Goal: Task Accomplishment & Management: Manage account settings

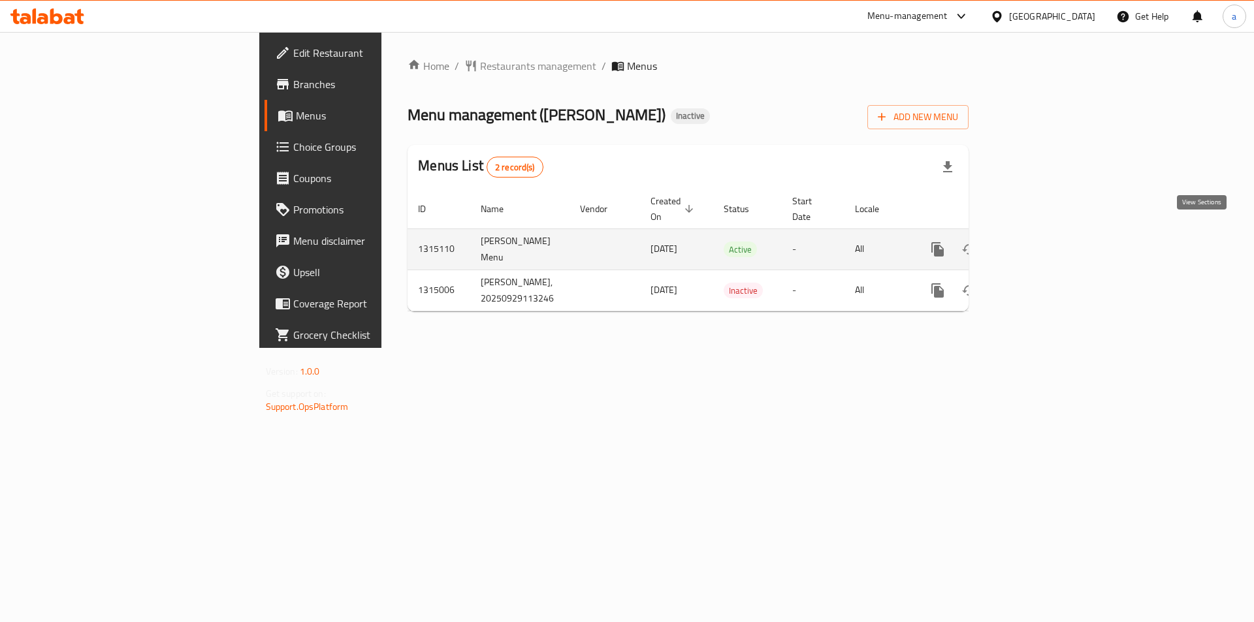
click at [1039, 242] on icon "enhanced table" at bounding box center [1032, 250] width 16 height 16
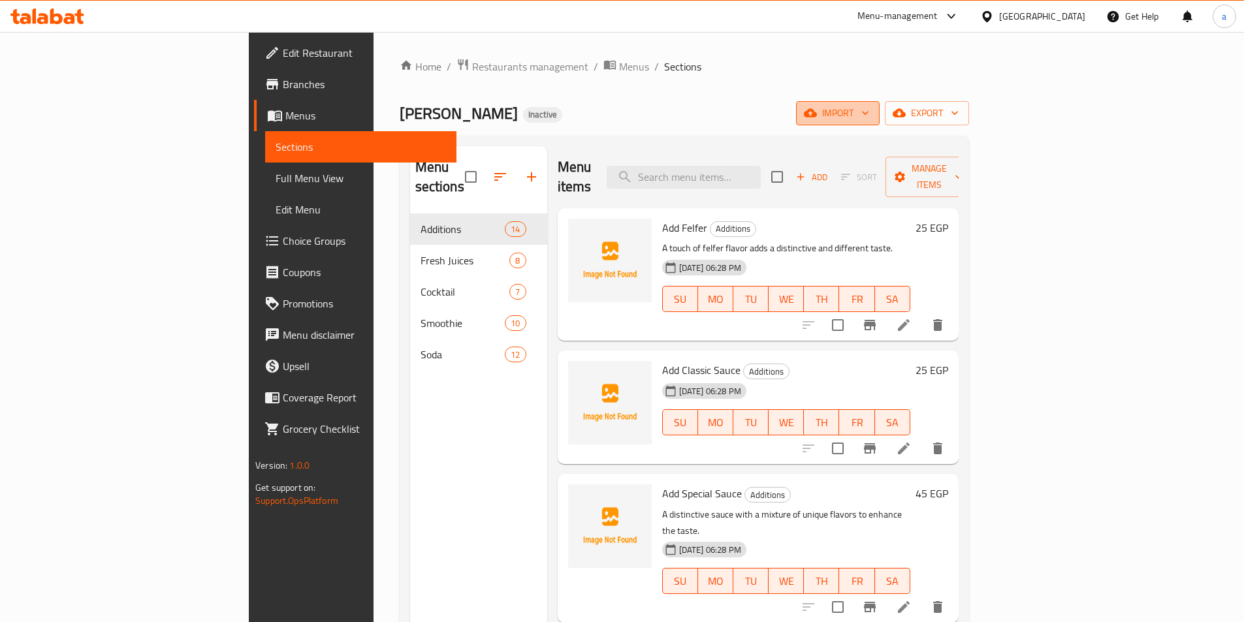
click at [817, 106] on icon "button" at bounding box center [810, 112] width 13 height 13
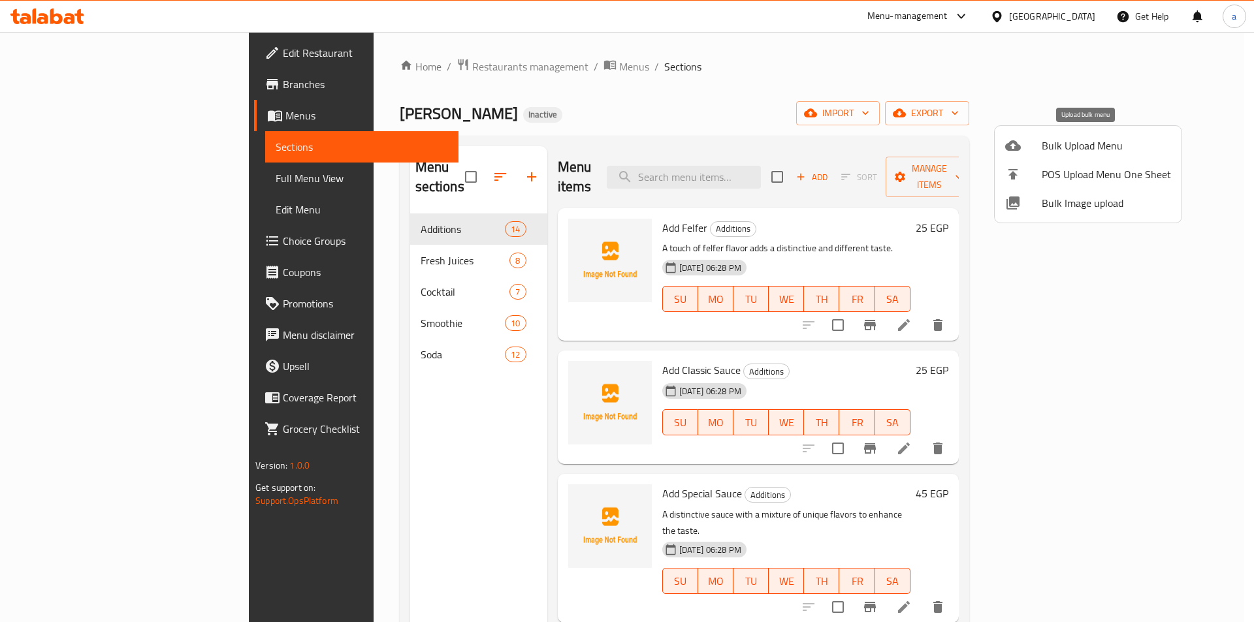
click at [1033, 139] on div at bounding box center [1023, 146] width 37 height 16
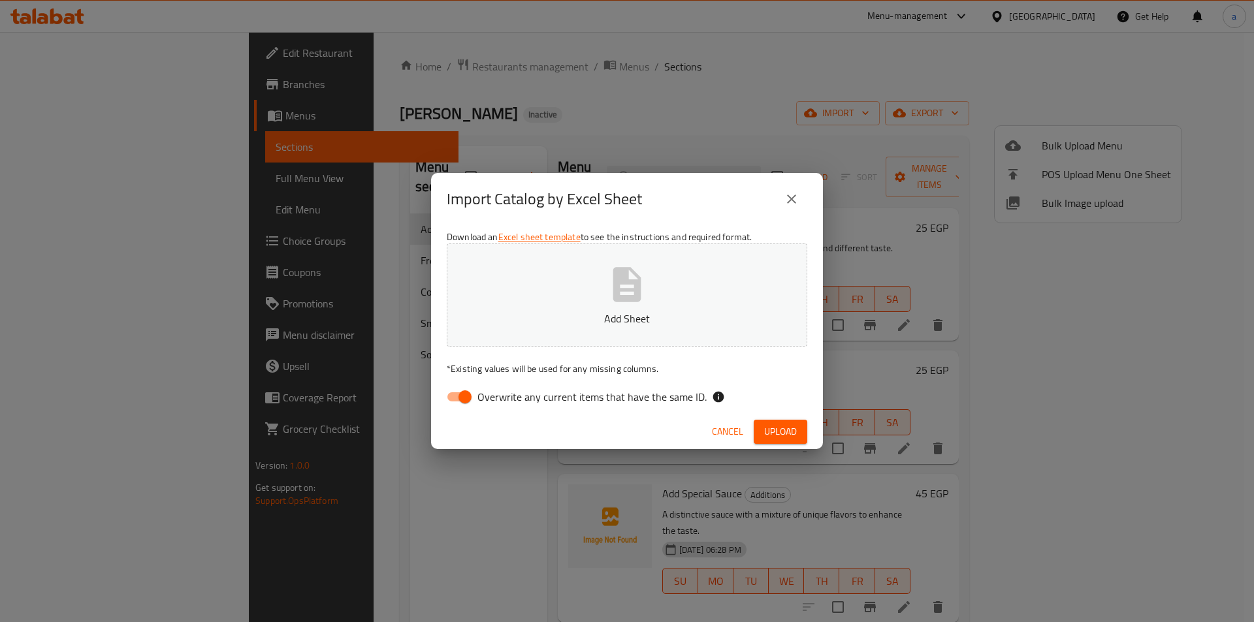
click at [458, 399] on input "Overwrite any current items that have the same ID." at bounding box center [465, 397] width 74 height 25
checkbox input "false"
click at [601, 315] on p "Add Sheet" at bounding box center [627, 319] width 320 height 16
click at [787, 432] on span "Upload" at bounding box center [780, 432] width 33 height 16
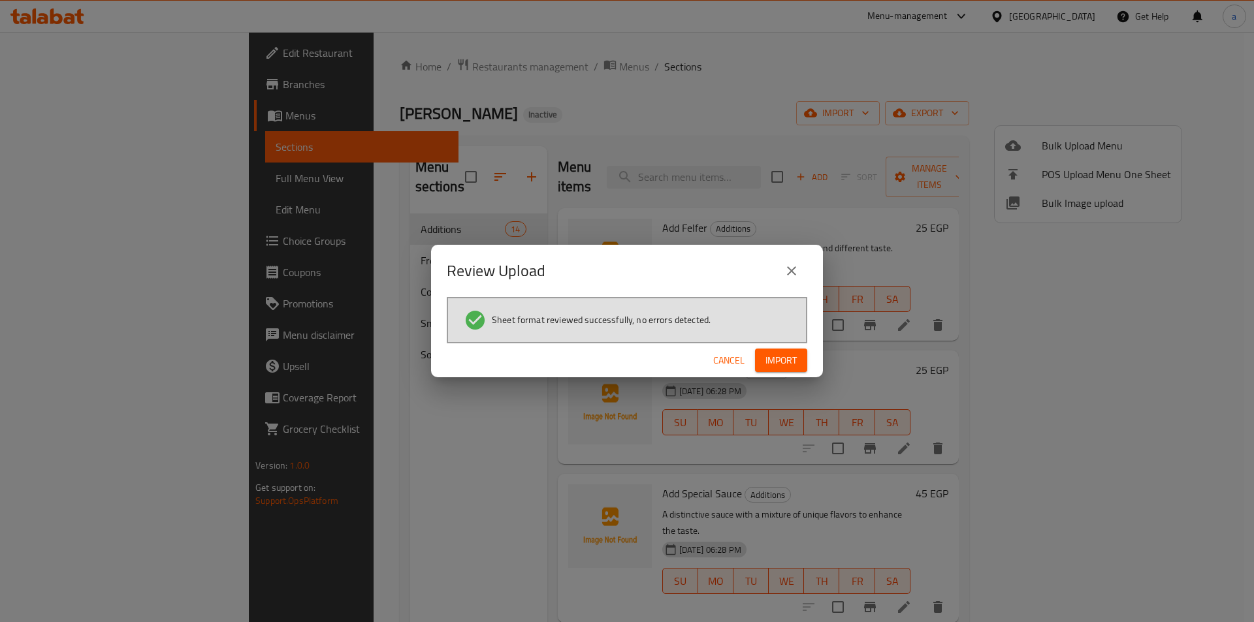
click at [785, 361] on span "Import" at bounding box center [780, 361] width 31 height 16
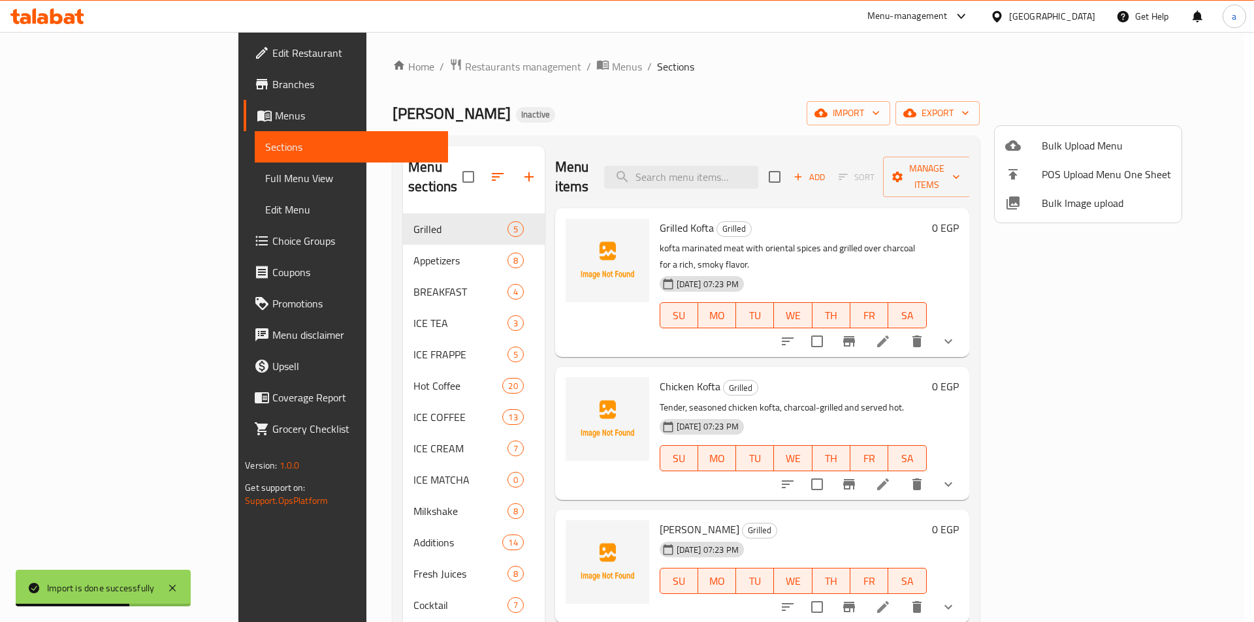
click at [95, 178] on div at bounding box center [627, 311] width 1254 height 622
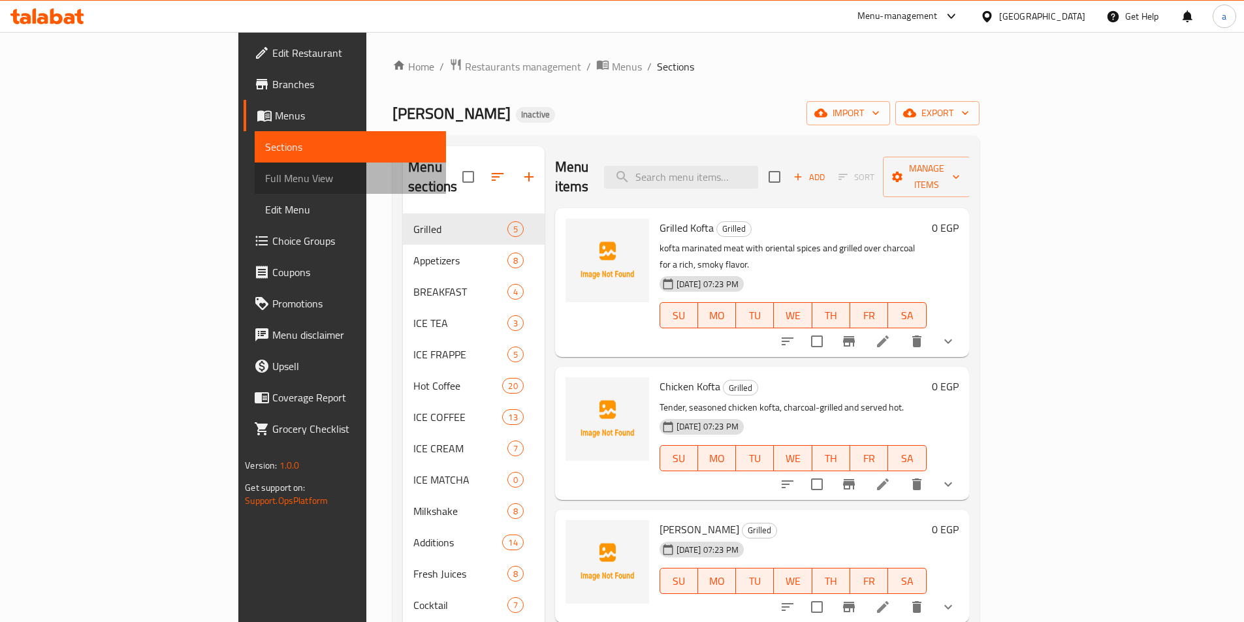
click at [265, 178] on span "Full Menu View" at bounding box center [350, 178] width 170 height 16
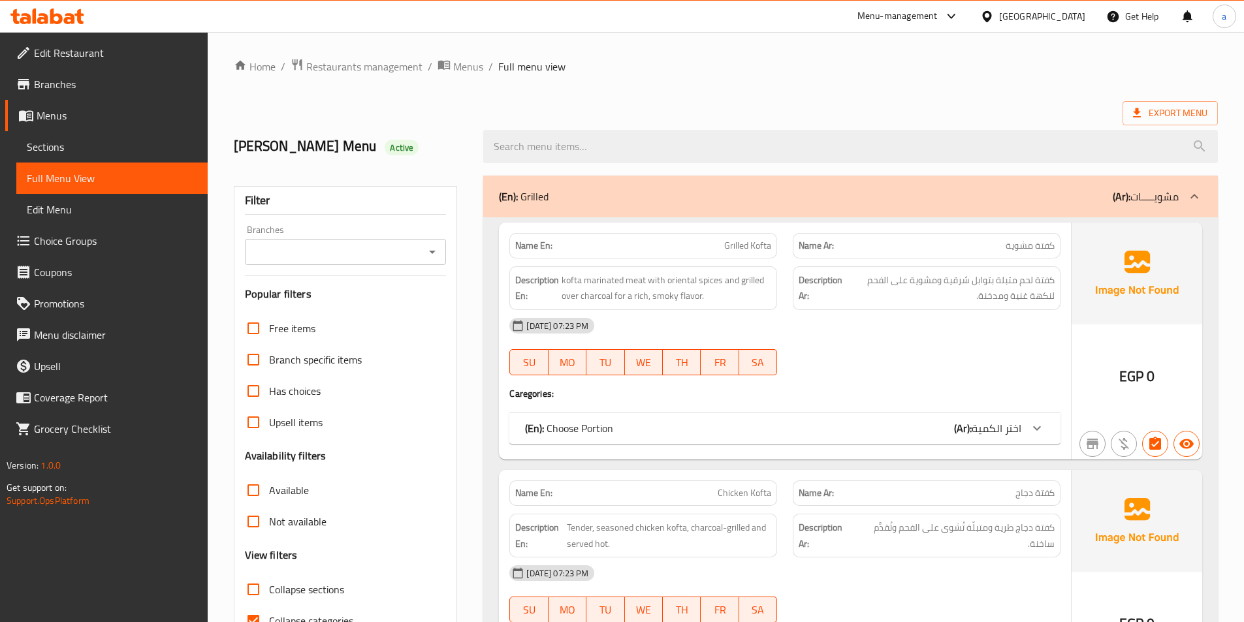
scroll to position [196, 0]
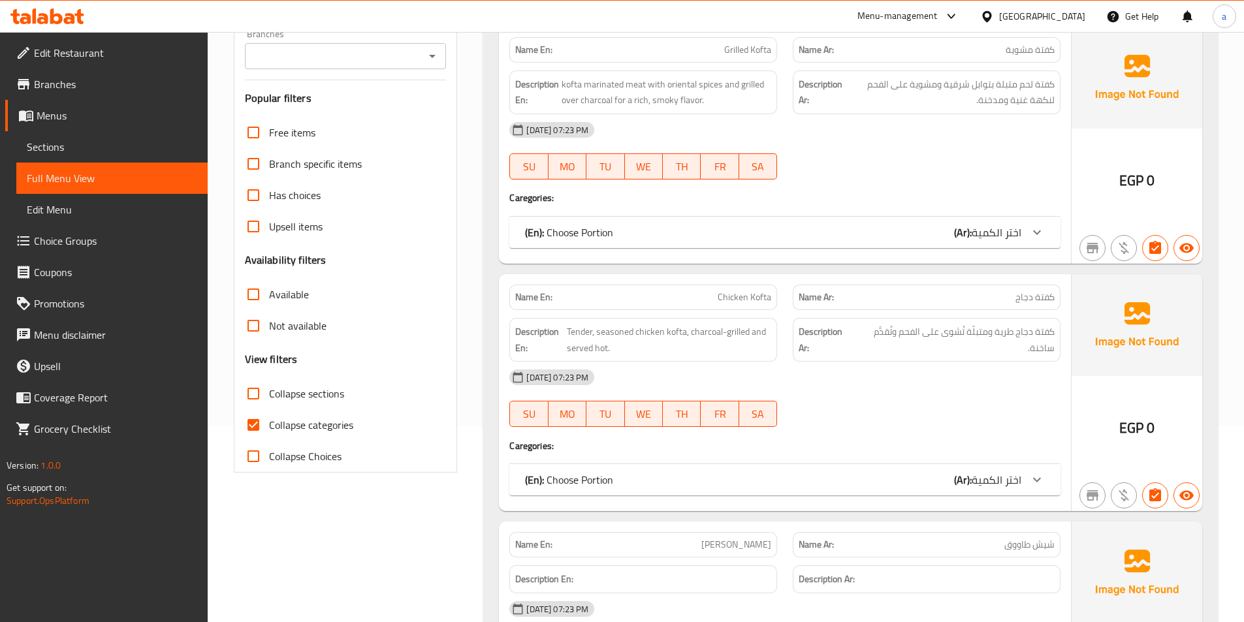
click at [253, 418] on input "Collapse categories" at bounding box center [253, 424] width 31 height 31
checkbox input "false"
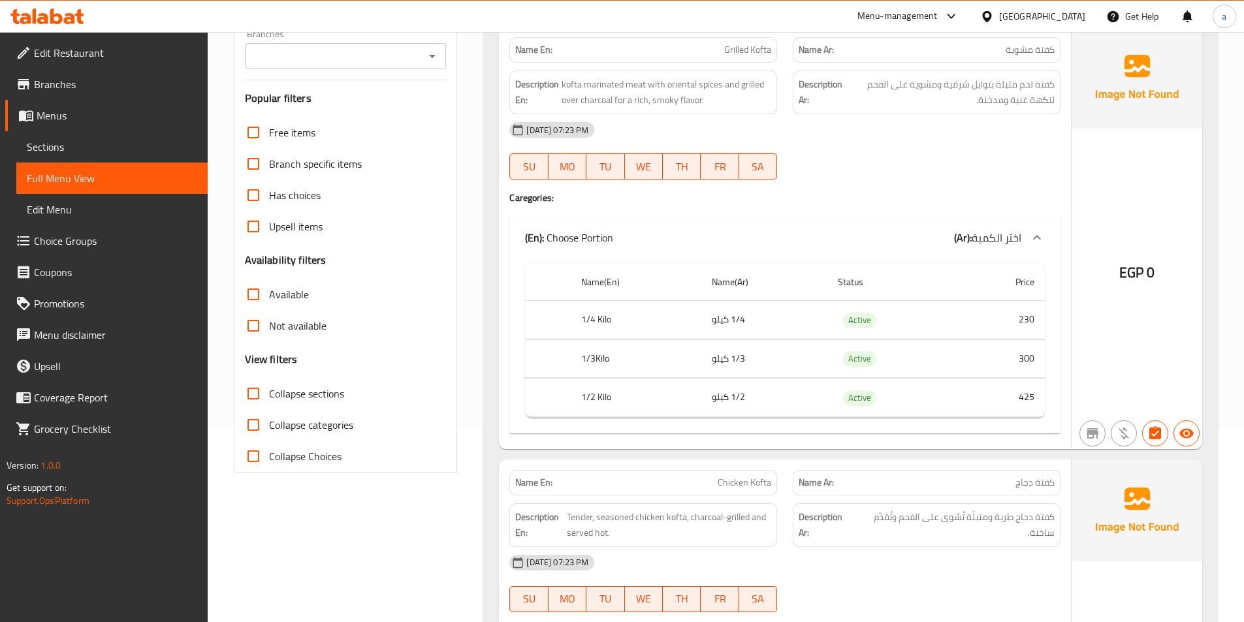
click at [251, 391] on input "Collapse sections" at bounding box center [253, 393] width 31 height 31
checkbox input "true"
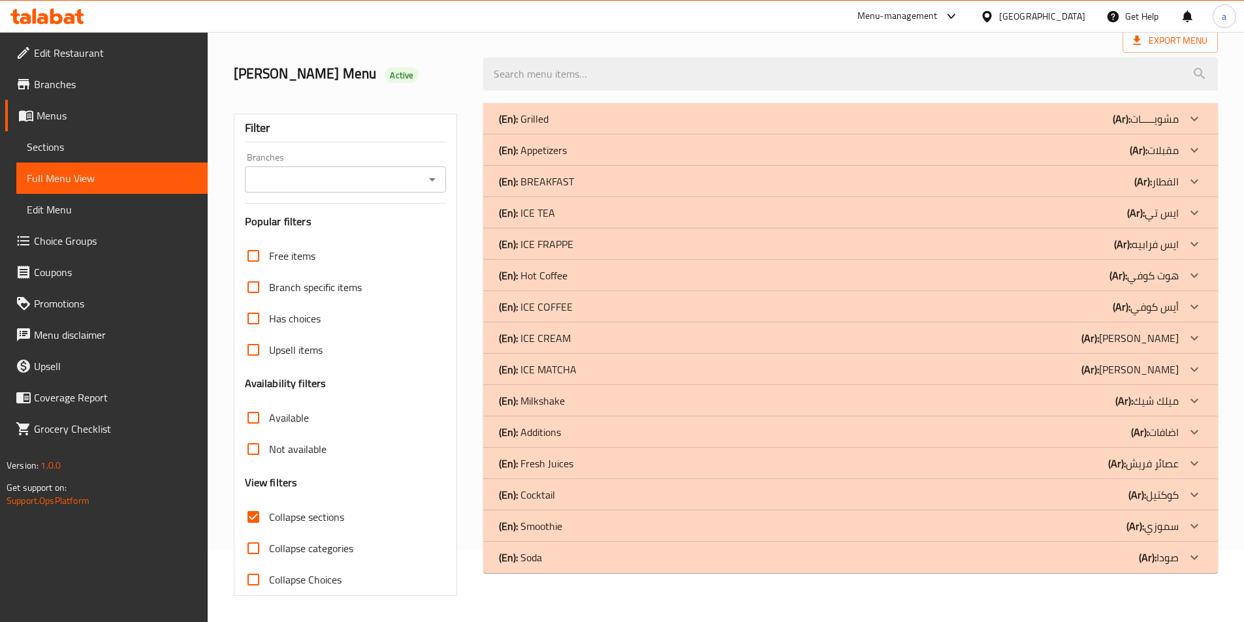
scroll to position [72, 0]
click at [1181, 114] on div at bounding box center [1193, 118] width 31 height 31
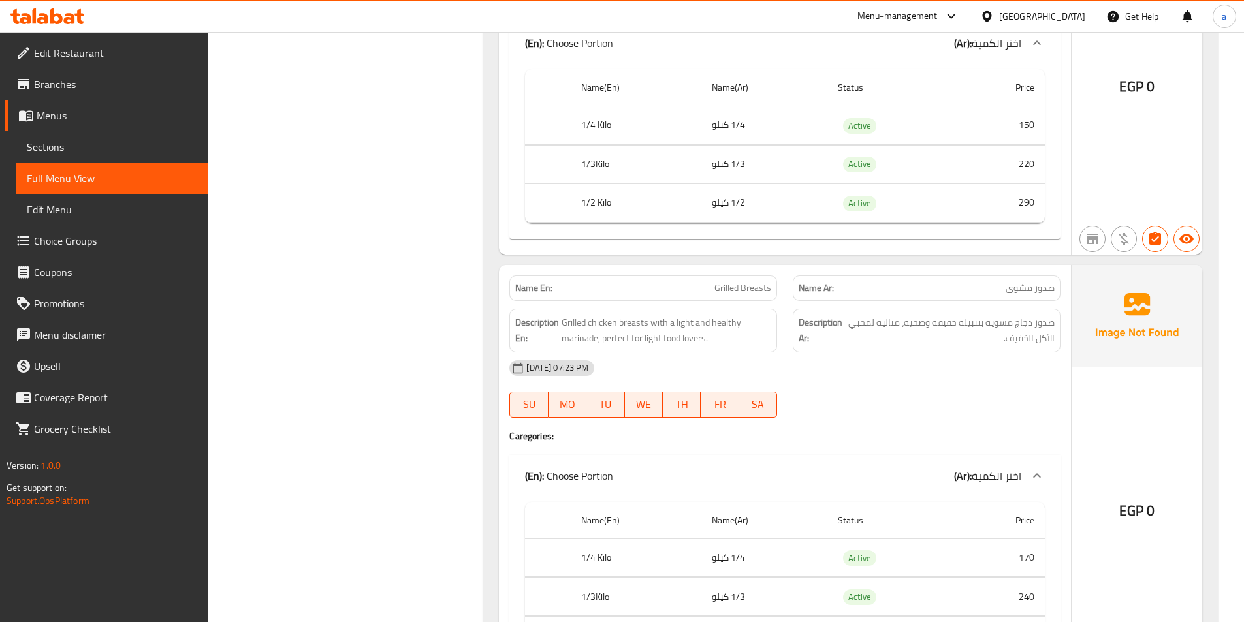
scroll to position [1248, 0]
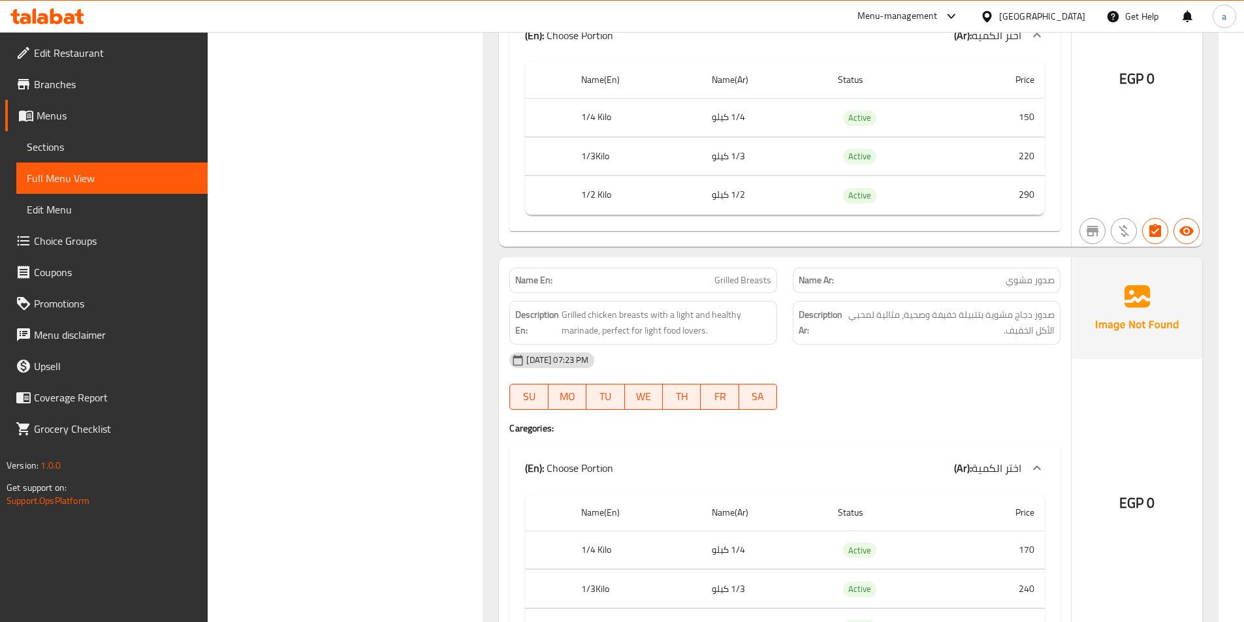
click at [749, 282] on span "Grilled Breasts" at bounding box center [742, 281] width 57 height 14
click at [582, 288] on div "(En): Grilled (Ar): مشويـــــات Name En: Grilled Kofta Name Ar: كفتة مشوية Desc…" at bounding box center [850, 238] width 750 height 2636
click at [757, 281] on span "Grilled Breasts" at bounding box center [742, 281] width 57 height 14
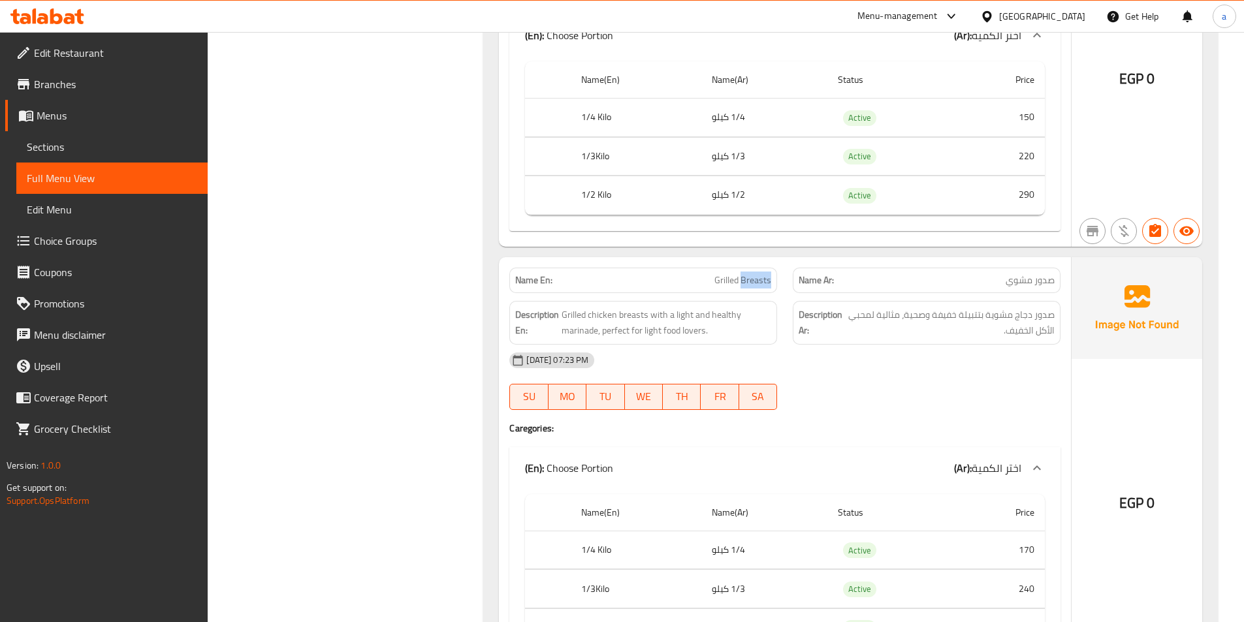
click at [757, 281] on span "Grilled Breasts" at bounding box center [742, 281] width 57 height 14
click at [759, 317] on span "Grilled chicken breasts with a light and healthy marinade, perfect for light fo…" at bounding box center [666, 323] width 210 height 32
click at [574, 319] on span "Grilled chicken breasts with a light and healthy marinade, perfect for light fo…" at bounding box center [666, 323] width 210 height 32
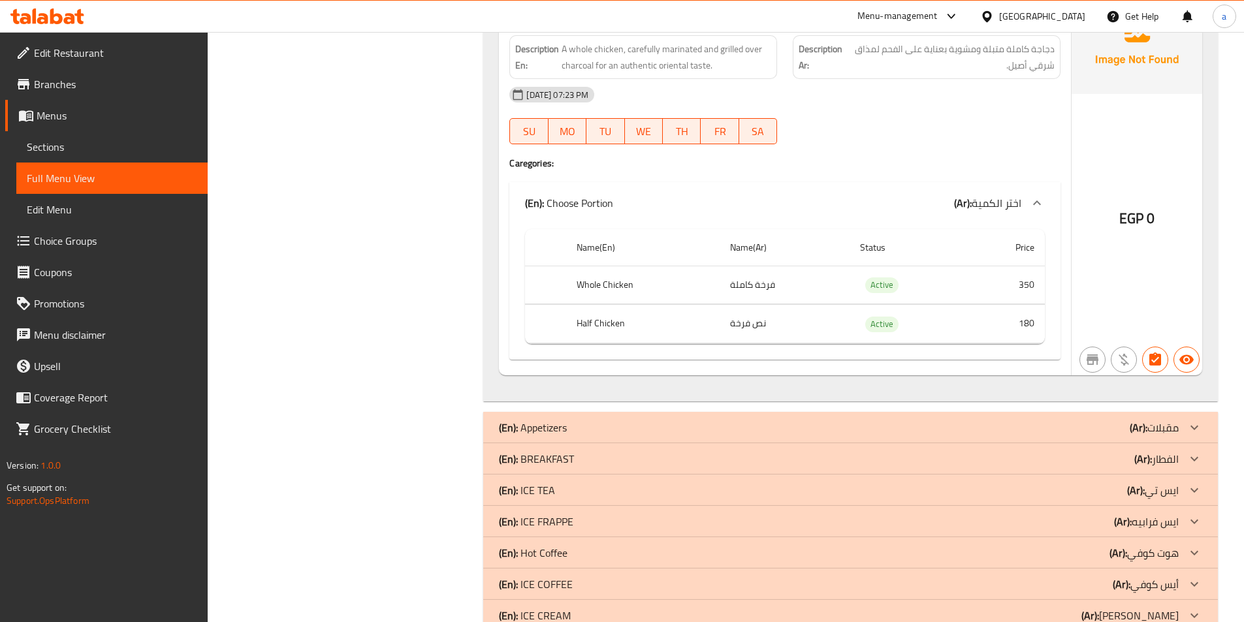
scroll to position [2096, 0]
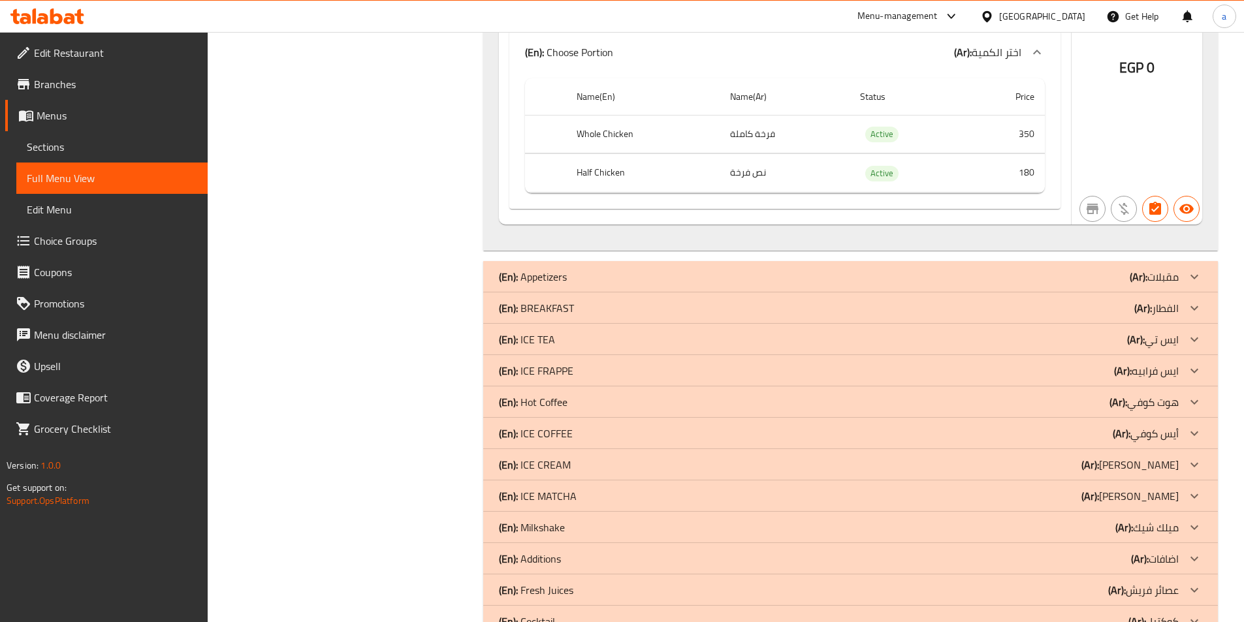
drag, startPoint x: 1194, startPoint y: 268, endPoint x: 1022, endPoint y: 315, distance: 177.9
click at [1194, 269] on icon at bounding box center [1194, 277] width 16 height 16
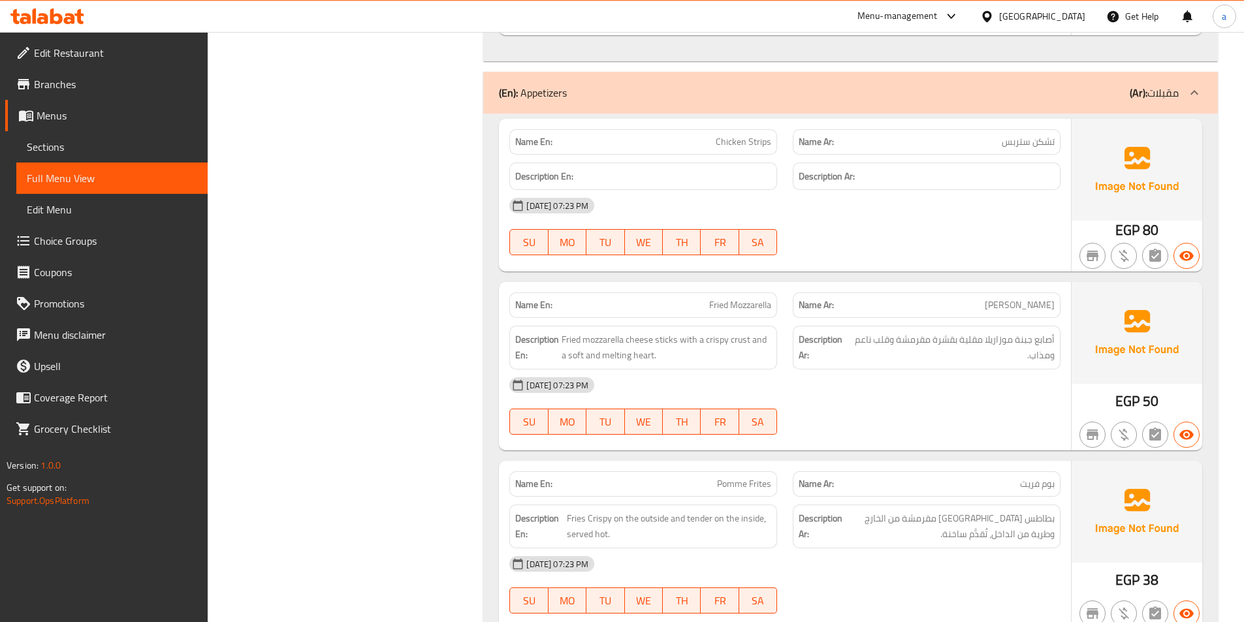
scroll to position [2357, 0]
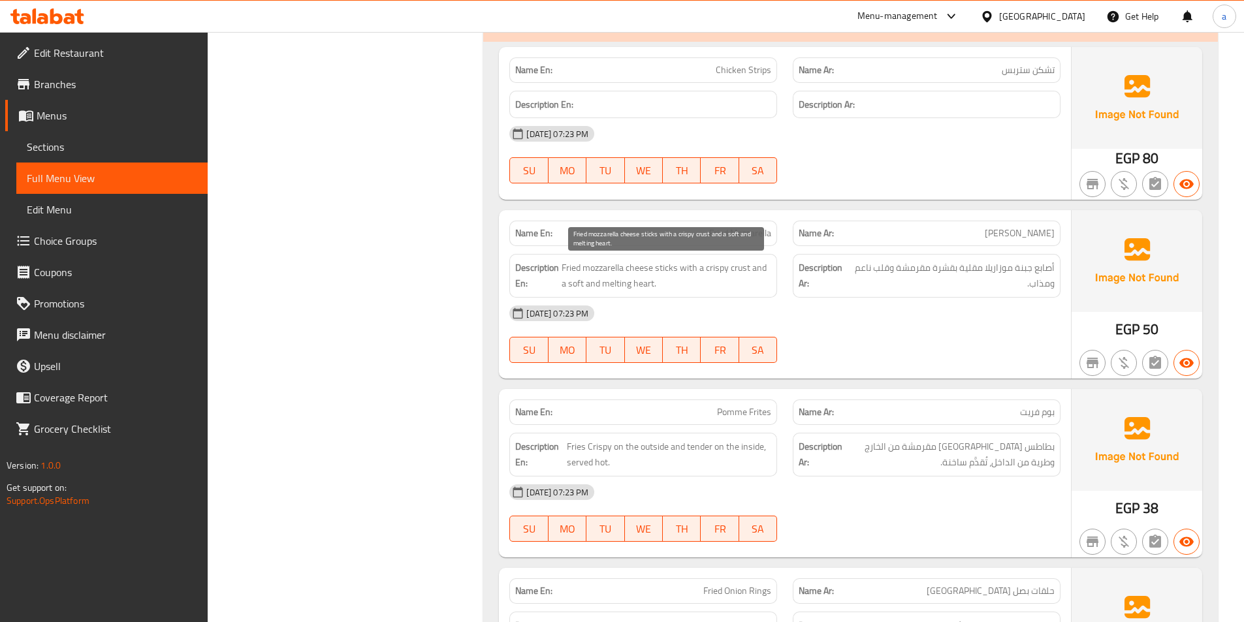
click at [618, 285] on span "Fried mozzarella cheese sticks with a crispy crust and a soft and melting heart." at bounding box center [666, 276] width 210 height 32
drag, startPoint x: 618, startPoint y: 285, endPoint x: 1050, endPoint y: 306, distance: 432.7
click at [1067, 302] on div "29-09-2025 07:23 PM" at bounding box center [784, 313] width 567 height 31
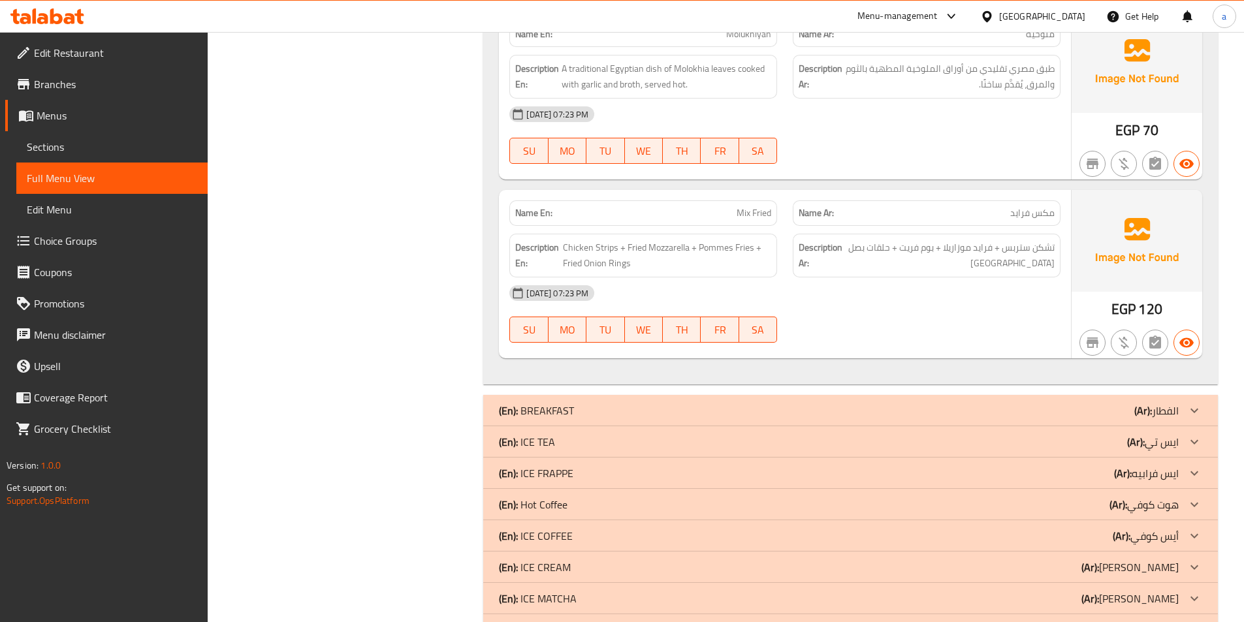
scroll to position [3467, 0]
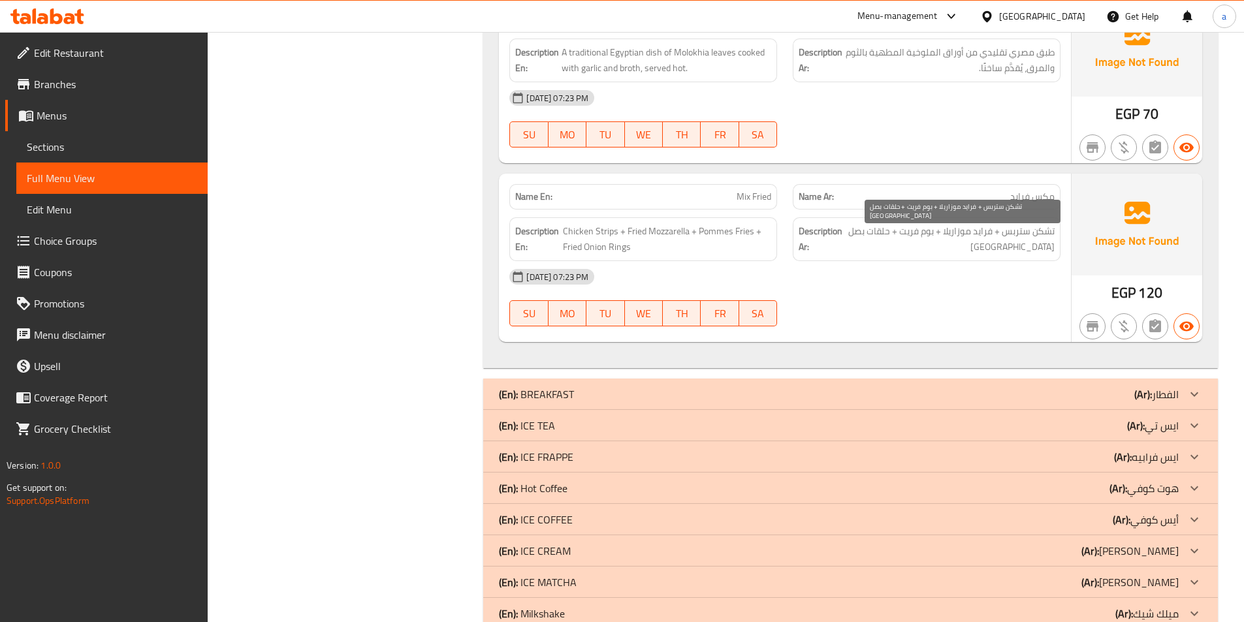
click at [1043, 234] on span "تشكن ستربس + فرايد موزاريلا + بوم فريت + حلقات بصل [GEOGRAPHIC_DATA]" at bounding box center [950, 239] width 210 height 32
click at [985, 236] on span "تشكن ستربس + فرايد موزاريلا + بوم فريت + حلقات بصل [GEOGRAPHIC_DATA]" at bounding box center [950, 239] width 210 height 32
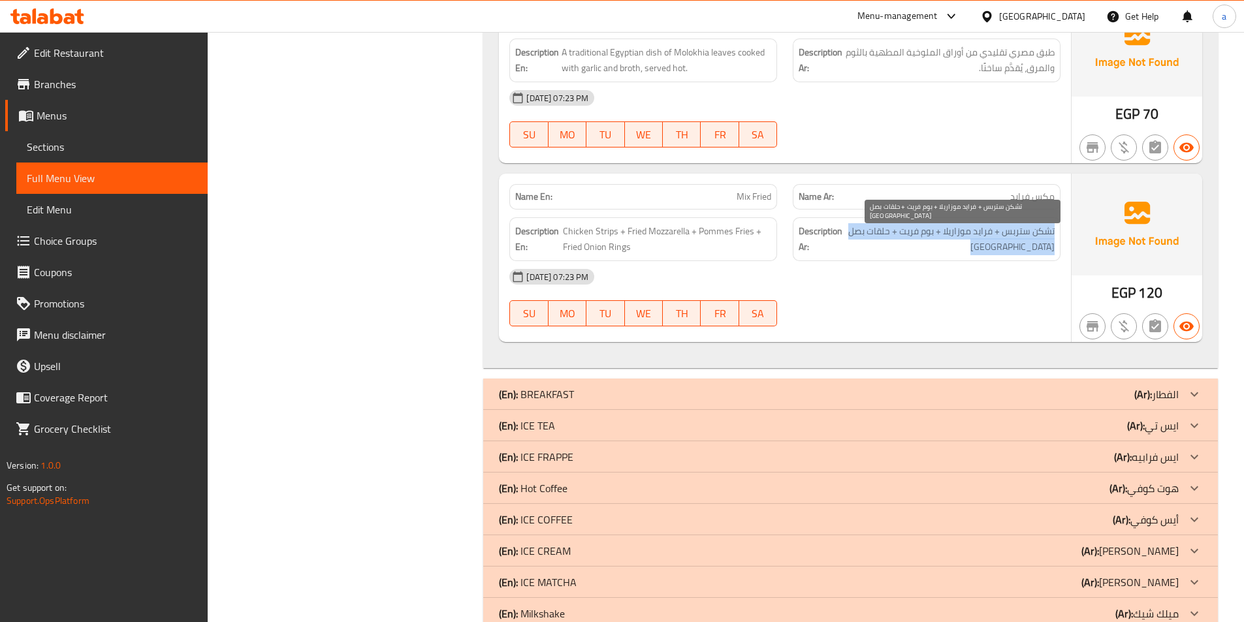
click at [975, 250] on span "تشكن ستربس + فرايد موزاريلا + بوم فريت + حلقات بصل [GEOGRAPHIC_DATA]" at bounding box center [950, 239] width 210 height 32
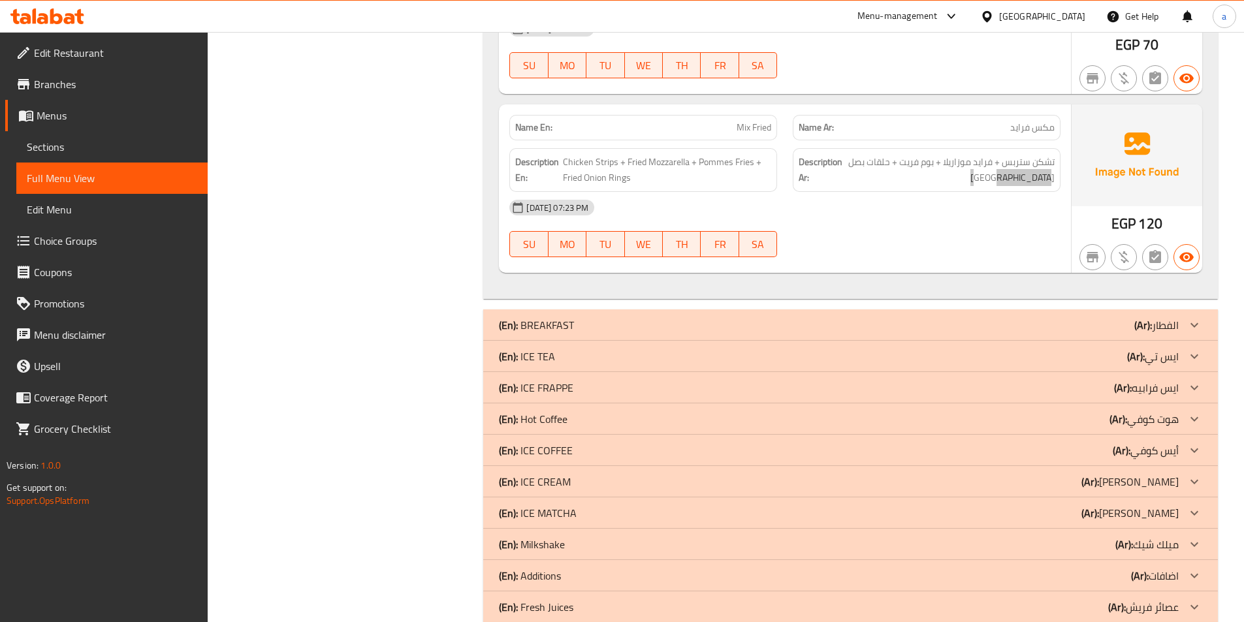
scroll to position [3657, 0]
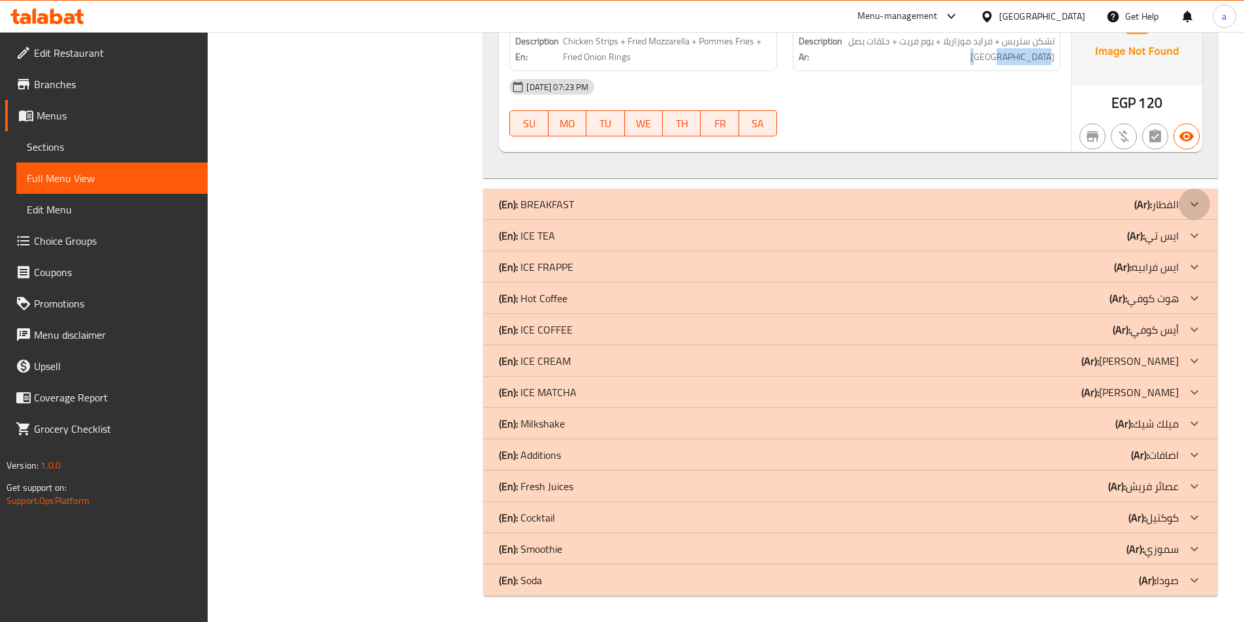
click at [1197, 195] on div at bounding box center [1193, 204] width 31 height 31
click at [1190, 208] on icon at bounding box center [1194, 205] width 16 height 16
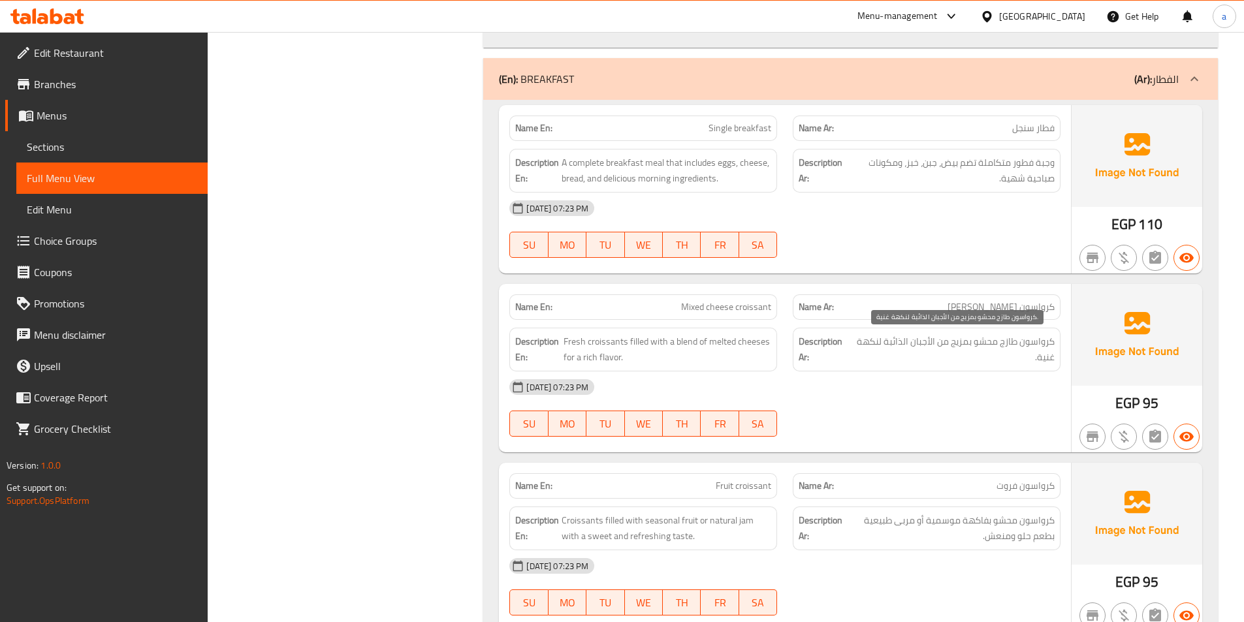
scroll to position [3984, 0]
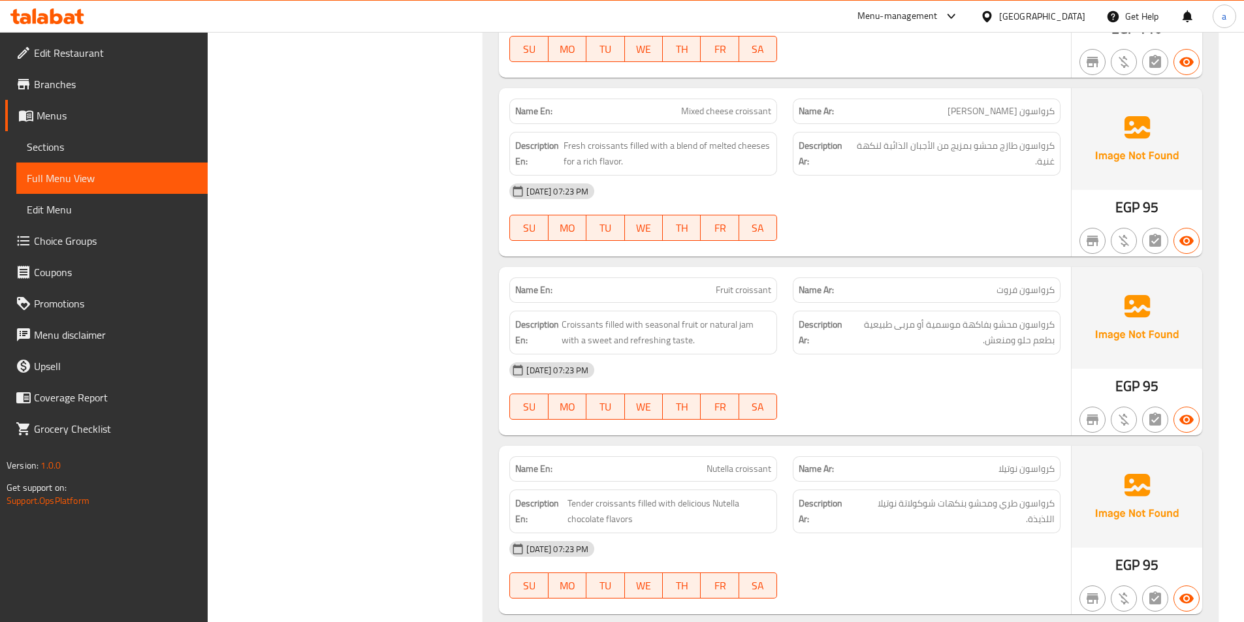
click at [1037, 290] on span "كرواسون فروت" at bounding box center [1025, 290] width 58 height 14
copy span "كرواسون"
click at [740, 287] on span "Fruit croissant" at bounding box center [743, 290] width 55 height 14
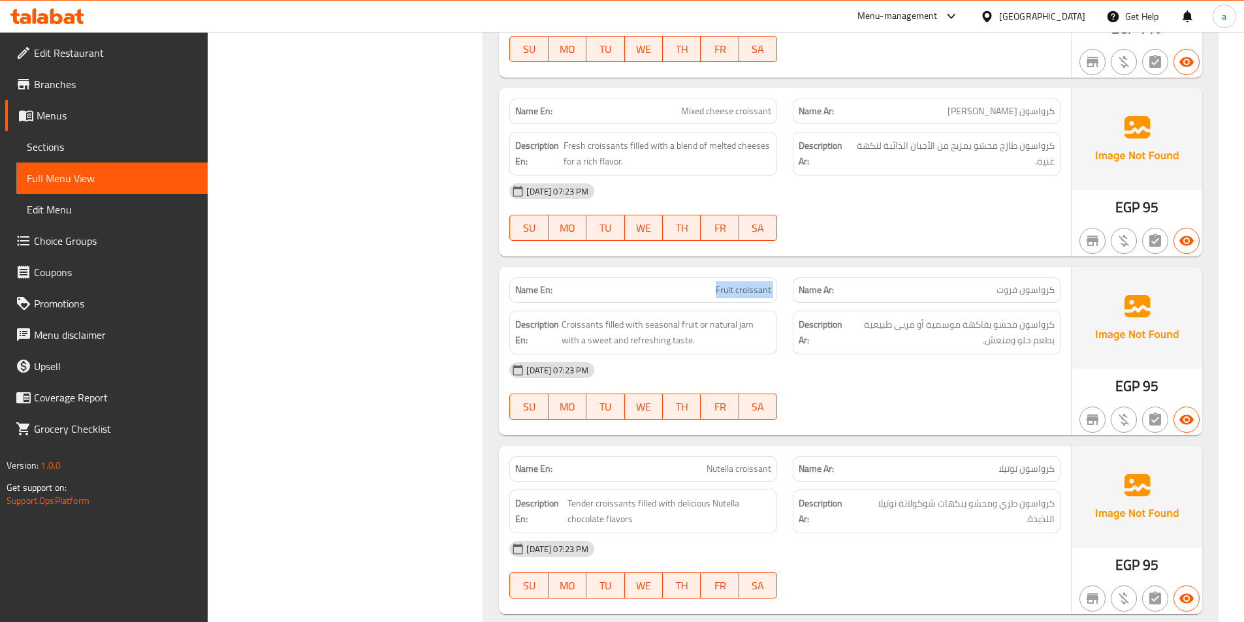
click at [740, 287] on span "Fruit croissant" at bounding box center [743, 290] width 55 height 14
copy span "Fruit croissant"
click at [636, 338] on span "Croissants filled with seasonal fruit or natural jam with a sweet and refreshin…" at bounding box center [666, 333] width 210 height 32
click at [753, 296] on span "Fruit croissant" at bounding box center [743, 290] width 55 height 14
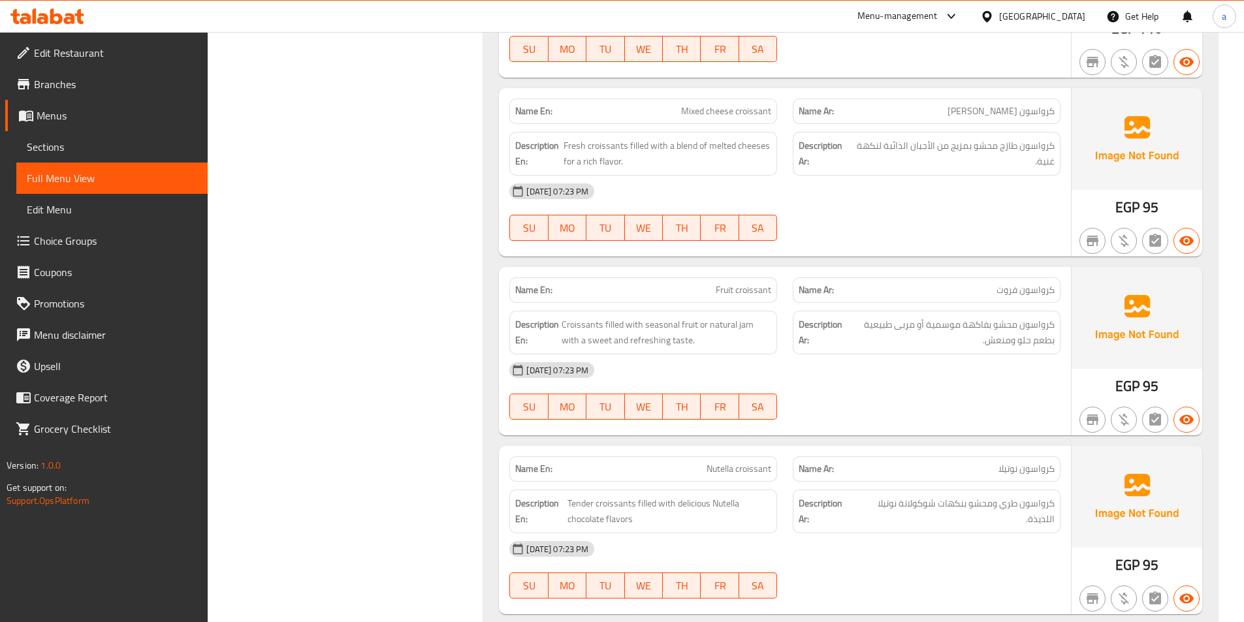
click at [753, 296] on span "Fruit croissant" at bounding box center [743, 290] width 55 height 14
click at [734, 291] on span "Fruit croissant" at bounding box center [743, 290] width 55 height 14
copy span "Fruit croissant"
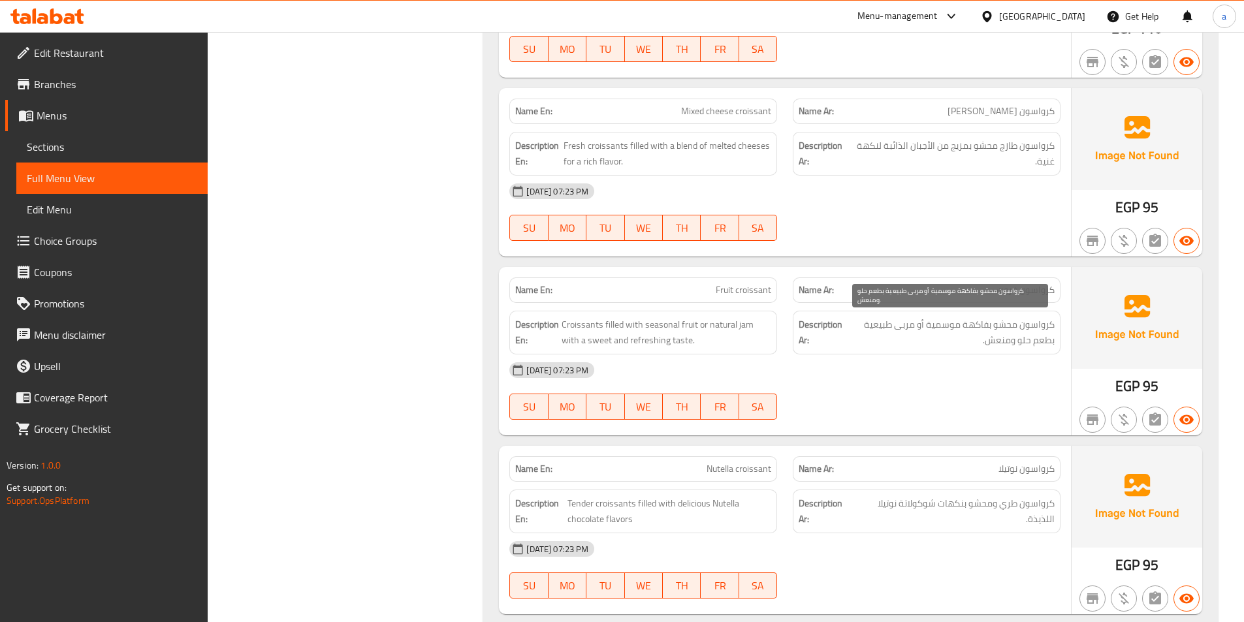
click at [952, 379] on div "29-09-2025 07:23 PM" at bounding box center [784, 370] width 567 height 31
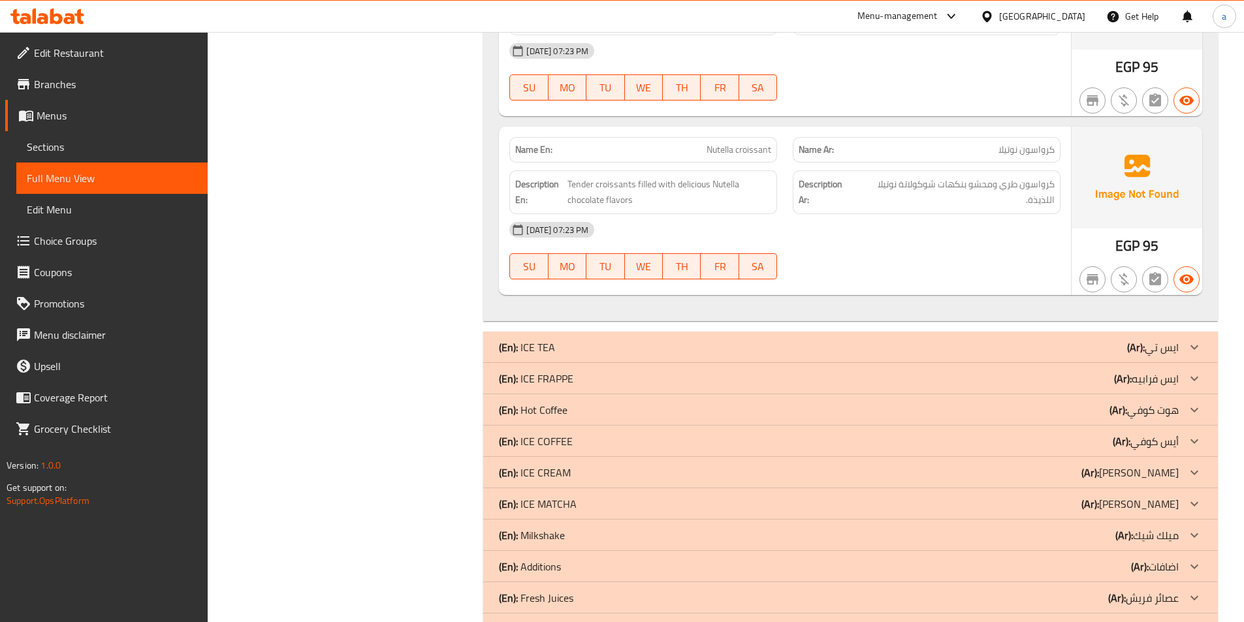
scroll to position [4310, 0]
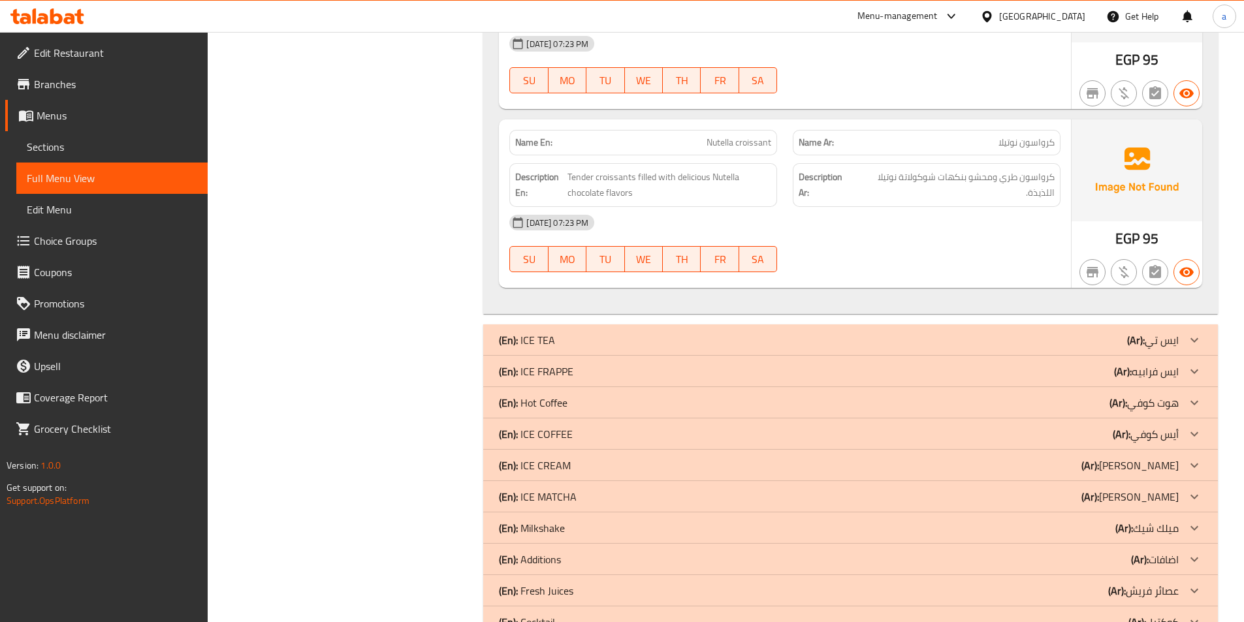
click at [1189, 345] on icon at bounding box center [1194, 340] width 16 height 16
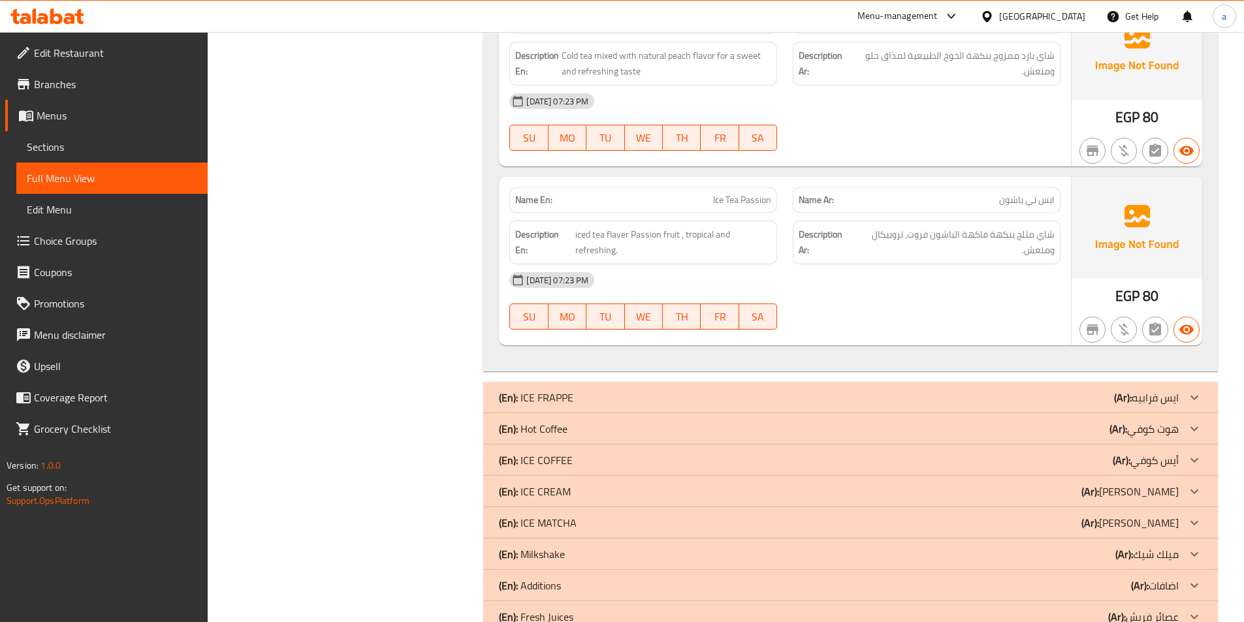
click at [1197, 396] on icon at bounding box center [1194, 397] width 8 height 5
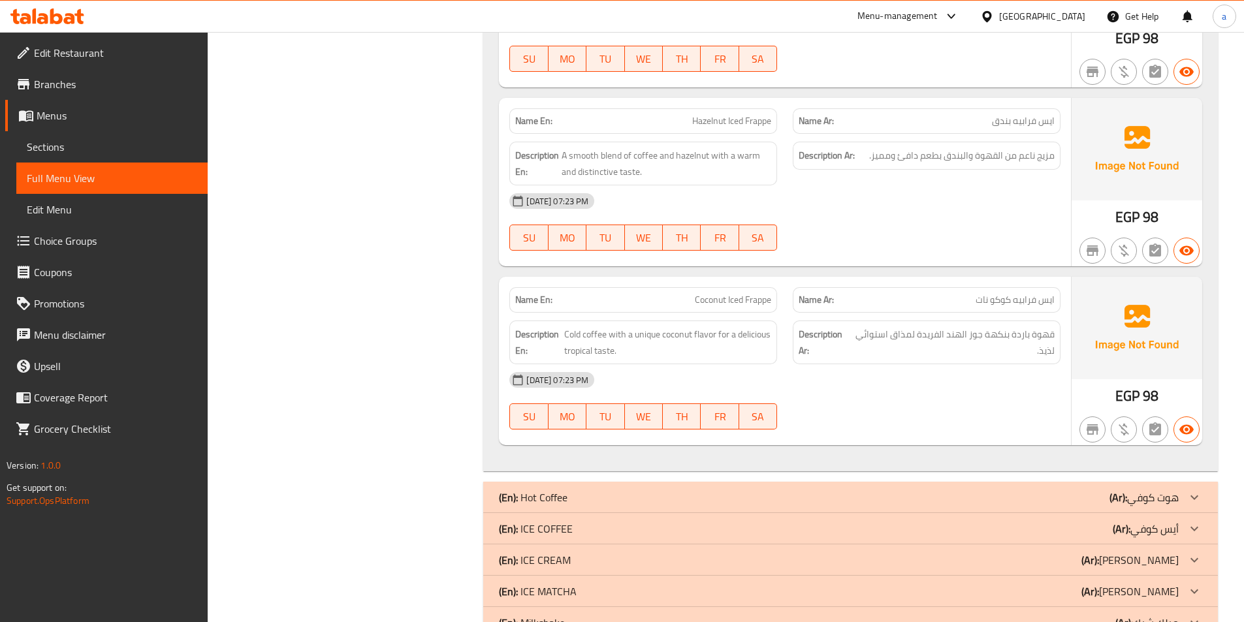
scroll to position [5842, 0]
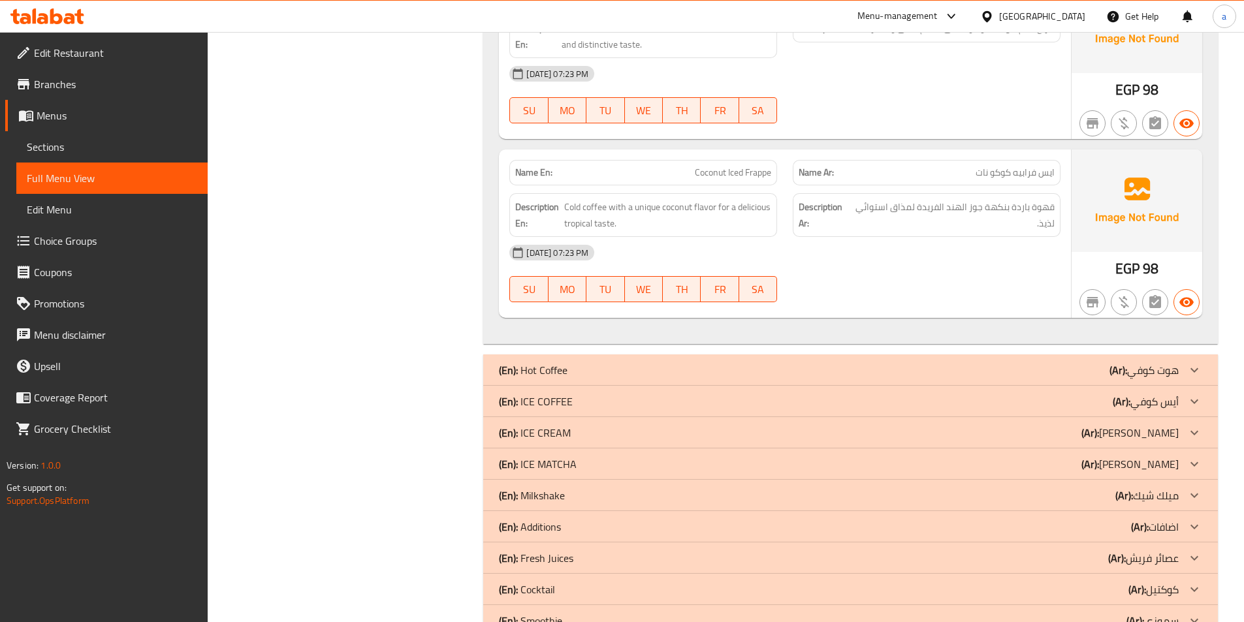
drag, startPoint x: 1192, startPoint y: 366, endPoint x: 21, endPoint y: 481, distance: 1176.8
click at [1192, 366] on icon at bounding box center [1194, 370] width 16 height 16
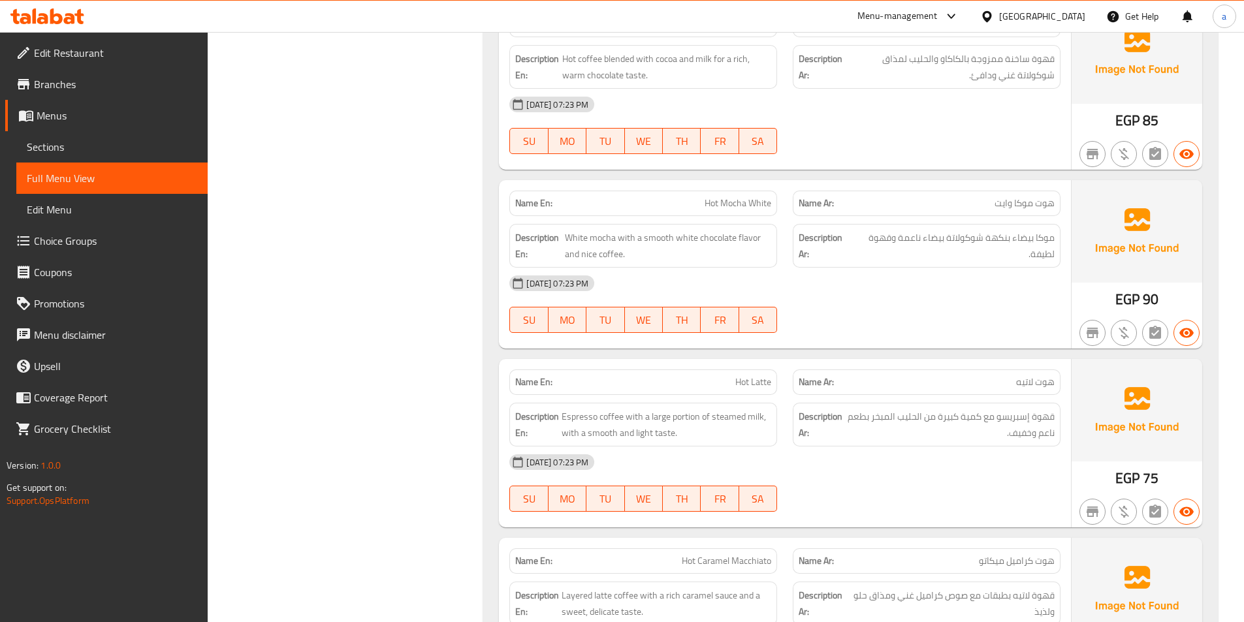
scroll to position [6429, 0]
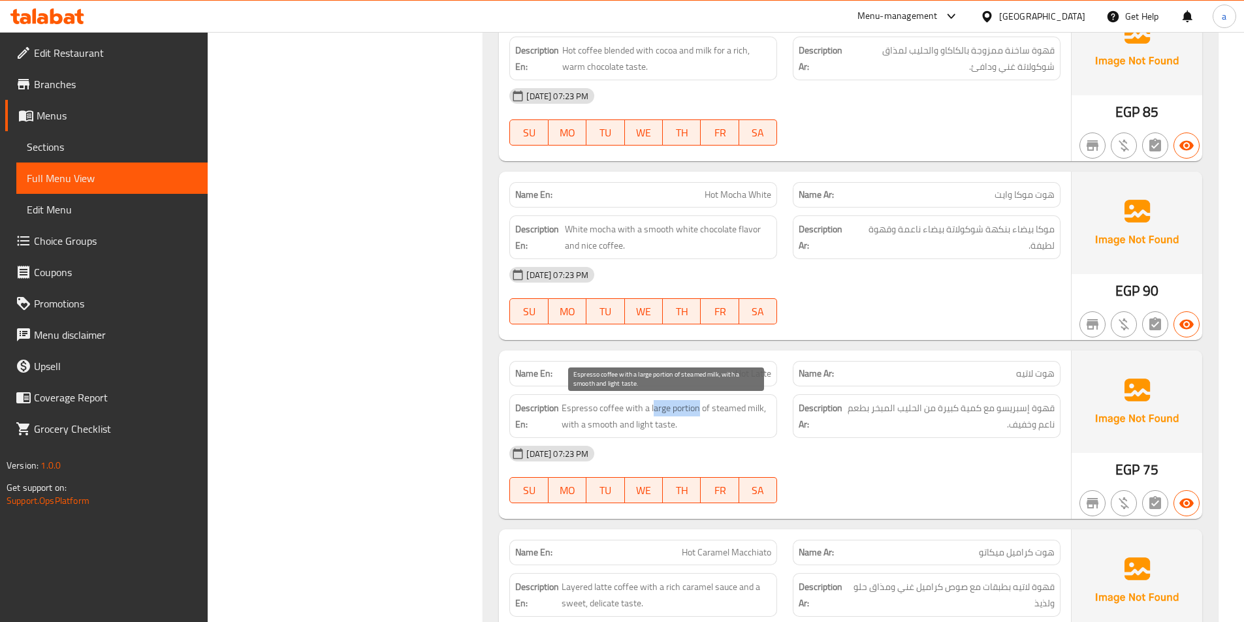
drag, startPoint x: 652, startPoint y: 409, endPoint x: 698, endPoint y: 411, distance: 46.4
click at [698, 411] on span "Espresso coffee with a large portion of steamed milk, with a smooth and light t…" at bounding box center [666, 416] width 210 height 32
click at [650, 409] on span "Espresso coffee with a large portion of steamed milk, with a smooth and light t…" at bounding box center [666, 416] width 210 height 32
drag, startPoint x: 650, startPoint y: 409, endPoint x: 693, endPoint y: 411, distance: 42.5
click at [693, 411] on span "Espresso coffee with a large portion of steamed milk, with a smooth and light t…" at bounding box center [666, 416] width 210 height 32
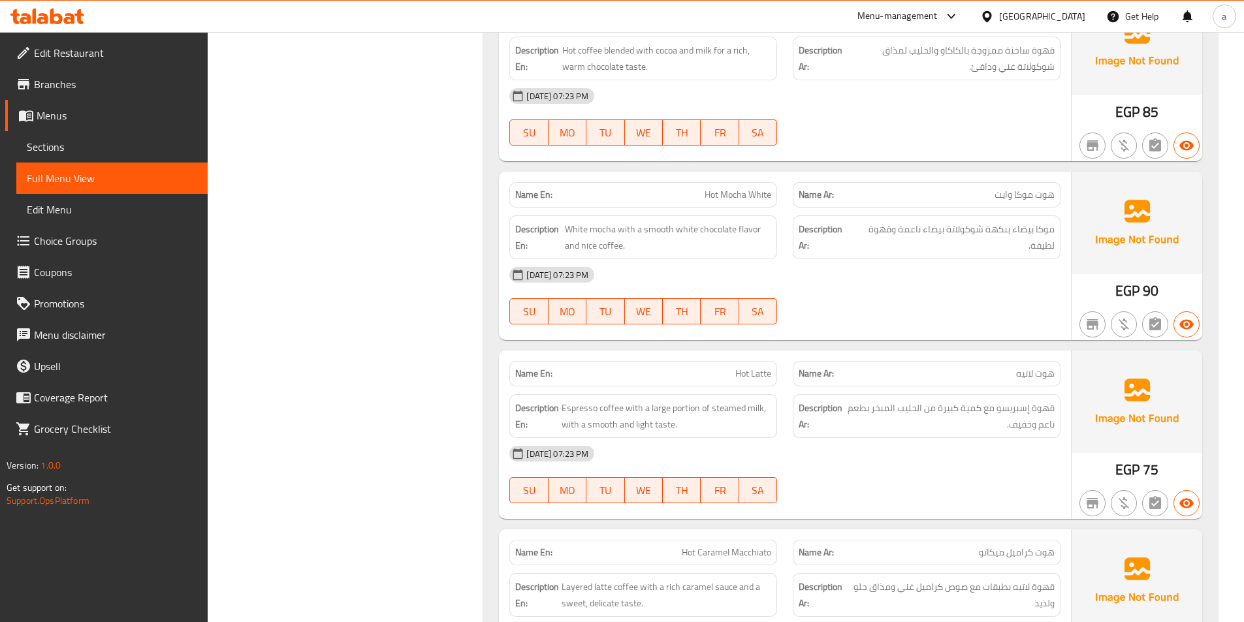
click at [932, 450] on div "29-09-2025 07:23 PM" at bounding box center [784, 453] width 567 height 31
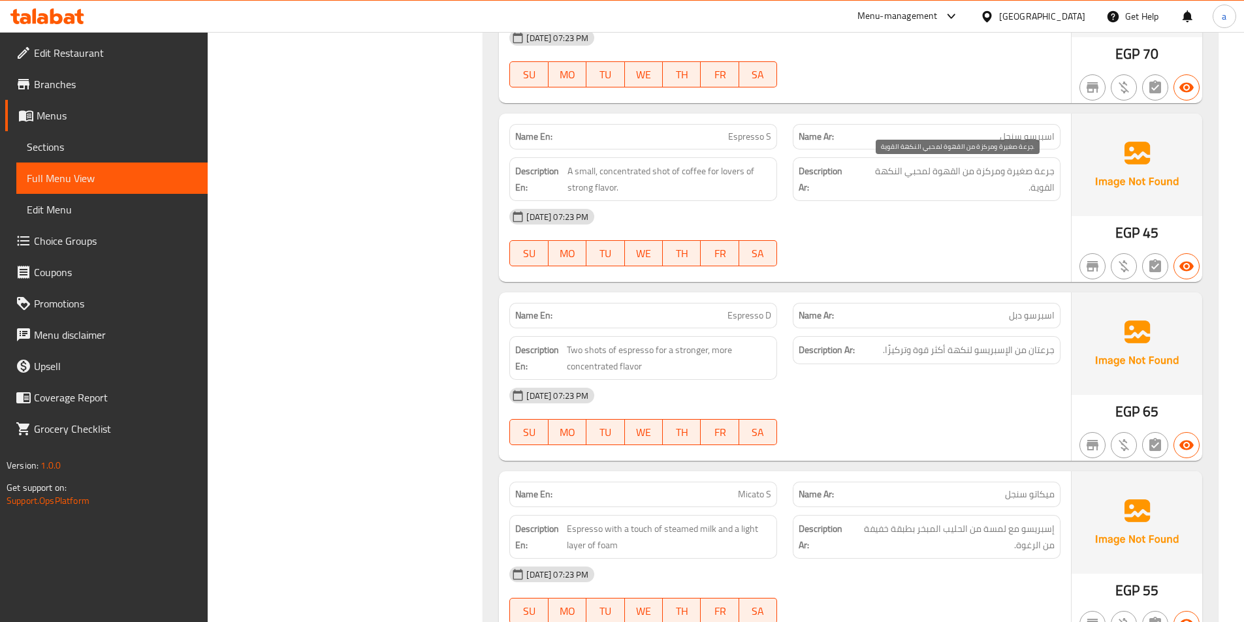
scroll to position [7931, 0]
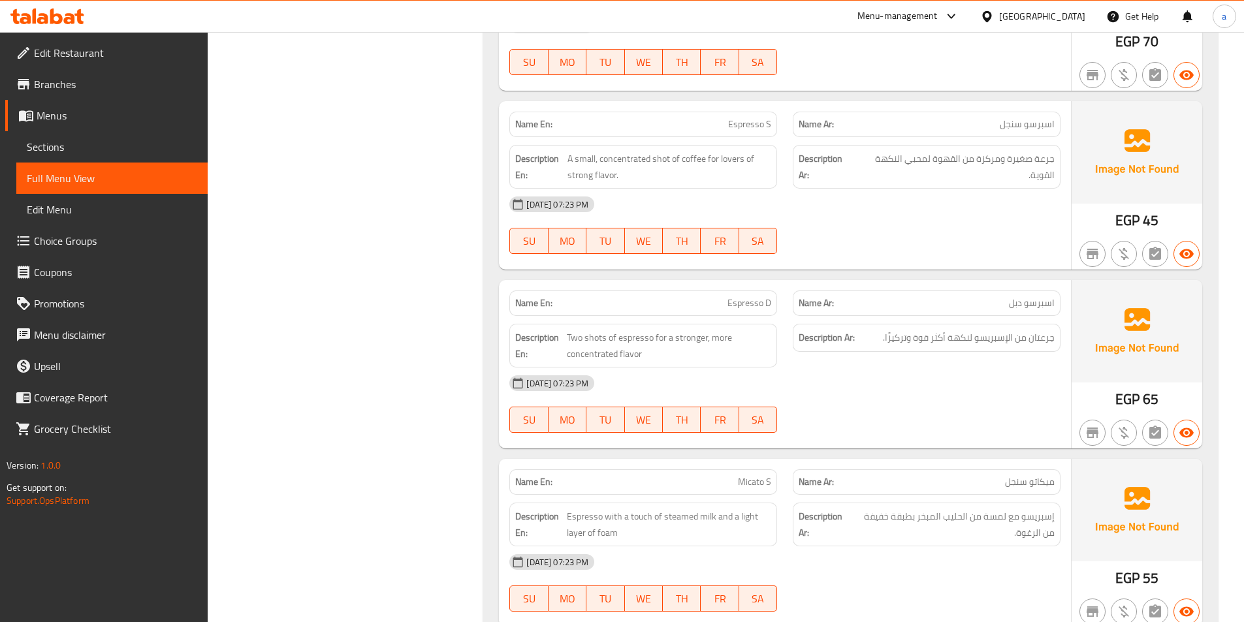
click at [767, 126] on span "Espresso S" at bounding box center [749, 125] width 43 height 14
click at [755, 126] on span "Espresso S" at bounding box center [749, 125] width 43 height 14
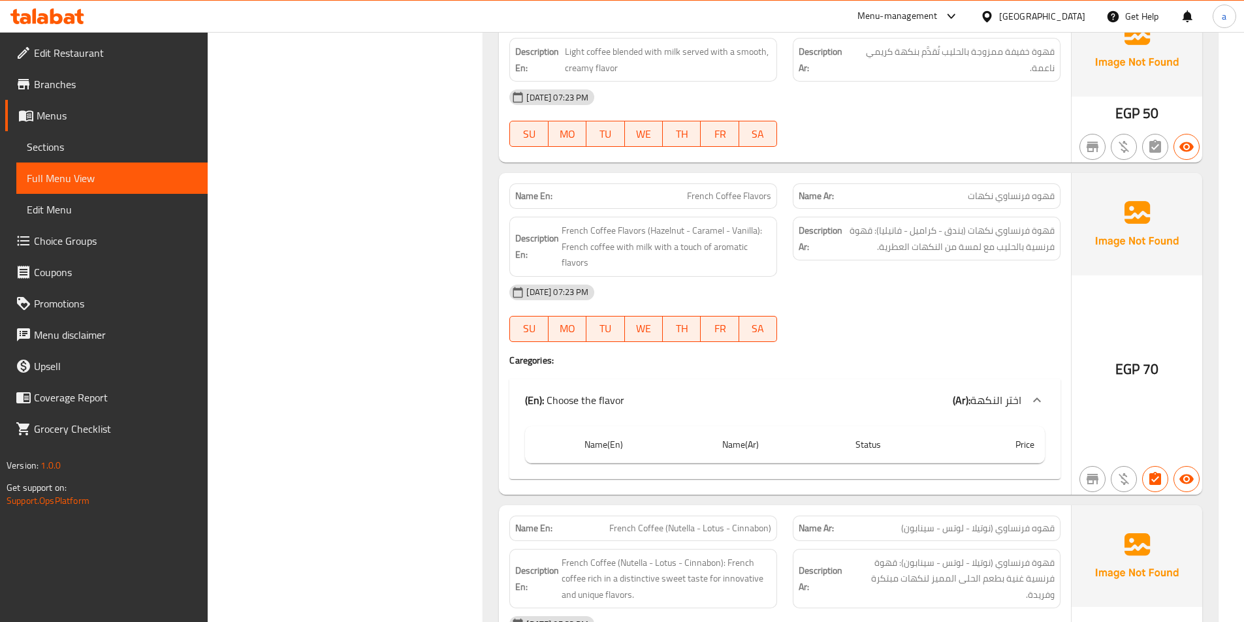
scroll to position [9302, 0]
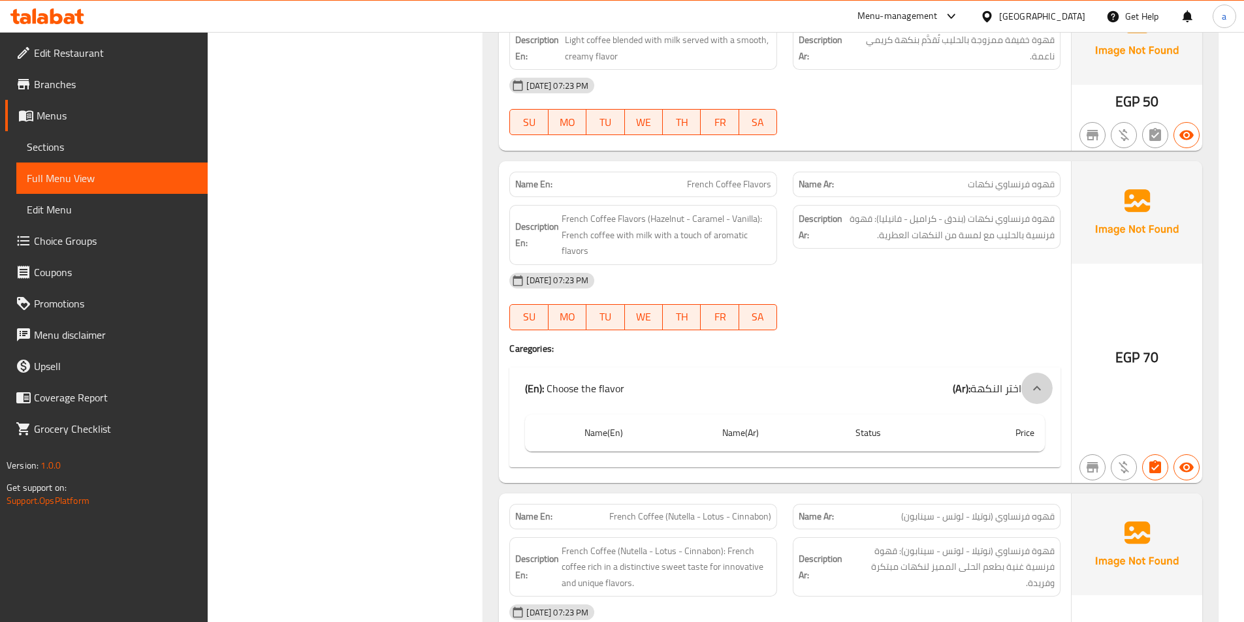
click at [1036, 398] on div at bounding box center [1036, 388] width 31 height 31
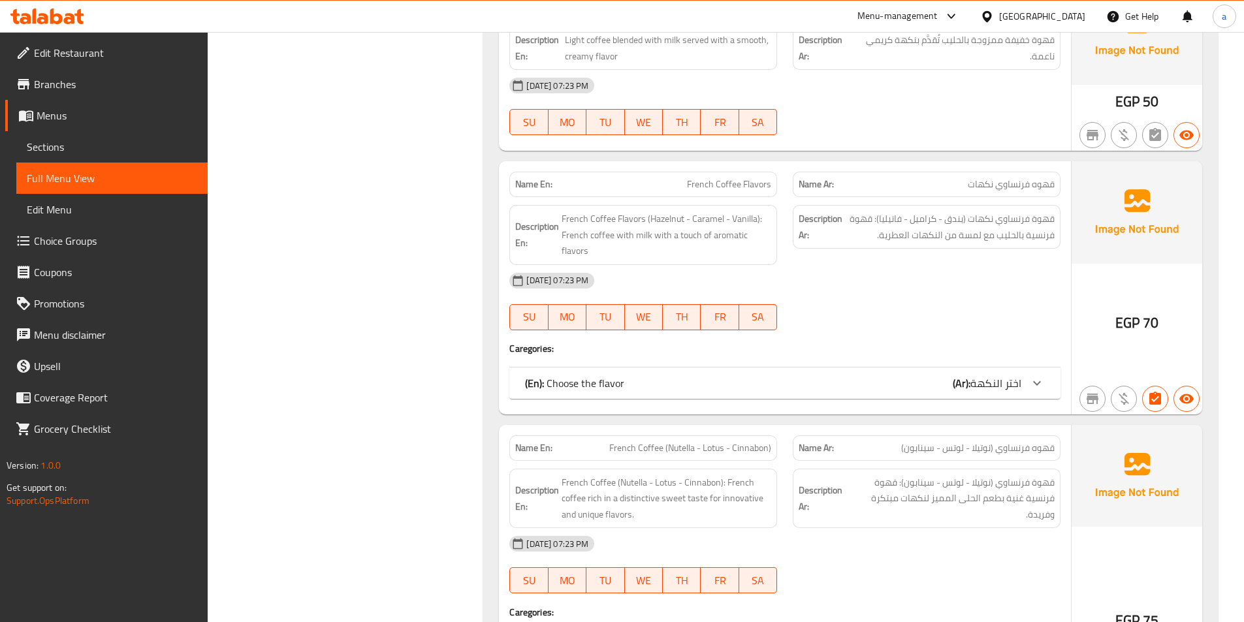
click at [1036, 394] on div at bounding box center [1036, 383] width 31 height 31
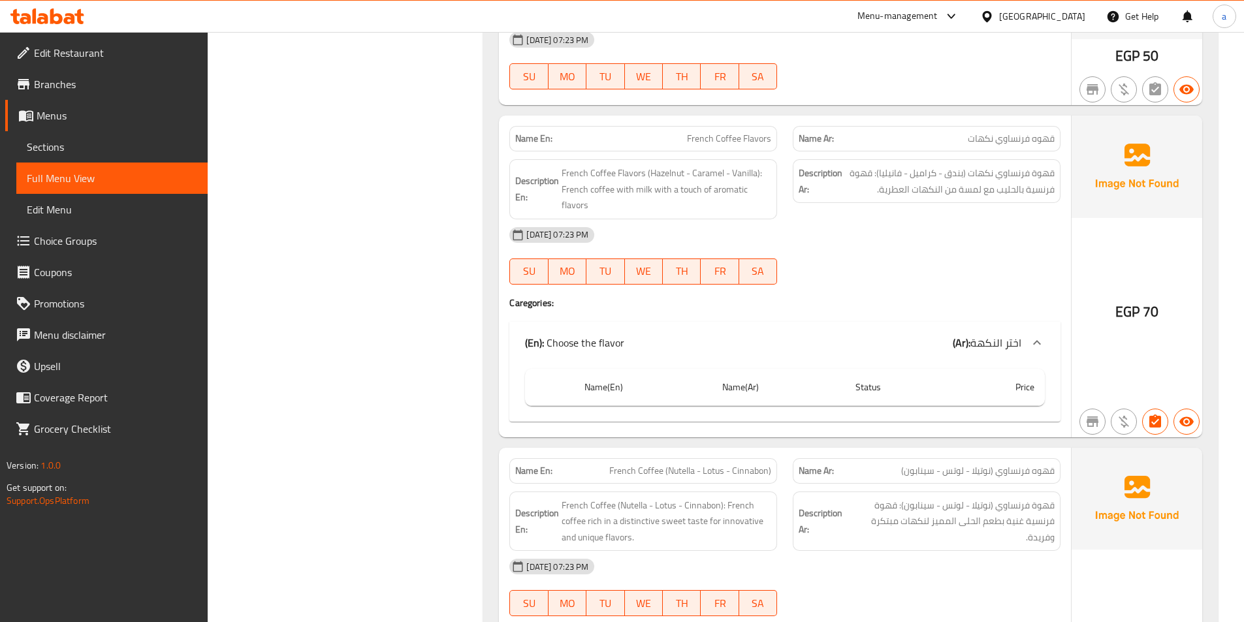
scroll to position [9498, 0]
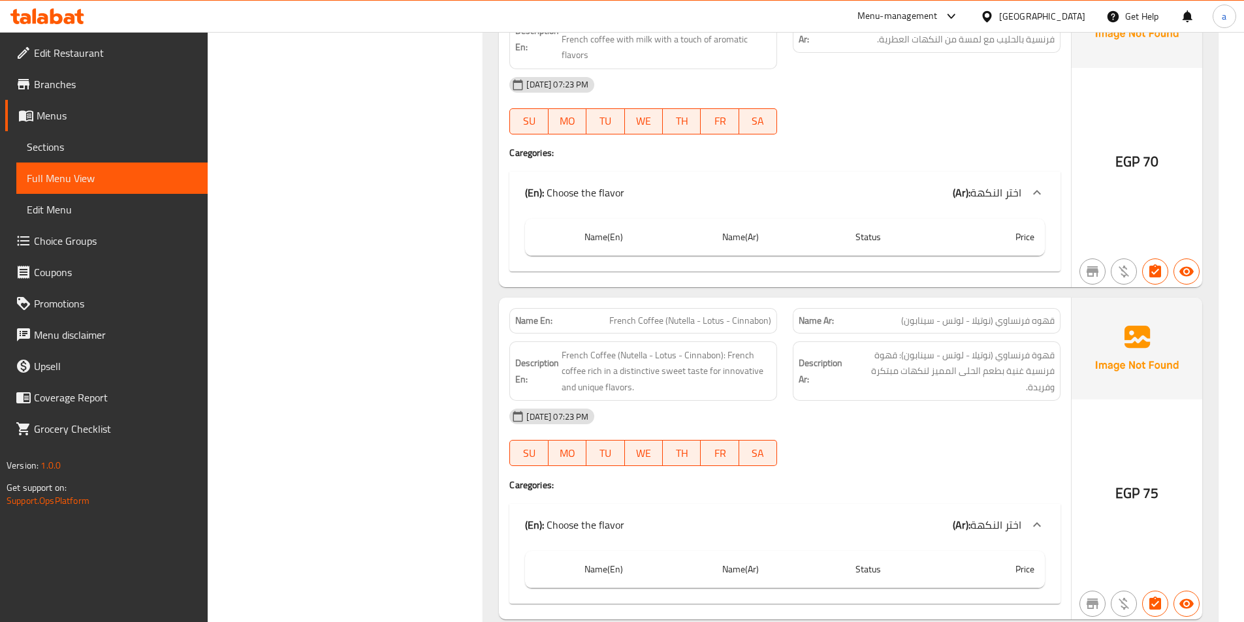
click at [1041, 516] on div at bounding box center [1036, 524] width 31 height 31
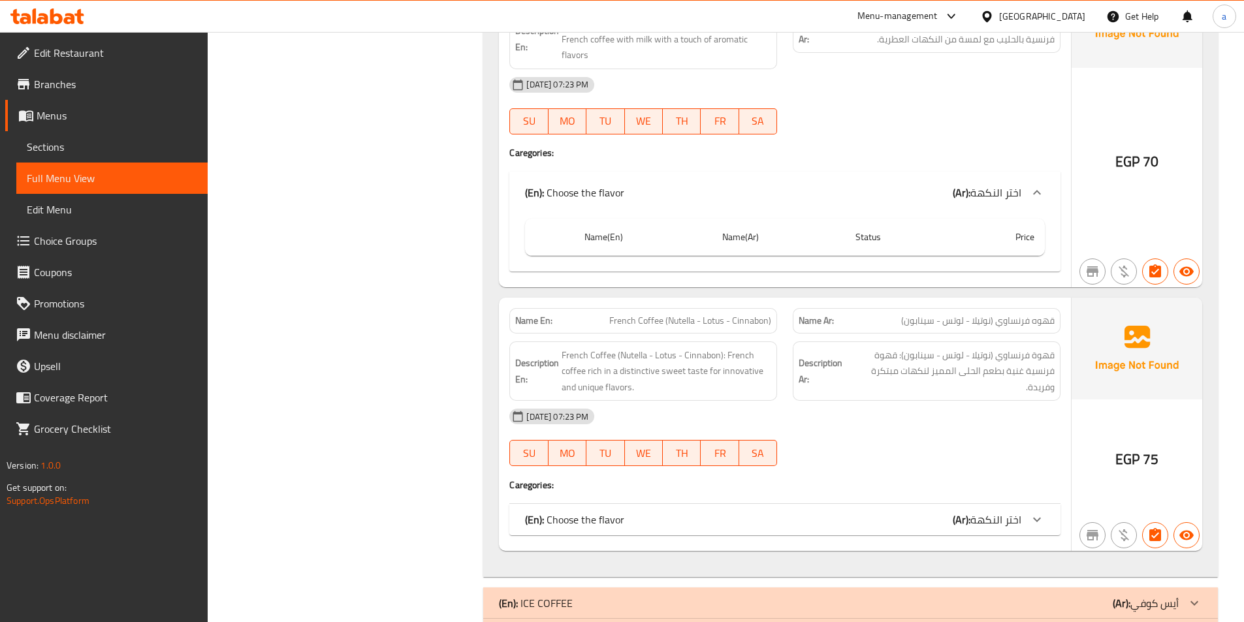
click at [1043, 520] on icon at bounding box center [1037, 520] width 16 height 16
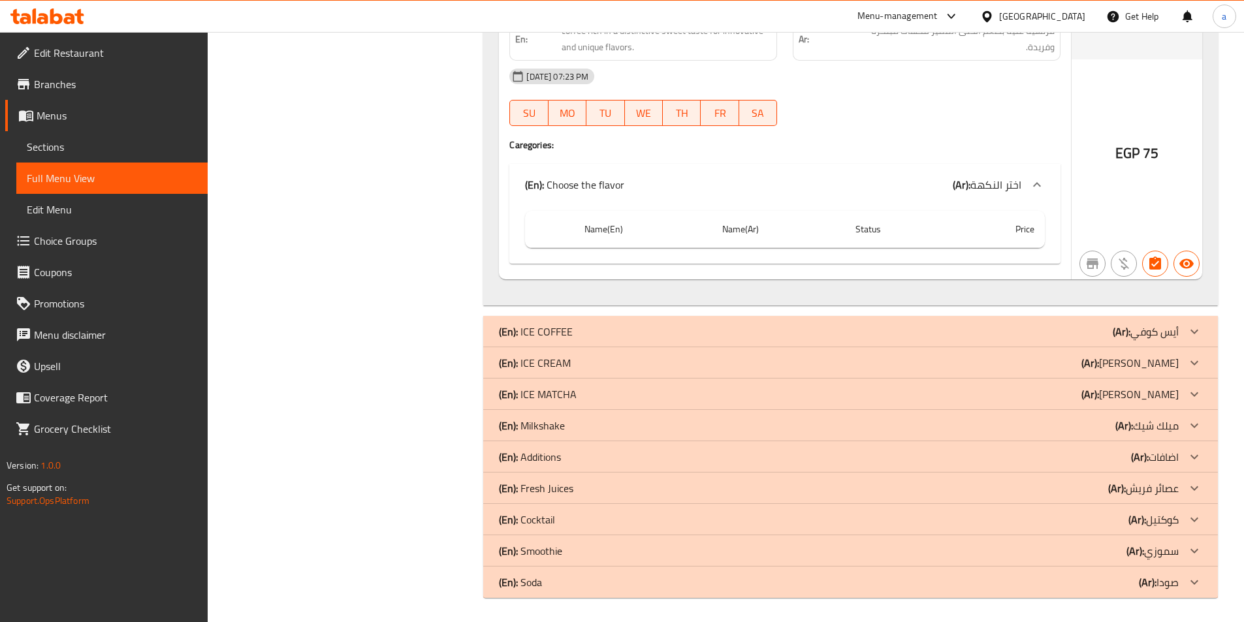
scroll to position [9840, 0]
click at [1183, 327] on div at bounding box center [1193, 329] width 31 height 31
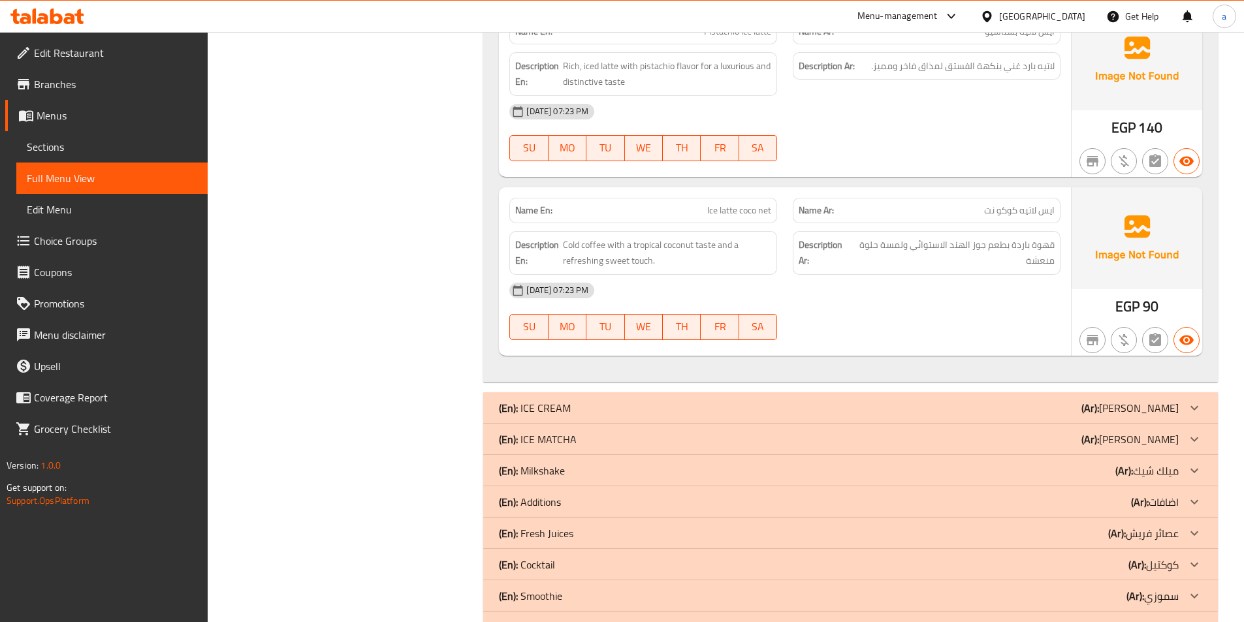
scroll to position [12192, 0]
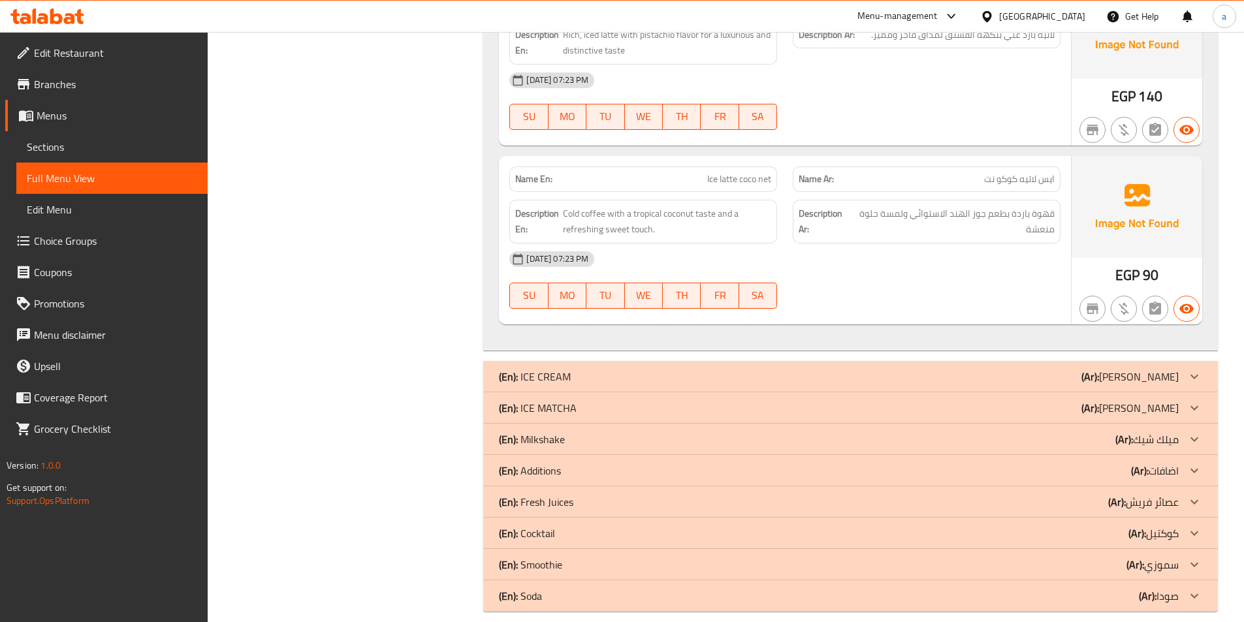
click at [1152, 369] on p "(Ar): أيس كريم" at bounding box center [1129, 377] width 97 height 16
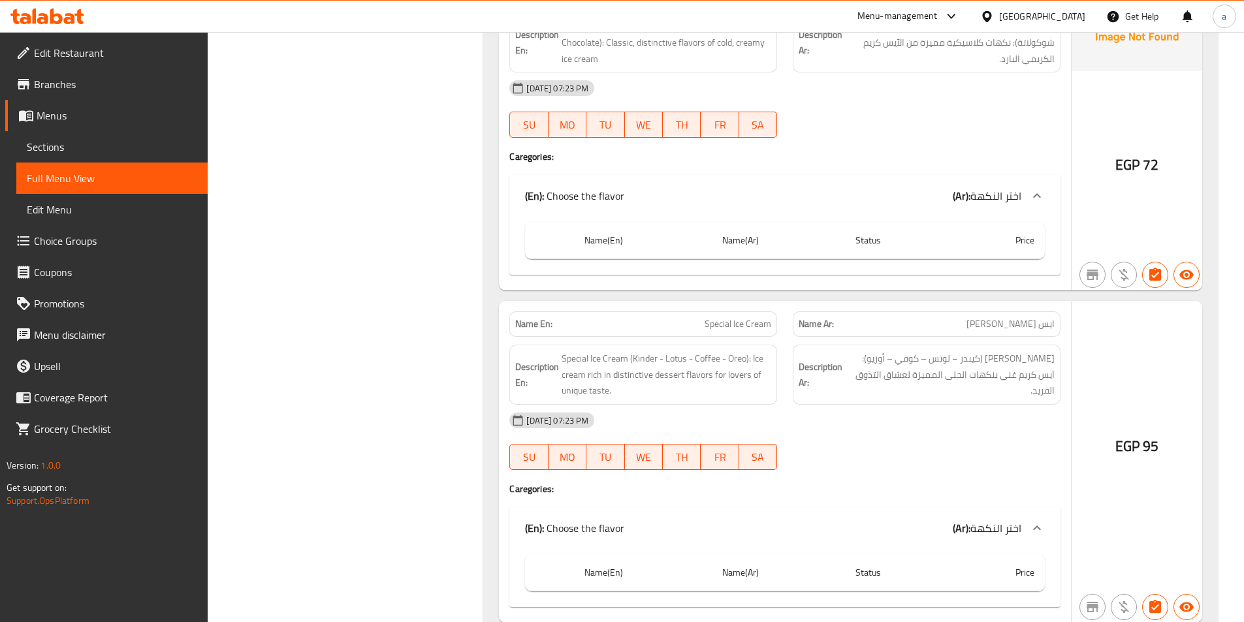
scroll to position [13171, 0]
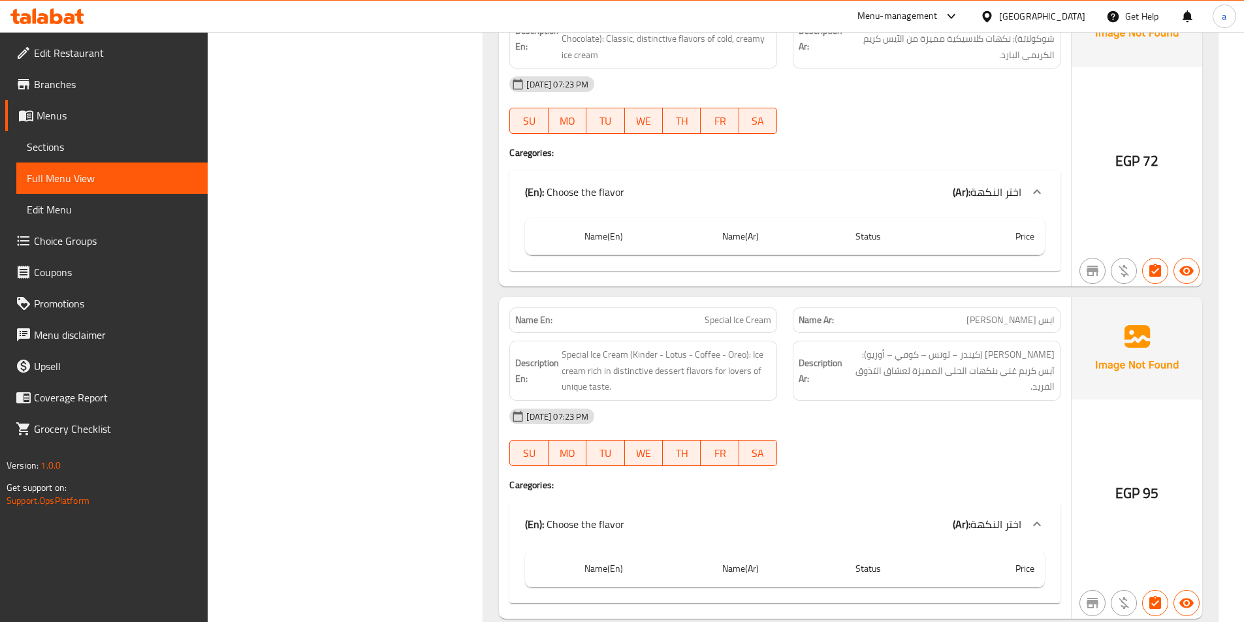
click at [1035, 184] on icon at bounding box center [1037, 192] width 16 height 16
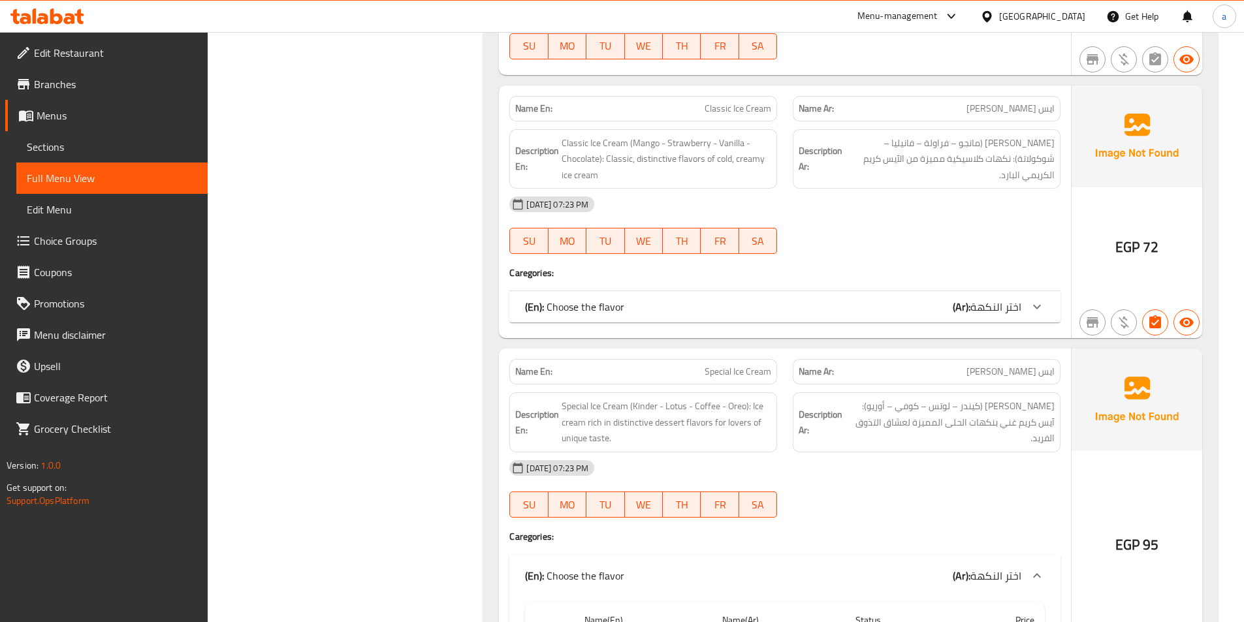
scroll to position [13236, 0]
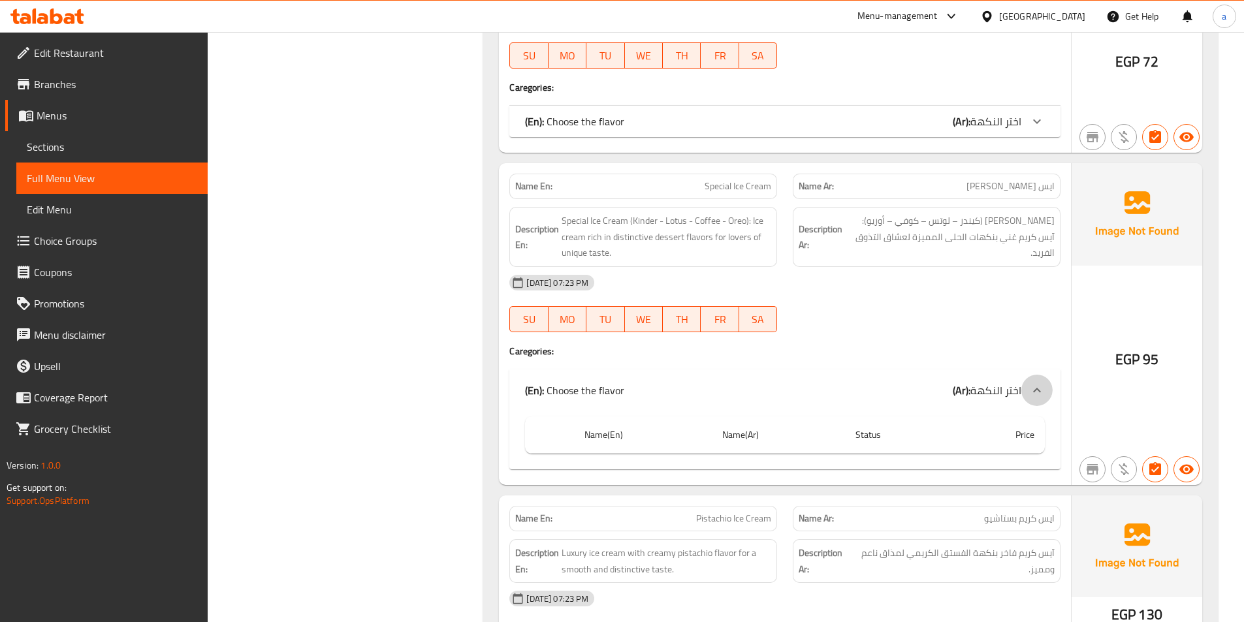
click at [1043, 383] on icon at bounding box center [1037, 391] width 16 height 16
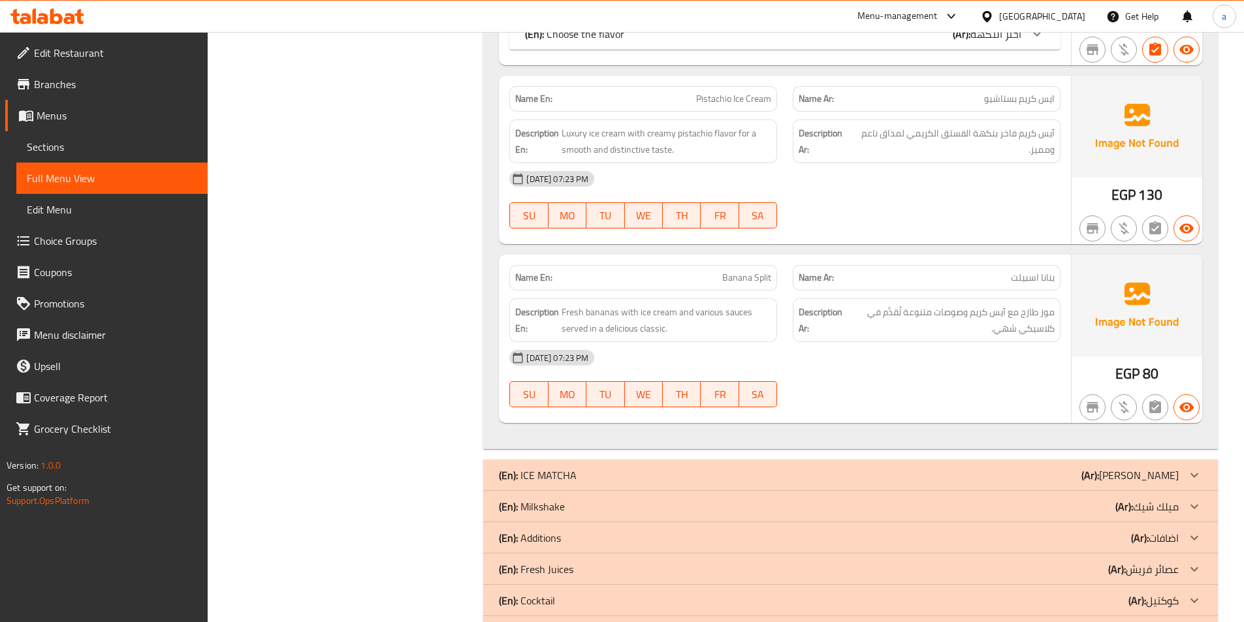
scroll to position [13655, 0]
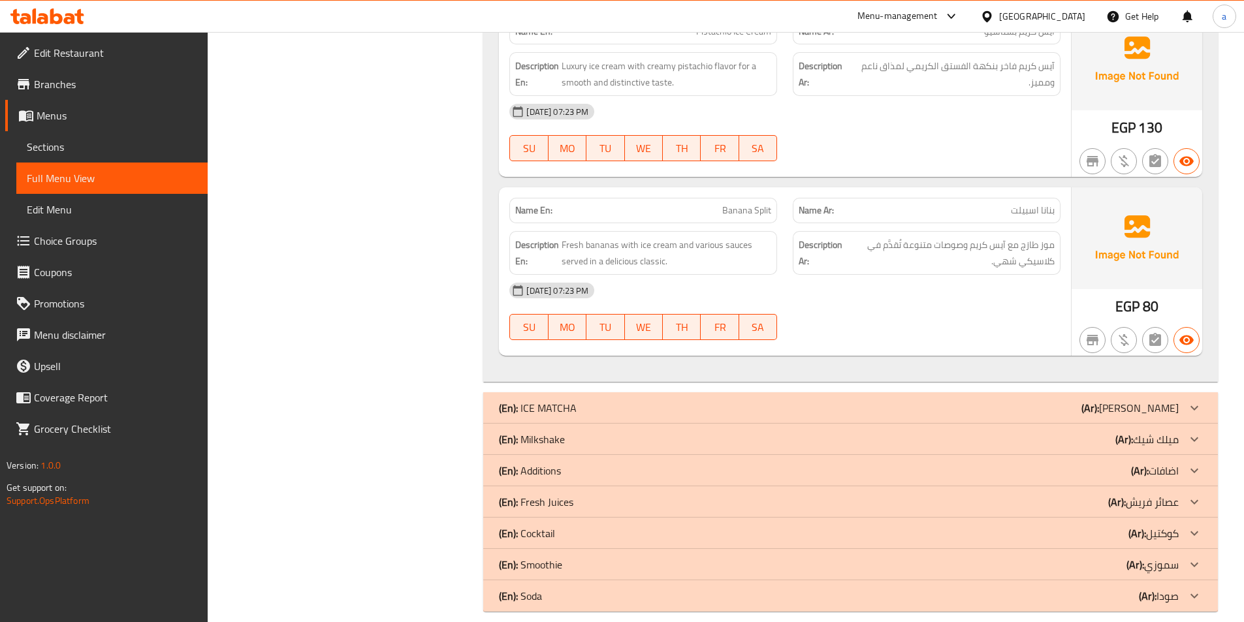
click at [1147, 400] on p "(Ar): ايس ماتشا" at bounding box center [1129, 408] width 97 height 16
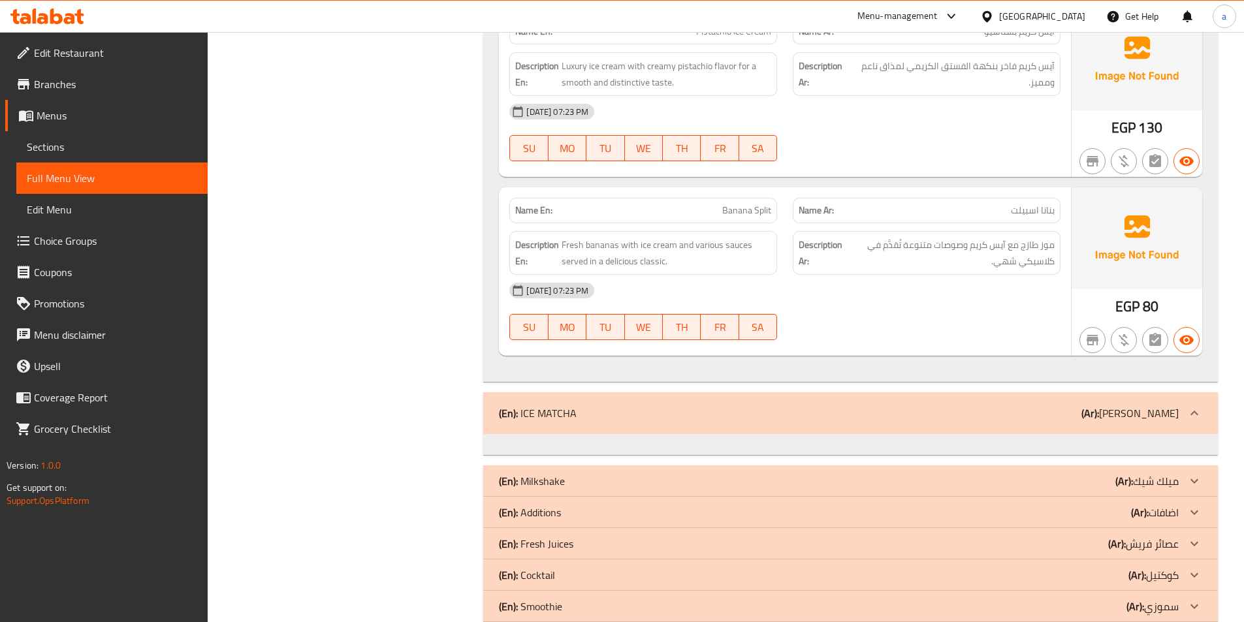
click at [1202, 398] on div at bounding box center [1193, 413] width 31 height 31
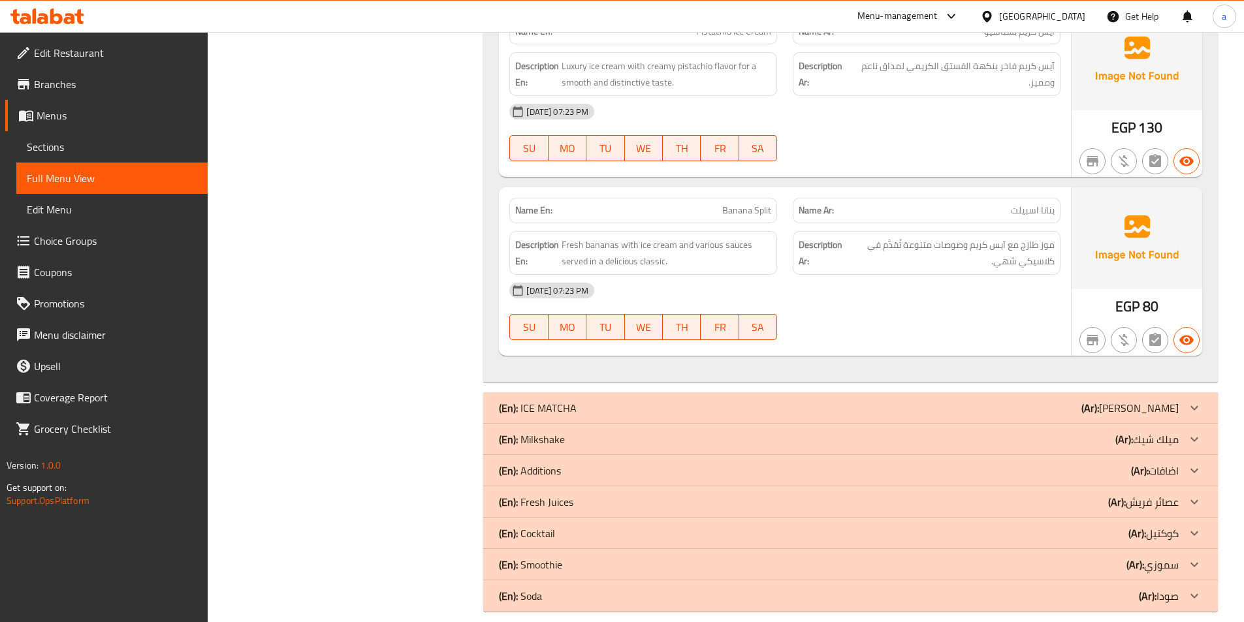
click at [1202, 398] on div at bounding box center [1193, 407] width 31 height 31
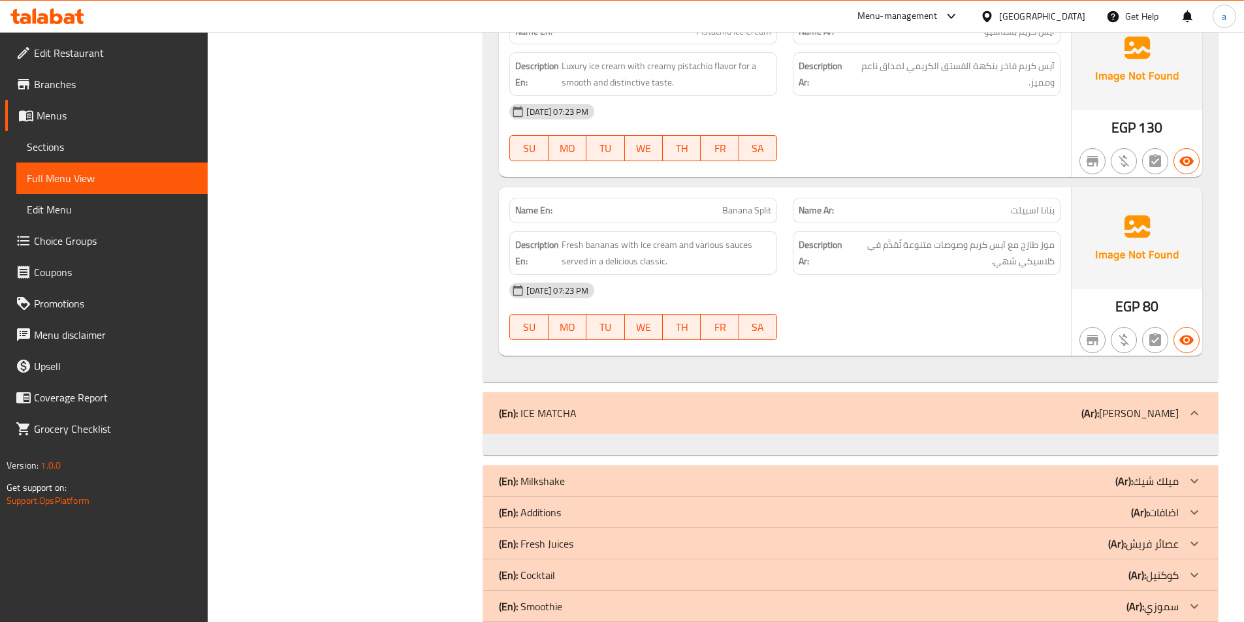
click at [614, 405] on div "(En): ICE MATCHA (Ar): [PERSON_NAME]" at bounding box center [839, 413] width 680 height 16
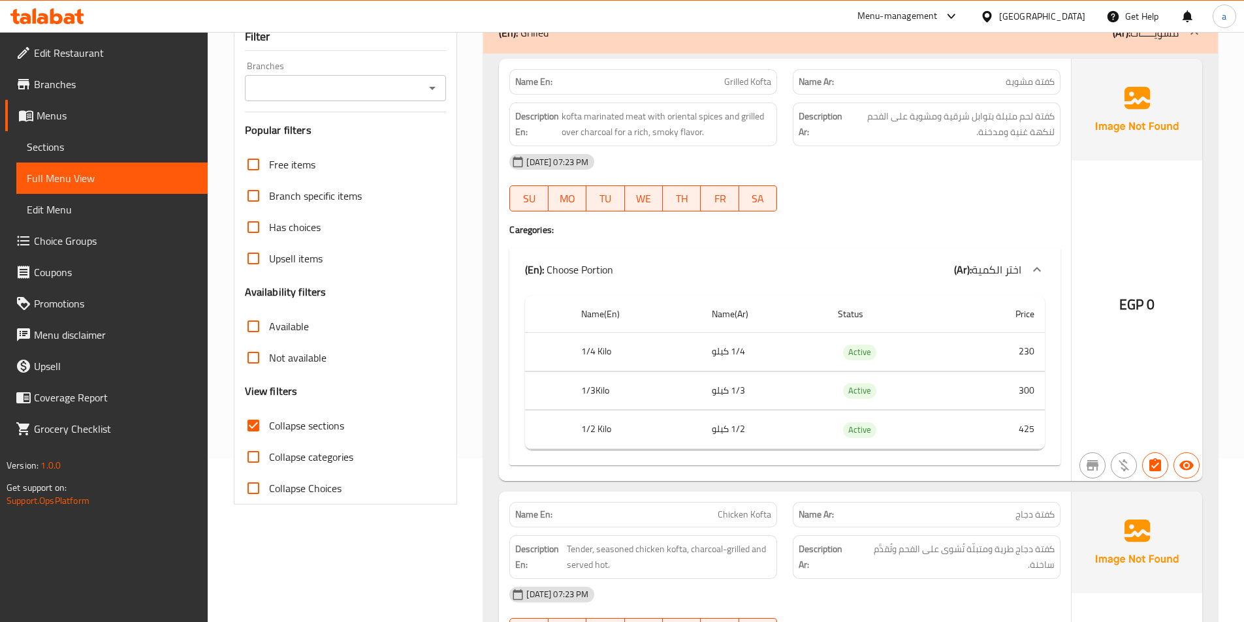
scroll to position [0, 0]
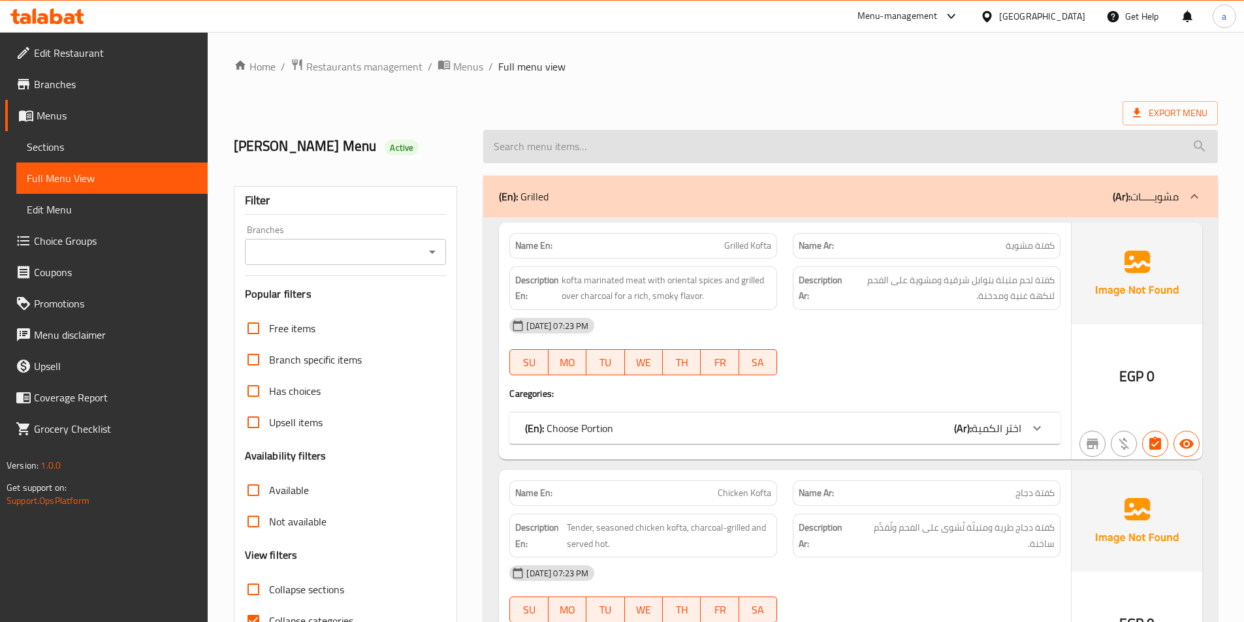
click at [751, 151] on input "search" at bounding box center [850, 146] width 734 height 33
paste input "Fruit croissant"
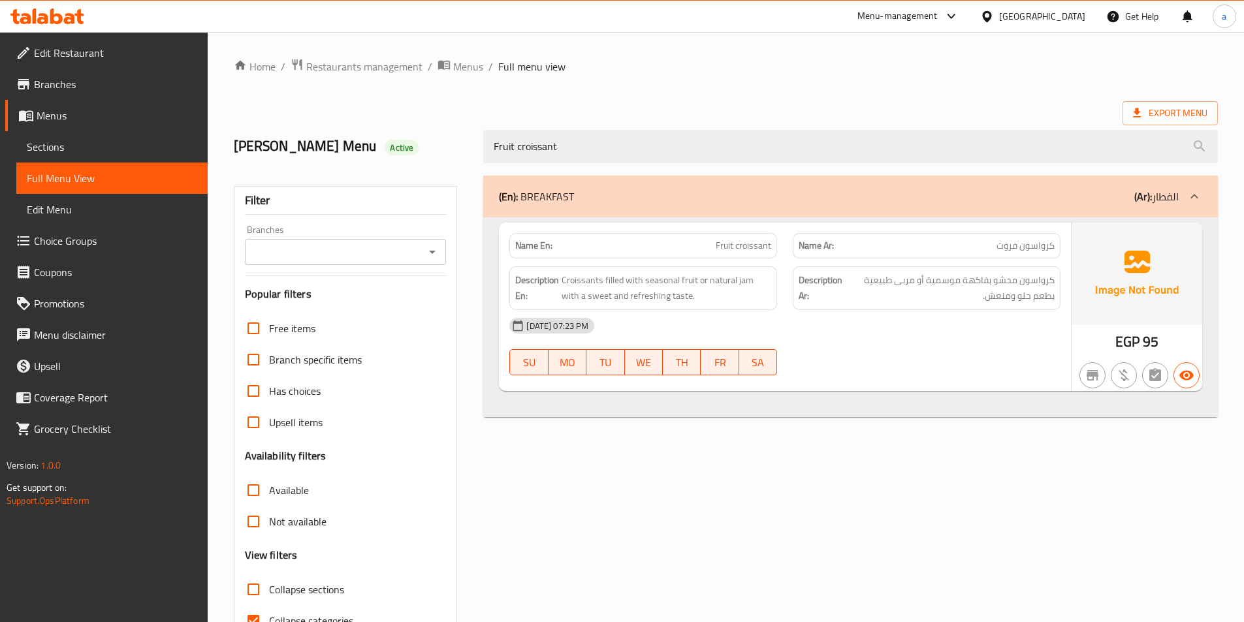
type input "Fruit croissant"
click at [104, 155] on link "Sections" at bounding box center [111, 146] width 191 height 31
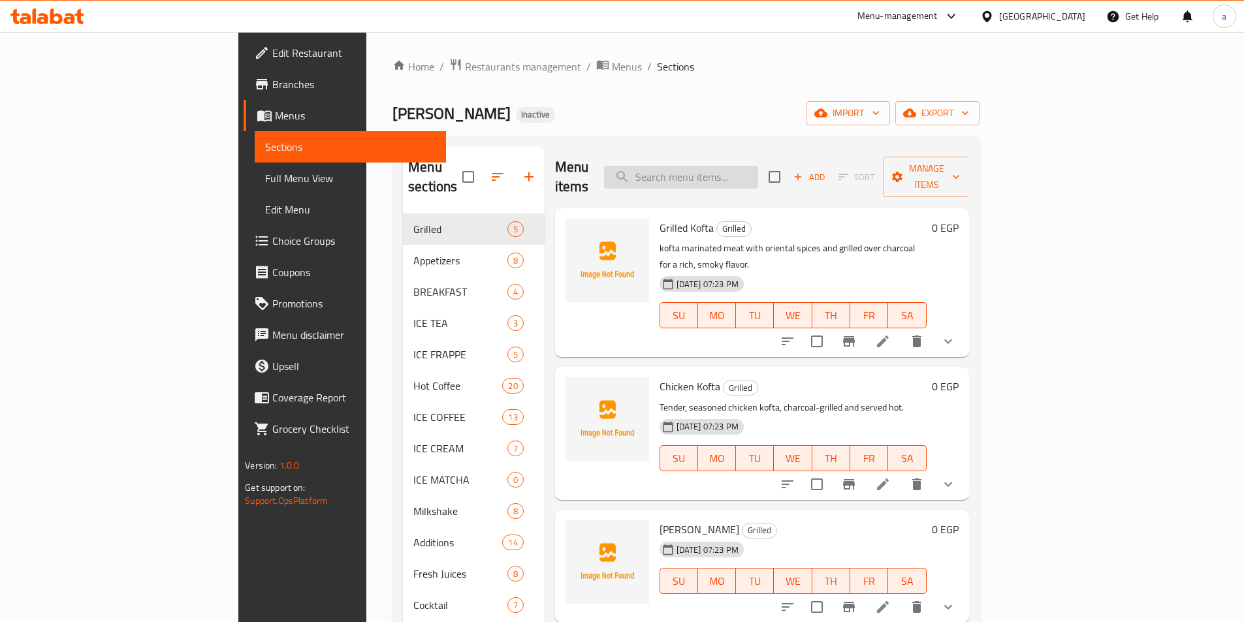
click at [758, 166] on input "search" at bounding box center [681, 177] width 154 height 23
paste input "Fruit croissant"
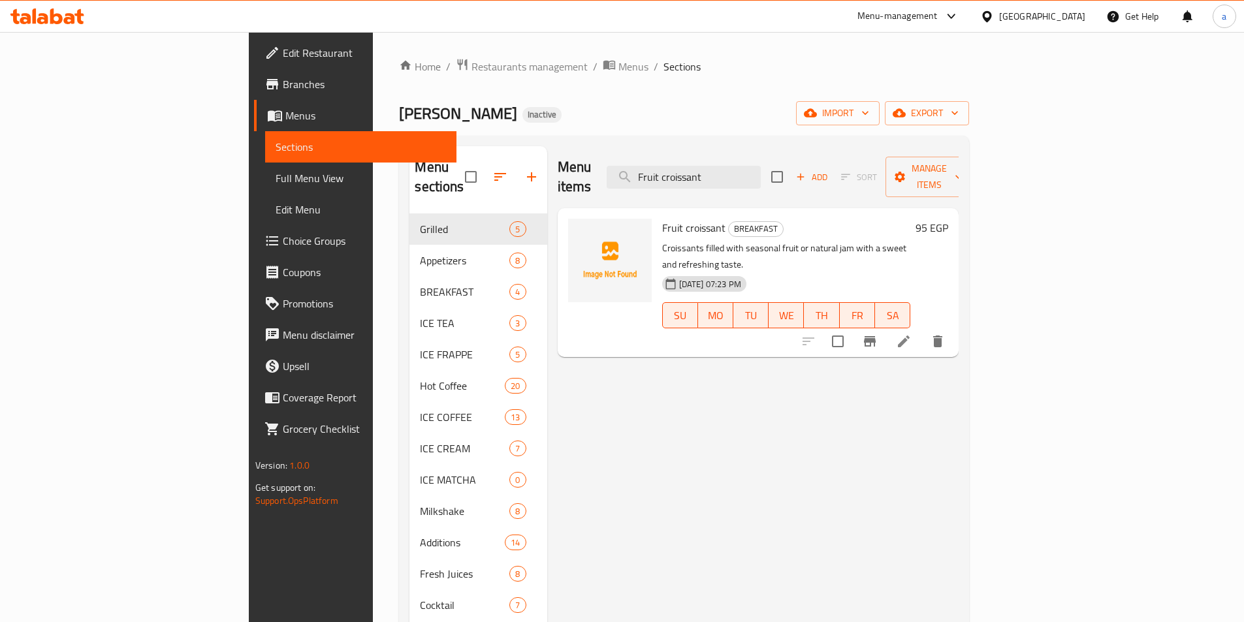
type input "Fruit croissant"
click at [911, 334] on icon at bounding box center [904, 342] width 16 height 16
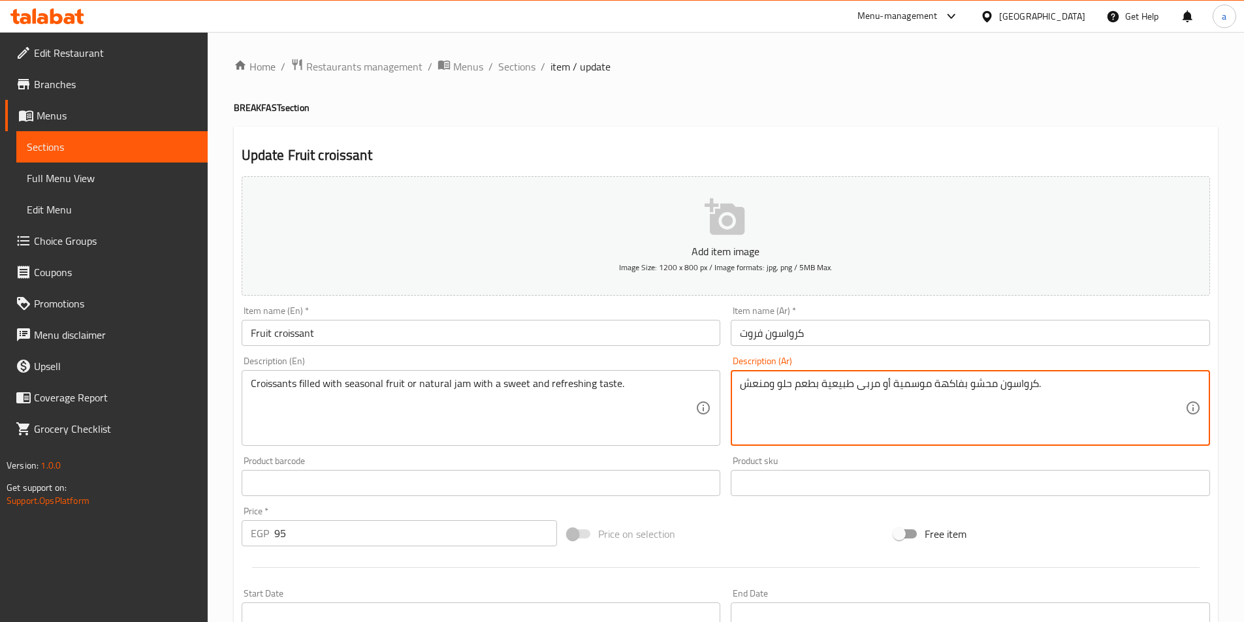
click at [896, 390] on textarea "كرواسون محشو بفاكهة موسمية أو مربى طبيعية بطعم حلو ومنعش." at bounding box center [962, 408] width 445 height 62
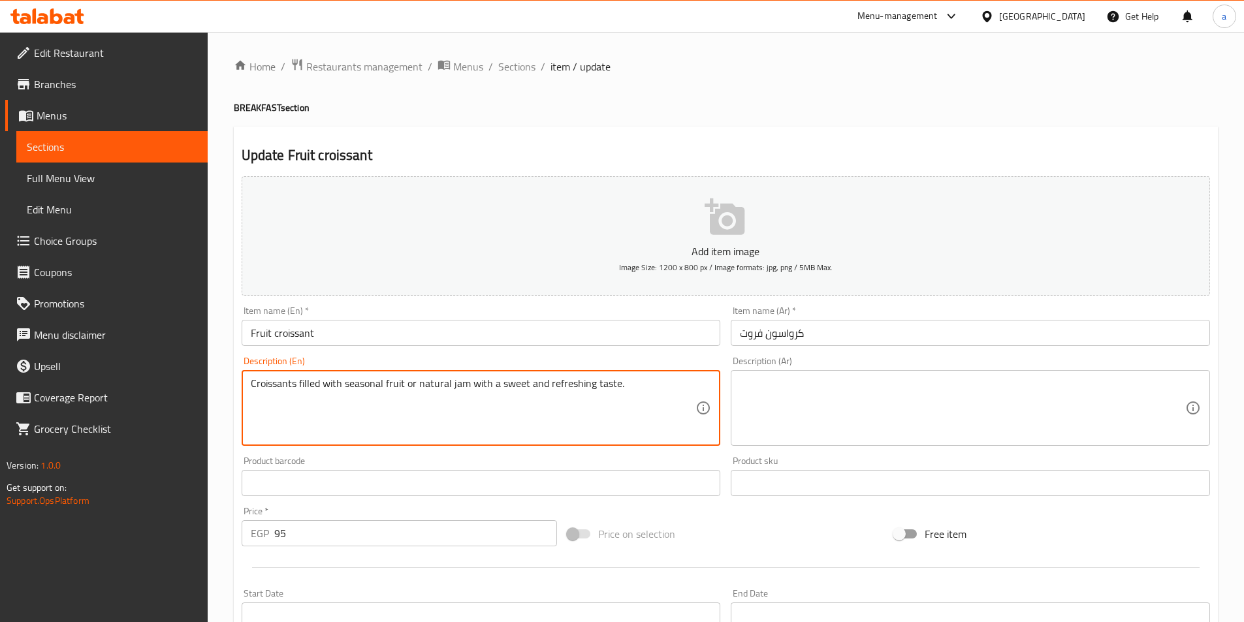
click at [487, 392] on textarea "Croissants filled with seasonal fruit or natural jam with a sweet and refreshin…" at bounding box center [473, 408] width 445 height 62
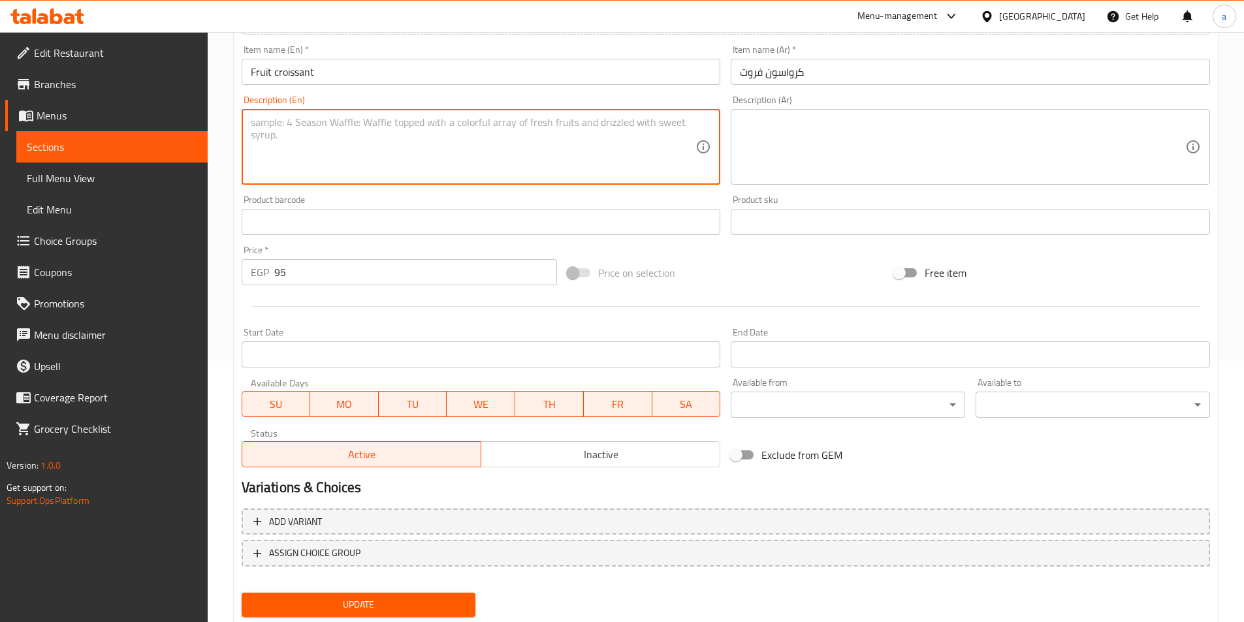
click at [363, 606] on span "Update" at bounding box center [358, 605] width 213 height 16
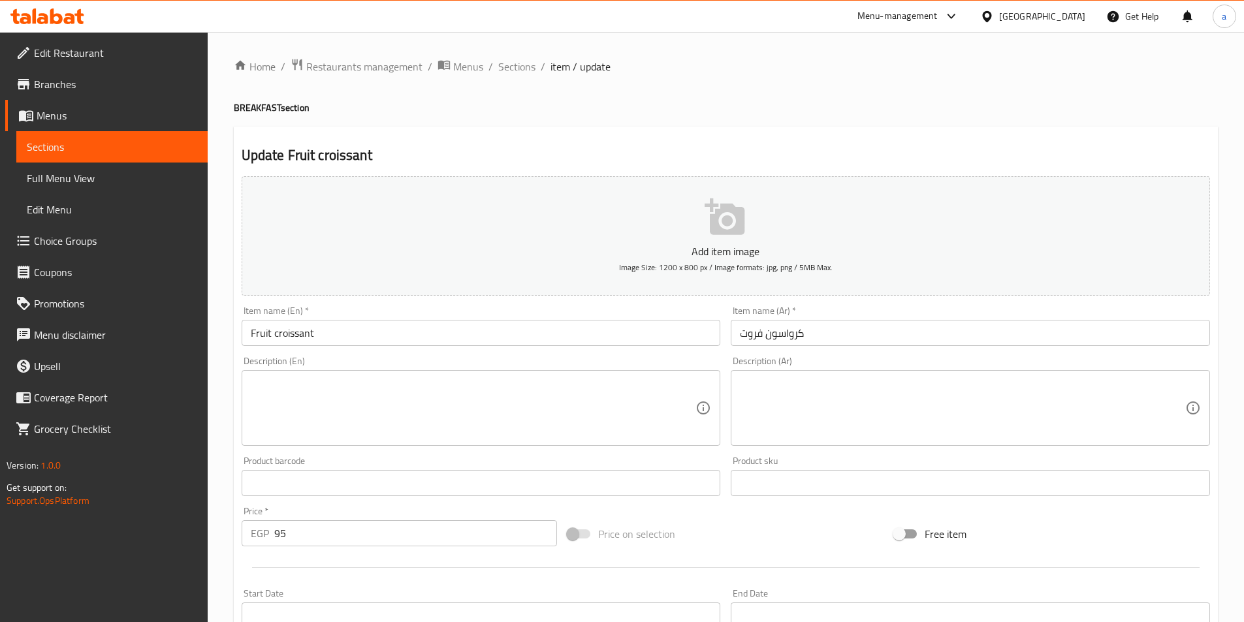
click at [50, 150] on span "Sections" at bounding box center [112, 147] width 170 height 16
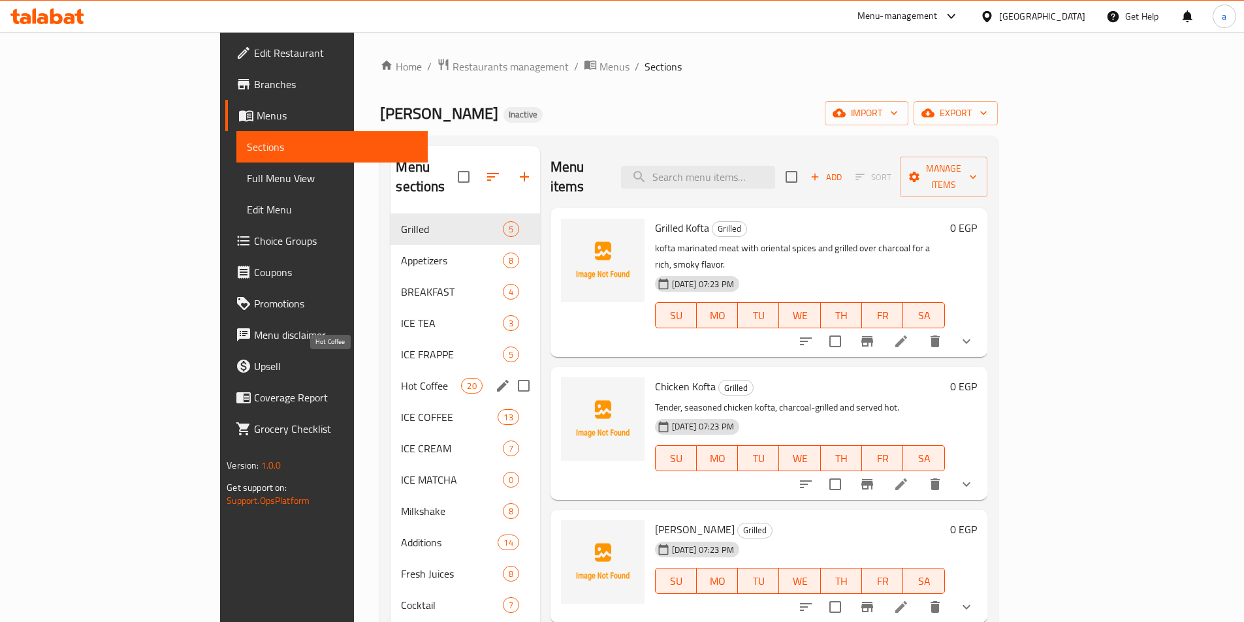
drag, startPoint x: 310, startPoint y: 370, endPoint x: 416, endPoint y: 355, distance: 106.8
click at [401, 378] on span "Hot Coffee" at bounding box center [431, 386] width 60 height 16
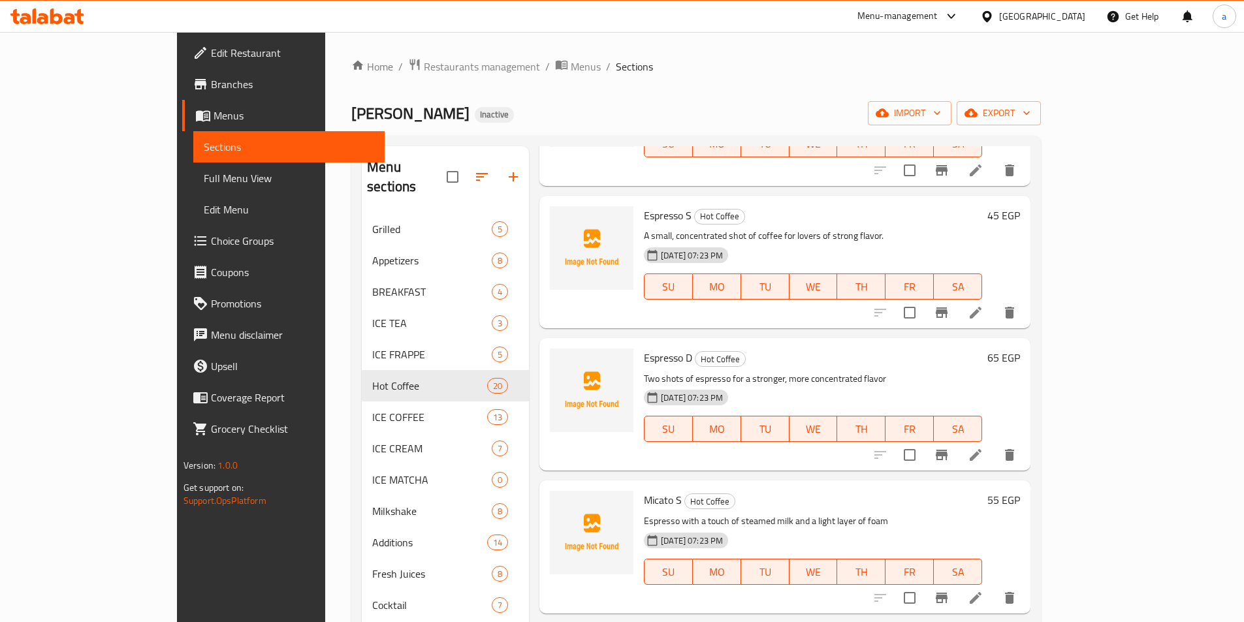
scroll to position [1436, 0]
click at [994, 300] on li at bounding box center [975, 312] width 37 height 24
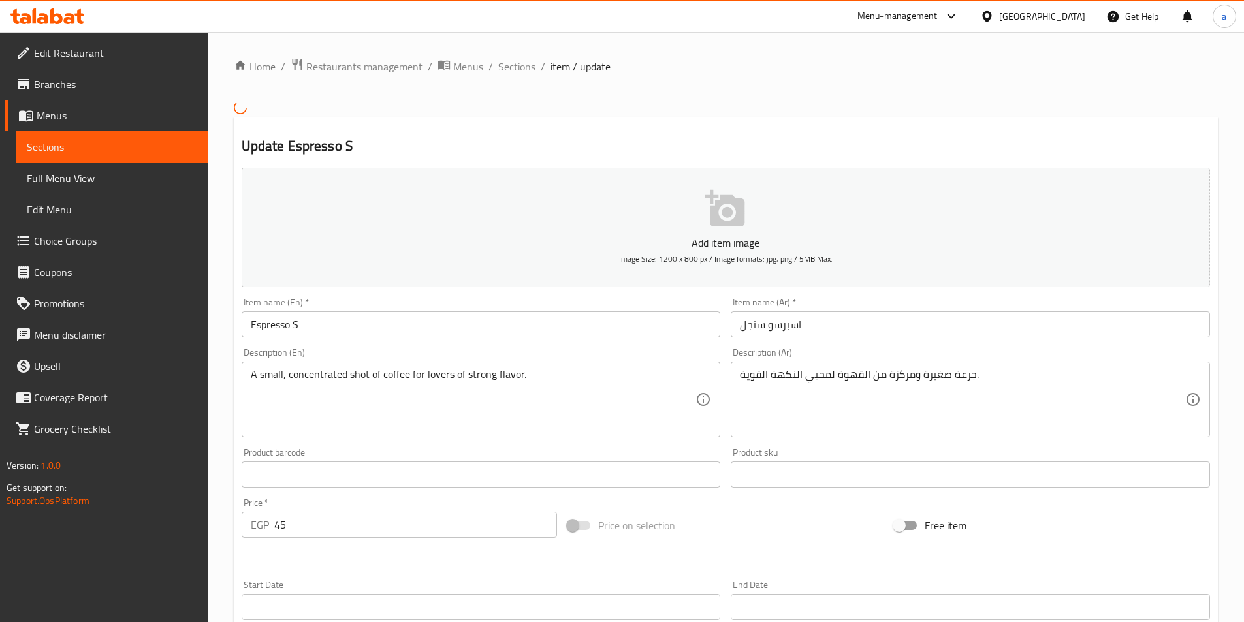
click at [482, 334] on input "Espresso S" at bounding box center [481, 324] width 479 height 26
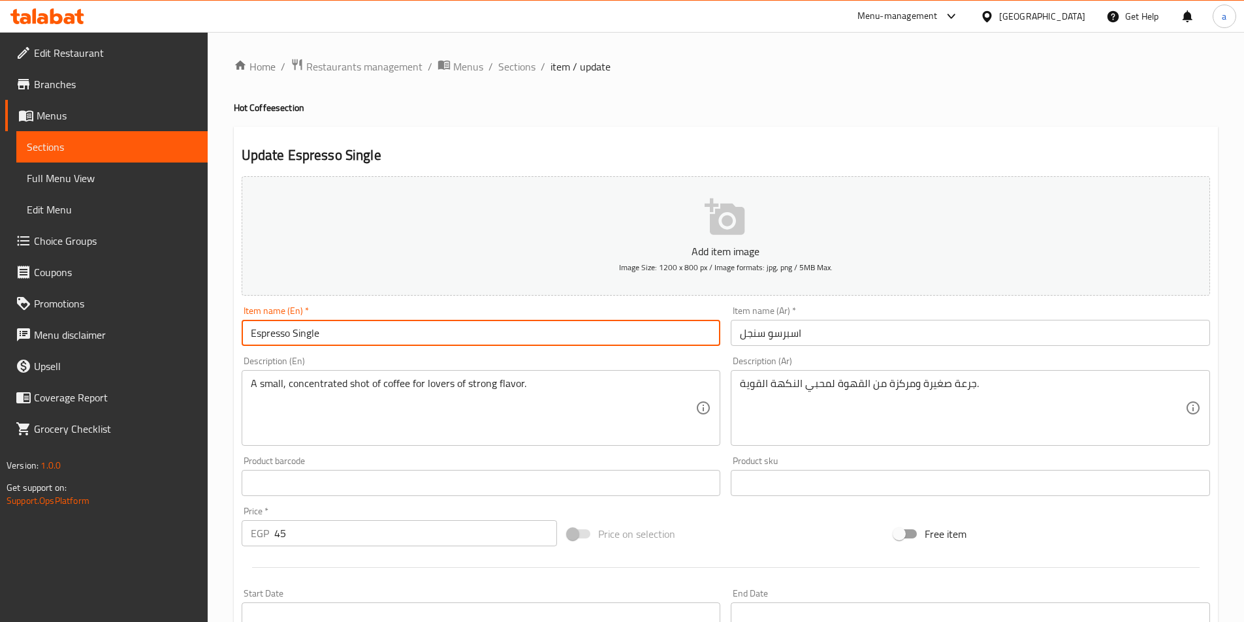
click at [312, 335] on input "Espresso Single" at bounding box center [481, 333] width 479 height 26
type input "Espresso Single"
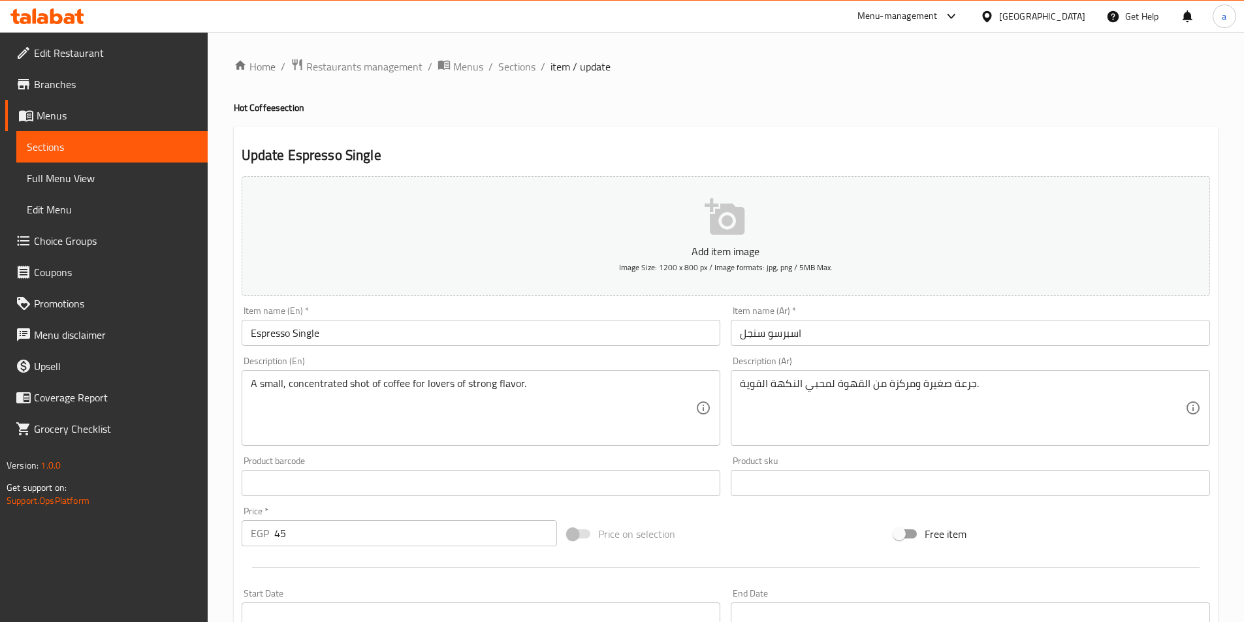
click at [312, 330] on input "Espresso Single" at bounding box center [481, 333] width 479 height 26
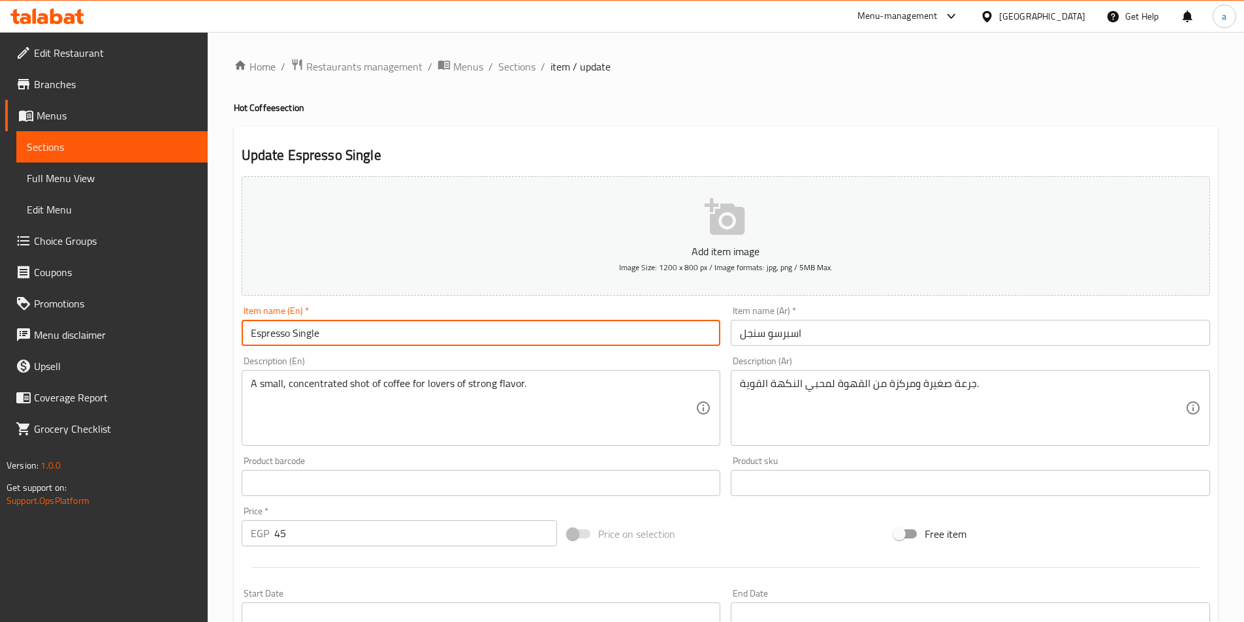
click at [312, 330] on input "Espresso Single" at bounding box center [481, 333] width 479 height 26
click at [478, 323] on input "Espresso Single" at bounding box center [481, 333] width 479 height 26
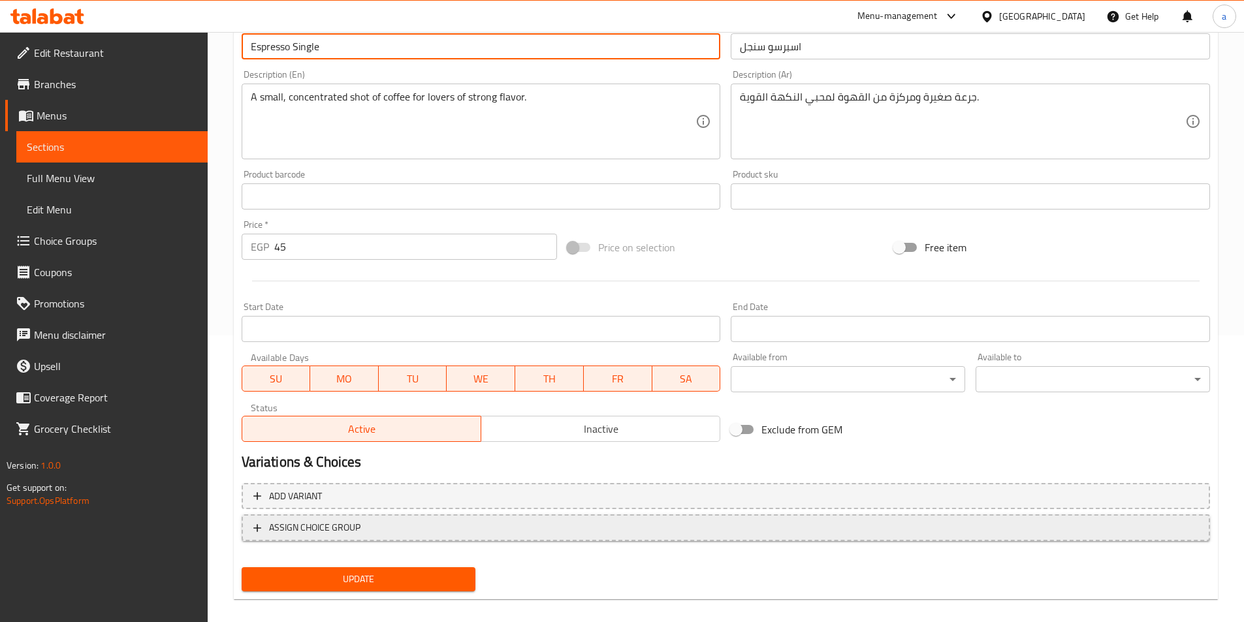
scroll to position [300, 0]
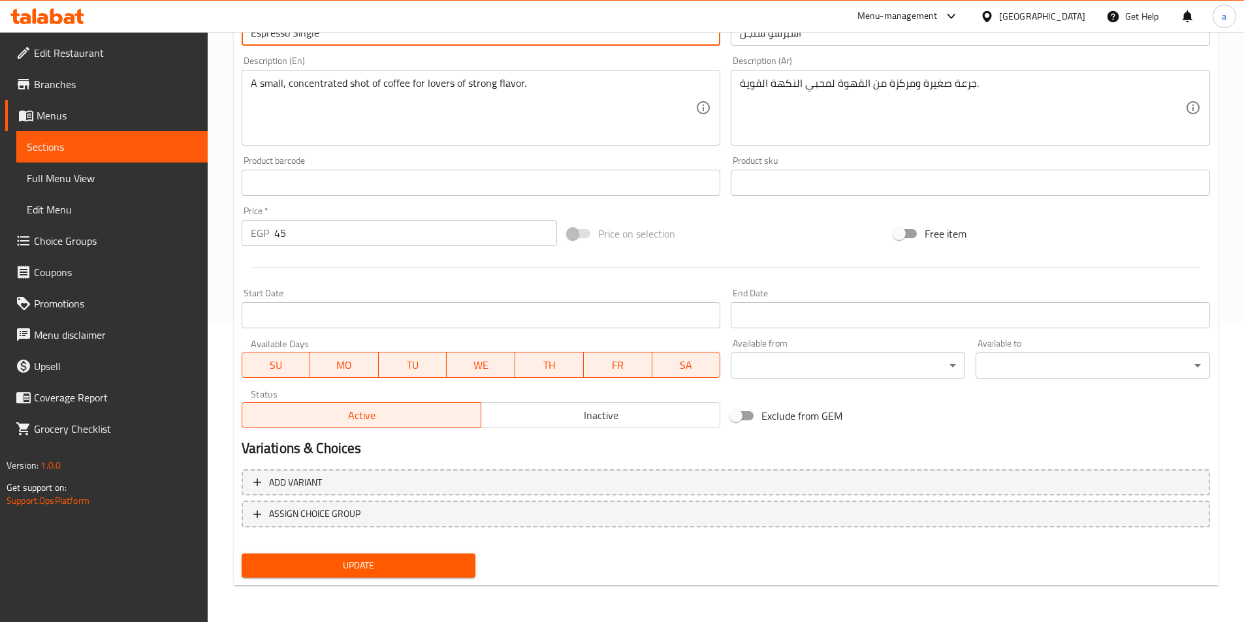
click at [418, 561] on span "Update" at bounding box center [358, 566] width 213 height 16
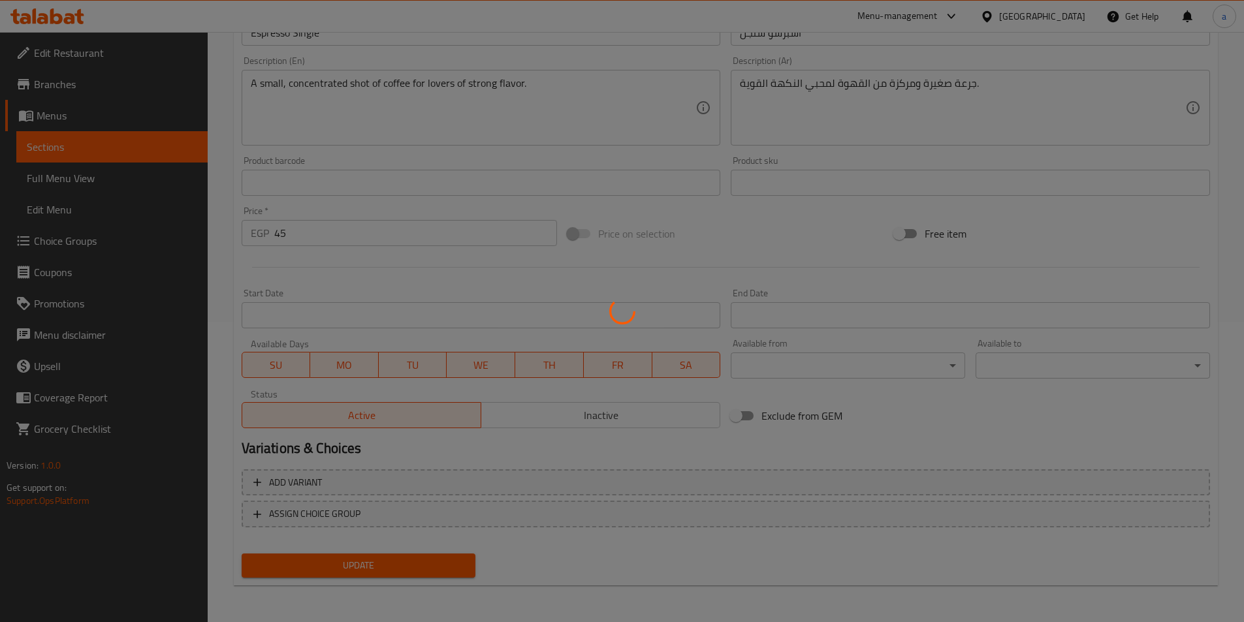
scroll to position [0, 0]
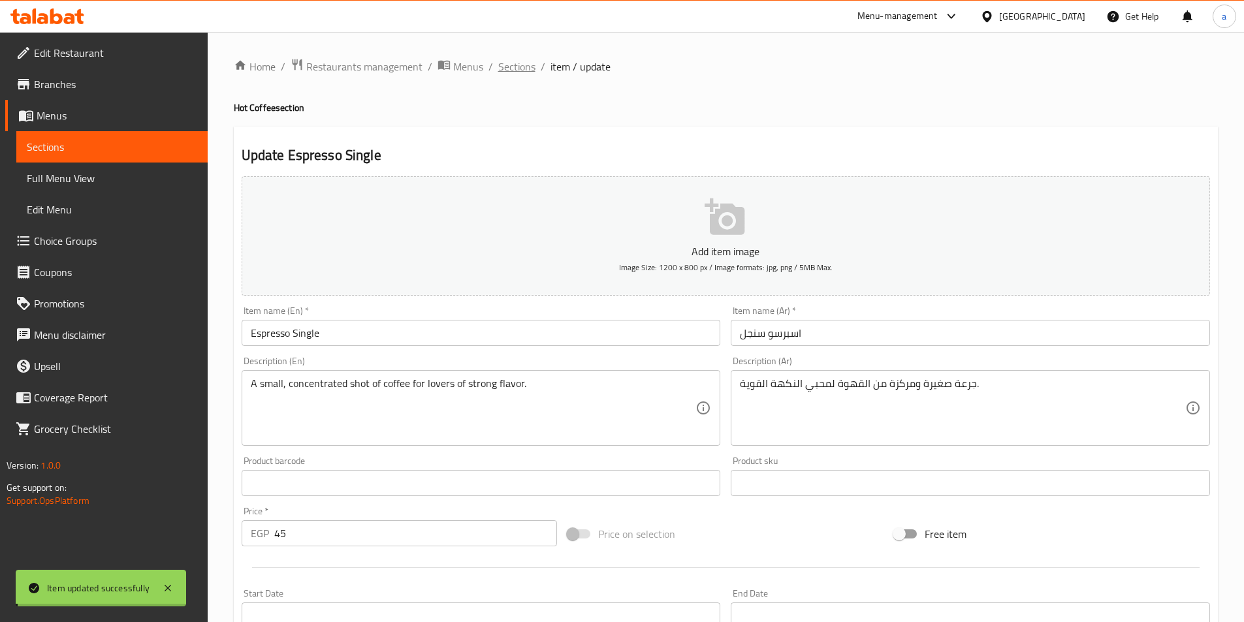
click at [518, 69] on span "Sections" at bounding box center [516, 67] width 37 height 16
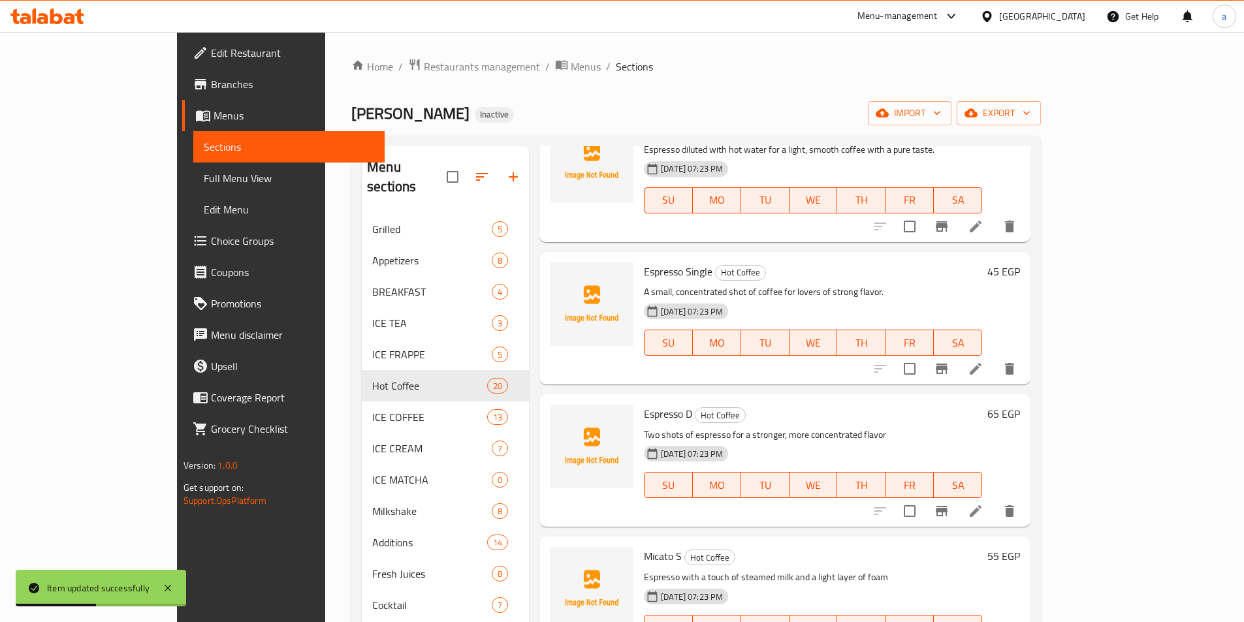
scroll to position [1436, 0]
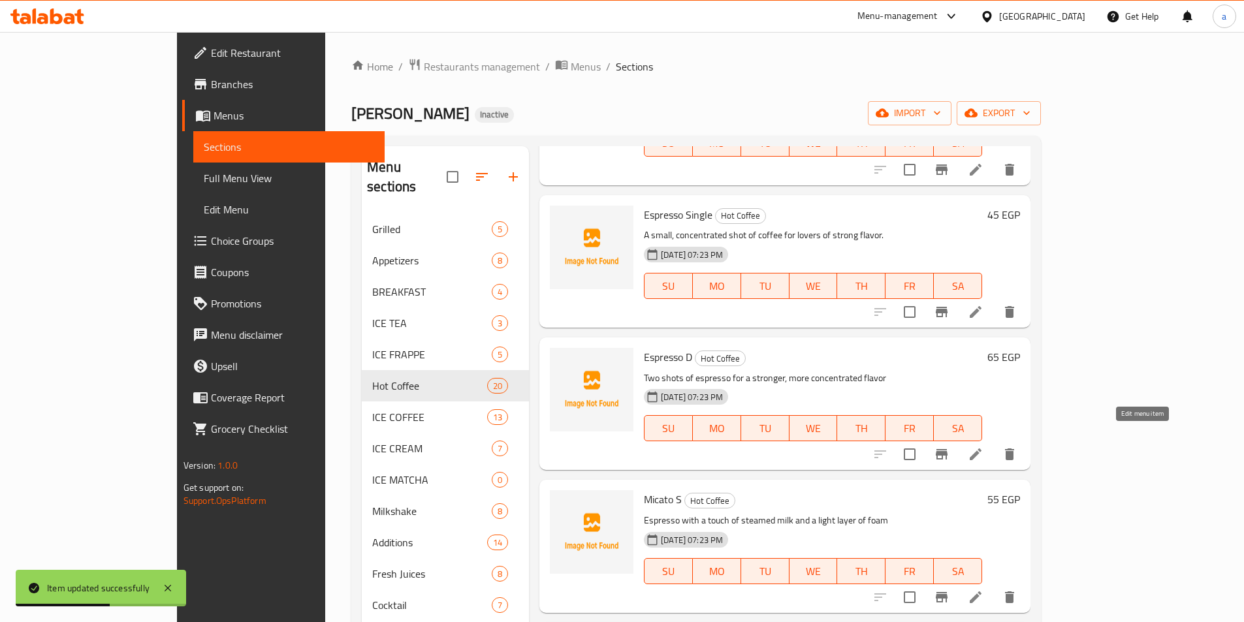
click at [983, 447] on icon at bounding box center [976, 455] width 16 height 16
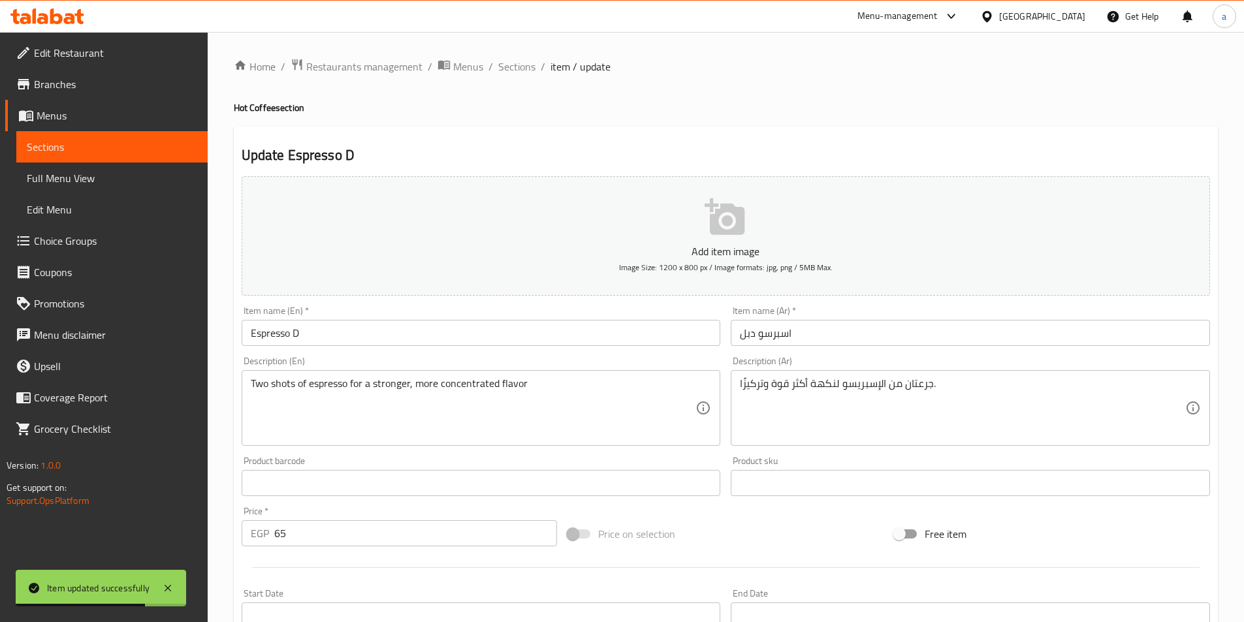
click at [349, 341] on input "Espresso D" at bounding box center [481, 333] width 479 height 26
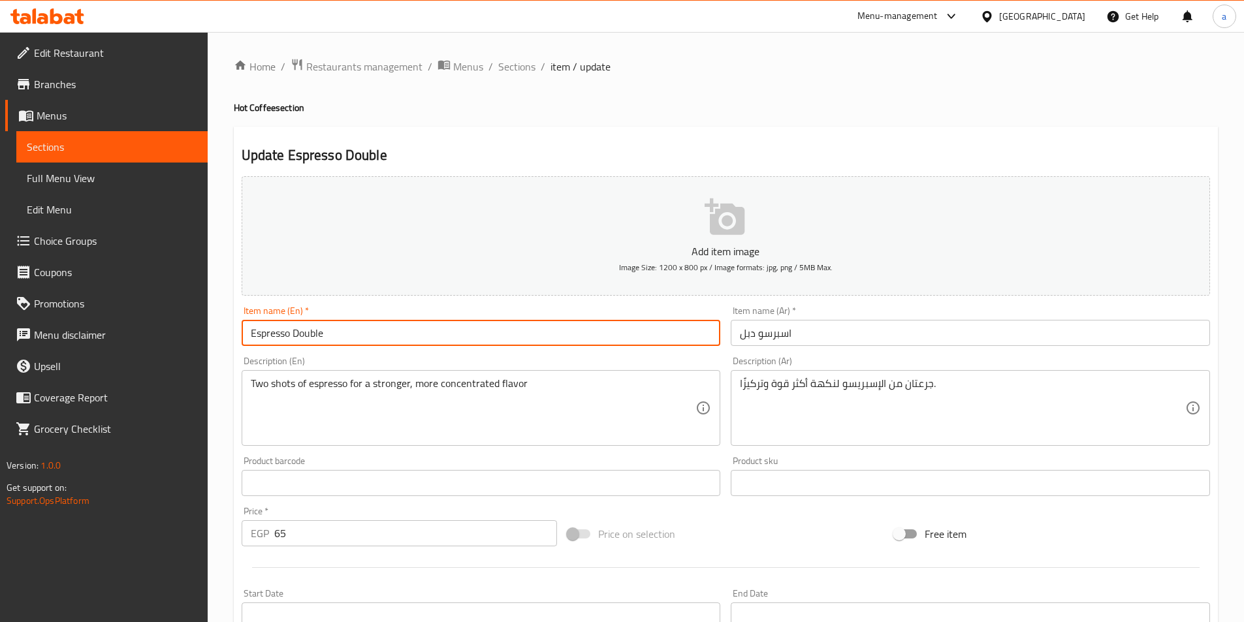
click at [303, 335] on input "Espresso Double" at bounding box center [481, 333] width 479 height 26
type input "Espresso Double"
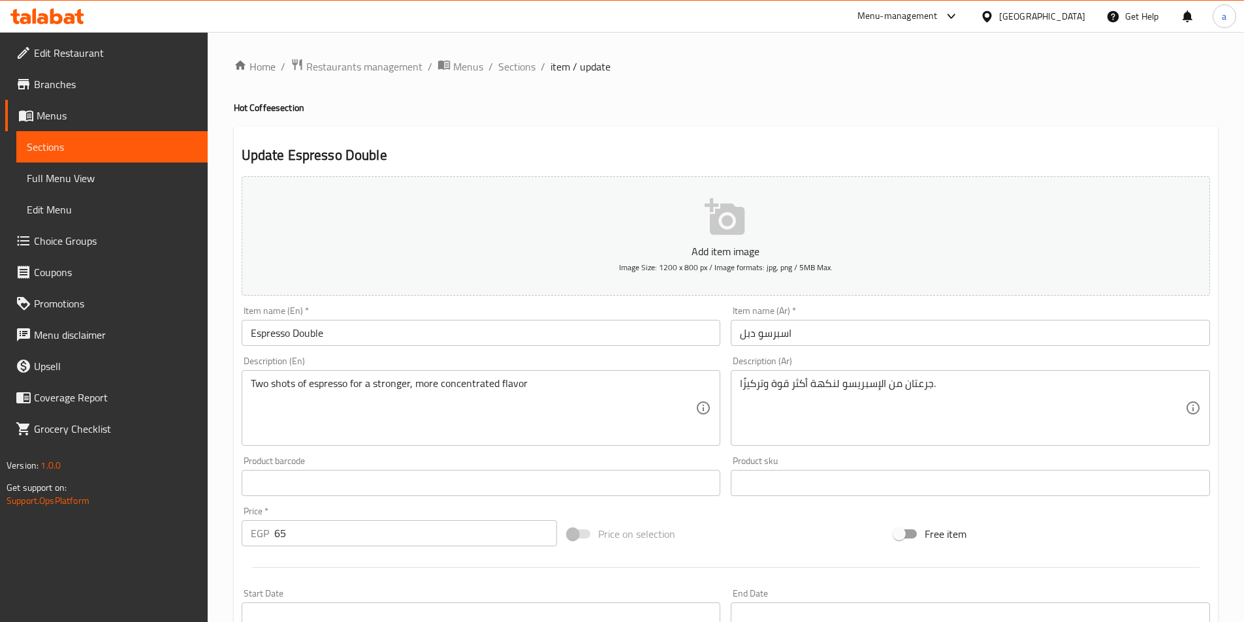
click at [317, 337] on input "Espresso Double" at bounding box center [481, 333] width 479 height 26
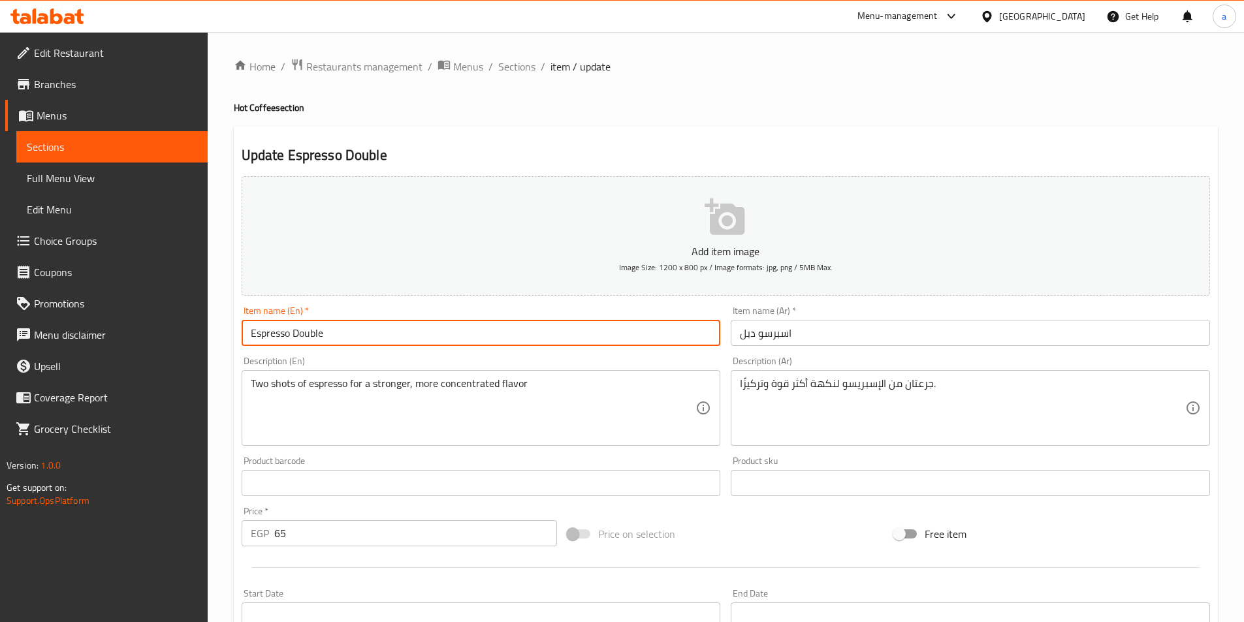
click at [317, 337] on input "Espresso Double" at bounding box center [481, 333] width 479 height 26
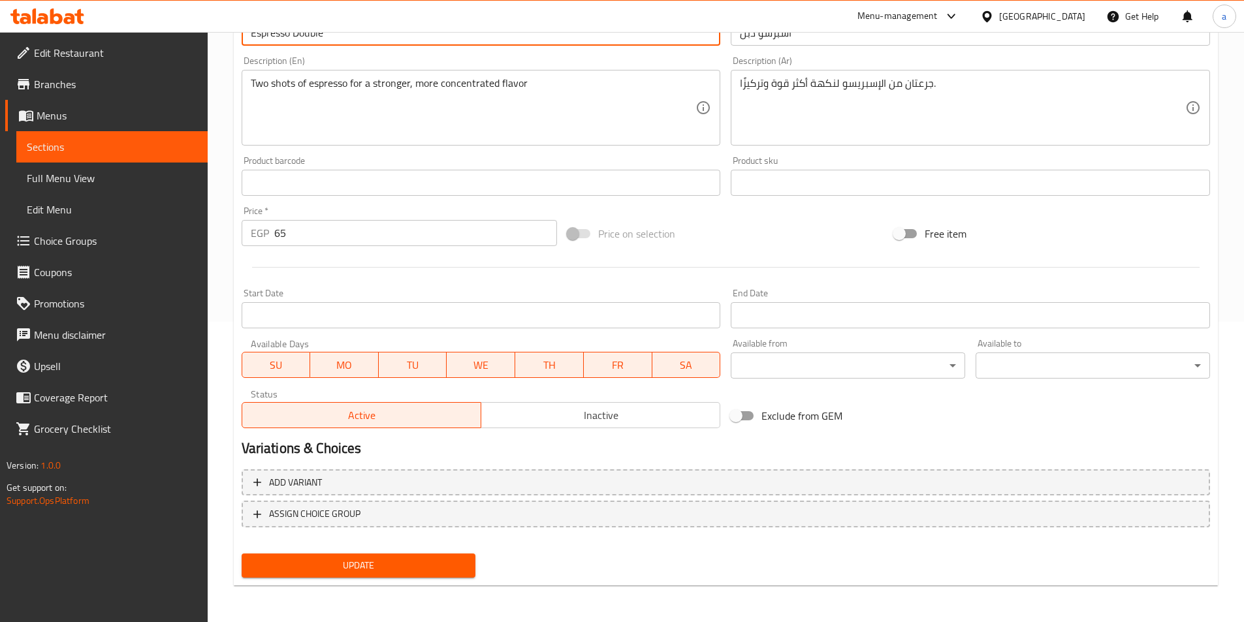
drag, startPoint x: 353, startPoint y: 563, endPoint x: 336, endPoint y: 515, distance: 51.2
click at [354, 563] on span "Update" at bounding box center [358, 566] width 213 height 16
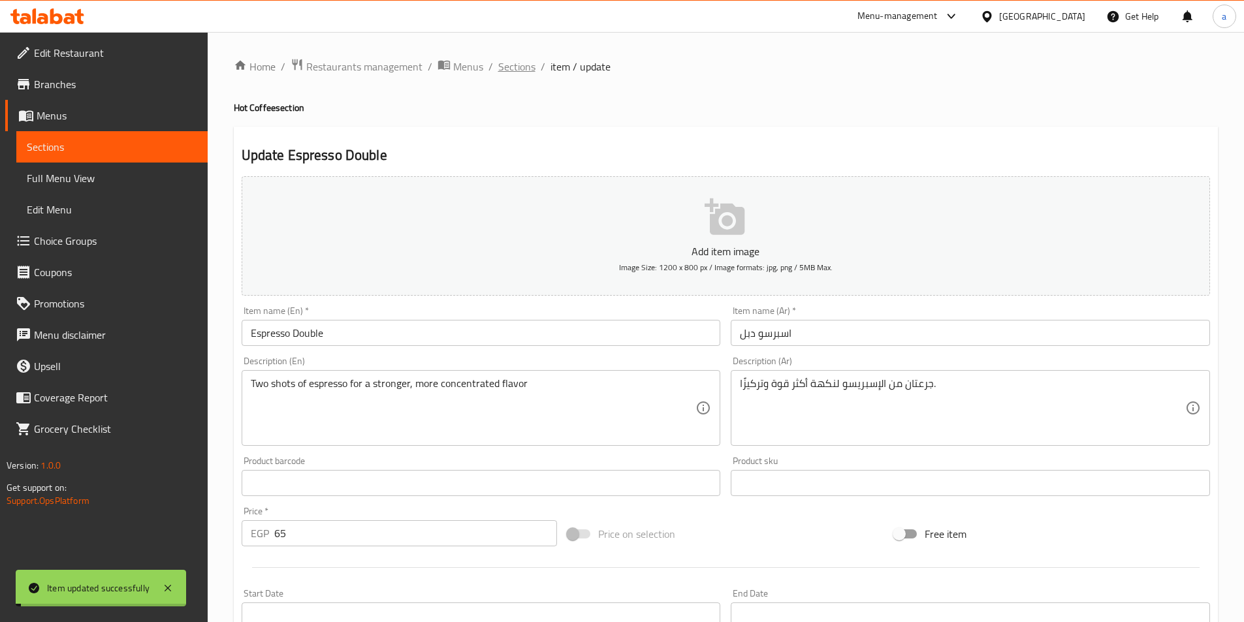
click at [514, 67] on span "Sections" at bounding box center [516, 67] width 37 height 16
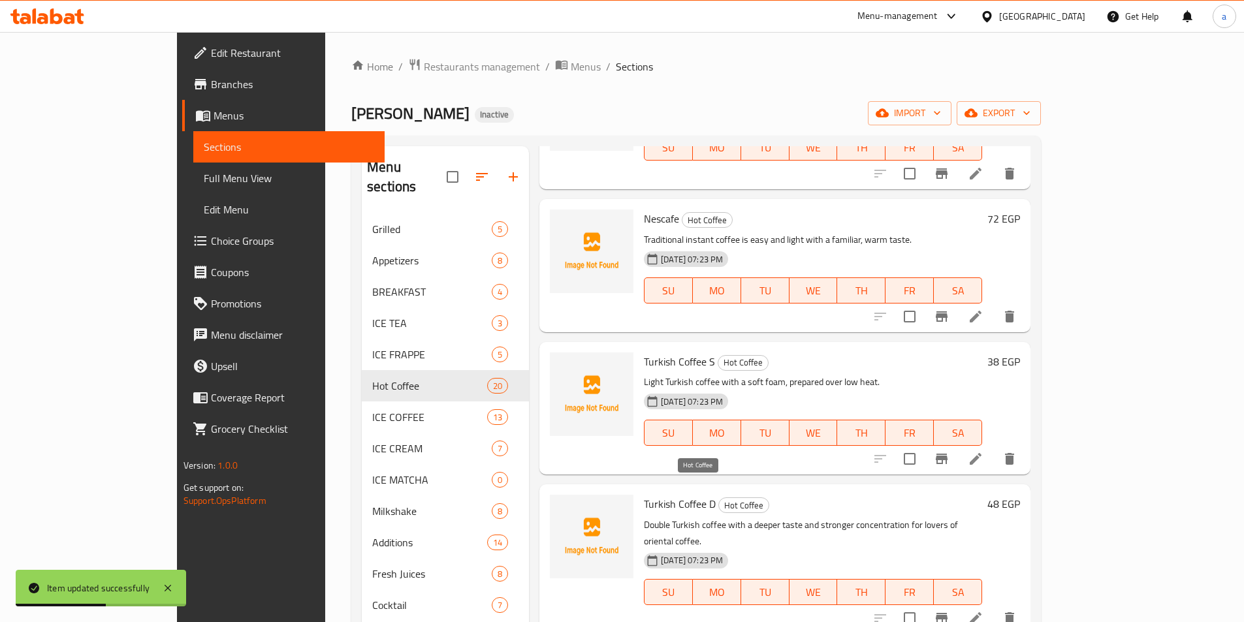
scroll to position [2002, 0]
click at [983, 452] on icon at bounding box center [976, 460] width 16 height 16
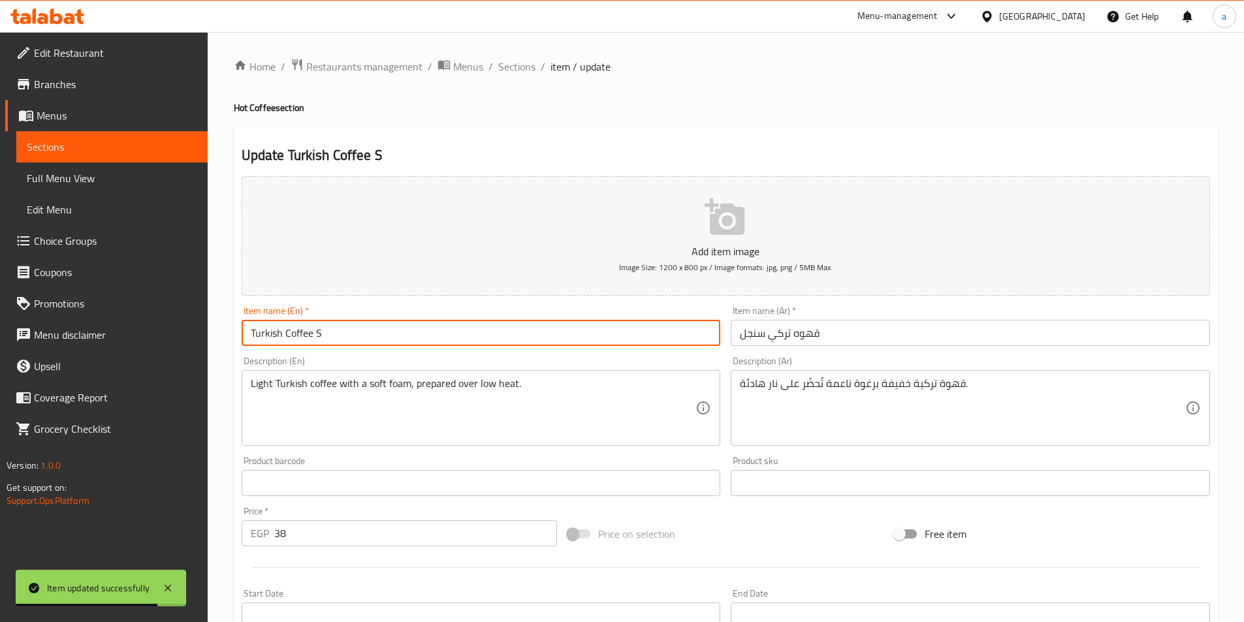
click at [379, 329] on input "Turkish Coffee S" at bounding box center [481, 333] width 479 height 26
paste input "Single"
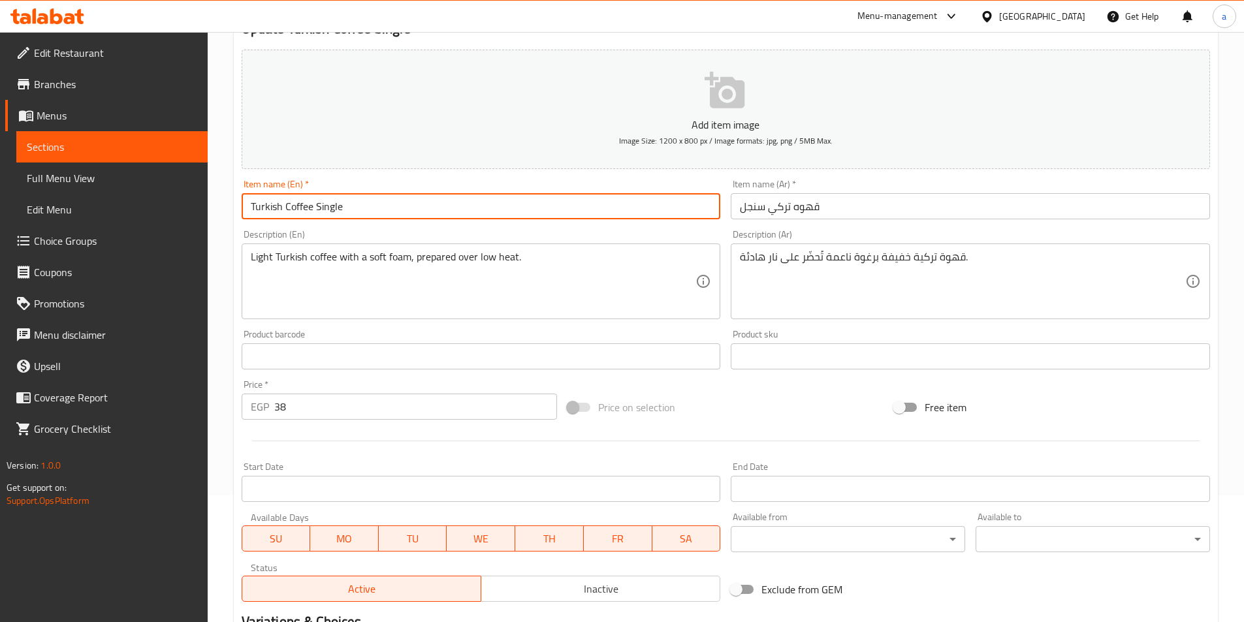
scroll to position [261, 0]
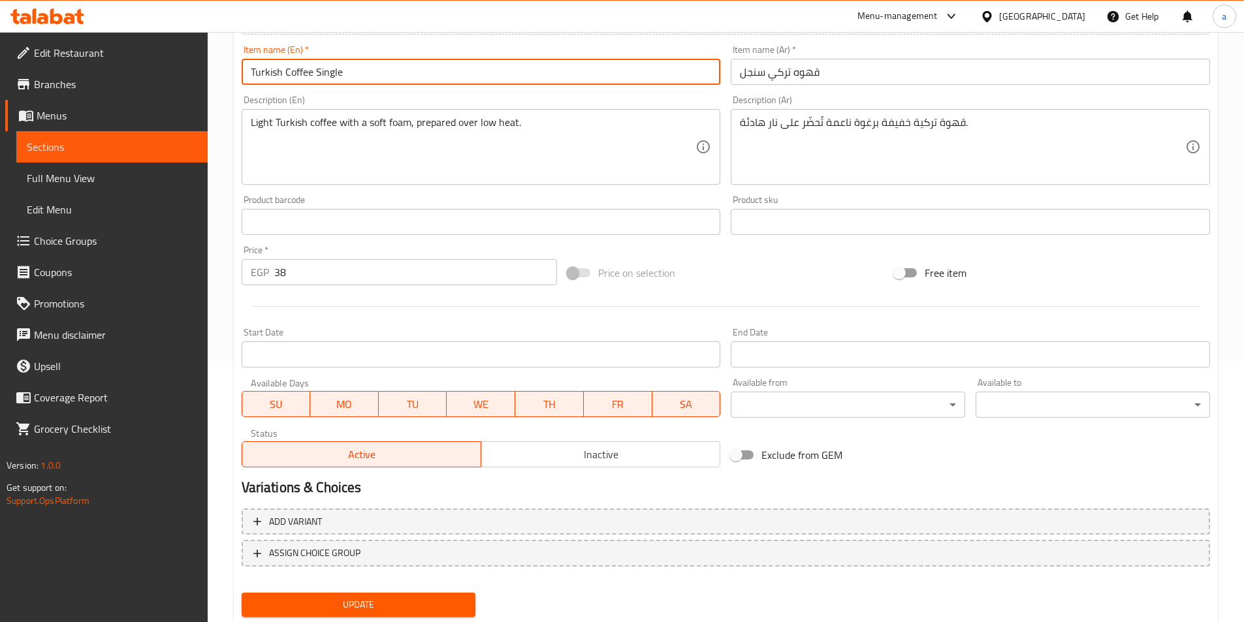
type input "Turkish Coffee Single"
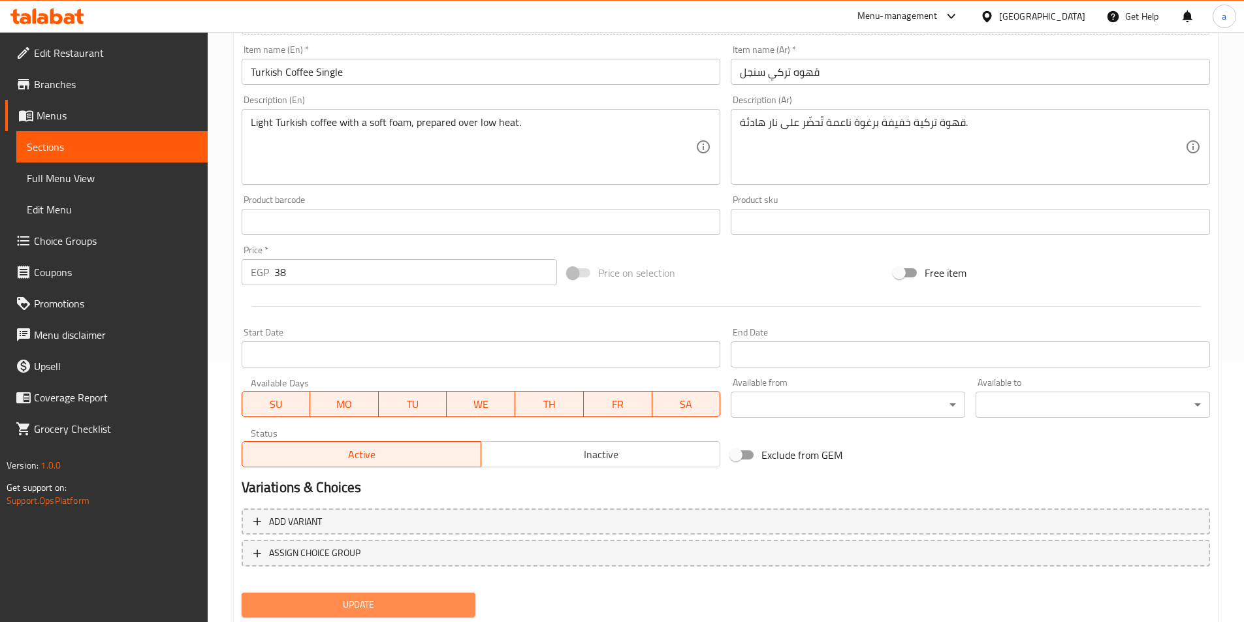
click at [388, 608] on span "Update" at bounding box center [358, 605] width 213 height 16
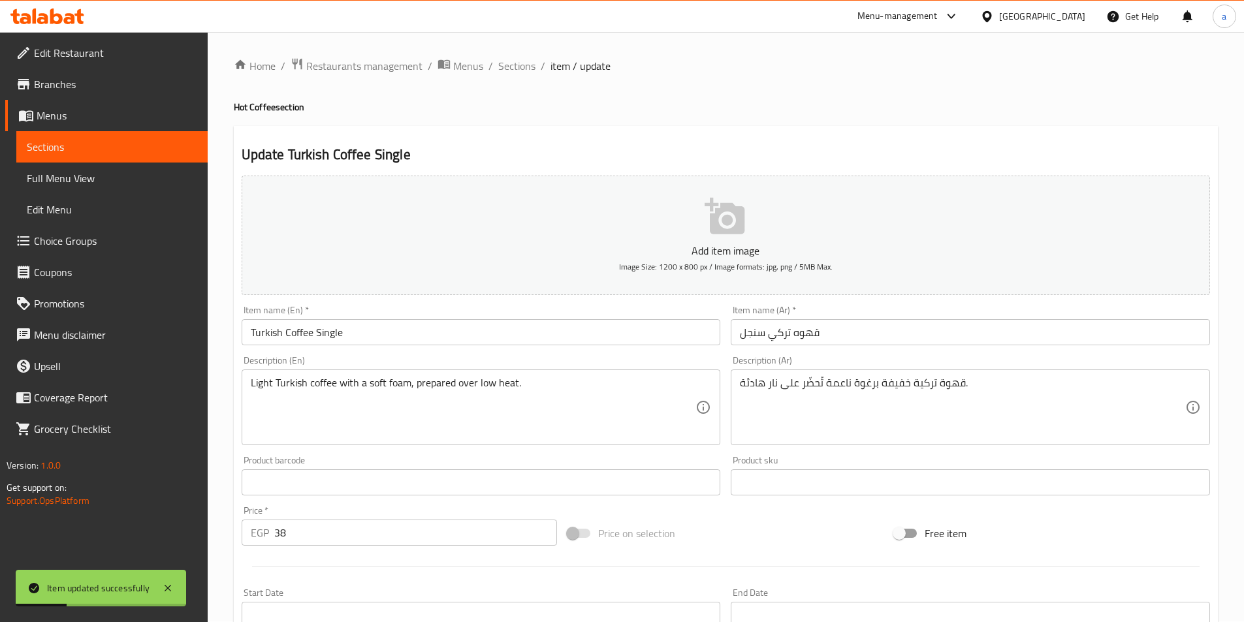
scroll to position [0, 0]
click at [507, 71] on span "Sections" at bounding box center [516, 67] width 37 height 16
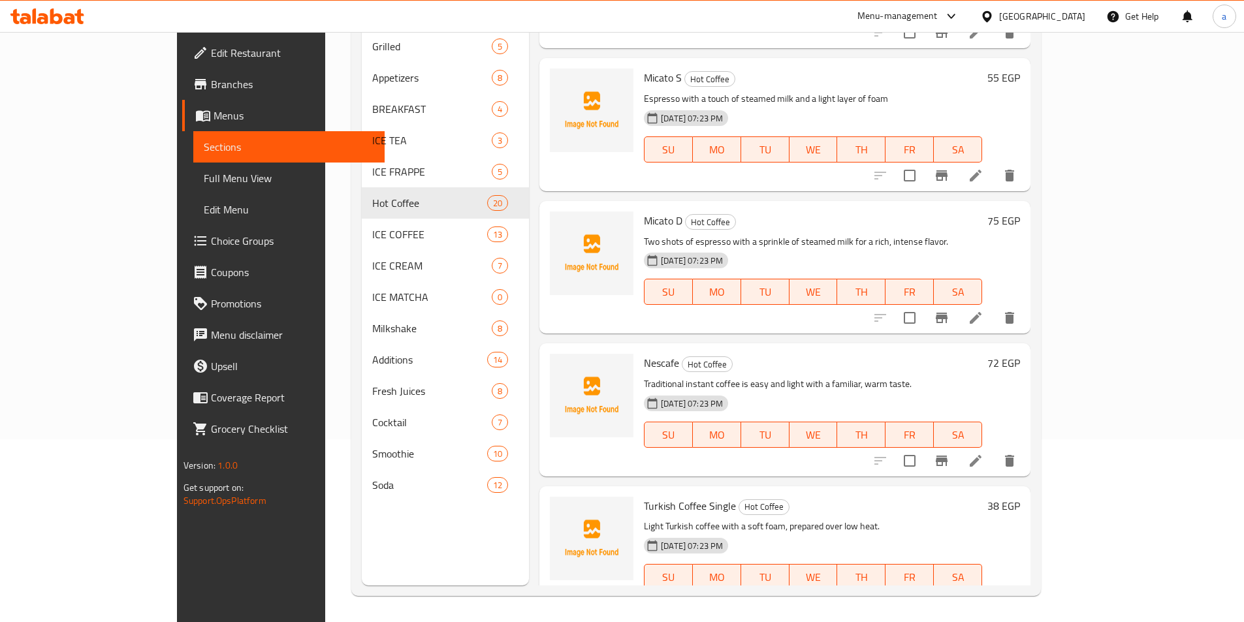
scroll to position [1871, 0]
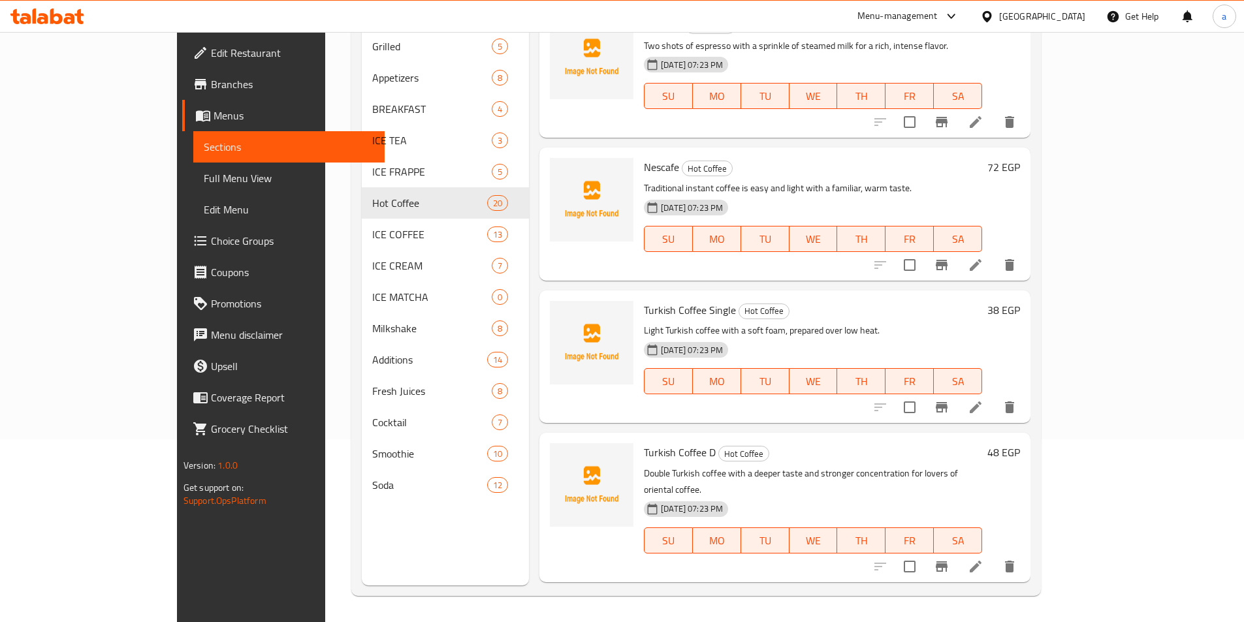
click at [981, 561] on icon at bounding box center [976, 567] width 12 height 12
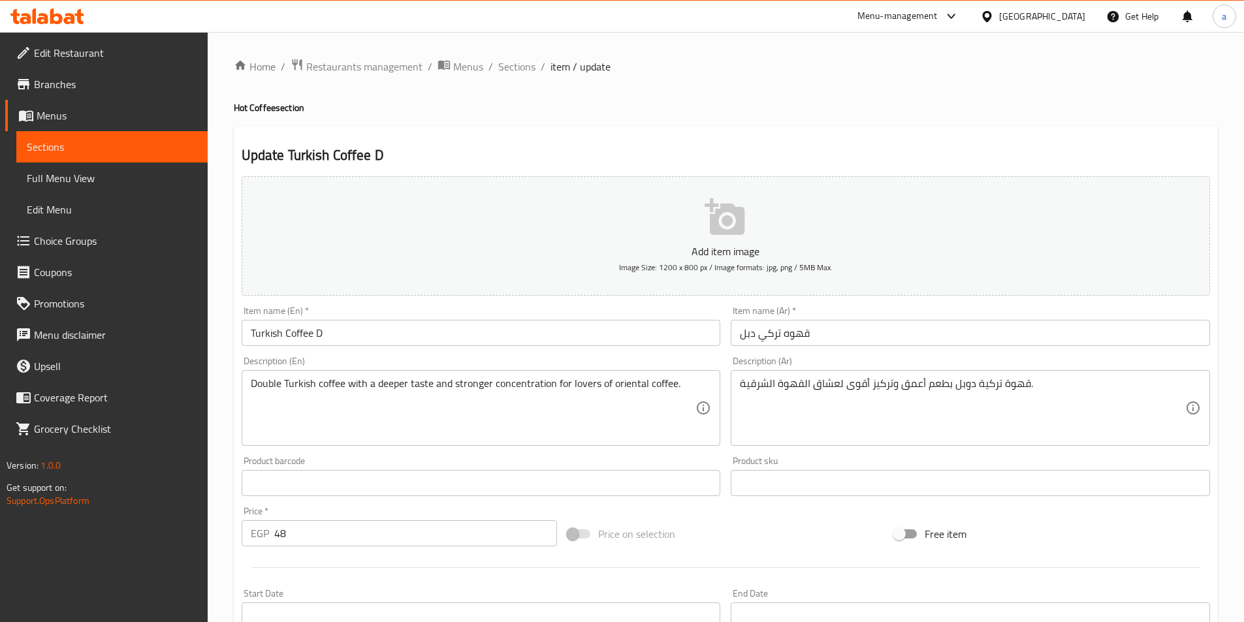
click at [388, 337] on input "Turkish Coffee D" at bounding box center [481, 333] width 479 height 26
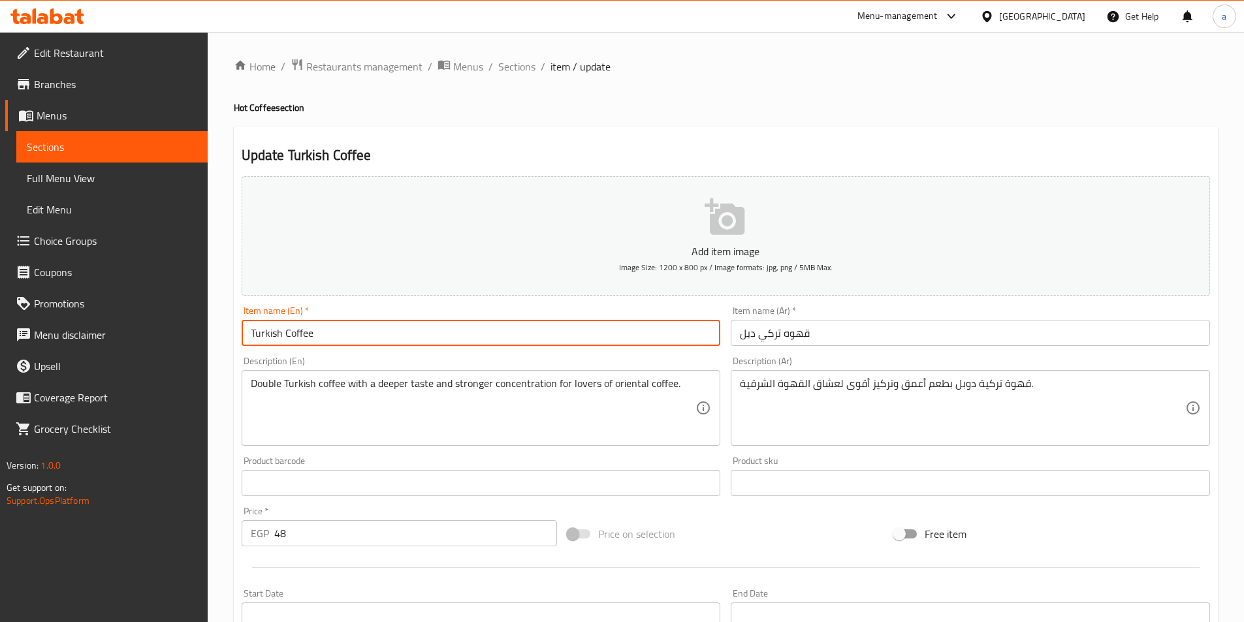
paste input "Double"
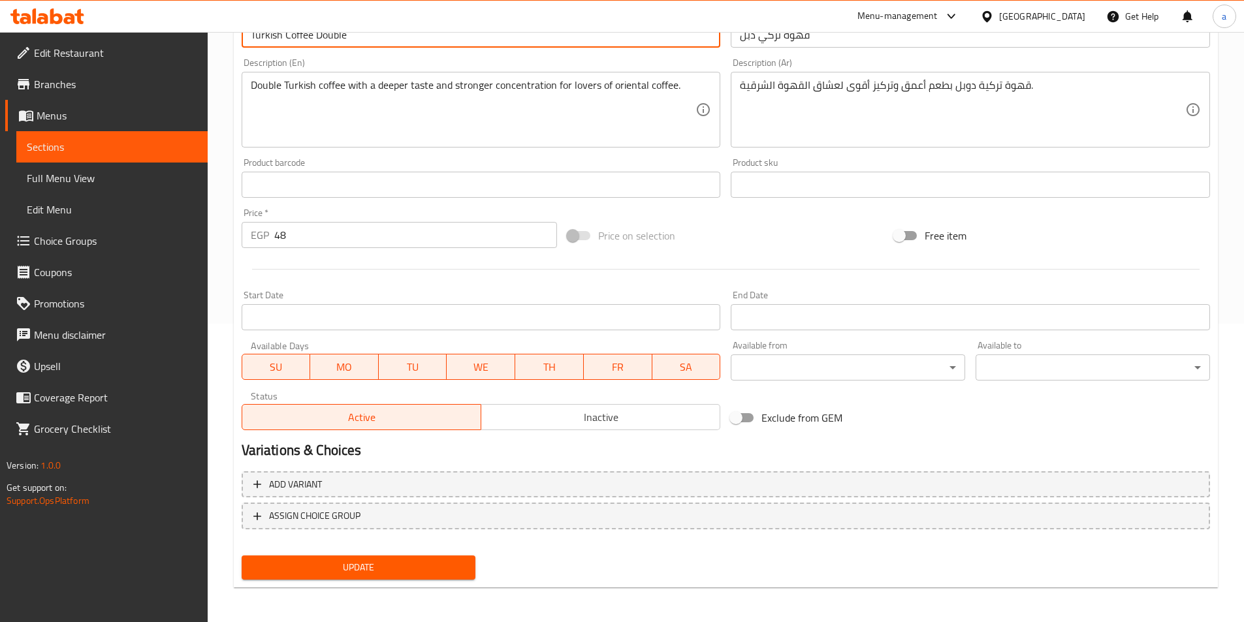
scroll to position [300, 0]
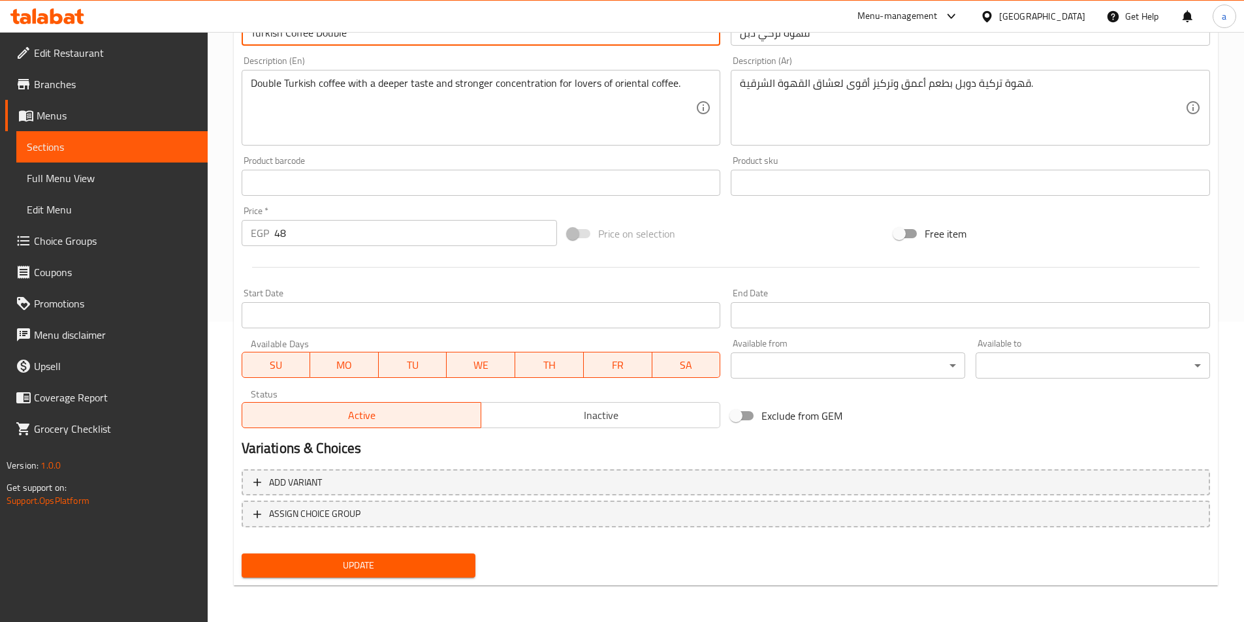
type input "Turkish Coffee Double"
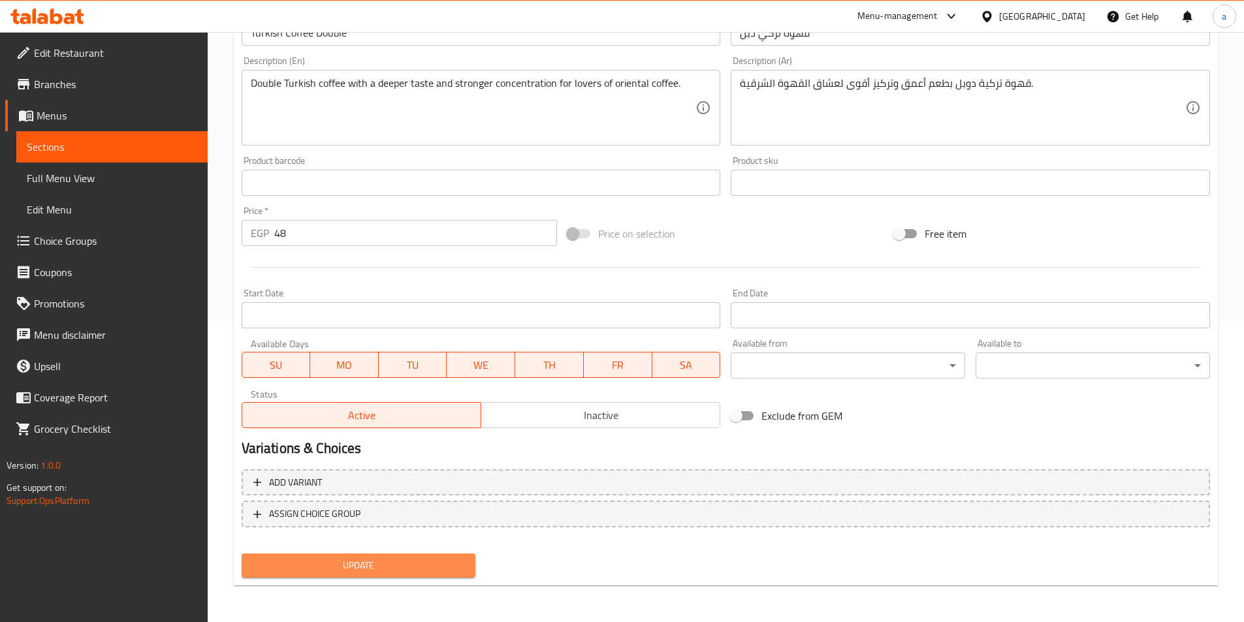
click at [412, 575] on button "Update" at bounding box center [359, 566] width 234 height 24
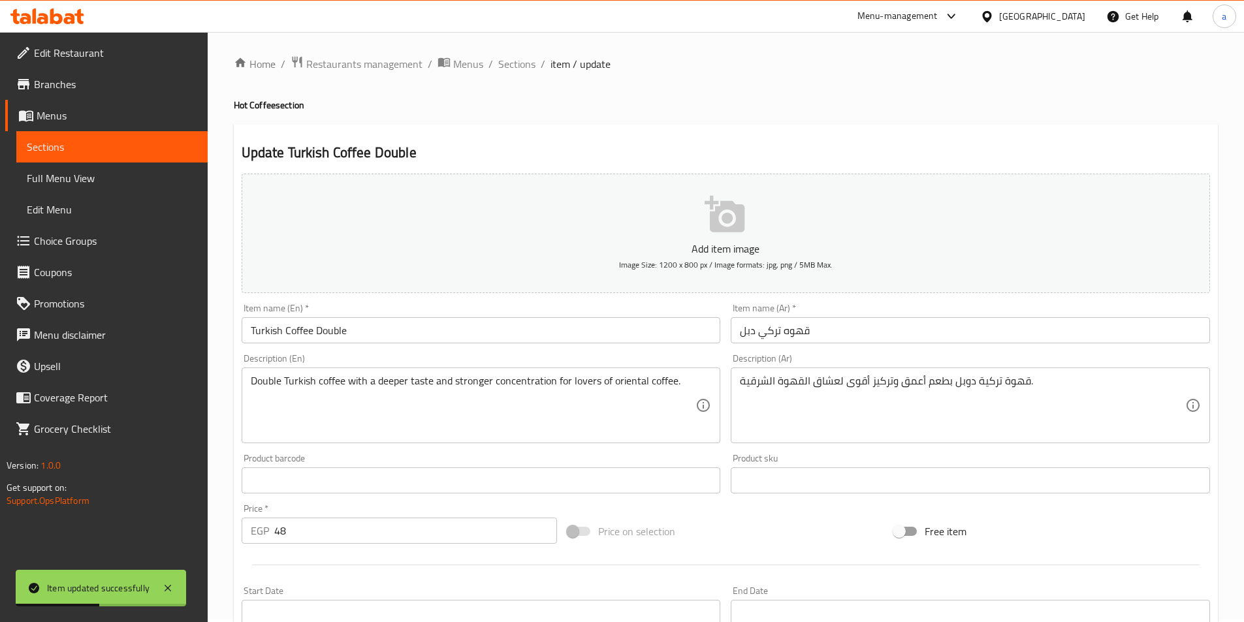
scroll to position [0, 0]
click at [514, 67] on span "Sections" at bounding box center [516, 67] width 37 height 16
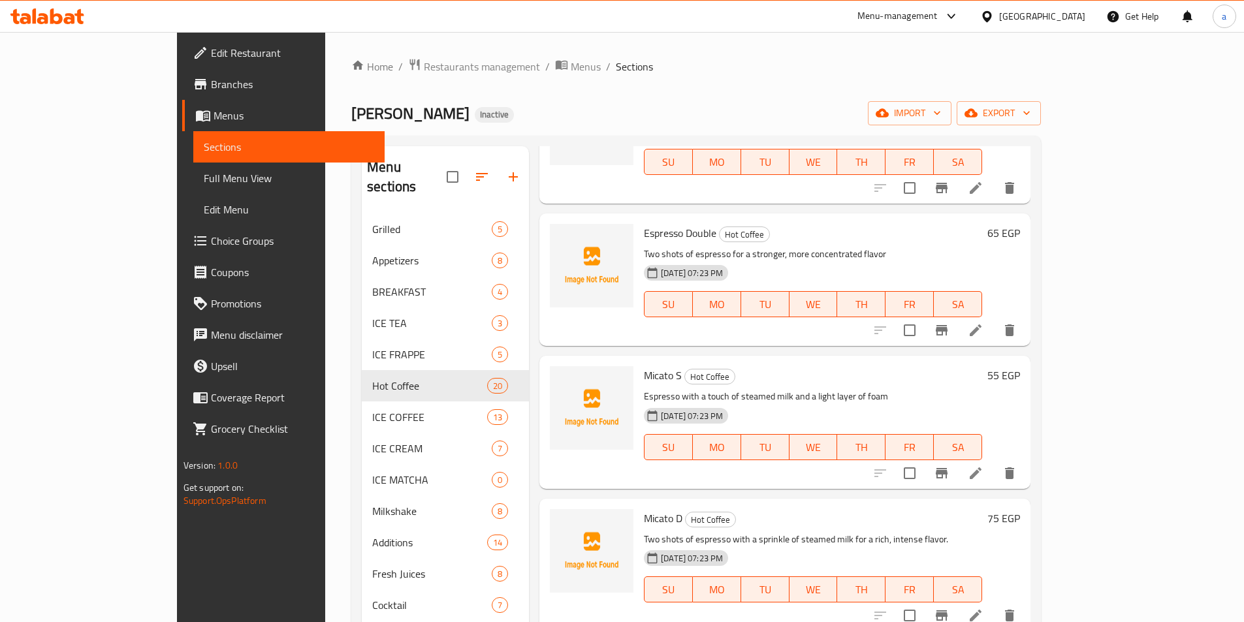
scroll to position [1567, 0]
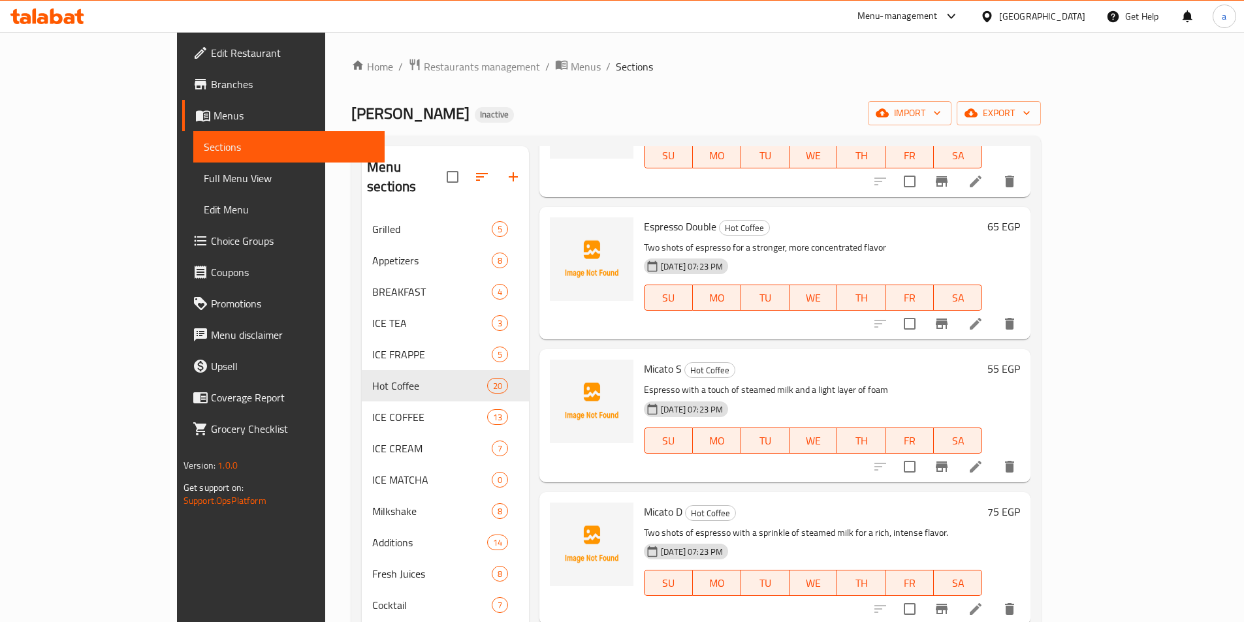
click at [994, 455] on li at bounding box center [975, 467] width 37 height 24
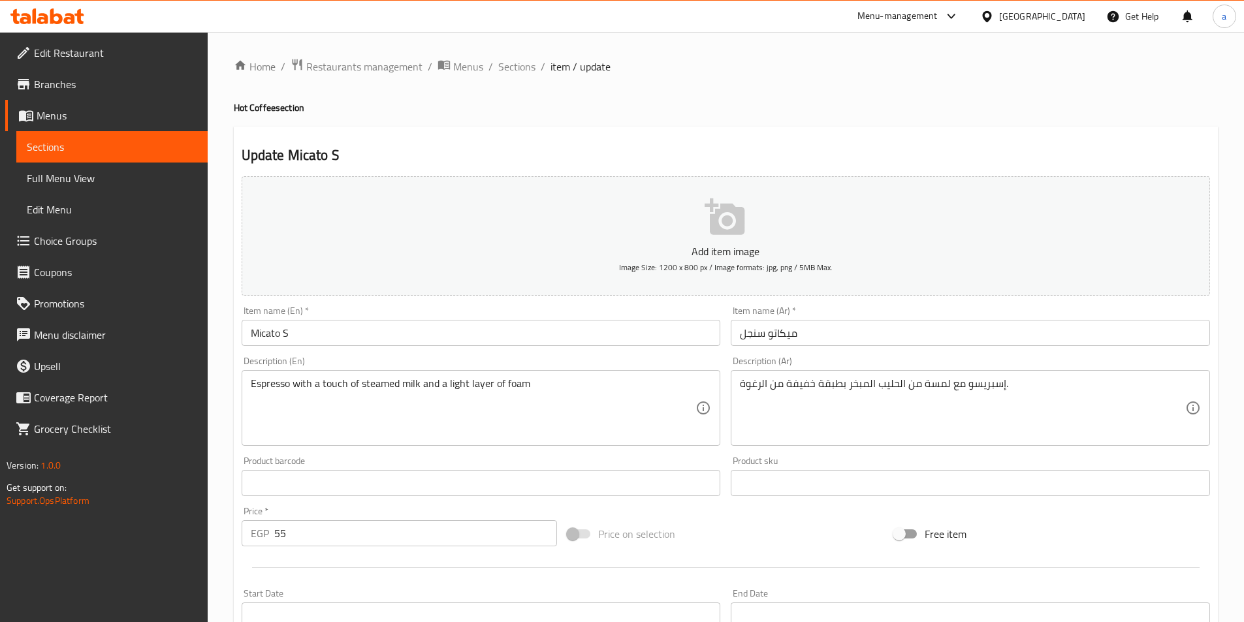
click at [356, 317] on div "Item name (En)   * Micato S Item name (En) *" at bounding box center [481, 326] width 479 height 40
click at [356, 326] on input "Micato S" at bounding box center [481, 333] width 479 height 26
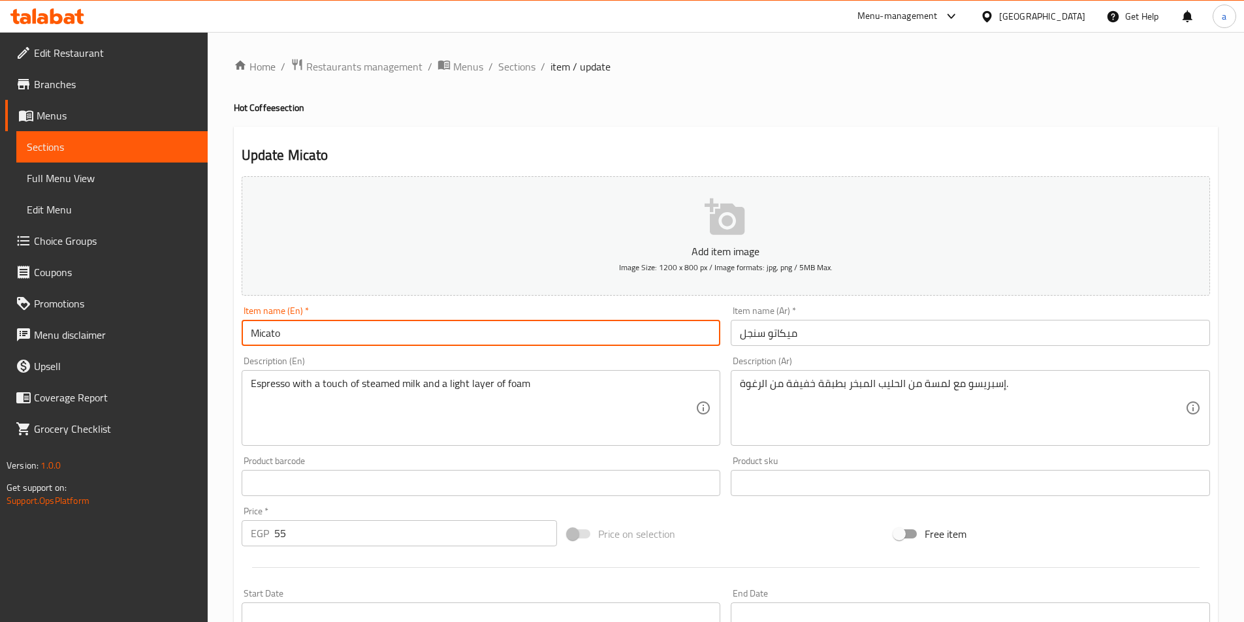
paste input "Single"
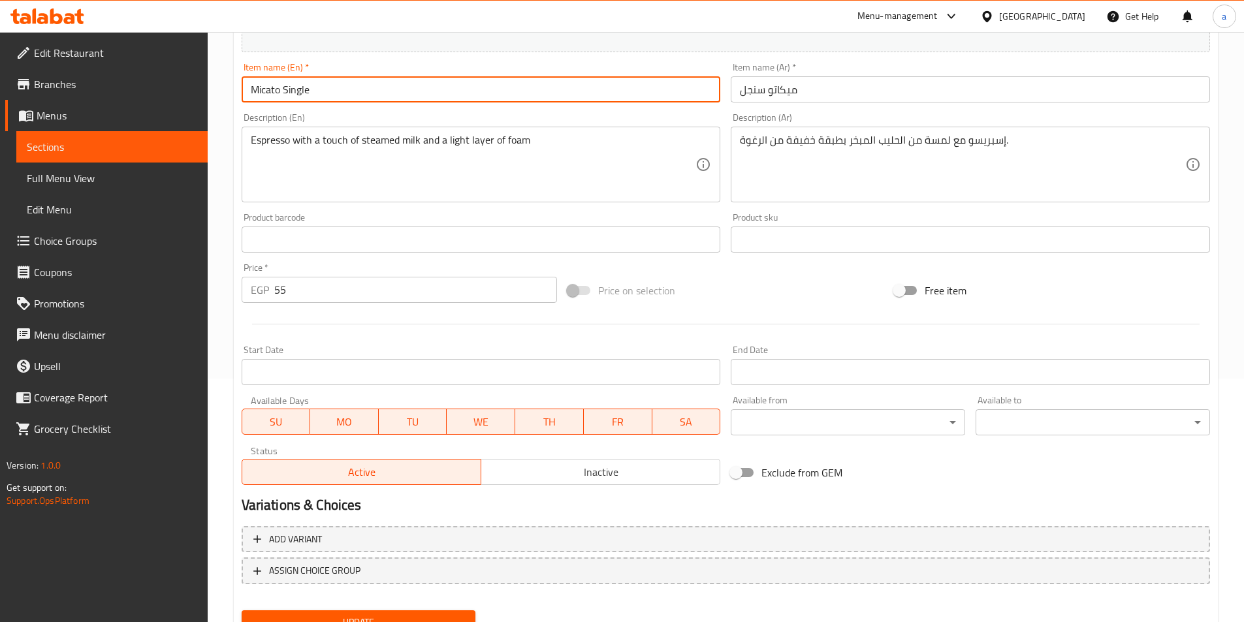
scroll to position [261, 0]
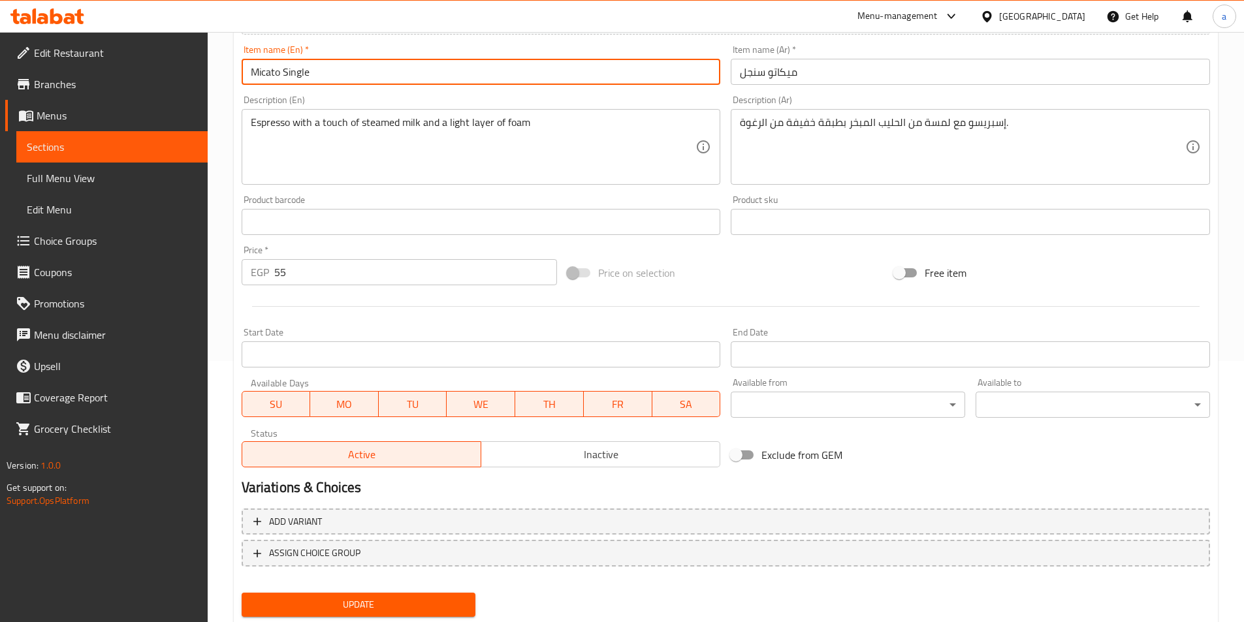
type input "Micato Single"
click at [402, 596] on button "Update" at bounding box center [359, 605] width 234 height 24
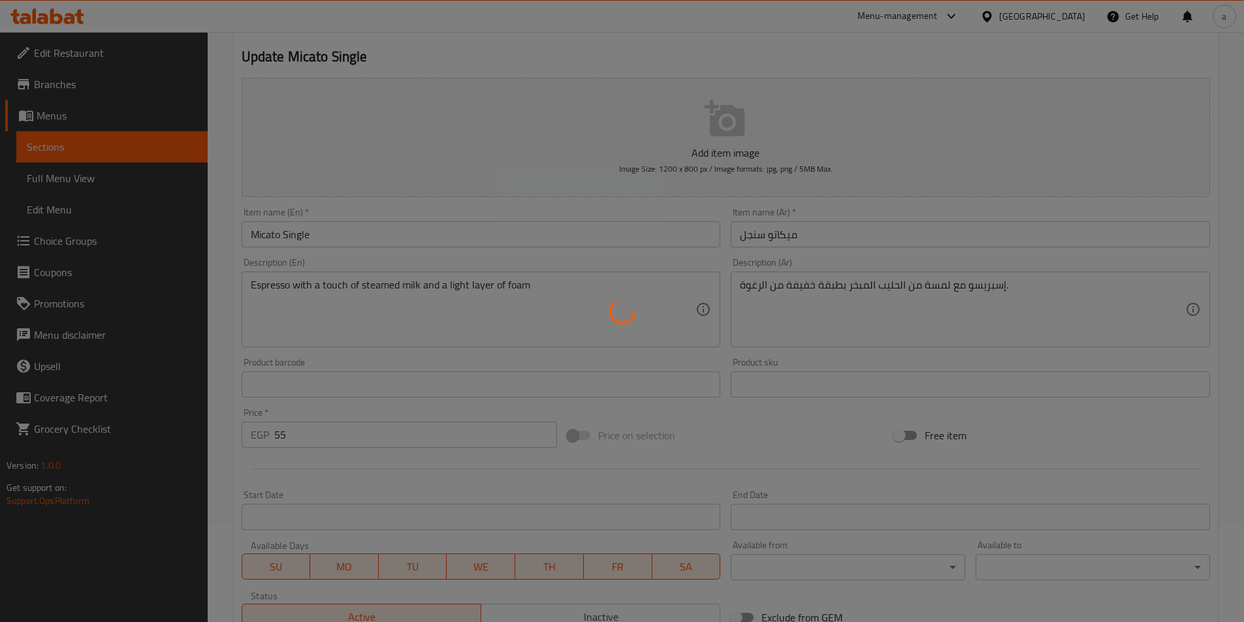
scroll to position [0, 0]
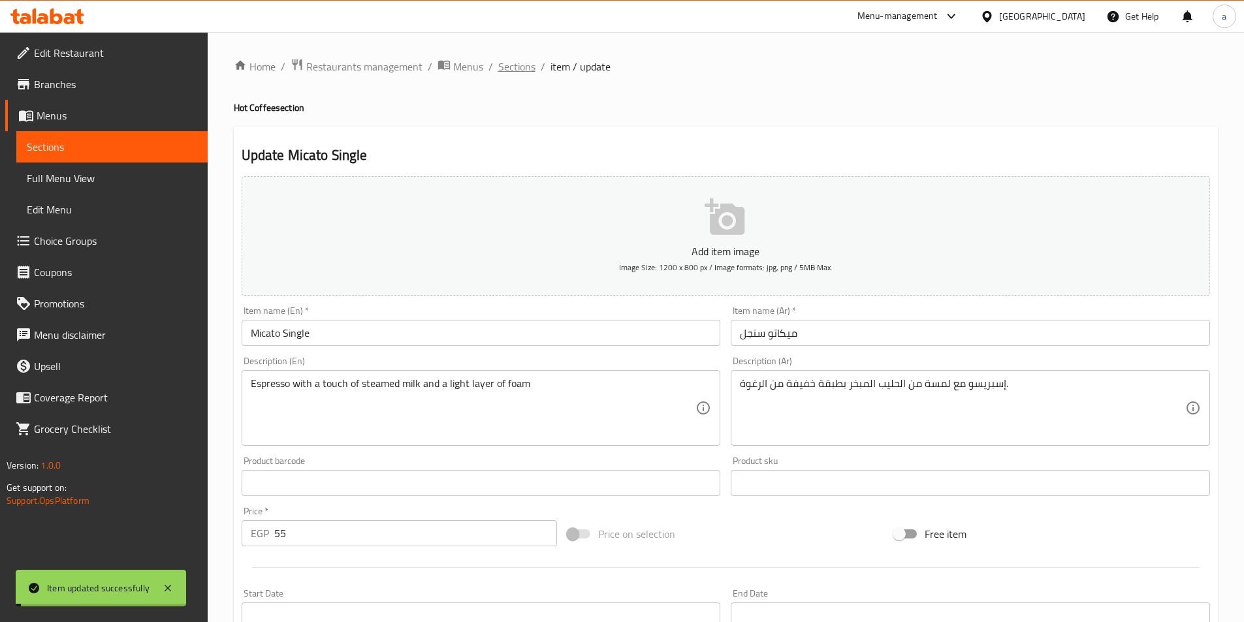
click at [510, 64] on span "Sections" at bounding box center [516, 67] width 37 height 16
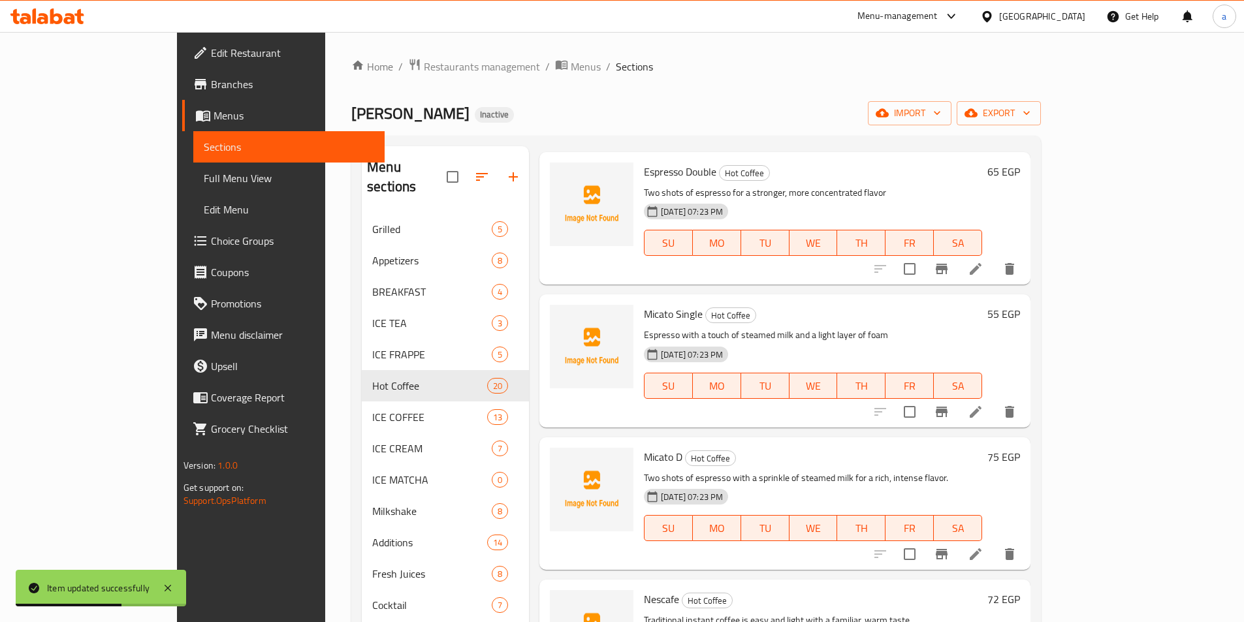
scroll to position [1697, 0]
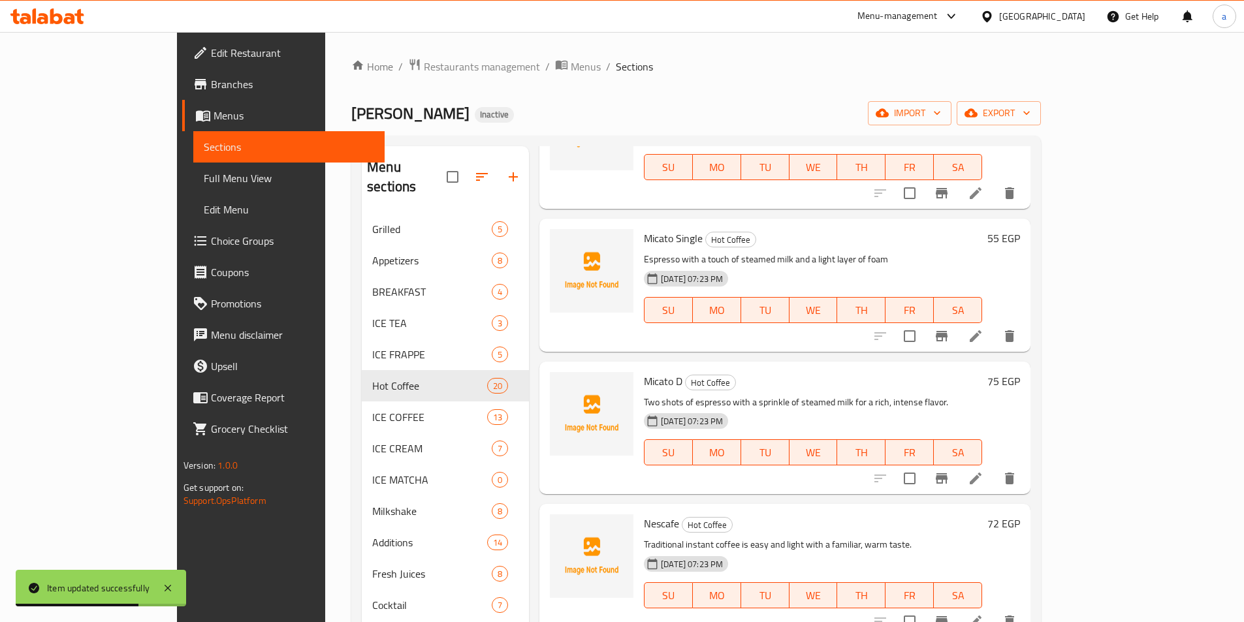
click at [981, 473] on icon at bounding box center [976, 479] width 12 height 12
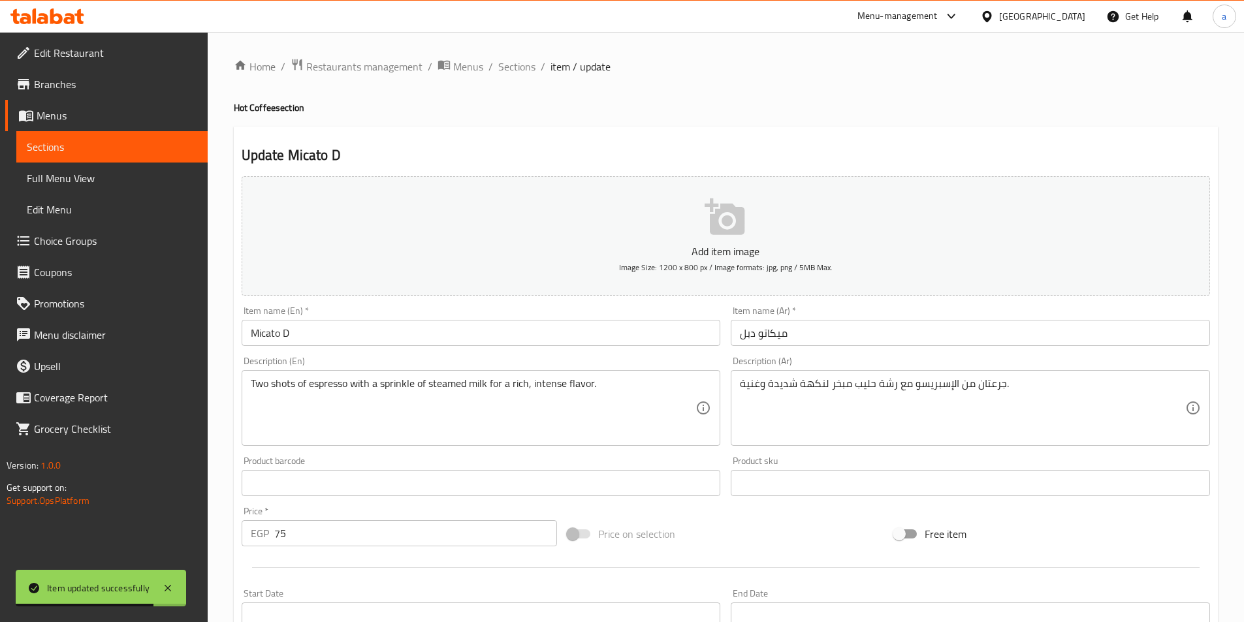
click at [354, 332] on input "Micato D" at bounding box center [481, 333] width 479 height 26
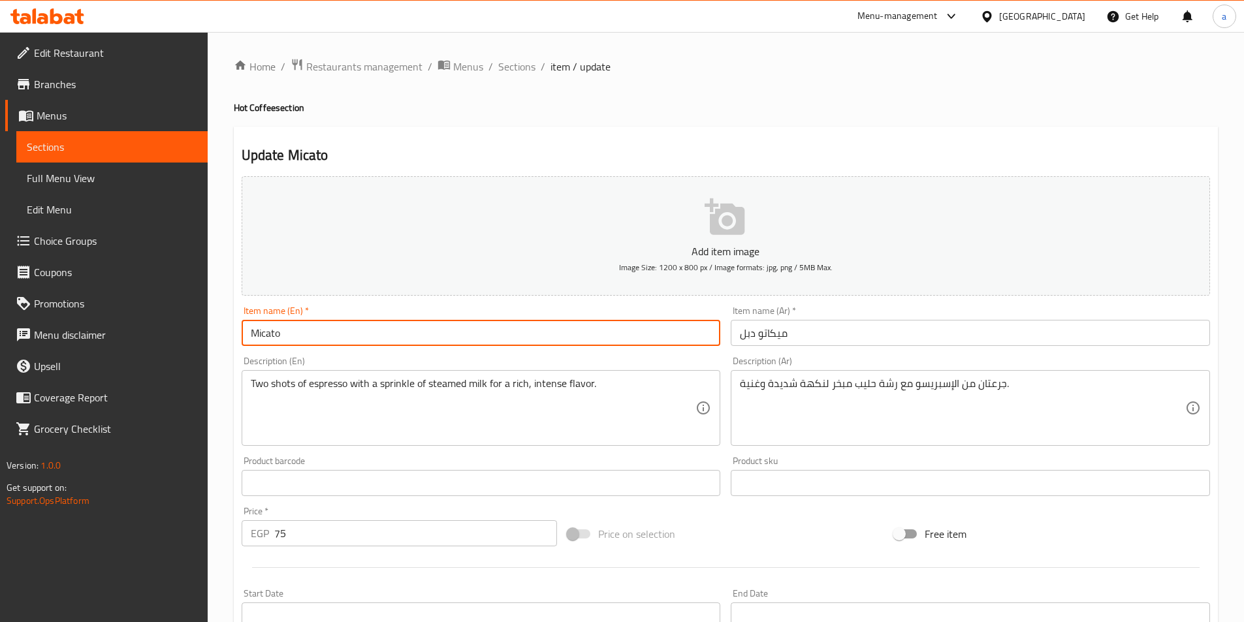
paste input "Double"
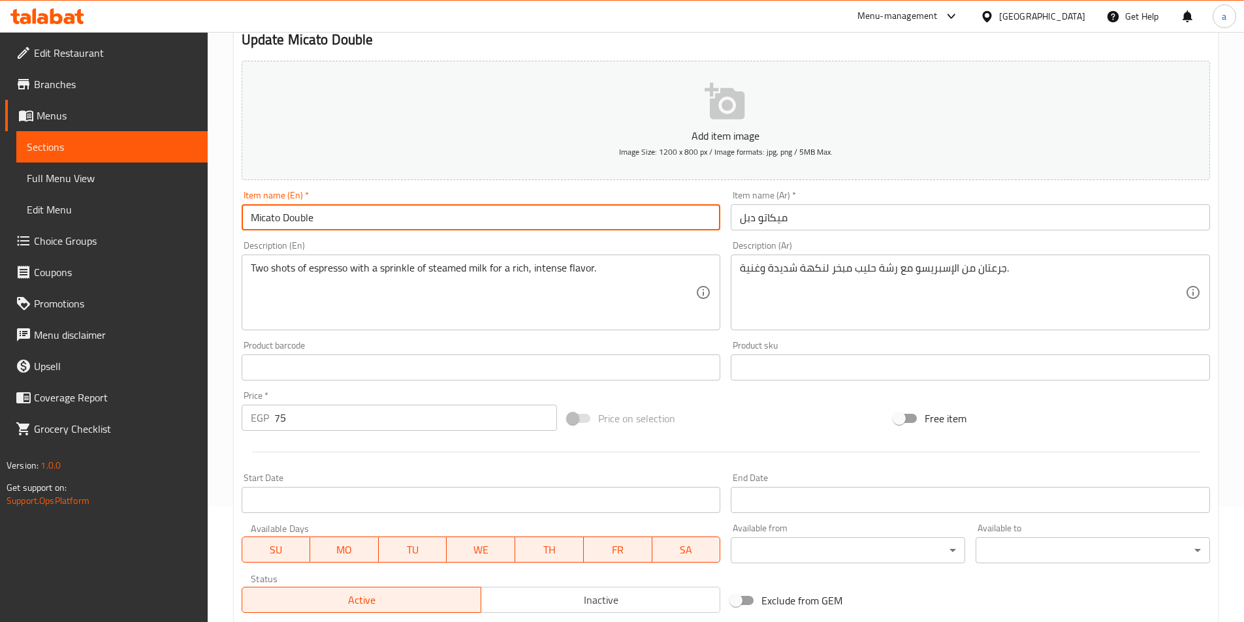
scroll to position [261, 0]
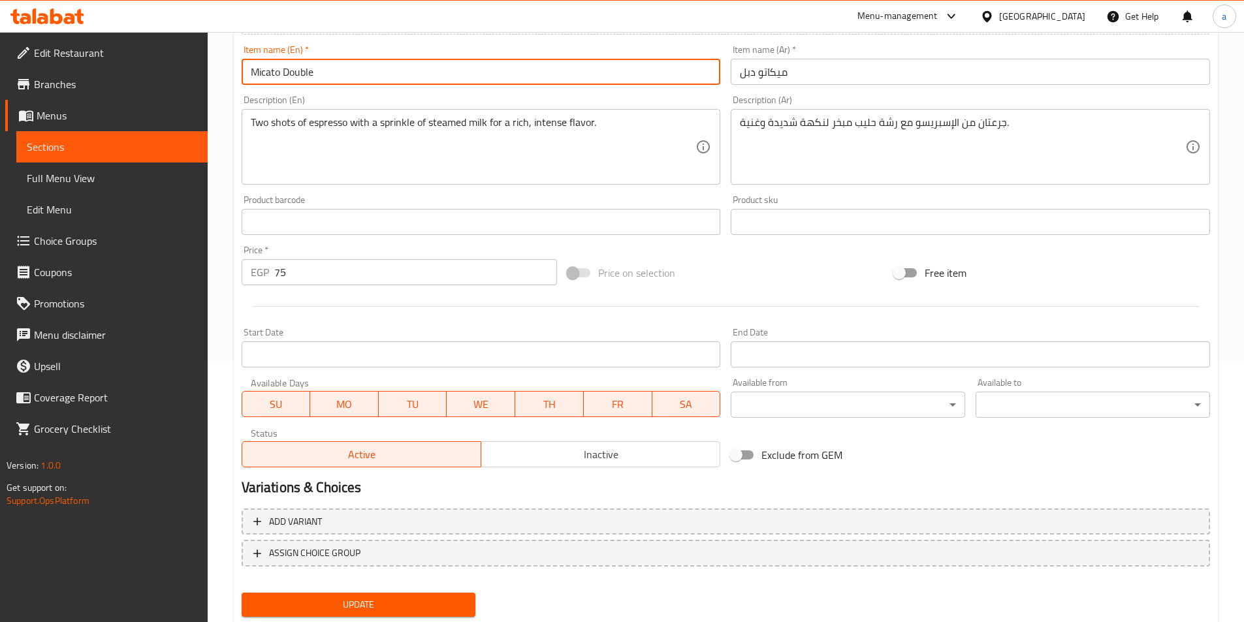
type input "Micato Double"
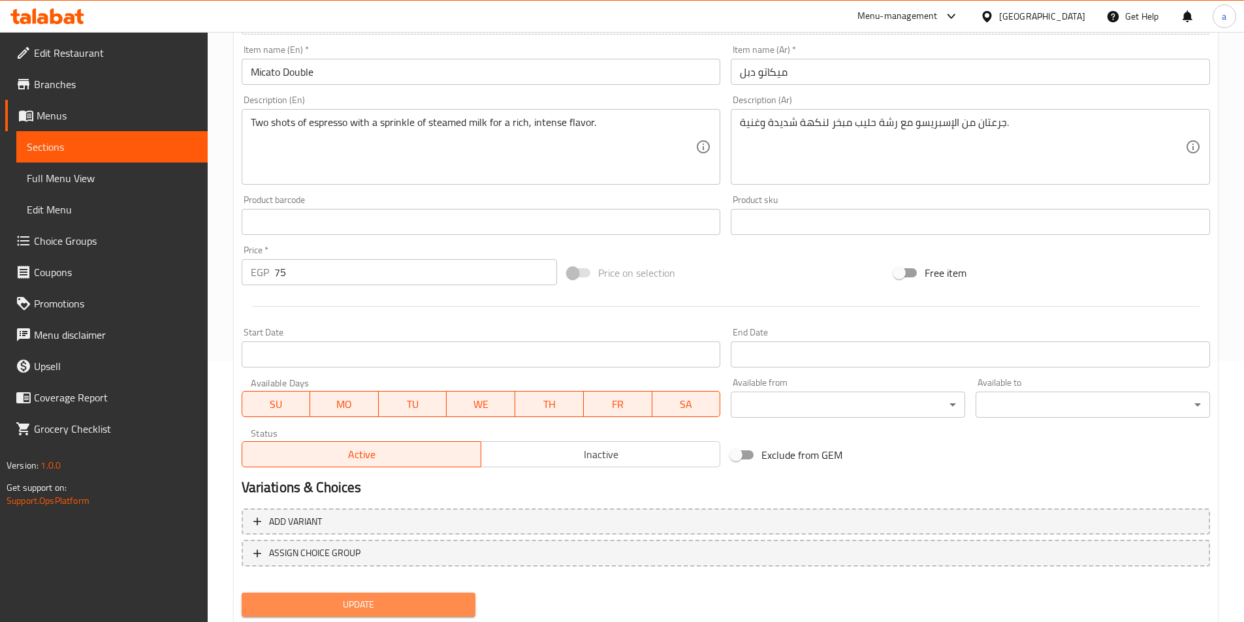
click at [329, 608] on span "Update" at bounding box center [358, 605] width 213 height 16
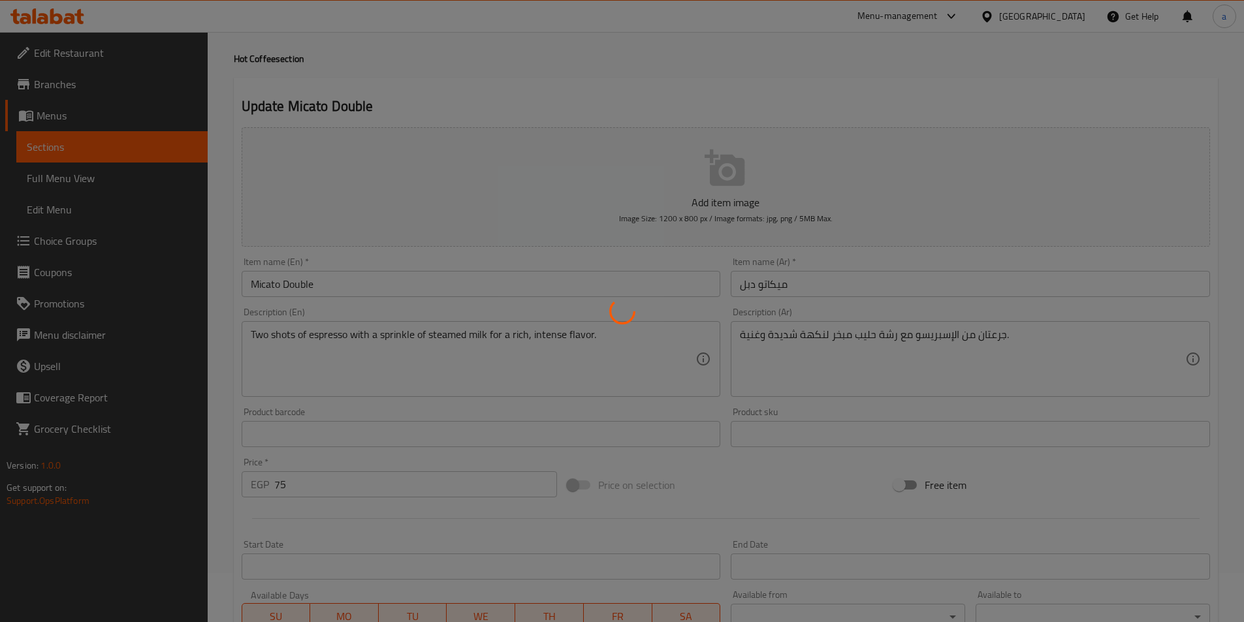
scroll to position [0, 0]
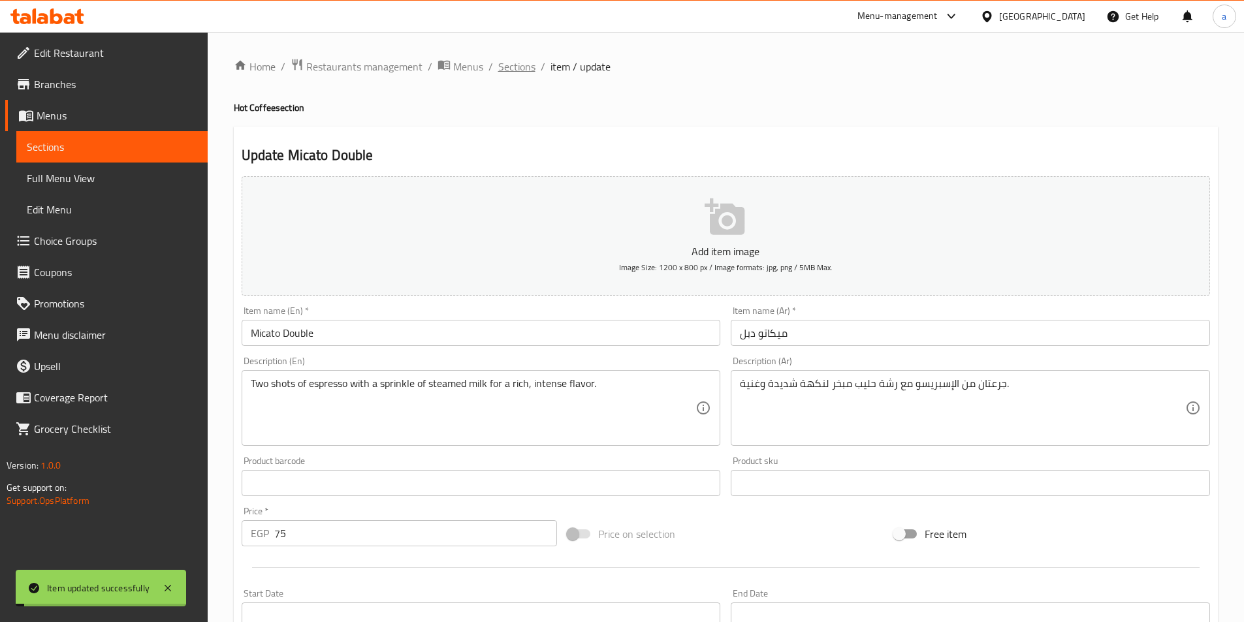
click at [511, 71] on span "Sections" at bounding box center [516, 67] width 37 height 16
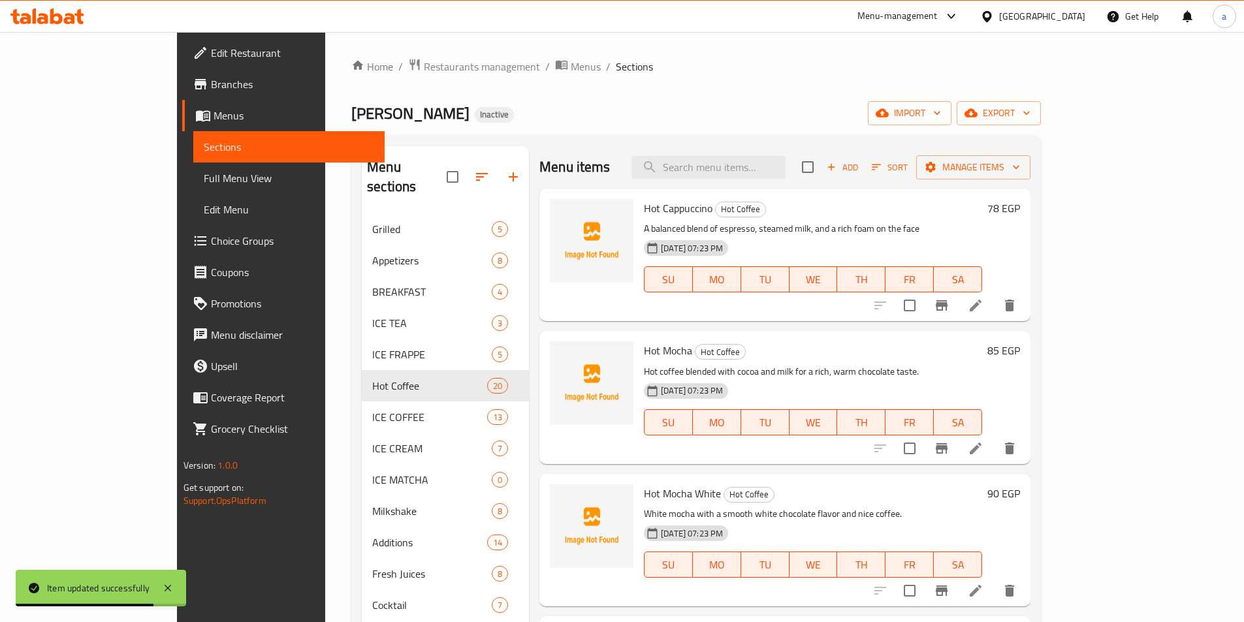
click at [211, 237] on span "Choice Groups" at bounding box center [292, 241] width 163 height 16
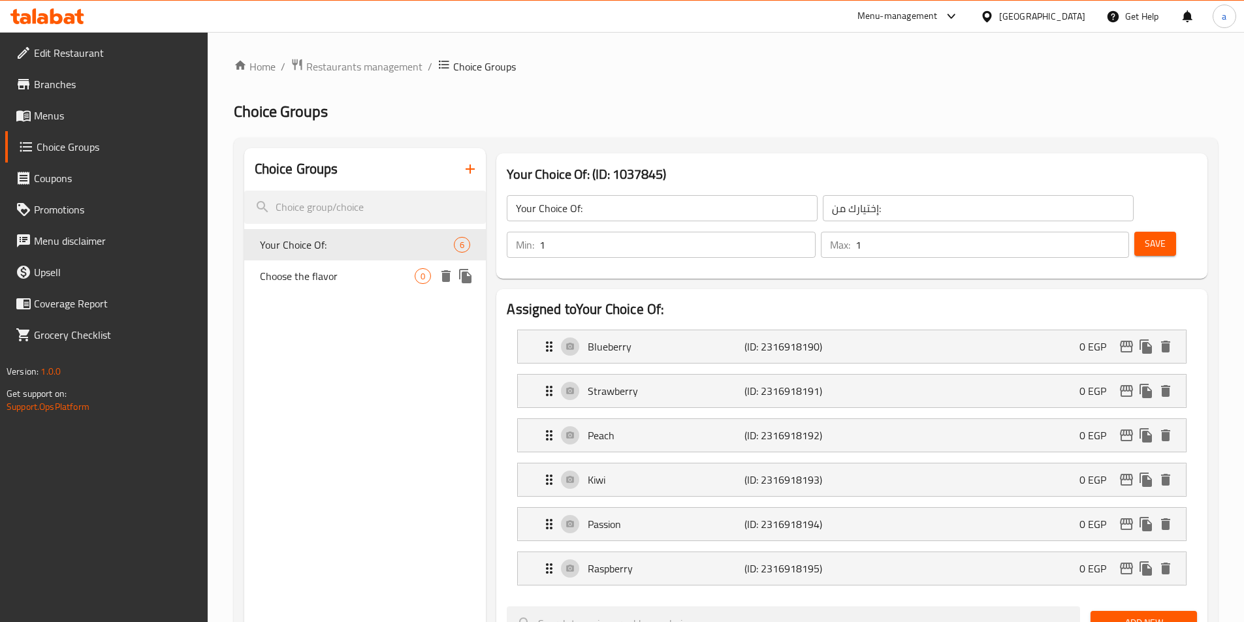
click at [360, 277] on span "Choose the flavor" at bounding box center [337, 276] width 155 height 16
type input "Choose the flavor"
type input "اختر النكهة"
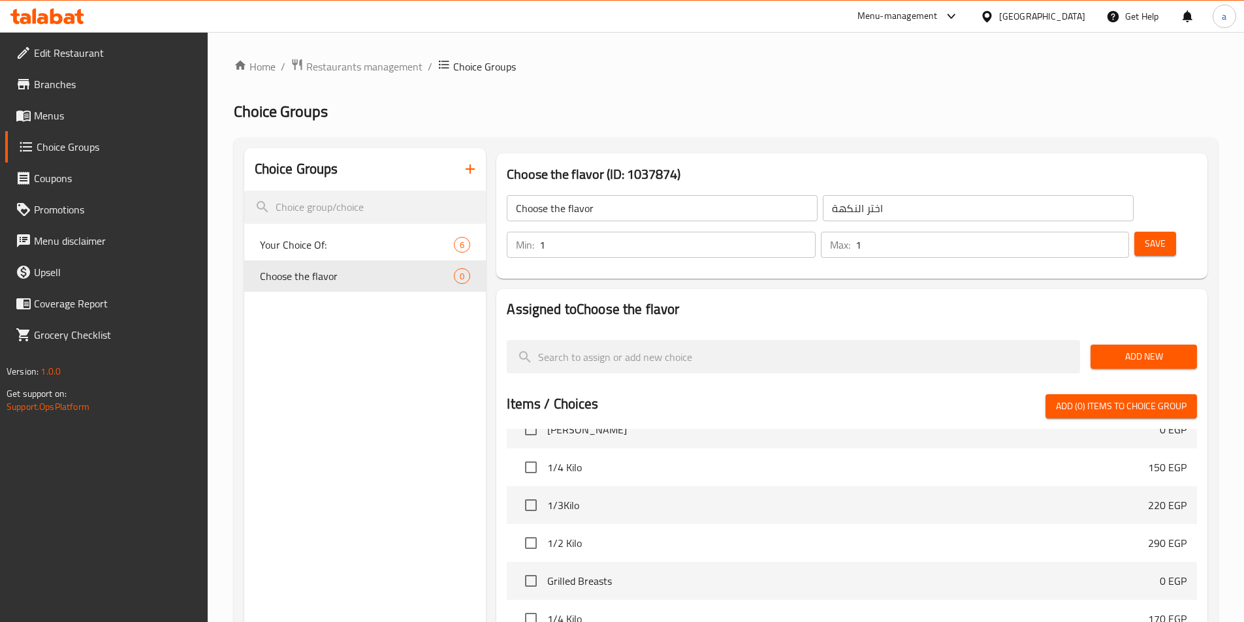
click at [91, 119] on span "Menus" at bounding box center [115, 116] width 163 height 16
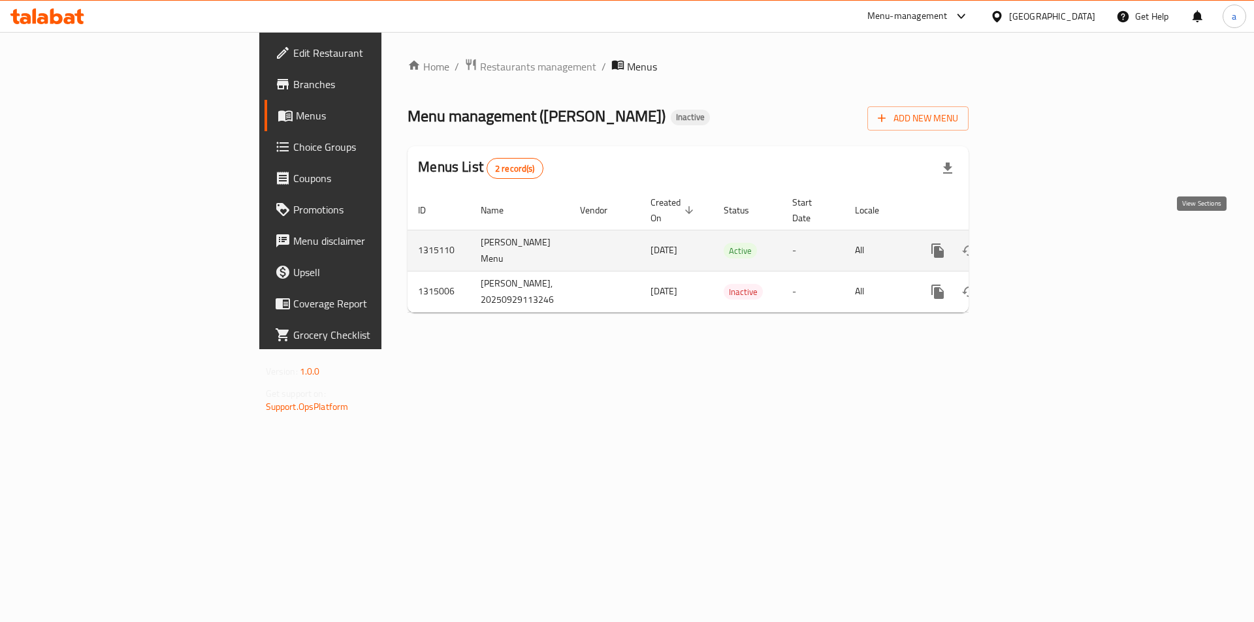
click at [1039, 243] on icon "enhanced table" at bounding box center [1032, 251] width 16 height 16
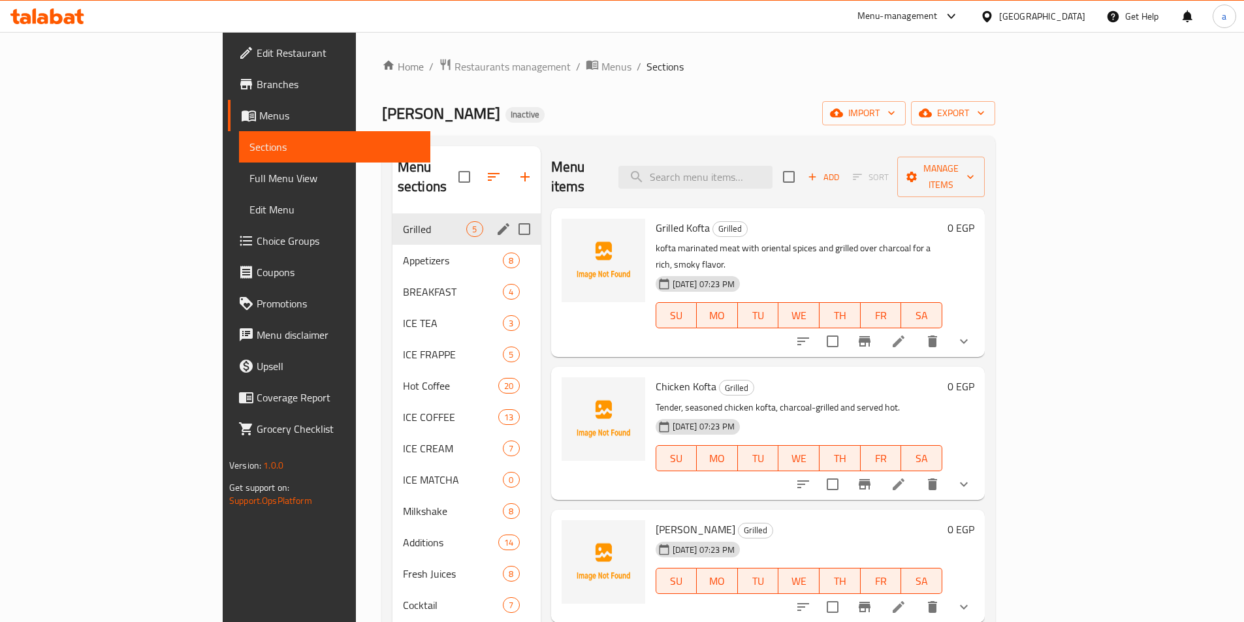
drag, startPoint x: 465, startPoint y: 211, endPoint x: 469, endPoint y: 218, distance: 7.9
click at [511, 215] on input "Menu sections" at bounding box center [524, 228] width 27 height 27
checkbox input "true"
click at [511, 247] on input "Menu sections" at bounding box center [524, 260] width 27 height 27
checkbox input "true"
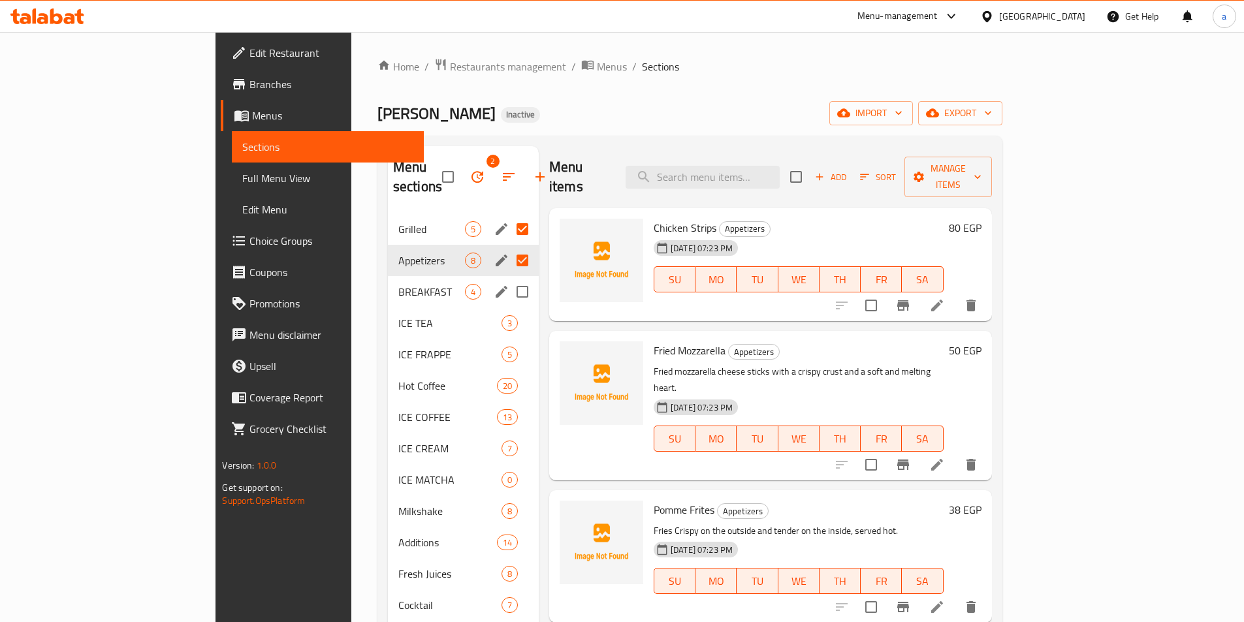
click at [509, 278] on input "Menu sections" at bounding box center [522, 291] width 27 height 27
checkbox input "true"
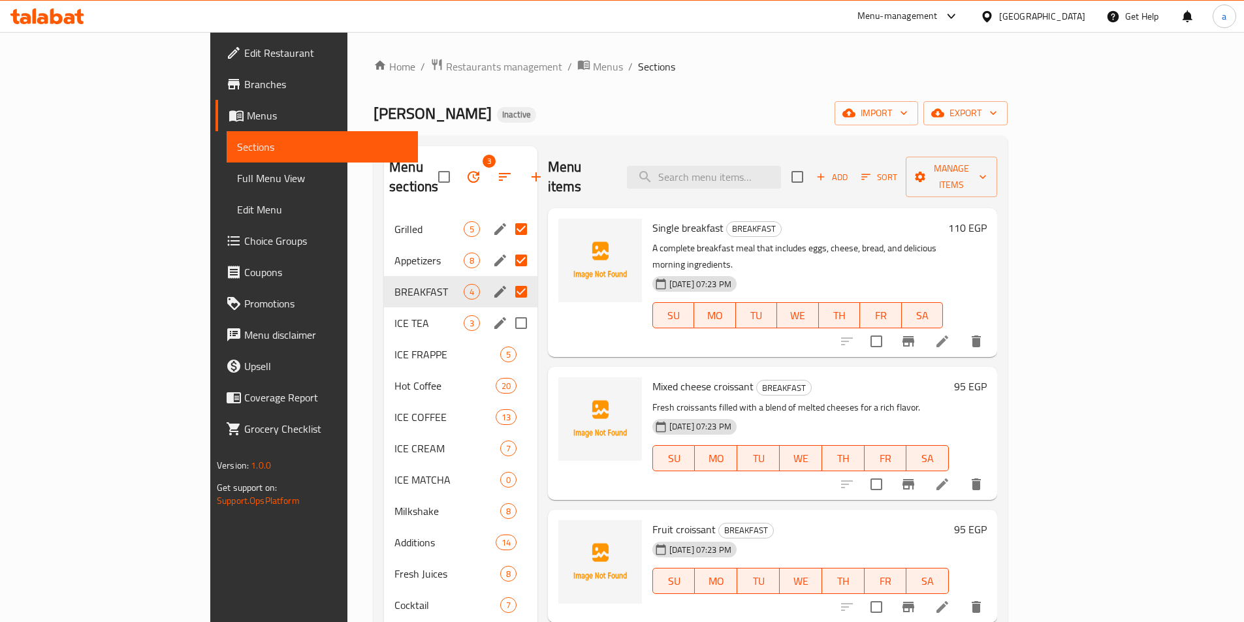
click at [507, 310] on input "Menu sections" at bounding box center [520, 322] width 27 height 27
checkbox input "true"
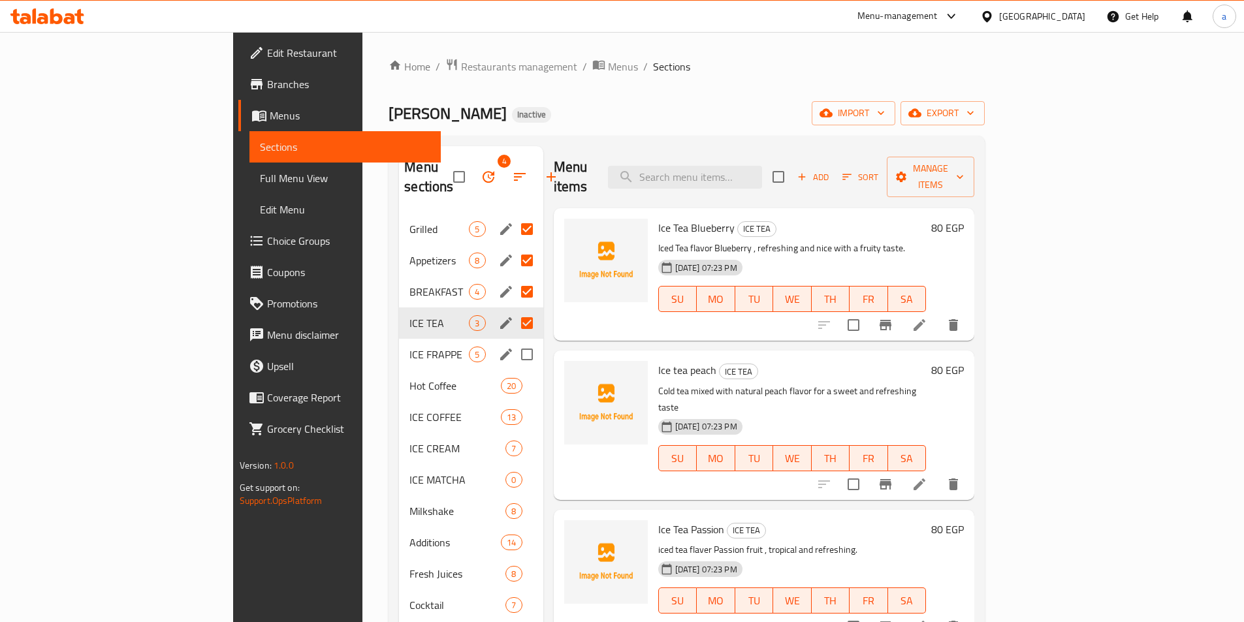
click at [513, 341] on input "Menu sections" at bounding box center [526, 354] width 27 height 27
checkbox input "true"
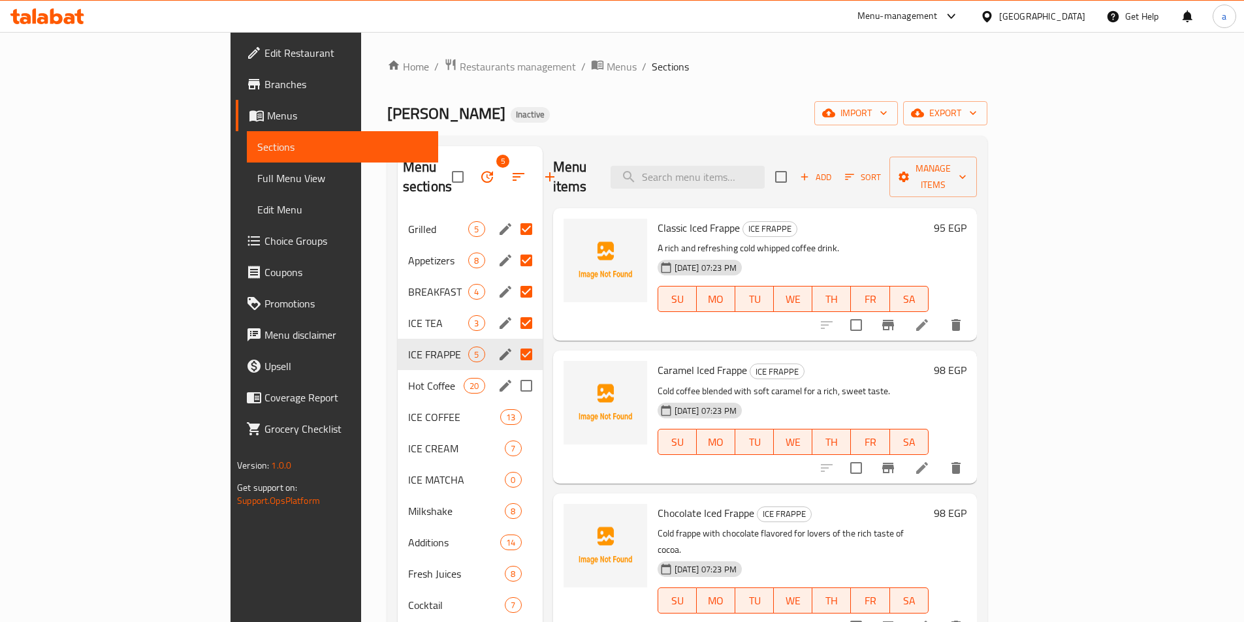
click at [512, 372] on input "Menu sections" at bounding box center [525, 385] width 27 height 27
checkbox input "true"
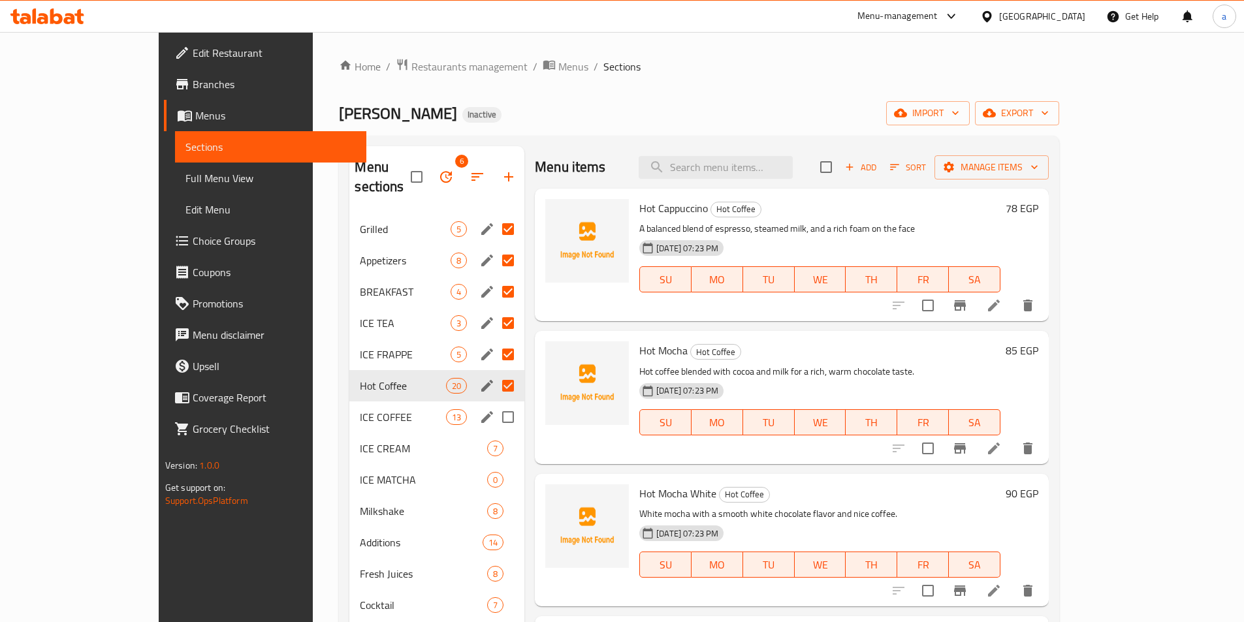
click at [494, 403] on input "Menu sections" at bounding box center [507, 416] width 27 height 27
checkbox input "true"
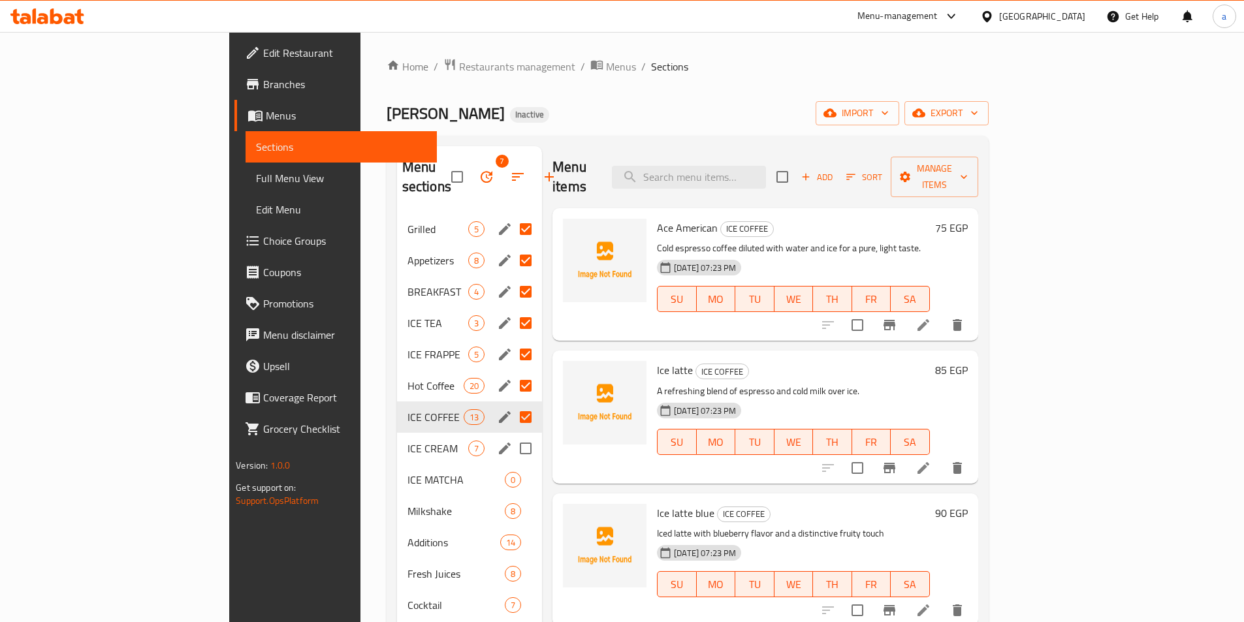
click at [512, 435] on input "Menu sections" at bounding box center [525, 448] width 27 height 27
checkbox input "true"
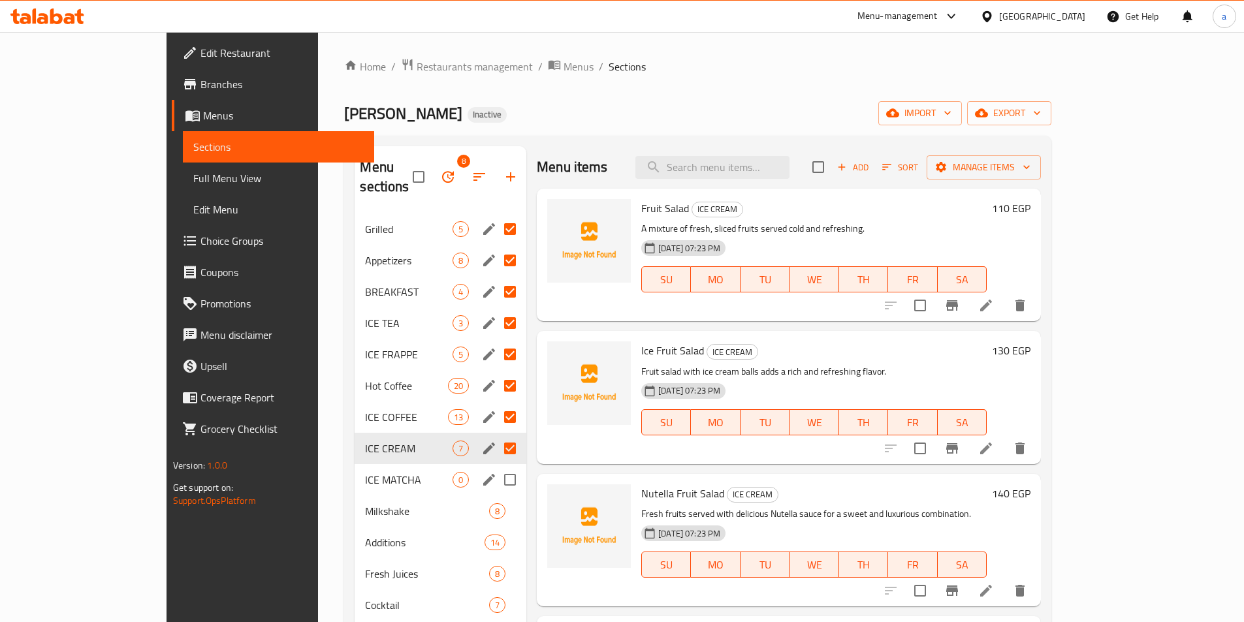
click at [496, 466] on input "Menu sections" at bounding box center [509, 479] width 27 height 27
checkbox input "true"
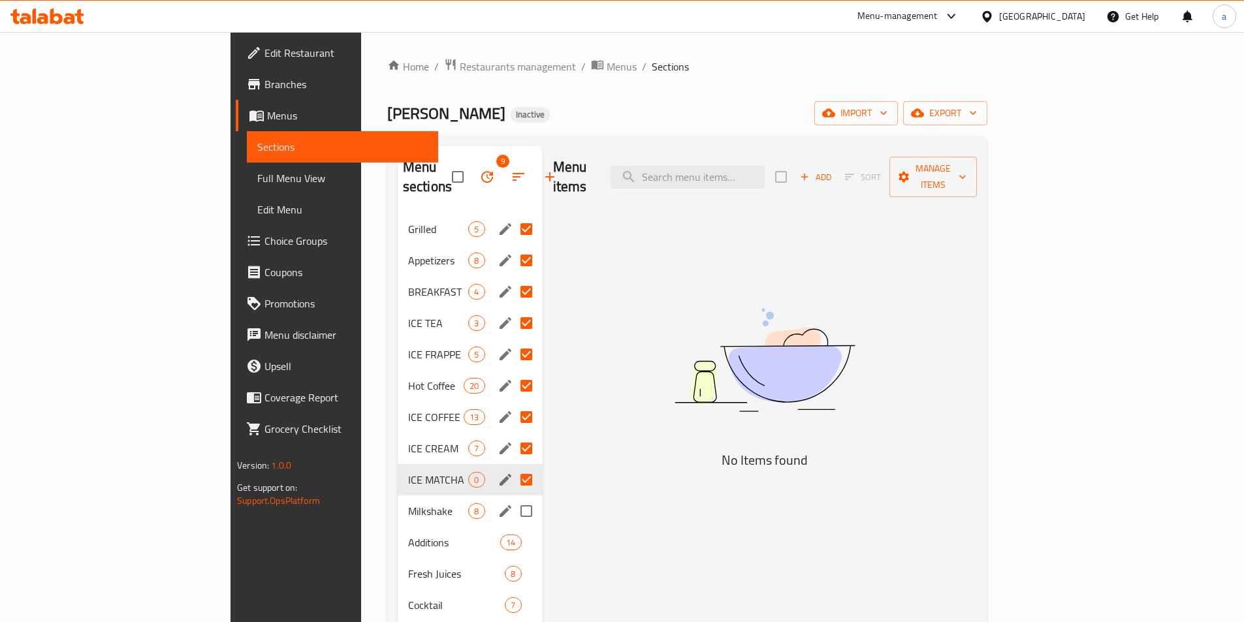
click at [512, 497] on input "Menu sections" at bounding box center [525, 510] width 27 height 27
checkbox input "true"
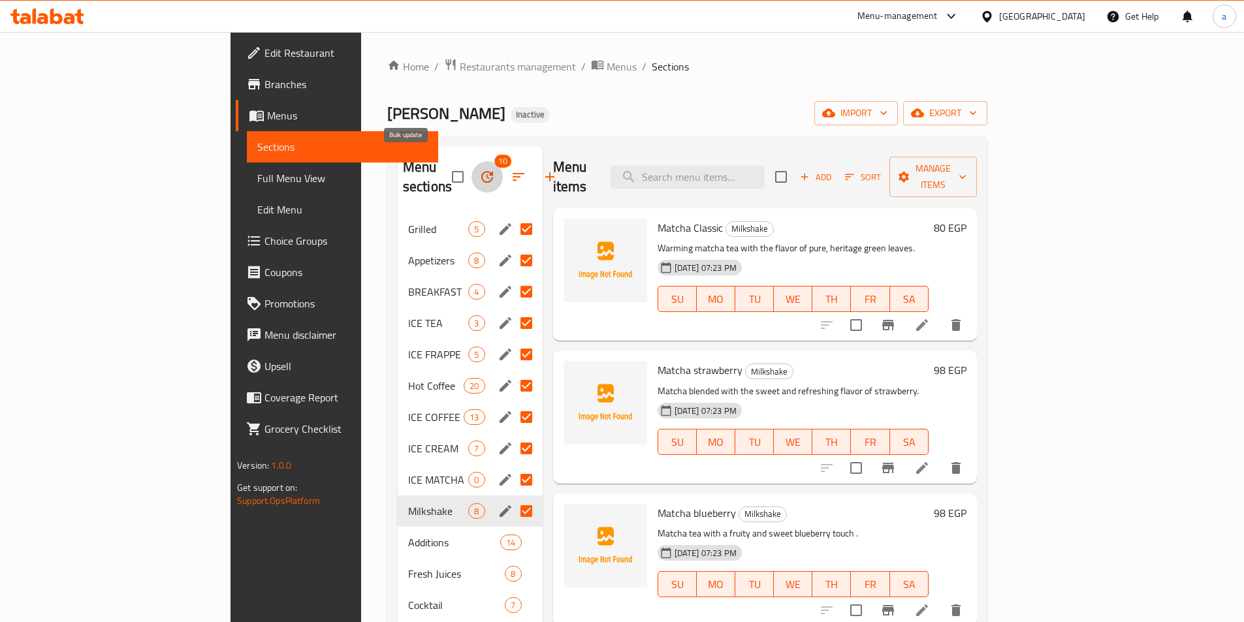
click at [479, 170] on icon "button" at bounding box center [487, 177] width 16 height 16
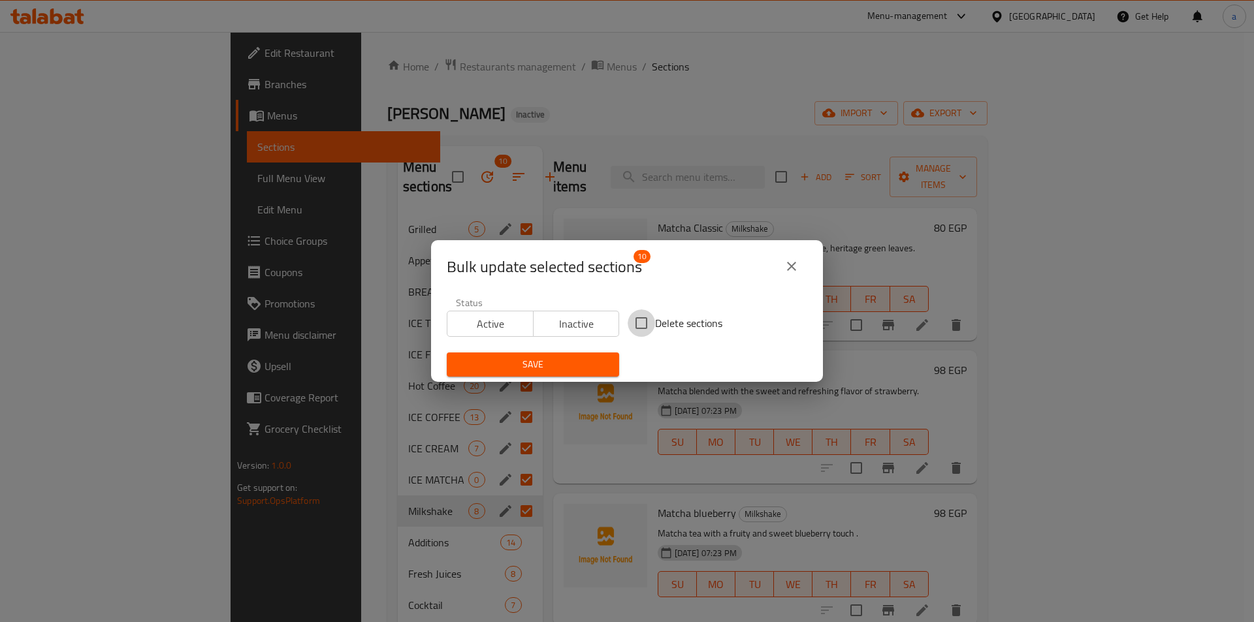
click at [638, 327] on input "Delete sections" at bounding box center [640, 322] width 27 height 27
checkbox input "true"
click at [605, 359] on button "Save" at bounding box center [533, 365] width 172 height 24
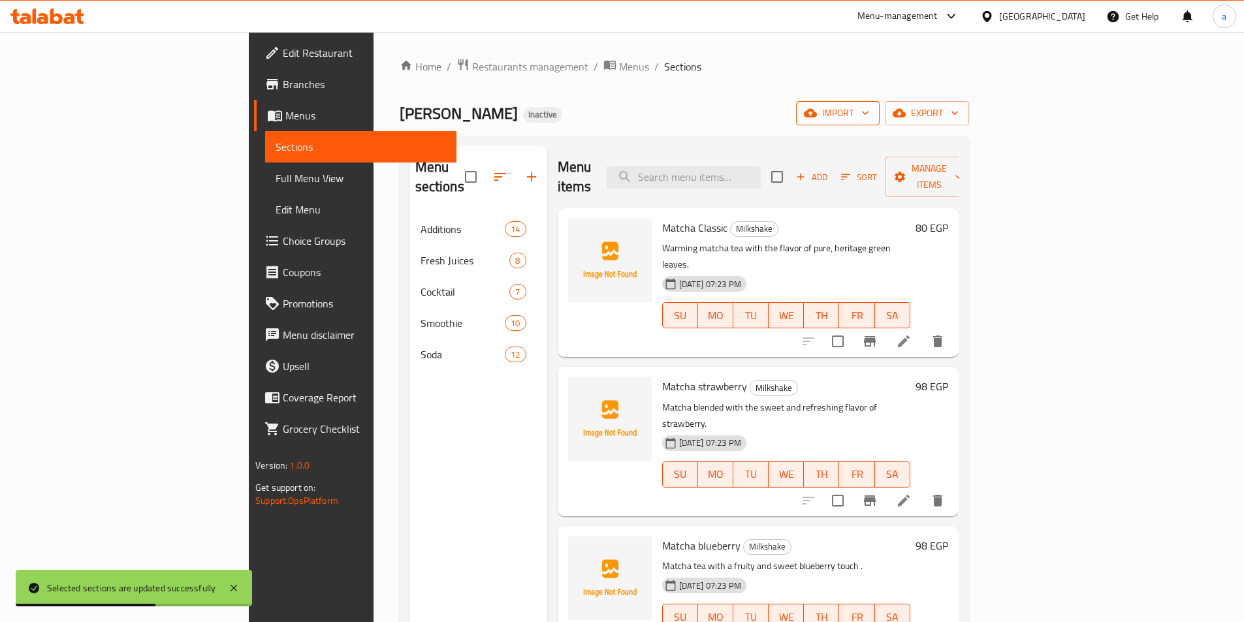
click at [869, 109] on span "import" at bounding box center [837, 113] width 63 height 16
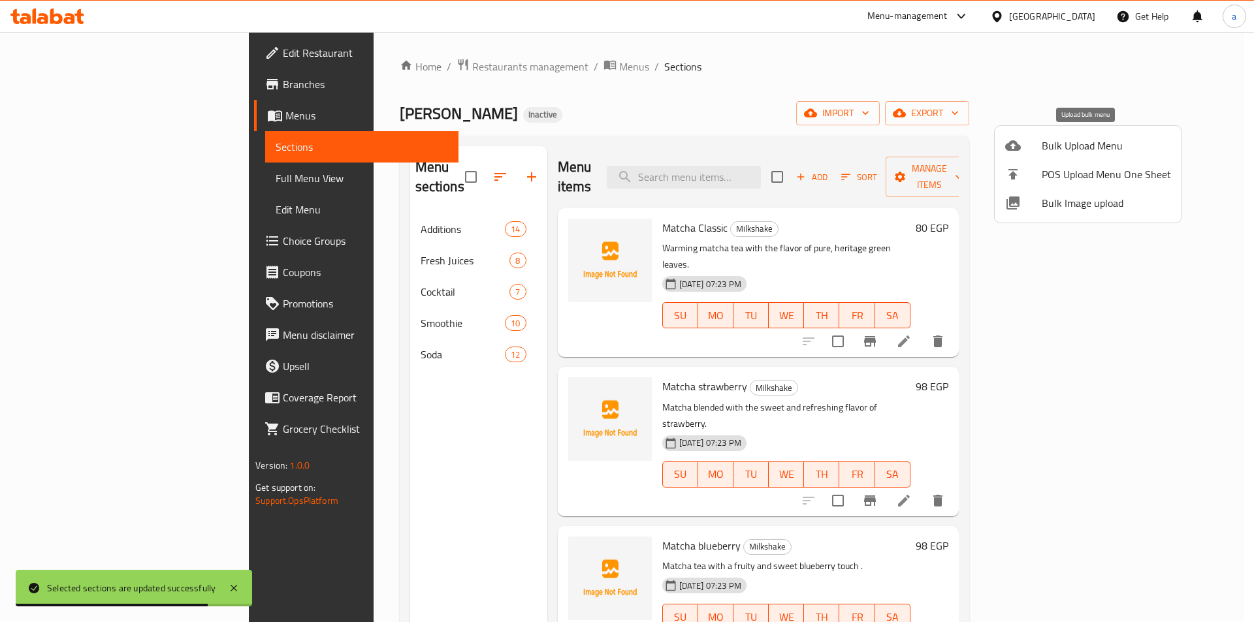
click at [1071, 151] on span "Bulk Upload Menu" at bounding box center [1105, 146] width 129 height 16
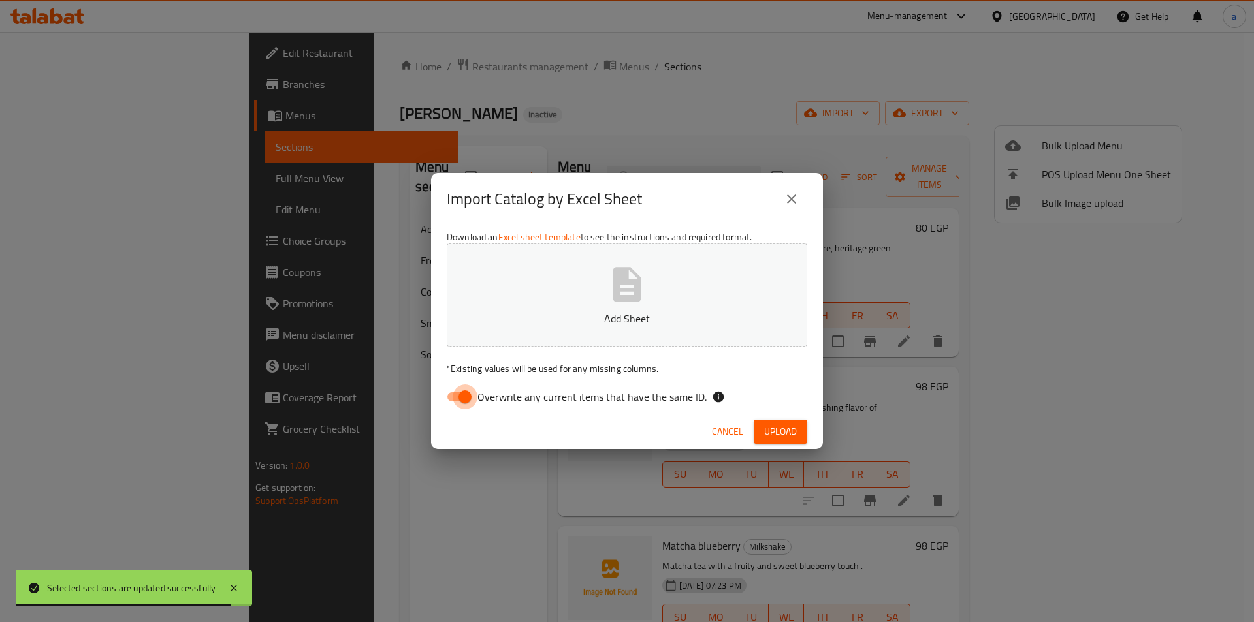
click at [469, 391] on input "Overwrite any current items that have the same ID." at bounding box center [465, 397] width 74 height 25
checkbox input "false"
click at [546, 313] on p "Add Sheet" at bounding box center [627, 319] width 320 height 16
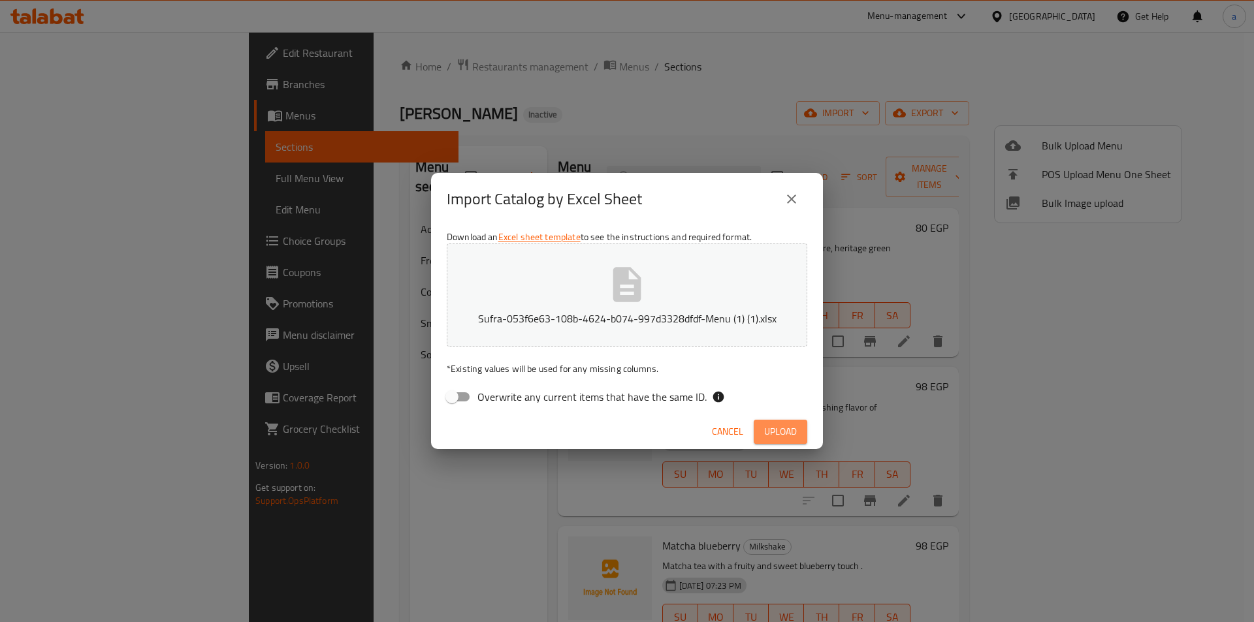
click at [785, 435] on span "Upload" at bounding box center [780, 432] width 33 height 16
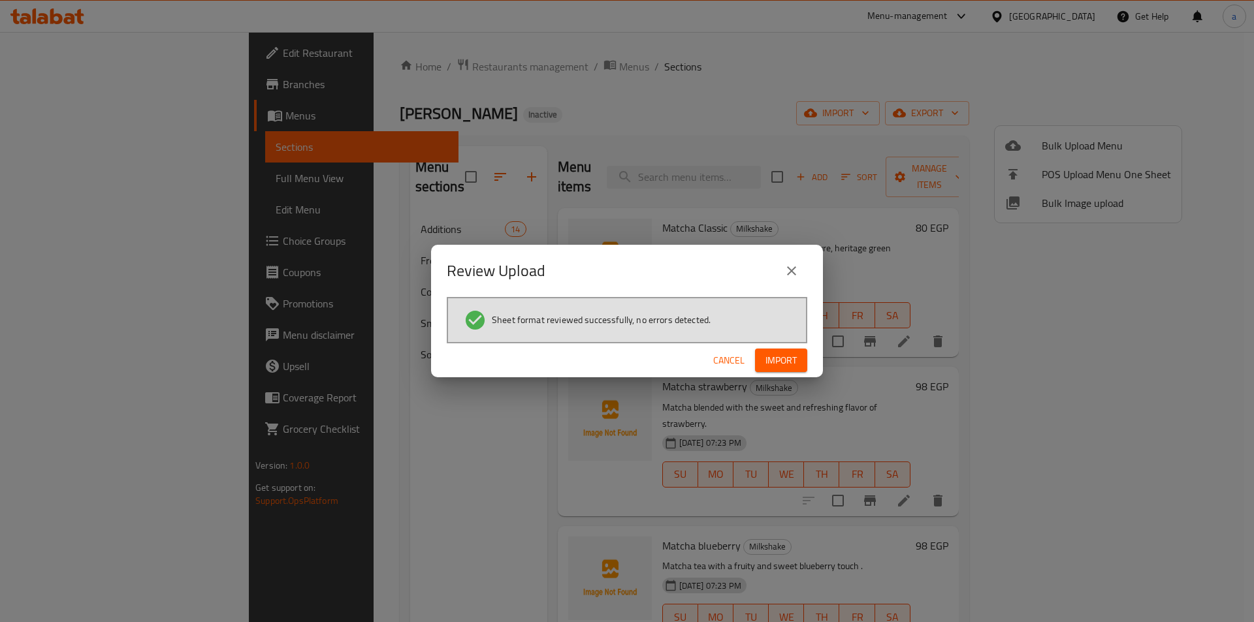
click at [798, 360] on button "Import" at bounding box center [781, 361] width 52 height 24
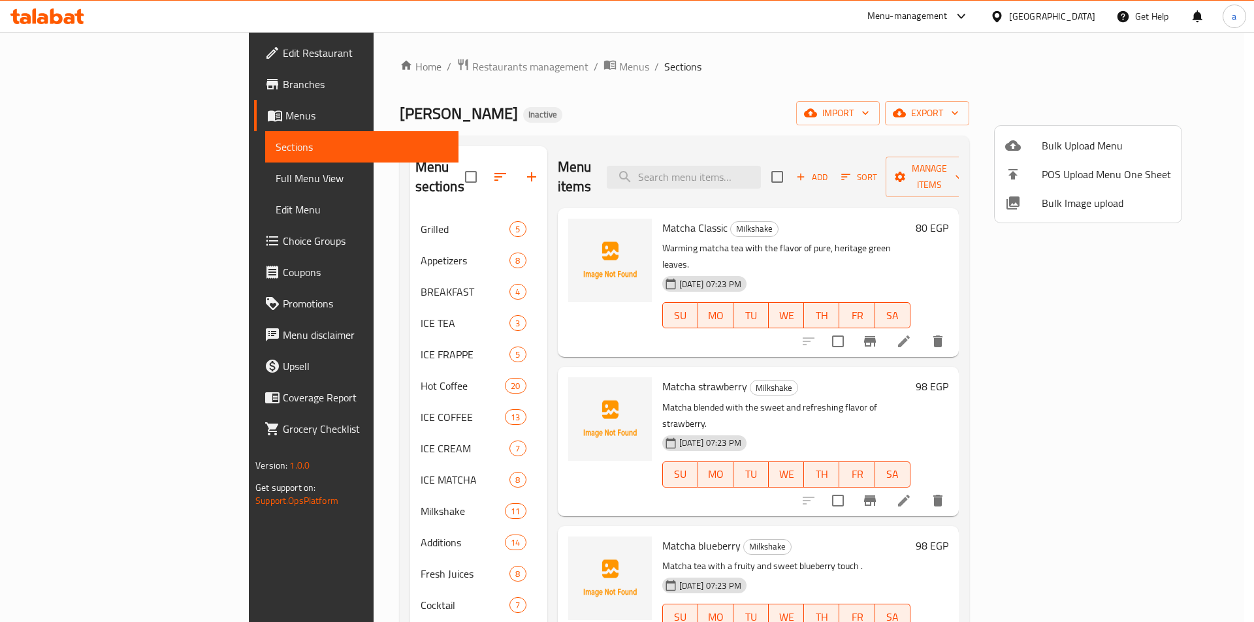
click at [828, 74] on div at bounding box center [627, 311] width 1254 height 622
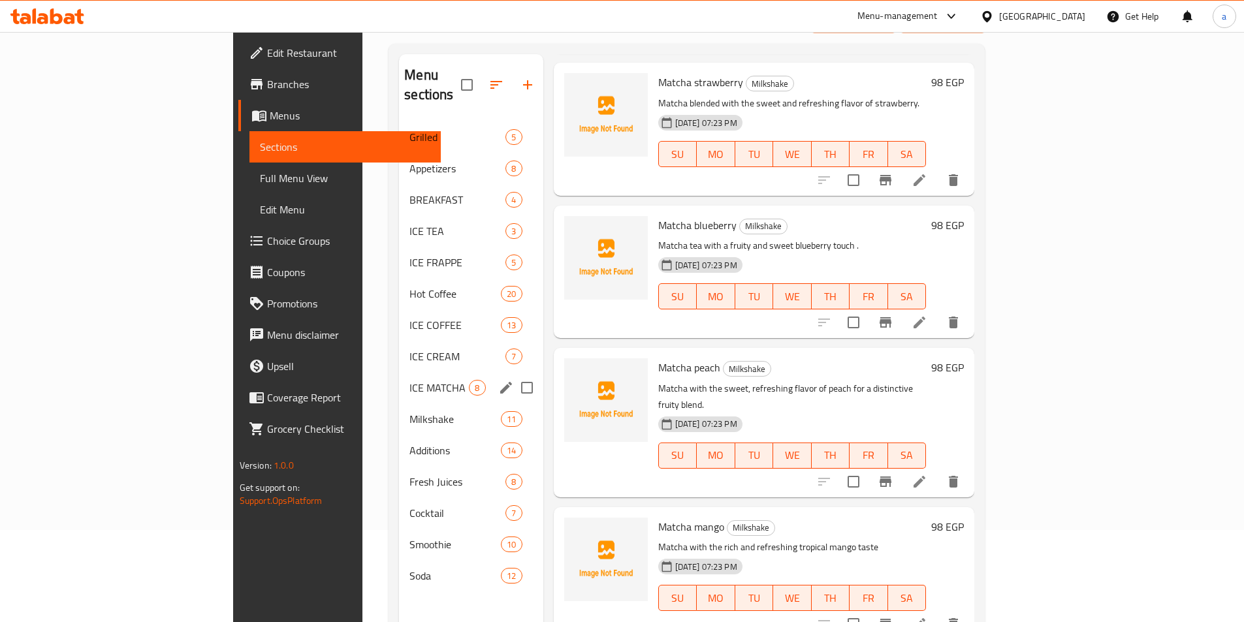
scroll to position [183, 0]
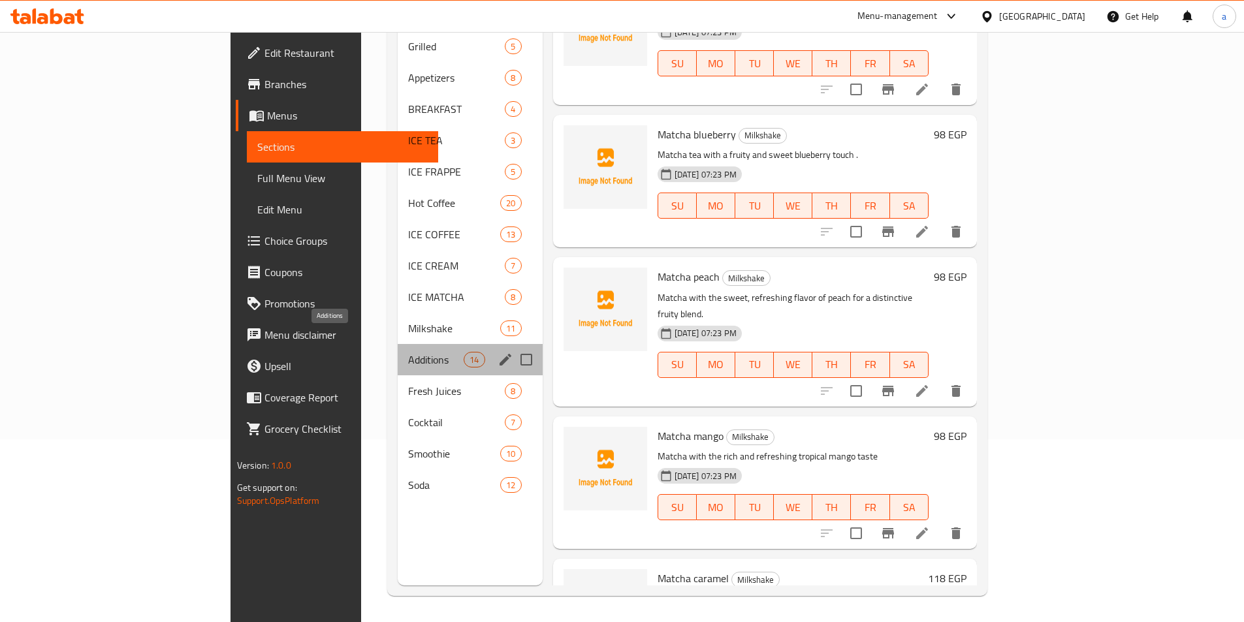
click at [408, 352] on span "Additions" at bounding box center [435, 360] width 55 height 16
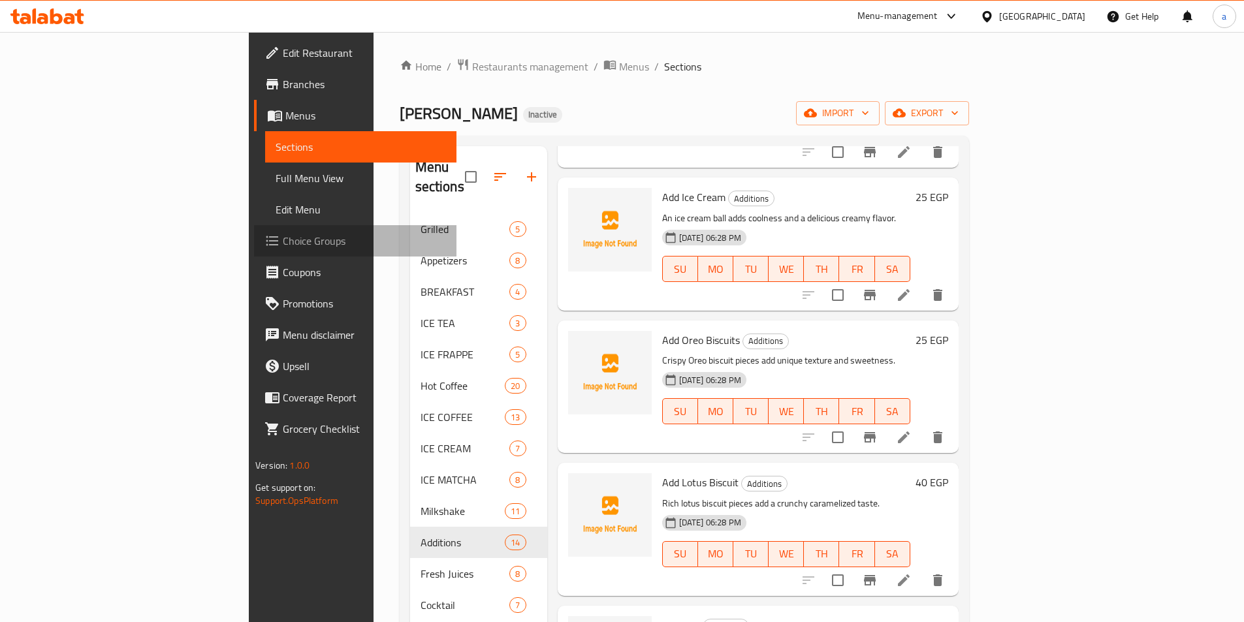
click at [283, 233] on span "Choice Groups" at bounding box center [364, 241] width 163 height 16
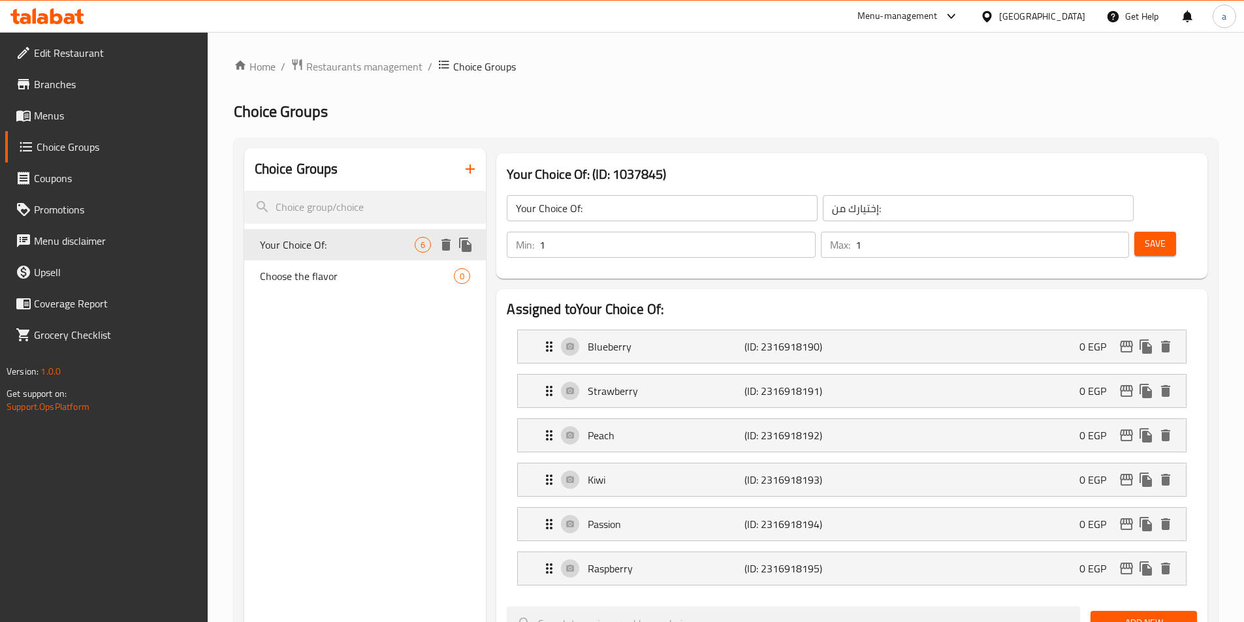
click at [345, 268] on span "Choose the flavor" at bounding box center [357, 276] width 195 height 16
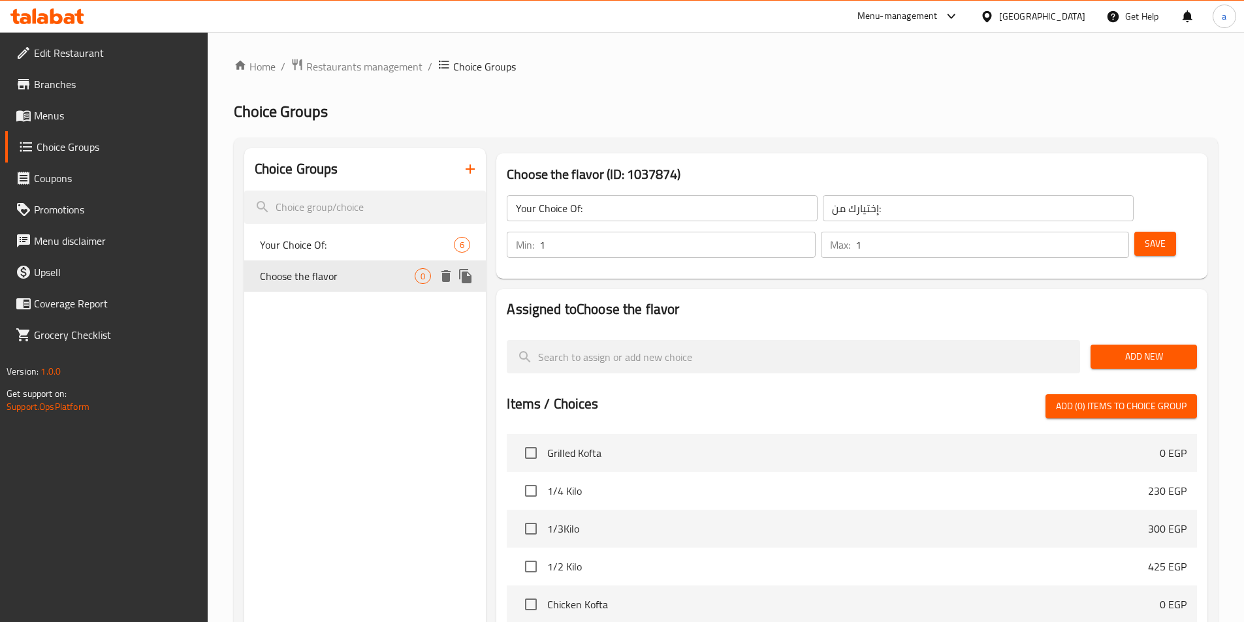
type input "Choose the flavor"
type input "اختر النكهة"
click at [1120, 349] on span "Add New" at bounding box center [1144, 357] width 86 height 16
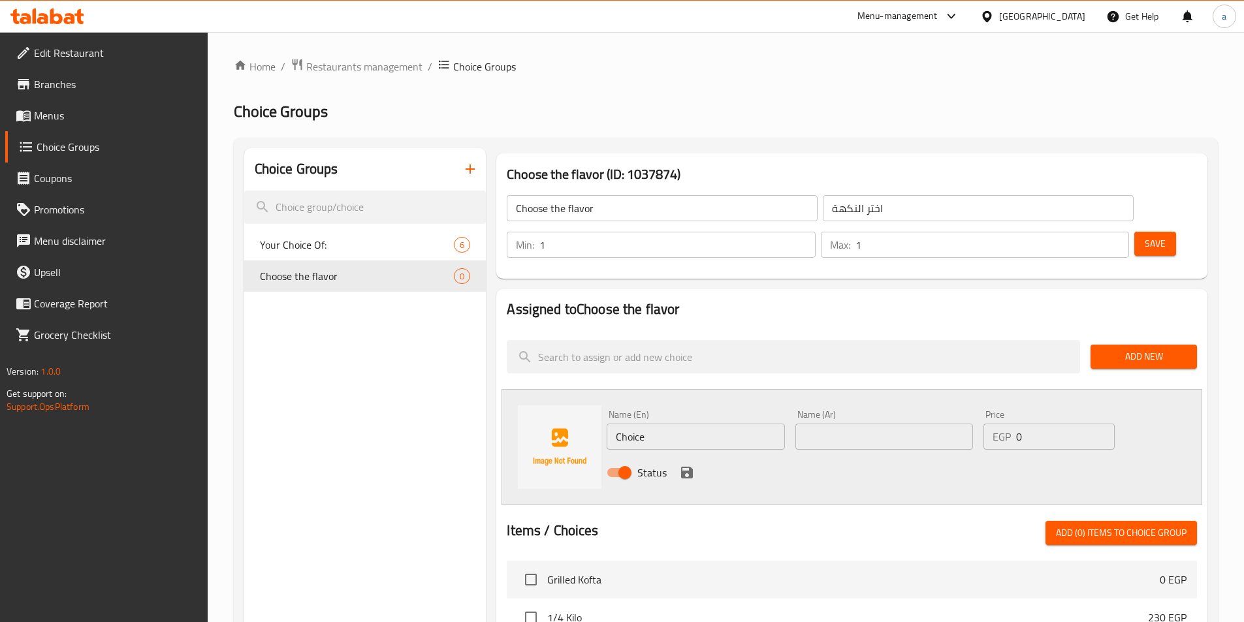
click at [685, 213] on input "Choose the flavor" at bounding box center [662, 208] width 311 height 26
click at [695, 410] on div "Name (En) Choice Name (En)" at bounding box center [696, 430] width 178 height 40
click at [698, 424] on input "Choice" at bounding box center [696, 437] width 178 height 26
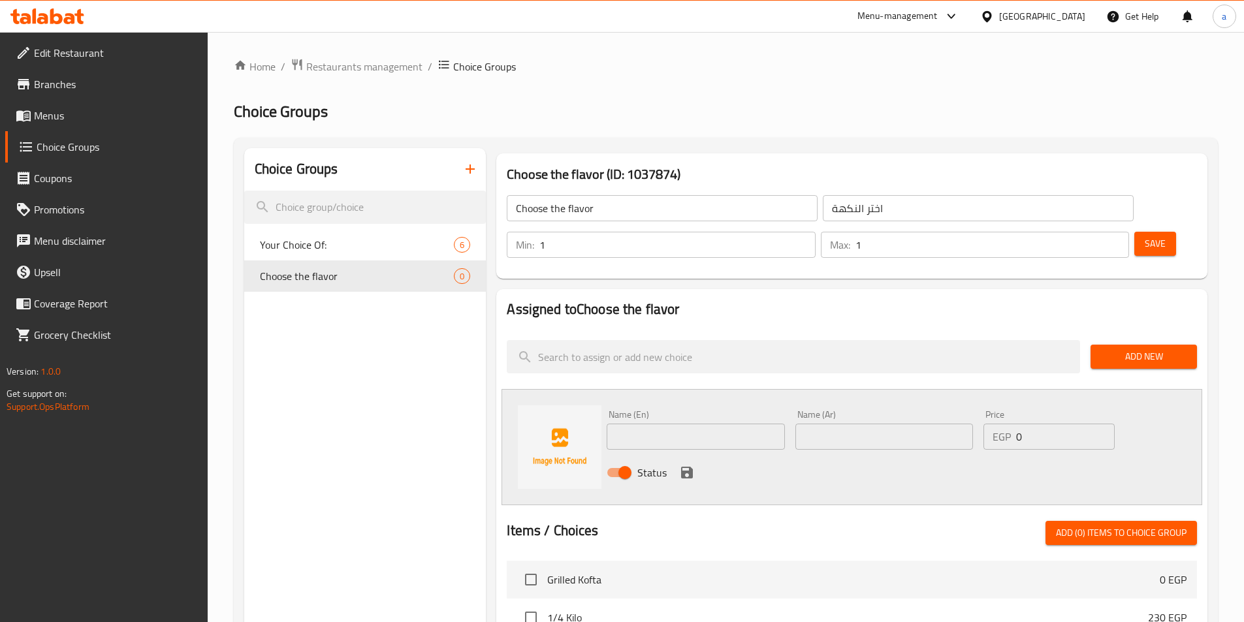
click at [667, 424] on input "text" at bounding box center [696, 437] width 178 height 26
paste input "Vanilla"
type input "Vanilla"
click at [856, 424] on input "text" at bounding box center [884, 437] width 178 height 26
paste input "فانليا"
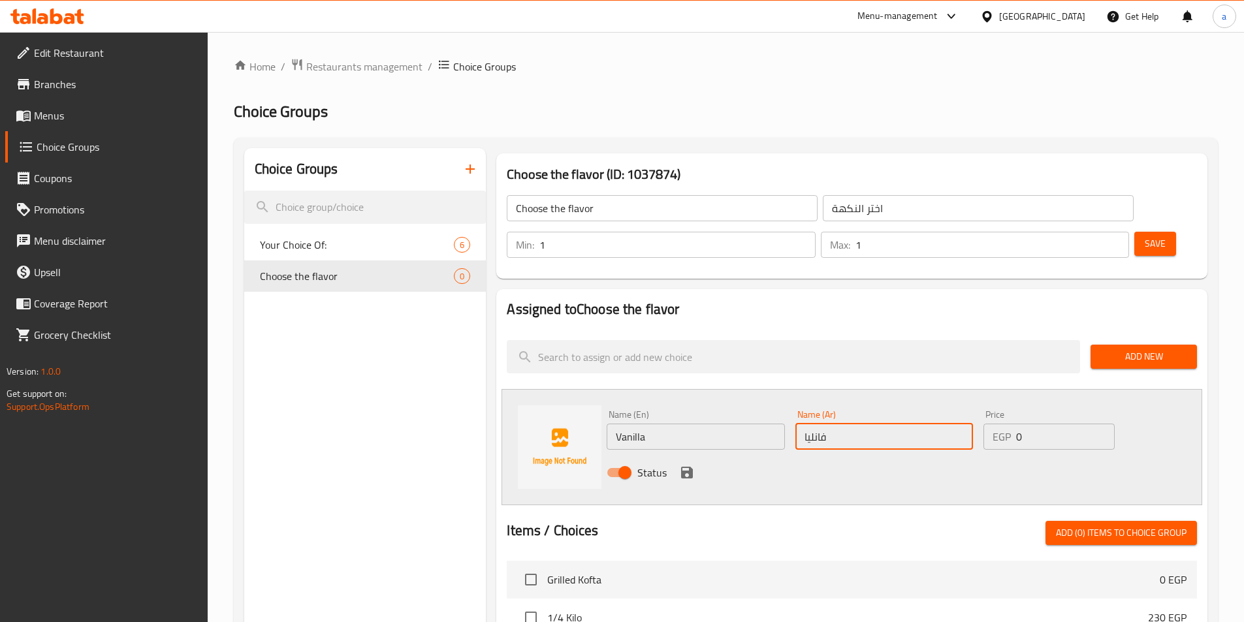
type input "فانليا"
click at [684, 467] on icon "save" at bounding box center [687, 473] width 12 height 12
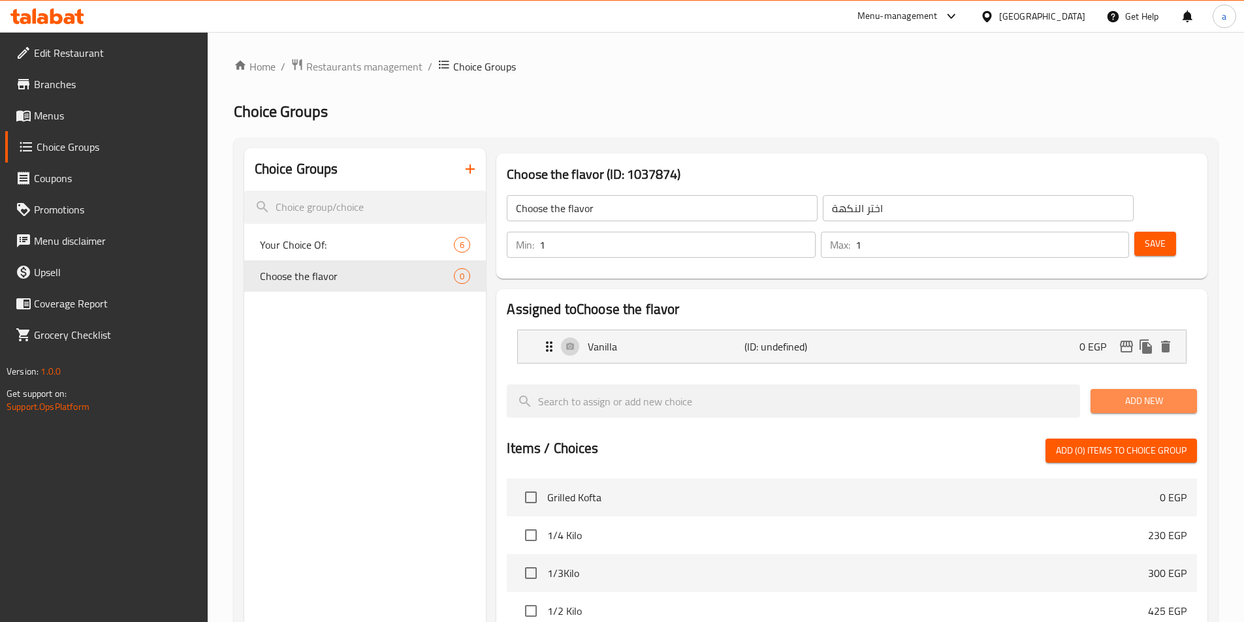
click at [1145, 393] on span "Add New" at bounding box center [1144, 401] width 86 height 16
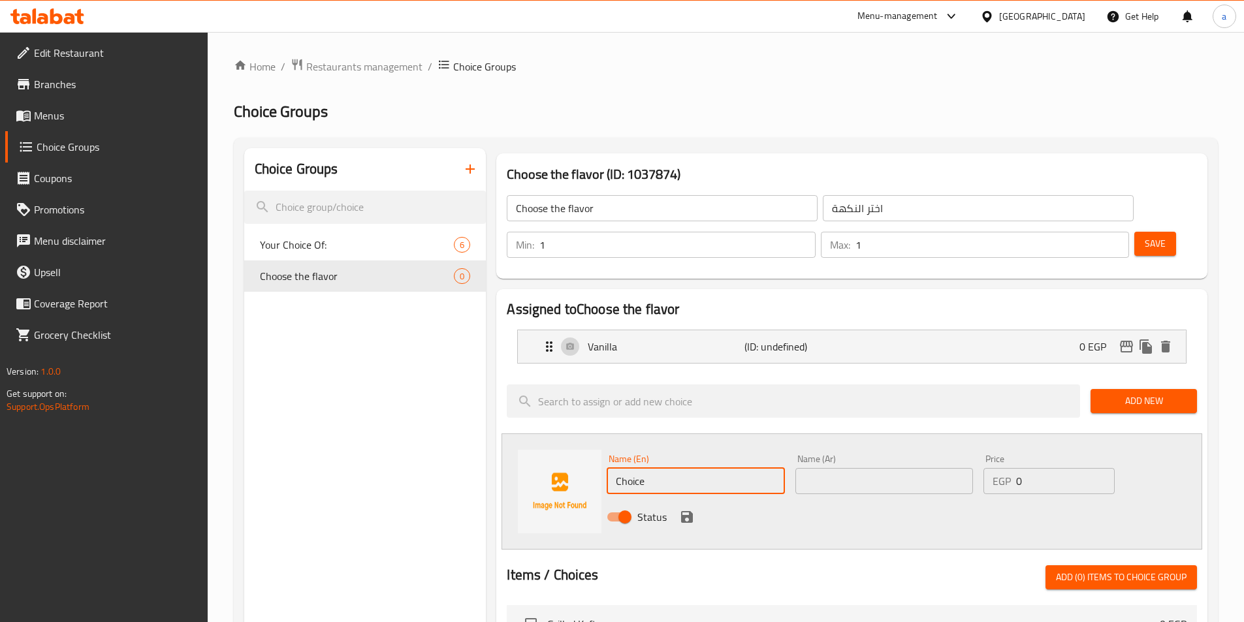
click at [734, 468] on input "Choice" at bounding box center [696, 481] width 178 height 26
paste input "aramel"
type input "Caramel"
click at [827, 468] on input "text" at bounding box center [884, 481] width 178 height 26
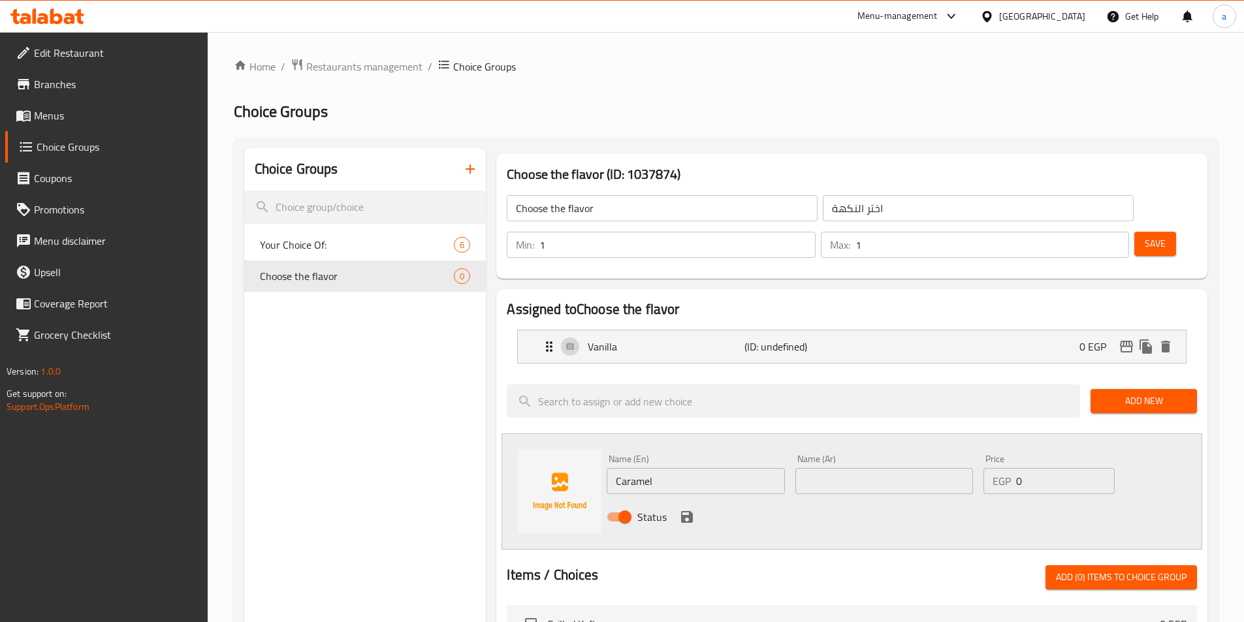
click at [819, 468] on input "text" at bounding box center [884, 481] width 178 height 26
paste input "كارامل"
type input "كارامل"
click at [680, 509] on icon "save" at bounding box center [687, 517] width 16 height 16
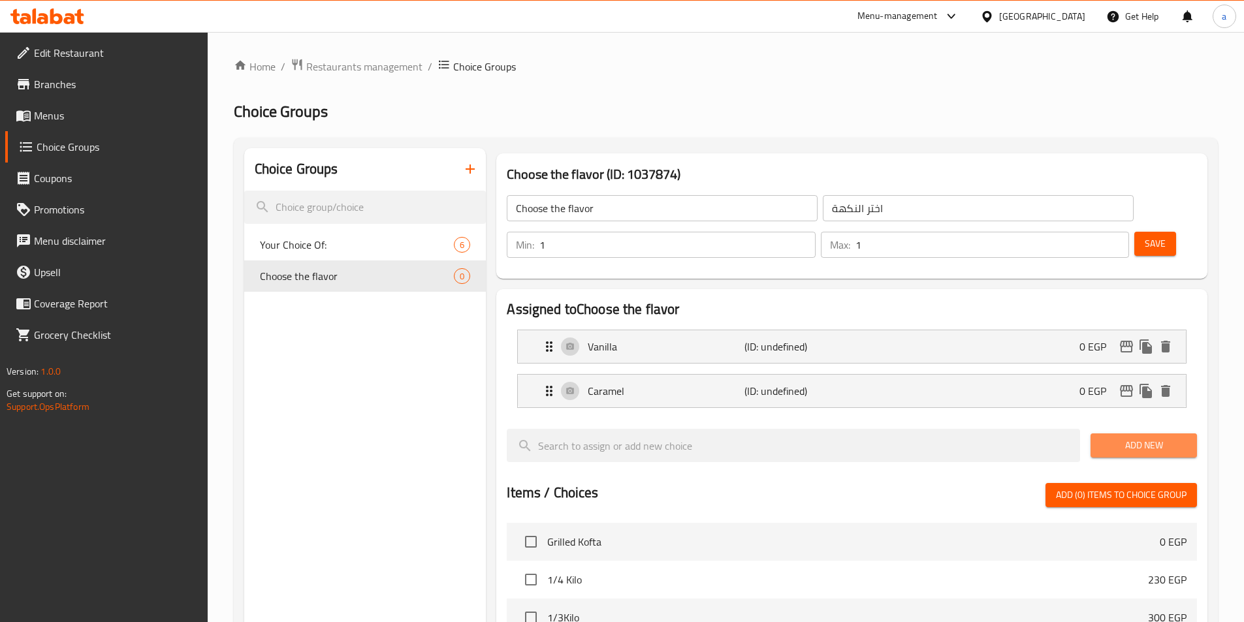
click at [1122, 437] on span "Add New" at bounding box center [1144, 445] width 86 height 16
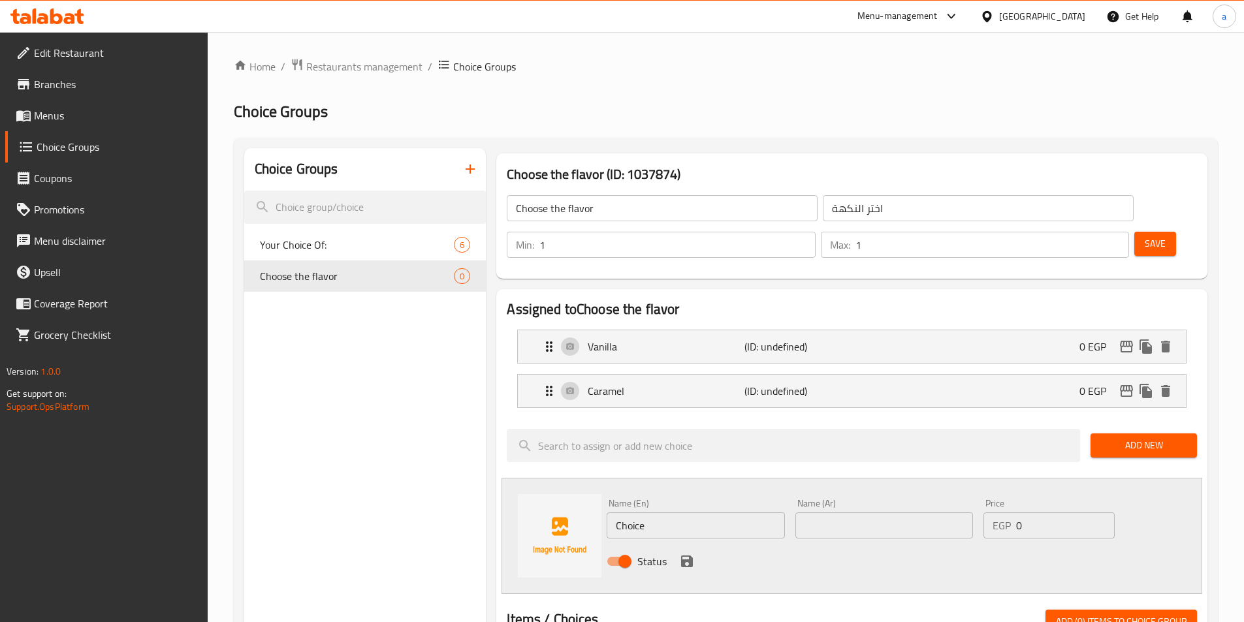
click at [682, 512] on input "Choice" at bounding box center [696, 525] width 178 height 26
paste input "Hazelnut"
type input "Hazelnut"
click at [860, 512] on input "text" at bounding box center [884, 525] width 178 height 26
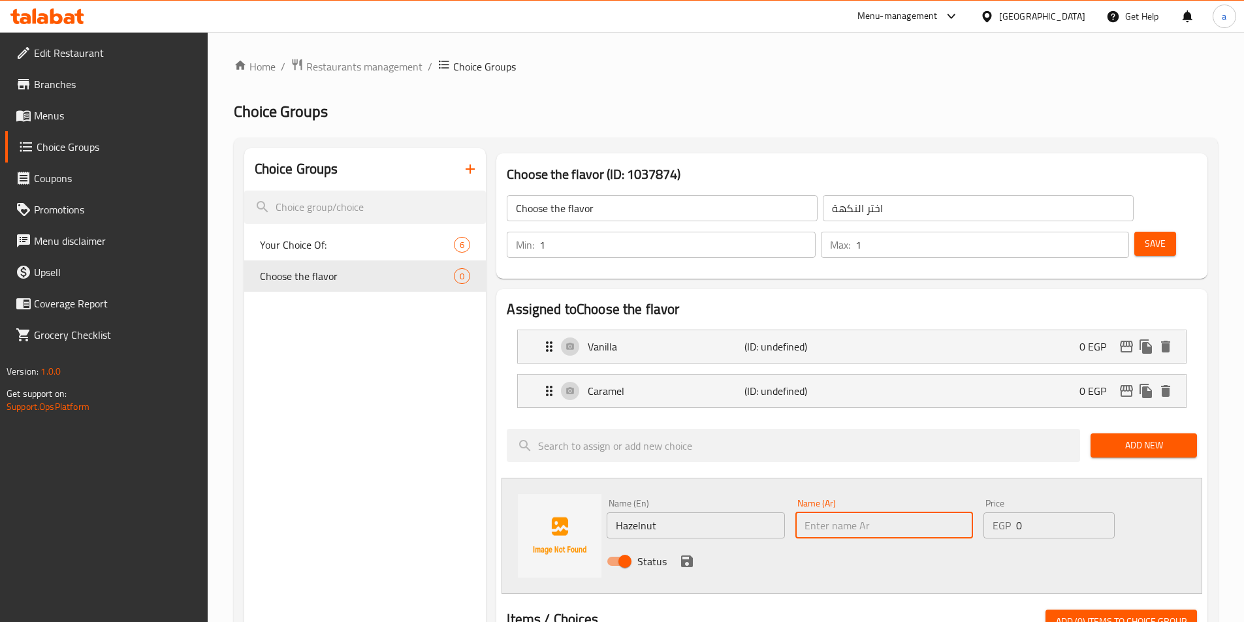
paste input "بندق"
type input "بندق"
click at [691, 556] on icon "save" at bounding box center [687, 562] width 12 height 12
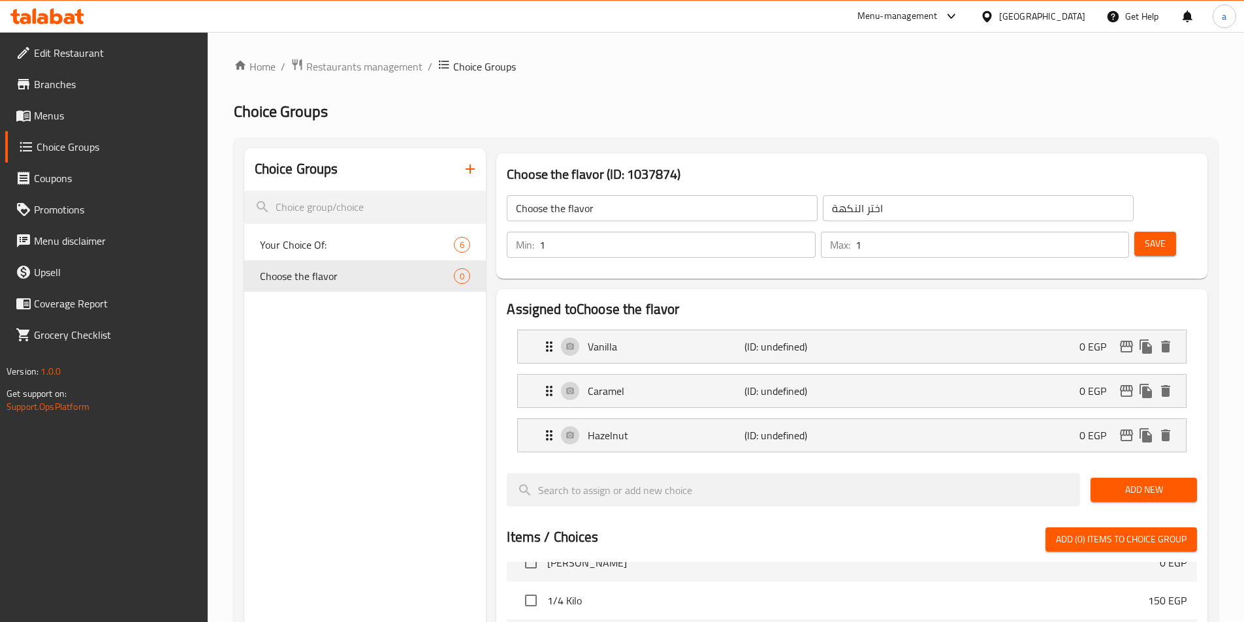
click at [1144, 236] on span "Save" at bounding box center [1154, 244] width 21 height 16
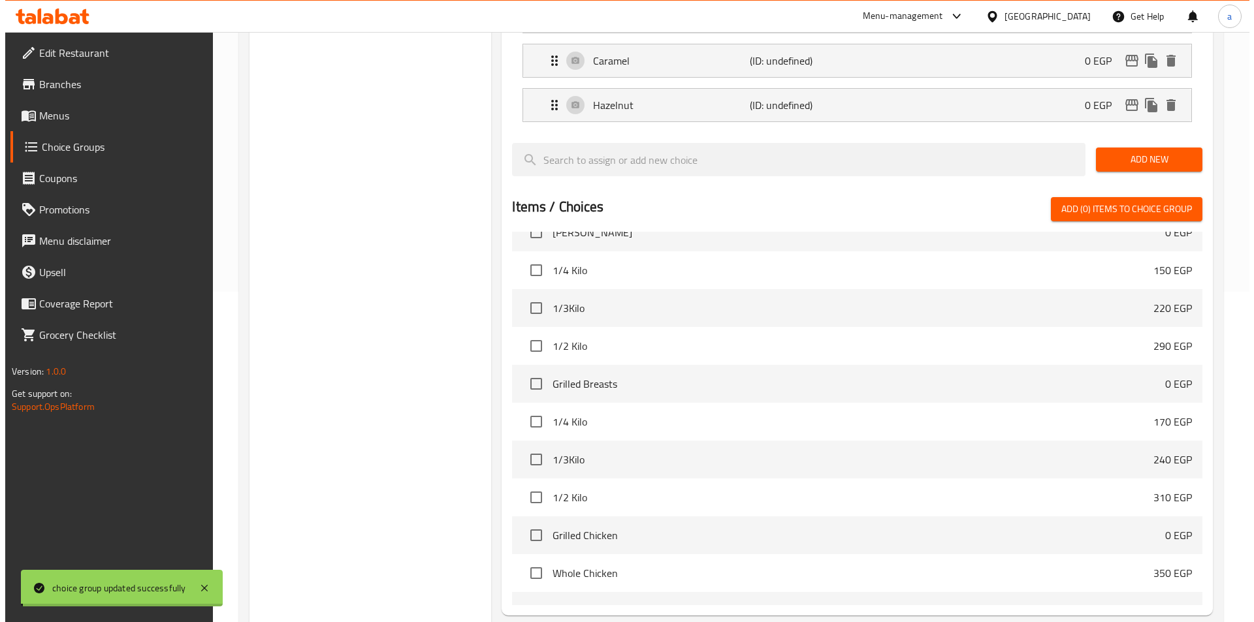
scroll to position [420, 0]
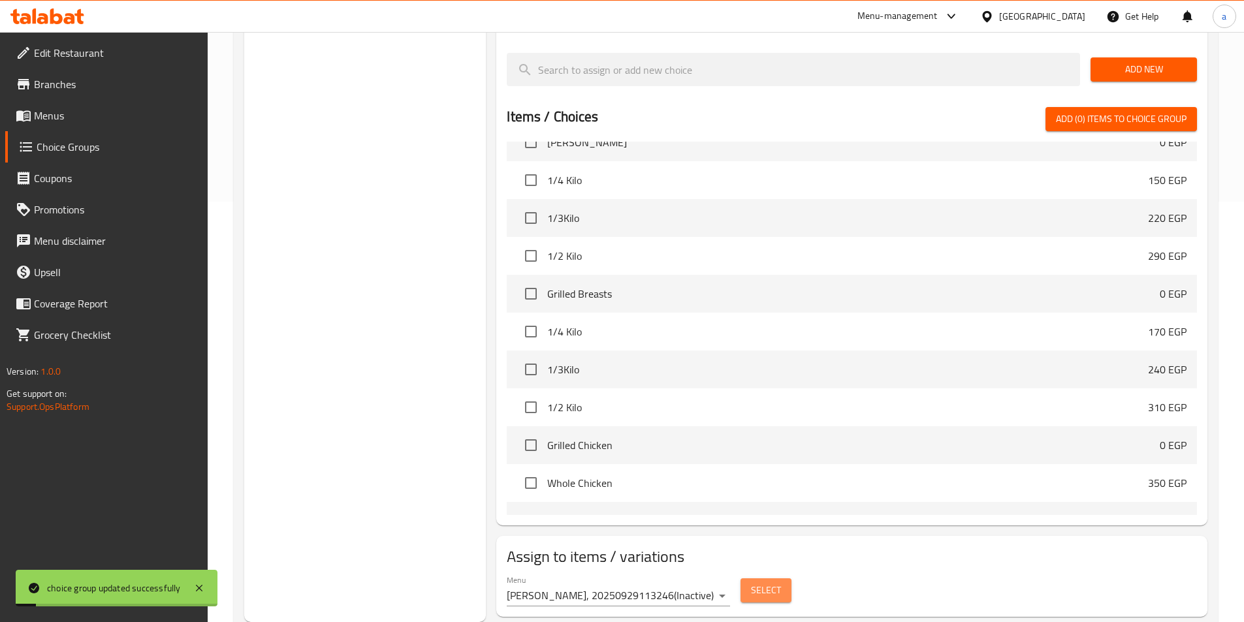
click at [767, 582] on span "Select" at bounding box center [766, 590] width 30 height 16
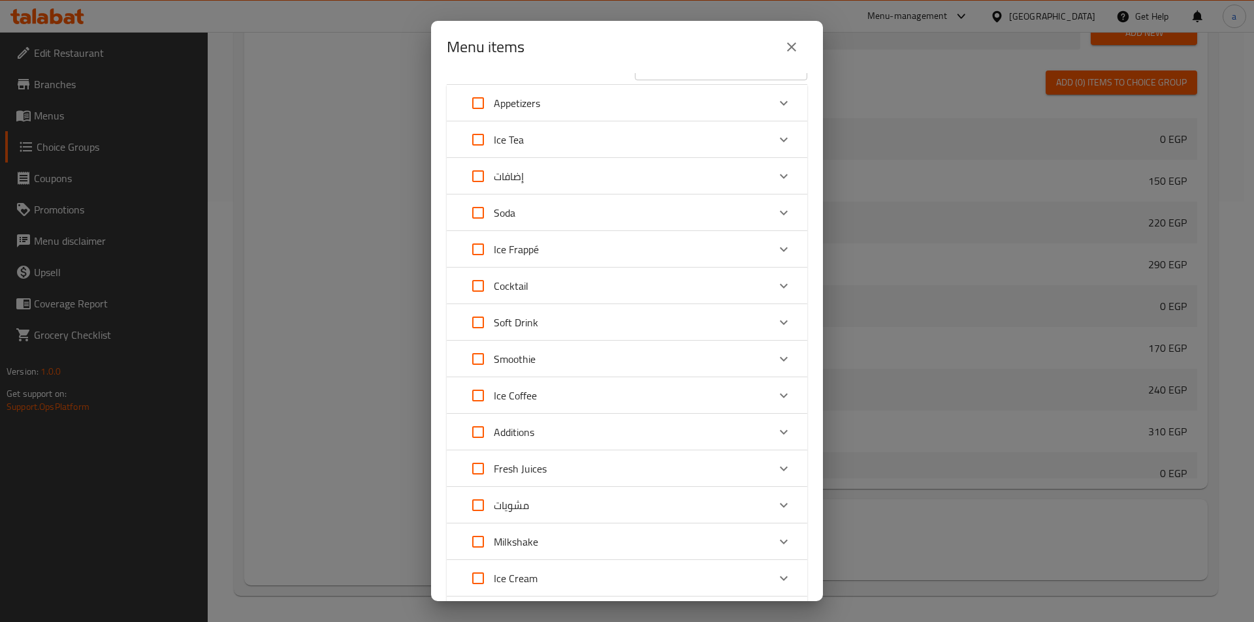
scroll to position [0, 0]
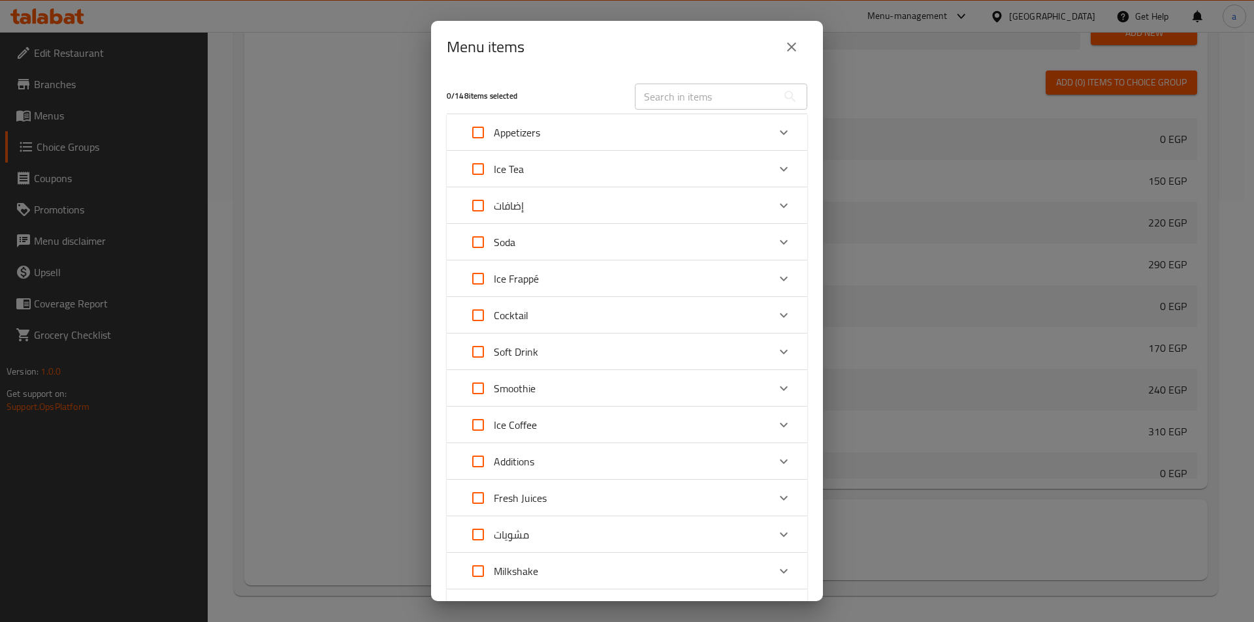
click at [339, 293] on div "Menu items 0 / 148 items selected ​ Appetizers Chicken Strips 80 EGP Fried Onio…" at bounding box center [627, 311] width 1254 height 622
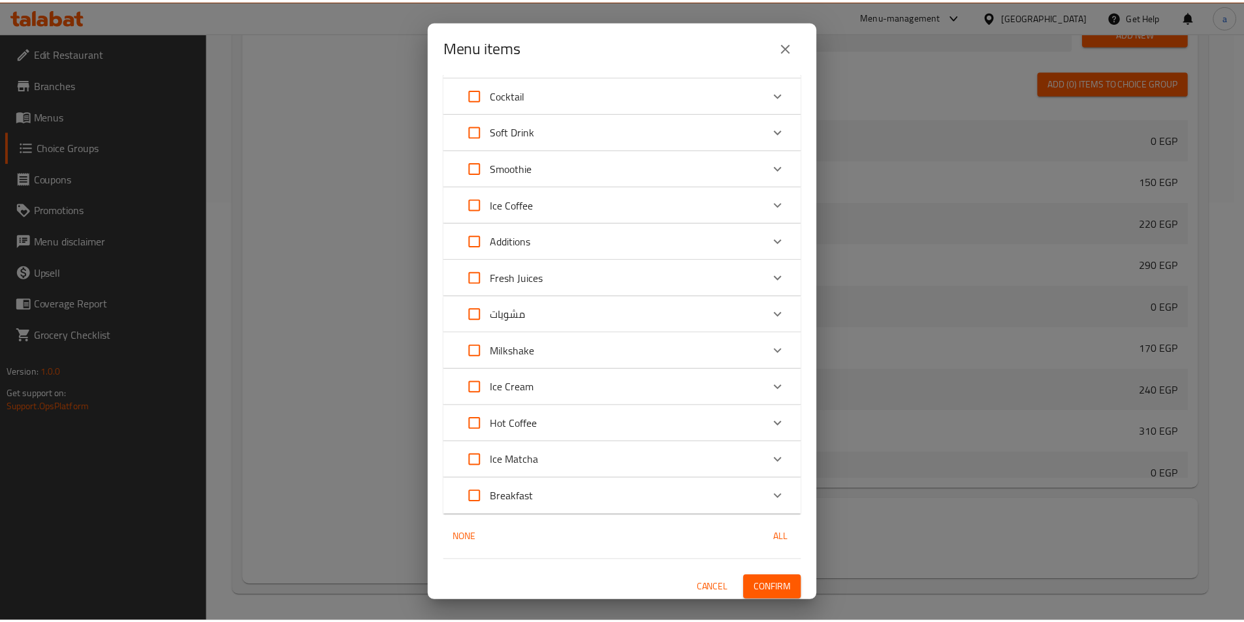
scroll to position [225, 0]
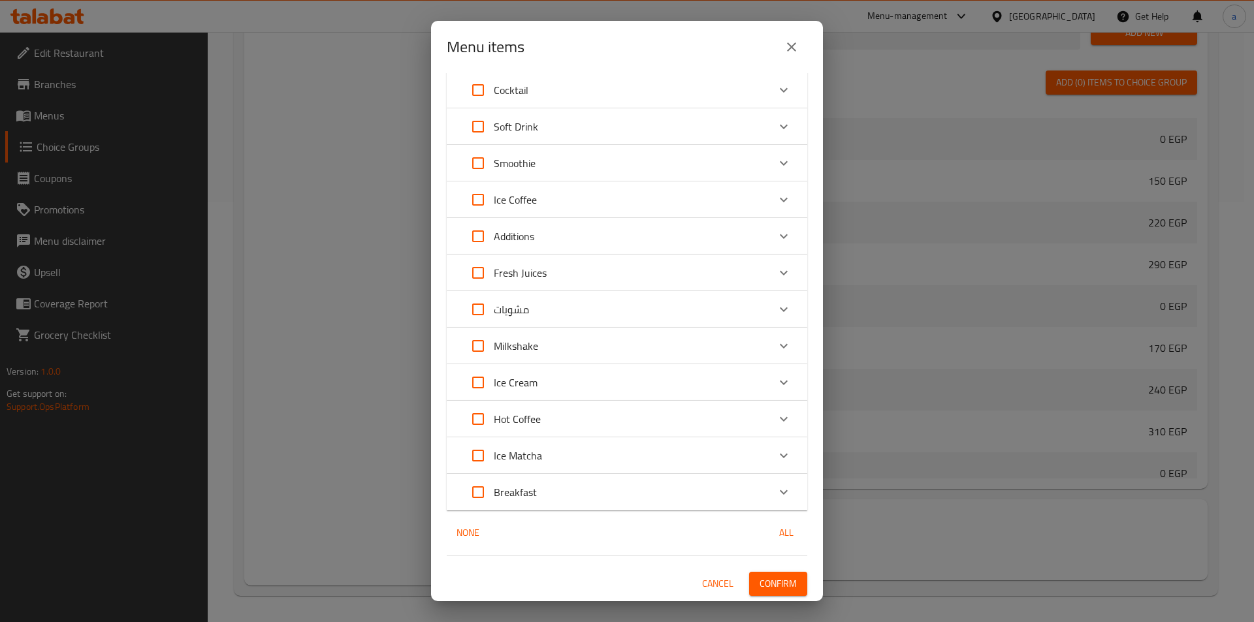
click at [803, 36] on div "Menu items" at bounding box center [627, 46] width 360 height 31
click at [795, 58] on button "close" at bounding box center [791, 46] width 31 height 31
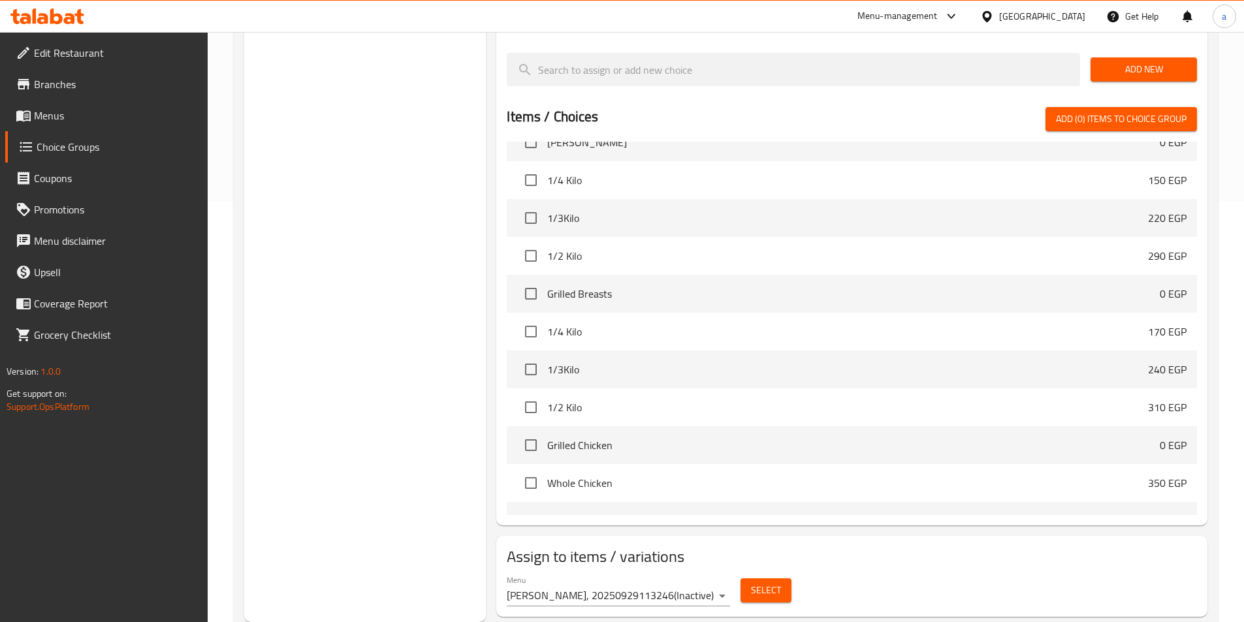
click at [119, 123] on span "Menus" at bounding box center [115, 116] width 163 height 16
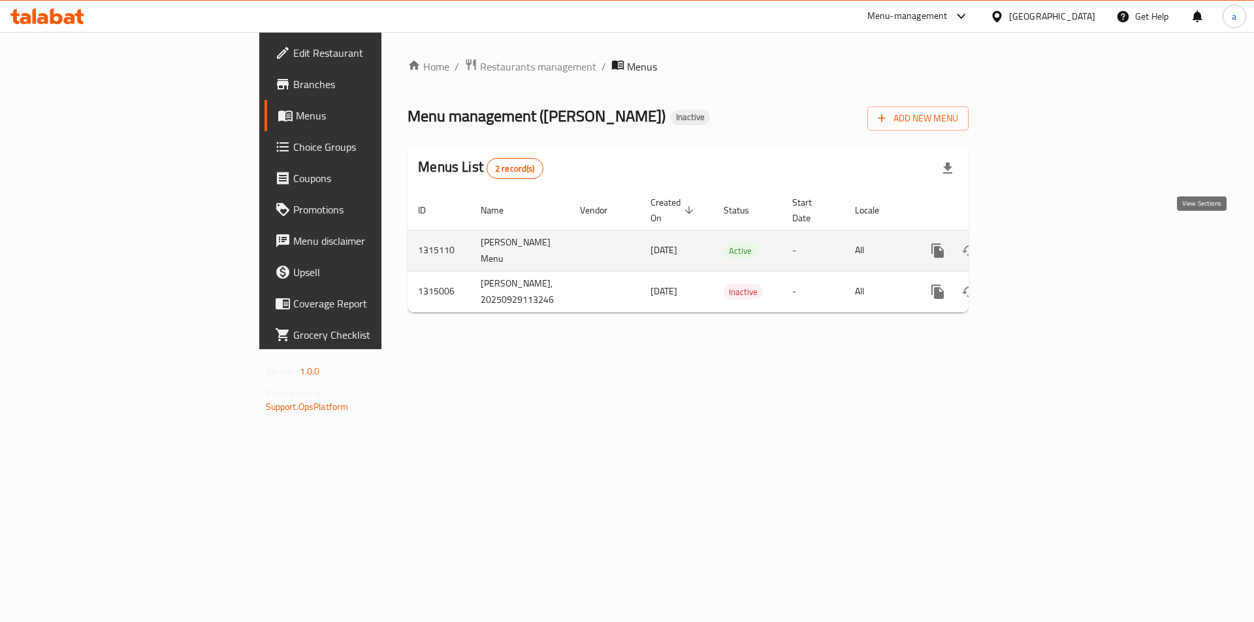
click at [1037, 245] on icon "enhanced table" at bounding box center [1032, 251] width 12 height 12
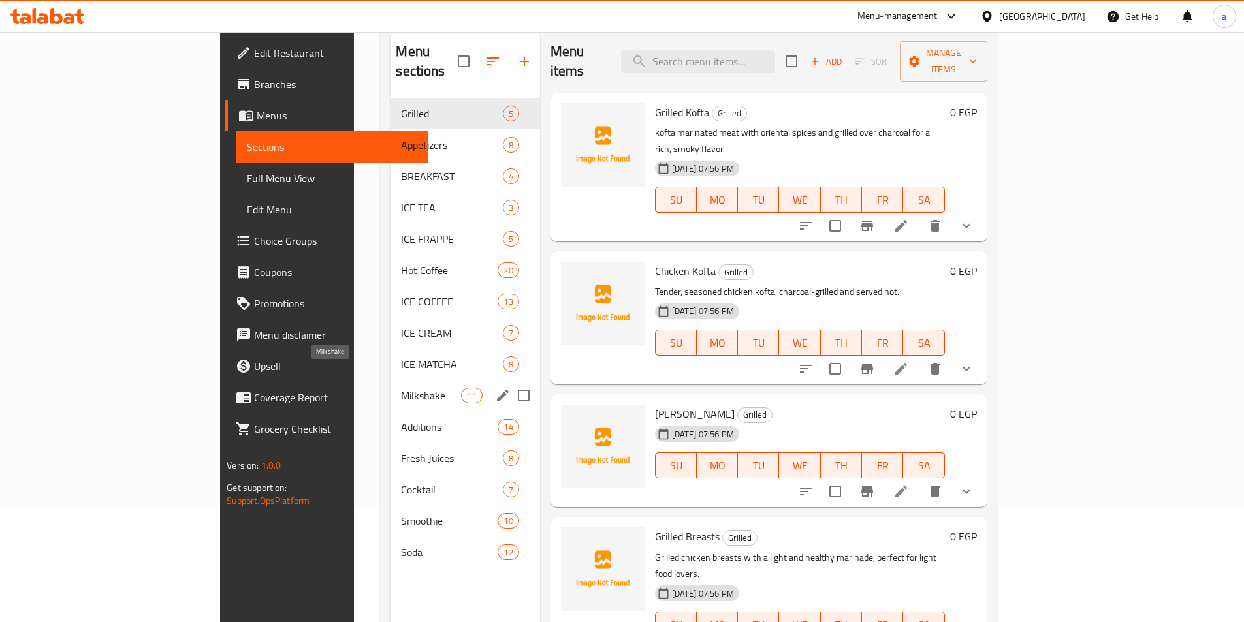
scroll to position [183, 0]
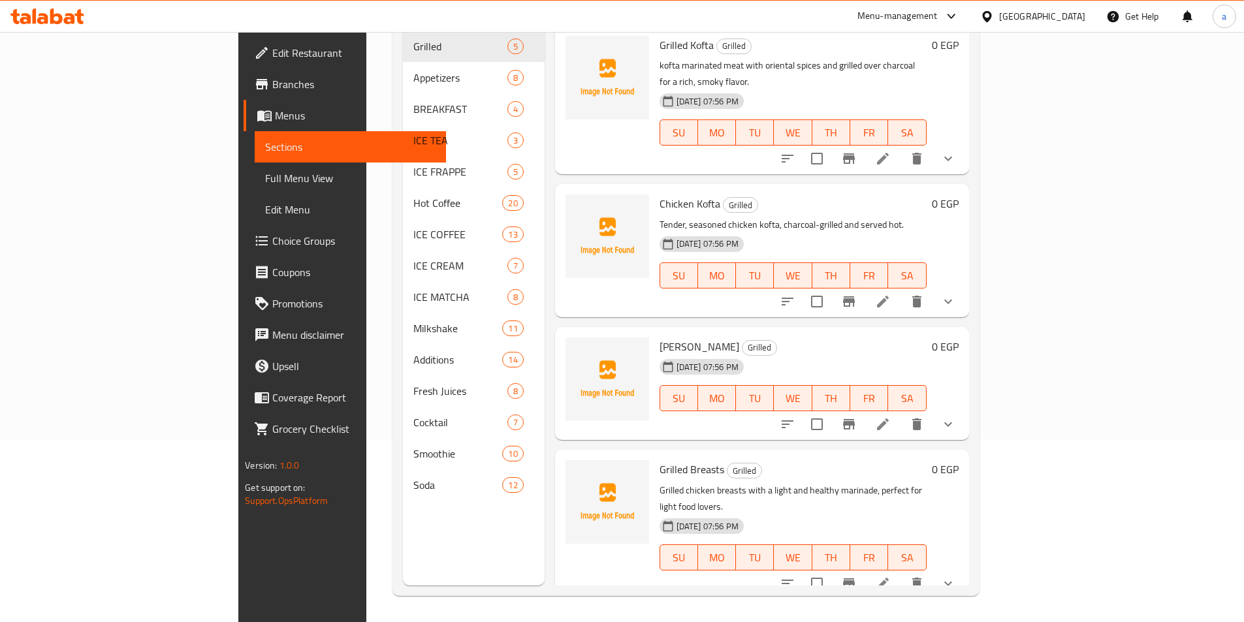
click at [244, 230] on link "Choice Groups" at bounding box center [345, 240] width 202 height 31
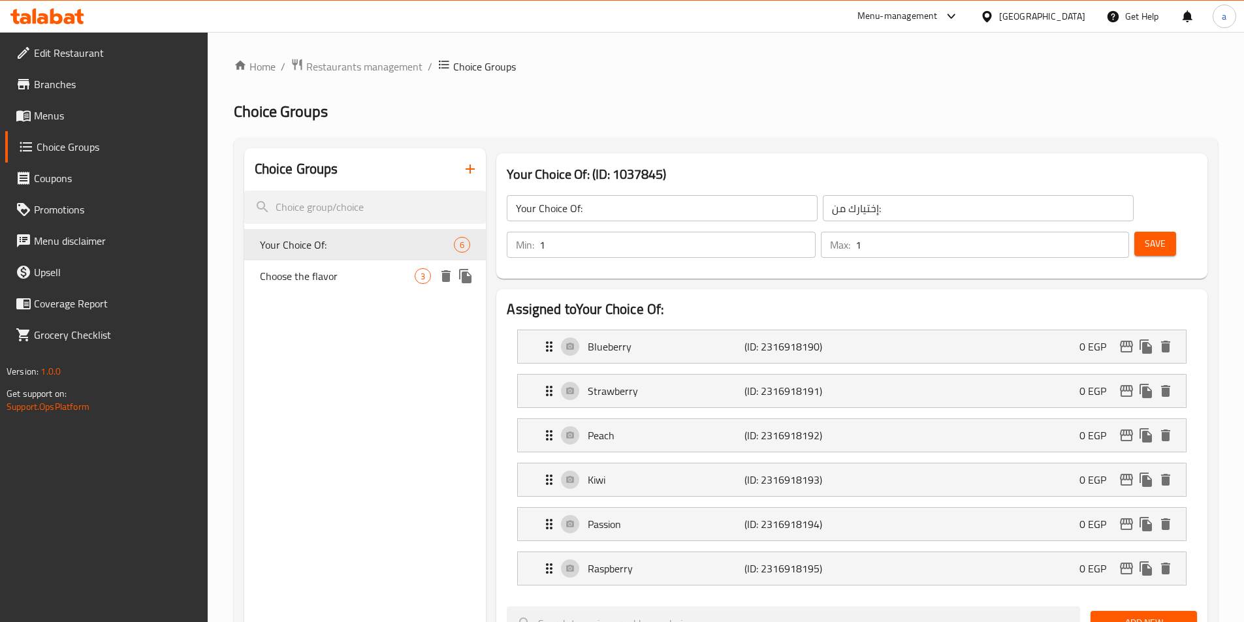
click at [386, 283] on span "Choose the flavor" at bounding box center [337, 276] width 155 height 16
type input "Choose the flavor"
type input "اختر النكهة"
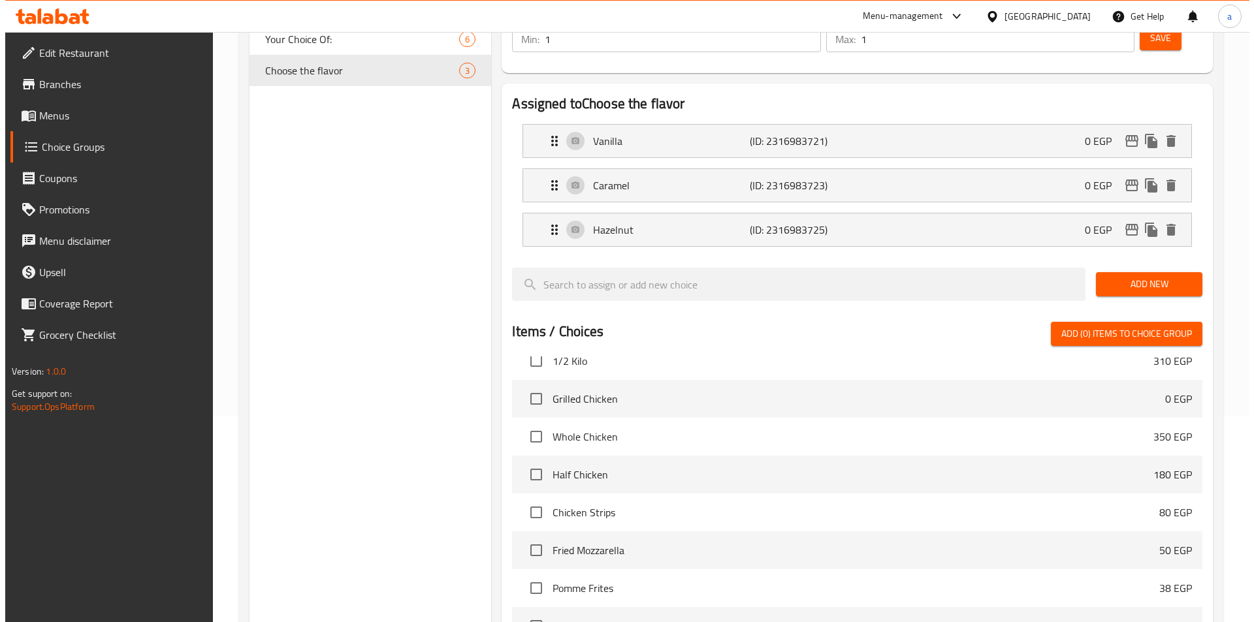
scroll to position [420, 0]
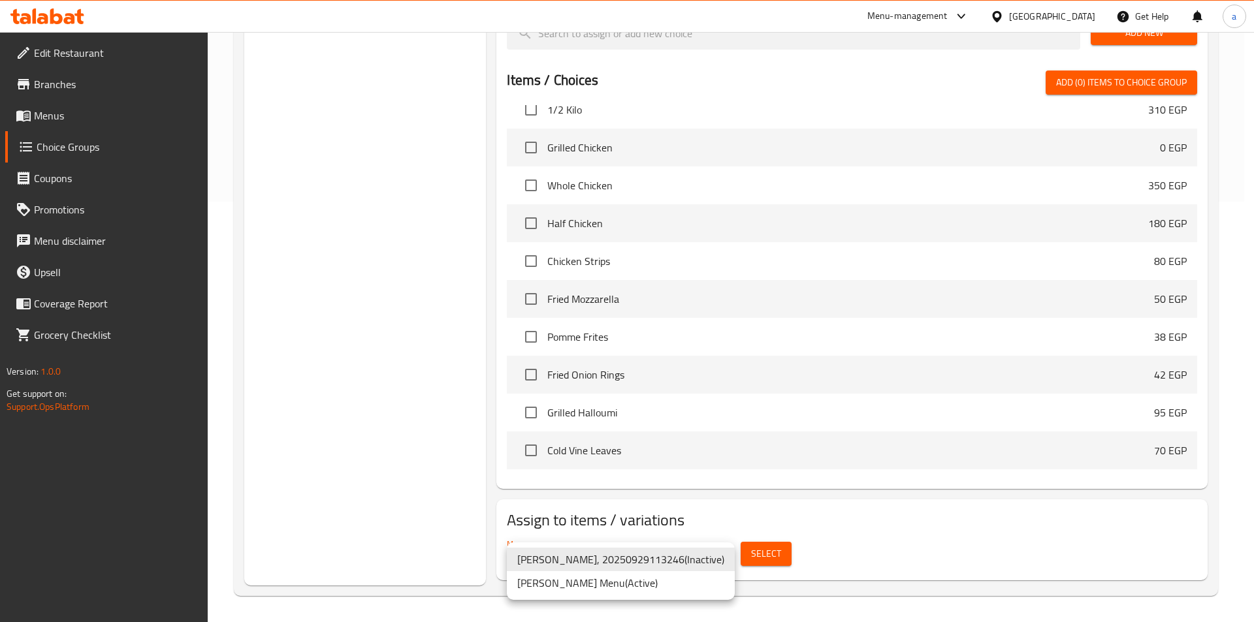
click at [669, 586] on li "Mela Rossa's Menu ( Active )" at bounding box center [621, 583] width 228 height 24
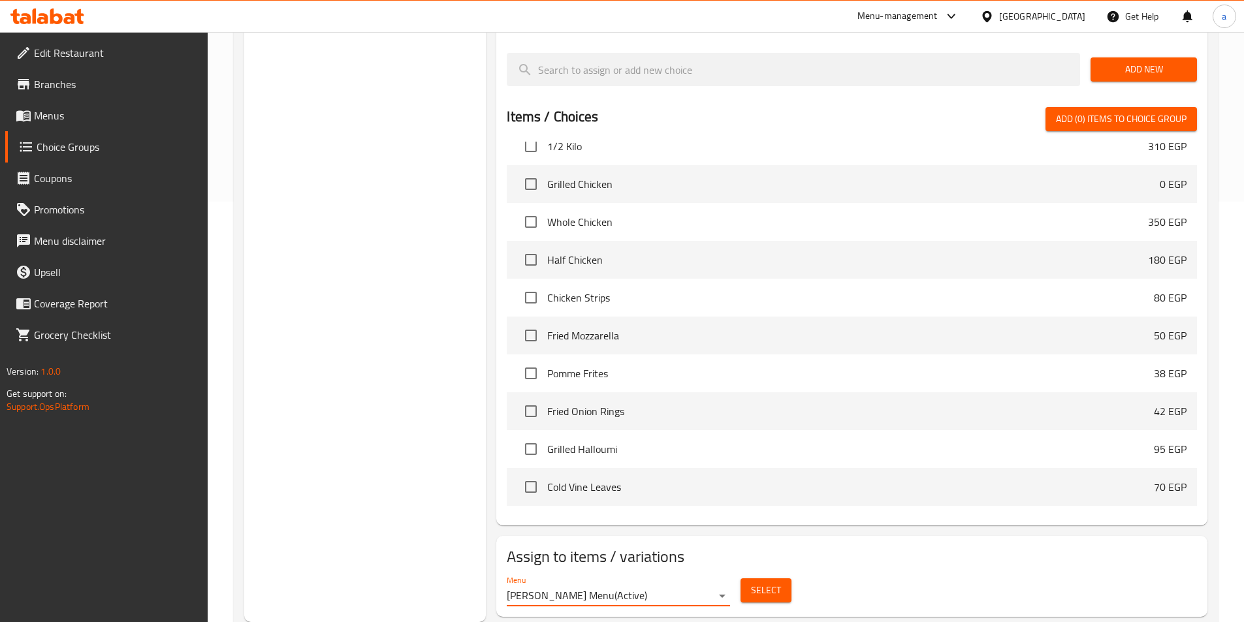
click at [769, 582] on span "Select" at bounding box center [766, 590] width 30 height 16
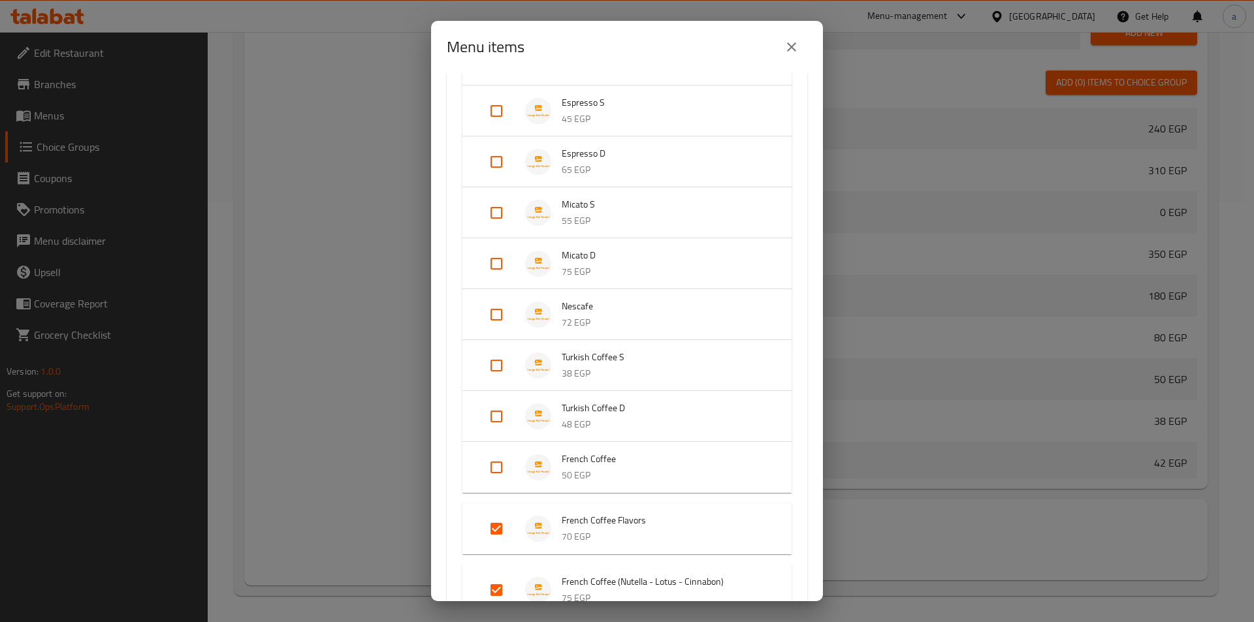
scroll to position [849, 0]
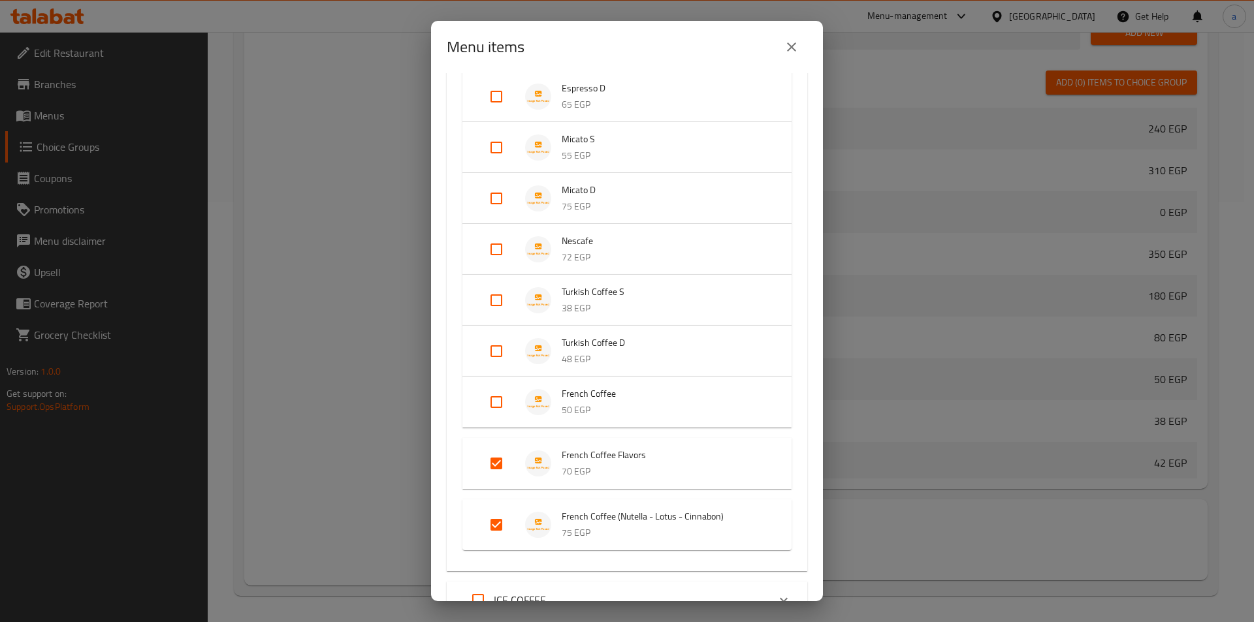
click at [498, 525] on input "Expand" at bounding box center [496, 524] width 31 height 31
checkbox input "false"
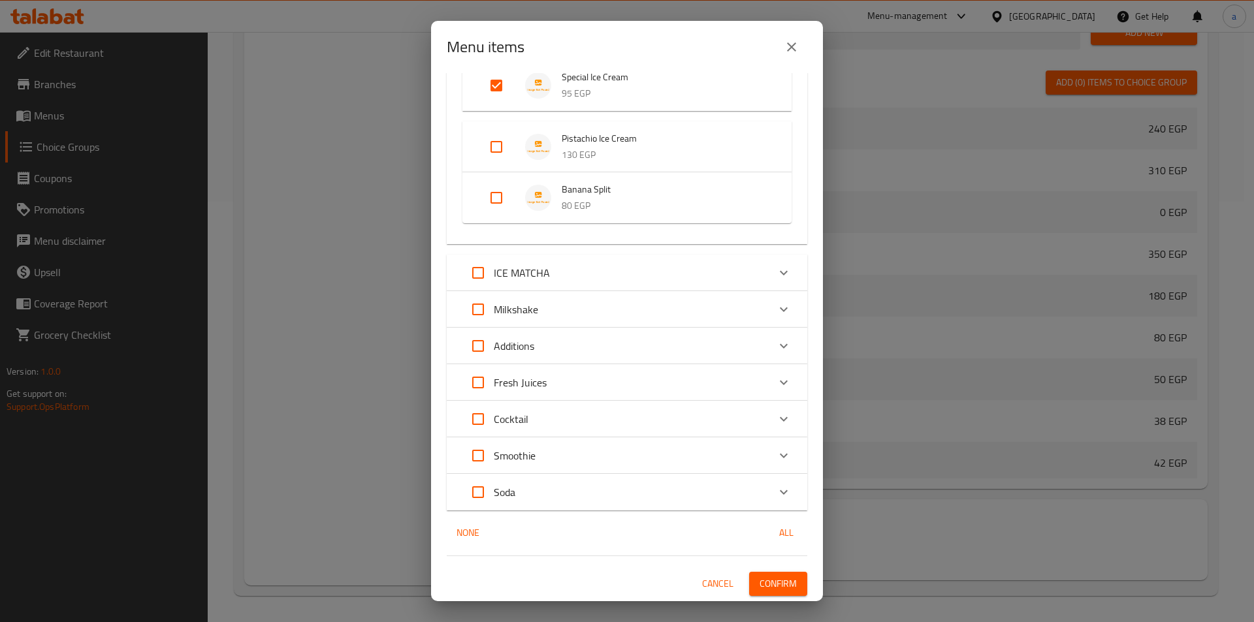
scroll to position [1498, 0]
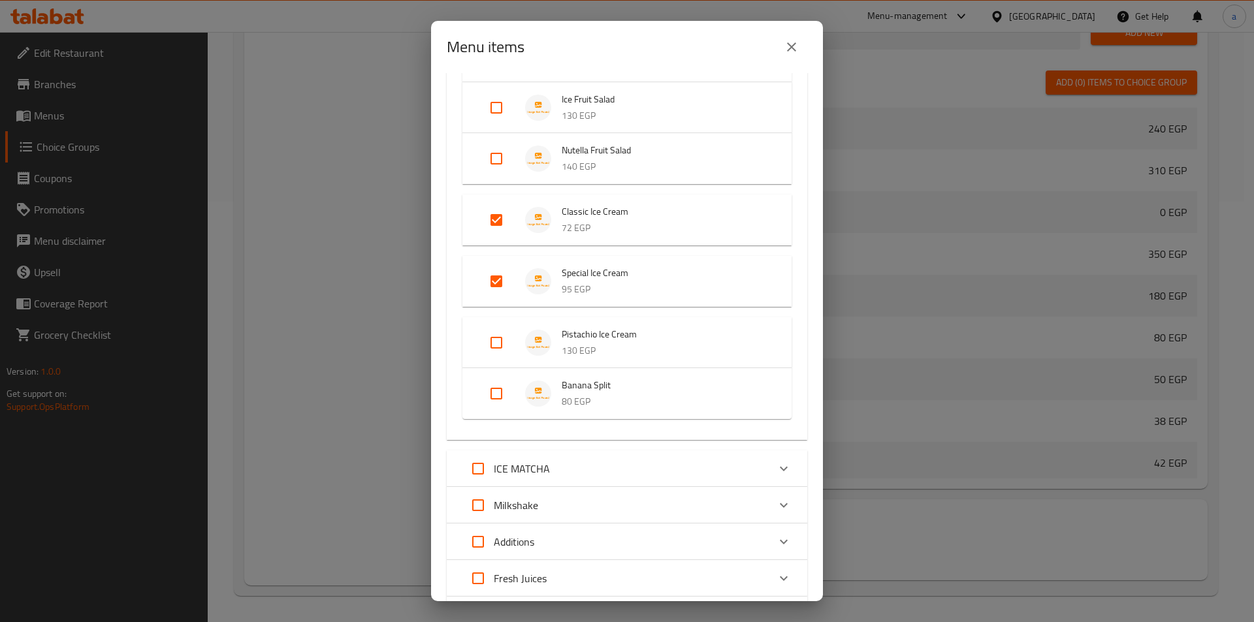
click at [499, 282] on input "Expand" at bounding box center [496, 281] width 31 height 31
checkbox input "true"
click at [494, 226] on input "Expand" at bounding box center [496, 219] width 31 height 31
checkbox input "false"
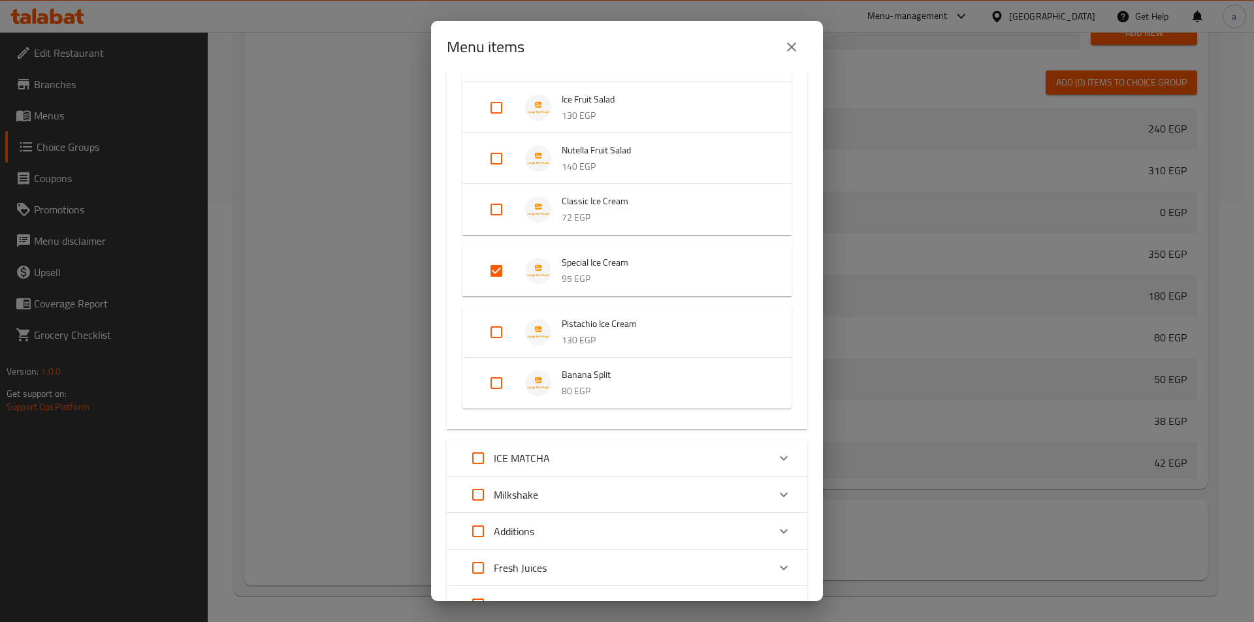
click at [494, 266] on input "Expand" at bounding box center [496, 270] width 31 height 31
checkbox input "false"
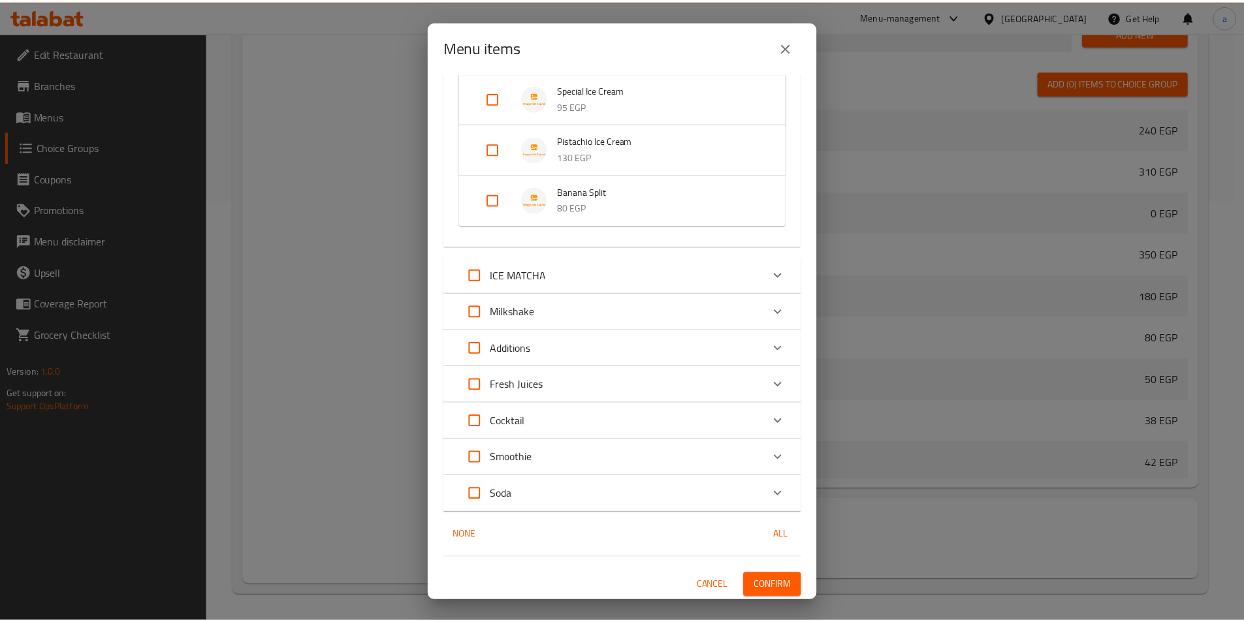
scroll to position [1663, 0]
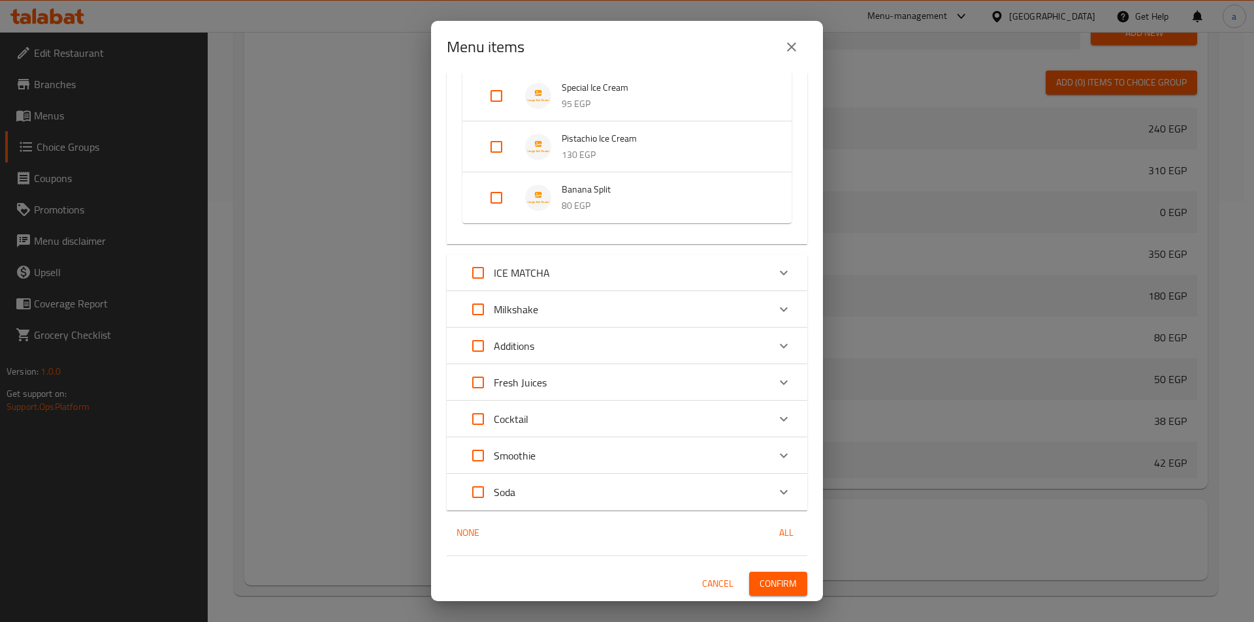
click at [785, 582] on span "Confirm" at bounding box center [777, 584] width 37 height 16
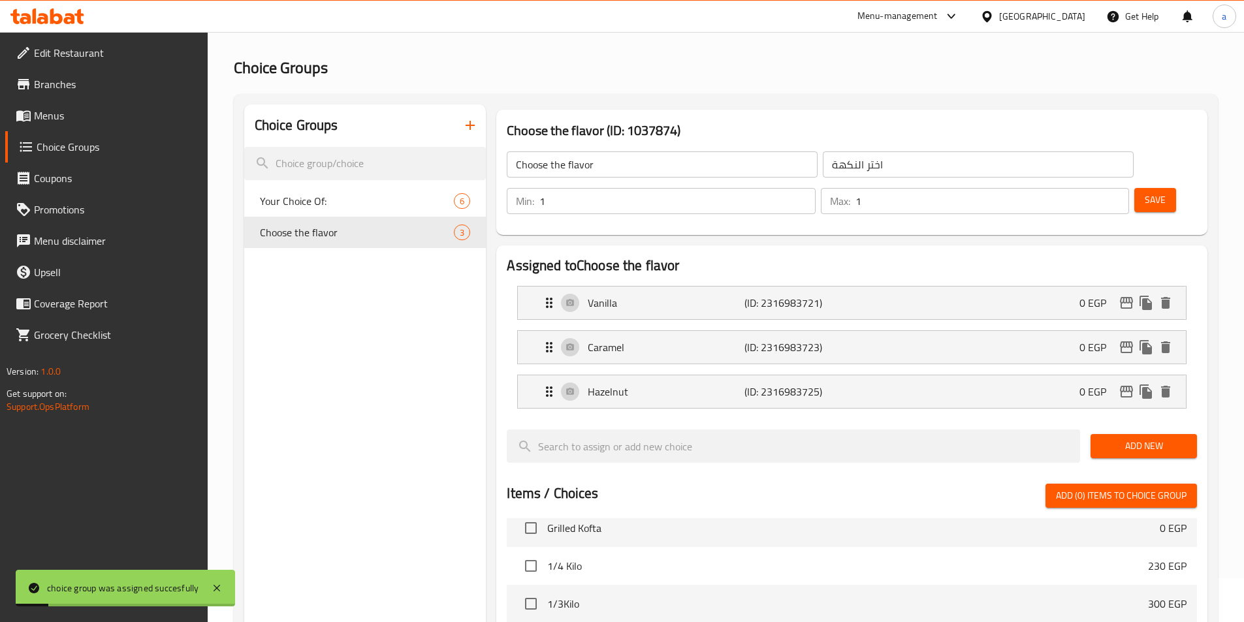
scroll to position [0, 0]
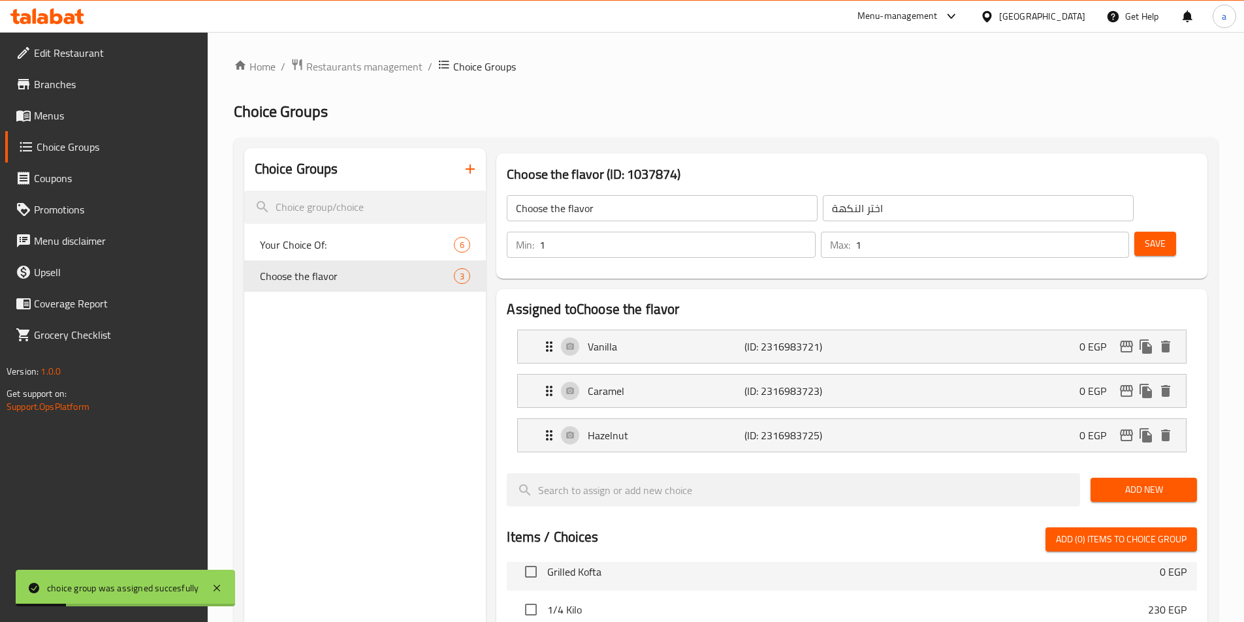
click at [469, 174] on icon "button" at bounding box center [470, 169] width 16 height 16
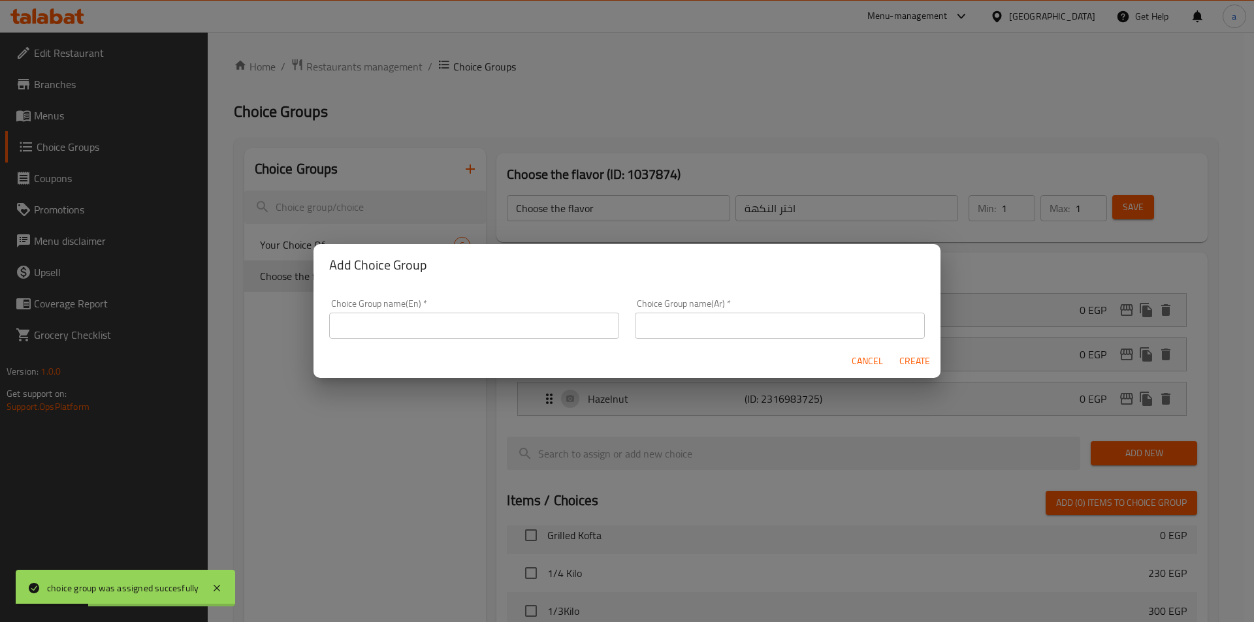
click at [438, 331] on input "text" at bounding box center [474, 326] width 290 height 26
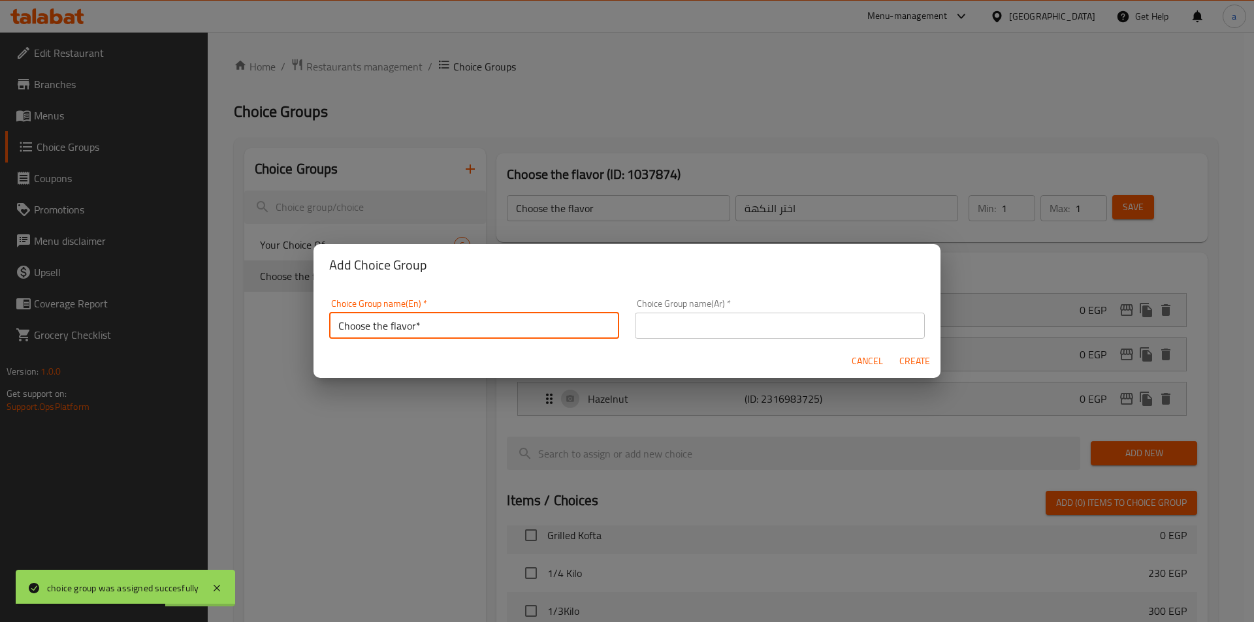
type input "Choose the flavor*"
click at [717, 324] on input "text" at bounding box center [780, 326] width 290 height 26
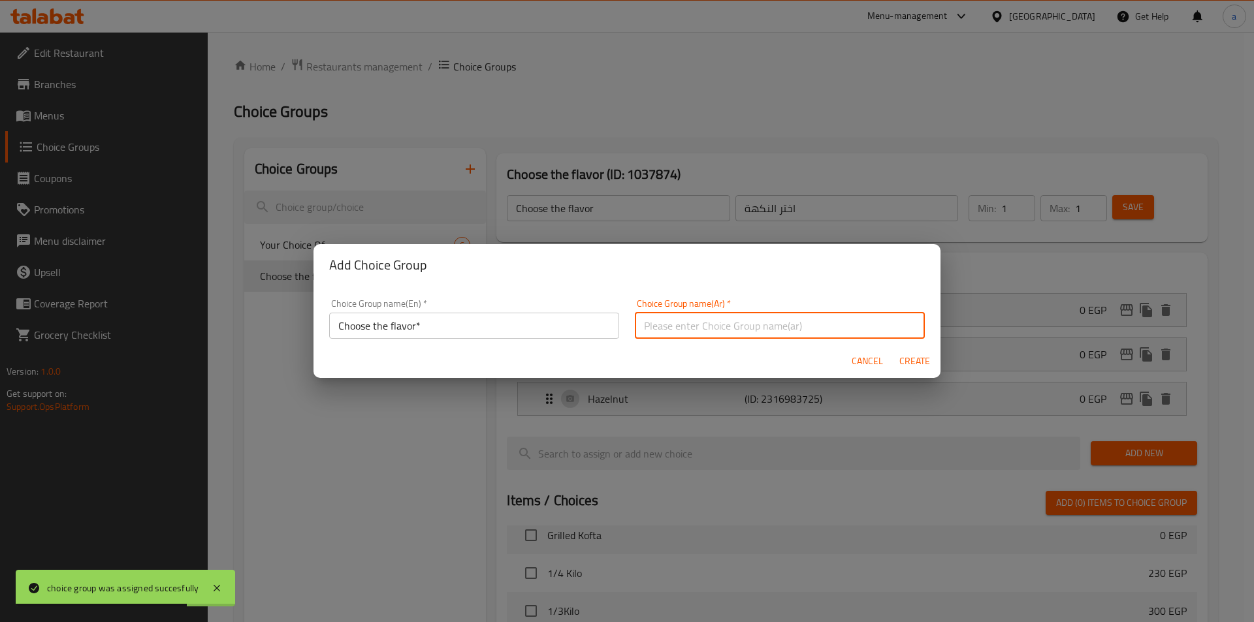
type input "اختر النكهة"
click at [904, 362] on span "Create" at bounding box center [913, 361] width 31 height 16
type input "Choose the flavor*"
type input "0"
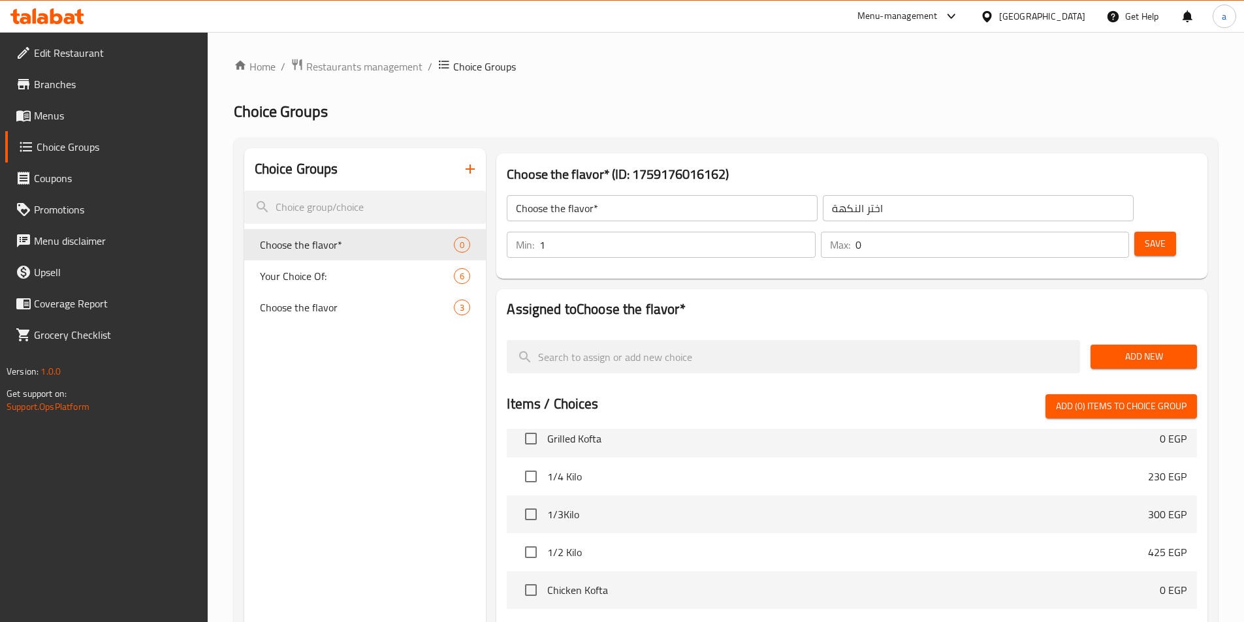
type input "1"
click at [815, 232] on input "1" at bounding box center [677, 245] width 276 height 26
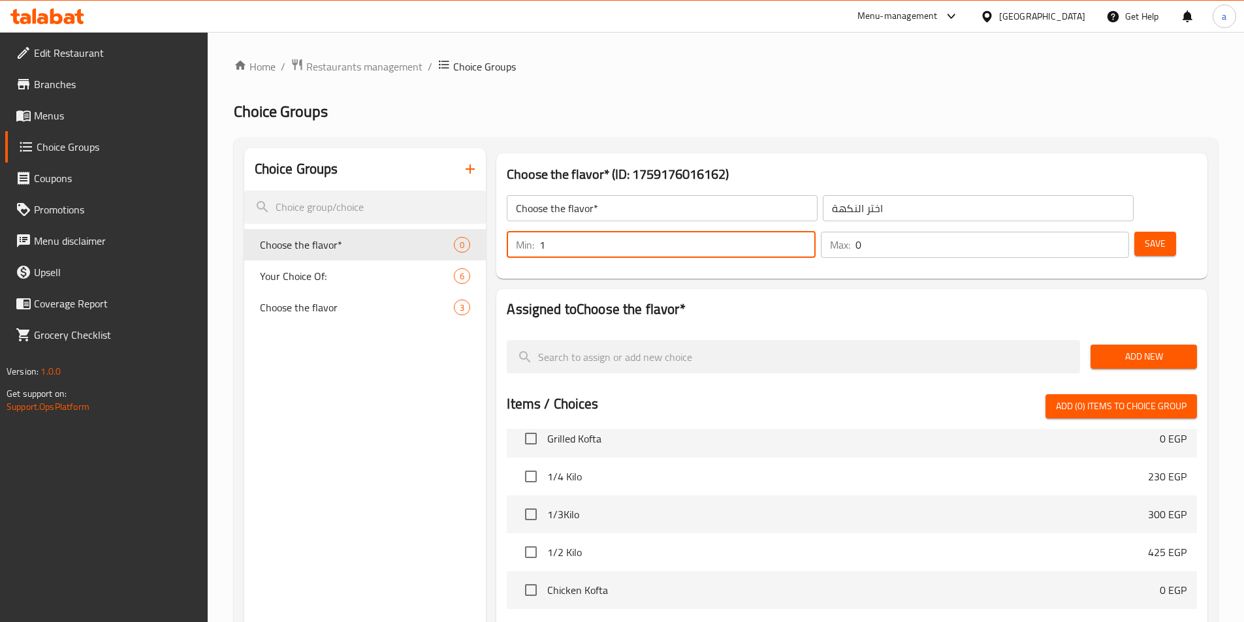
type input "1"
click at [1090, 232] on input "1" at bounding box center [992, 245] width 274 height 26
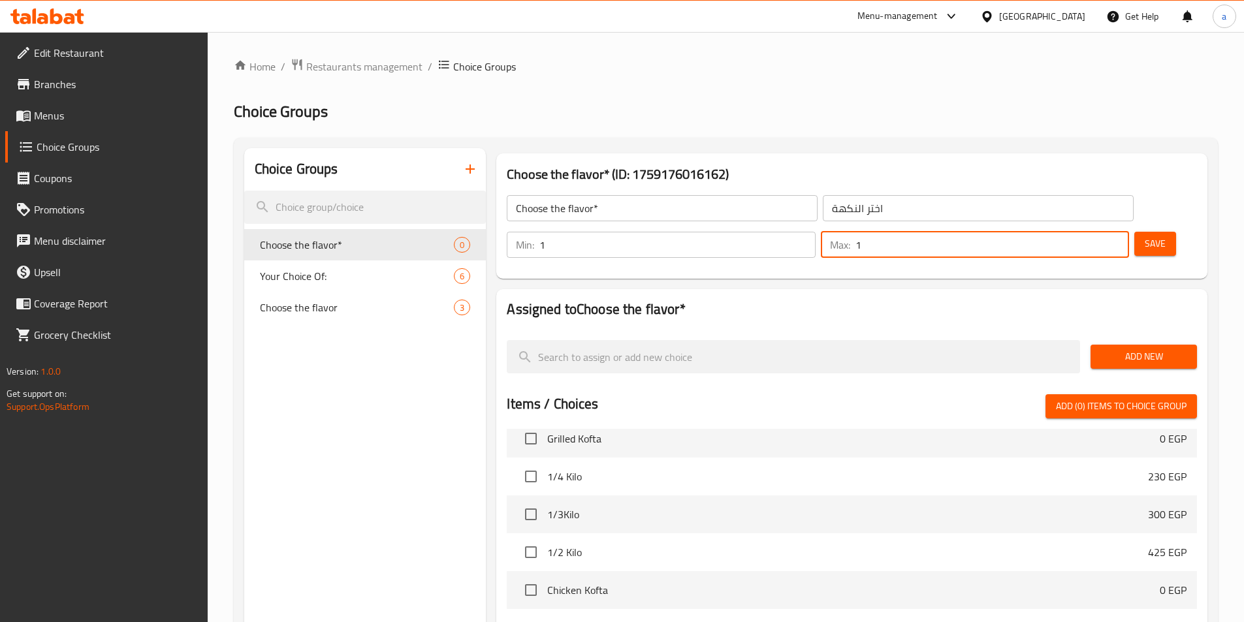
click at [1148, 349] on span "Add New" at bounding box center [1144, 357] width 86 height 16
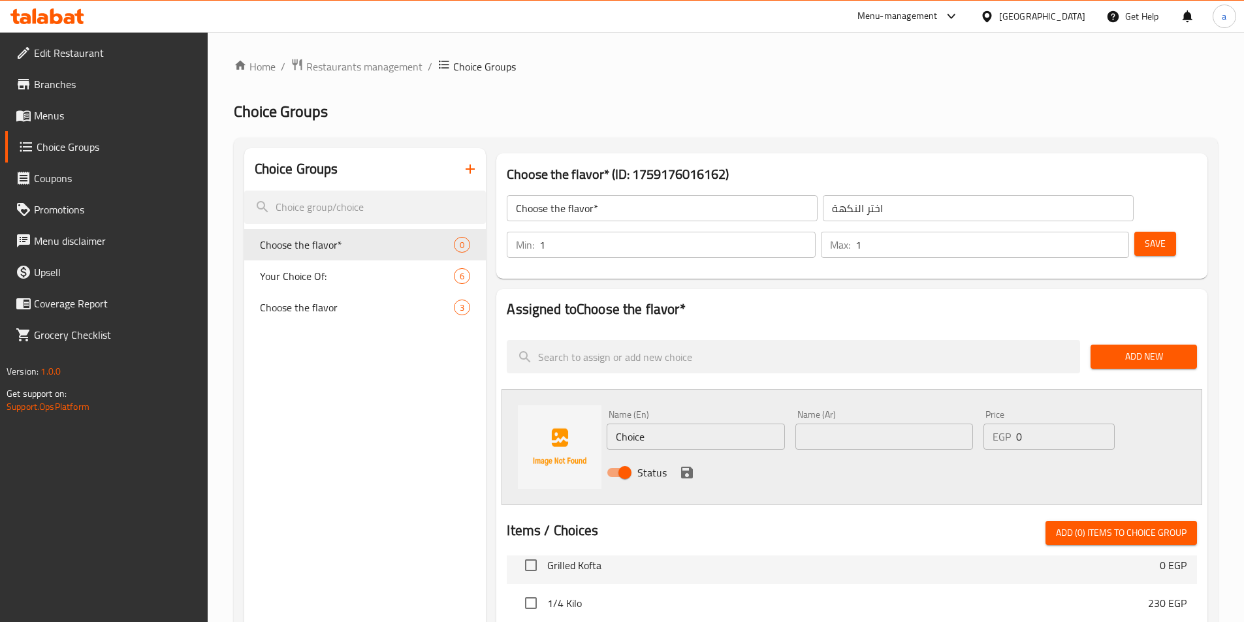
click at [732, 413] on div "Name (En) Choice Name (En)" at bounding box center [695, 430] width 188 height 50
click at [734, 424] on input "Choice" at bounding box center [696, 437] width 178 height 26
click at [662, 424] on input "text" at bounding box center [696, 437] width 178 height 26
paste input "Nutella"
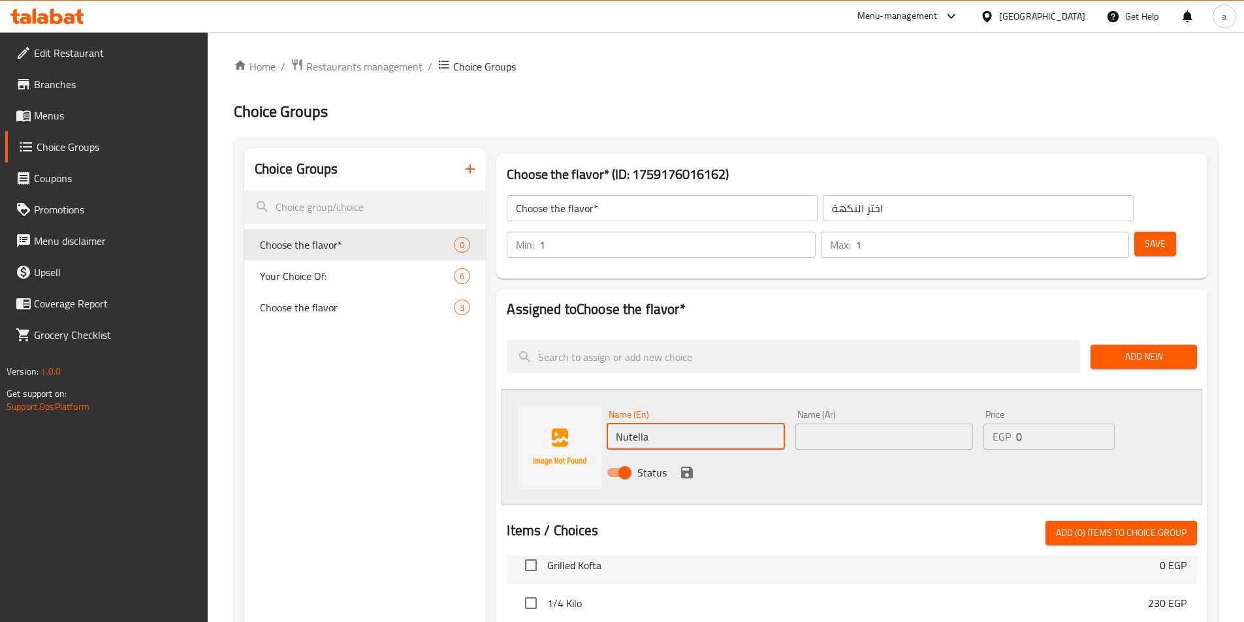
type input "Nutella"
click at [867, 424] on input "text" at bounding box center [884, 437] width 178 height 26
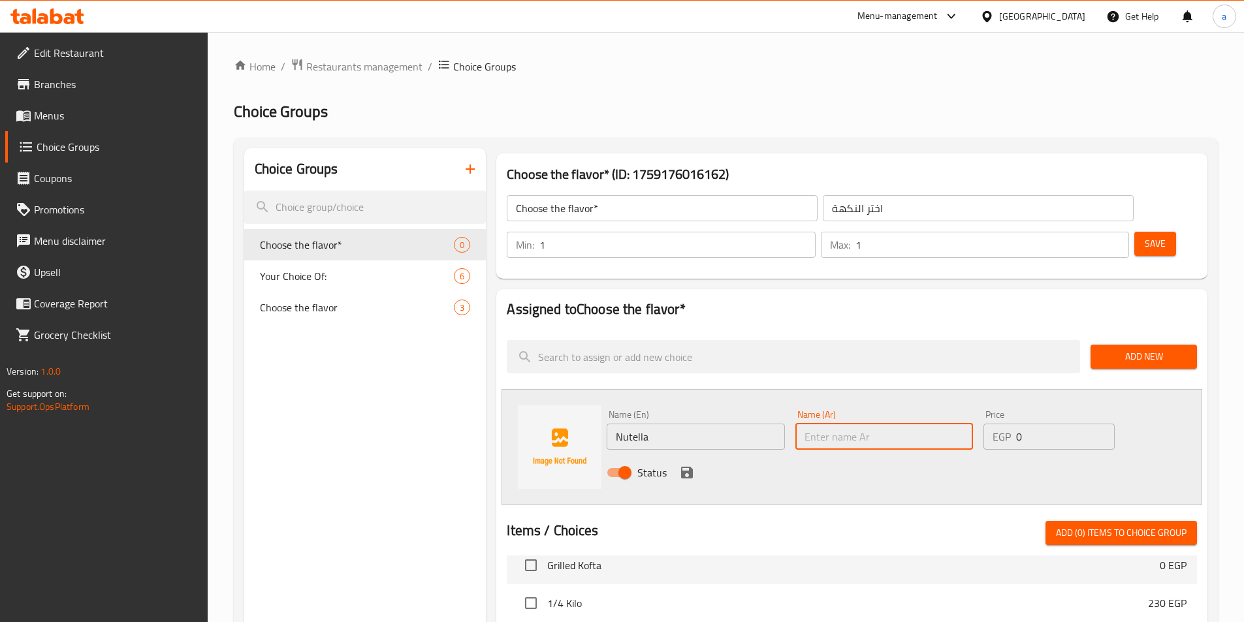
paste input "نوتيلا"
type input "نوتيلا"
click at [682, 467] on icon "save" at bounding box center [687, 473] width 12 height 12
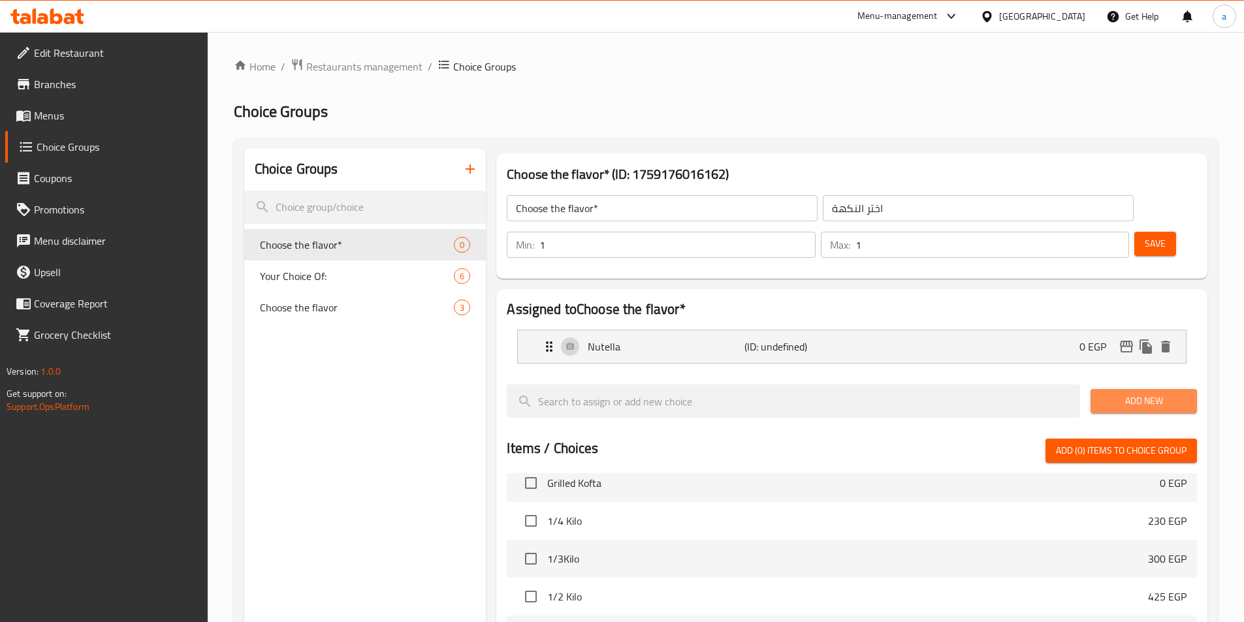
click at [1156, 393] on span "Add New" at bounding box center [1144, 401] width 86 height 16
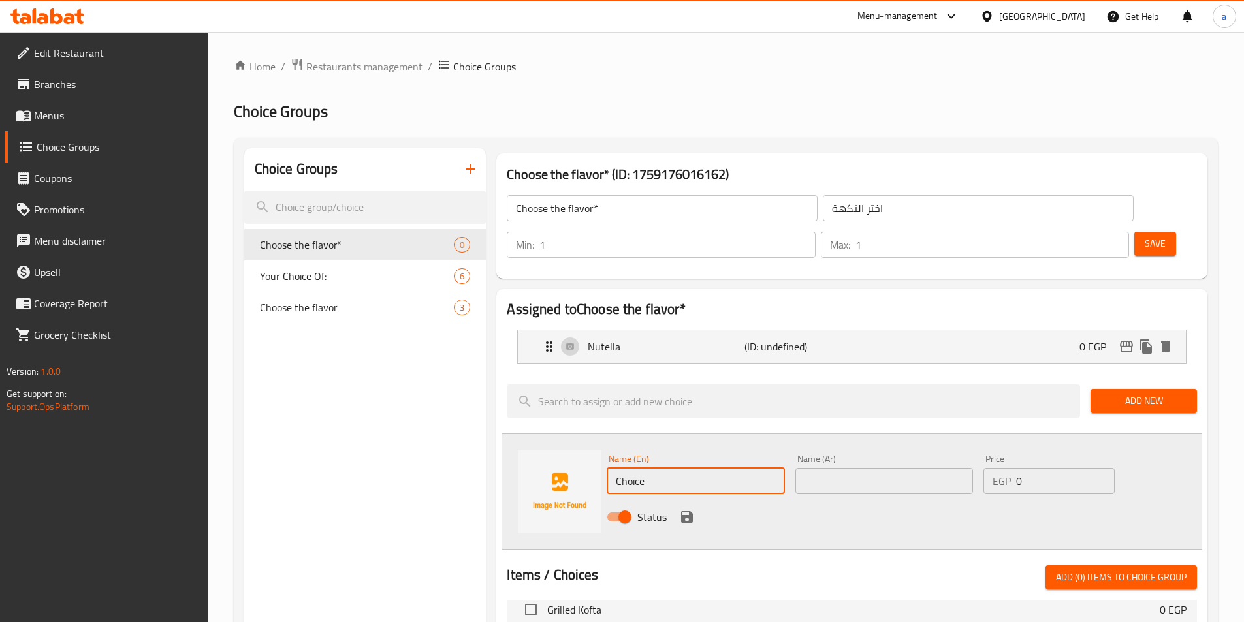
click at [655, 468] on input "Choice" at bounding box center [696, 481] width 178 height 26
paste input "Lotus"
type input "Lotus"
click at [819, 468] on input "text" at bounding box center [884, 481] width 178 height 26
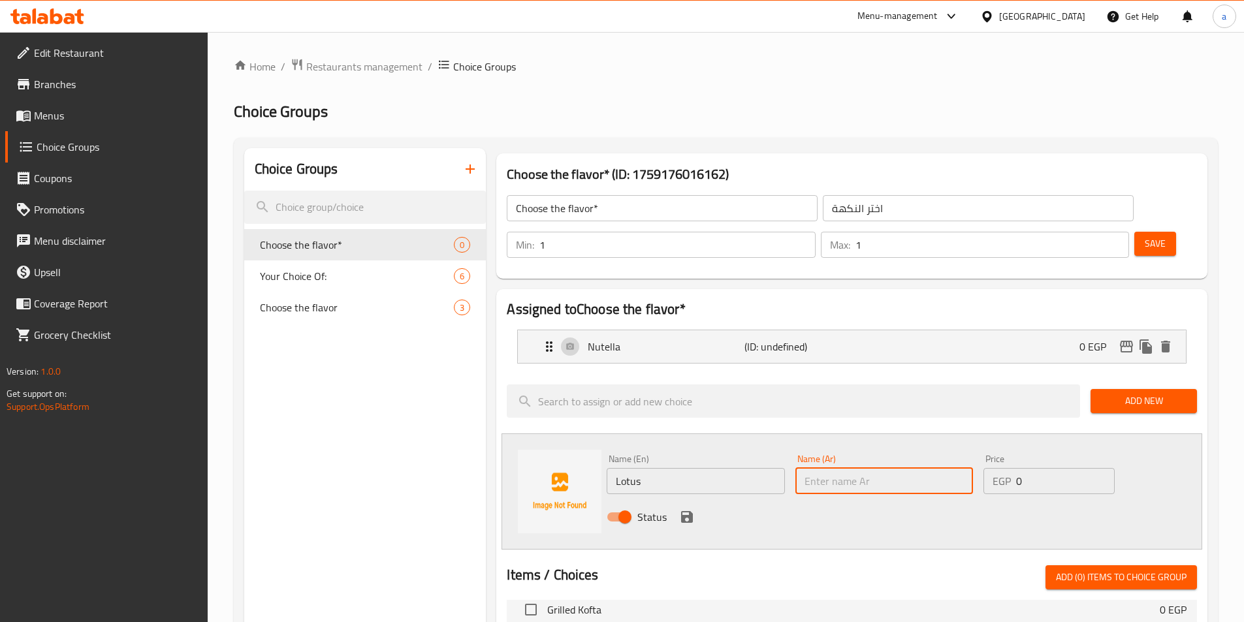
paste input "لوتس"
type input "لوتس"
click at [683, 509] on icon "save" at bounding box center [687, 517] width 16 height 16
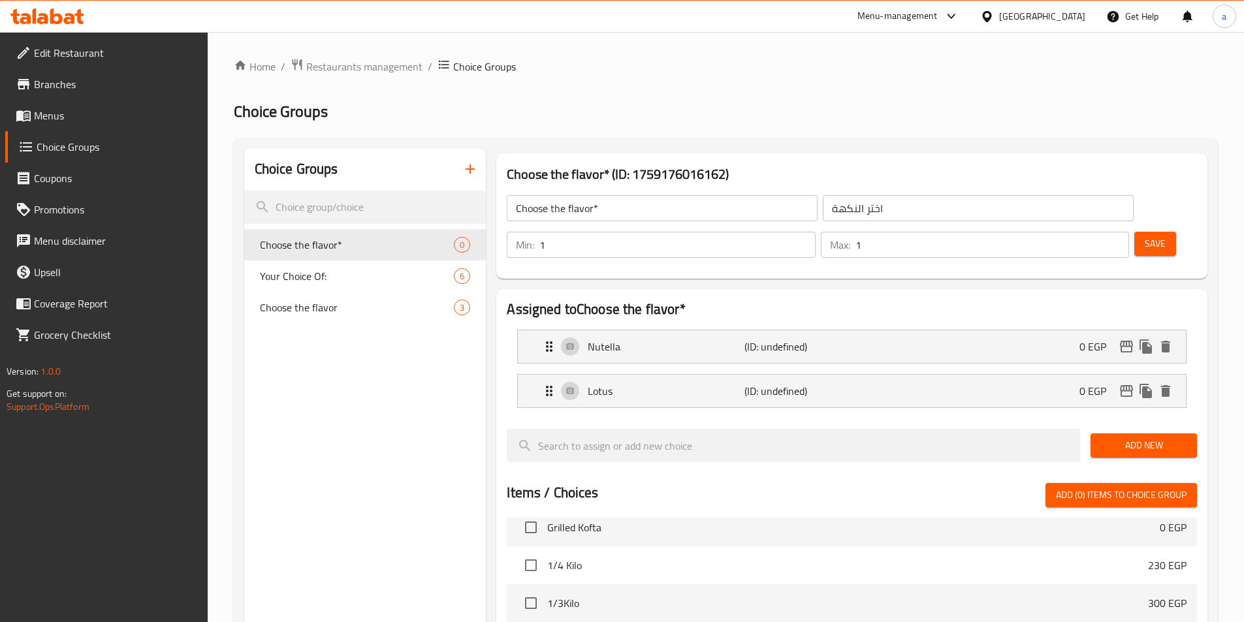
click at [1124, 437] on span "Add New" at bounding box center [1144, 445] width 86 height 16
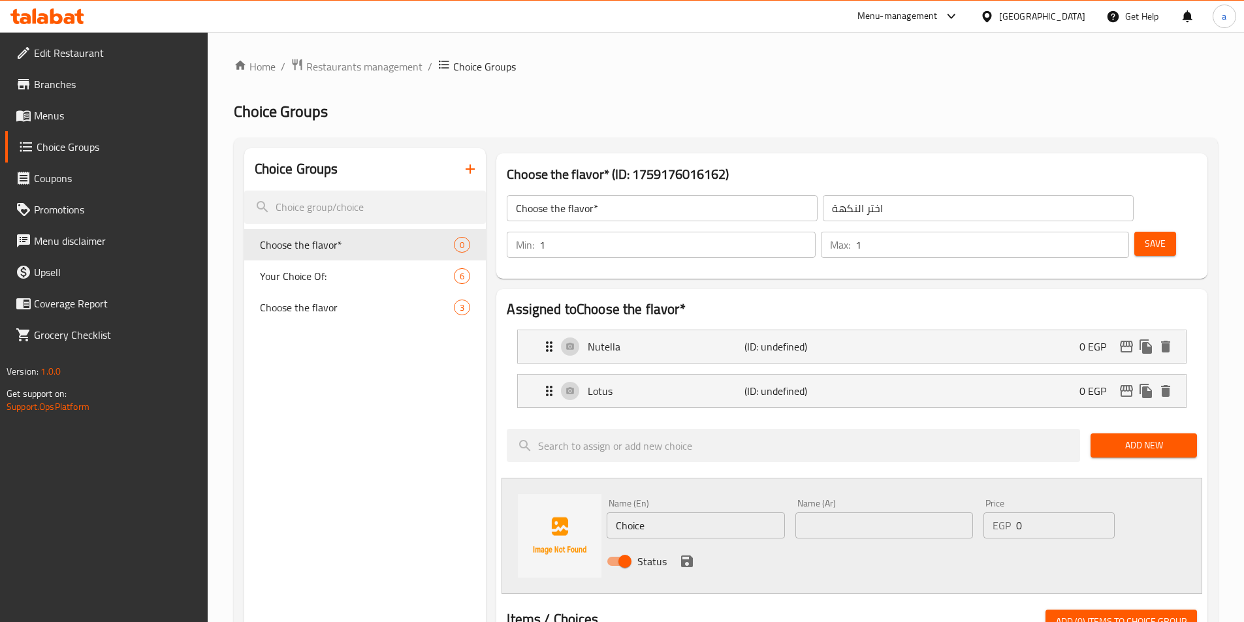
click at [687, 512] on input "Choice" at bounding box center [696, 525] width 178 height 26
paste input "innabon"
type input "Cinnabon"
click at [924, 512] on input "text" at bounding box center [884, 525] width 178 height 26
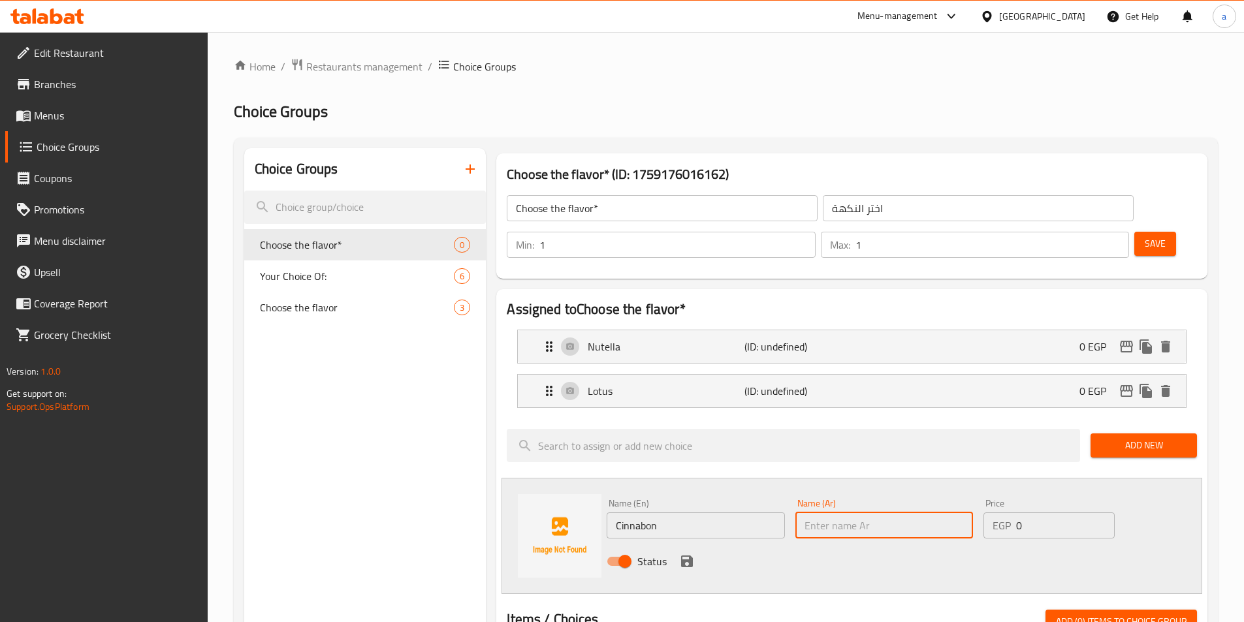
paste input "قرفة"
type input "قرفة"
click at [690, 556] on icon "save" at bounding box center [687, 562] width 12 height 12
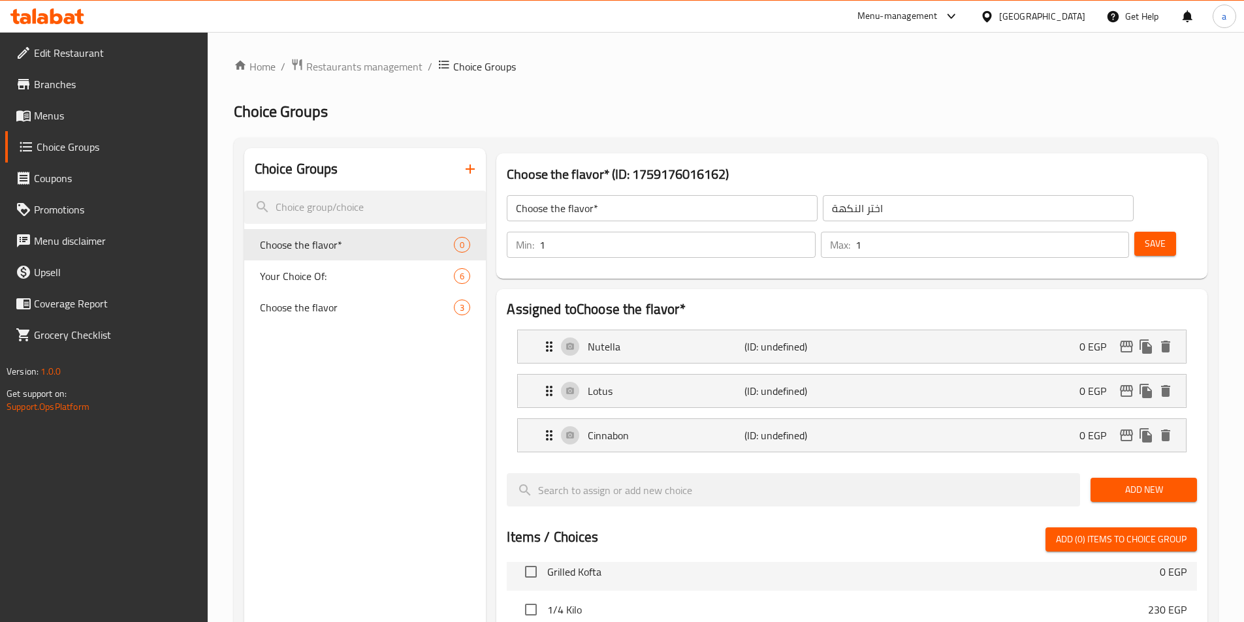
click at [1144, 236] on span "Save" at bounding box center [1154, 244] width 21 height 16
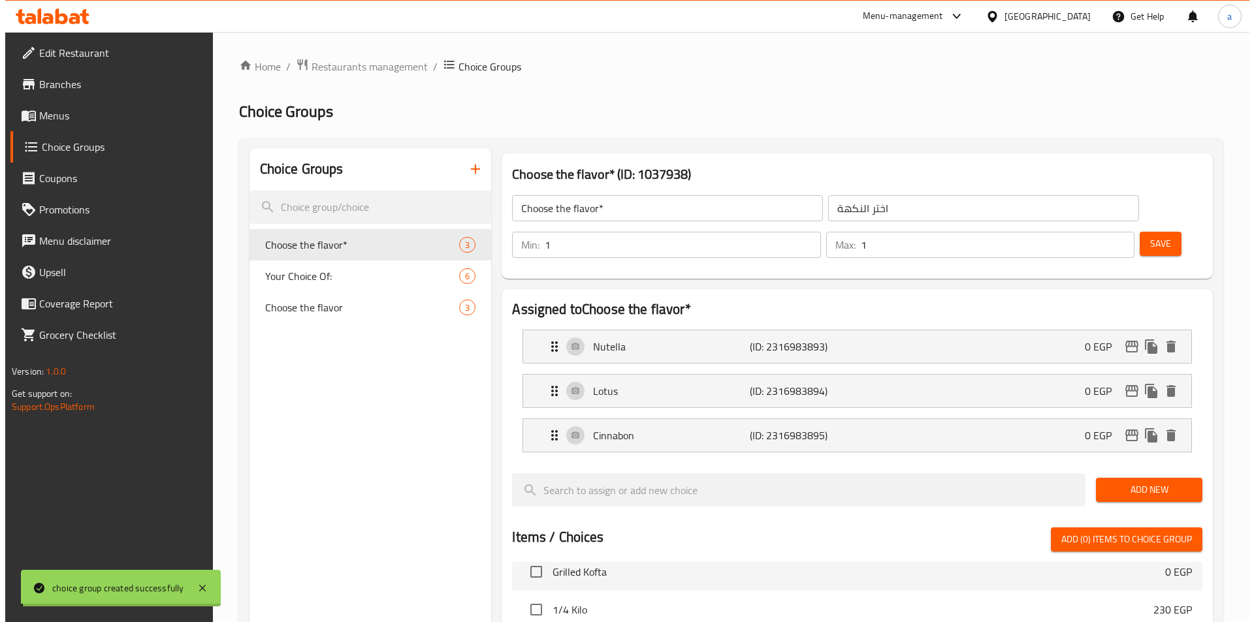
scroll to position [420, 0]
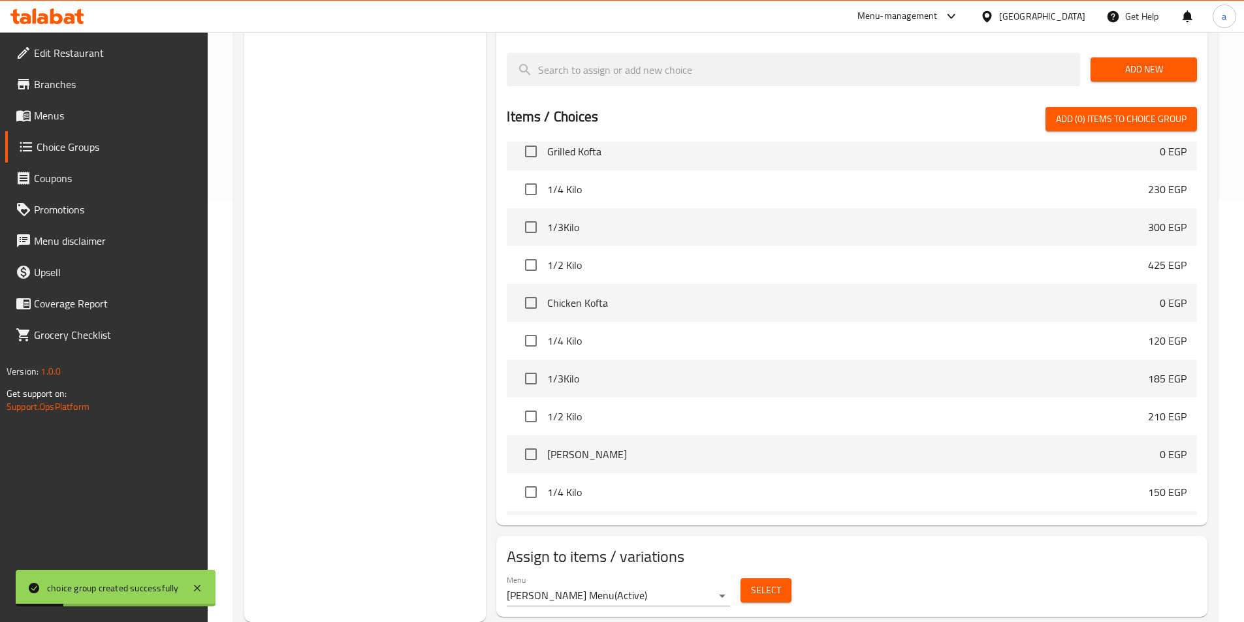
click at [767, 582] on span "Select" at bounding box center [766, 590] width 30 height 16
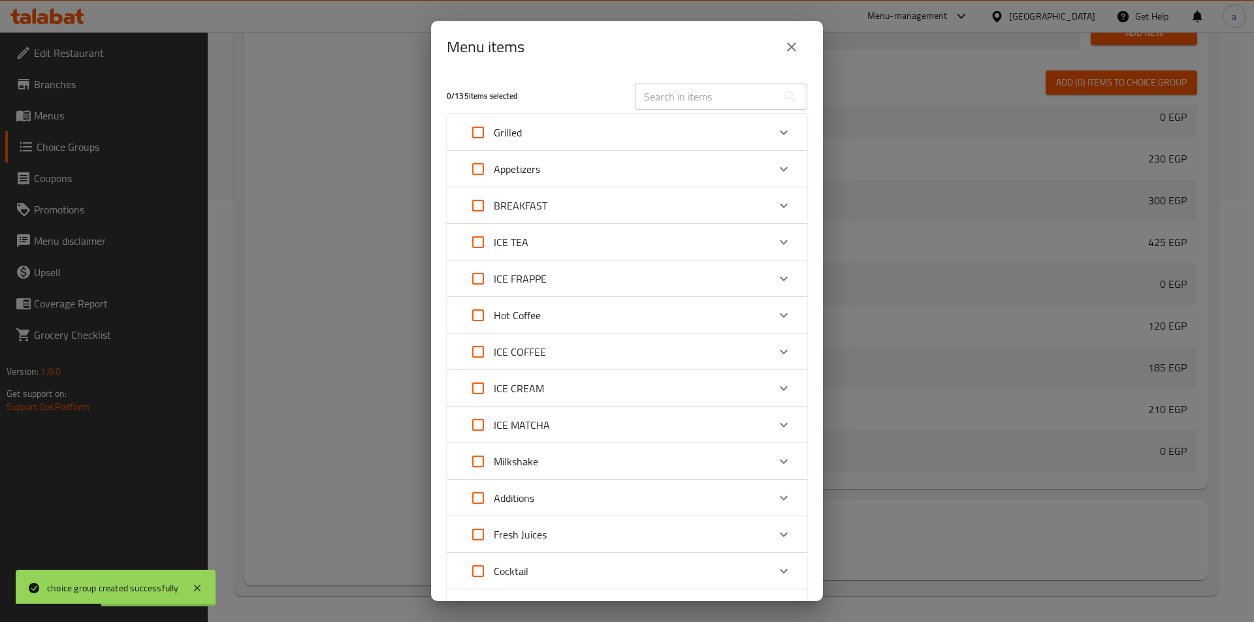
click at [589, 325] on div "Hot Coffee" at bounding box center [615, 315] width 306 height 31
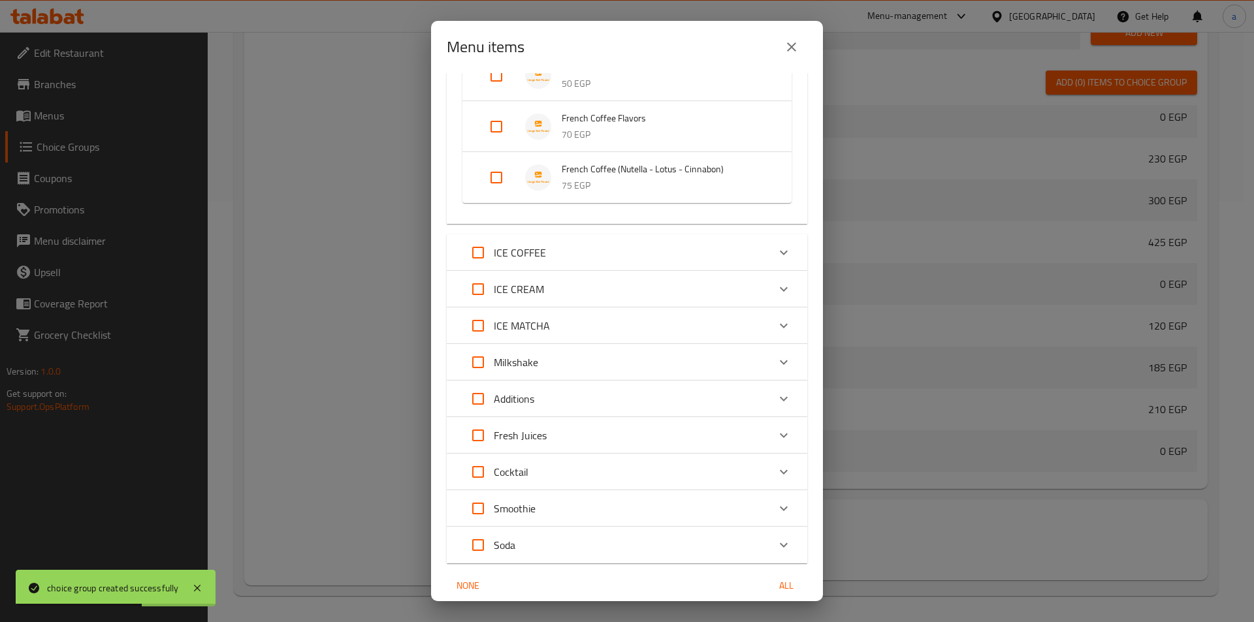
scroll to position [979, 0]
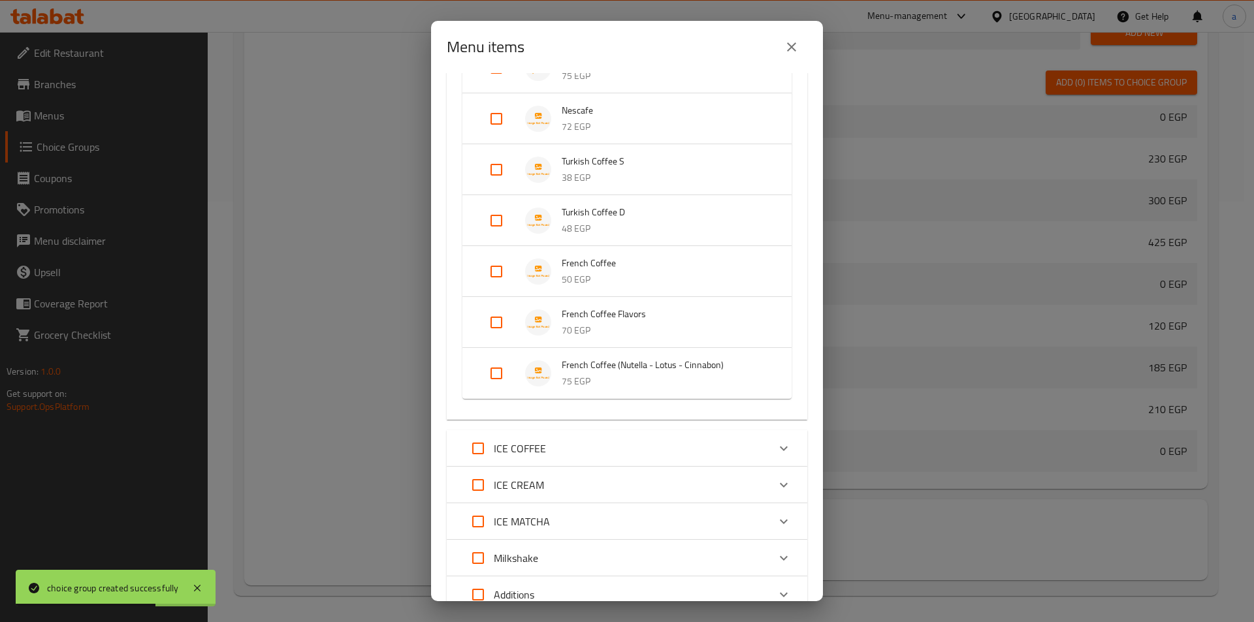
click at [497, 379] on input "Expand" at bounding box center [496, 373] width 31 height 31
checkbox input "true"
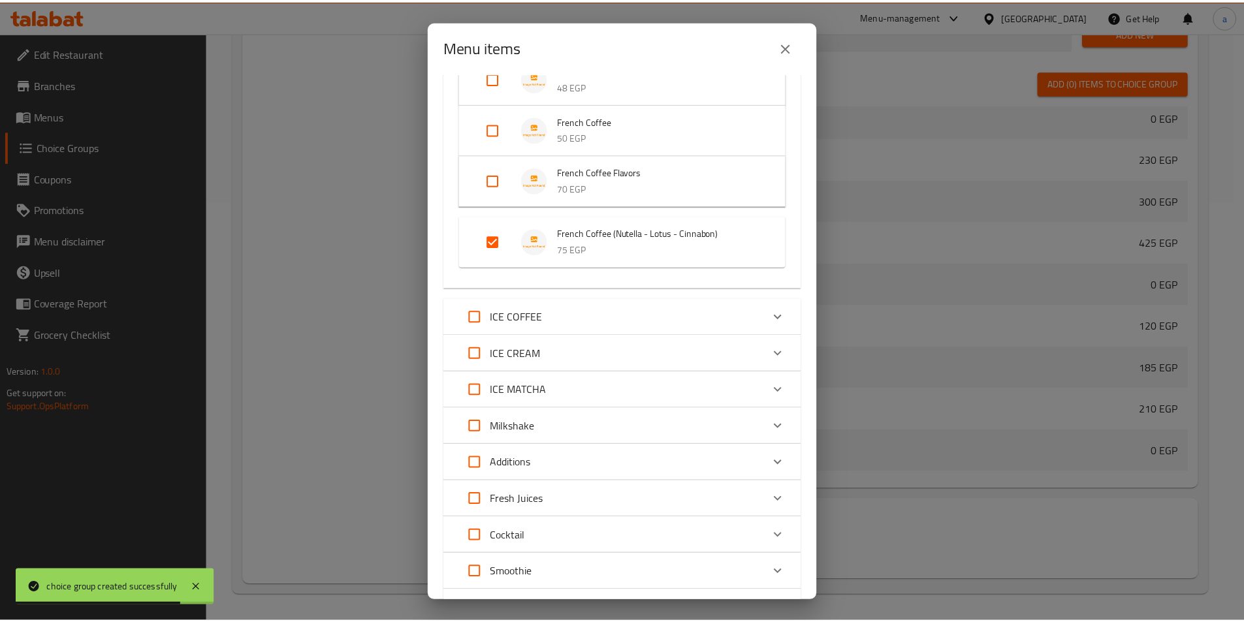
scroll to position [1238, 0]
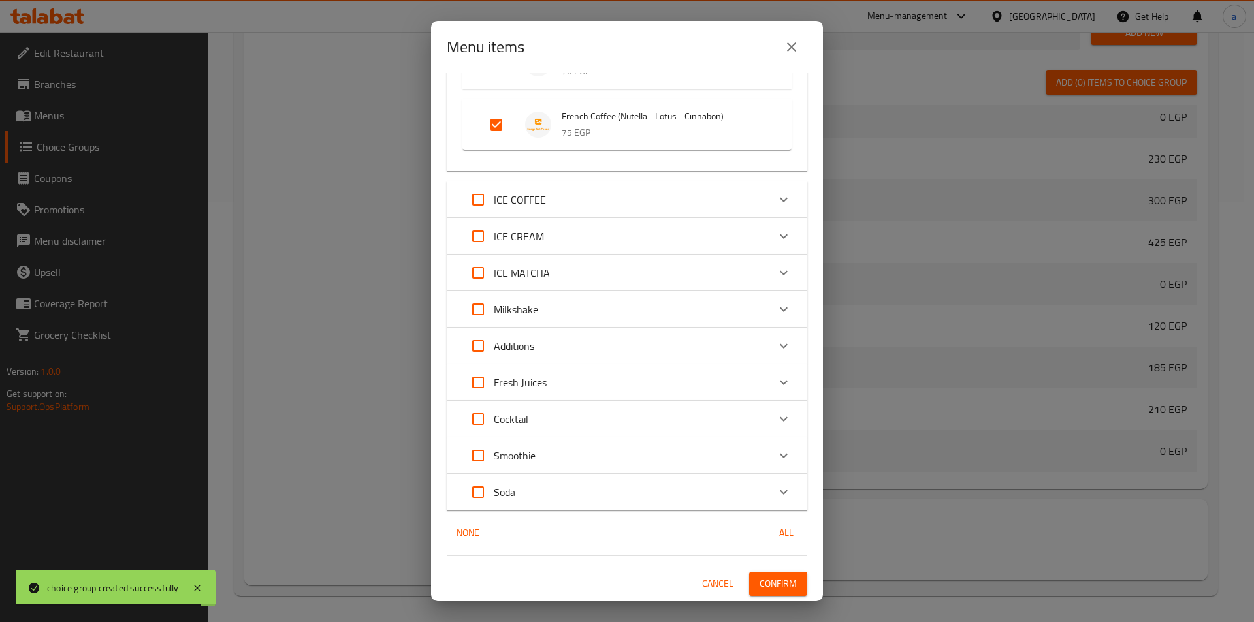
click at [784, 579] on span "Confirm" at bounding box center [777, 584] width 37 height 16
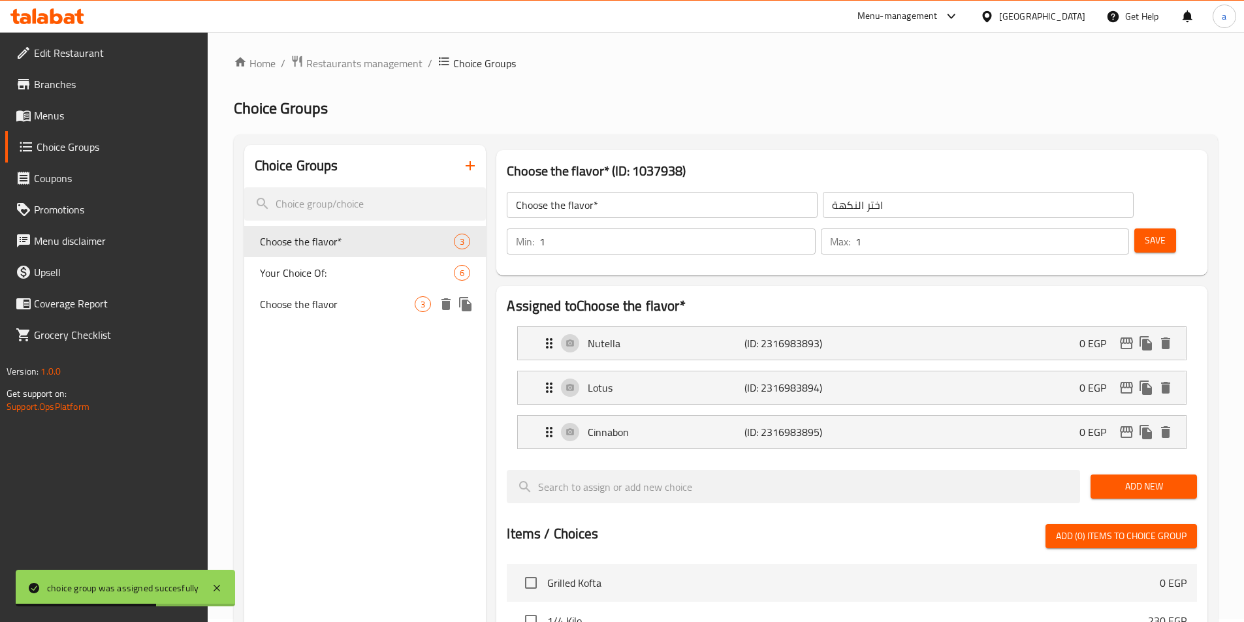
scroll to position [0, 0]
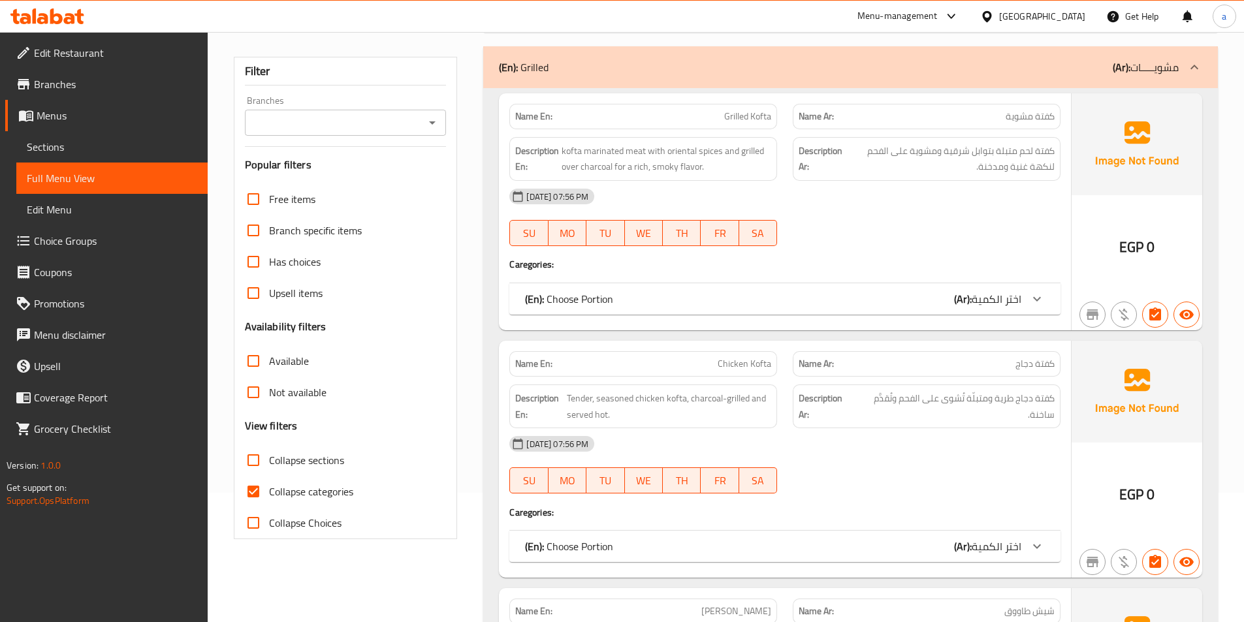
scroll to position [131, 0]
click at [262, 490] on input "Collapse categories" at bounding box center [253, 490] width 31 height 31
checkbox input "false"
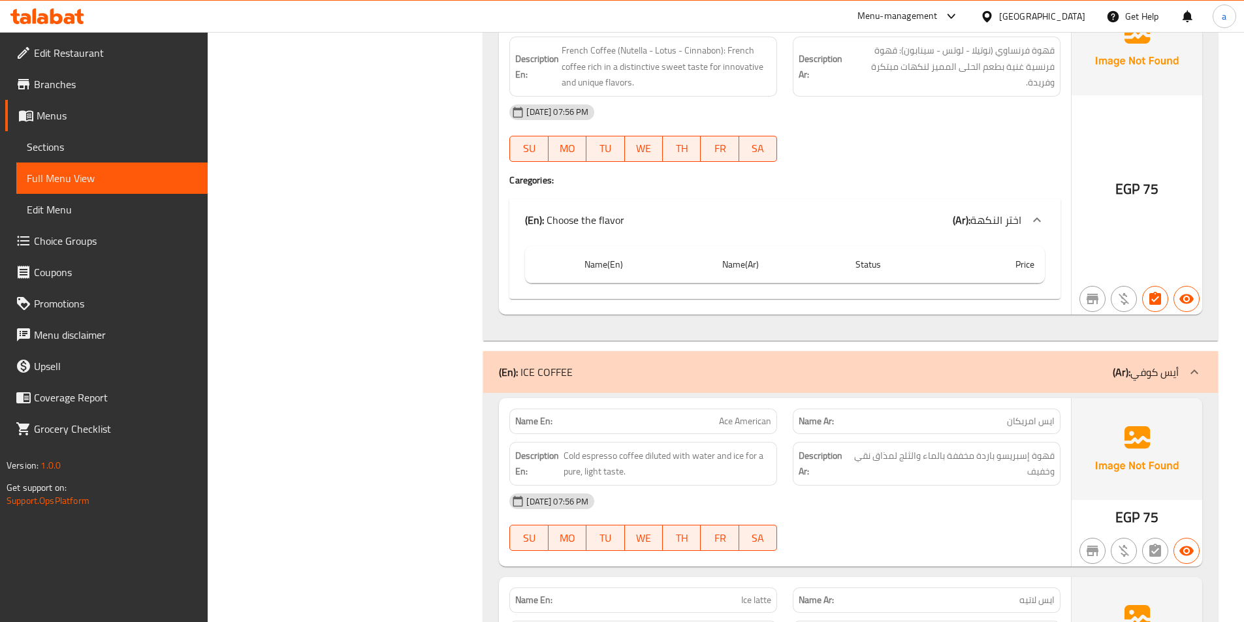
scroll to position [9712, 0]
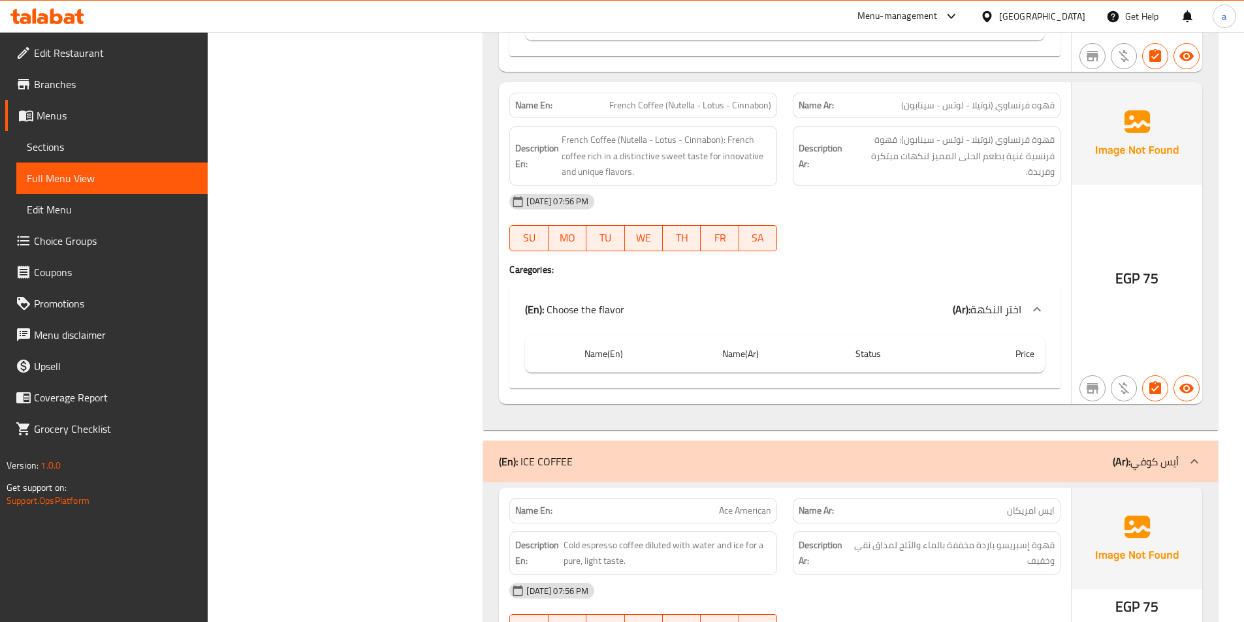
click at [1022, 347] on th "Price" at bounding box center [998, 354] width 93 height 37
click at [1041, 311] on icon at bounding box center [1037, 309] width 8 height 5
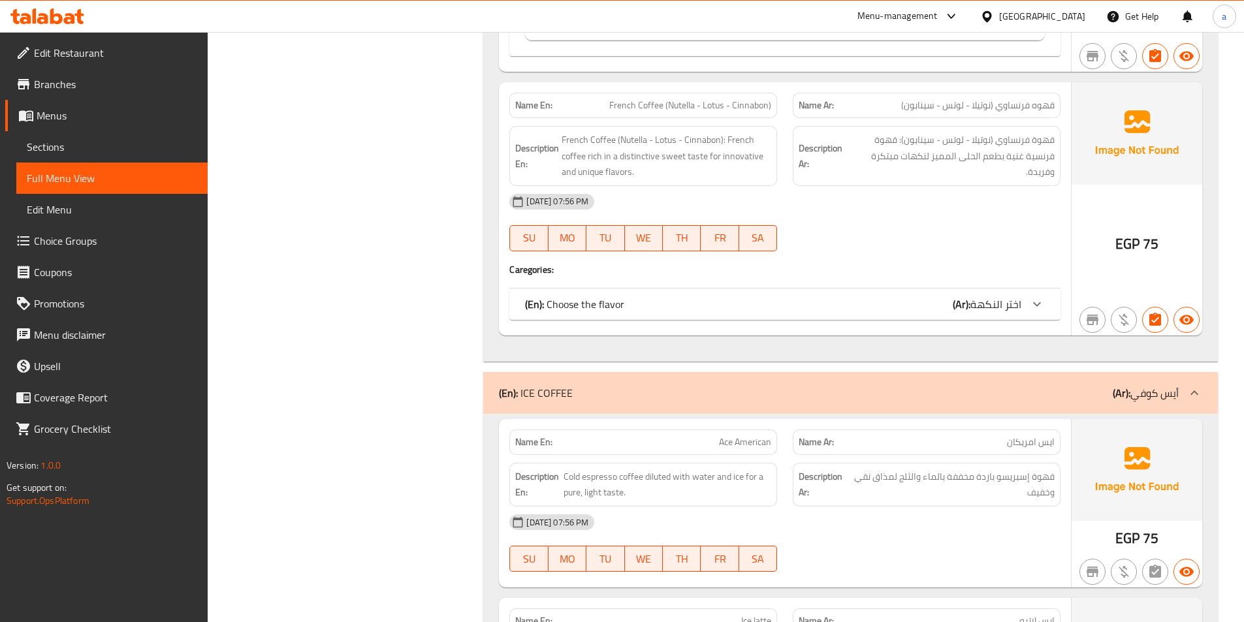
click at [1047, 309] on div at bounding box center [1036, 304] width 31 height 31
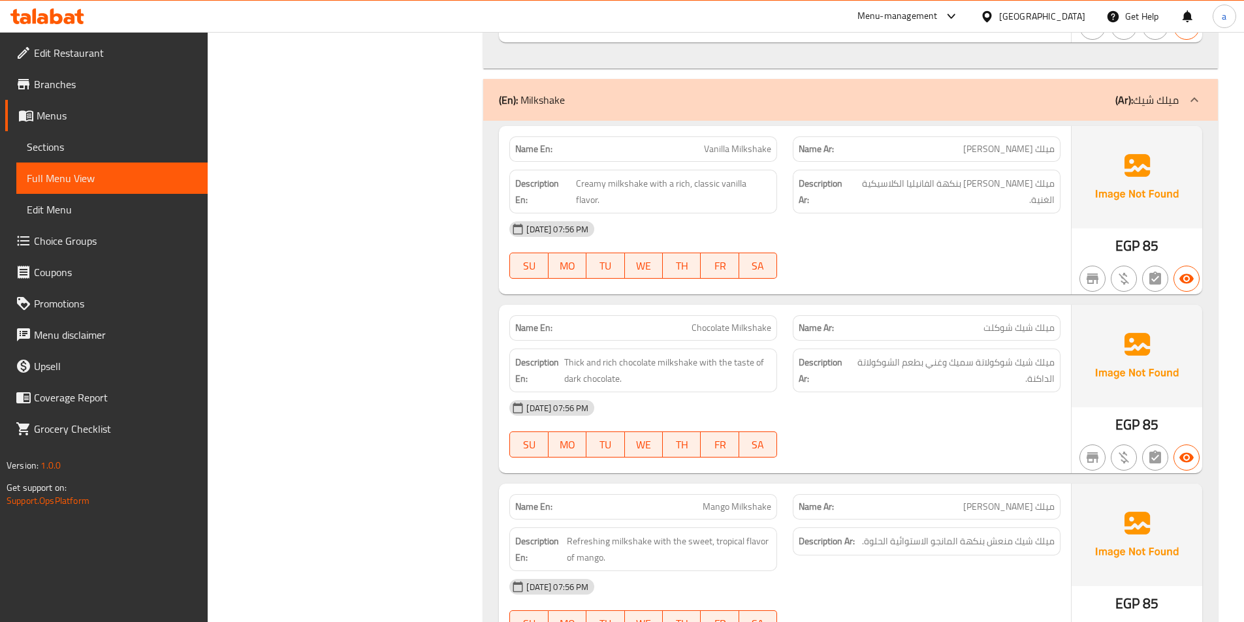
scroll to position [15718, 0]
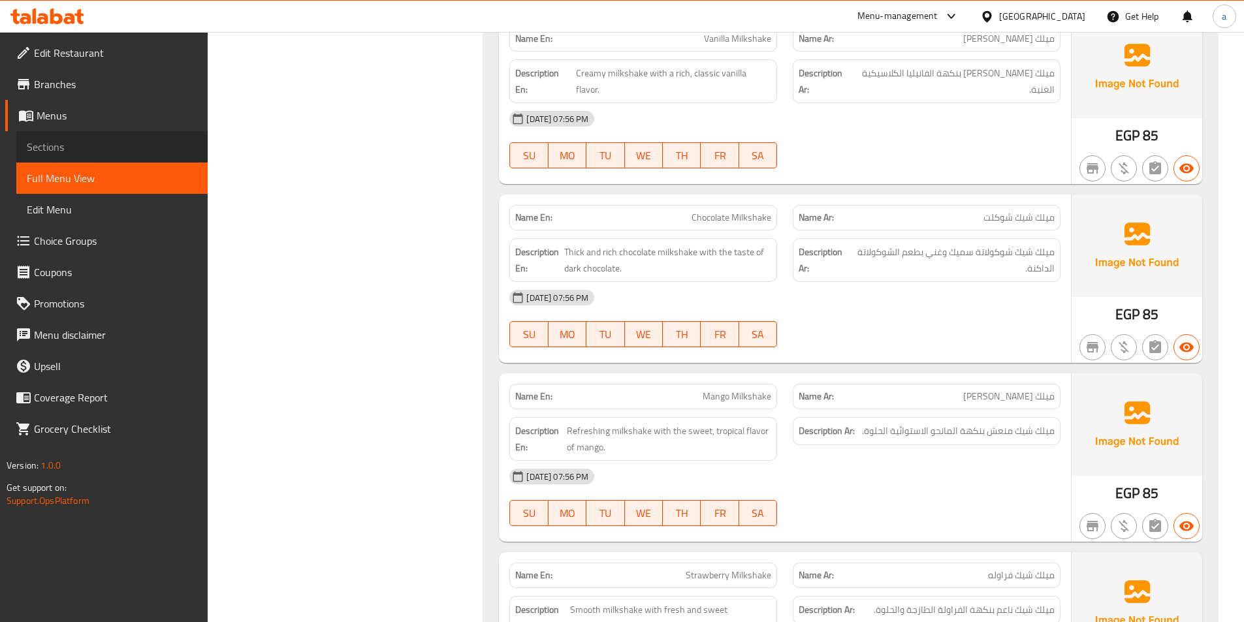
click at [67, 150] on span "Sections" at bounding box center [112, 147] width 170 height 16
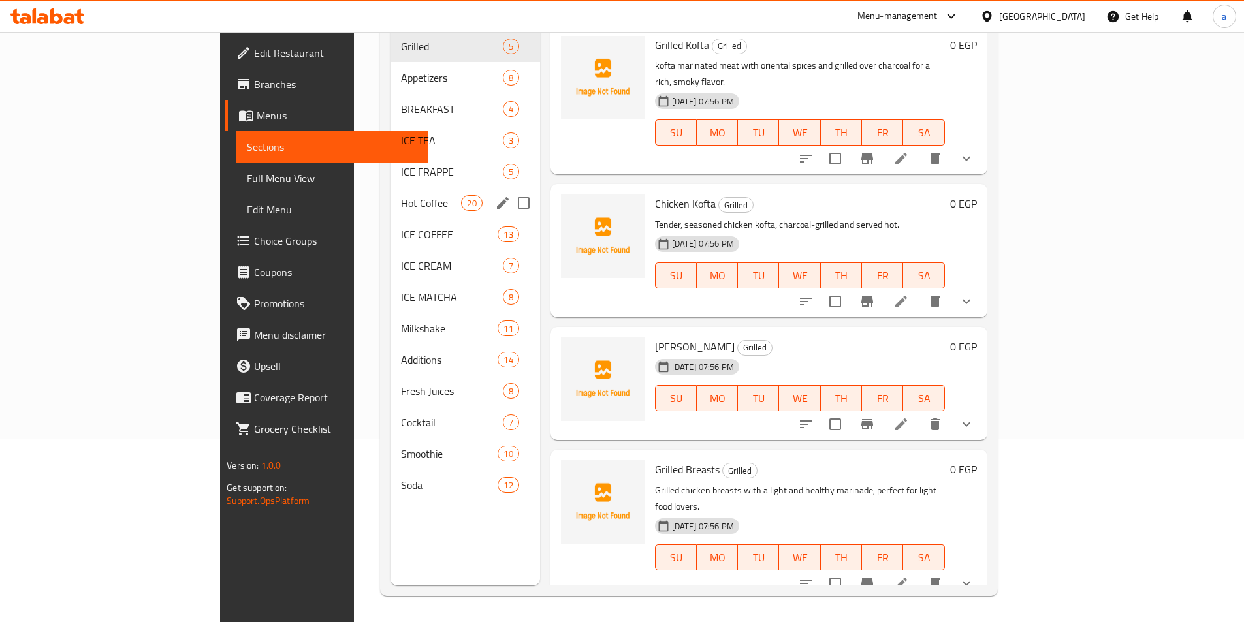
click at [390, 192] on div "Hot Coffee 20" at bounding box center [464, 202] width 149 height 31
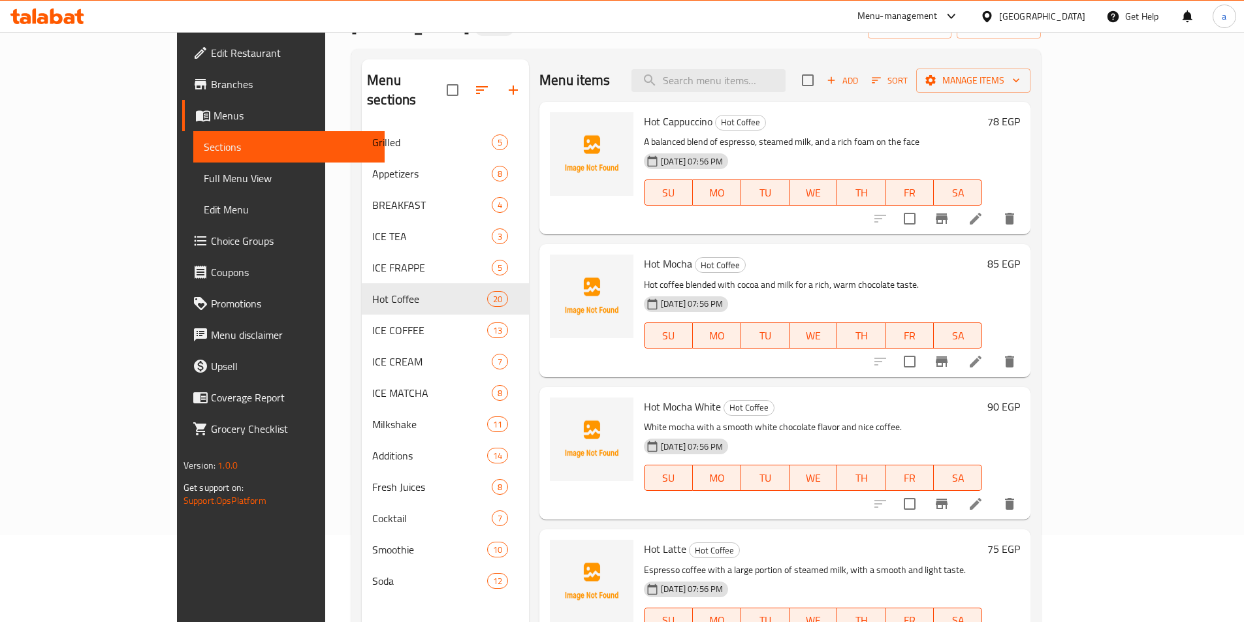
scroll to position [183, 0]
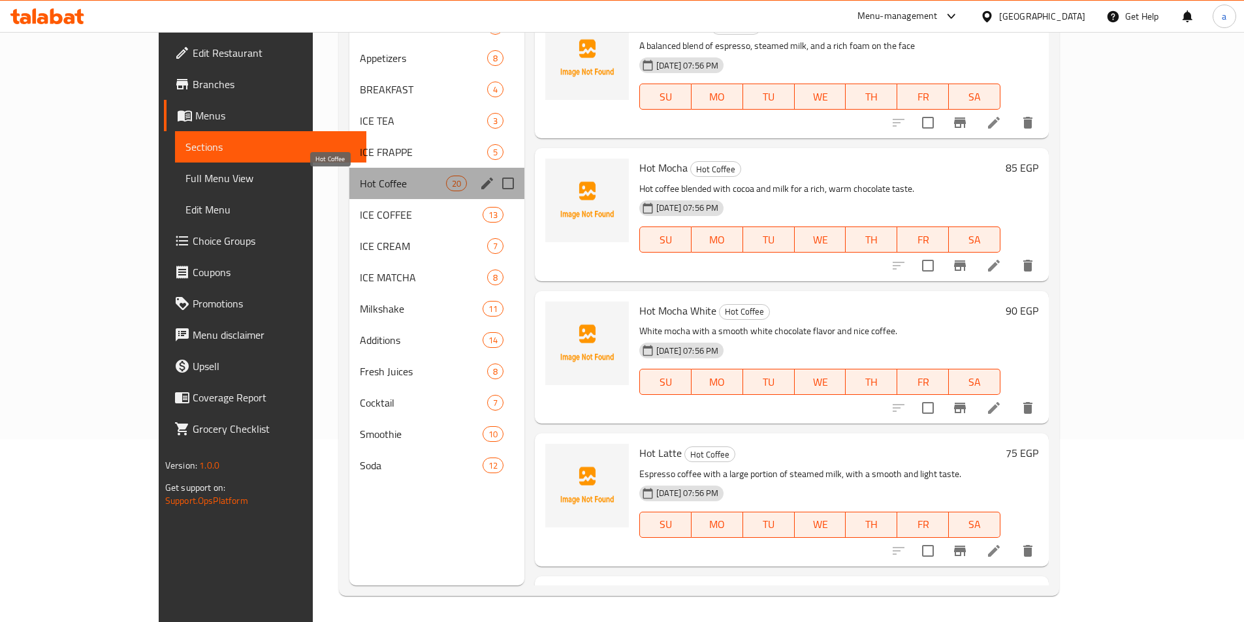
click at [360, 184] on span "Hot Coffee" at bounding box center [403, 184] width 86 height 16
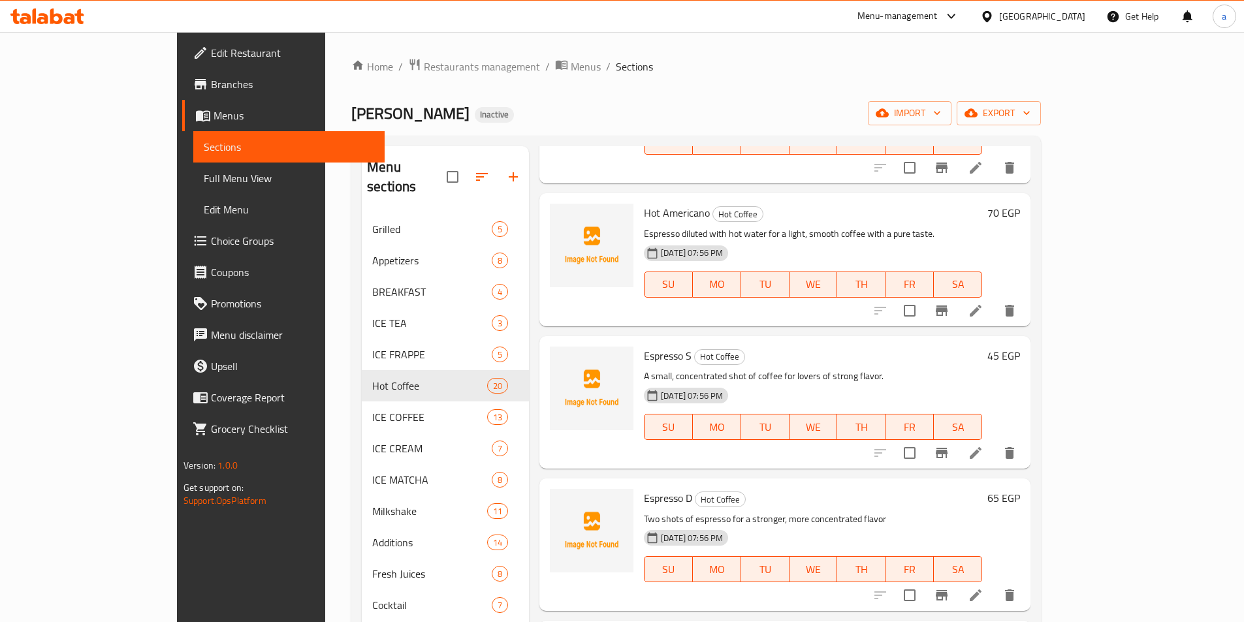
scroll to position [1294, 0]
click at [983, 447] on icon at bounding box center [976, 455] width 16 height 16
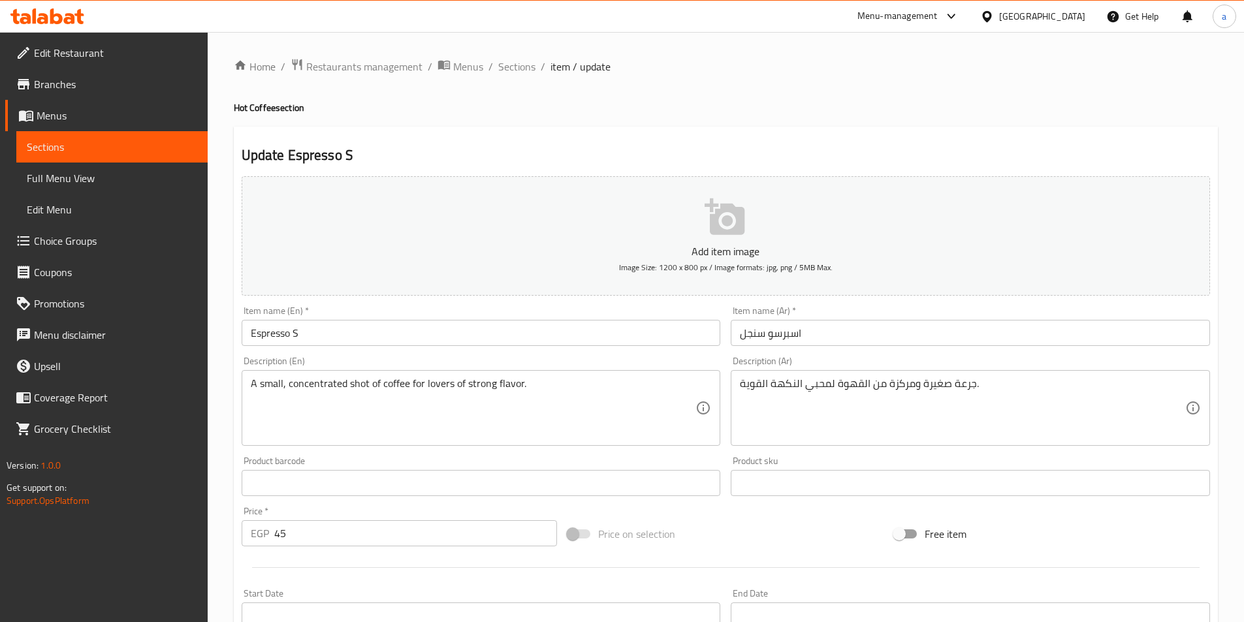
click at [318, 336] on input "Espresso S" at bounding box center [481, 333] width 479 height 26
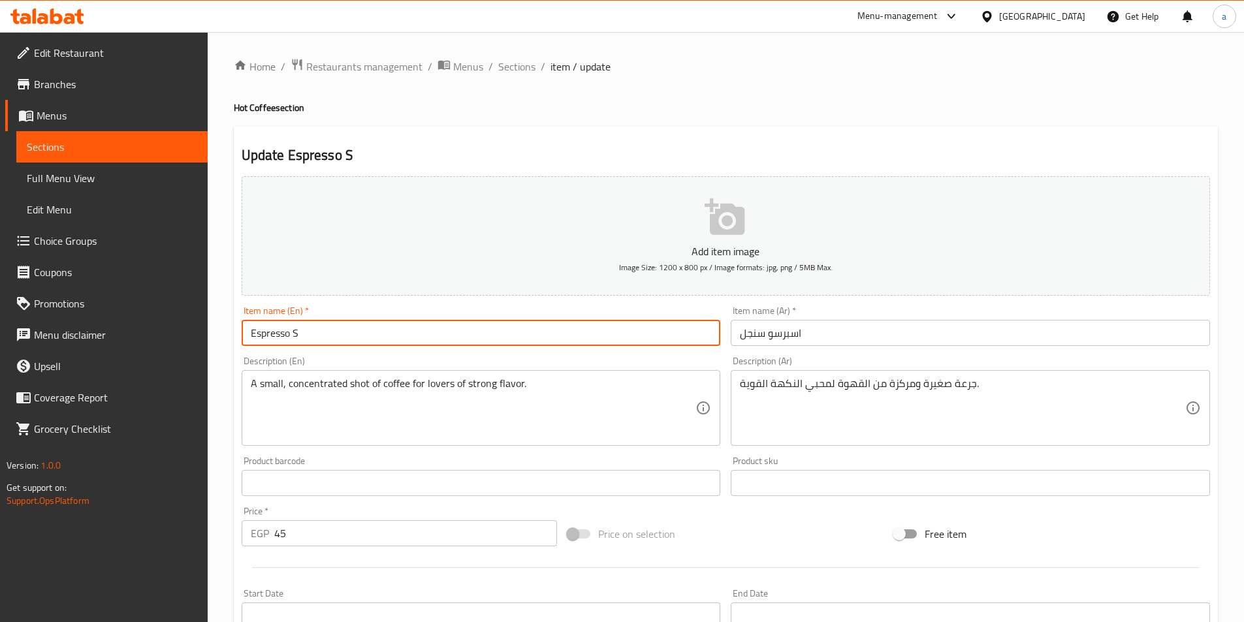
type input "Espresso Single"
click at [853, 328] on input "اسبرسو سنجل" at bounding box center [970, 333] width 479 height 26
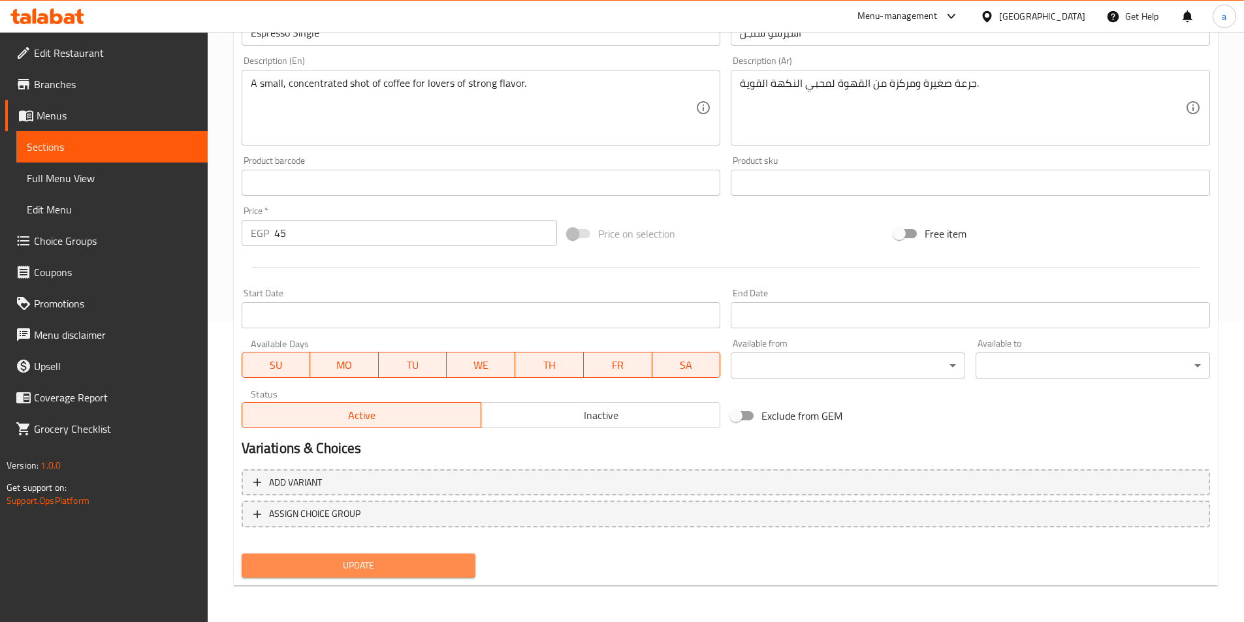
click at [367, 565] on span "Update" at bounding box center [358, 566] width 213 height 16
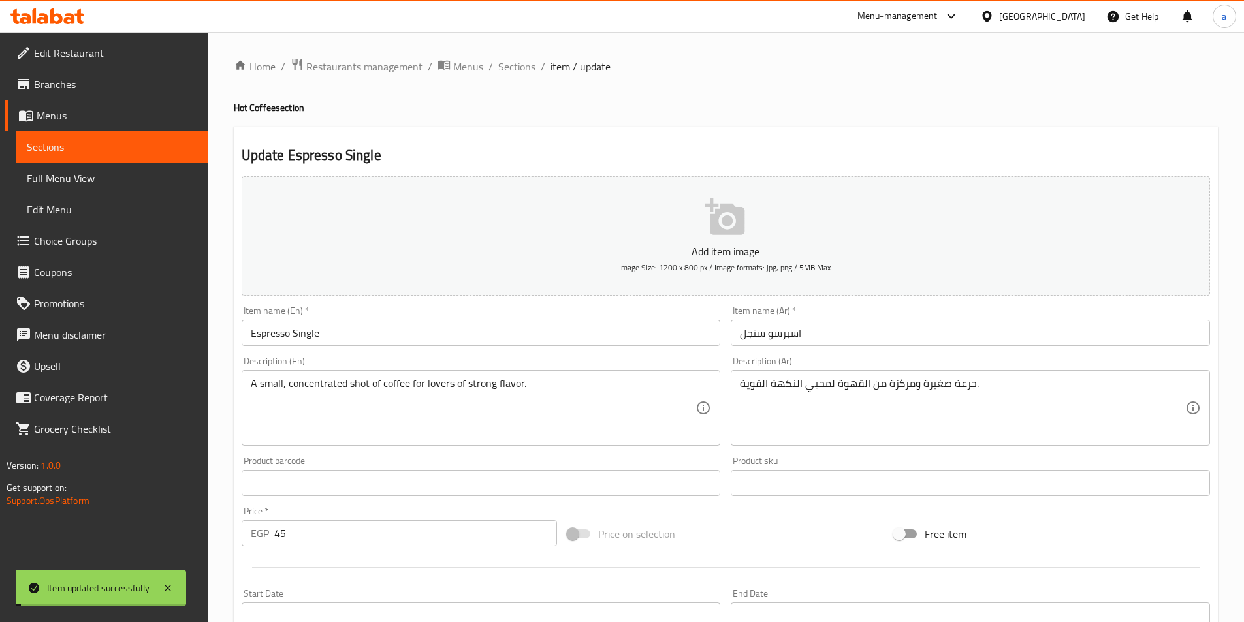
click at [524, 72] on span "Sections" at bounding box center [516, 67] width 37 height 16
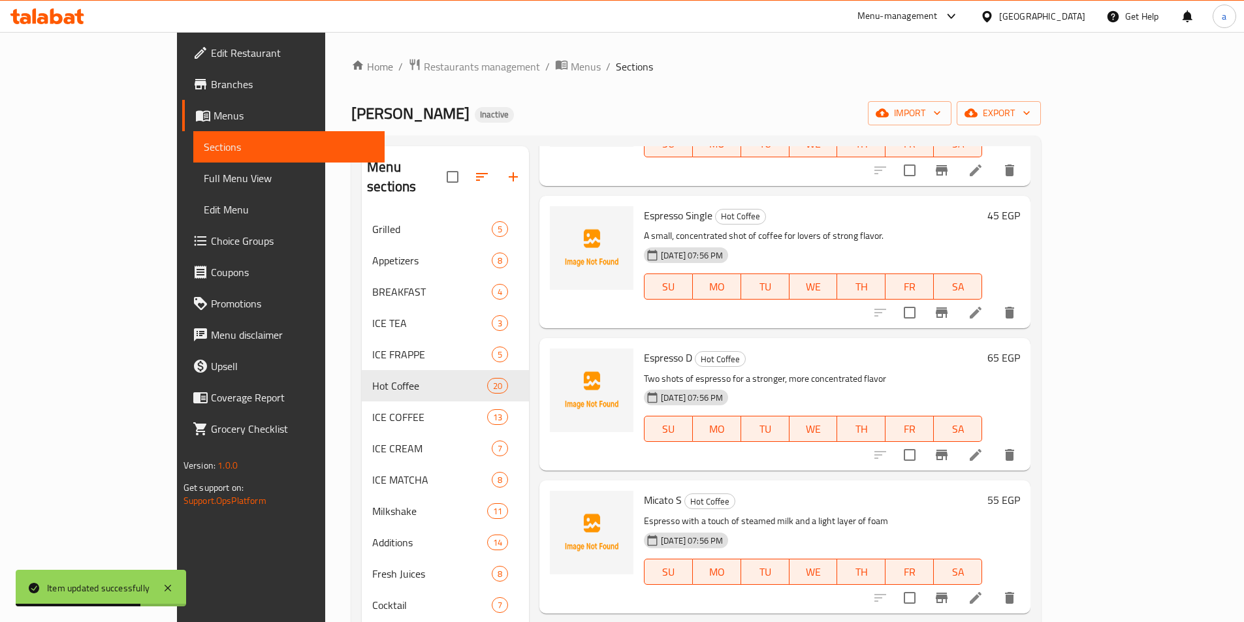
scroll to position [1436, 0]
click at [981, 449] on icon at bounding box center [976, 455] width 12 height 12
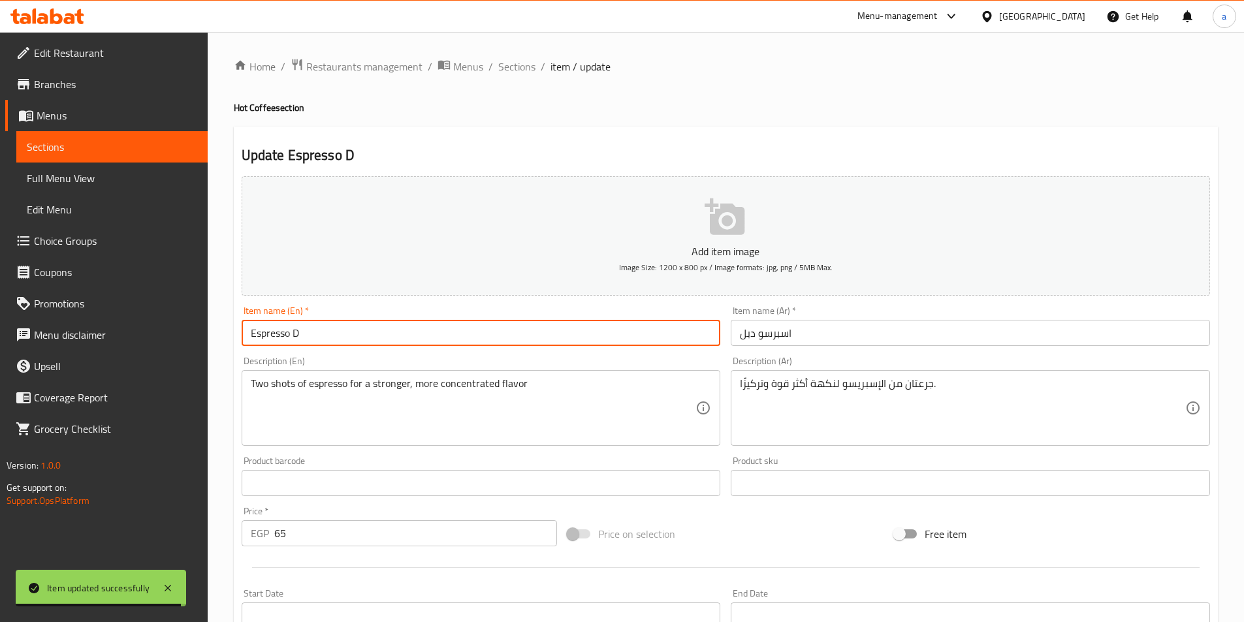
click at [354, 338] on input "Espresso D" at bounding box center [481, 333] width 479 height 26
type input "Espresso Double"
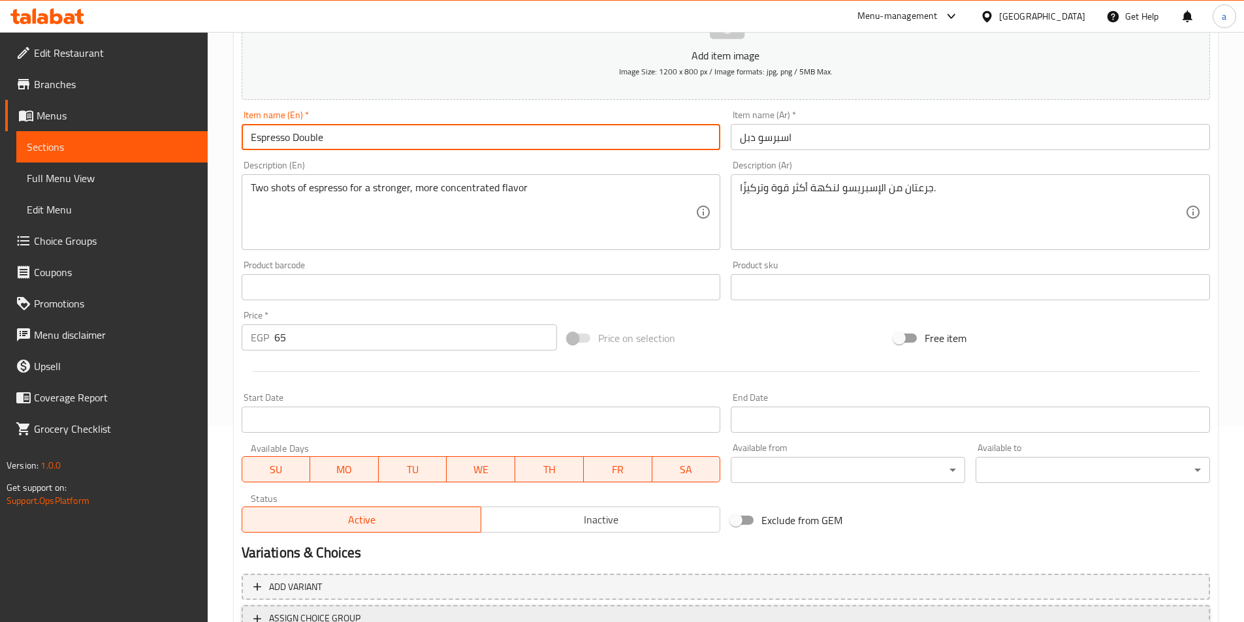
scroll to position [300, 0]
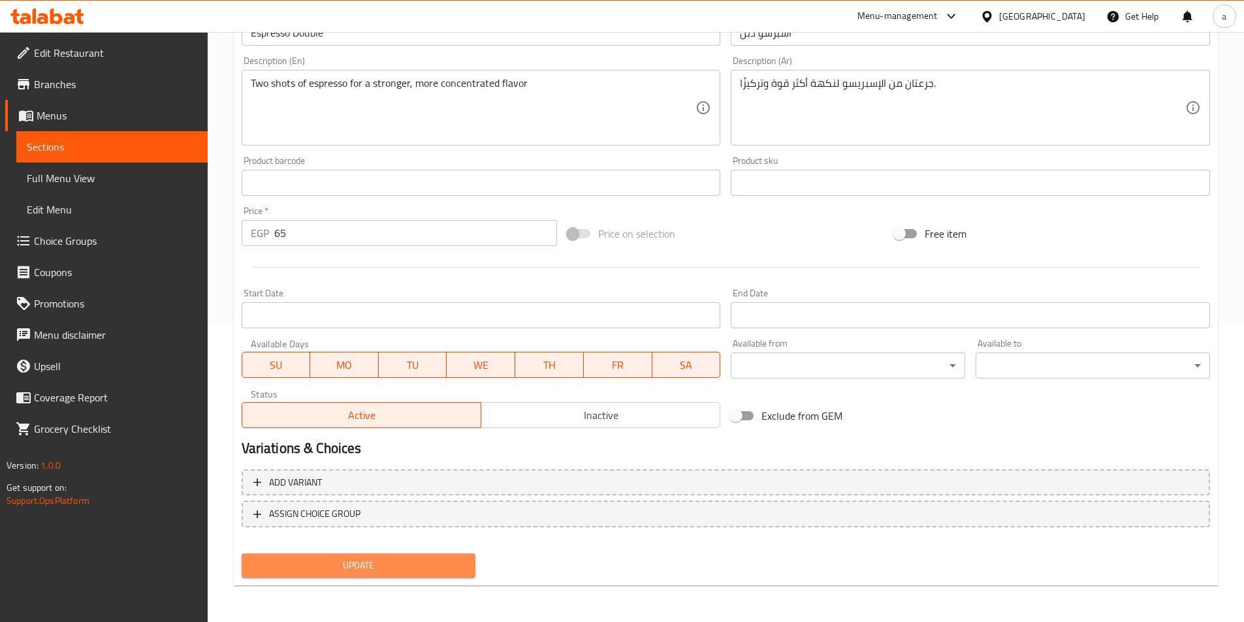
click at [386, 558] on span "Update" at bounding box center [358, 566] width 213 height 16
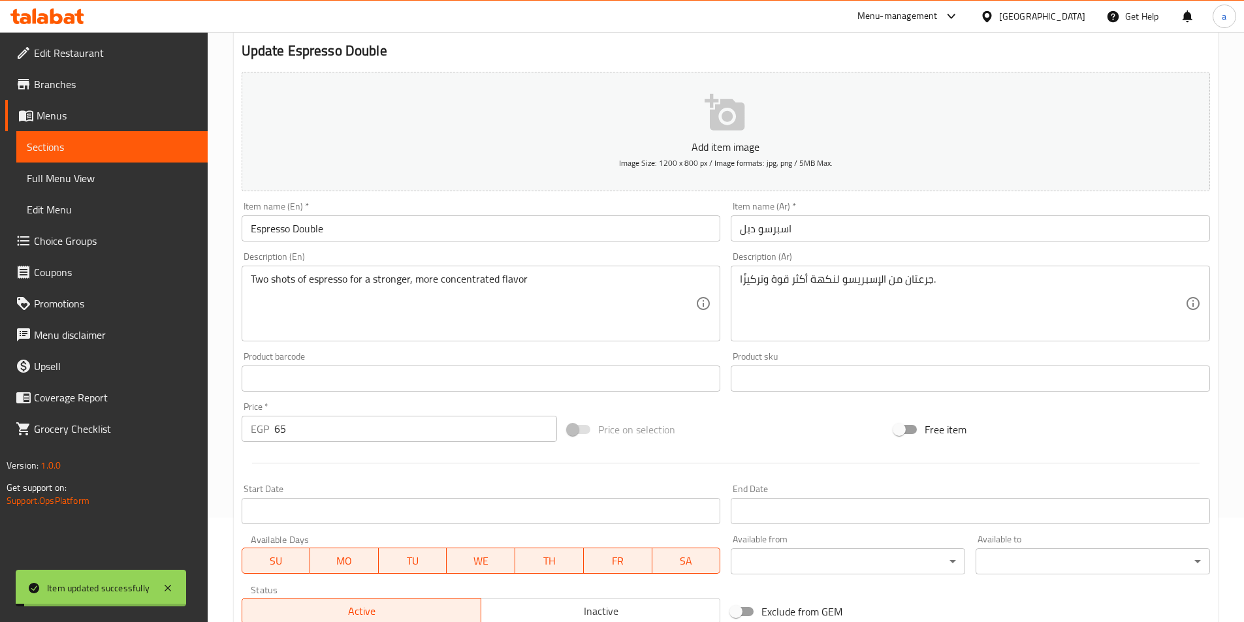
scroll to position [0, 0]
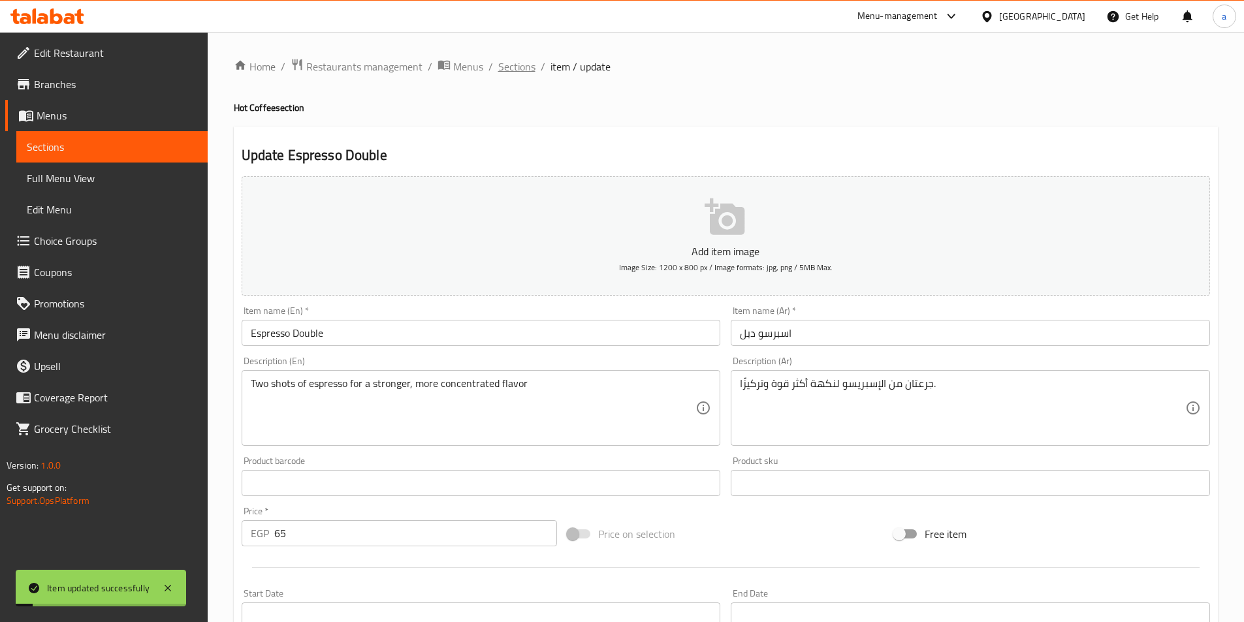
click at [505, 64] on span "Sections" at bounding box center [516, 67] width 37 height 16
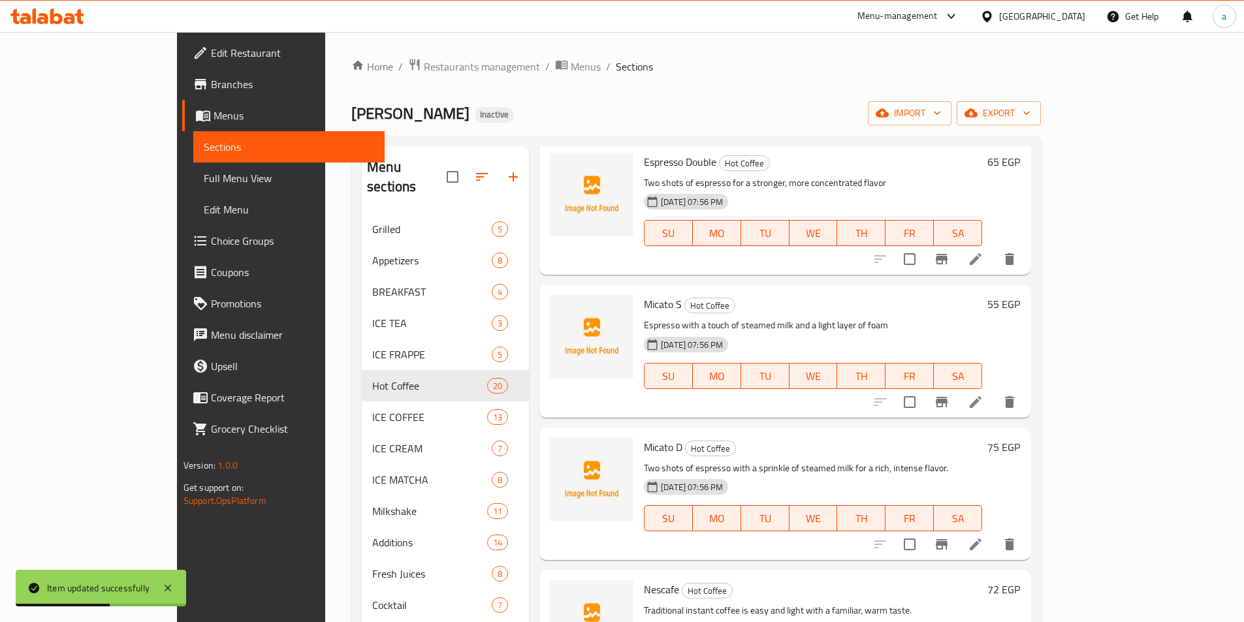
scroll to position [1632, 0]
click at [983, 394] on icon at bounding box center [976, 402] width 16 height 16
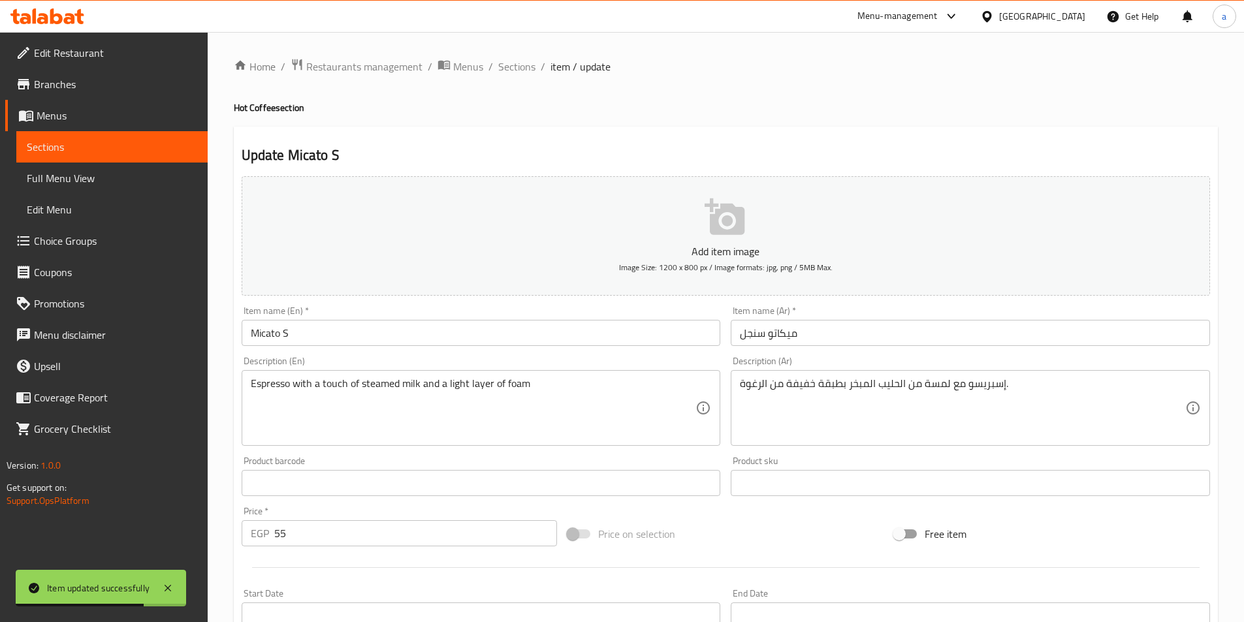
click at [382, 334] on input "Micato S" at bounding box center [481, 333] width 479 height 26
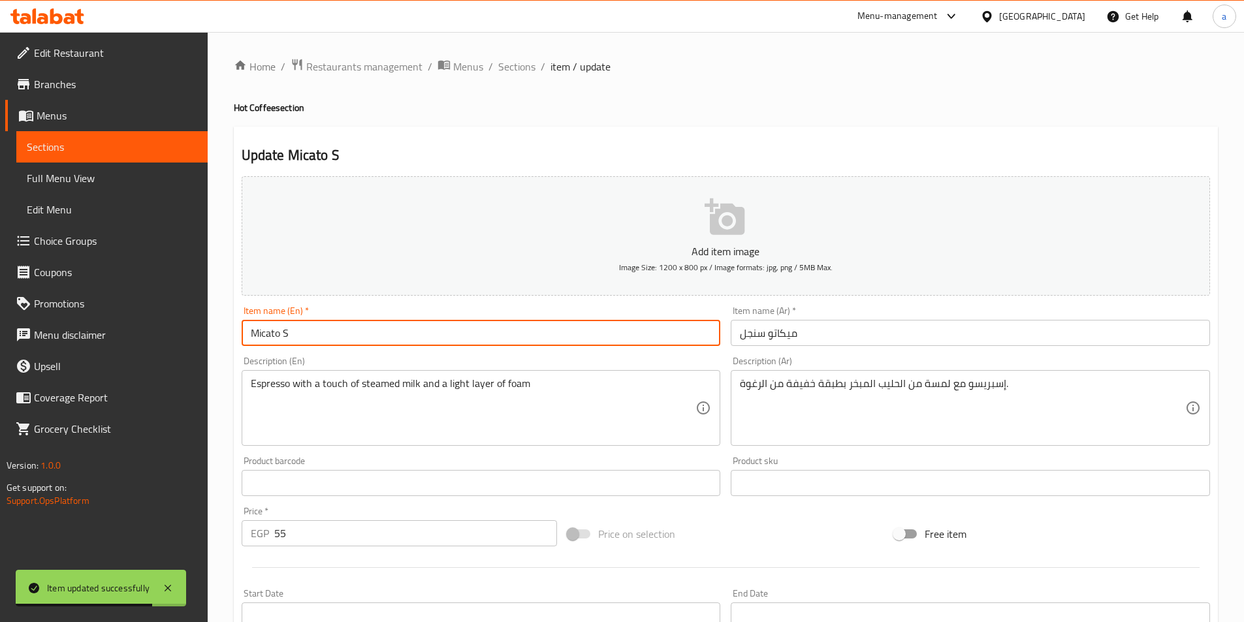
type input "Micato Single"
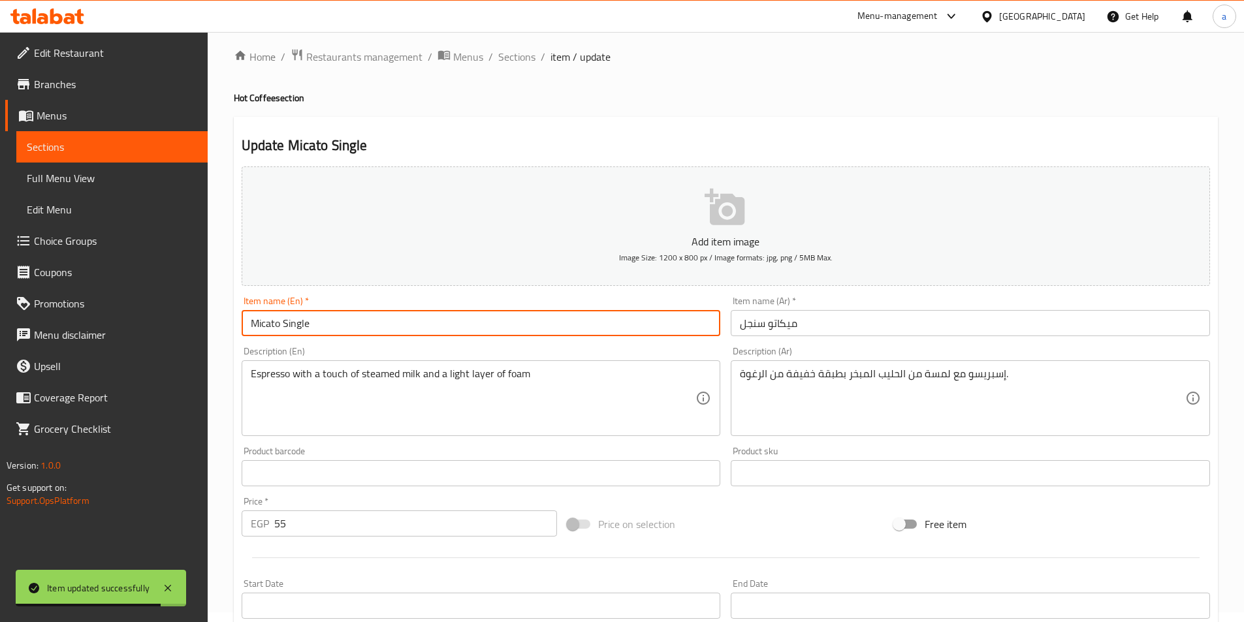
scroll to position [261, 0]
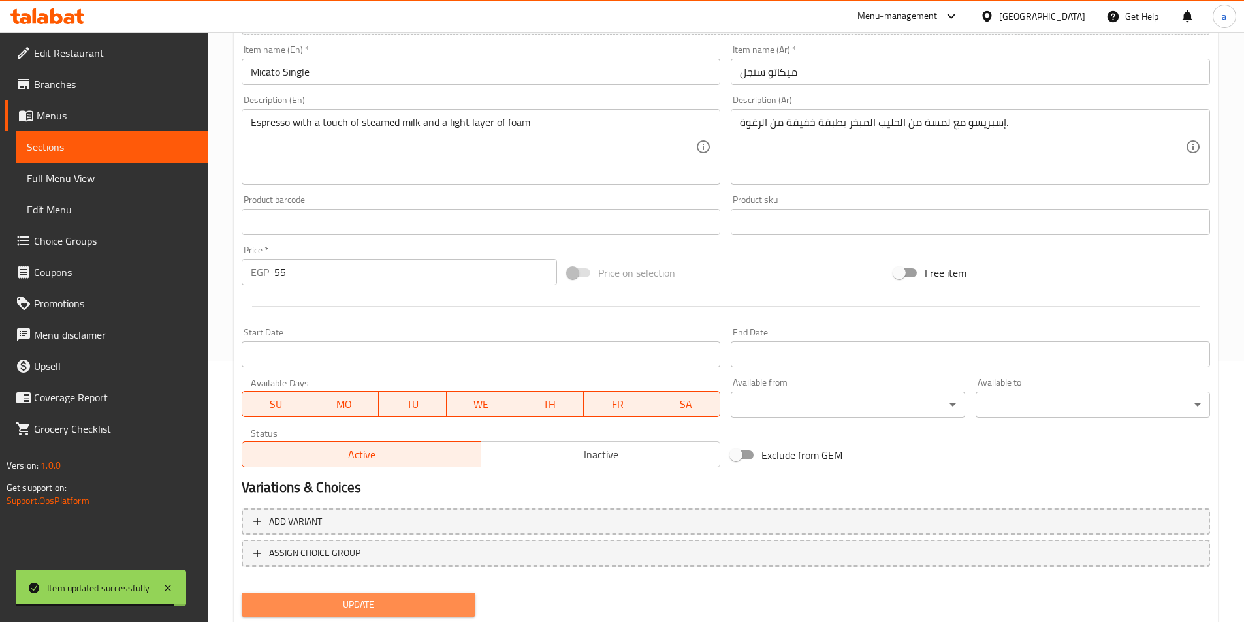
click at [382, 599] on span "Update" at bounding box center [358, 605] width 213 height 16
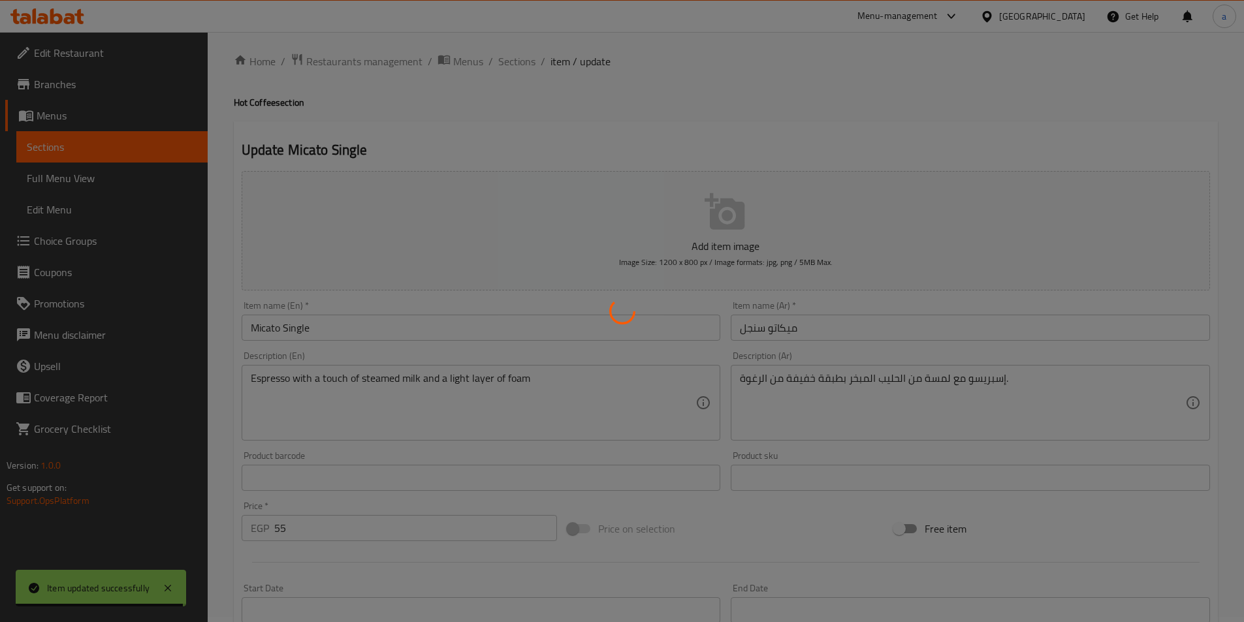
scroll to position [0, 0]
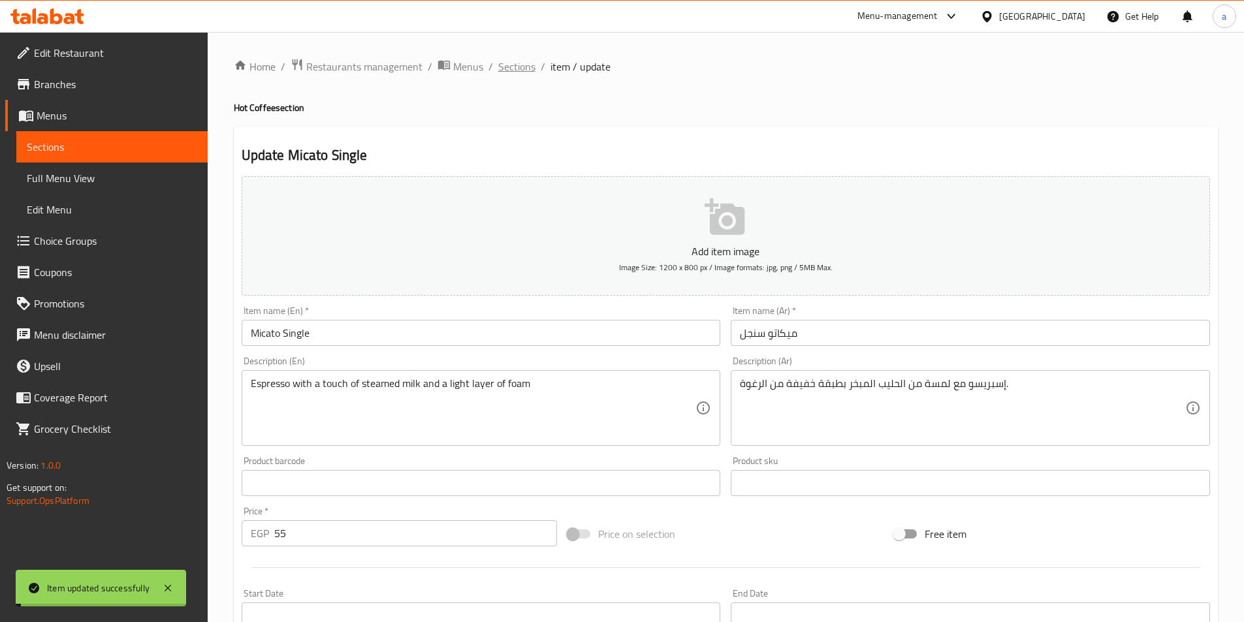
click at [522, 65] on span "Sections" at bounding box center [516, 67] width 37 height 16
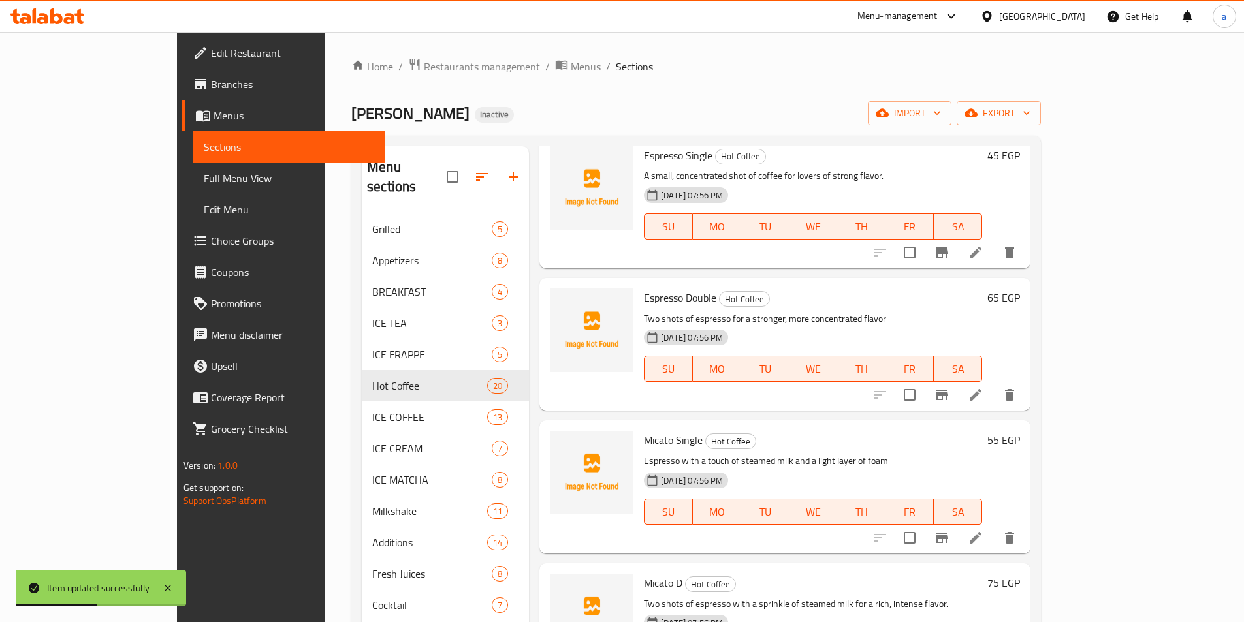
scroll to position [1632, 0]
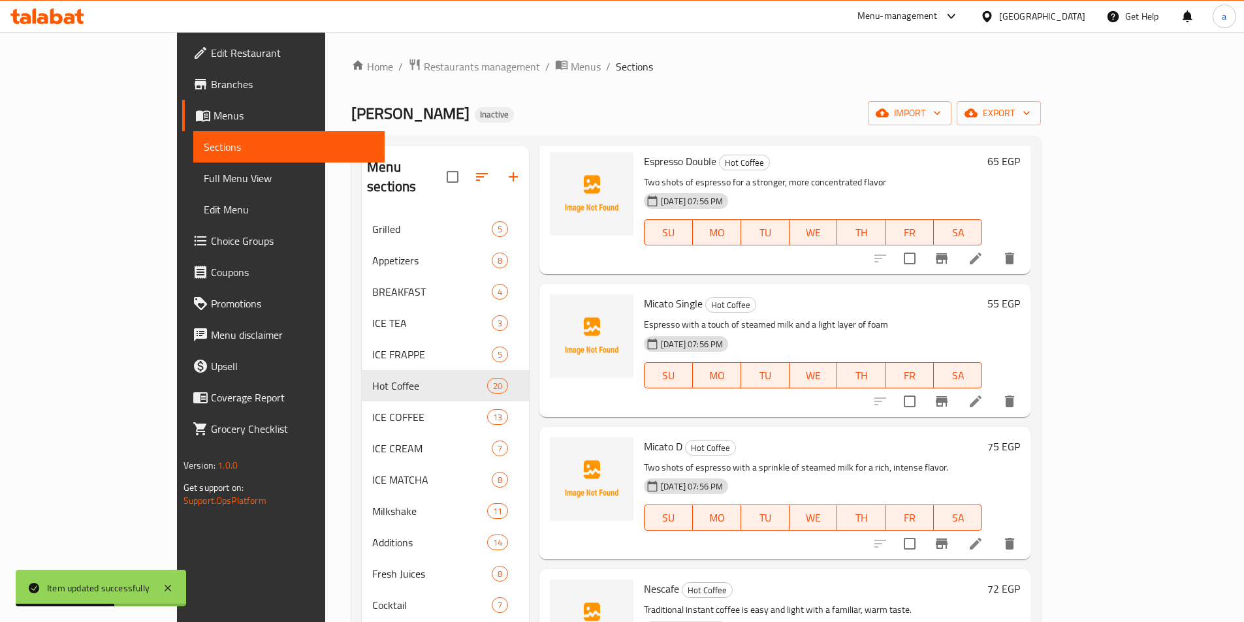
click at [981, 538] on icon at bounding box center [976, 544] width 12 height 12
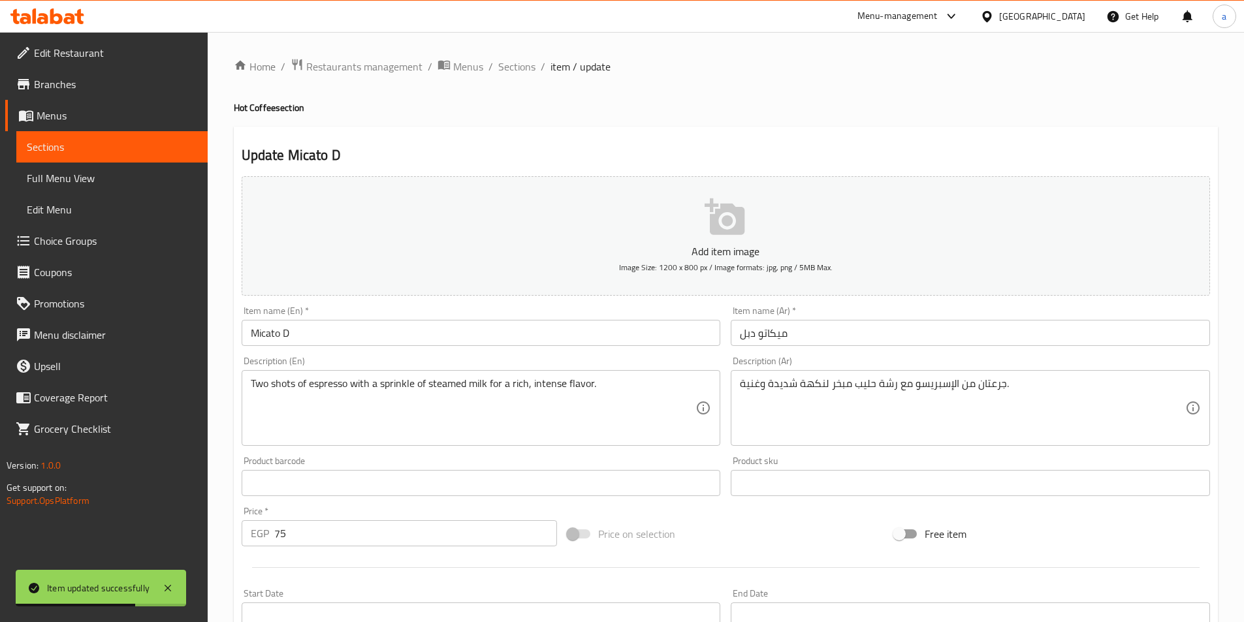
click at [385, 336] on input "Micato D" at bounding box center [481, 333] width 479 height 26
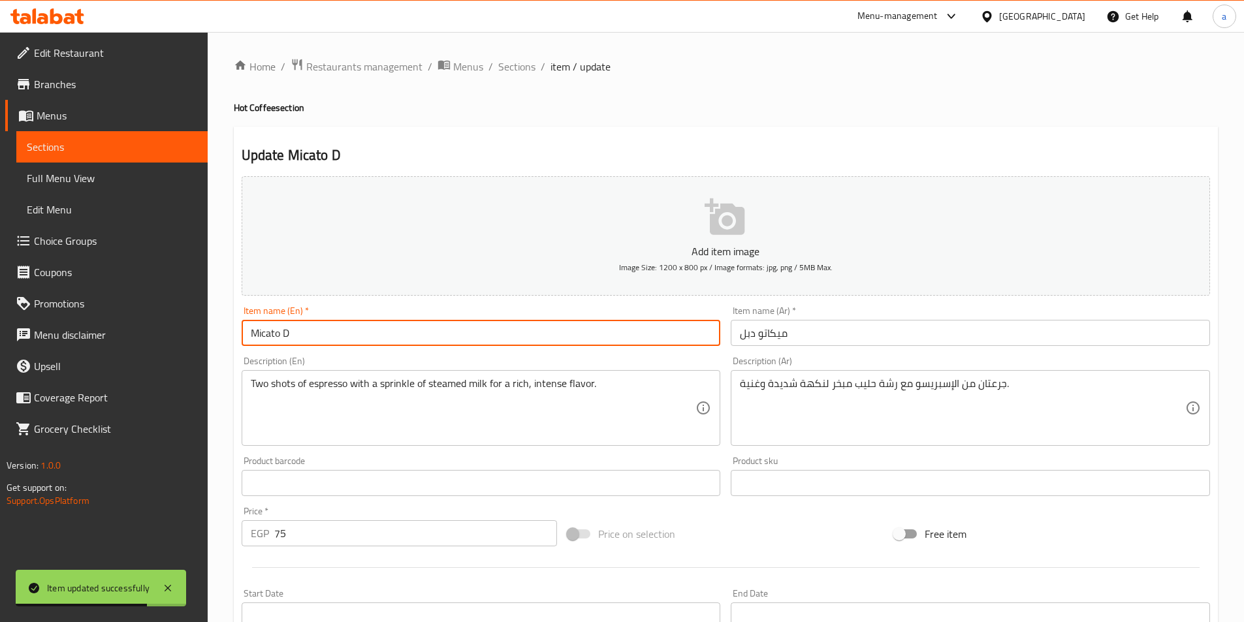
type input "Micato Double"
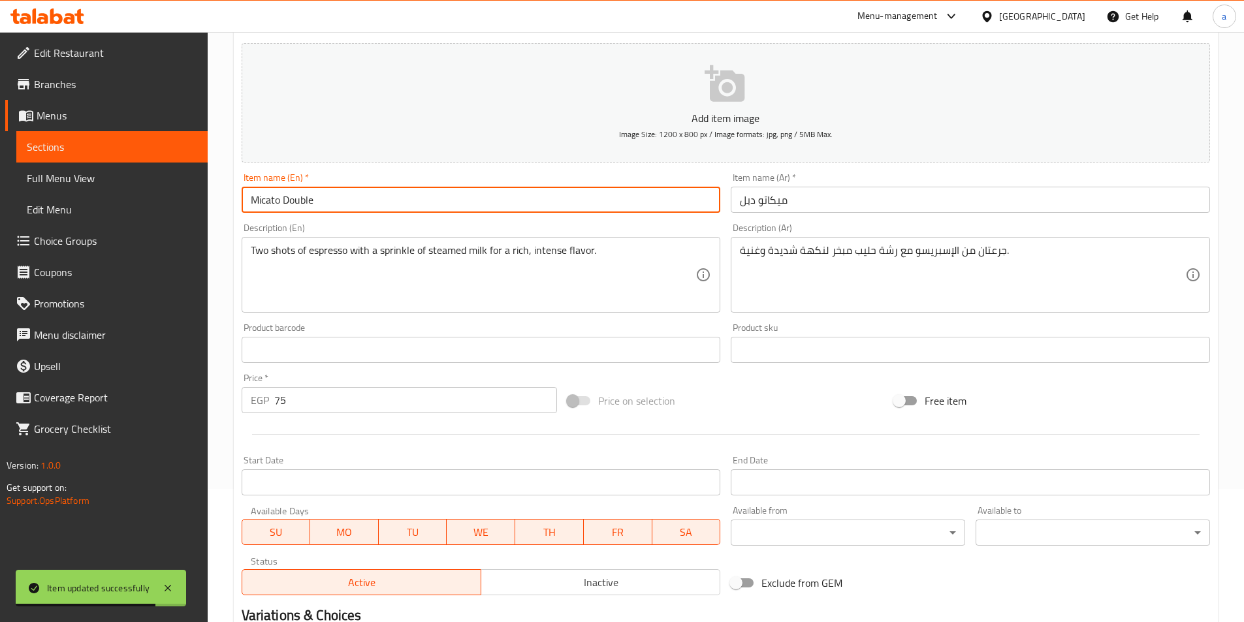
scroll to position [261, 0]
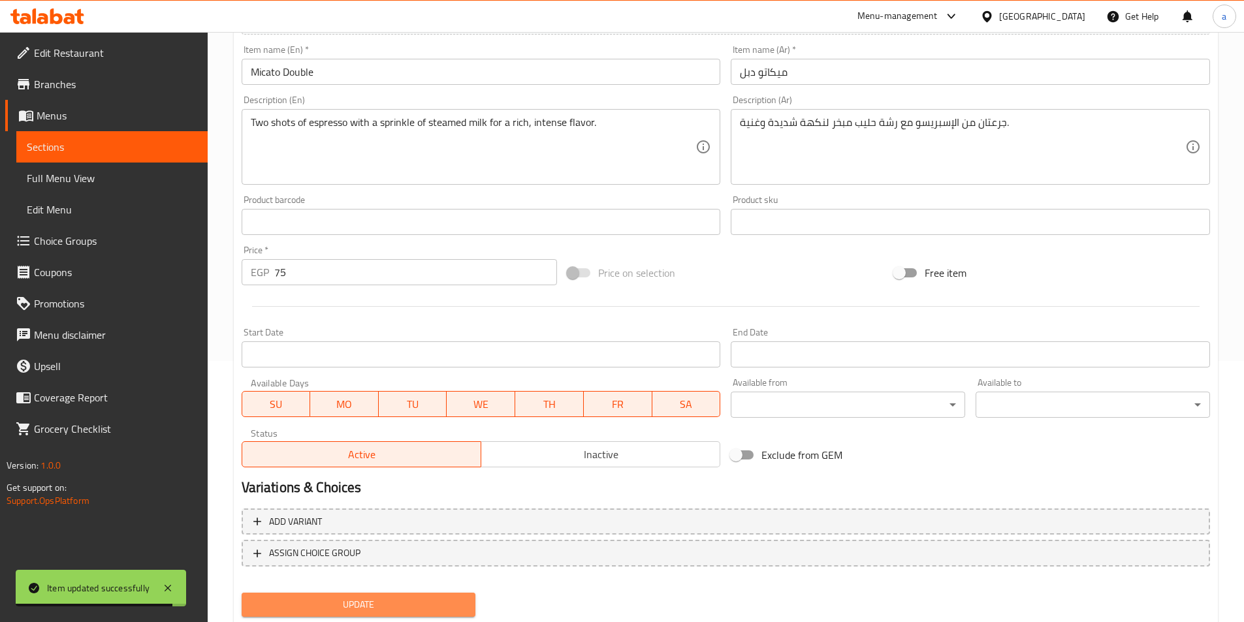
click at [388, 603] on span "Update" at bounding box center [358, 605] width 213 height 16
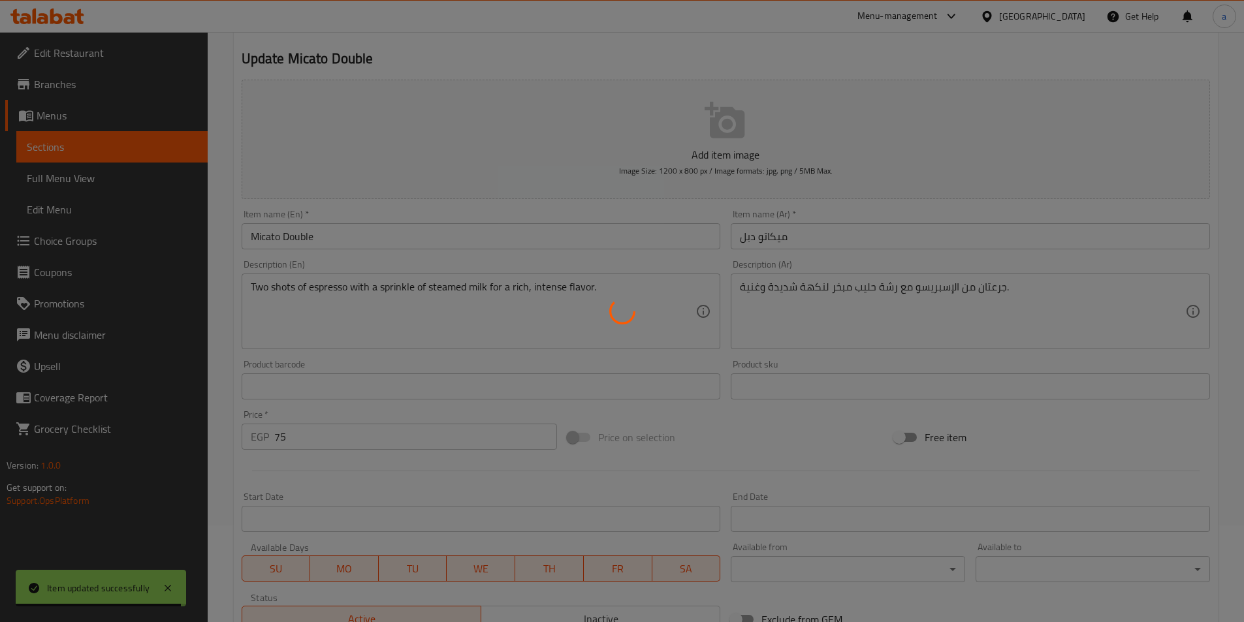
scroll to position [0, 0]
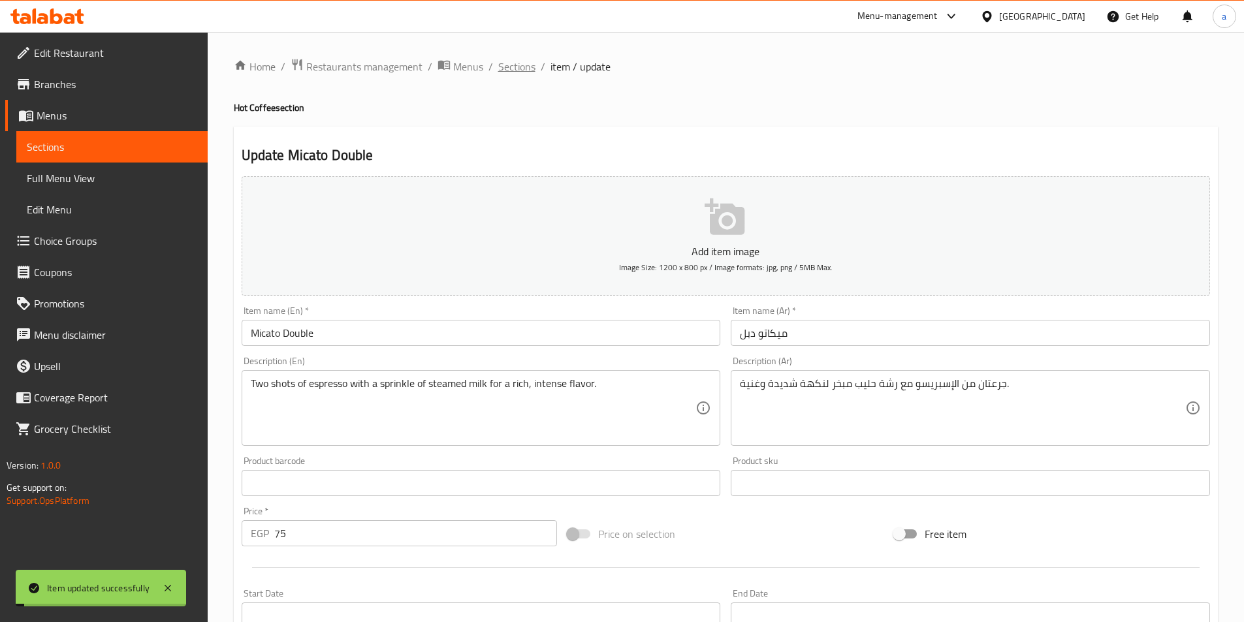
click at [513, 73] on span "Sections" at bounding box center [516, 67] width 37 height 16
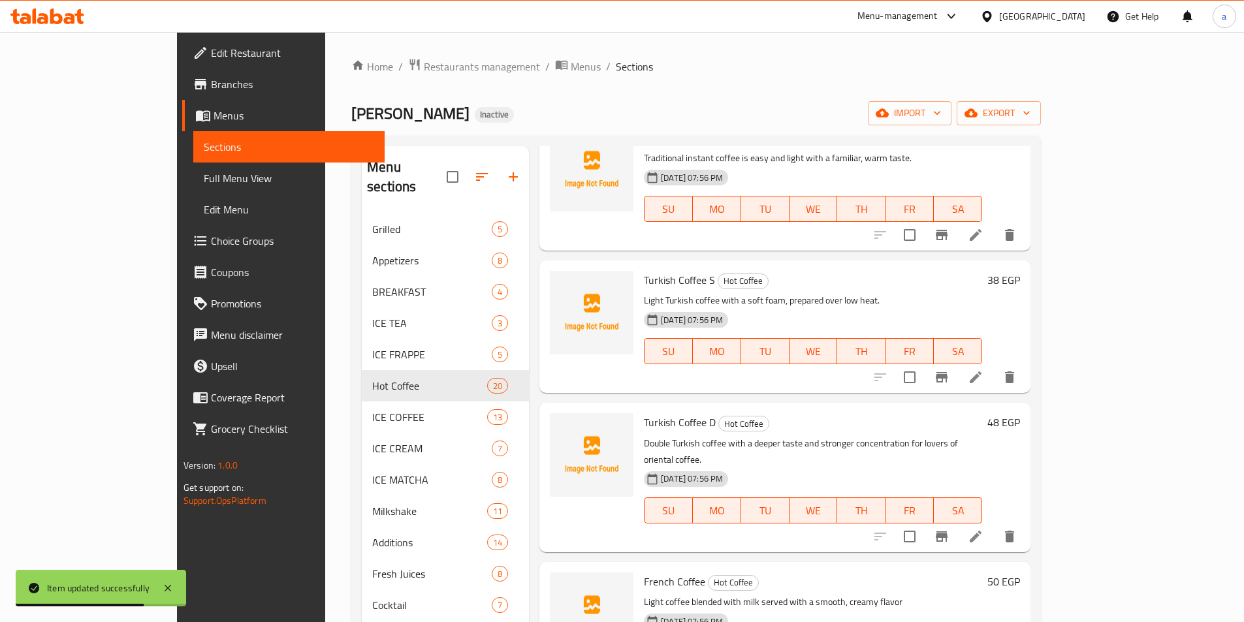
scroll to position [2089, 0]
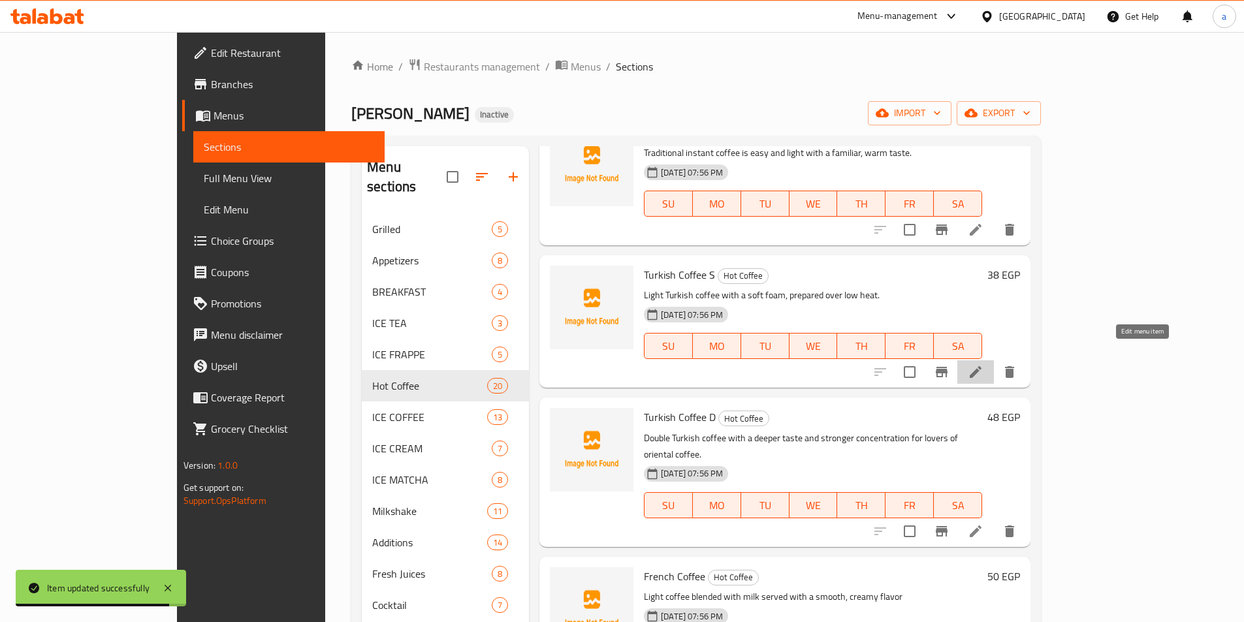
click at [983, 364] on icon at bounding box center [976, 372] width 16 height 16
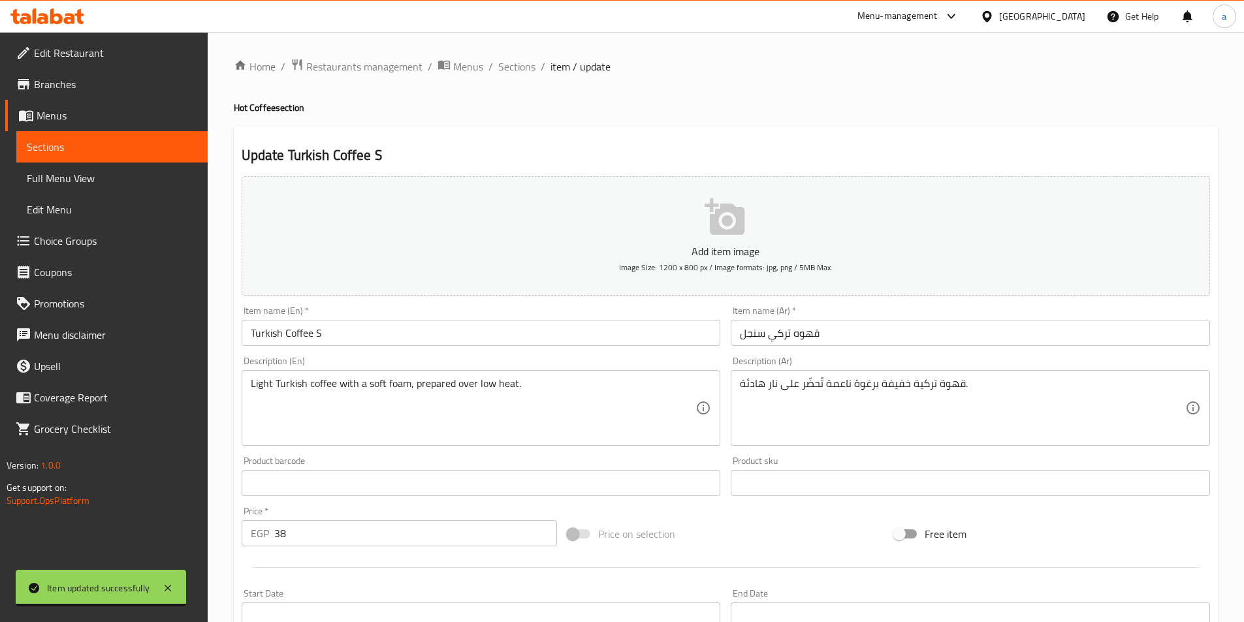
click at [400, 331] on input "Turkish Coffee S" at bounding box center [481, 333] width 479 height 26
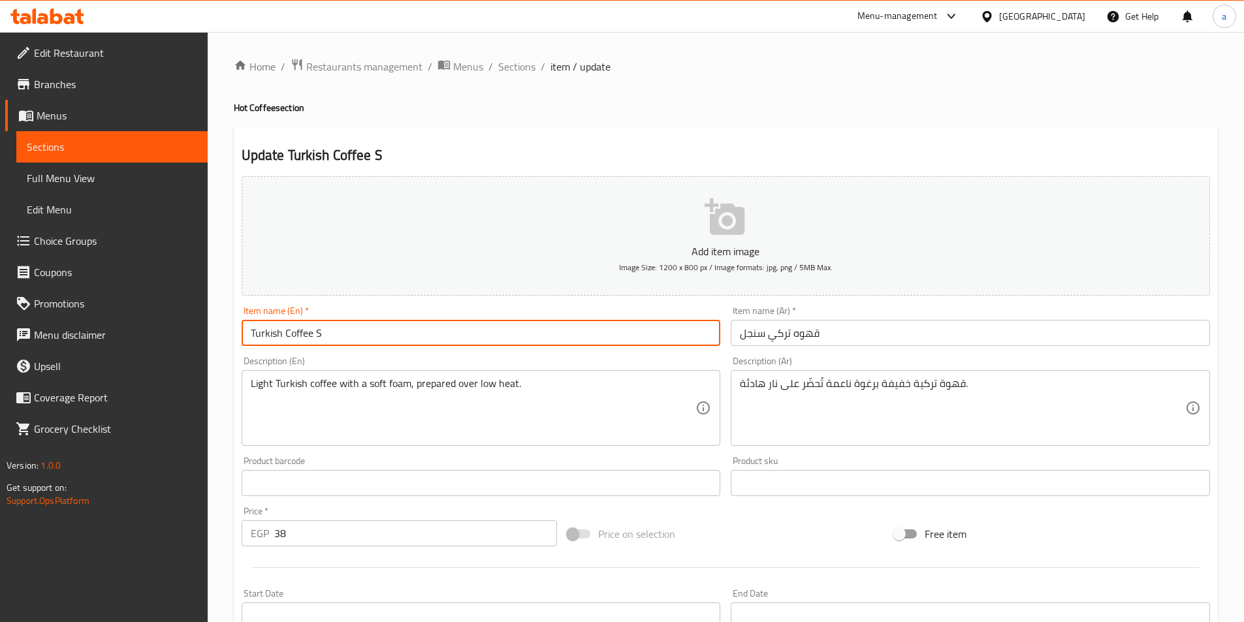
type input "Turkish Coffee Single"
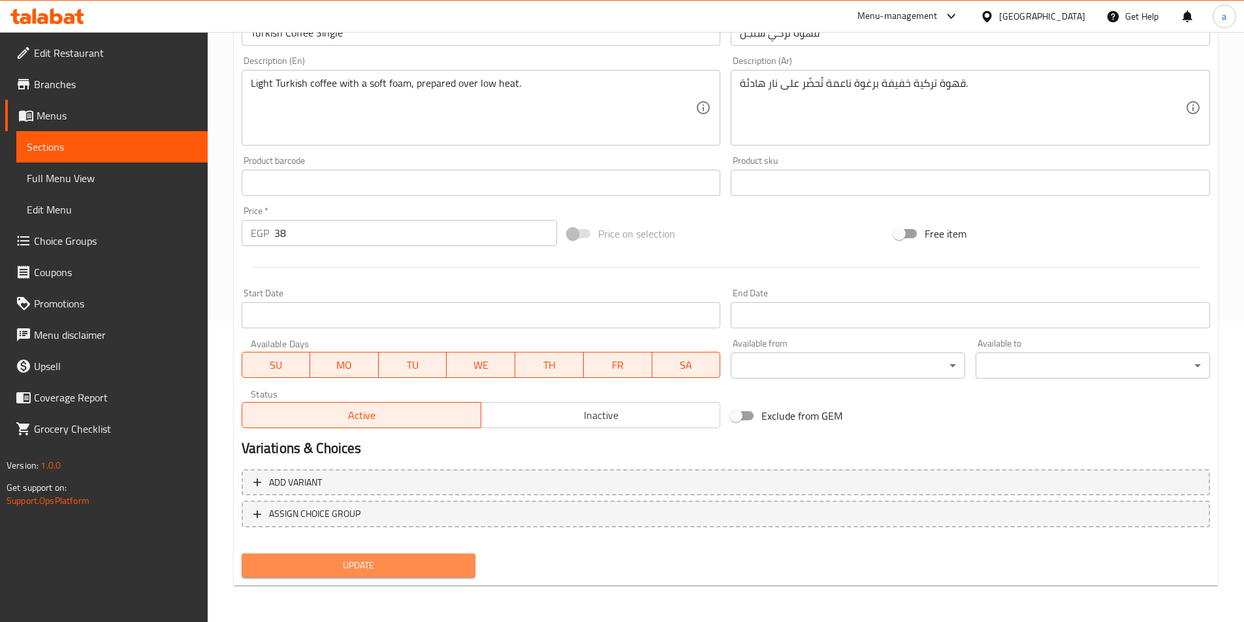
click at [379, 569] on span "Update" at bounding box center [358, 566] width 213 height 16
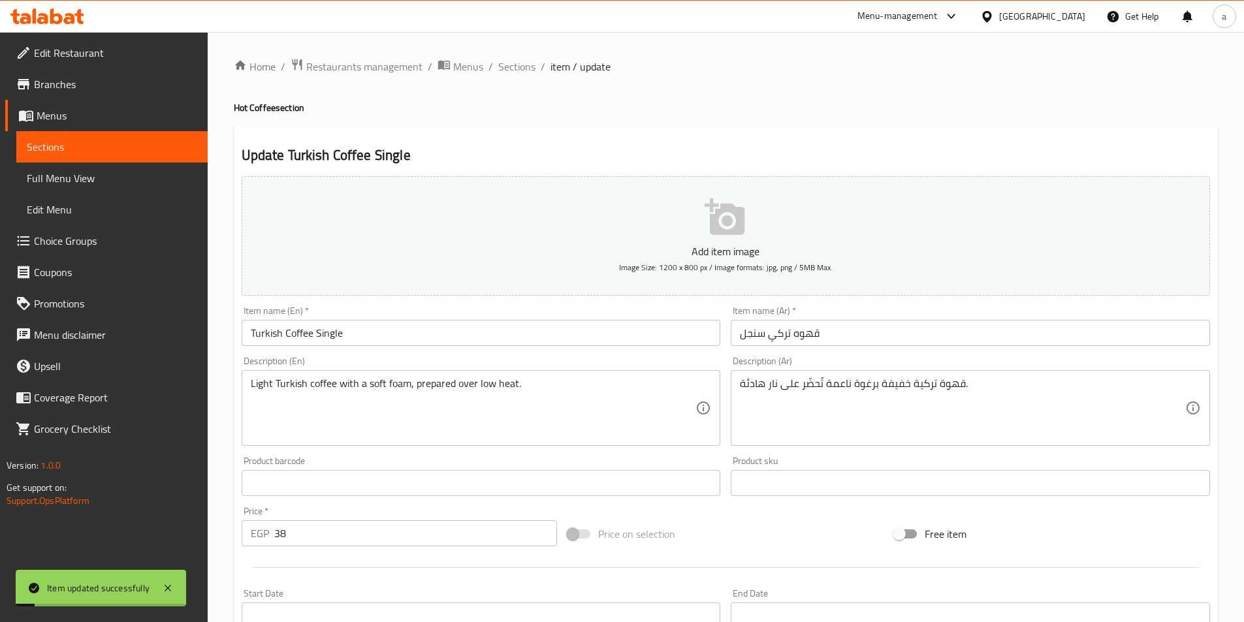
click at [516, 64] on span "Sections" at bounding box center [516, 67] width 37 height 16
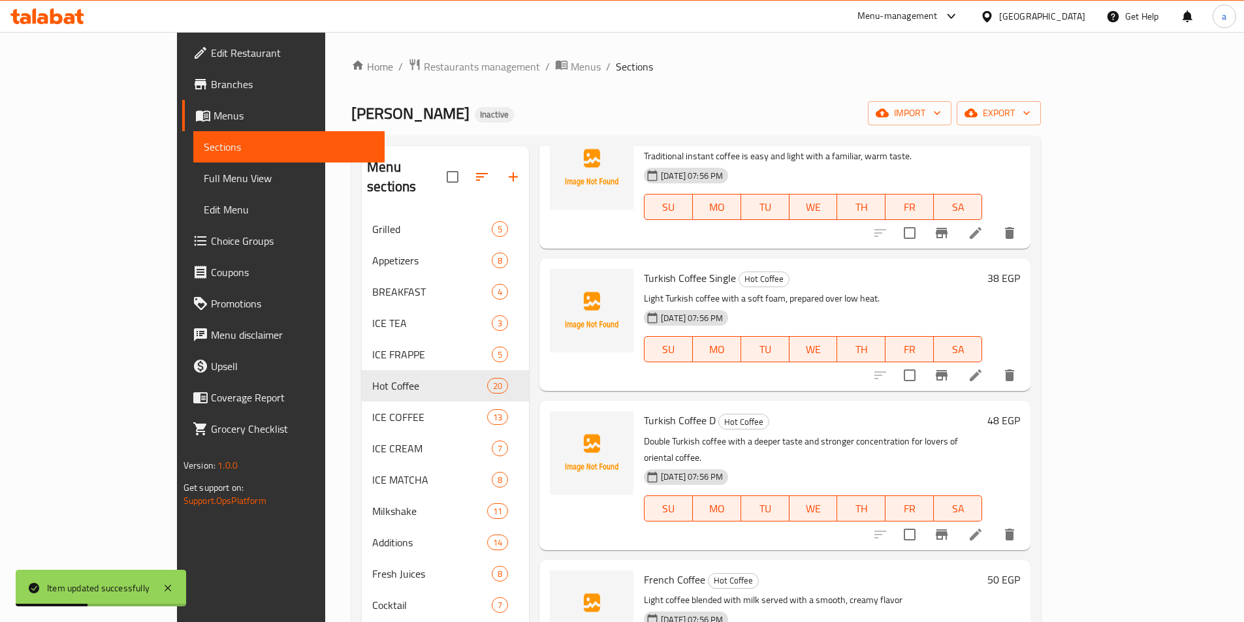
scroll to position [2067, 0]
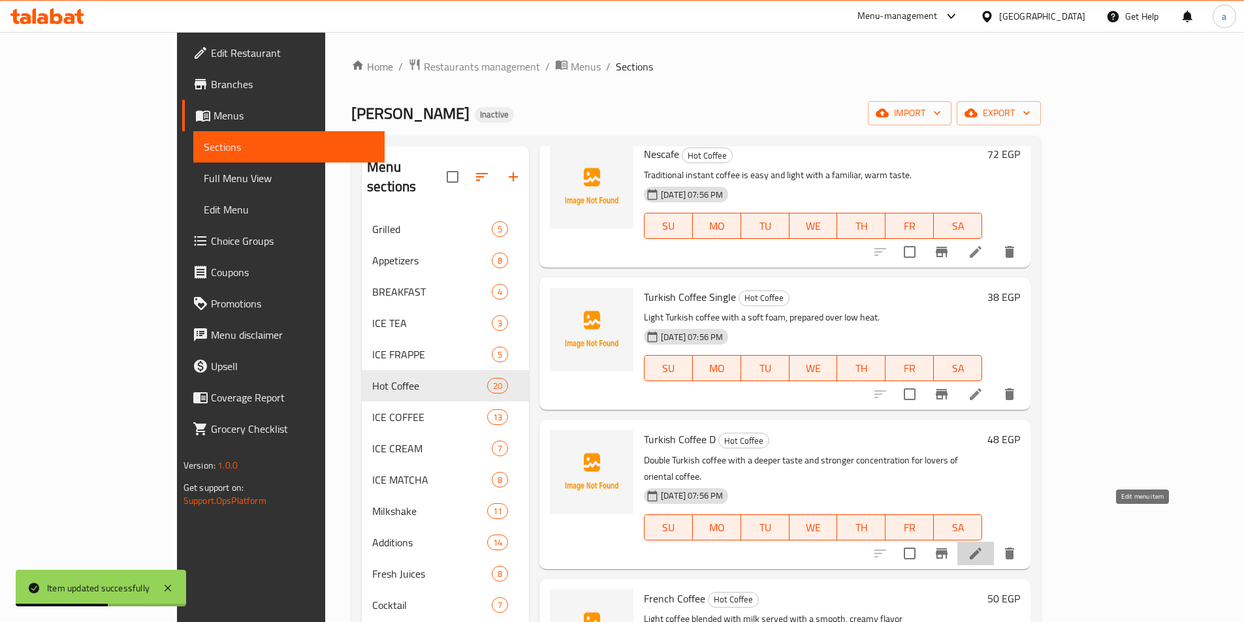
click at [983, 546] on icon at bounding box center [976, 554] width 16 height 16
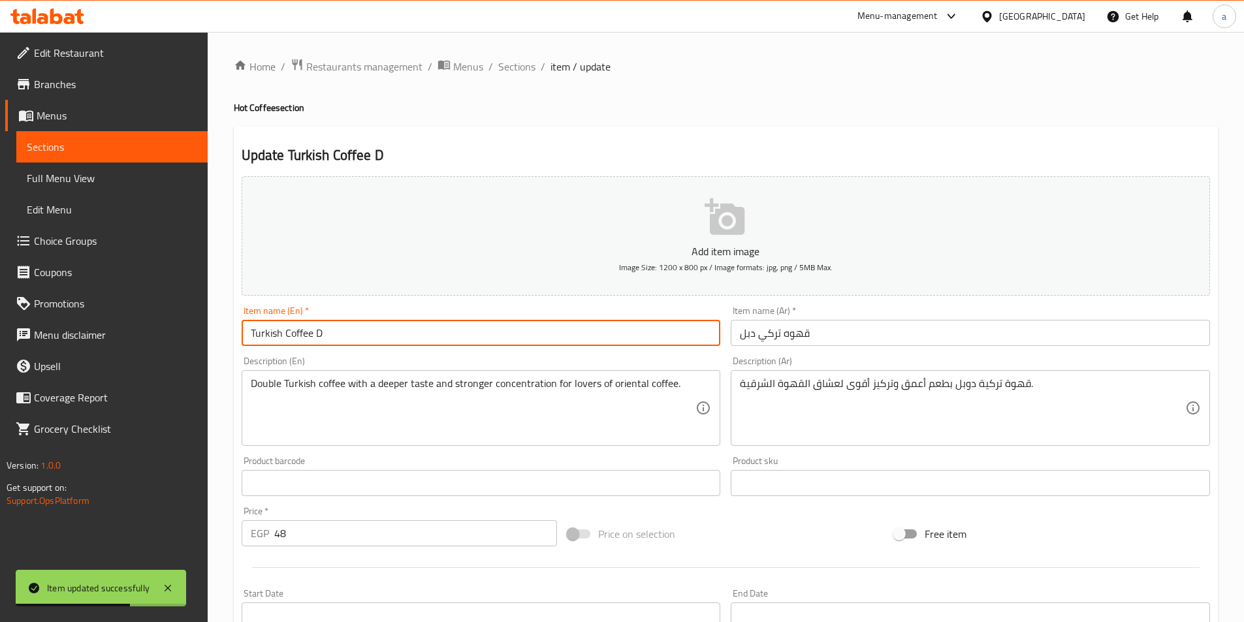
click at [398, 333] on input "Turkish Coffee D" at bounding box center [481, 333] width 479 height 26
type input "Turkish Coffee Double"
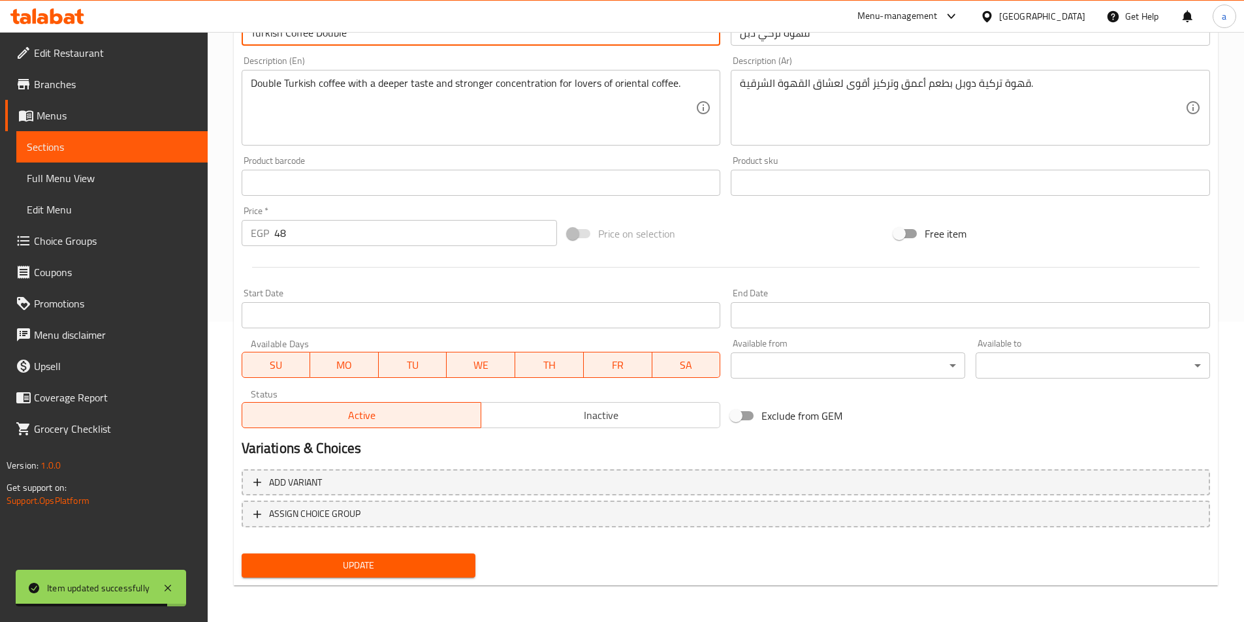
click at [408, 560] on span "Update" at bounding box center [358, 566] width 213 height 16
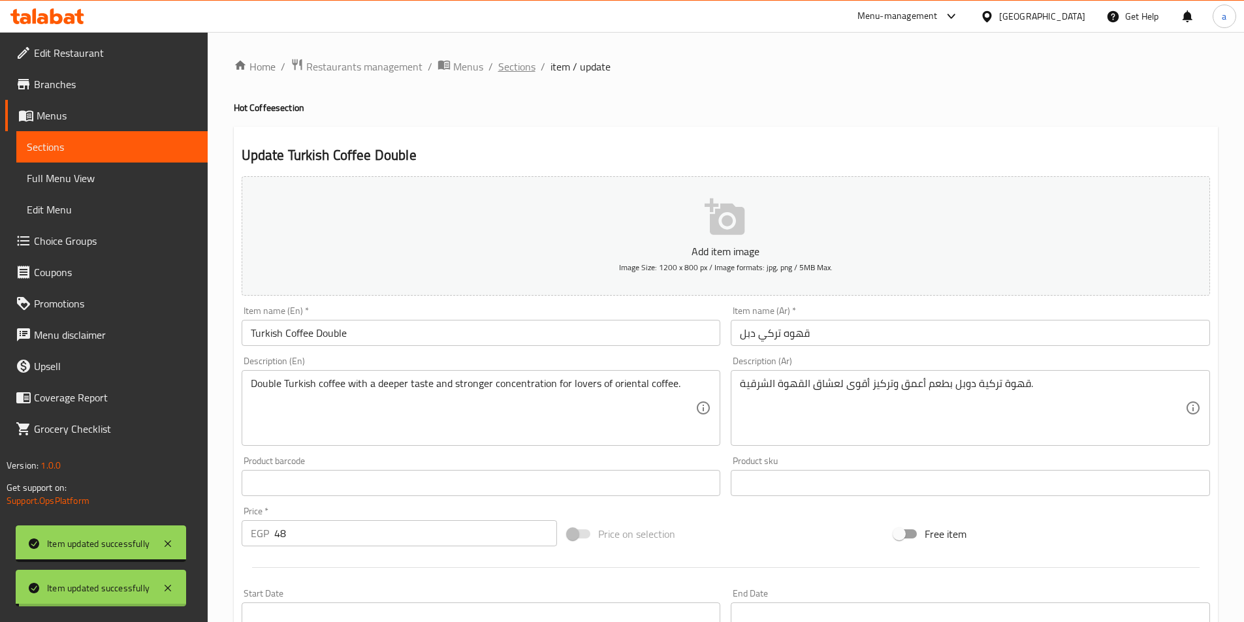
click at [514, 68] on span "Sections" at bounding box center [516, 67] width 37 height 16
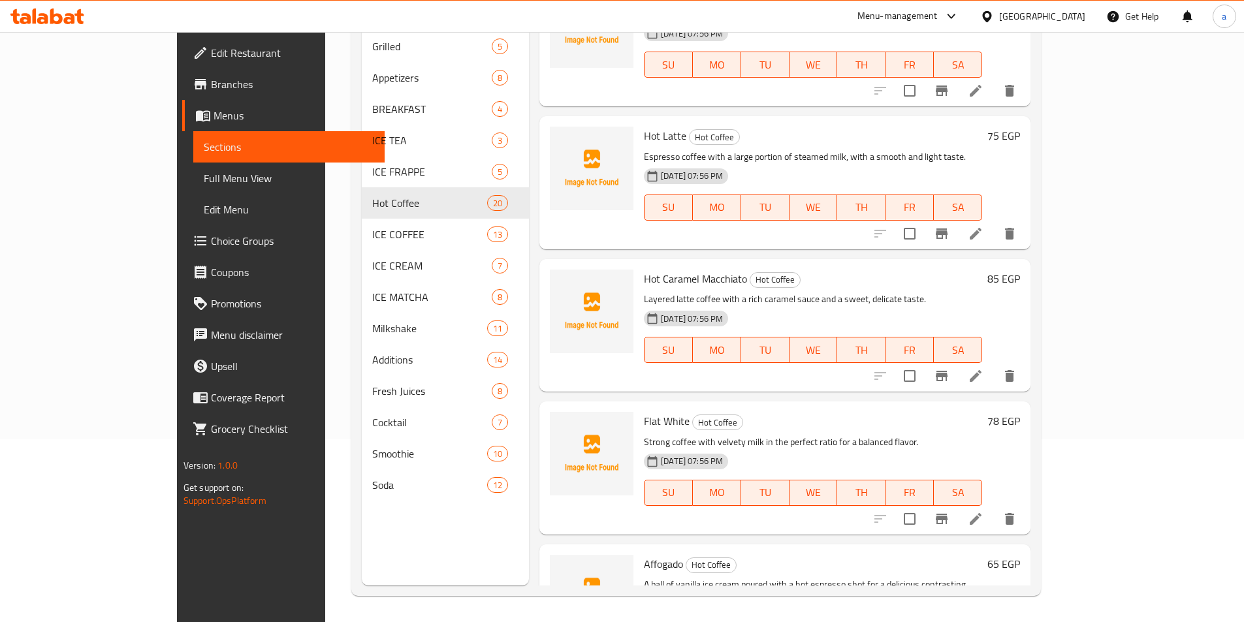
scroll to position [239, 0]
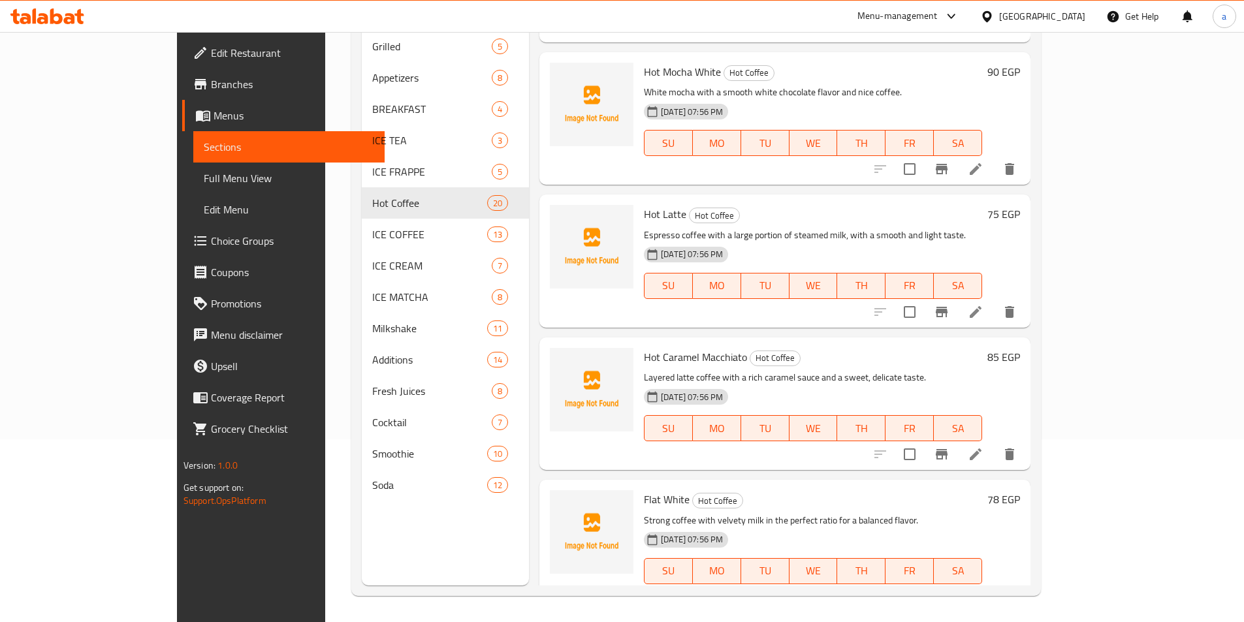
click at [211, 245] on span "Choice Groups" at bounding box center [292, 241] width 163 height 16
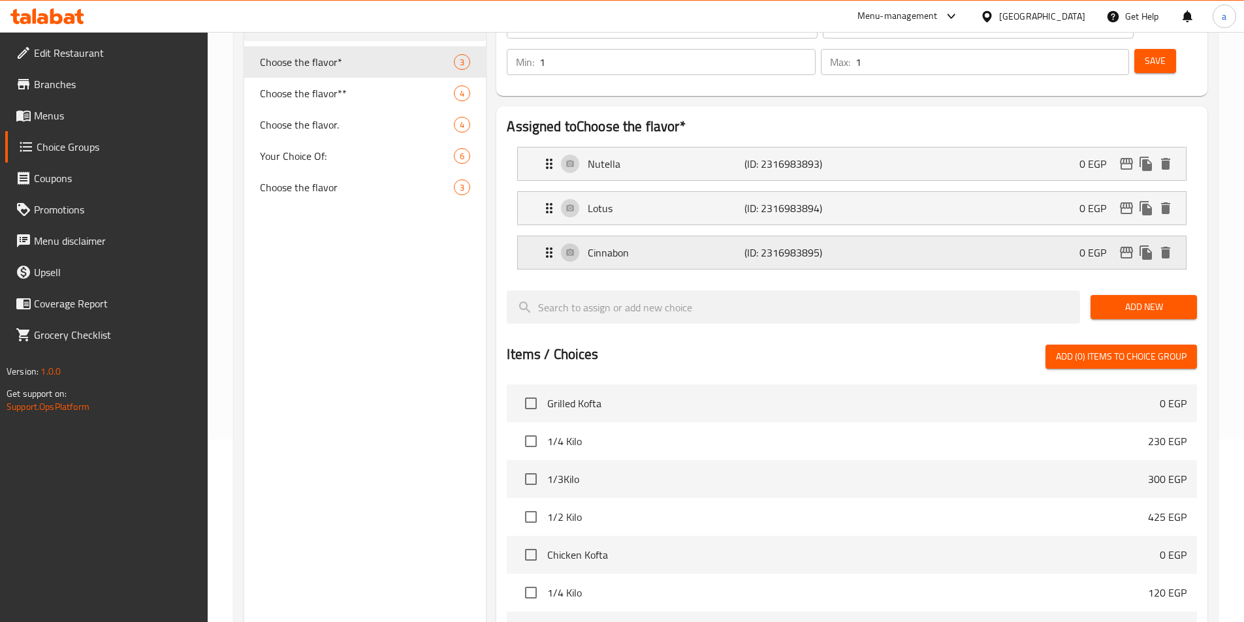
click at [625, 245] on p "Cinnabon" at bounding box center [666, 253] width 156 height 16
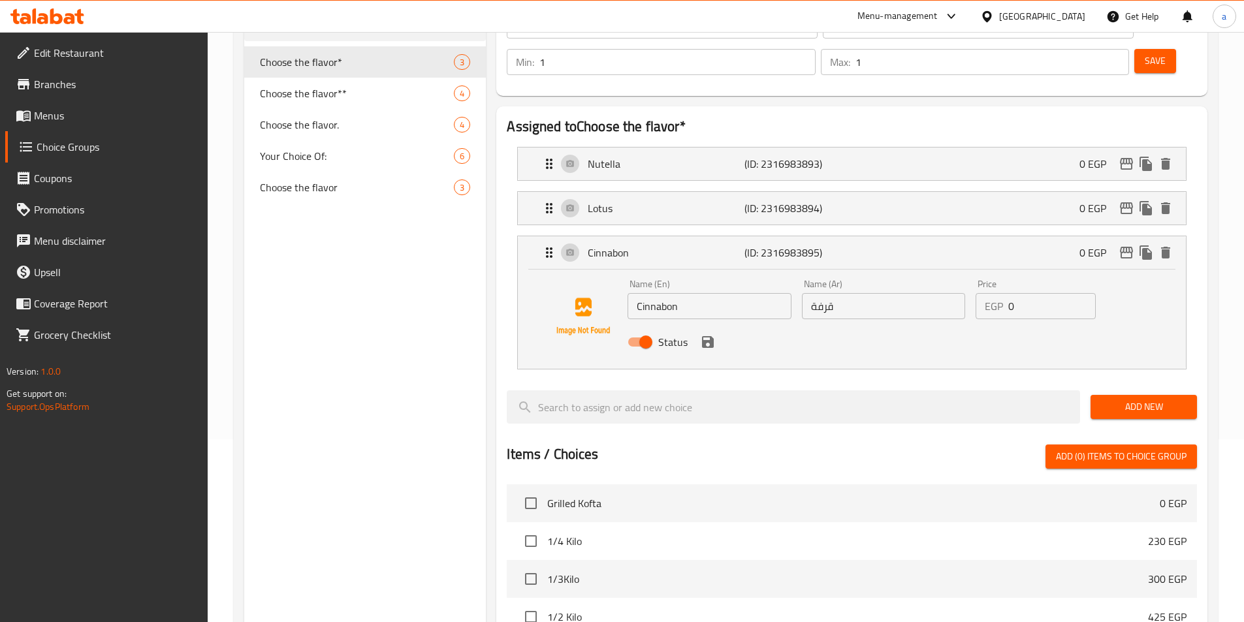
click at [648, 189] on li "Lotus (ID: 2316983894) 0 EGP Name (En) Lotus Name (En) Name (Ar) لوتس Name (Ar)…" at bounding box center [852, 208] width 690 height 44
click at [832, 293] on input "قرفة" at bounding box center [883, 306] width 163 height 26
type input "s"
click at [715, 324] on div "Status" at bounding box center [883, 341] width 522 height 35
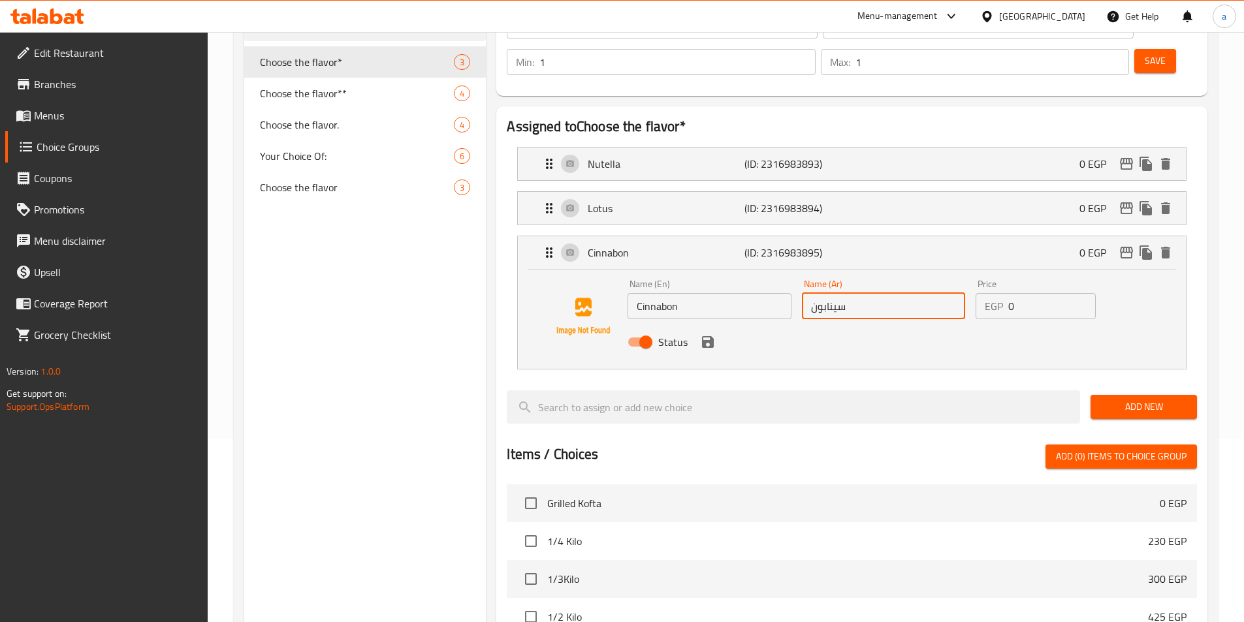
drag, startPoint x: 712, startPoint y: 307, endPoint x: 788, endPoint y: 290, distance: 78.2
click at [712, 336] on icon "save" at bounding box center [708, 342] width 12 height 12
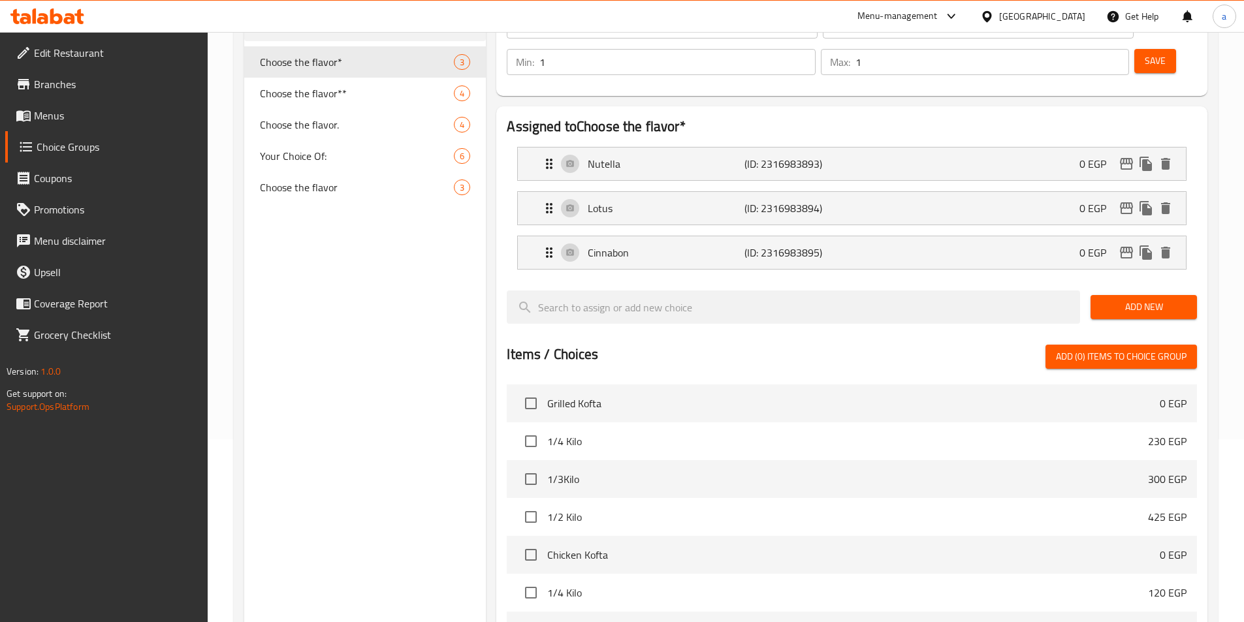
type input "سينابون"
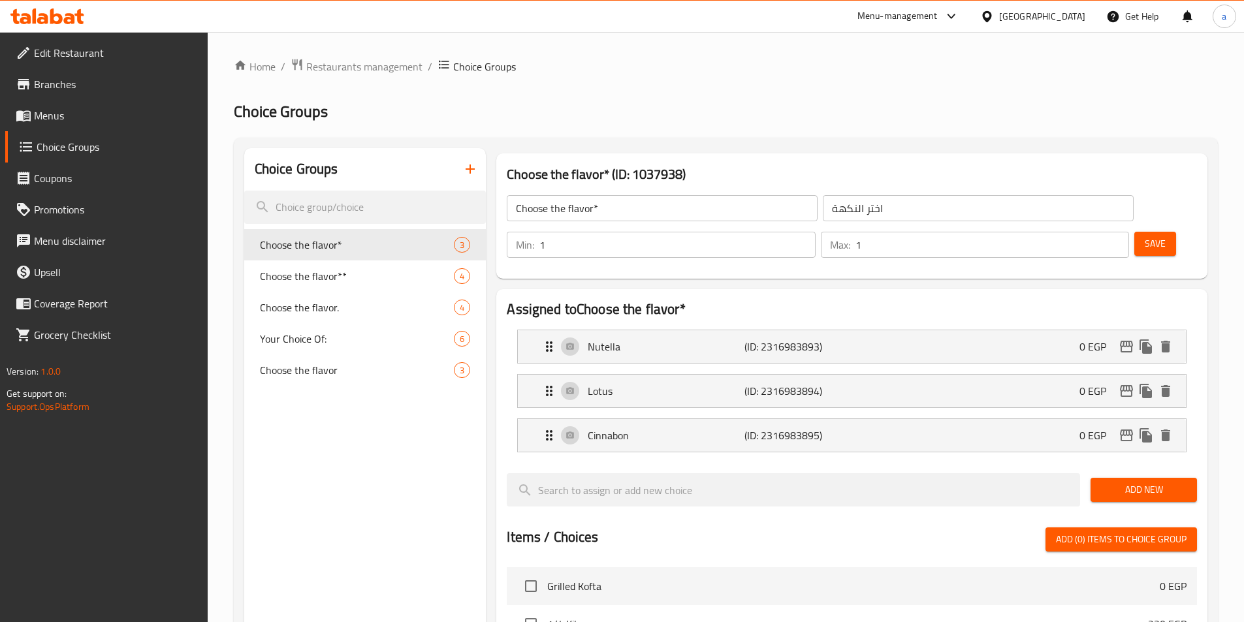
click at [1144, 236] on span "Save" at bounding box center [1154, 244] width 21 height 16
click at [70, 116] on span "Menus" at bounding box center [115, 116] width 163 height 16
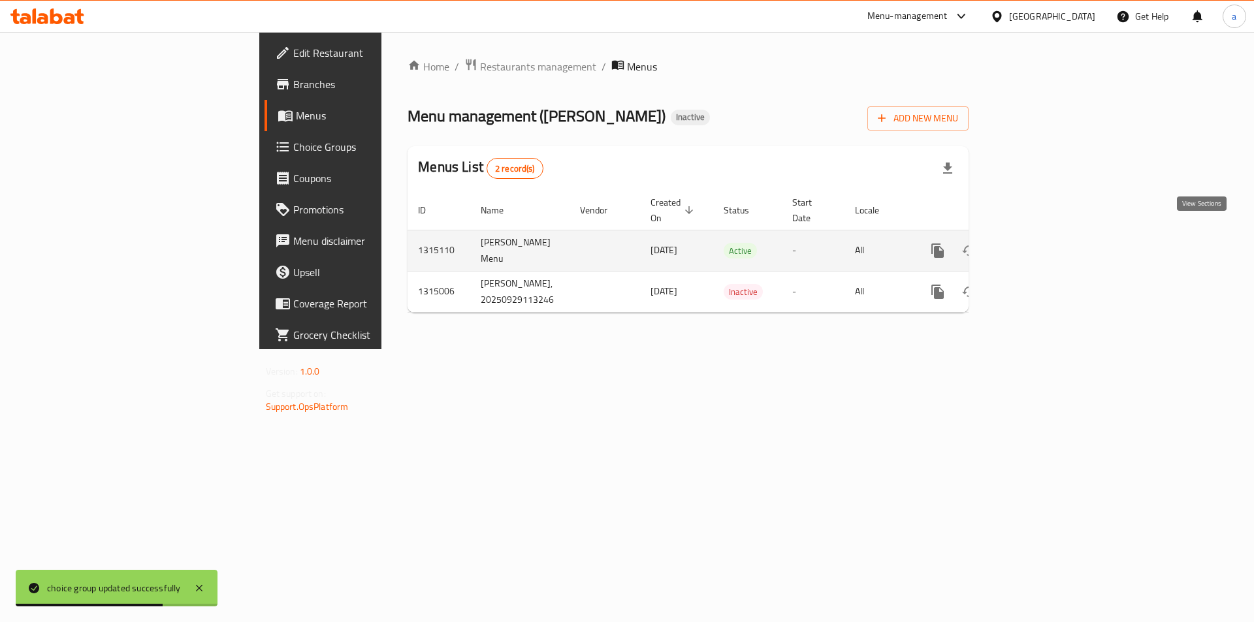
click at [1047, 244] on link "enhanced table" at bounding box center [1031, 250] width 31 height 31
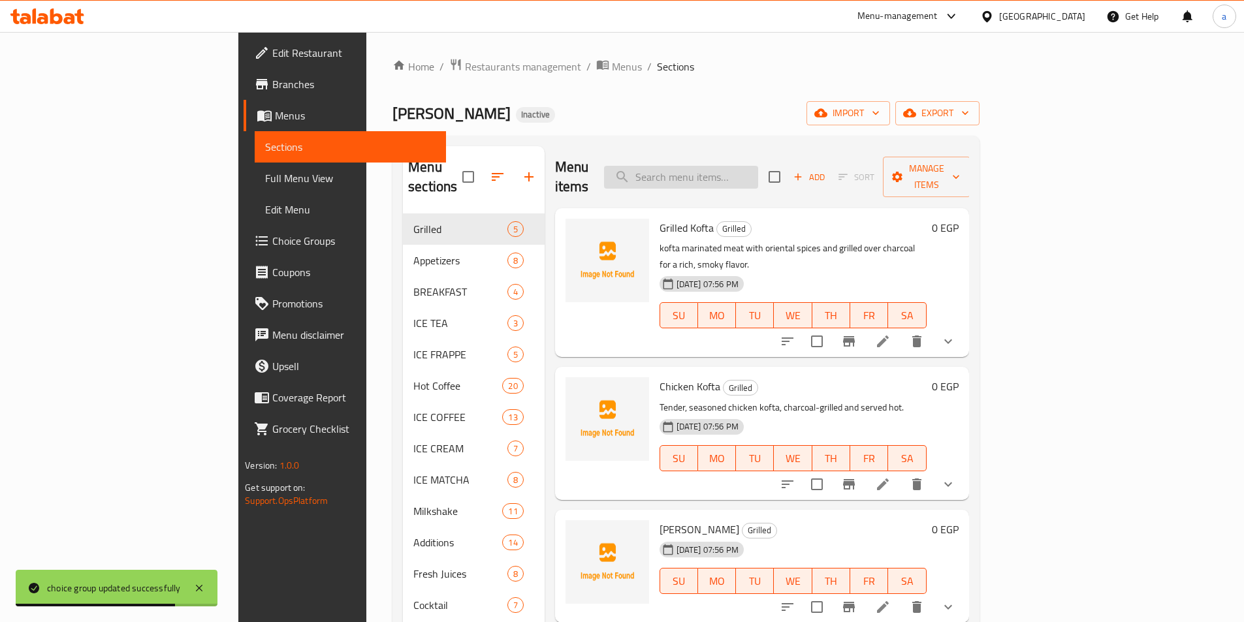
click at [758, 178] on input "search" at bounding box center [681, 177] width 154 height 23
paste input "Fruit croissant"
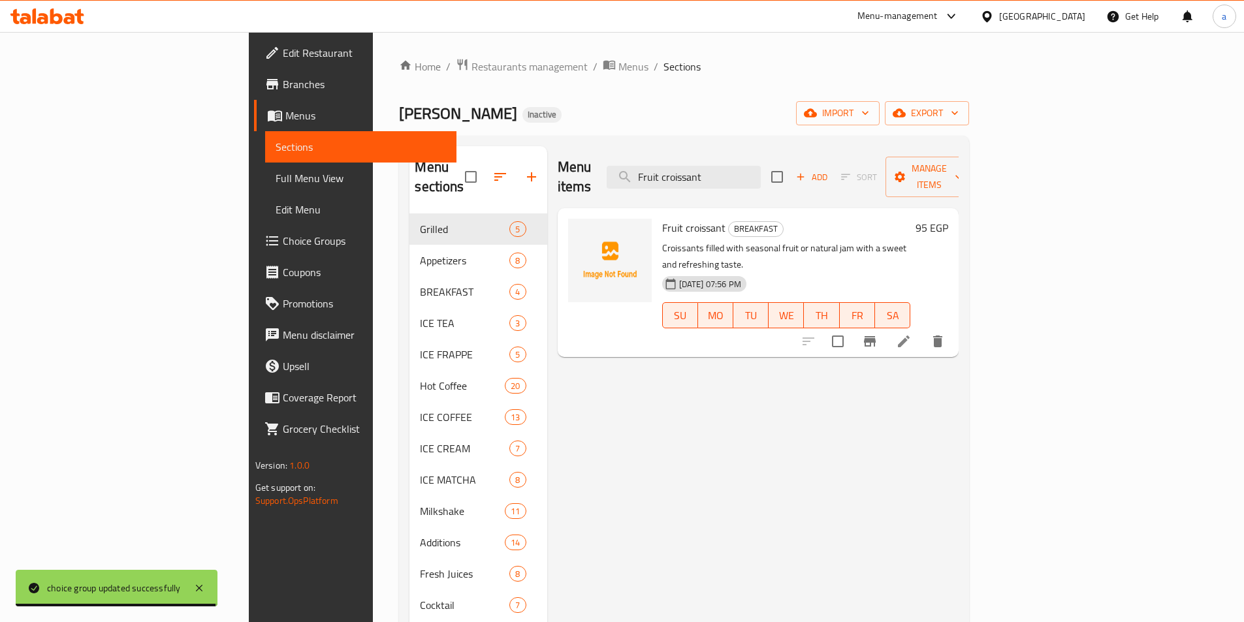
type input "Fruit croissant"
click at [911, 334] on icon at bounding box center [904, 342] width 16 height 16
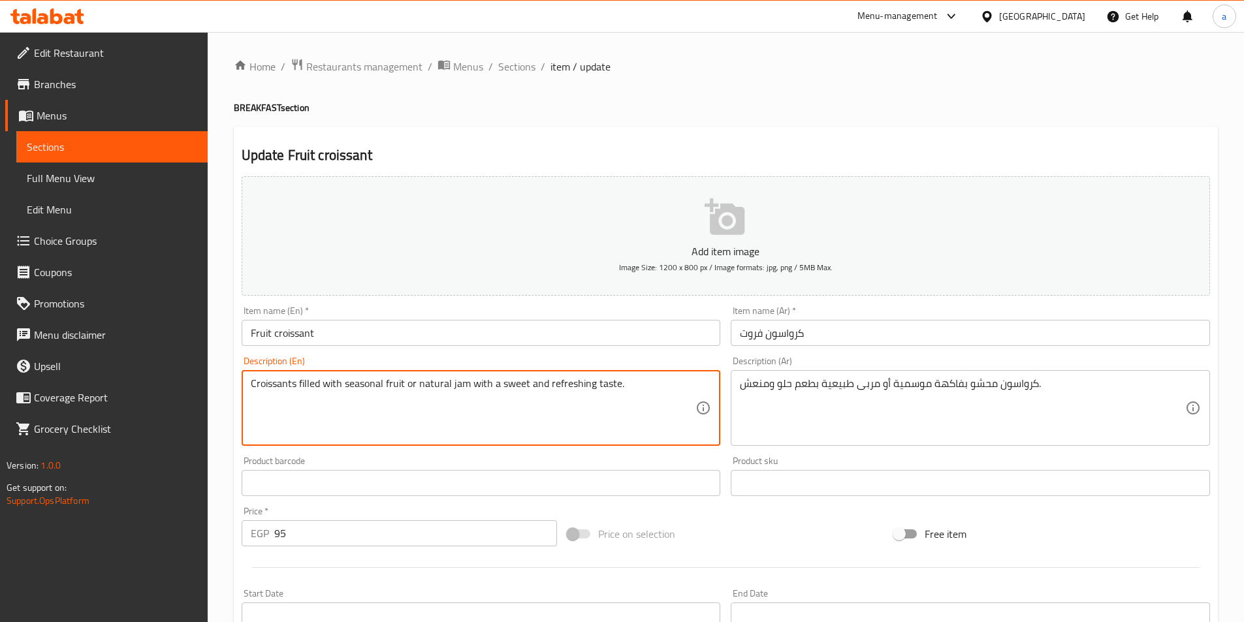
click at [492, 381] on textarea "Croissants filled with seasonal fruit or natural jam with a sweet and refreshin…" at bounding box center [473, 408] width 445 height 62
click at [843, 384] on textarea "كرواسون محشو بفاكهة موسمية أو مربى طبيعية بطعم حلو ومنعش." at bounding box center [962, 408] width 445 height 62
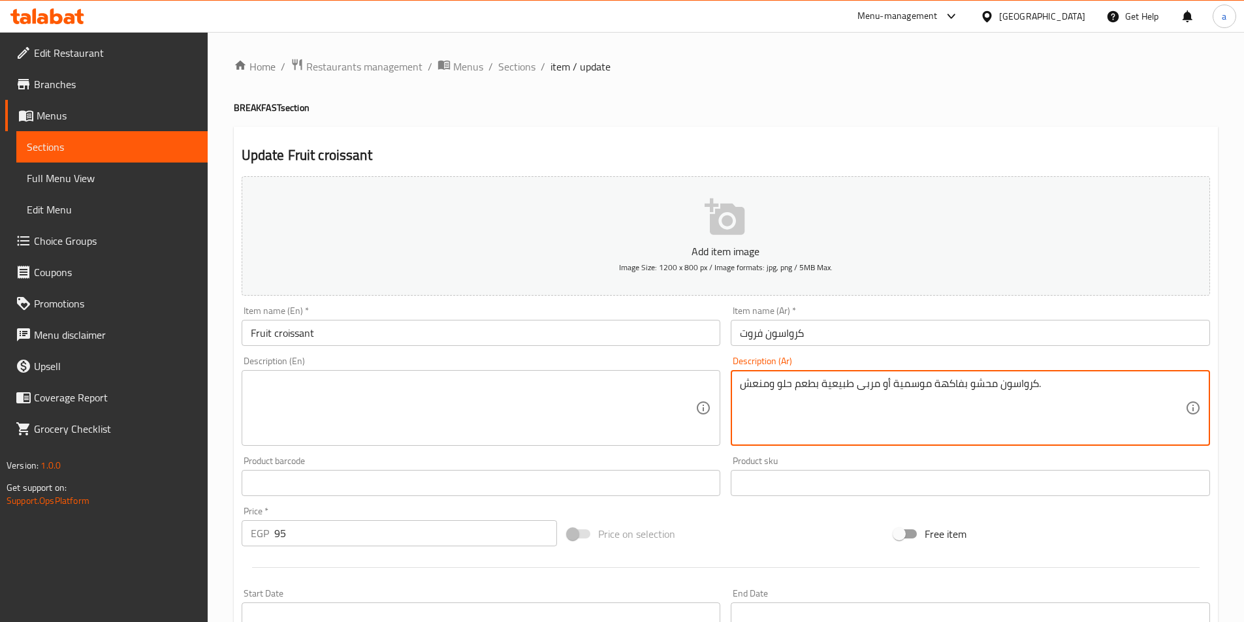
click at [843, 384] on textarea "كرواسون محشو بفاكهة موسمية أو مربى طبيعية بطعم حلو ومنعش." at bounding box center [962, 408] width 445 height 62
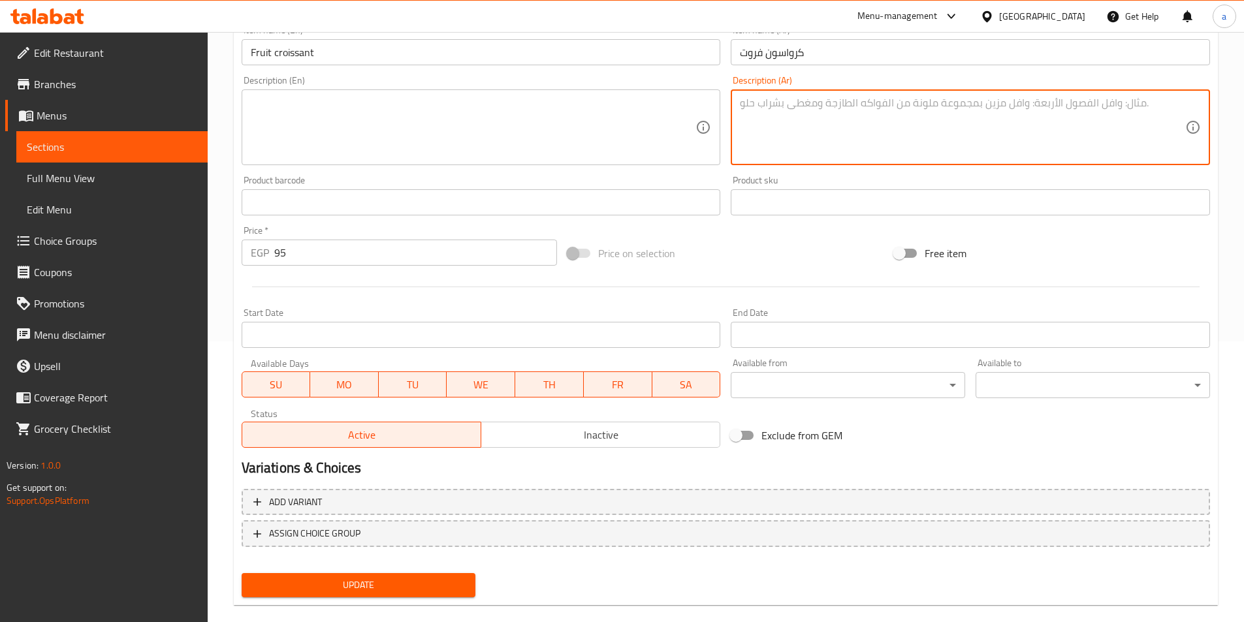
scroll to position [300, 0]
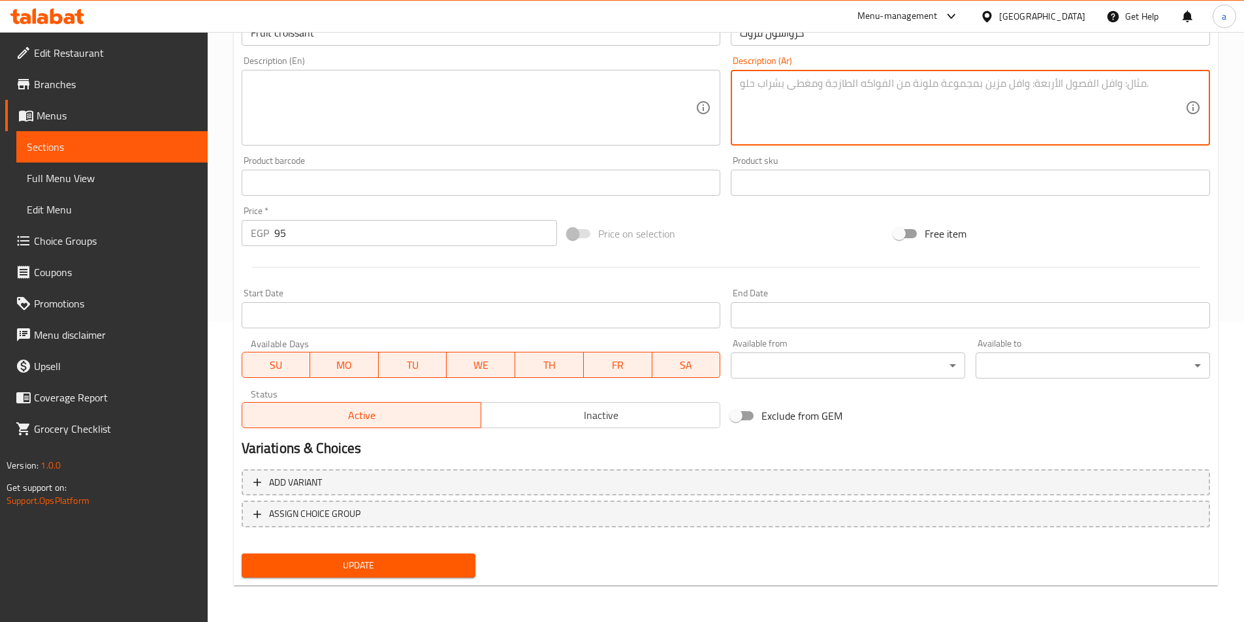
click at [358, 590] on div "Home / Restaurants management / Menus / Sections / item / update BREAKFAST sect…" at bounding box center [726, 177] width 984 height 838
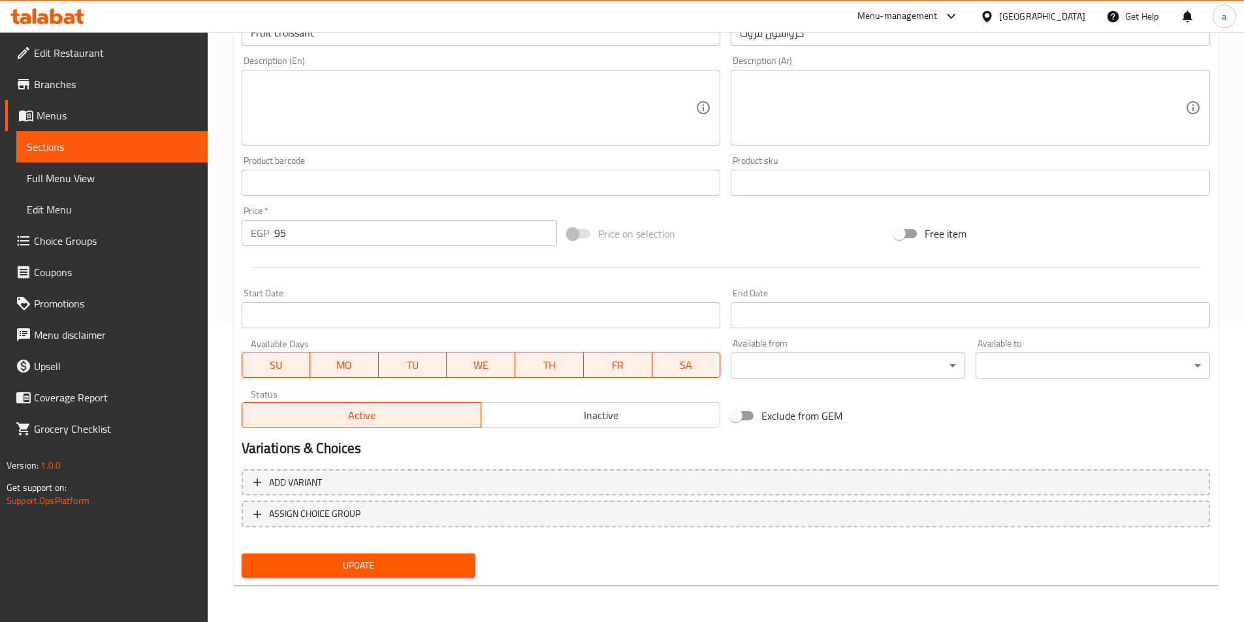
click at [358, 579] on div "Update" at bounding box center [358, 565] width 245 height 35
click at [362, 566] on span "Update" at bounding box center [358, 566] width 213 height 16
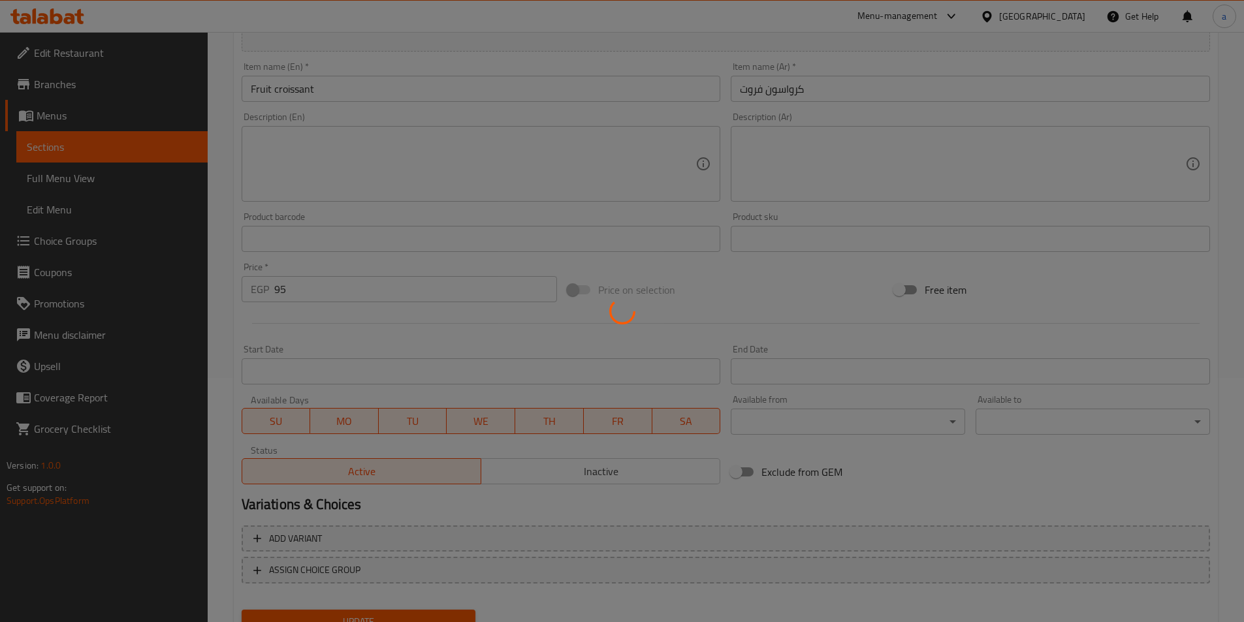
scroll to position [0, 0]
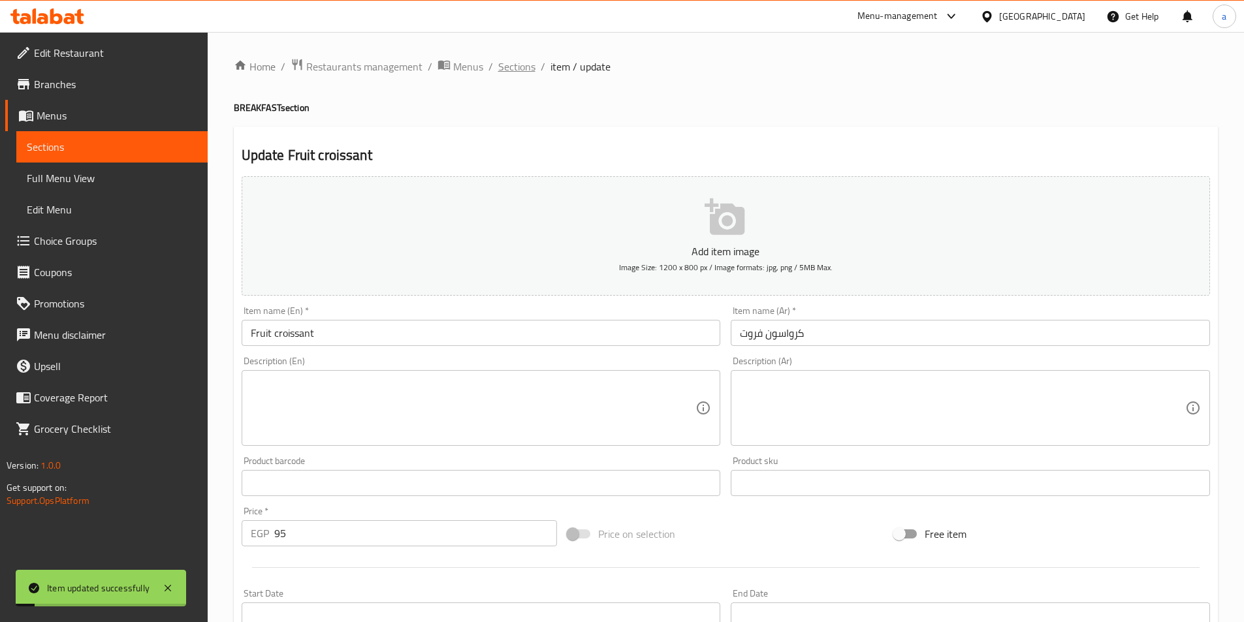
click at [501, 71] on span "Sections" at bounding box center [516, 67] width 37 height 16
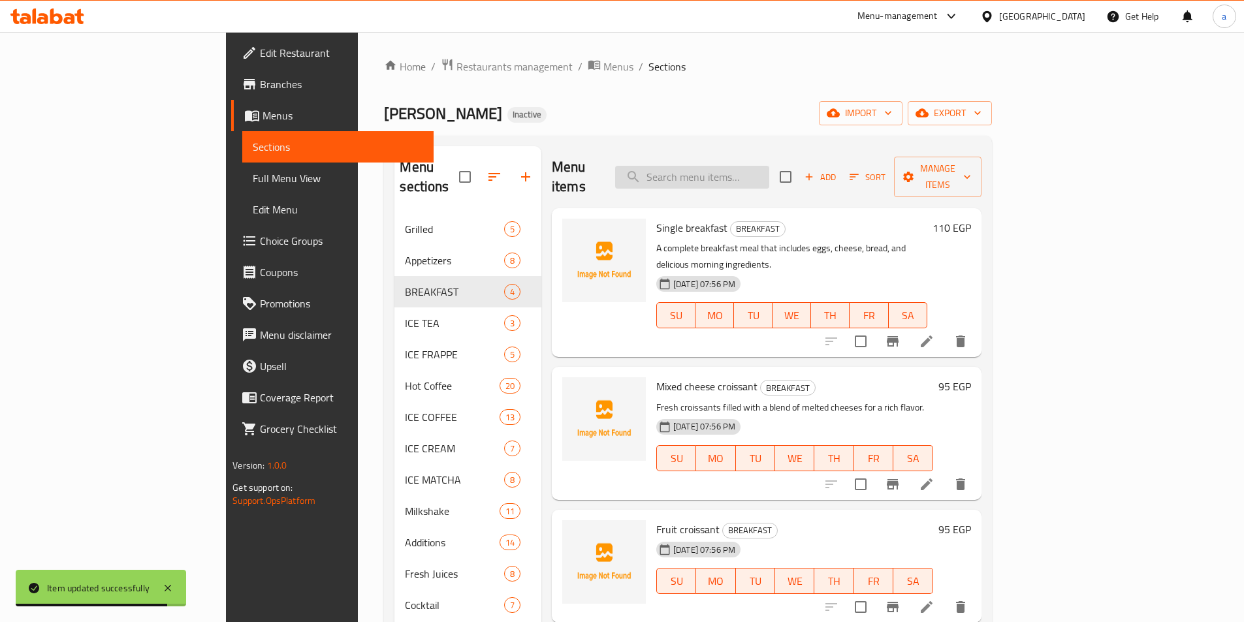
click at [759, 166] on input "search" at bounding box center [692, 177] width 154 height 23
paste input "French Coffee (Nutella - Lotus - Cinnabon)"
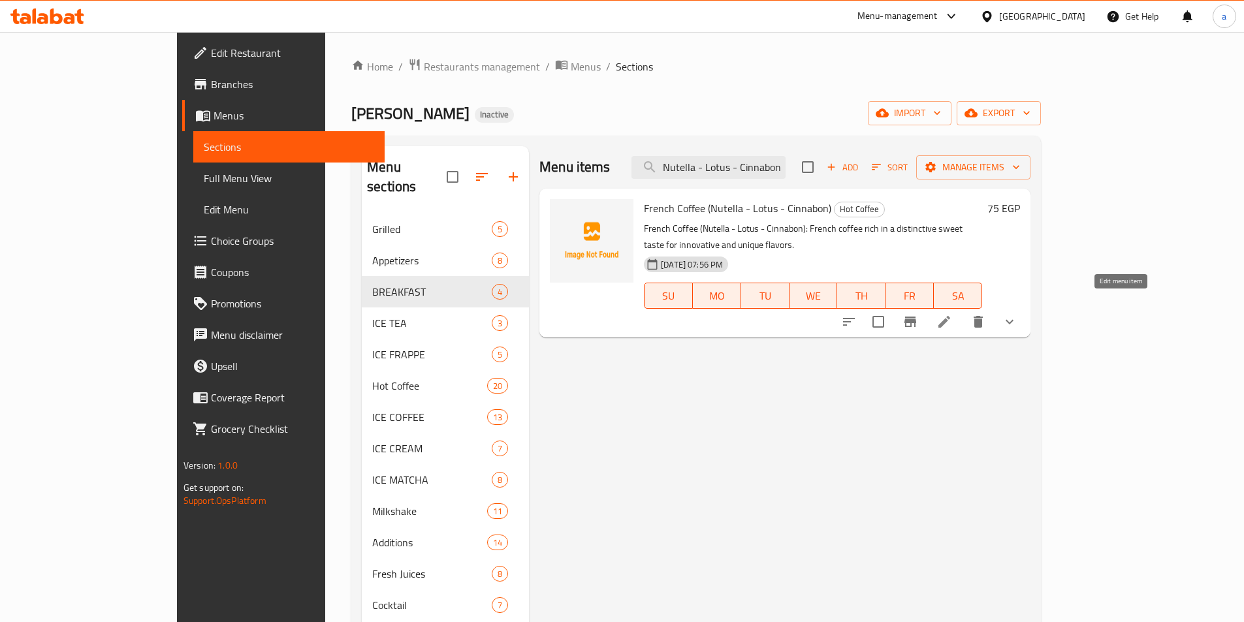
type input "French Coffee (Nutella - Lotus - Cinnabon)"
click at [952, 314] on icon at bounding box center [944, 322] width 16 height 16
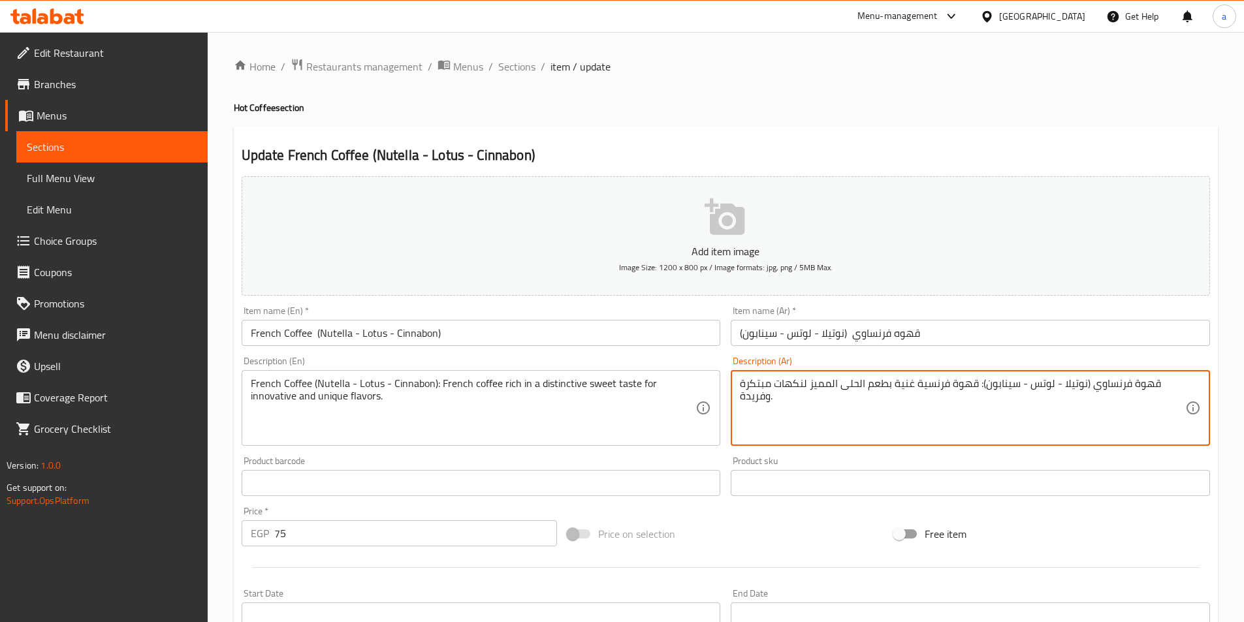
click at [847, 392] on textarea "قهوة فرنساوي (نوتيلا - لوتس - سينابون): قهوة فرنسية غنية بطعم الحلى المميز لنكه…" at bounding box center [962, 408] width 445 height 62
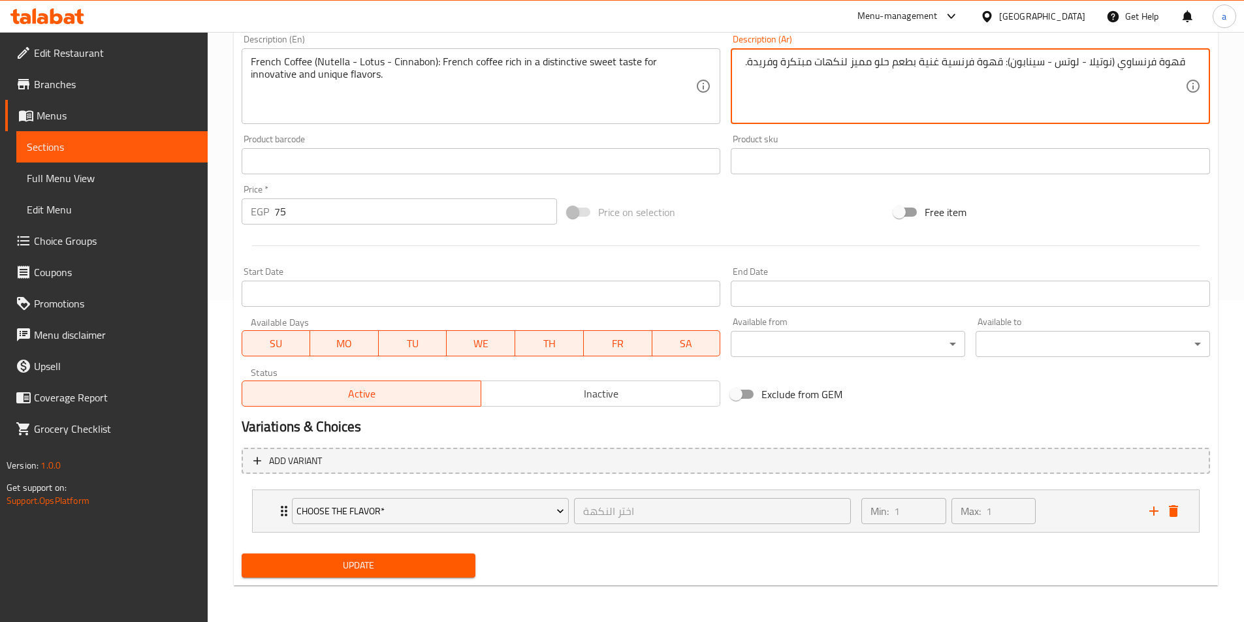
type textarea "قهوة فرنساوي (نوتيلا - لوتس - سينابون): قهوة فرنسية غنية بطعم حلو مميز لنكهات م…"
click at [430, 566] on span "Update" at bounding box center [358, 566] width 213 height 16
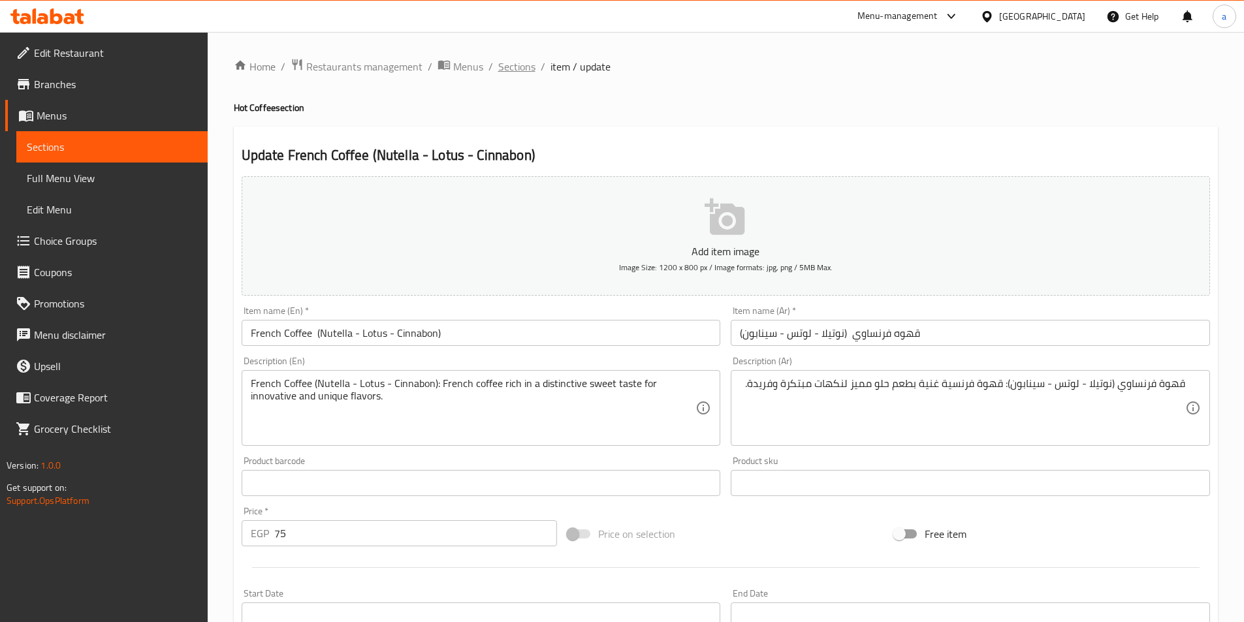
click at [504, 66] on span "Sections" at bounding box center [516, 67] width 37 height 16
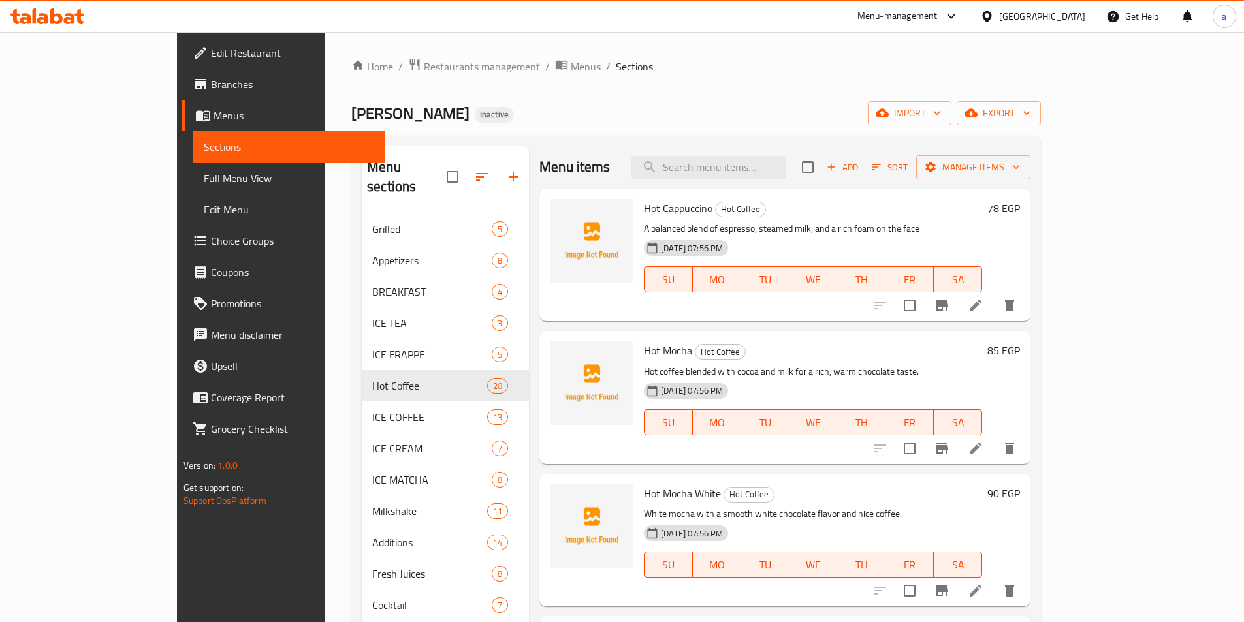
click at [758, 181] on div "Menu items Add Sort Manage items" at bounding box center [784, 167] width 491 height 42
click at [761, 167] on input "search" at bounding box center [708, 167] width 154 height 23
paste input "Matcha caramel"
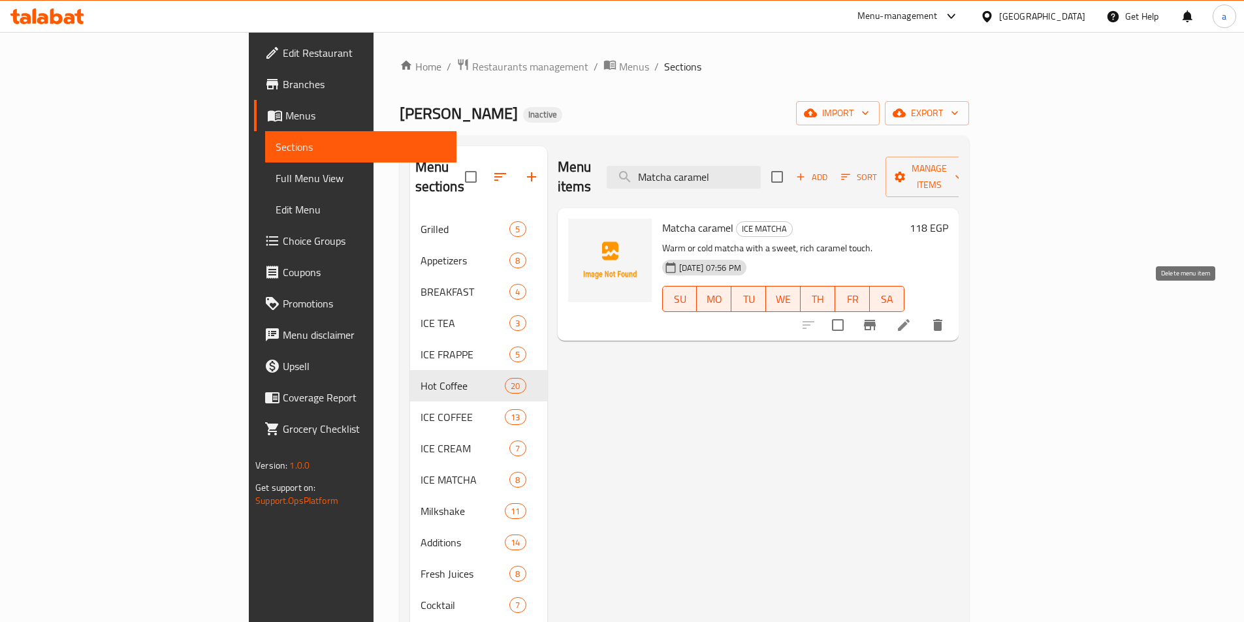
type input "Matcha caramel"
click at [911, 317] on icon at bounding box center [904, 325] width 16 height 16
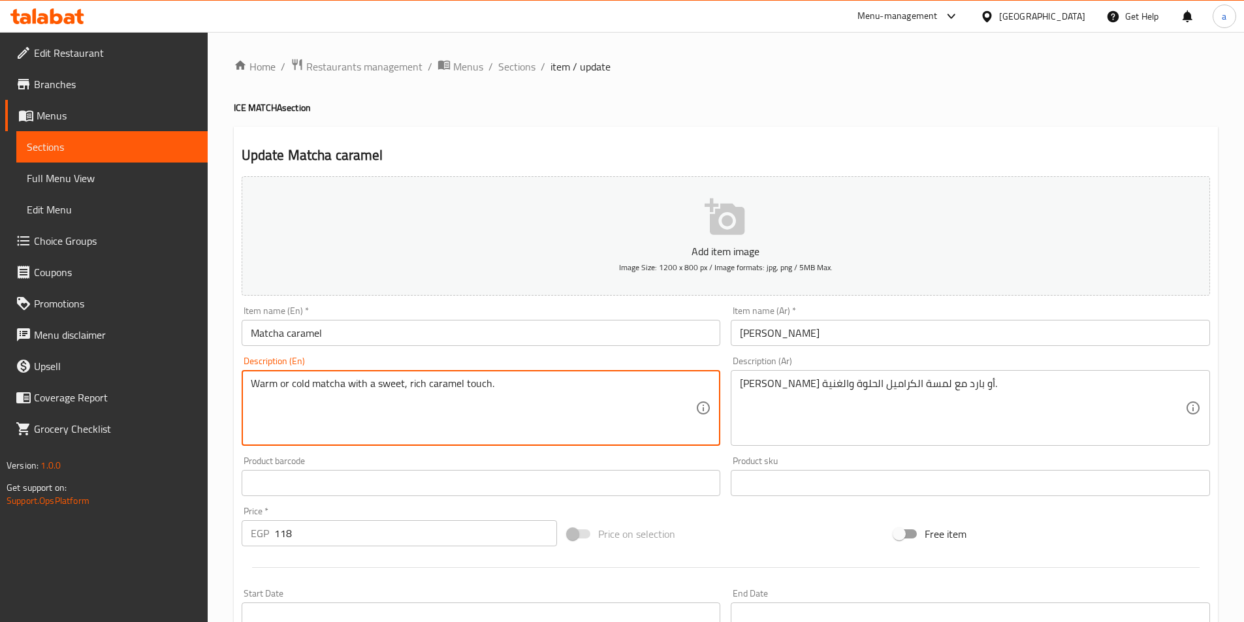
click at [484, 383] on textarea "Warm or cold matcha with a sweet, rich caramel touch." at bounding box center [473, 408] width 445 height 62
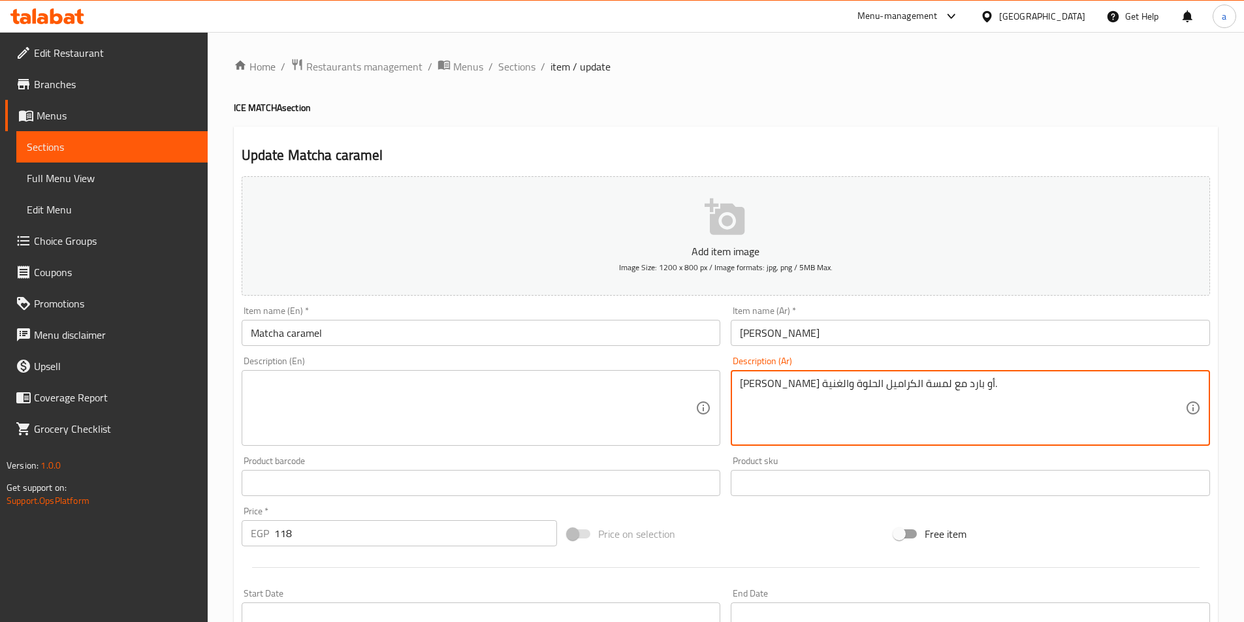
click at [898, 397] on textarea "ماتشا دافئ أو بارد مع لمسة الكراميل الحلوة والغنية." at bounding box center [962, 408] width 445 height 62
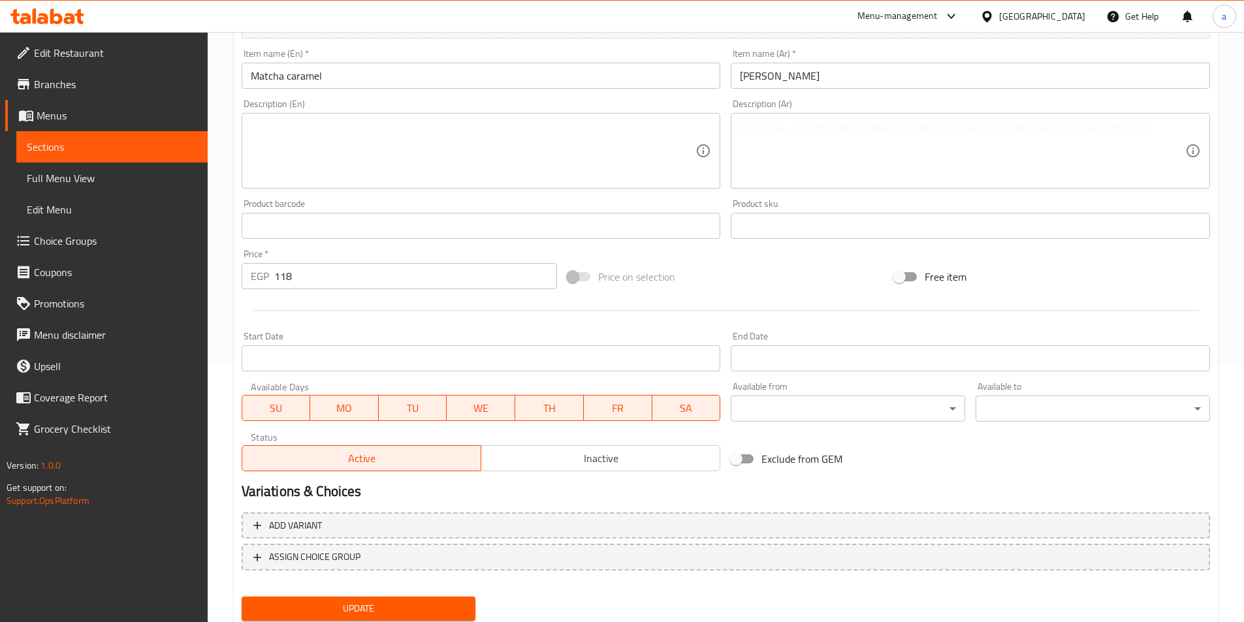
scroll to position [300, 0]
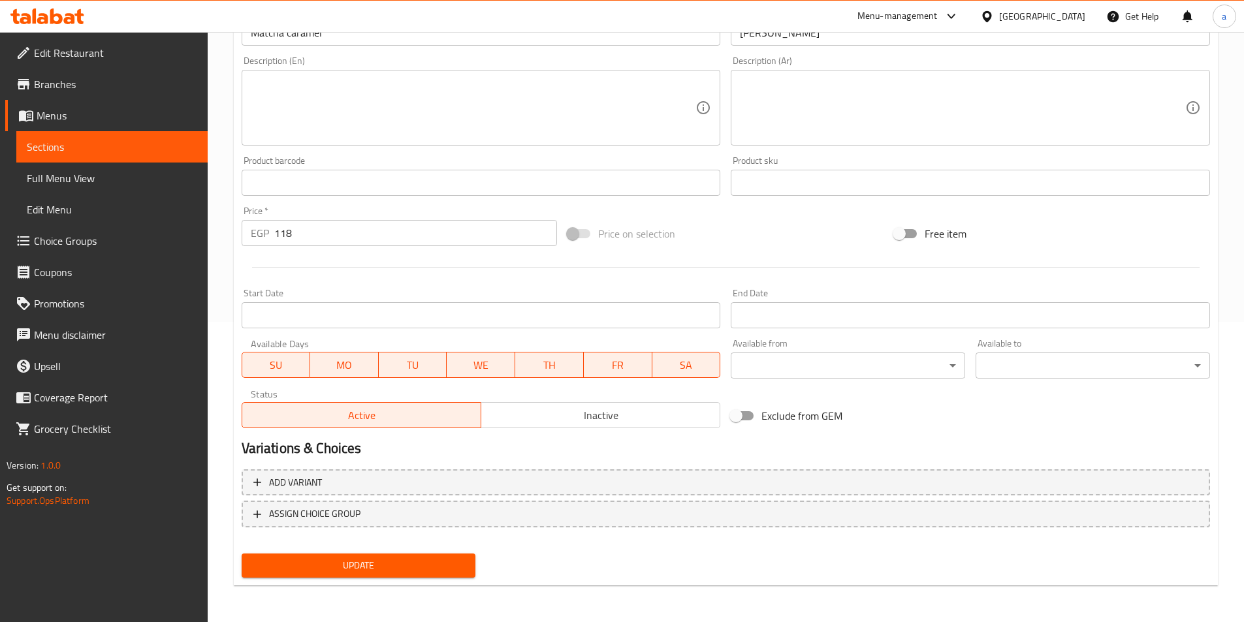
click at [403, 556] on button "Update" at bounding box center [359, 566] width 234 height 24
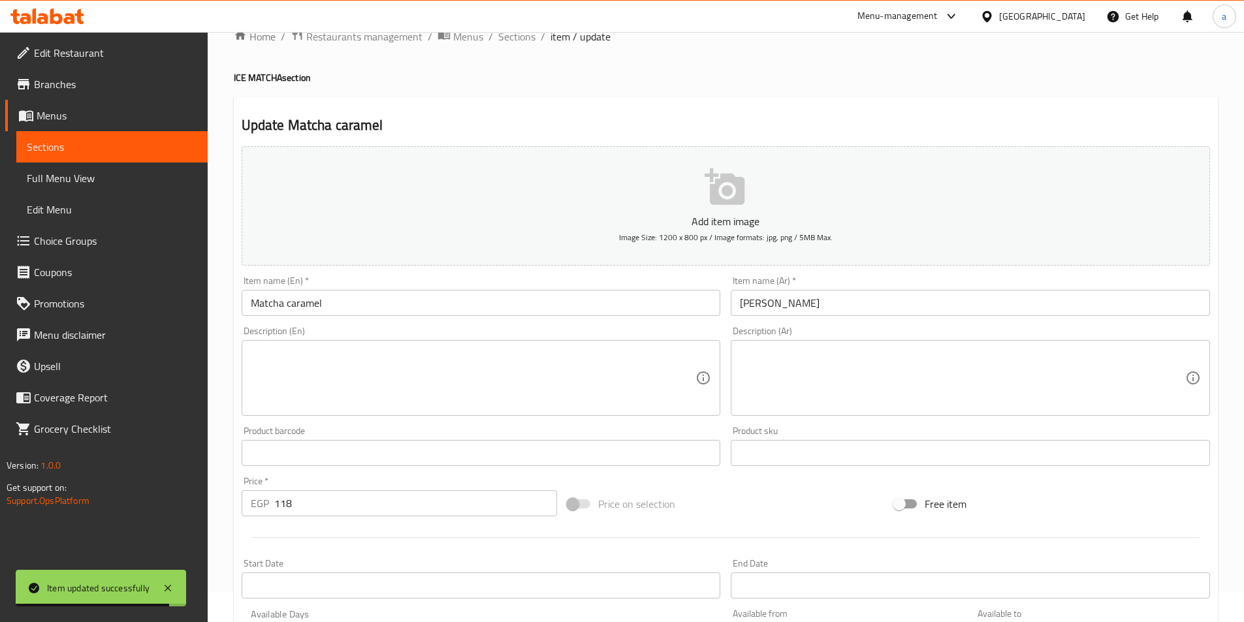
scroll to position [0, 0]
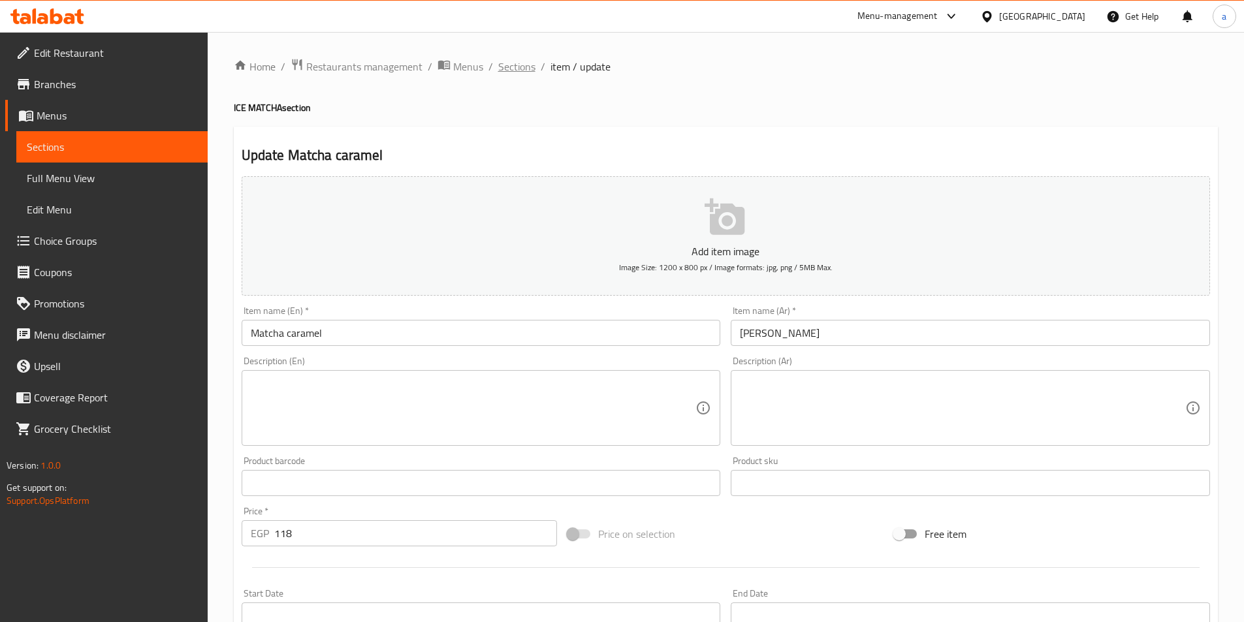
click at [506, 63] on span "Sections" at bounding box center [516, 67] width 37 height 16
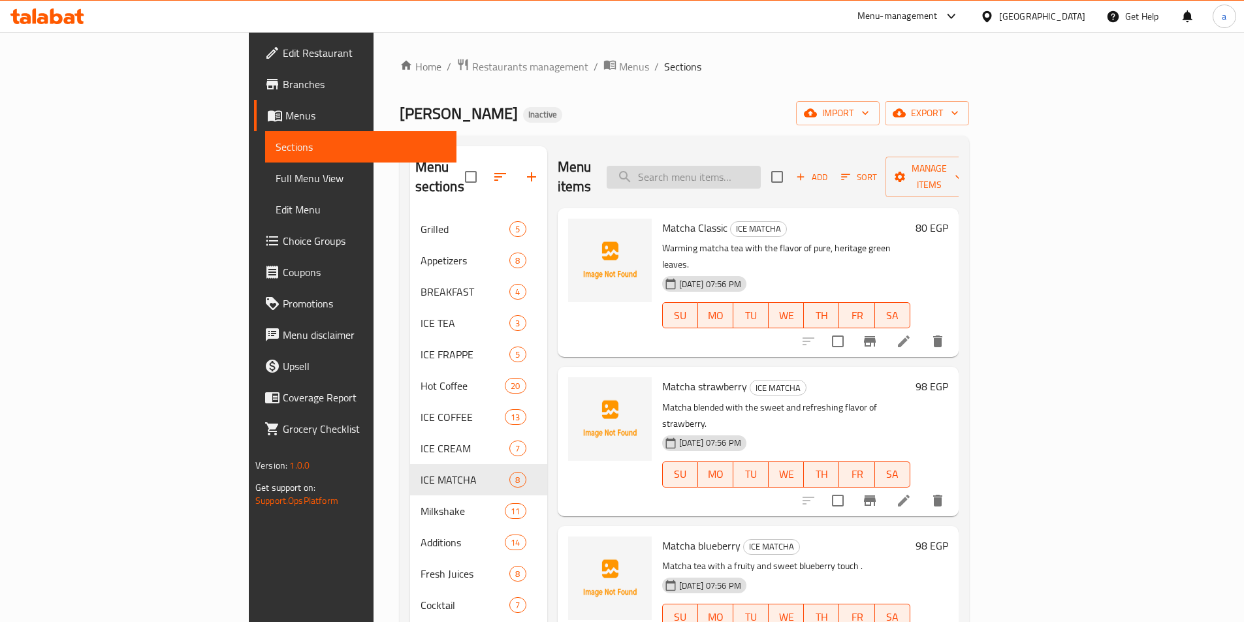
click at [749, 170] on input "search" at bounding box center [684, 177] width 154 height 23
paste input "Nutella Milkshake"
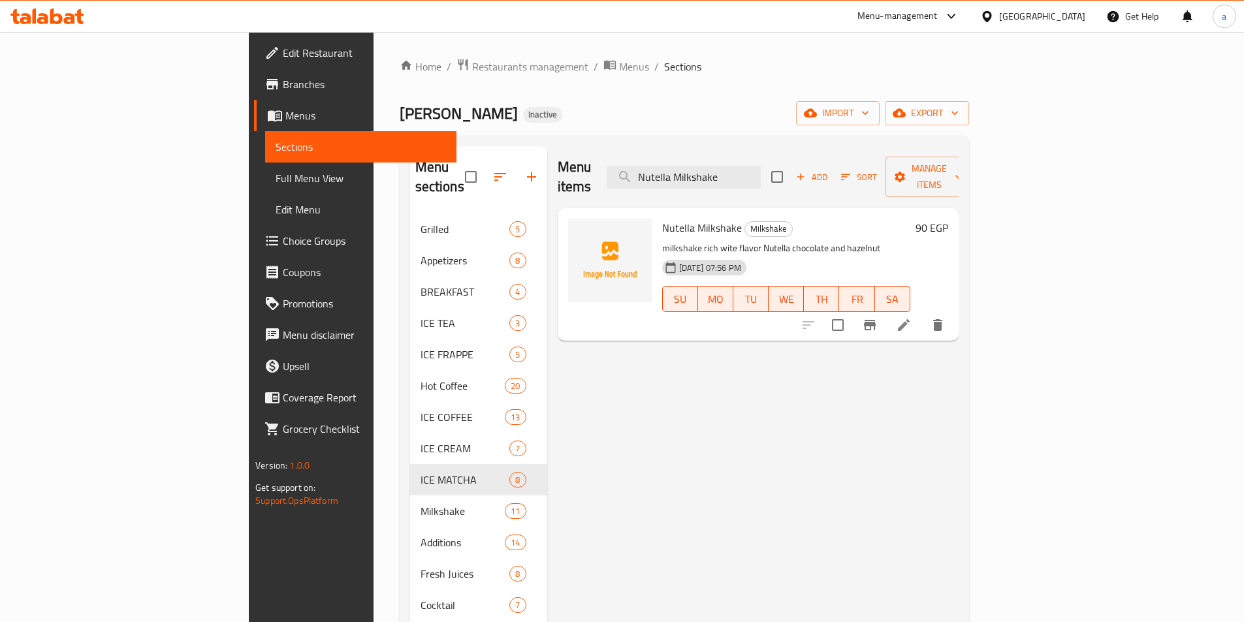
type input "Nutella Milkshake"
click at [922, 317] on li at bounding box center [903, 325] width 37 height 24
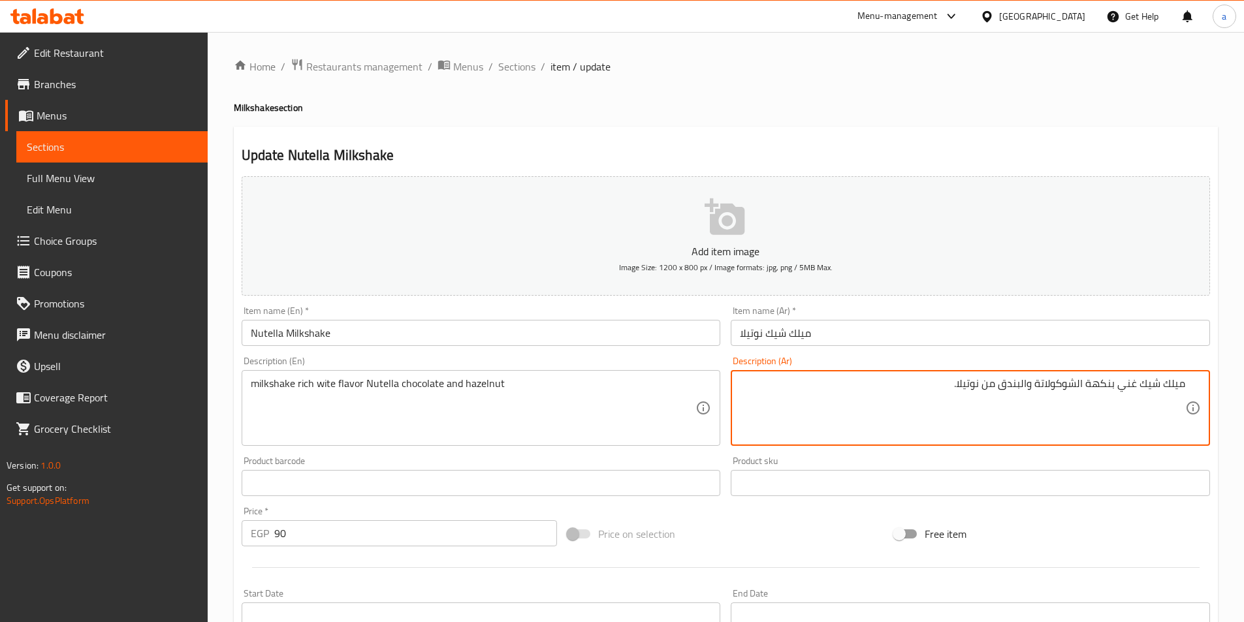
drag, startPoint x: 996, startPoint y: 388, endPoint x: 958, endPoint y: 390, distance: 37.9
click at [958, 390] on textarea "ميلك شيك غني بنكهة الشوكولاتة والبندق من نوتيلا." at bounding box center [962, 408] width 445 height 62
click at [990, 386] on textarea "ميلك شيك غني بنكهة الشوكولاتة والبندق من نوتيلا." at bounding box center [962, 408] width 445 height 62
click at [982, 388] on textarea "ميلك شيك غني بنكهة الشوكولاتة والبندق من نوتيلا." at bounding box center [962, 408] width 445 height 62
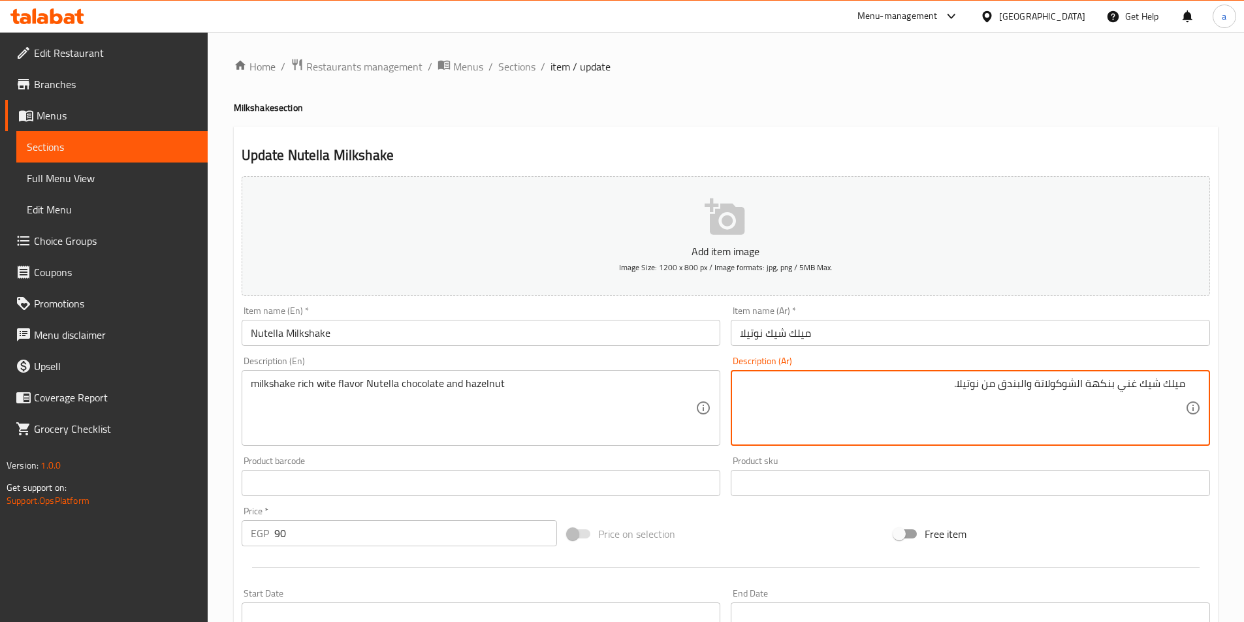
click at [992, 386] on textarea "ميلك شيك غني بنكهة الشوكولاتة والبندق من نوتيلا." at bounding box center [962, 408] width 445 height 62
click at [987, 386] on textarea "ميلك شيك غني بنكهة الشوكولاتة والبندق من نوتيلا." at bounding box center [962, 408] width 445 height 62
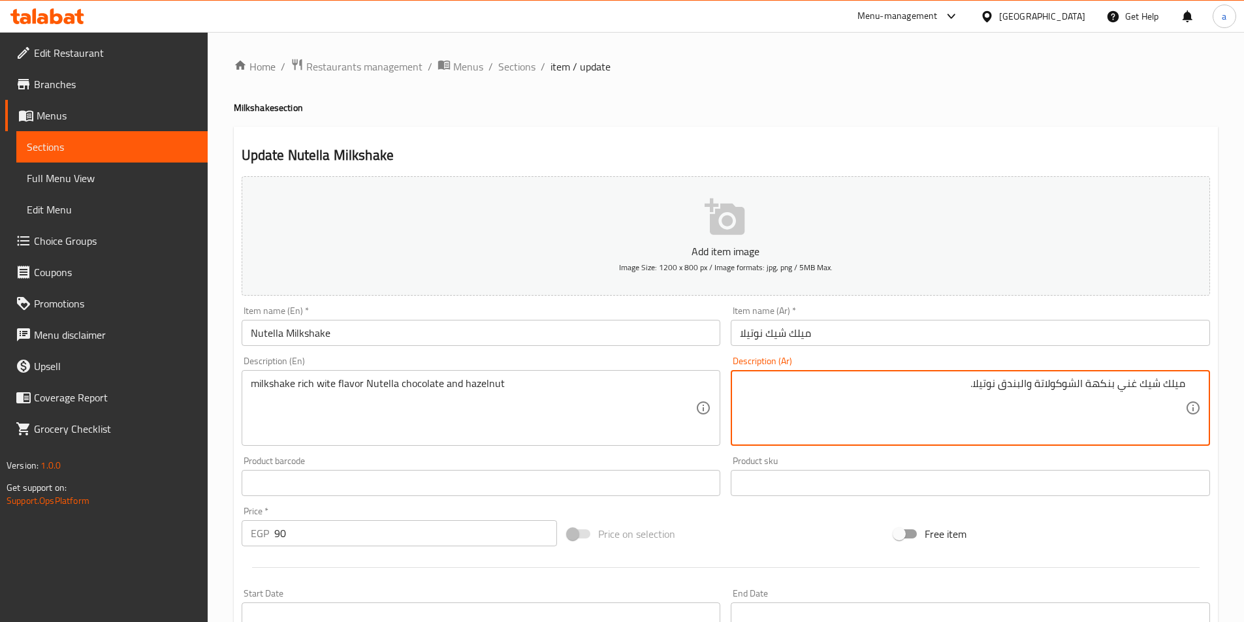
click at [985, 385] on textarea "ميلك شيك غني بنكهة الشوكولاتة والبندق نوتيلا." at bounding box center [962, 408] width 445 height 62
click at [983, 383] on textarea "ميلك شيك غني بنكهة الشوكولاتة والبندق نوتيلا." at bounding box center [962, 408] width 445 height 62
click at [1033, 384] on textarea "ميلك شيك غني بنكهة الشوكولاتة والبندق ." at bounding box center [962, 408] width 445 height 62
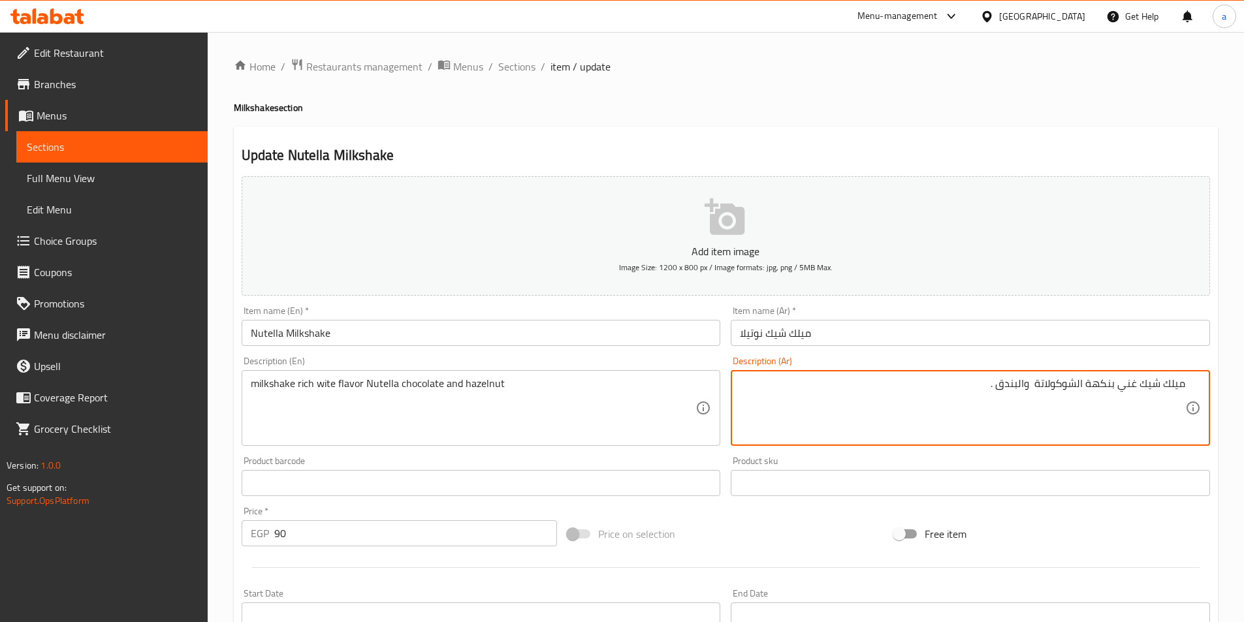
paste textarea "نوتيلا"
click at [1077, 388] on textarea "ميلك شيك غني بنكهة الشوكولاتة نوتيلا والبندق ." at bounding box center [962, 408] width 445 height 62
click at [1035, 383] on textarea "ميلك شيك غني بنكهة شوكولاتة نوتيلا والبندق ." at bounding box center [962, 408] width 445 height 62
click at [1038, 385] on textarea "ميلك شيك غني بنكهة شوكولاتة نوتيلا والبندق ." at bounding box center [962, 408] width 445 height 62
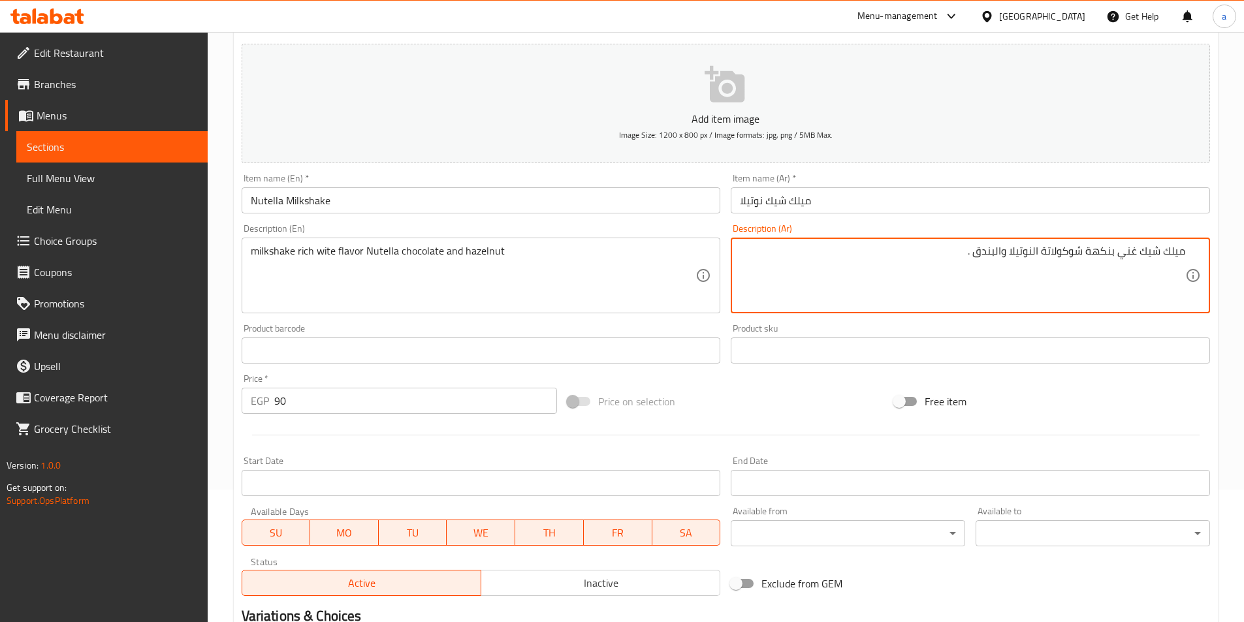
scroll to position [261, 0]
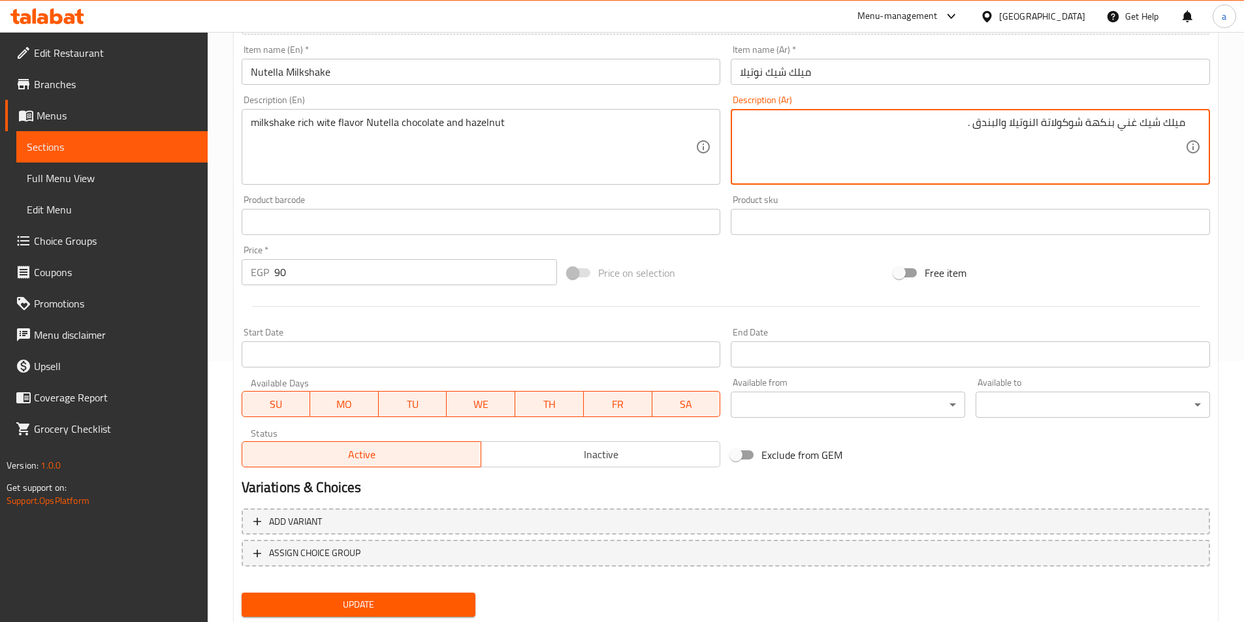
type textarea "ميلك شيك غني بنكهة شوكولاتة النوتيلا والبندق ."
click at [431, 596] on button "Update" at bounding box center [359, 605] width 234 height 24
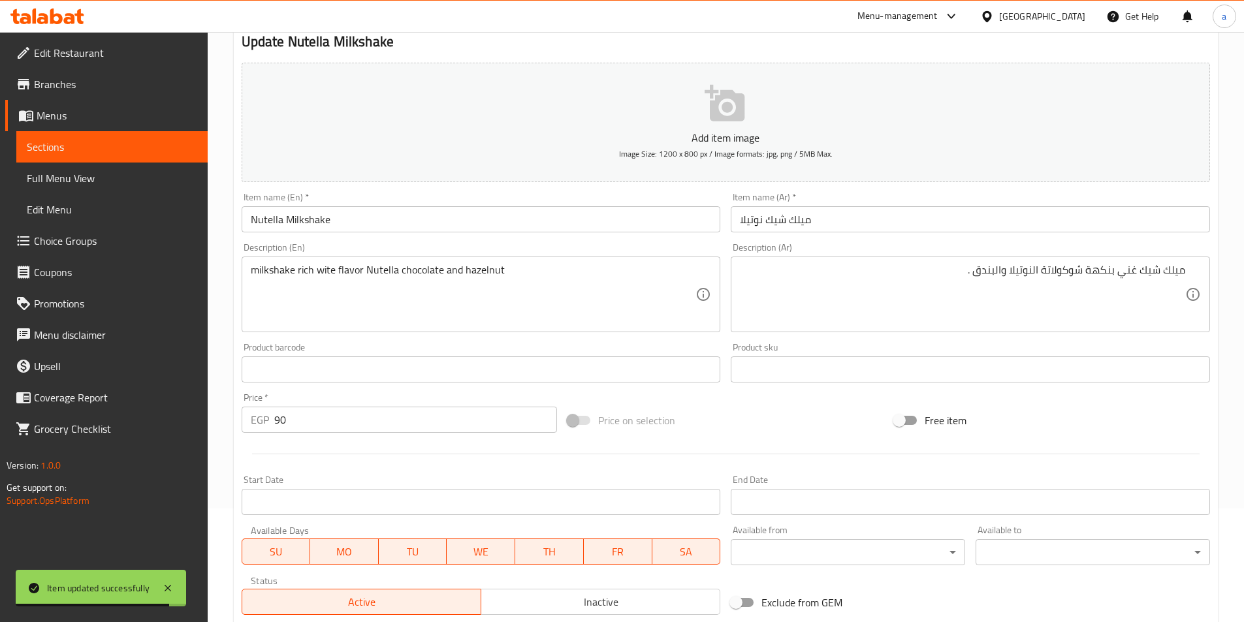
scroll to position [0, 0]
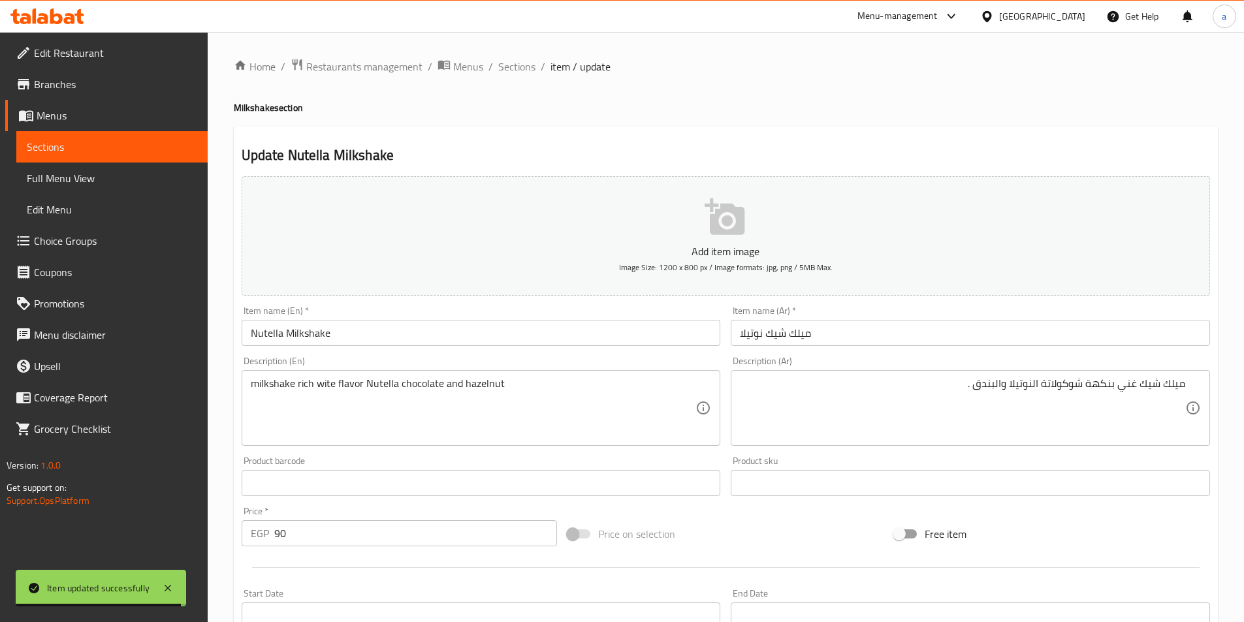
click at [61, 18] on icon at bounding box center [56, 16] width 12 height 16
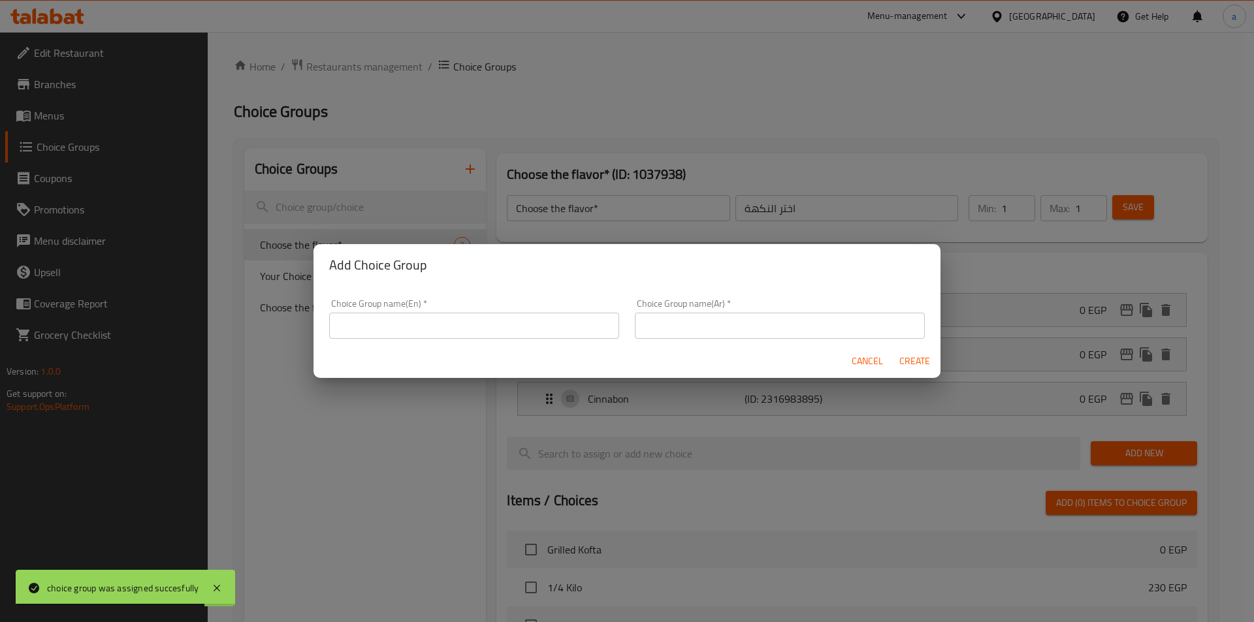
click at [464, 325] on input "text" at bounding box center [474, 326] width 290 height 26
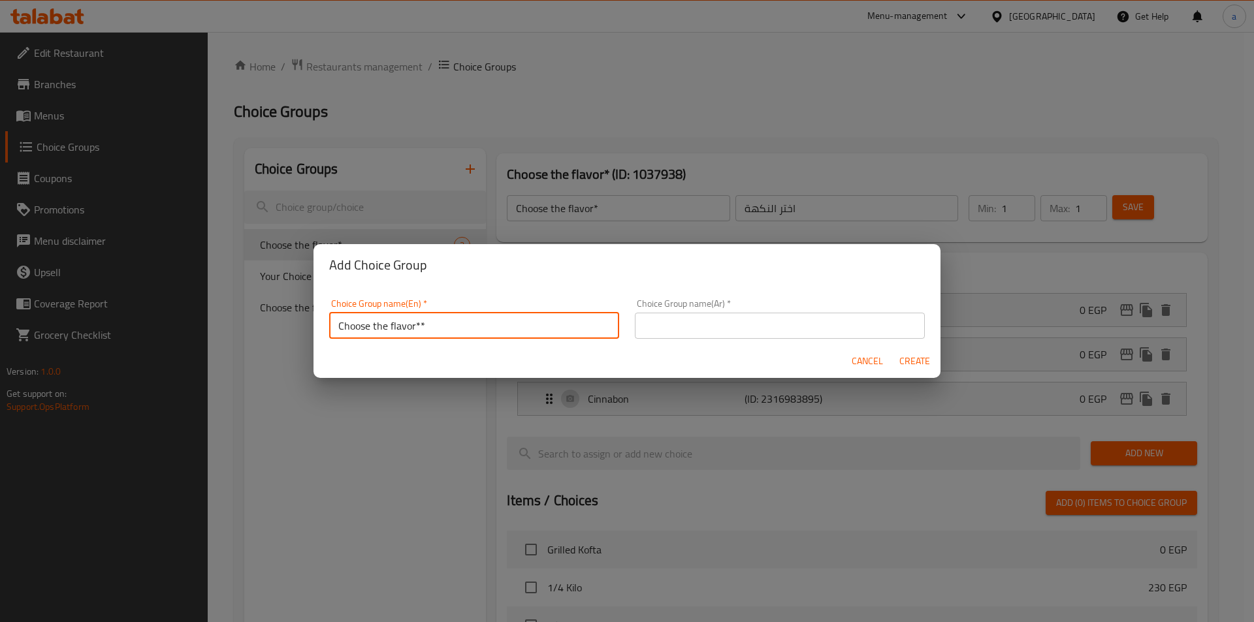
type input "Choose the flavor**"
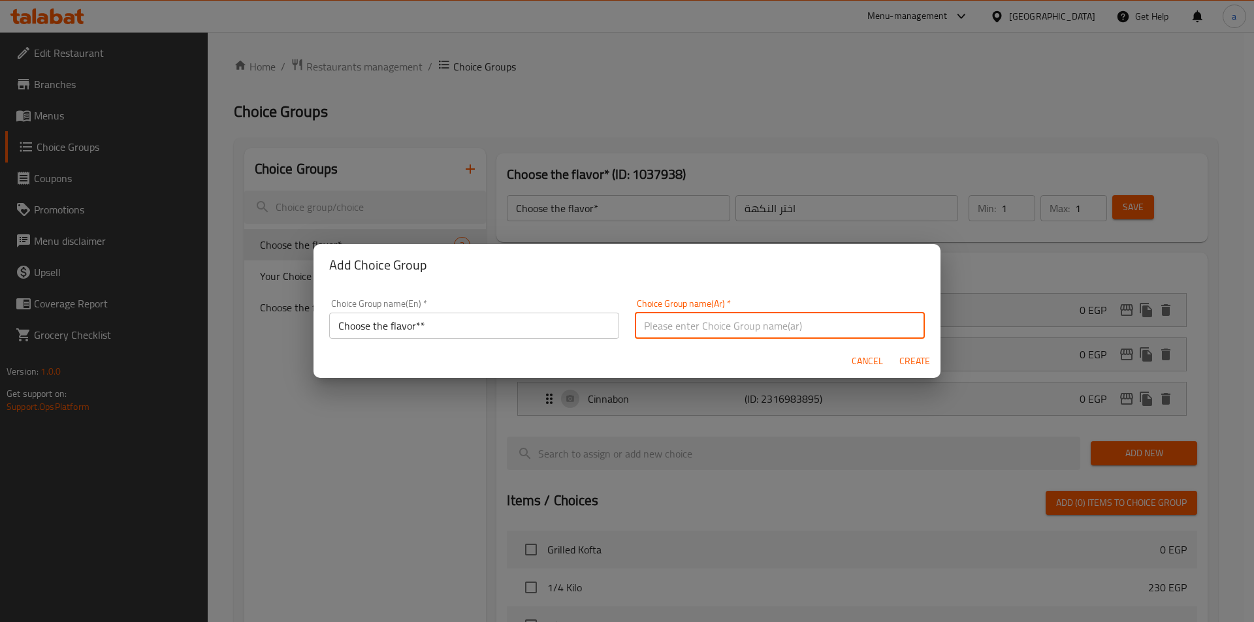
click at [705, 336] on input "text" at bounding box center [780, 326] width 290 height 26
type input "اختر النكهة"
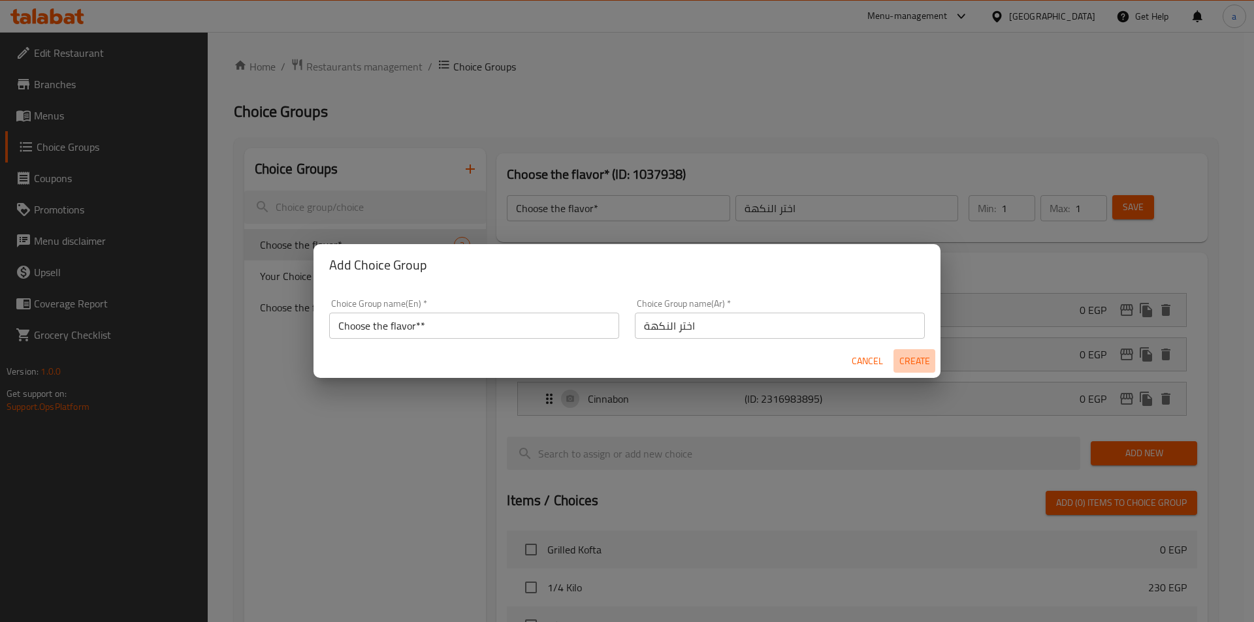
click at [907, 355] on span "Create" at bounding box center [913, 361] width 31 height 16
type input "Choose the flavor**"
type input "0"
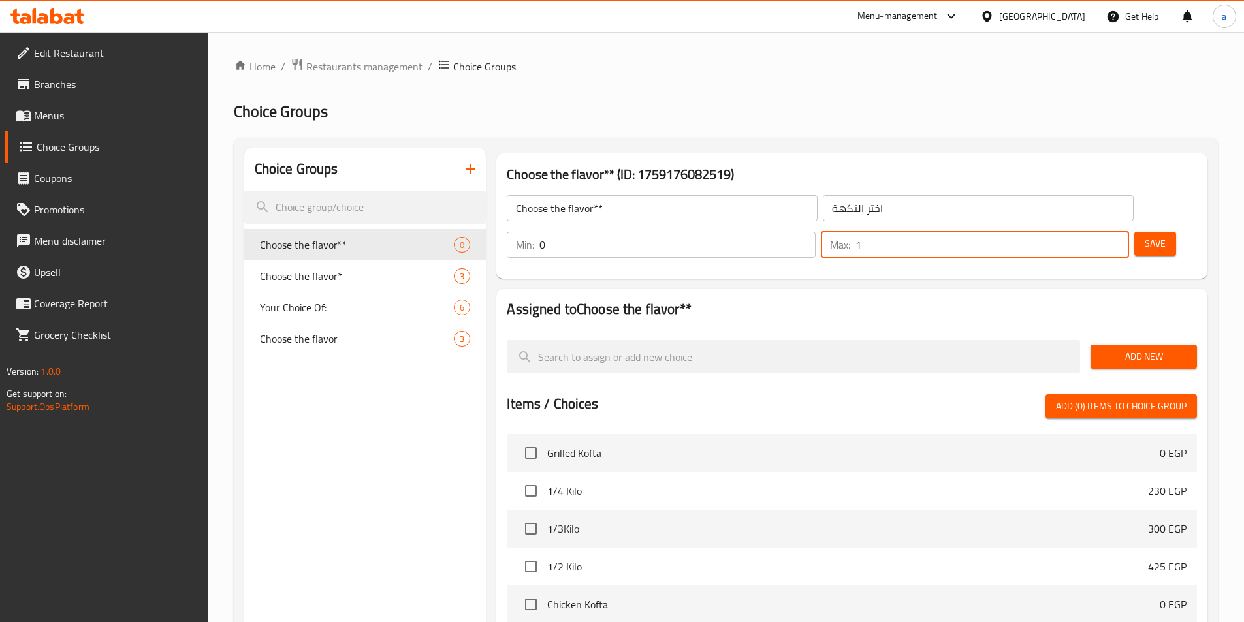
type input "1"
click at [1094, 232] on input "1" at bounding box center [992, 245] width 274 height 26
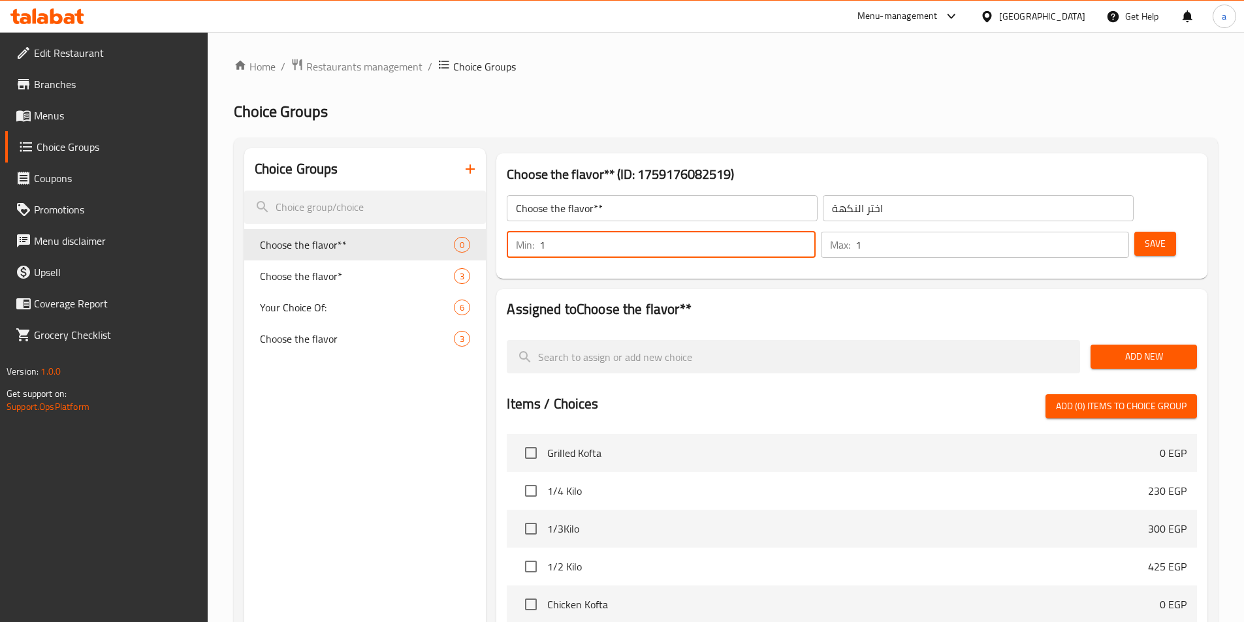
type input "1"
click at [815, 232] on input "1" at bounding box center [677, 245] width 276 height 26
click at [1133, 349] on span "Add New" at bounding box center [1144, 357] width 86 height 16
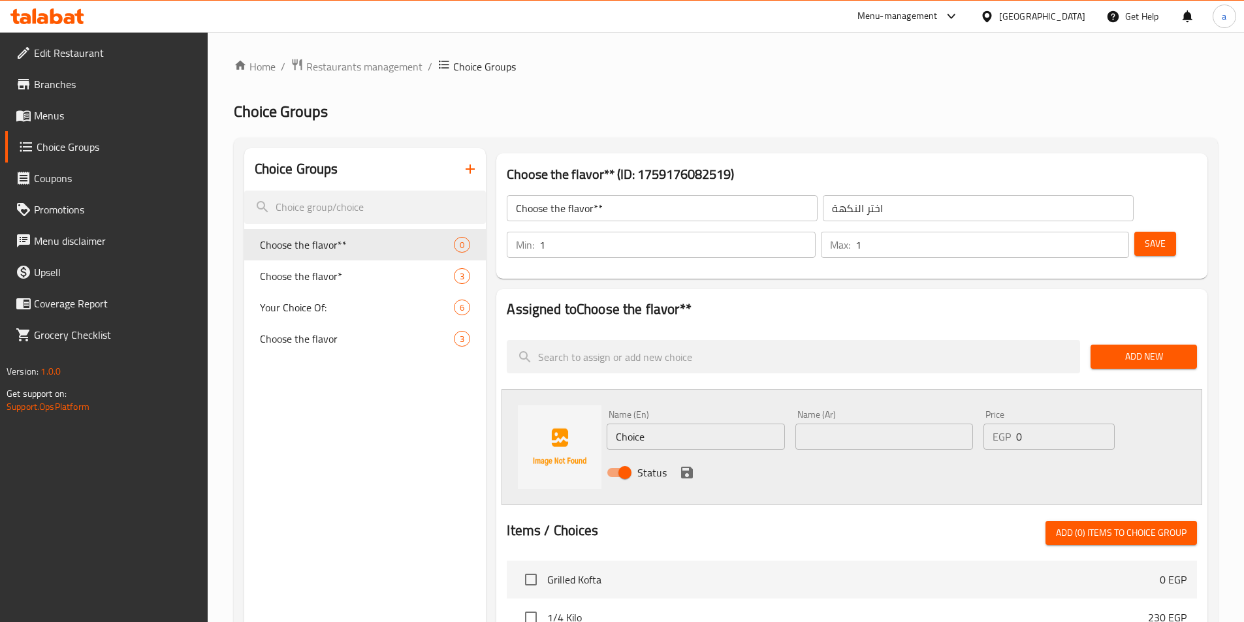
click at [728, 413] on div "Name (En) Choice Name (En)" at bounding box center [695, 430] width 188 height 50
click at [729, 424] on input "Choice" at bounding box center [696, 437] width 178 height 26
click at [650, 424] on input "text" at bounding box center [696, 437] width 178 height 26
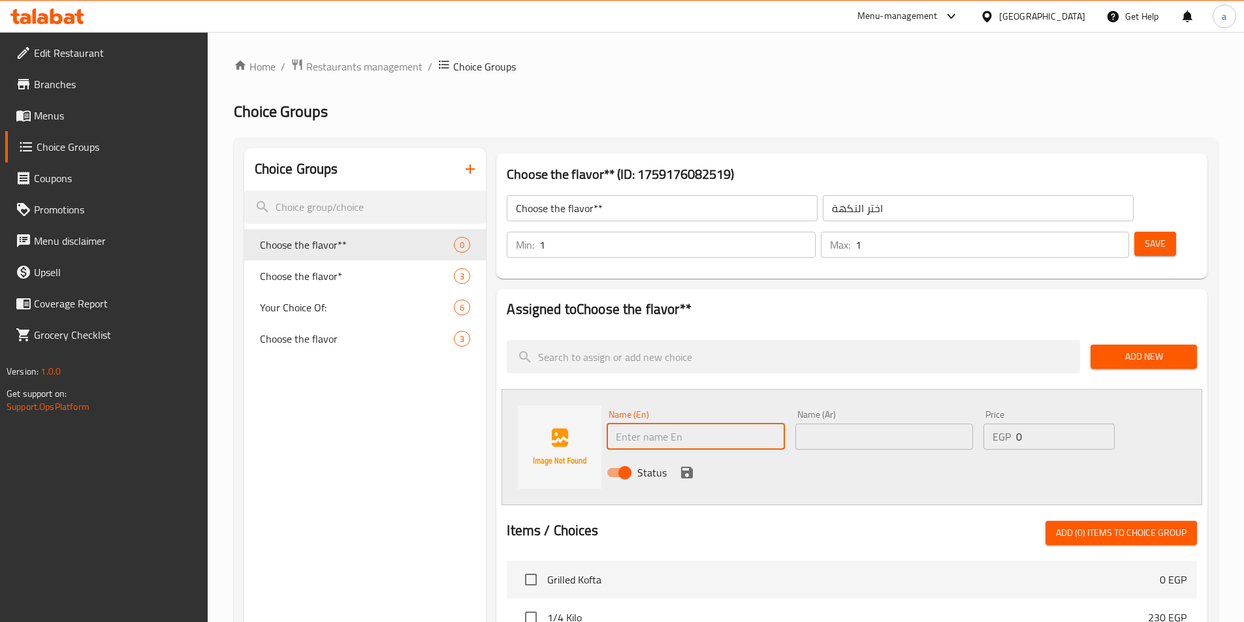
paste input "Mango"
type input "Mango"
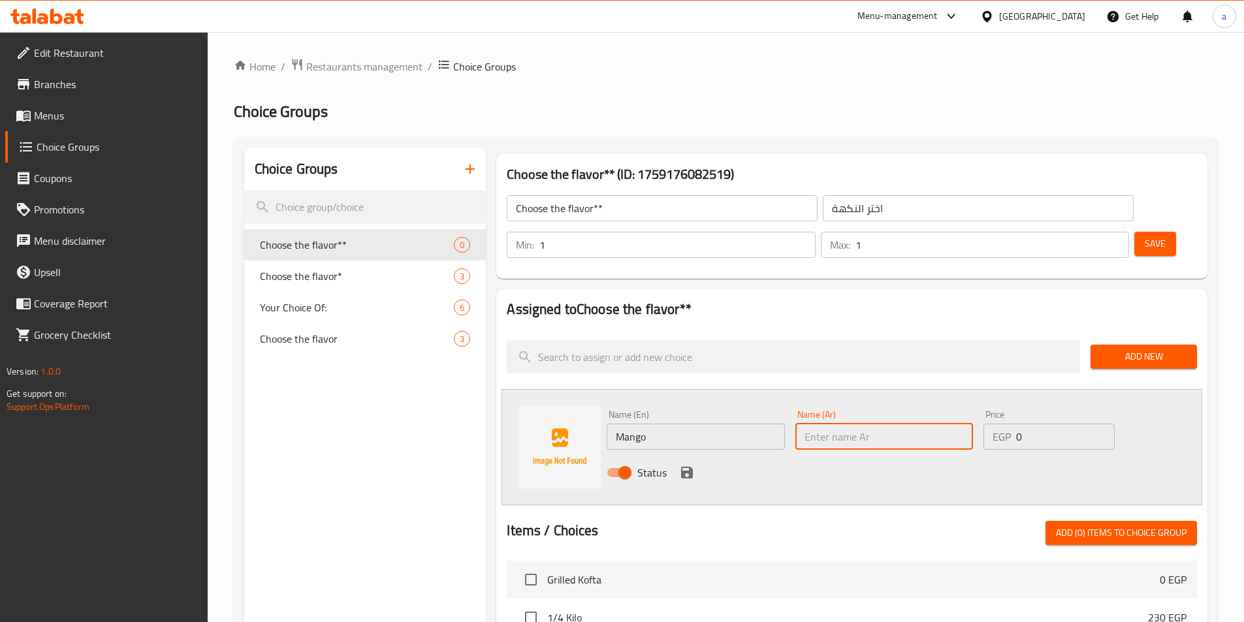
click at [891, 424] on input "text" at bounding box center [884, 437] width 178 height 26
paste input "مانجو"
type input "مانجو"
click at [690, 467] on icon "save" at bounding box center [687, 473] width 12 height 12
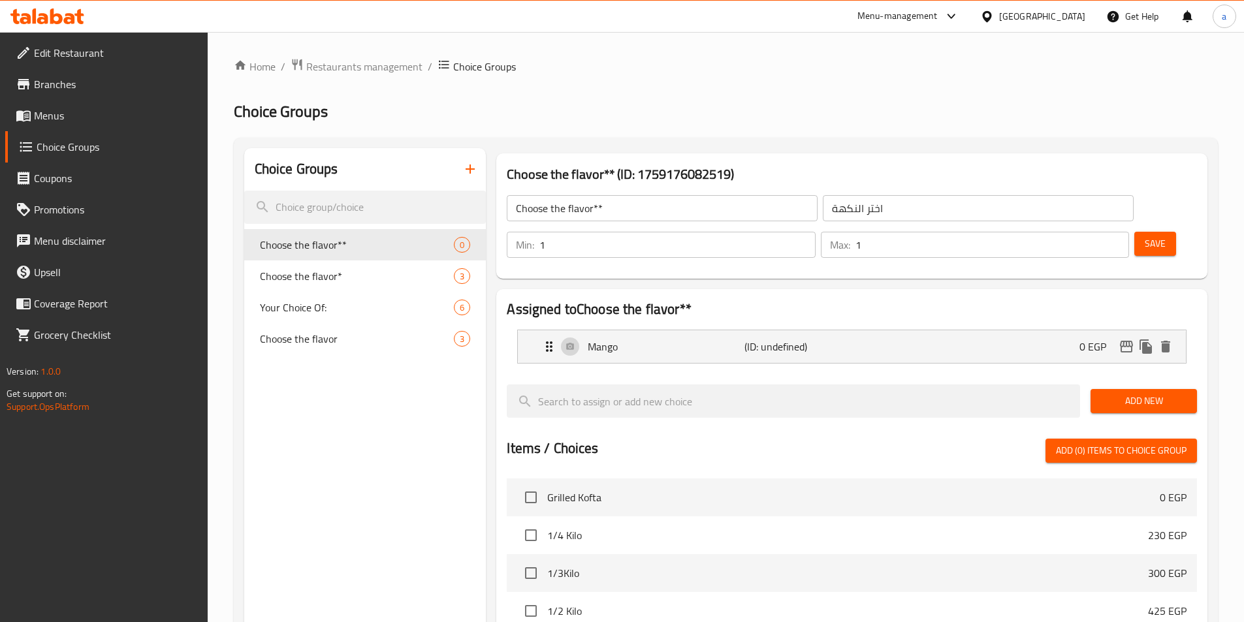
click at [1175, 393] on span "Add New" at bounding box center [1144, 401] width 86 height 16
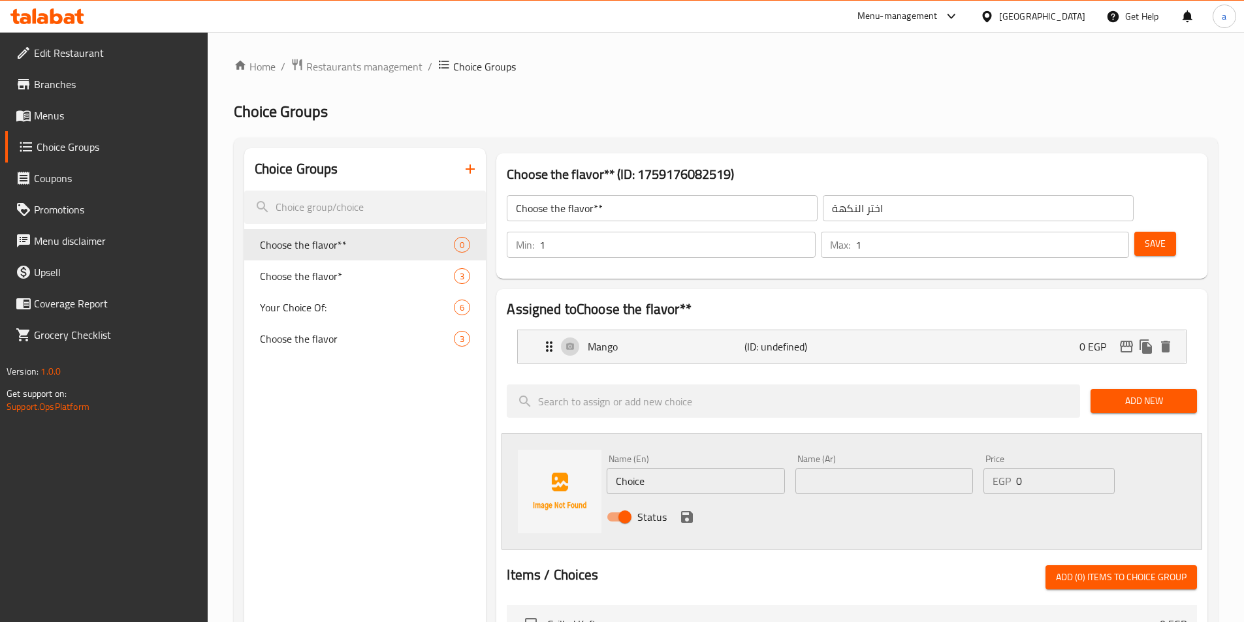
click at [705, 468] on input "Choice" at bounding box center [696, 481] width 178 height 26
paste input "Strawberry"
type input "Strawberry"
click at [859, 468] on input "text" at bounding box center [884, 481] width 178 height 26
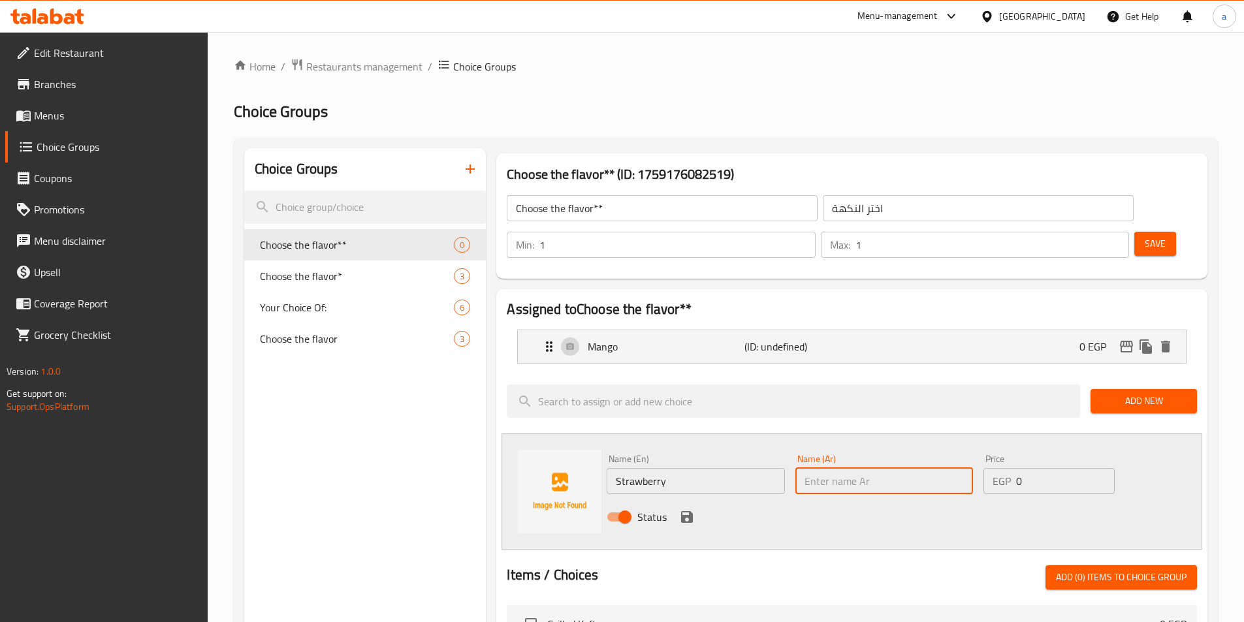
paste input "فراولة"
type input "فراولة"
click at [677, 507] on button "save" at bounding box center [687, 517] width 20 height 20
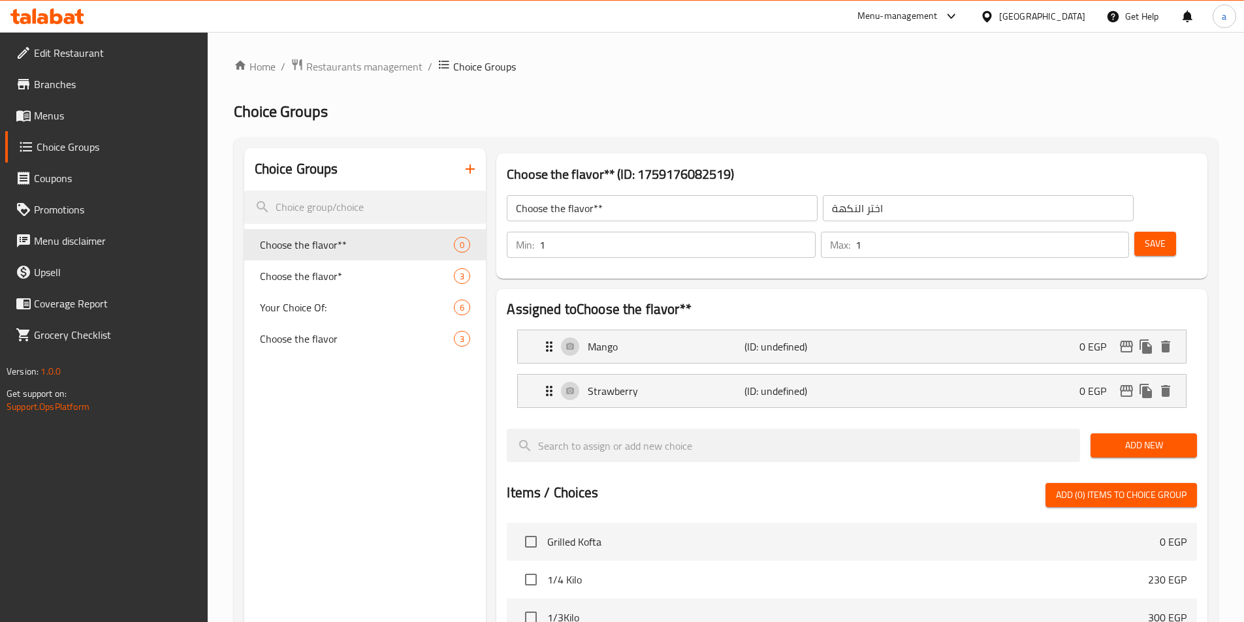
click at [1127, 437] on span "Add New" at bounding box center [1144, 445] width 86 height 16
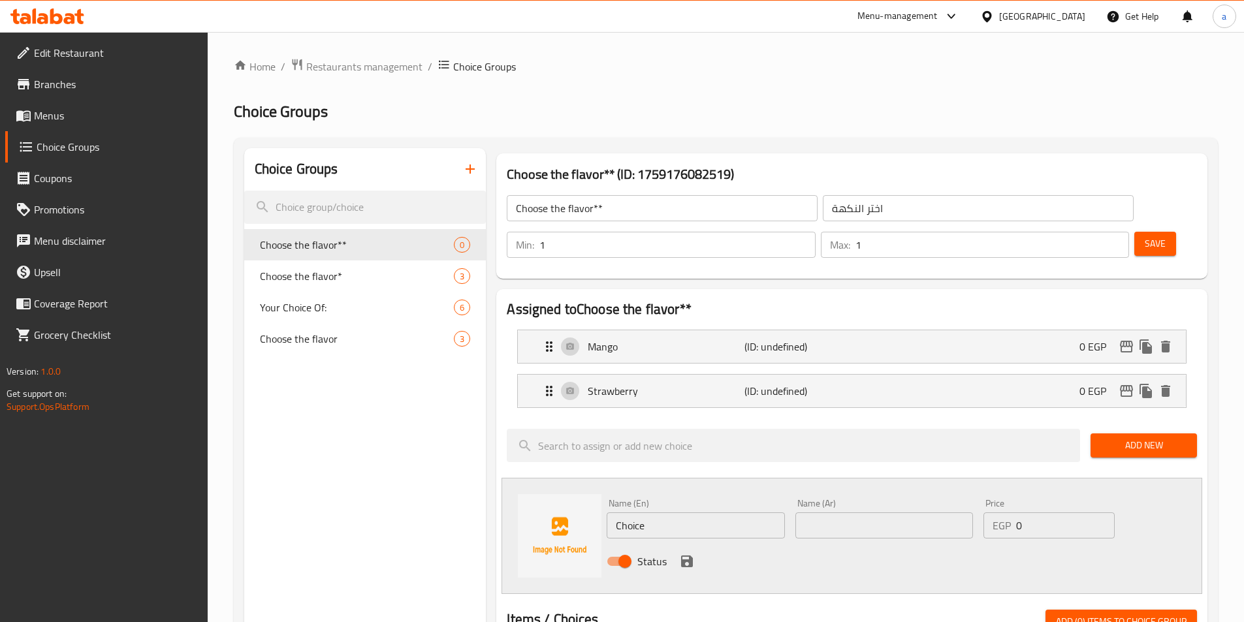
click at [766, 512] on input "Choice" at bounding box center [696, 525] width 178 height 26
paste input "Vanilla"
type input "Vanilla"
click at [870, 512] on input "text" at bounding box center [884, 525] width 178 height 26
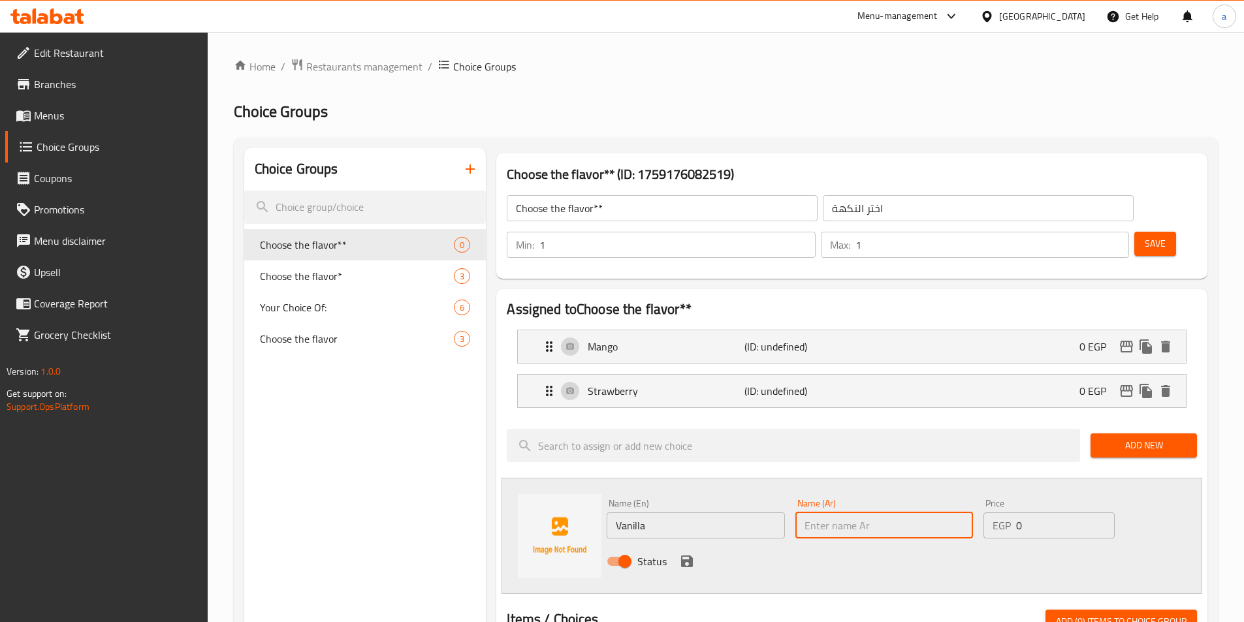
paste input "فانليا"
type input "فانليا"
click at [685, 556] on icon "save" at bounding box center [687, 562] width 12 height 12
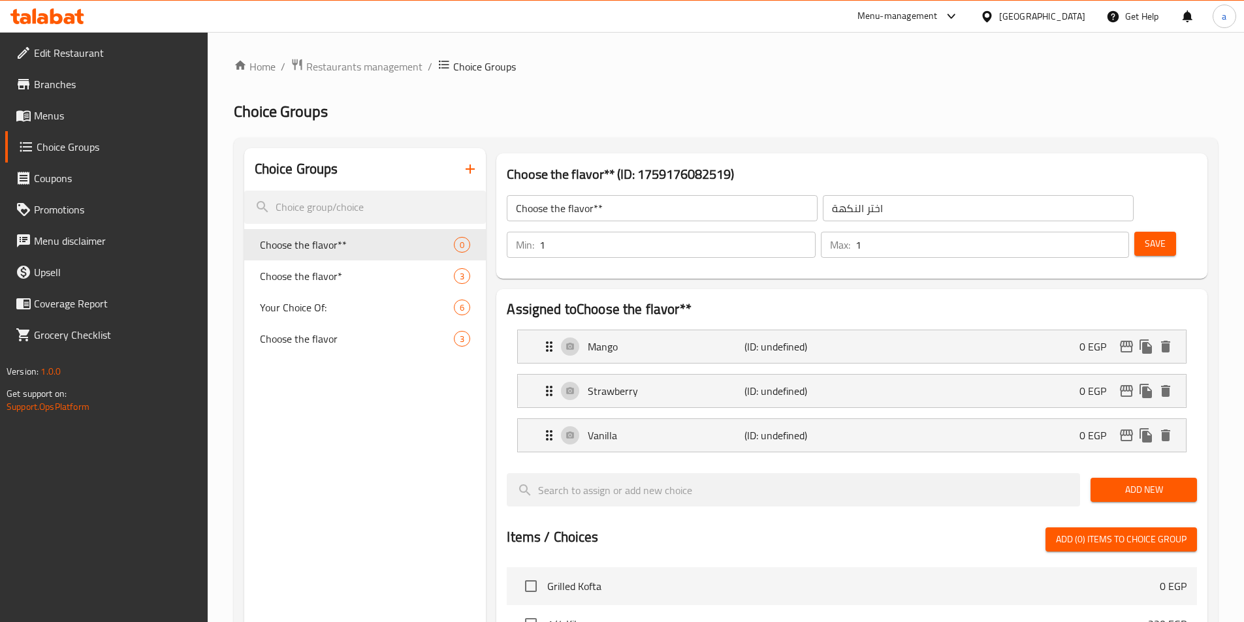
click at [1114, 482] on span "Add New" at bounding box center [1144, 490] width 86 height 16
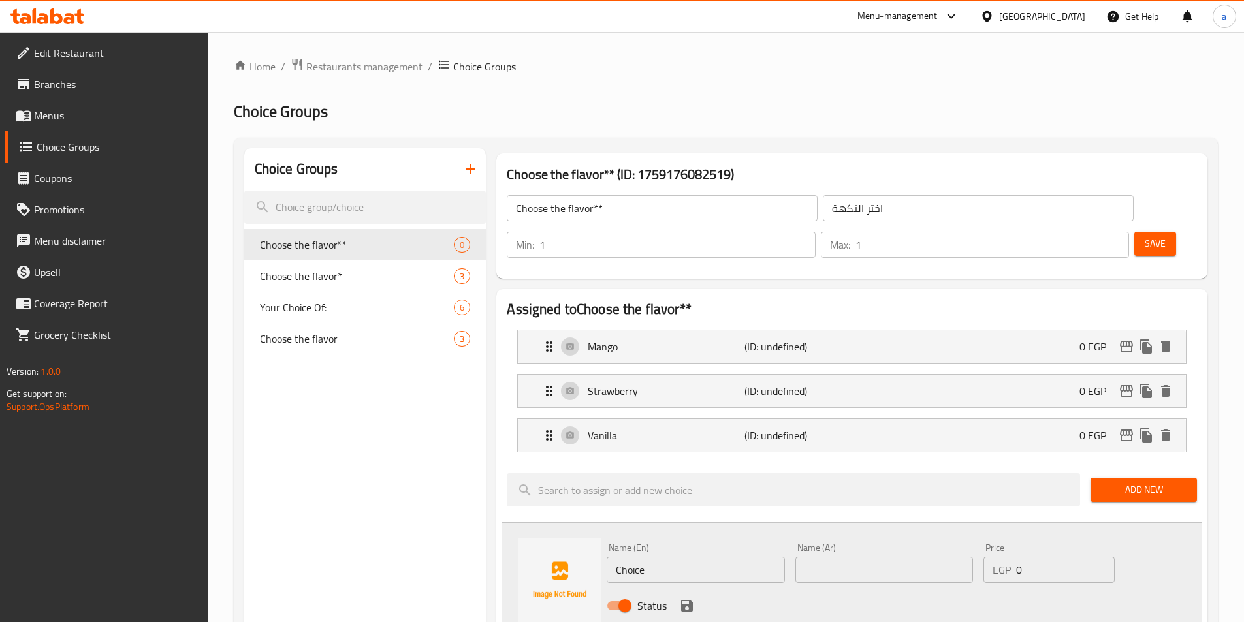
click at [720, 557] on input "Choice" at bounding box center [696, 570] width 178 height 26
paste input "colat"
type input "Chocolate"
click at [928, 557] on input "text" at bounding box center [884, 570] width 178 height 26
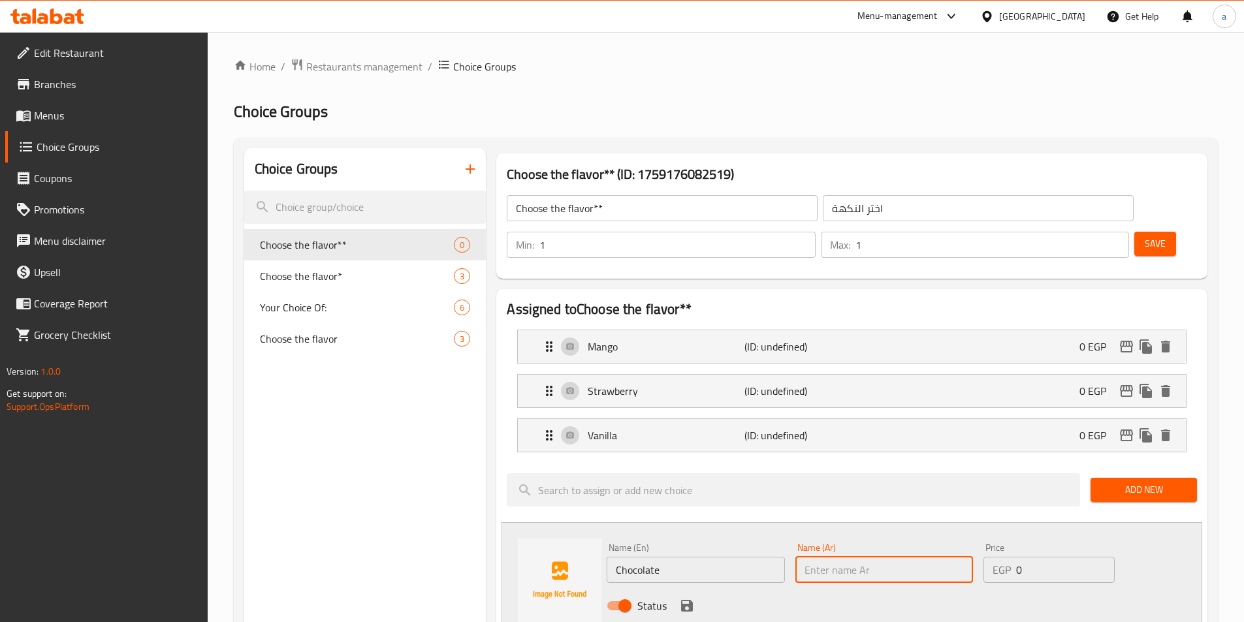
paste input "شوكليت"
type input "شوكليت"
click at [689, 600] on icon "save" at bounding box center [687, 606] width 12 height 12
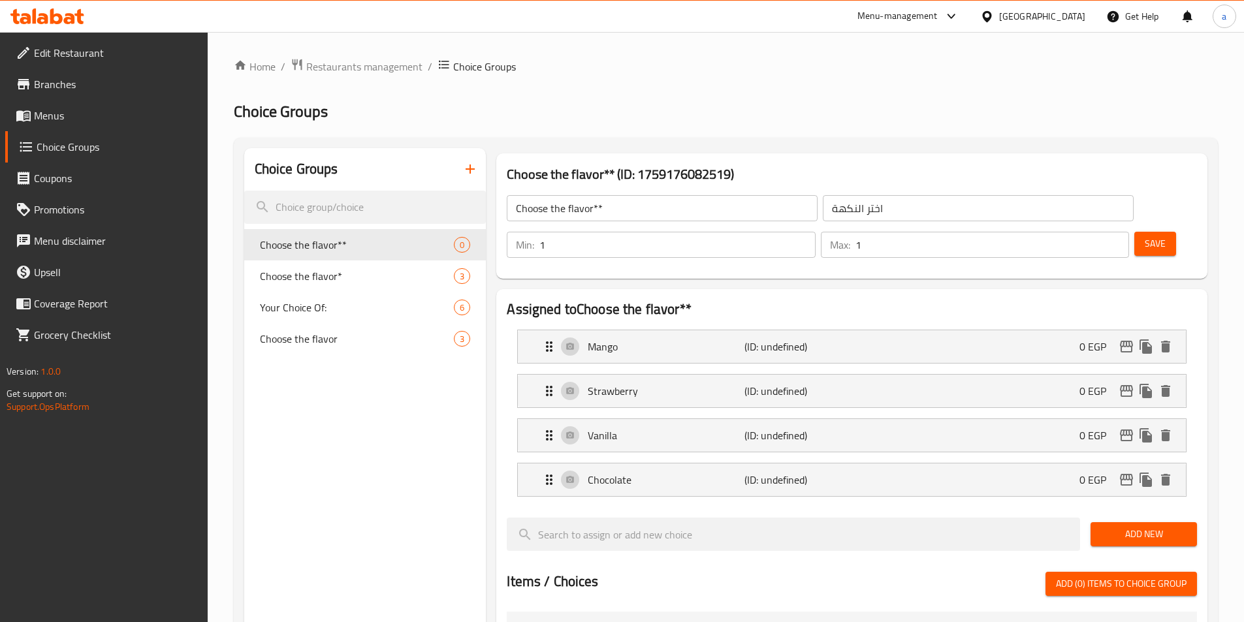
click at [1134, 232] on button "Save" at bounding box center [1155, 244] width 42 height 24
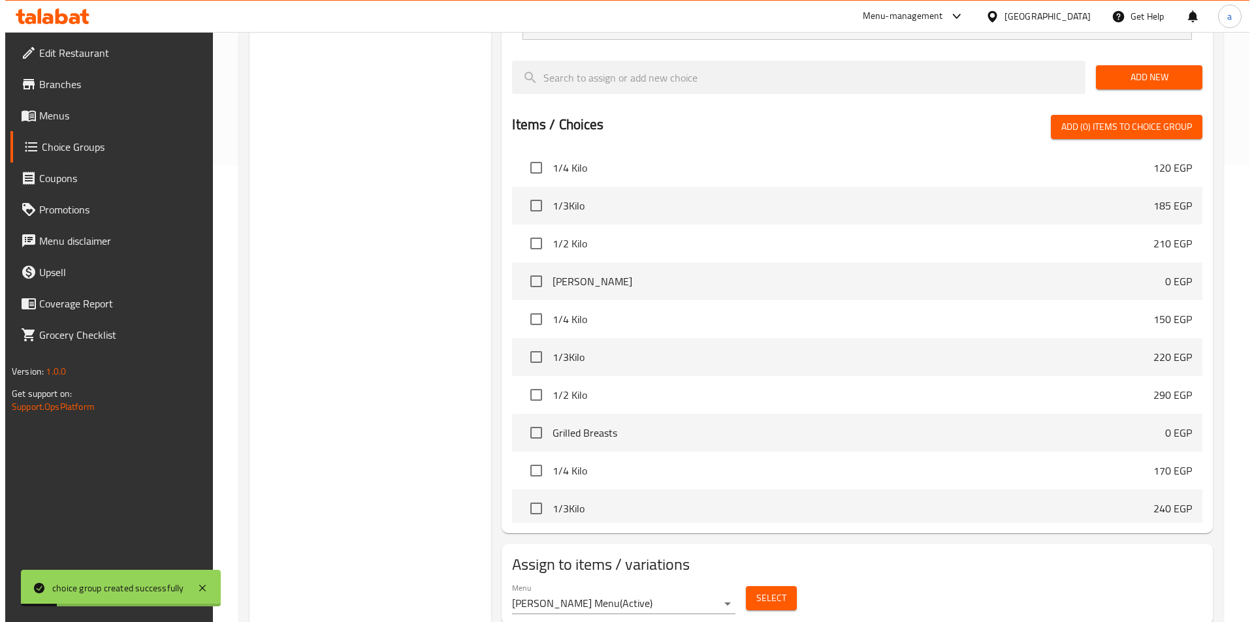
scroll to position [326, 0]
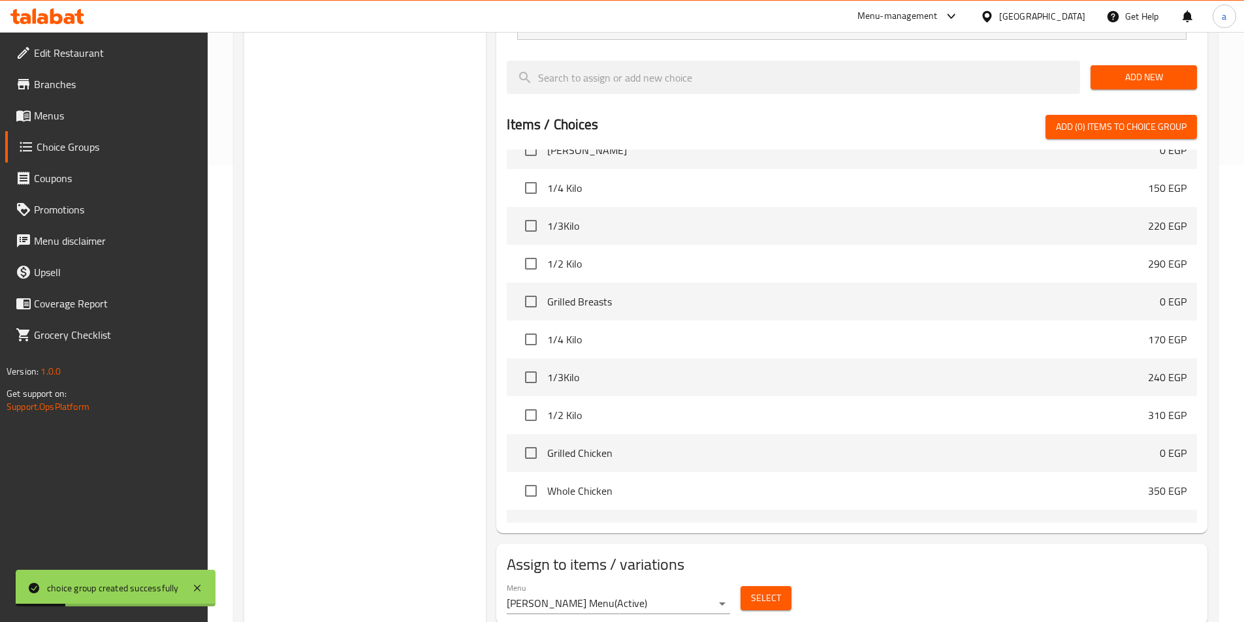
click at [775, 590] on span "Select" at bounding box center [766, 598] width 30 height 16
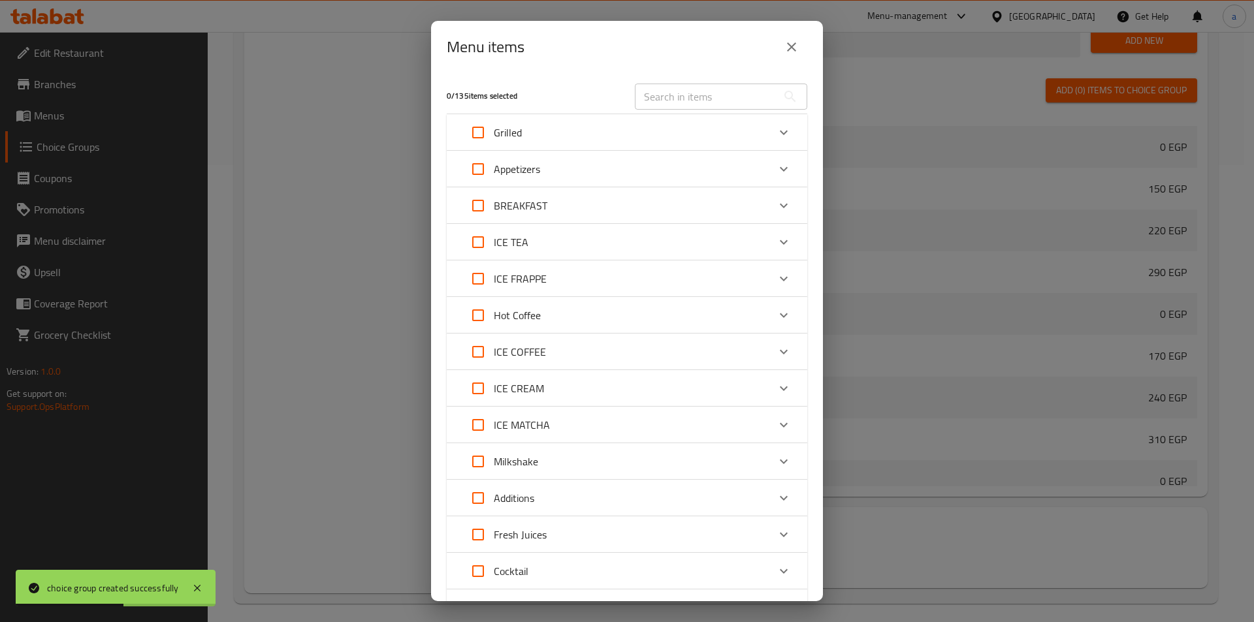
click at [552, 387] on div "ICE CREAM" at bounding box center [615, 388] width 306 height 31
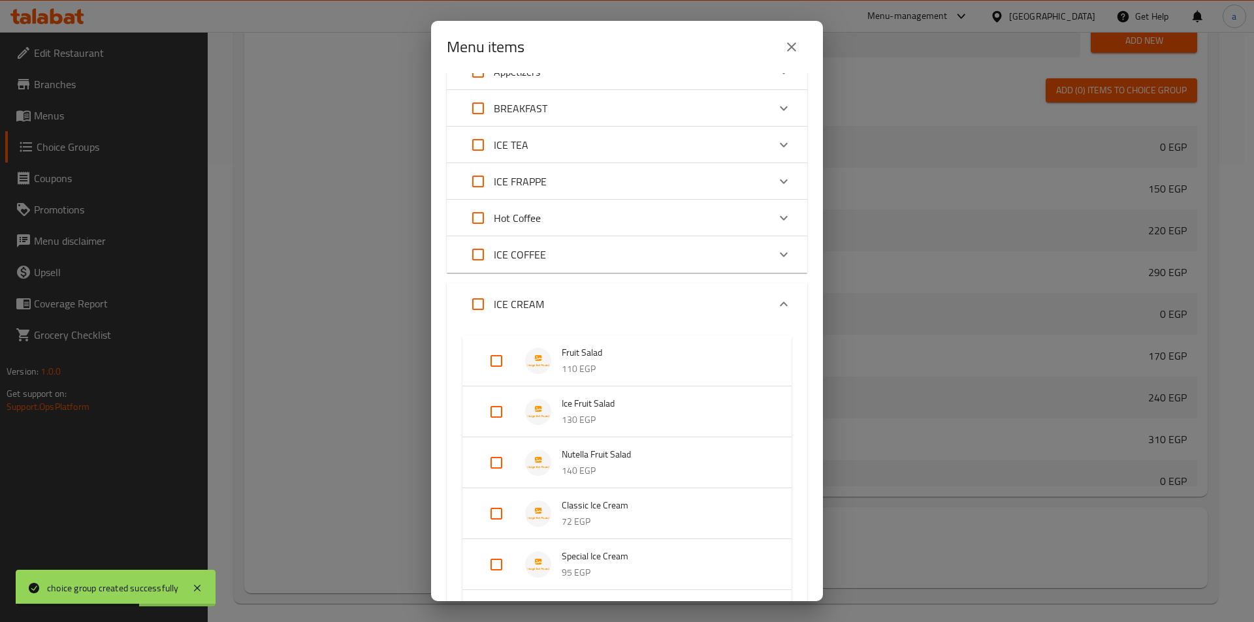
scroll to position [196, 0]
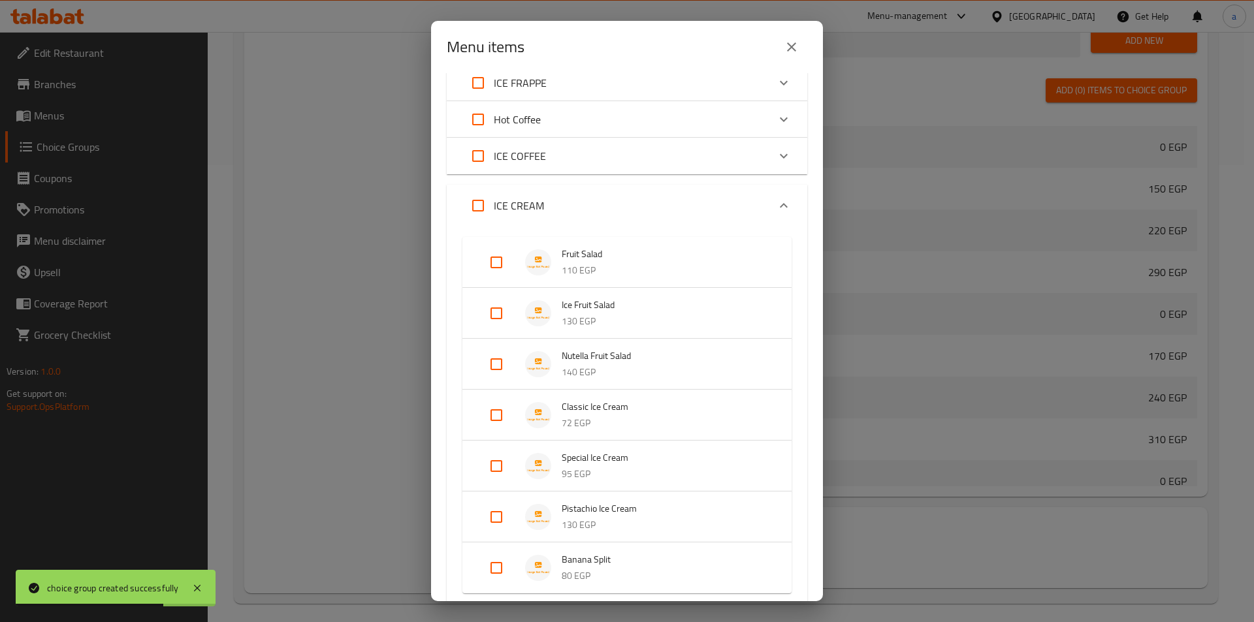
click at [493, 413] on input "Expand" at bounding box center [496, 415] width 31 height 31
checkbox input "true"
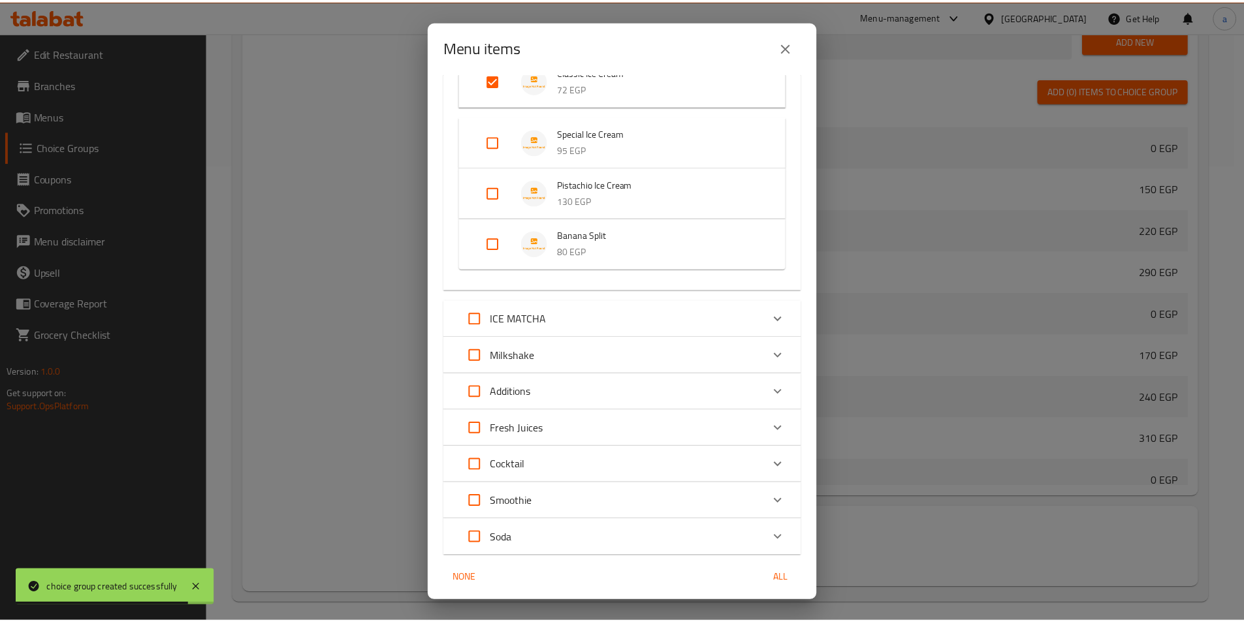
scroll to position [587, 0]
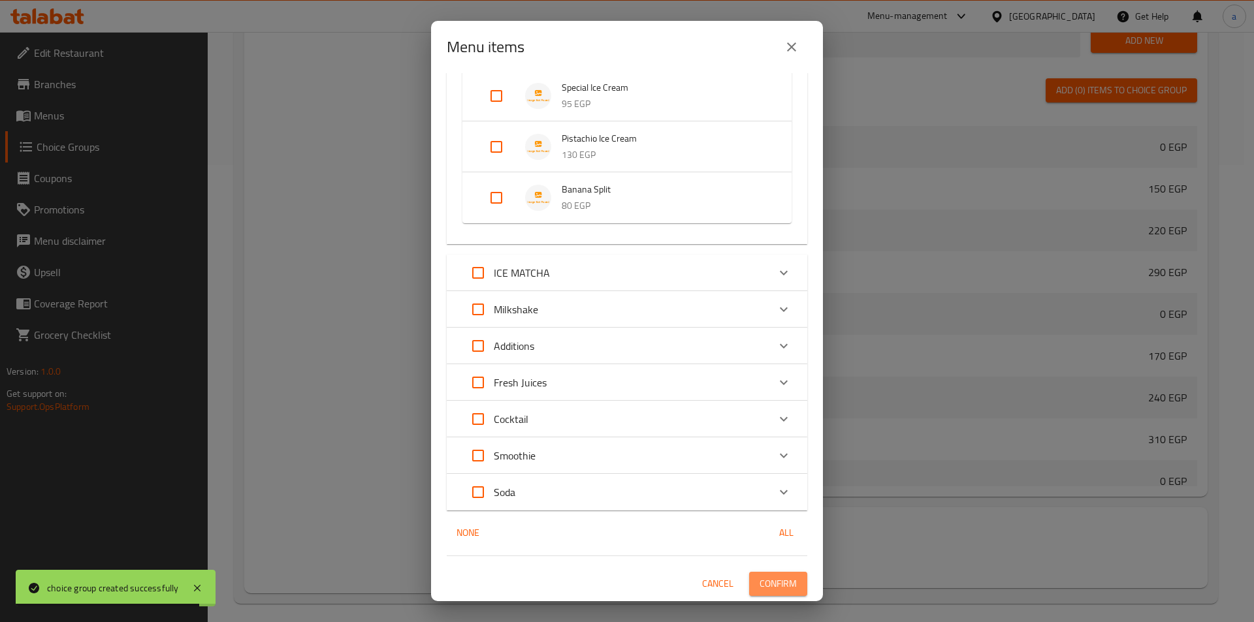
click at [766, 586] on span "Confirm" at bounding box center [777, 584] width 37 height 16
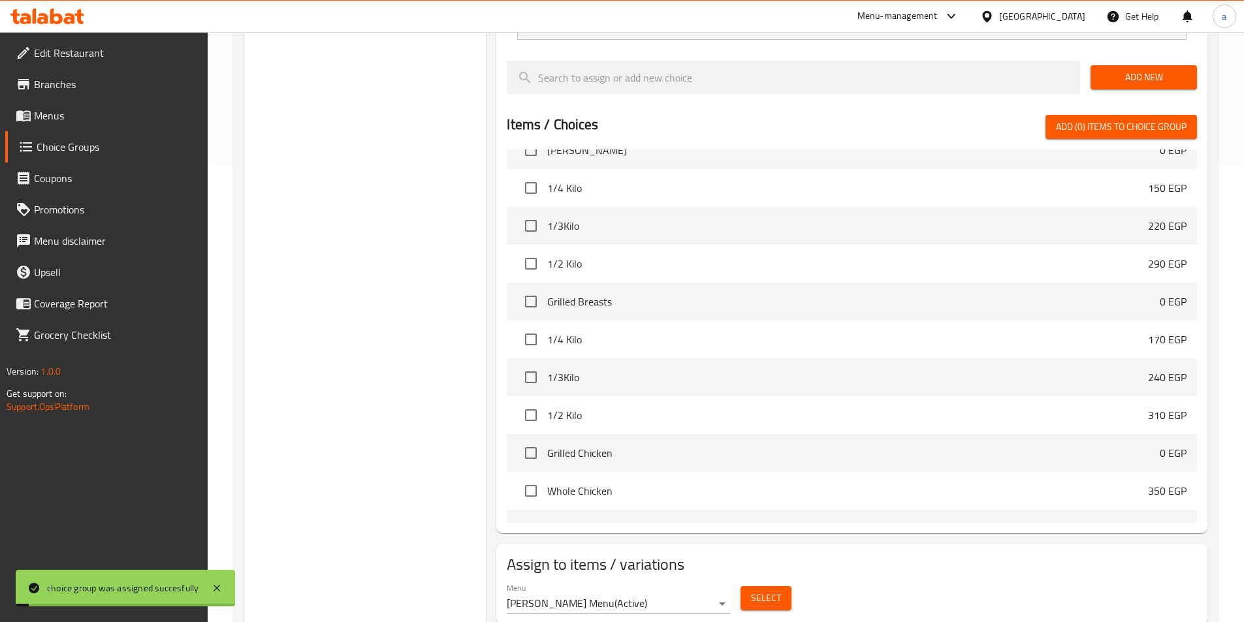
click at [351, 362] on div "Choice Groups Choose the flavor* 3 Choose the flavor** 4 Your Choice Of: 6 Choo…" at bounding box center [365, 160] width 242 height 939
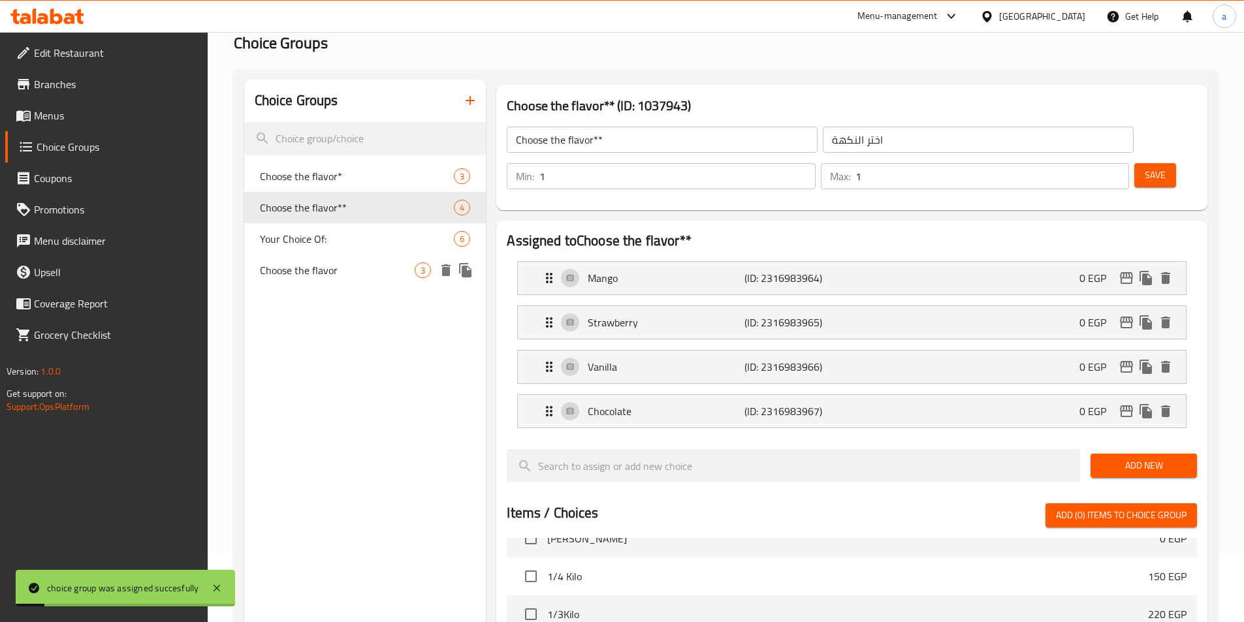
scroll to position [0, 0]
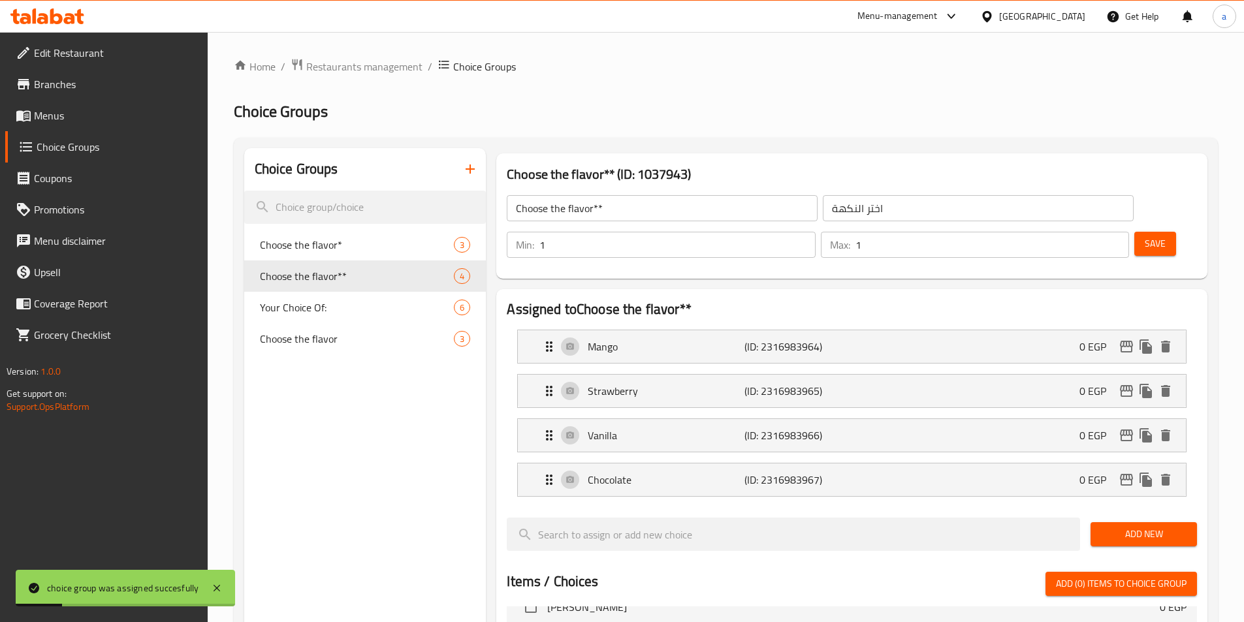
click at [474, 166] on icon "button" at bounding box center [470, 169] width 16 height 16
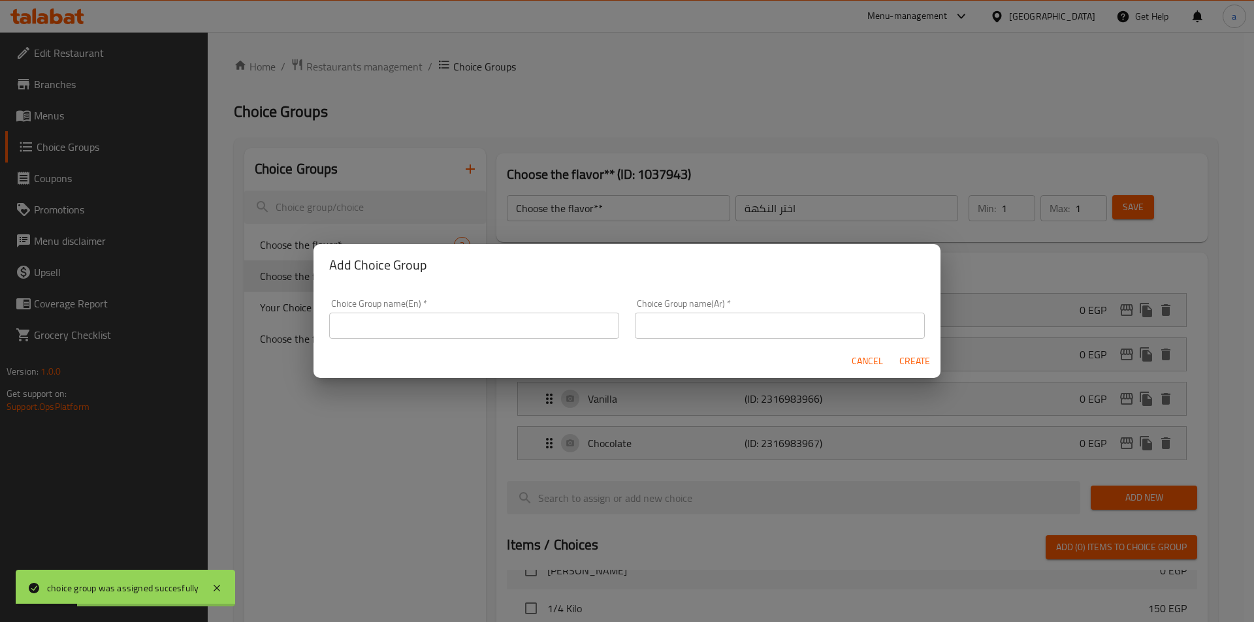
click at [426, 325] on input "text" at bounding box center [474, 326] width 290 height 26
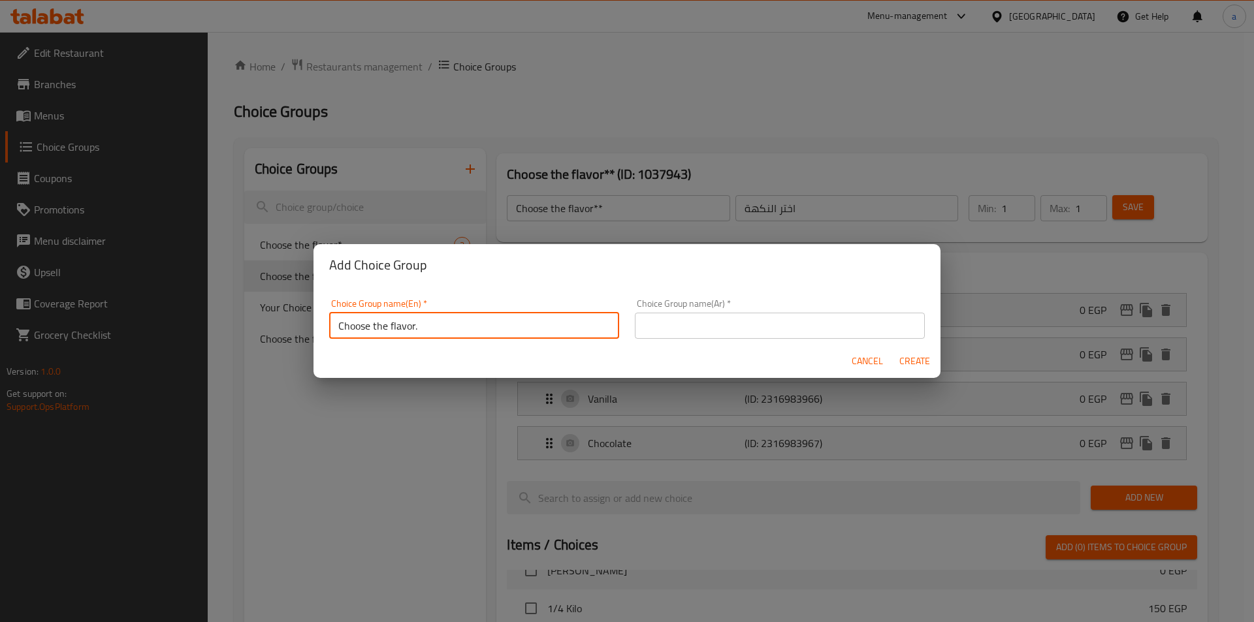
type input "Choose the flavor."
click at [667, 341] on div "Choice Group name(Ar)   * Choice Group name(Ar) *" at bounding box center [780, 318] width 306 height 55
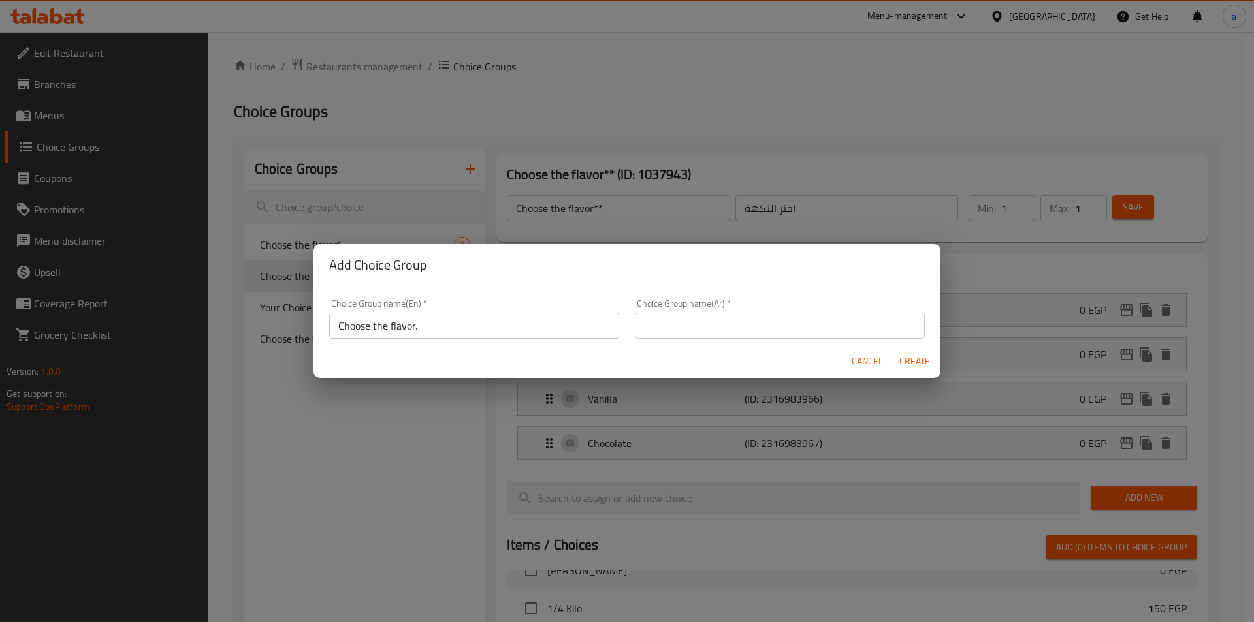
click at [687, 325] on input "text" at bounding box center [780, 326] width 290 height 26
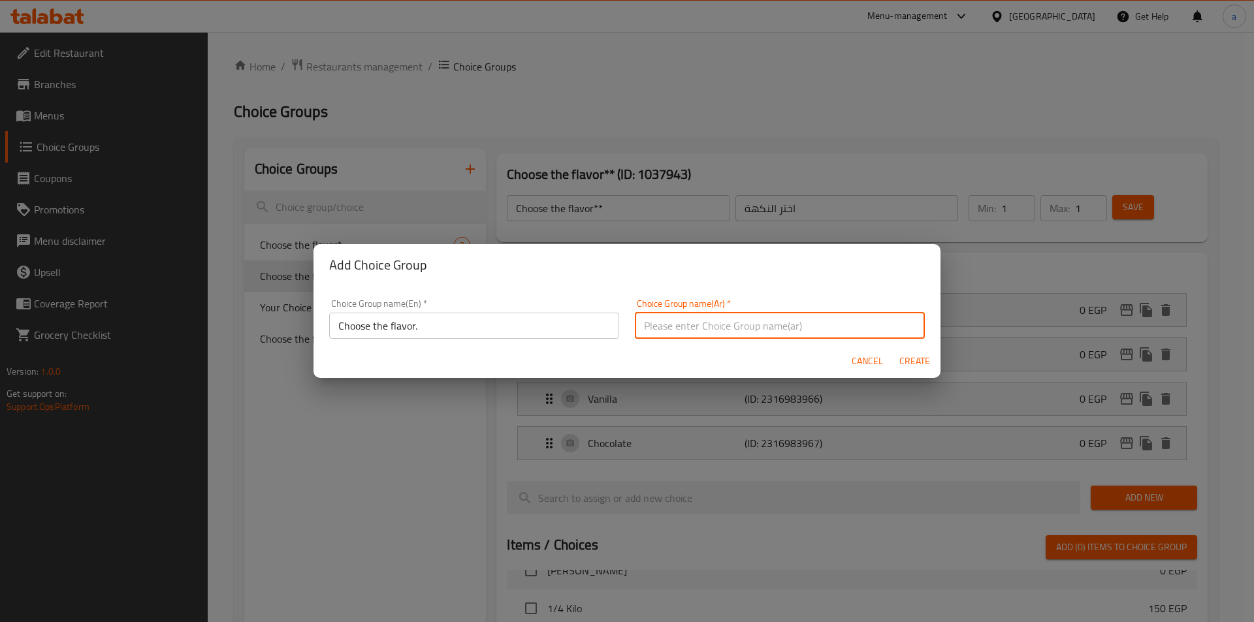
type input "اختر النكهة"
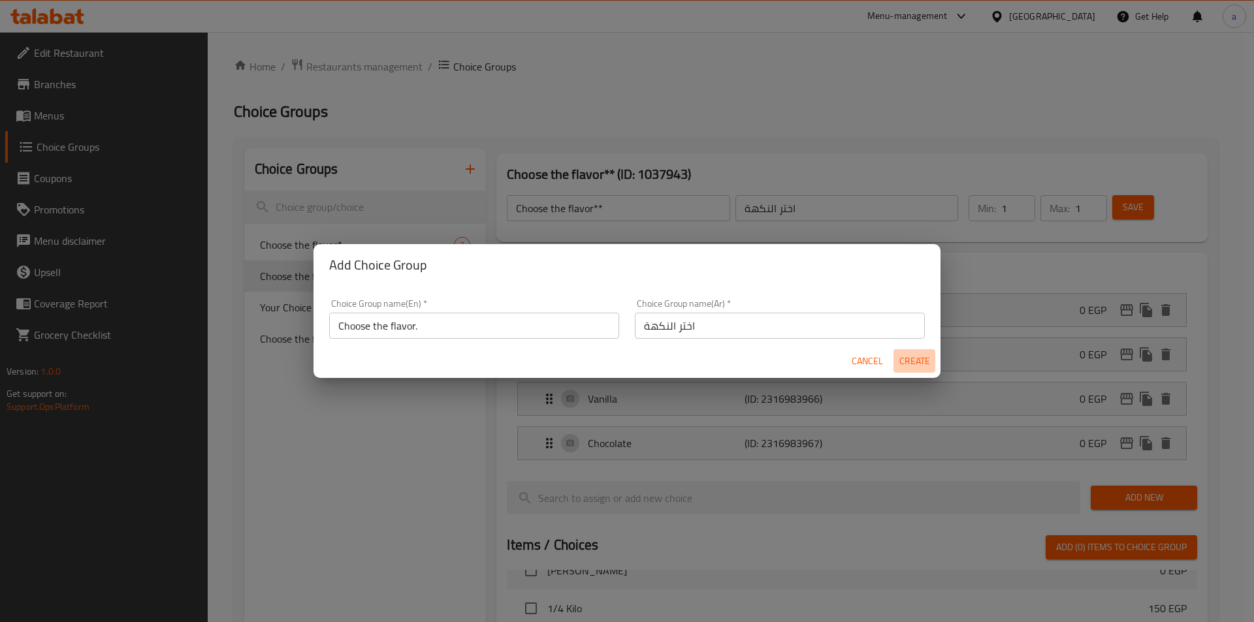
click at [915, 359] on span "Create" at bounding box center [913, 361] width 31 height 16
type input "Choose the flavor."
type input "0"
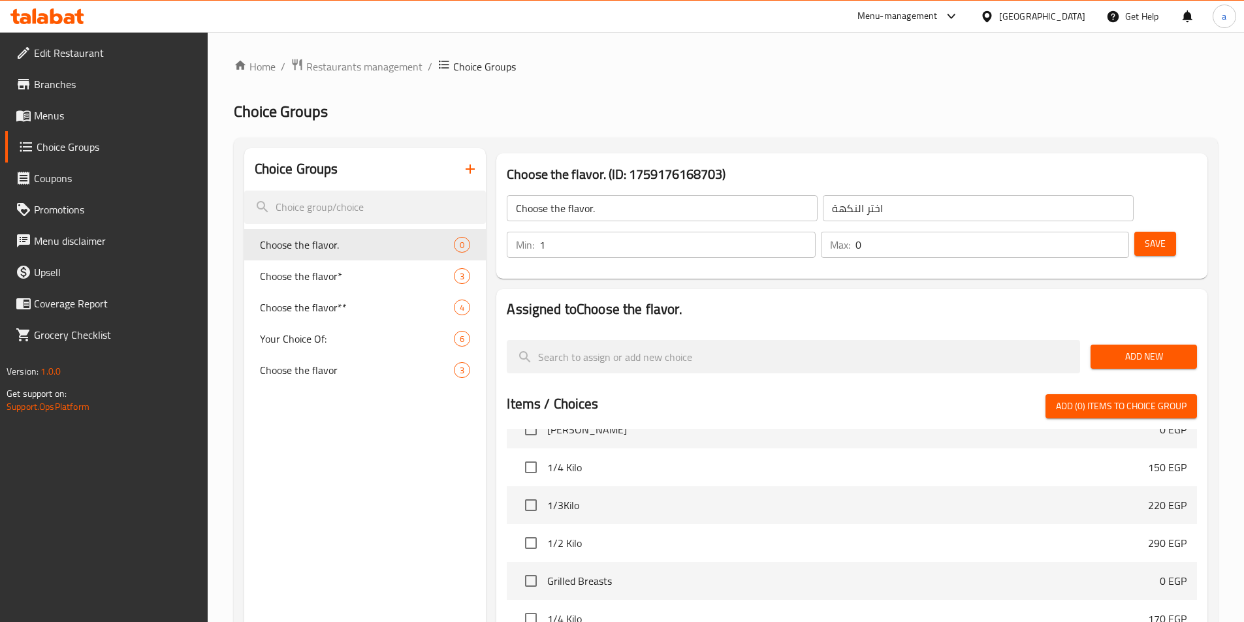
type input "1"
click at [815, 232] on input "1" at bounding box center [677, 245] width 276 height 26
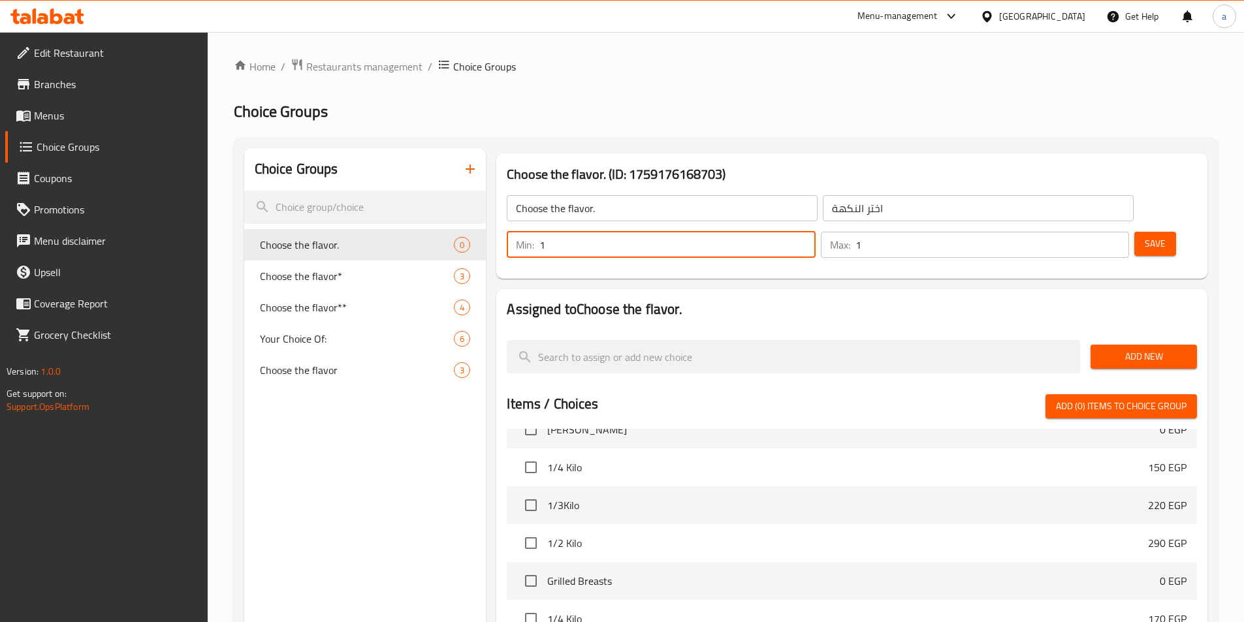
type input "1"
click at [1094, 232] on input "1" at bounding box center [992, 245] width 274 height 26
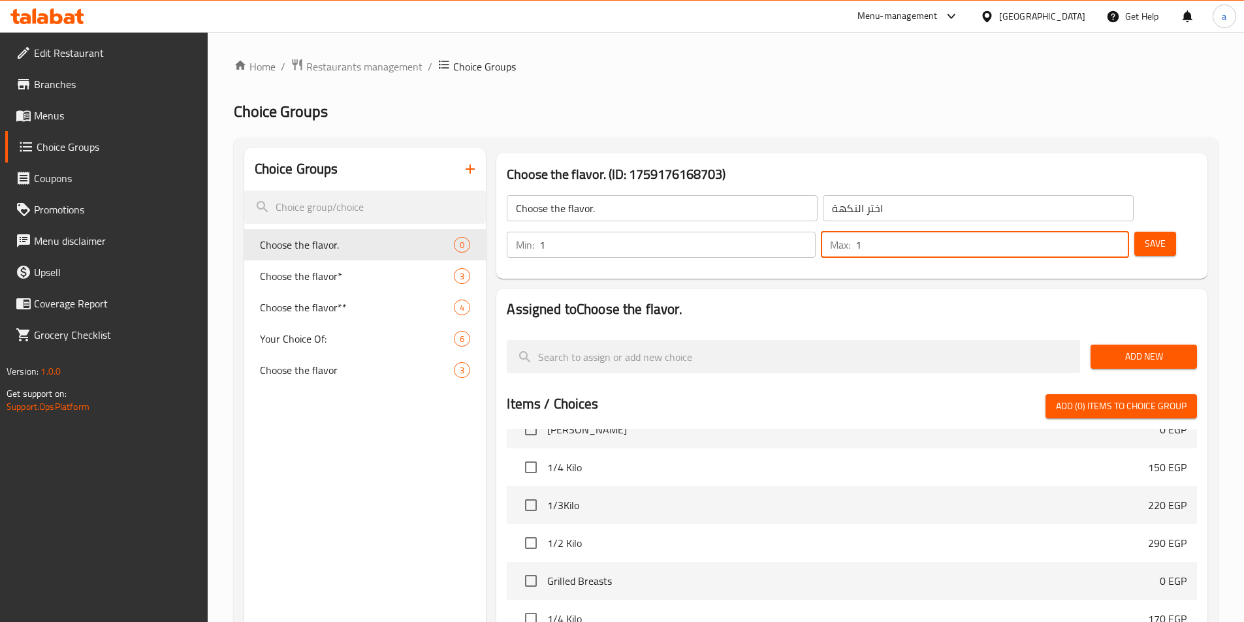
click at [1135, 349] on span "Add New" at bounding box center [1144, 357] width 86 height 16
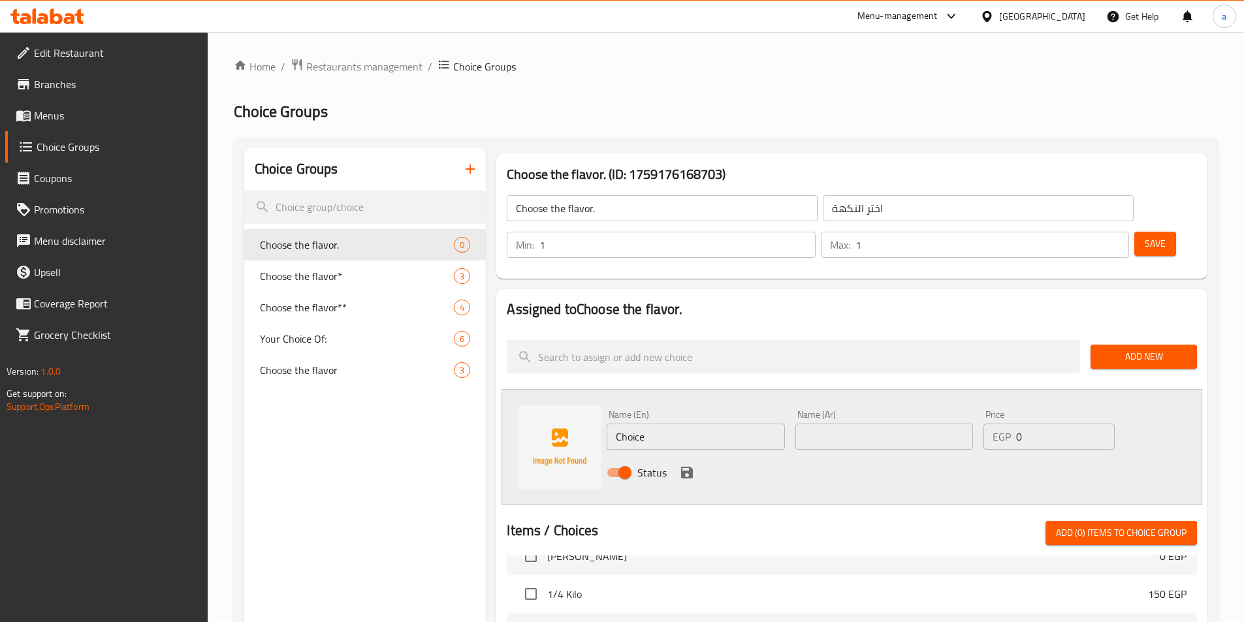
click at [661, 424] on input "Choice" at bounding box center [696, 437] width 178 height 26
paste input "Kinder"
type input "Kinder"
click at [828, 424] on input "text" at bounding box center [884, 437] width 178 height 26
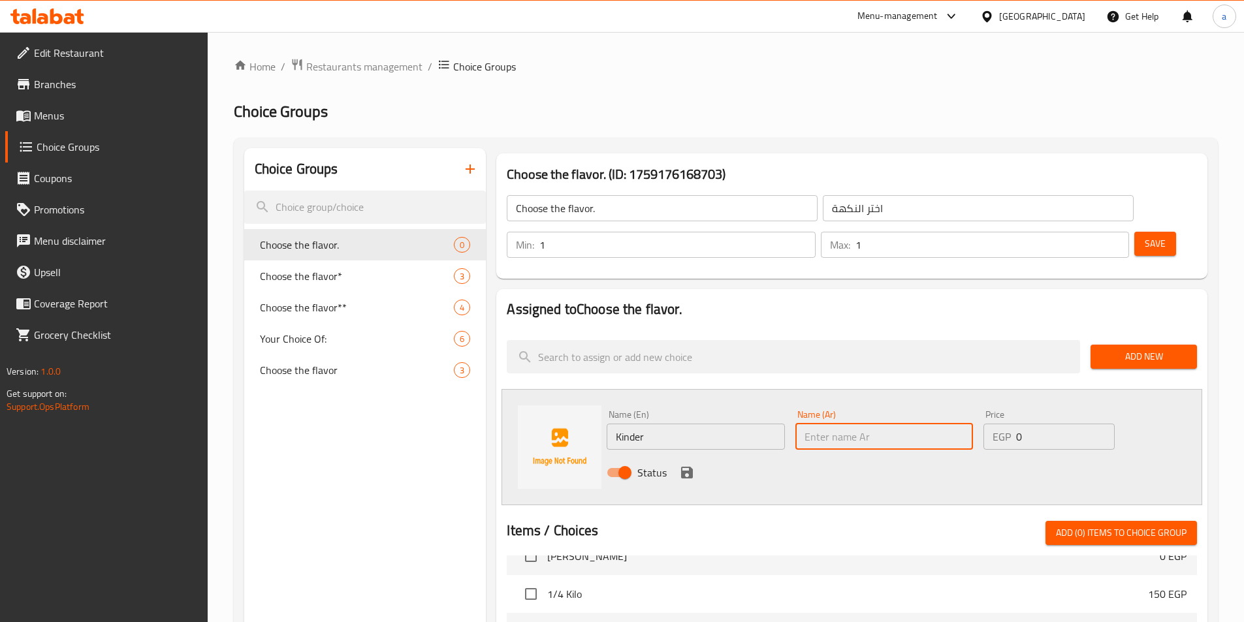
paste input "كيندر"
type input "كيندر"
click at [689, 467] on icon "save" at bounding box center [687, 473] width 12 height 12
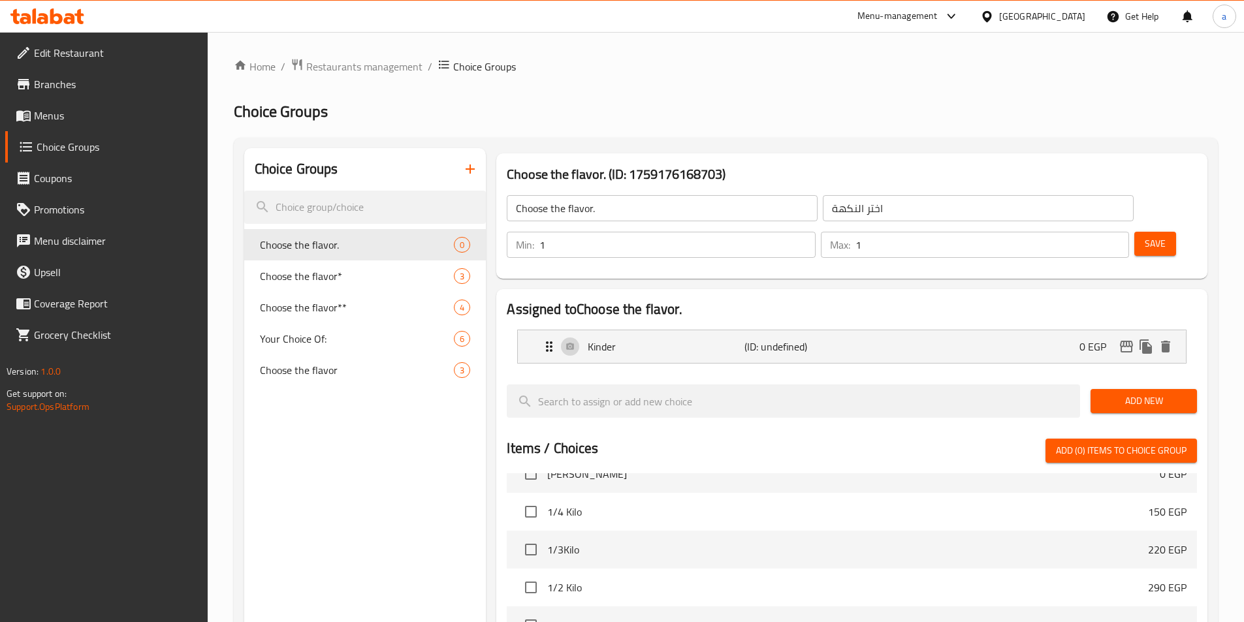
click at [1126, 393] on span "Add New" at bounding box center [1144, 401] width 86 height 16
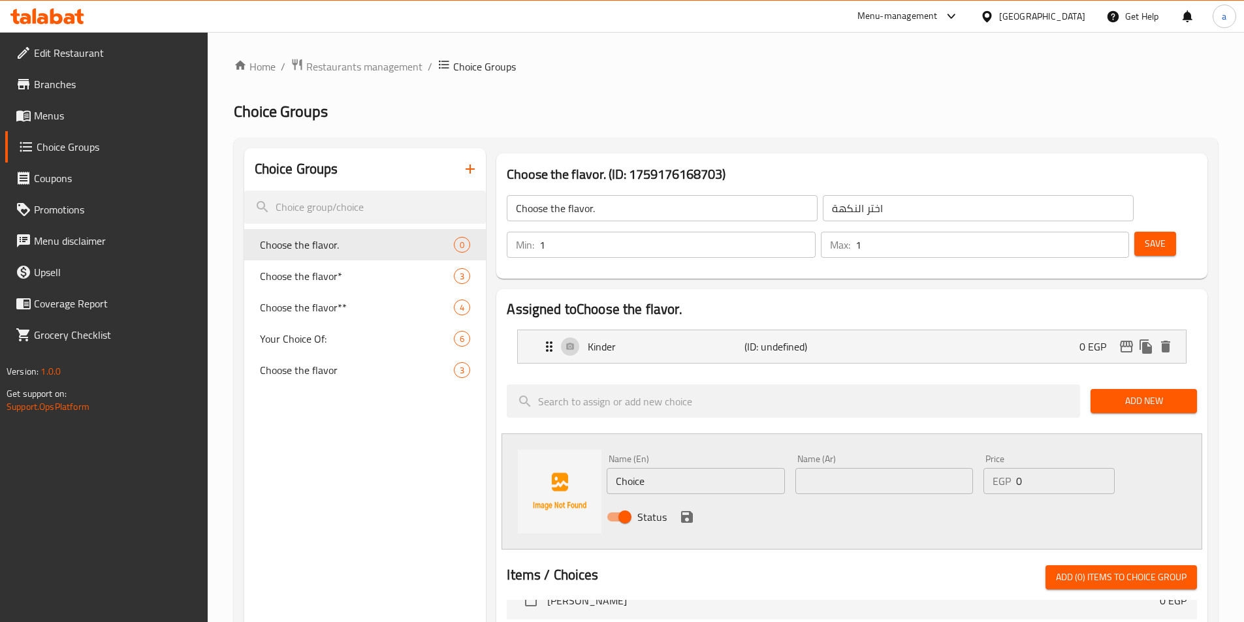
click at [704, 468] on input "Choice" at bounding box center [696, 481] width 178 height 26
paste input "Lotus"
type input "Lotus"
click at [876, 468] on input "text" at bounding box center [884, 481] width 178 height 26
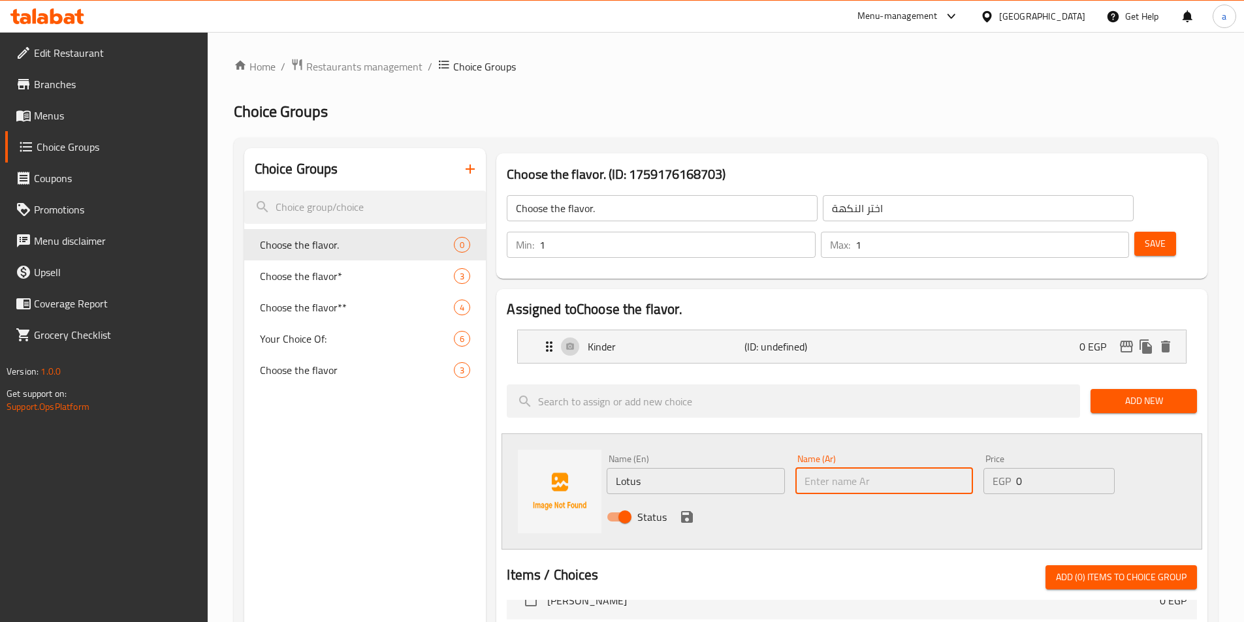
paste input "لوتس"
type input "لوتس"
click at [674, 499] on div "Status" at bounding box center [883, 516] width 565 height 35
click at [682, 511] on icon "save" at bounding box center [687, 517] width 12 height 12
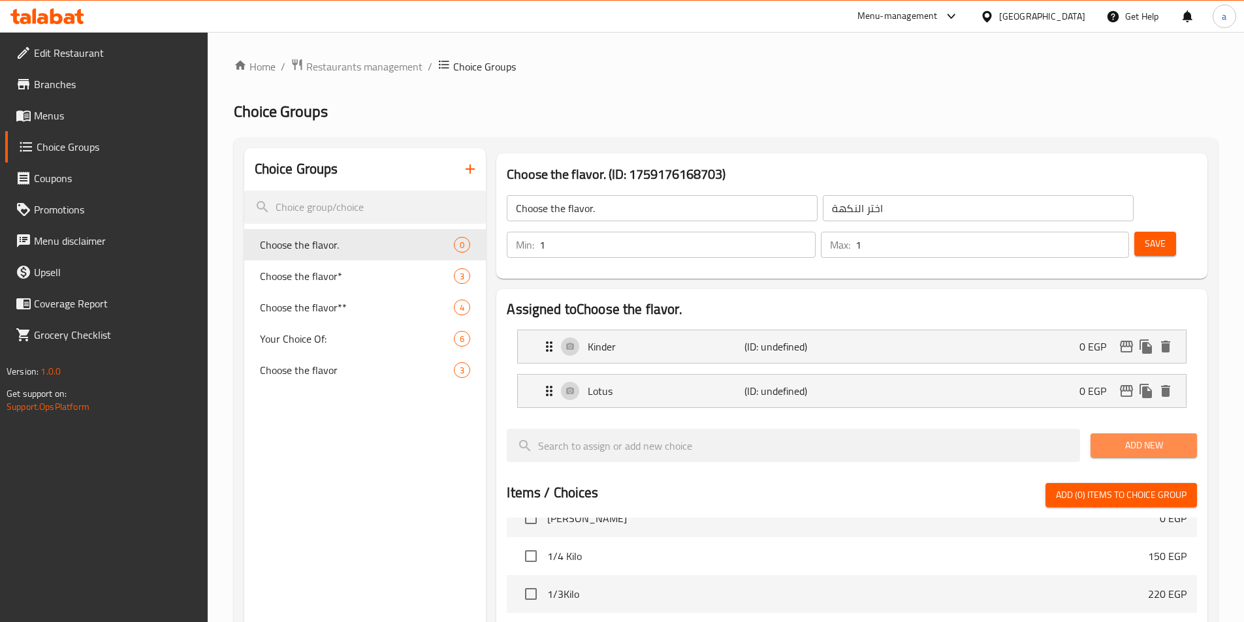
click at [1127, 437] on span "Add New" at bounding box center [1144, 445] width 86 height 16
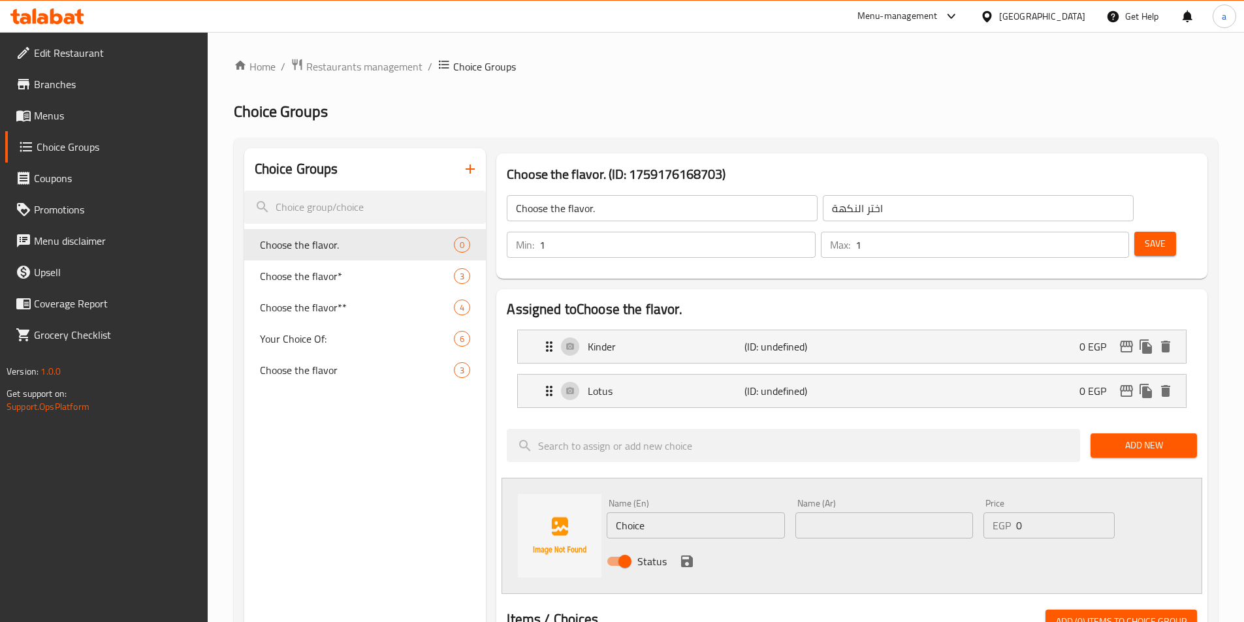
click at [683, 512] on input "Choice" at bounding box center [696, 525] width 178 height 26
paste input "offee"
type input "Coffee"
click at [874, 512] on input "text" at bounding box center [884, 525] width 178 height 26
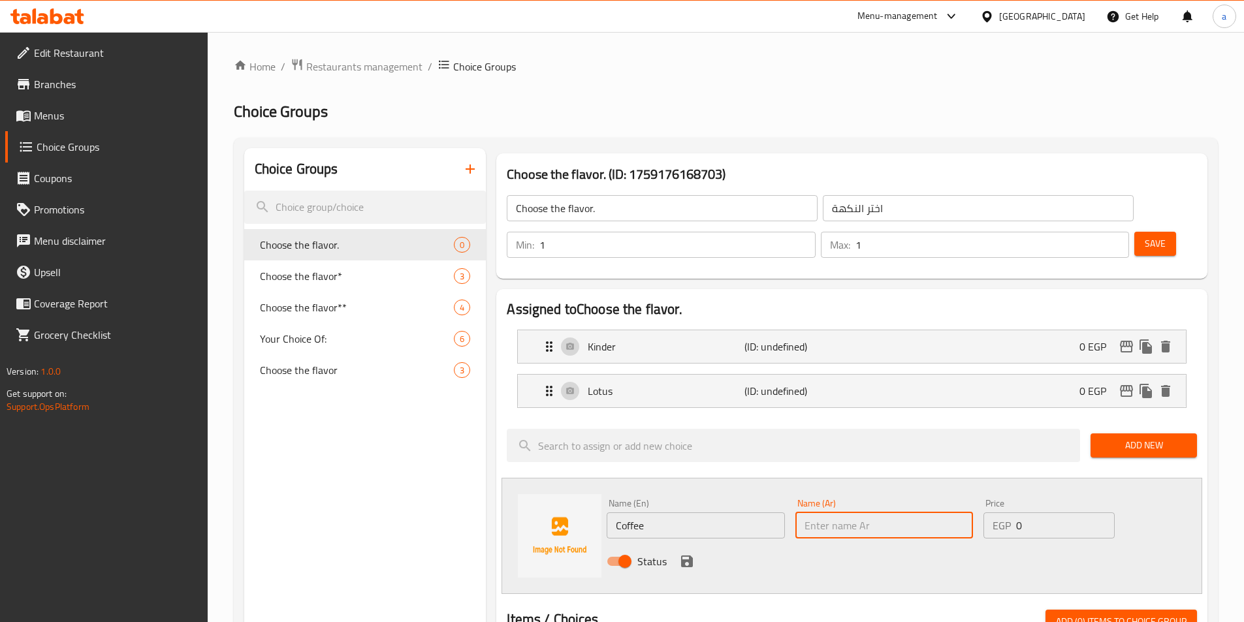
paste input "كوفي"
type input "كوفي"
click at [697, 544] on div "Status" at bounding box center [883, 561] width 565 height 35
click at [693, 554] on icon "save" at bounding box center [687, 562] width 16 height 16
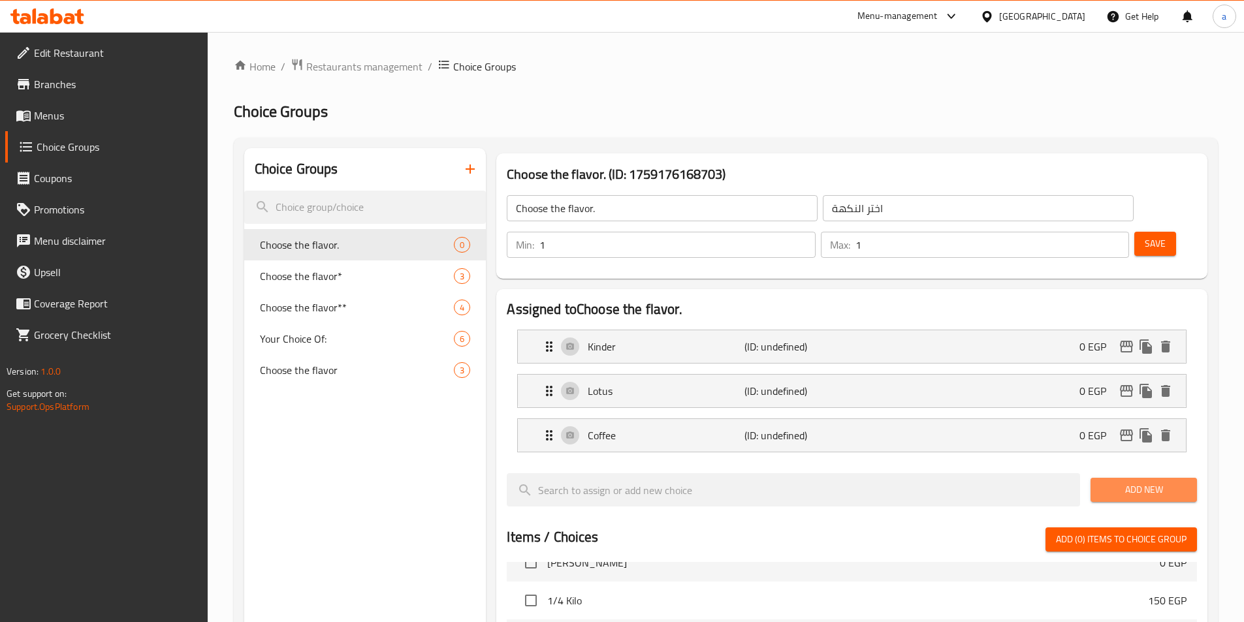
click at [1103, 478] on button "Add New" at bounding box center [1143, 490] width 106 height 24
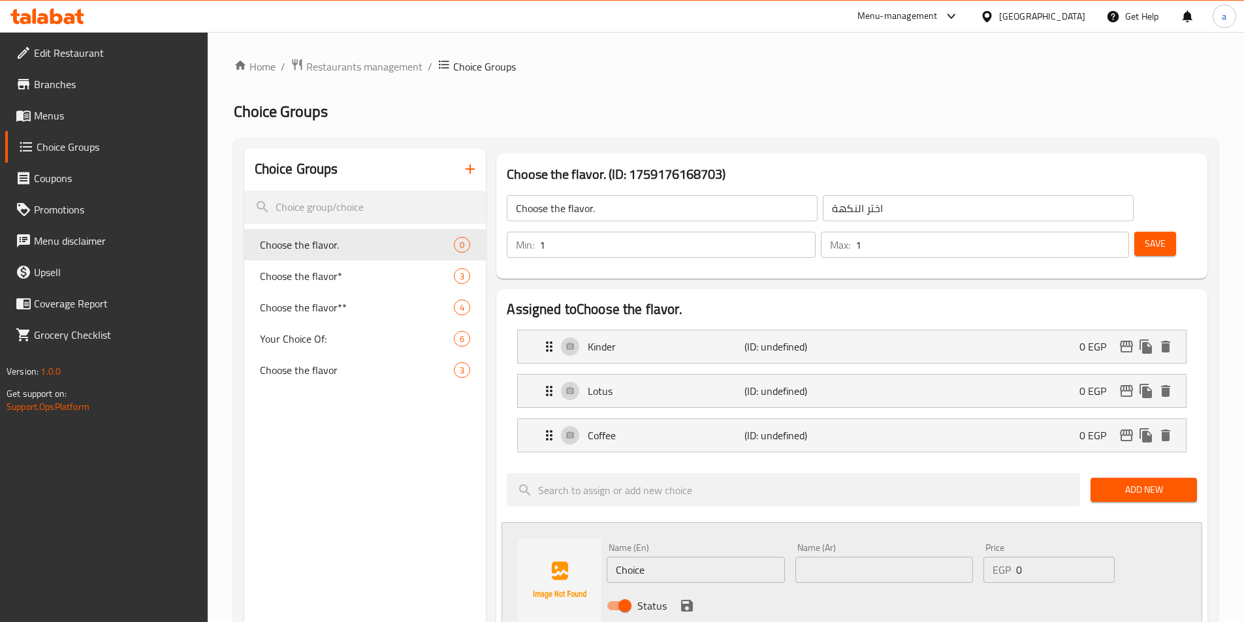
click at [736, 557] on input "Choice" at bounding box center [696, 570] width 178 height 26
paste input "Oreo"
type input "Oreo"
click at [834, 557] on input "text" at bounding box center [884, 570] width 178 height 26
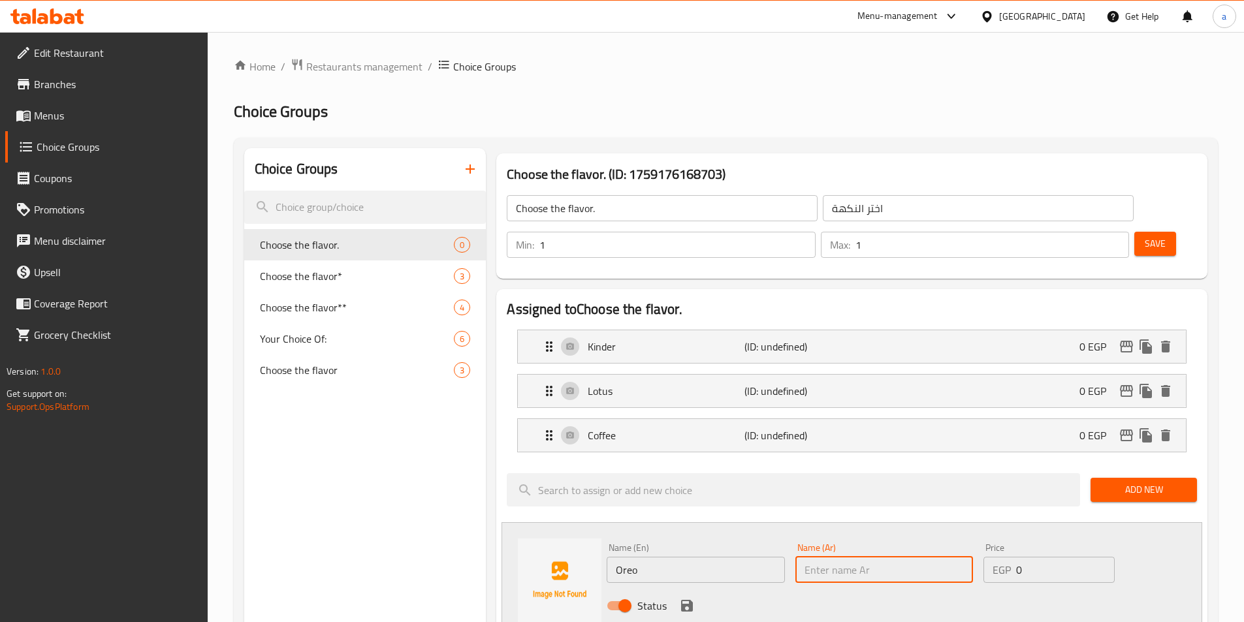
paste input "اوريو"
type input "اوريو"
click at [924, 588] on div "Status" at bounding box center [883, 605] width 565 height 35
click at [687, 598] on icon "save" at bounding box center [687, 606] width 16 height 16
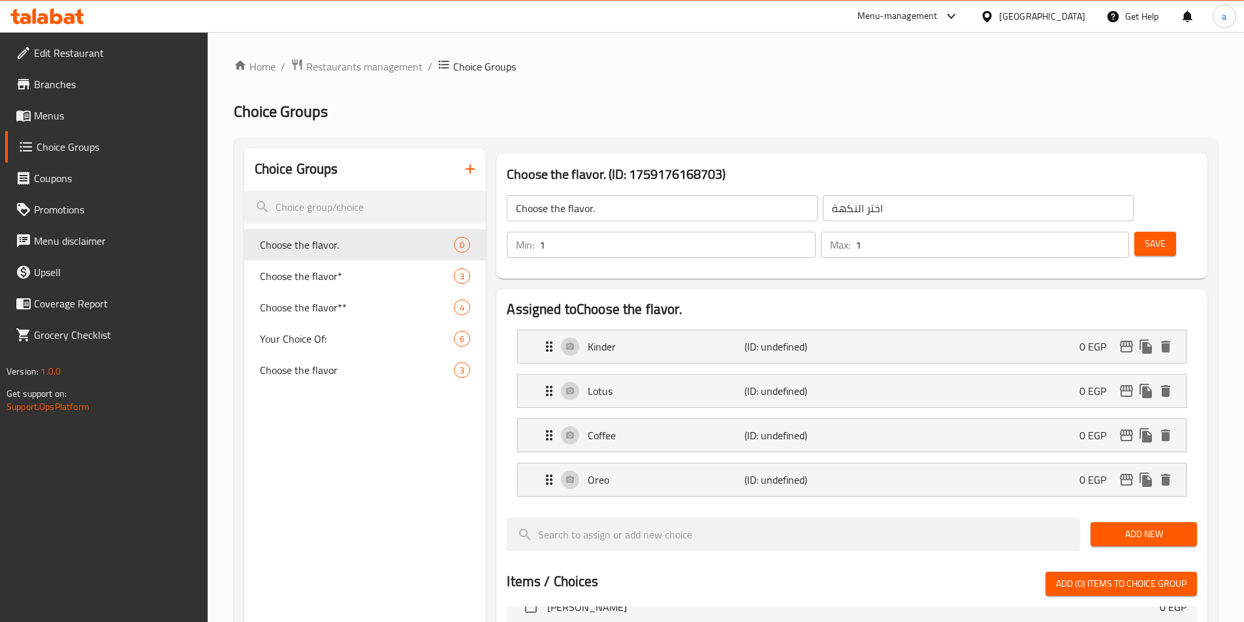
click at [1144, 236] on span "Save" at bounding box center [1154, 244] width 21 height 16
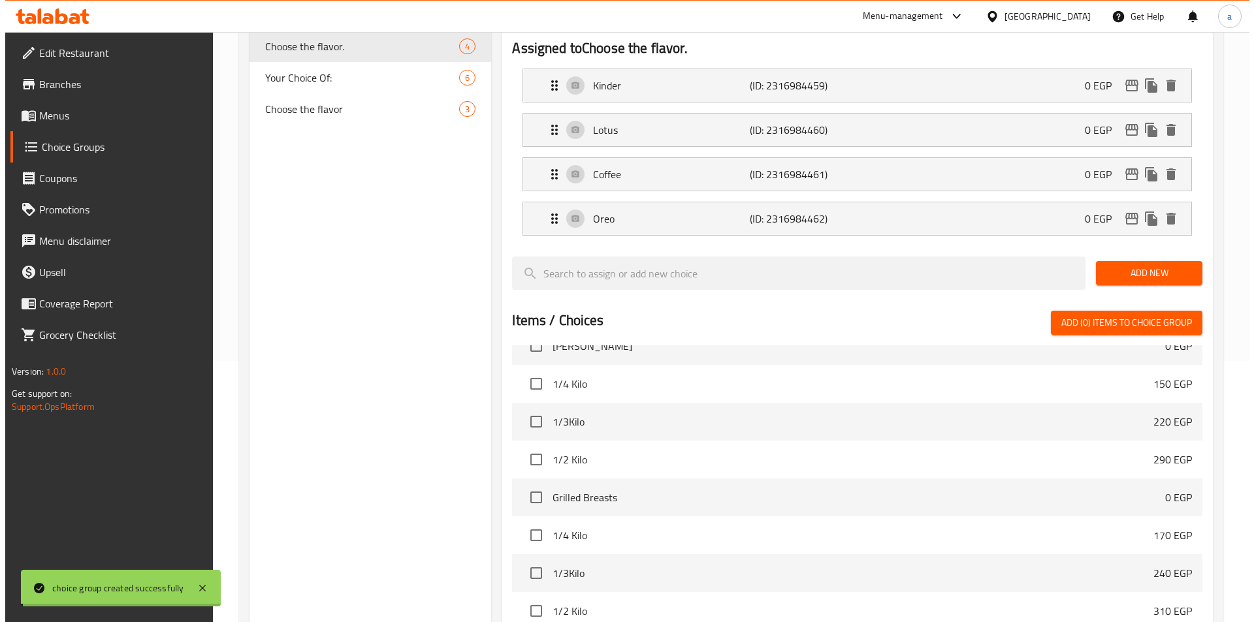
scroll to position [465, 0]
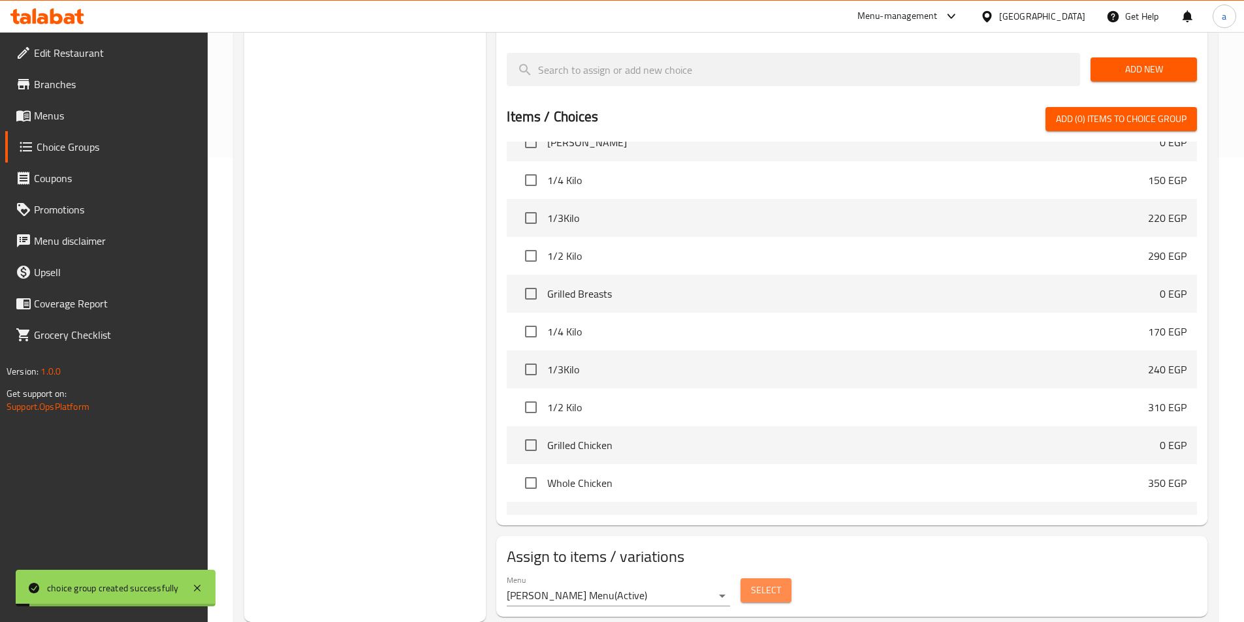
click at [770, 582] on span "Select" at bounding box center [766, 590] width 30 height 16
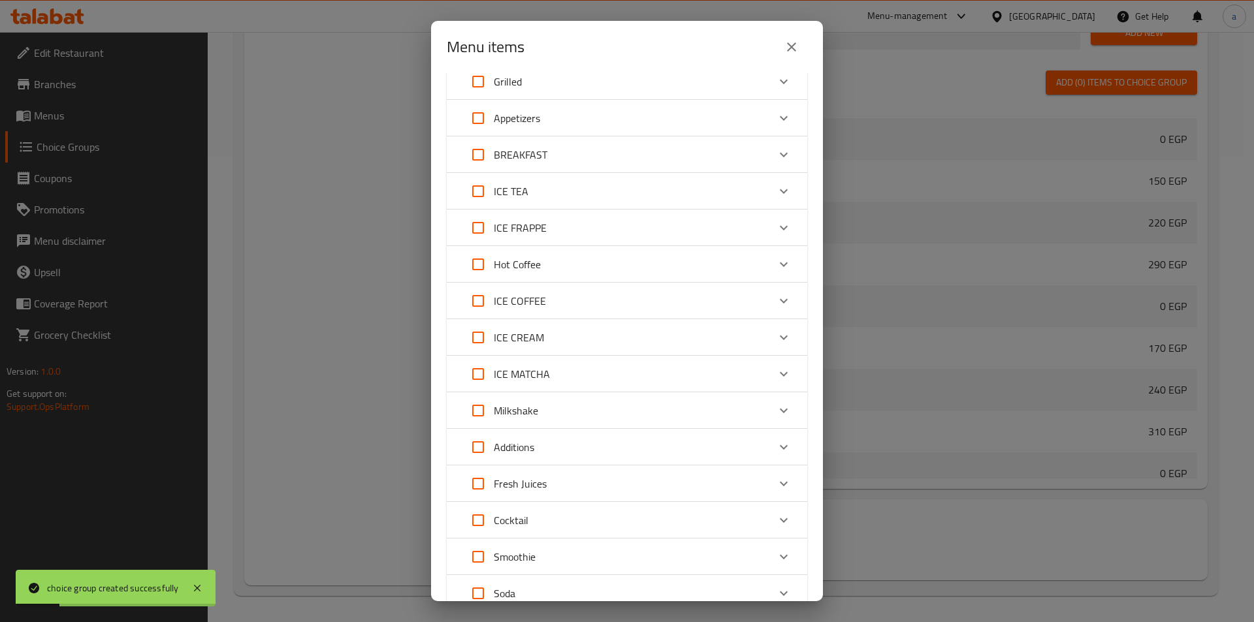
scroll to position [152, 0]
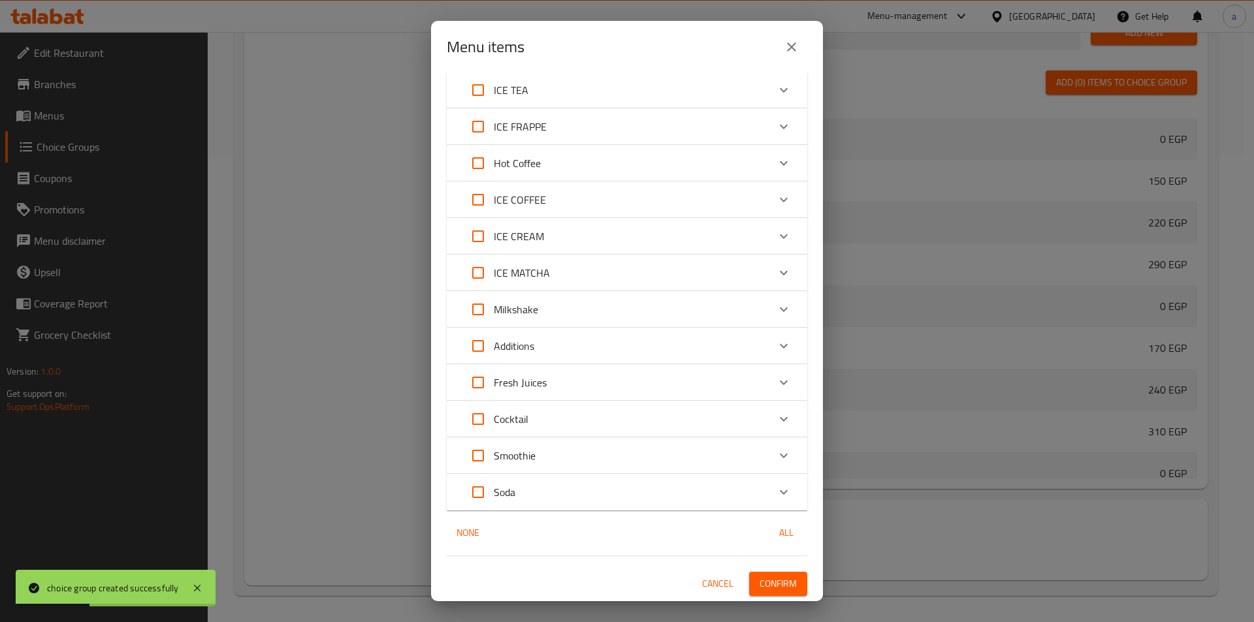
click at [597, 236] on div "ICE CREAM" at bounding box center [615, 236] width 306 height 31
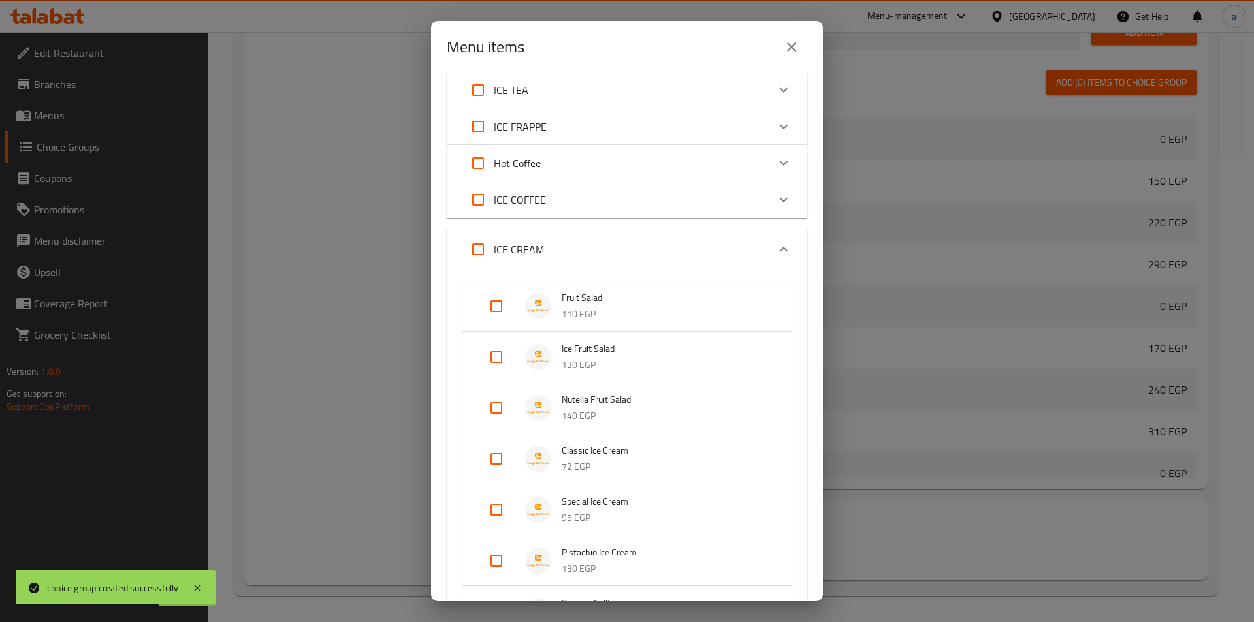
click at [499, 507] on input "Expand" at bounding box center [496, 509] width 31 height 31
checkbox input "true"
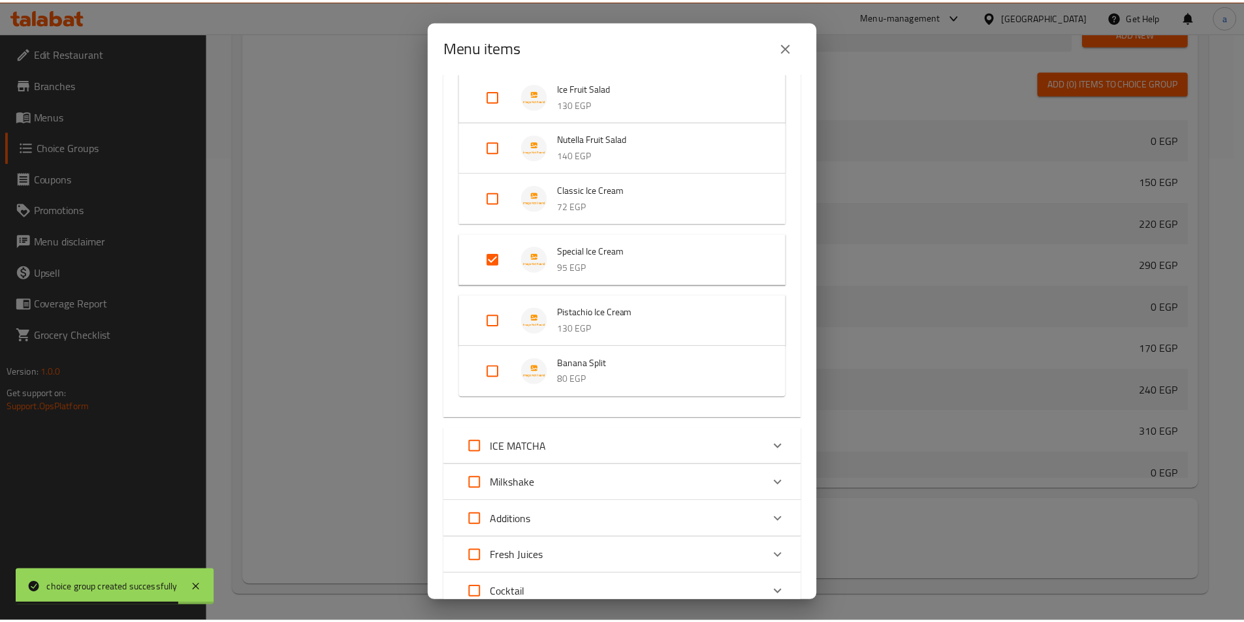
scroll to position [587, 0]
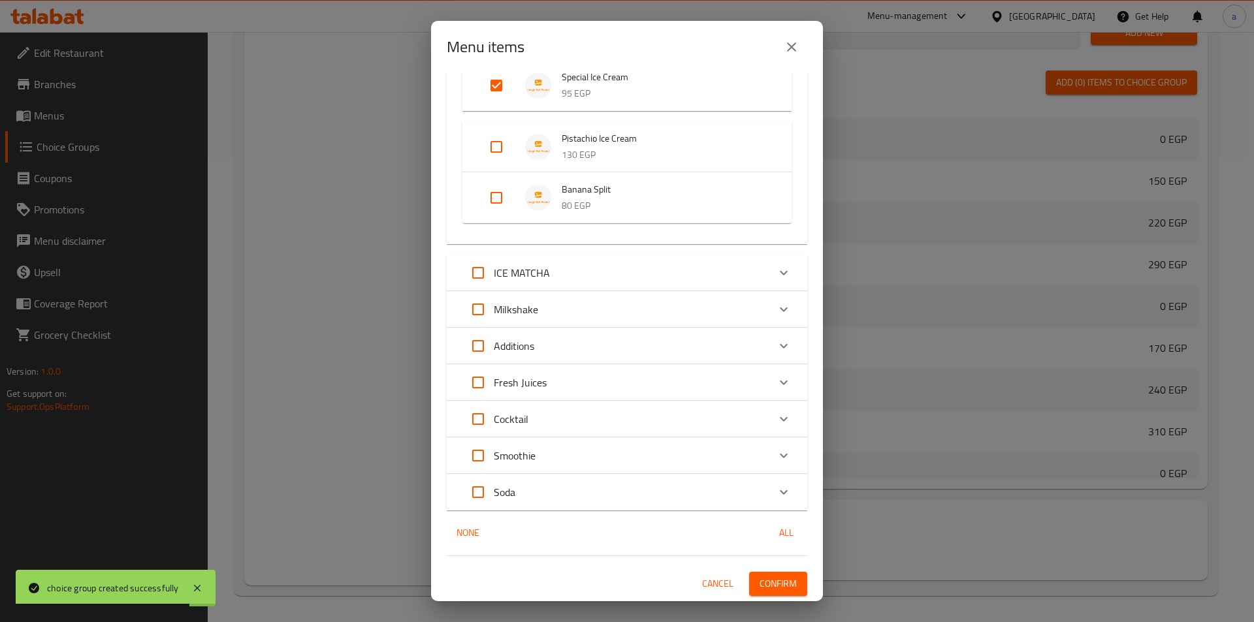
click at [765, 580] on span "Confirm" at bounding box center [777, 584] width 37 height 16
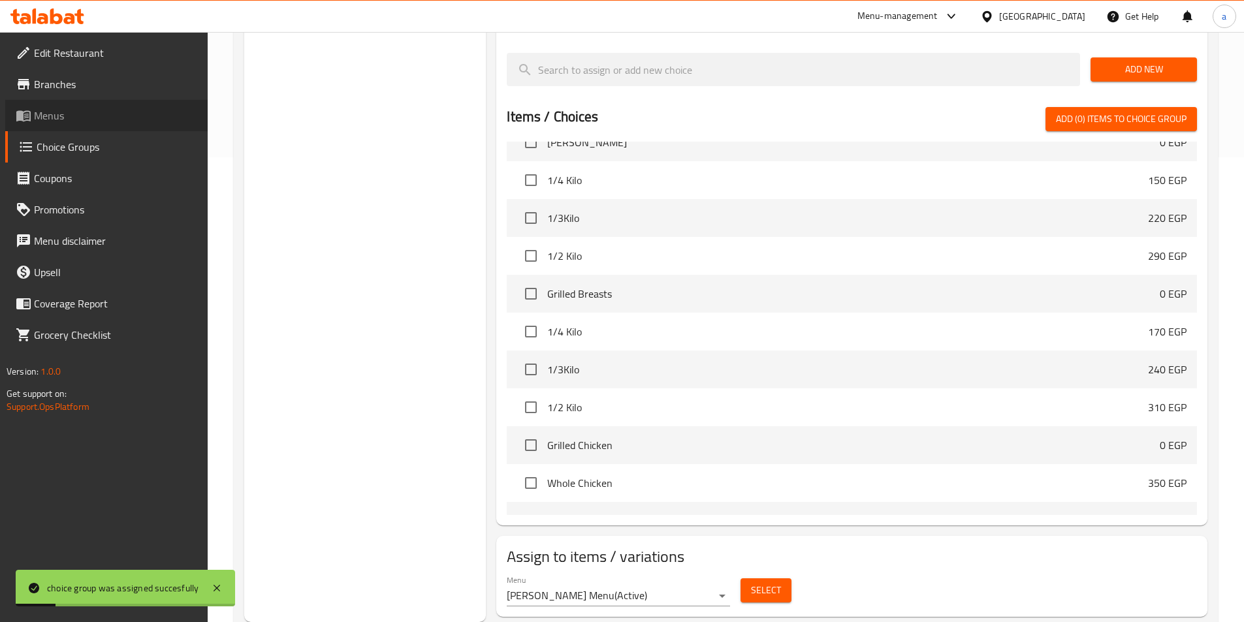
click at [67, 112] on span "Menus" at bounding box center [115, 116] width 163 height 16
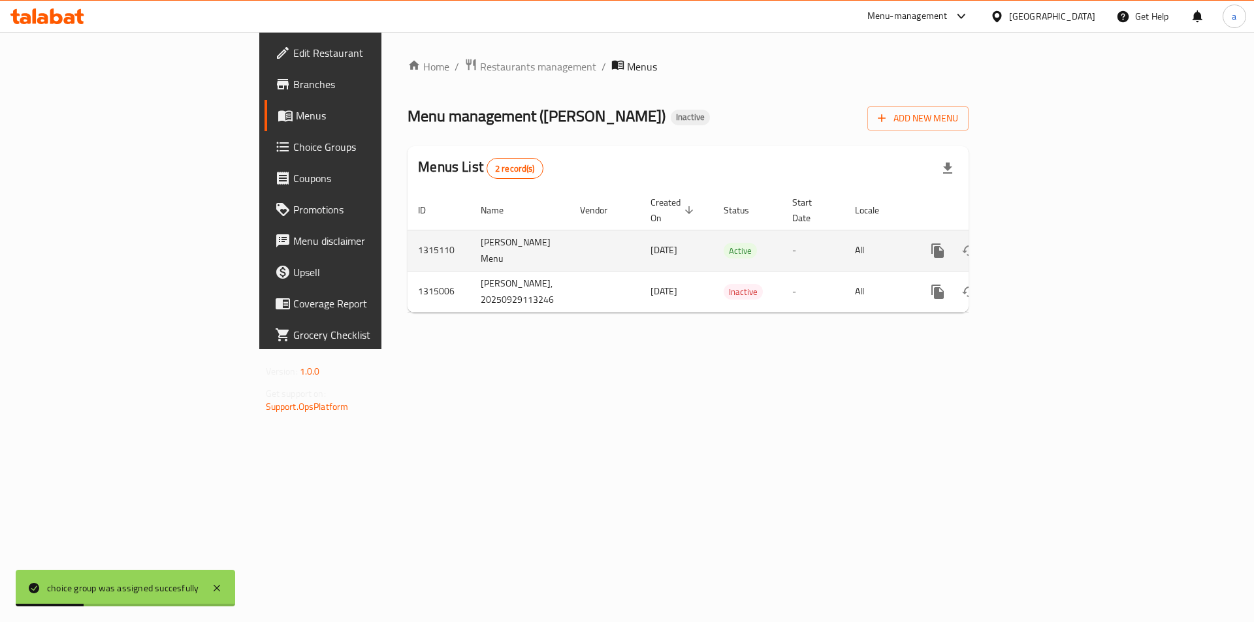
click at [1039, 243] on icon "enhanced table" at bounding box center [1032, 251] width 16 height 16
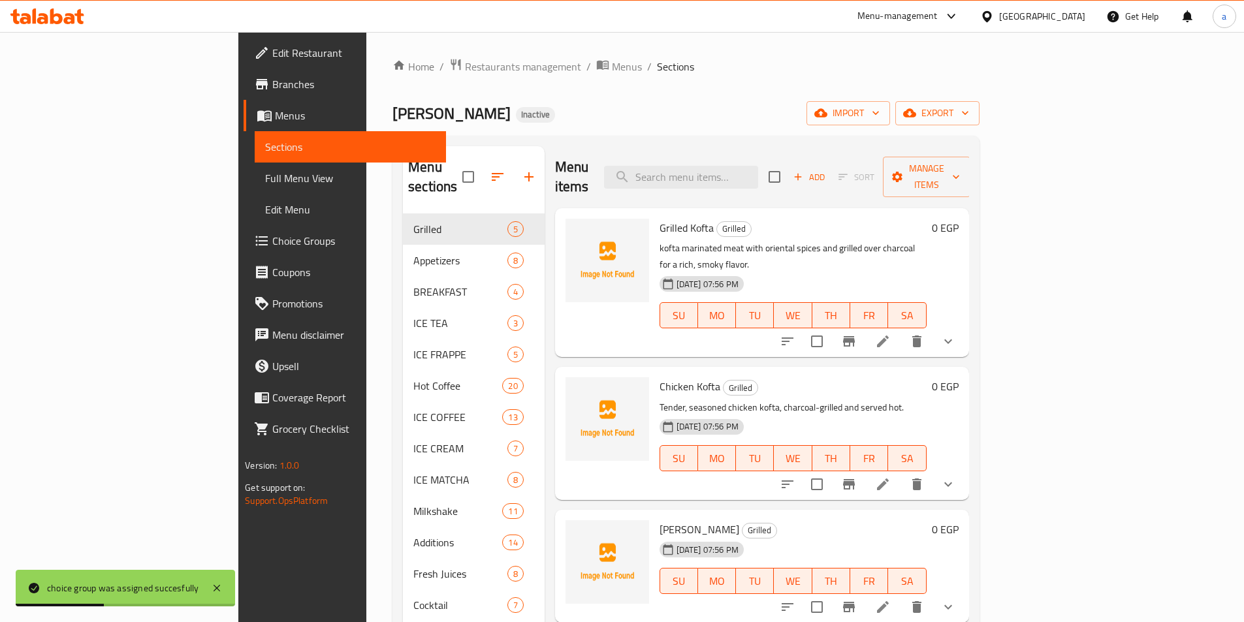
click at [265, 181] on span "Full Menu View" at bounding box center [350, 178] width 170 height 16
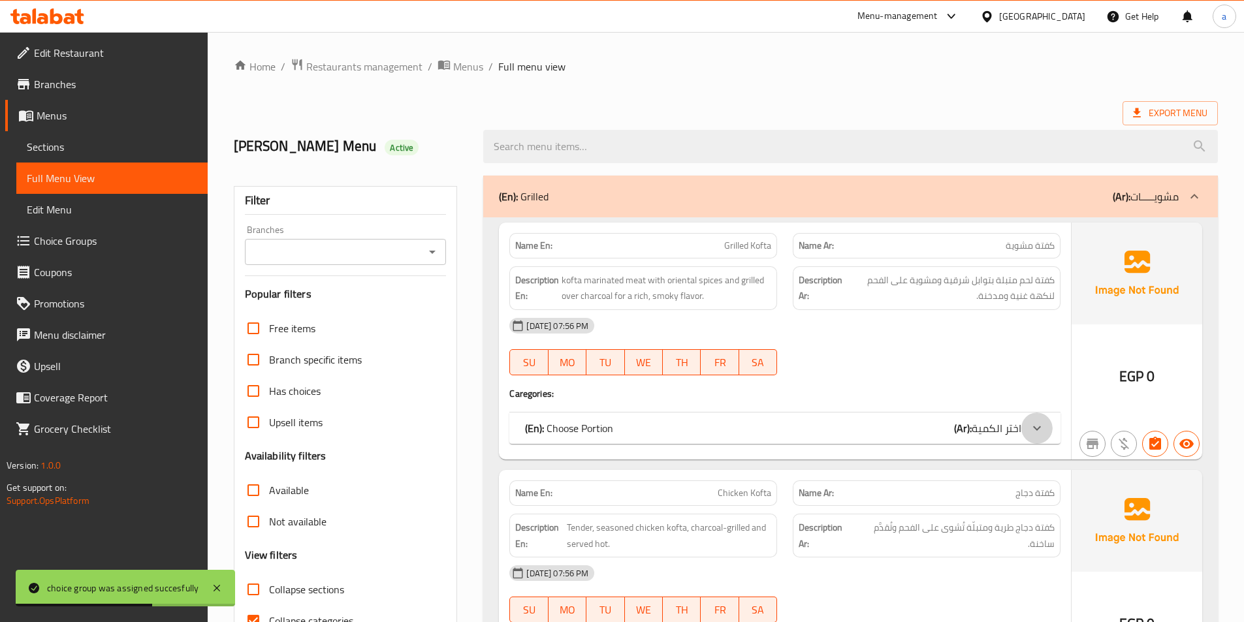
click at [1032, 428] on icon at bounding box center [1037, 428] width 16 height 16
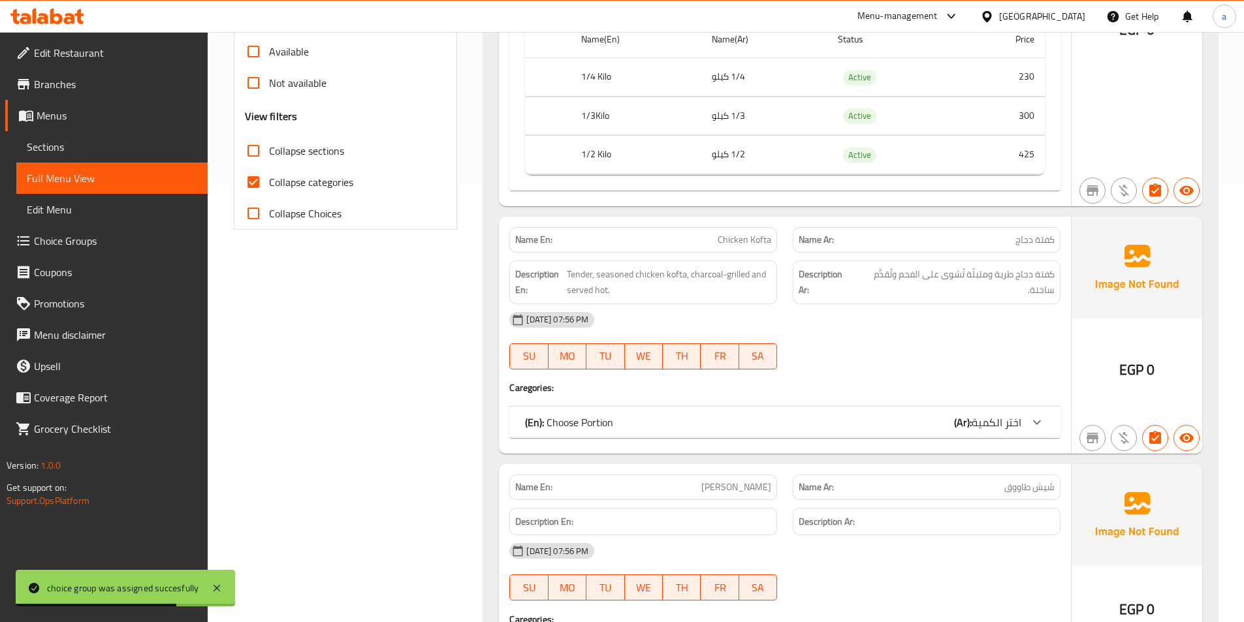
scroll to position [457, 0]
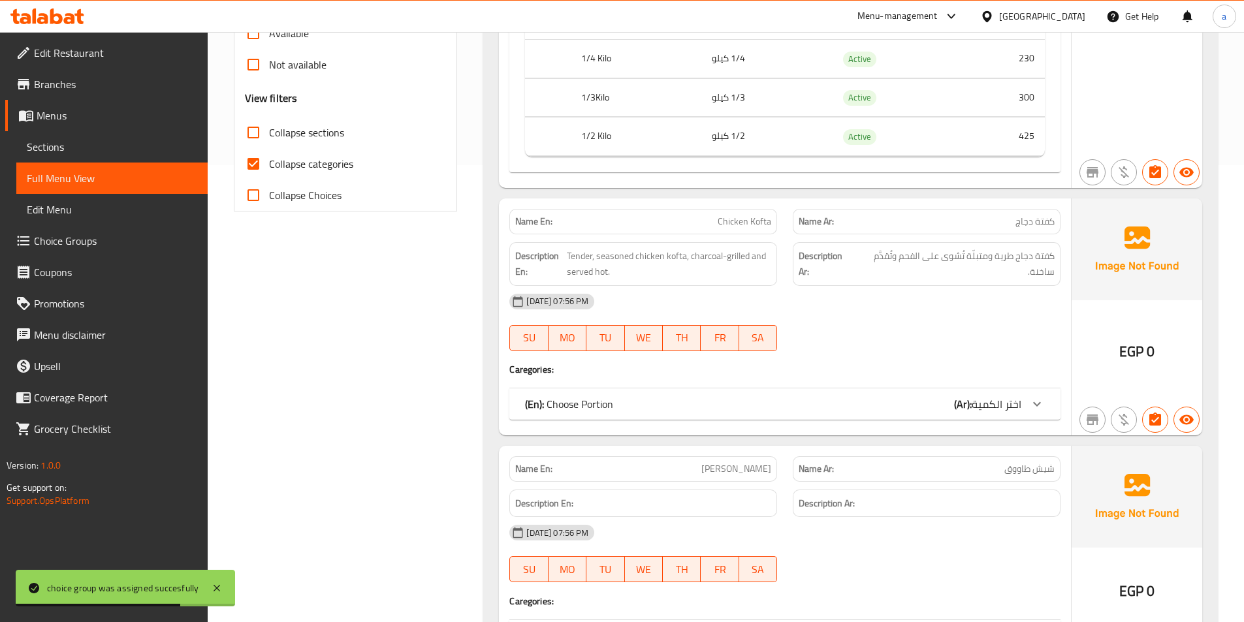
click at [1040, 416] on div at bounding box center [1036, 403] width 31 height 31
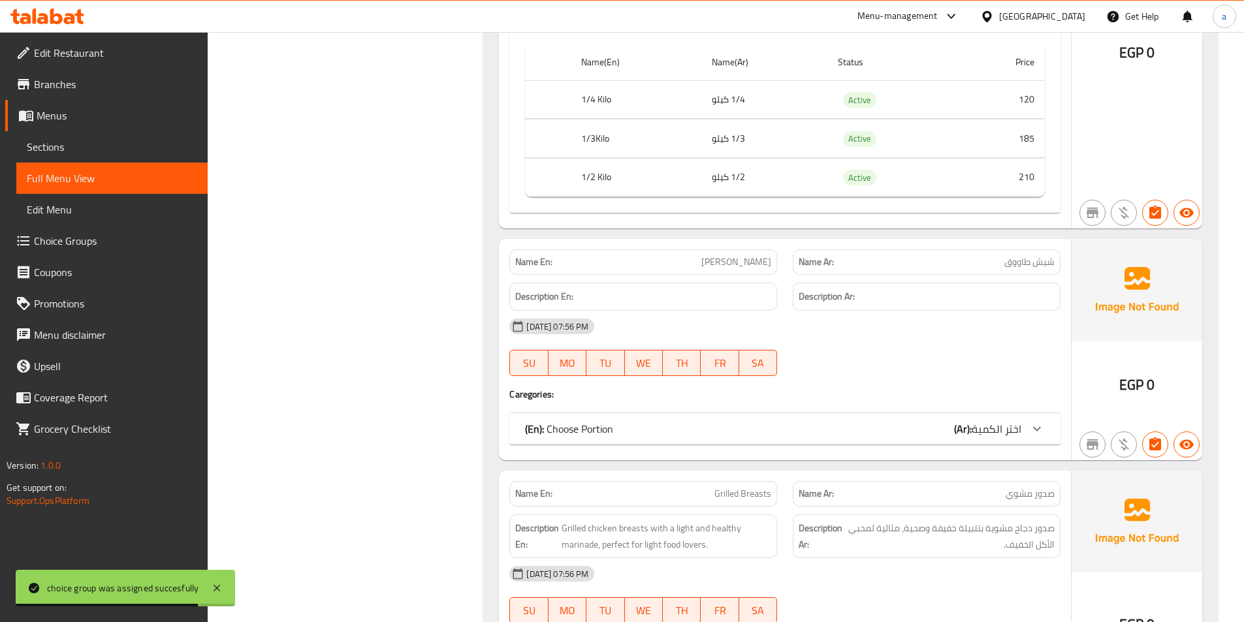
scroll to position [1110, 0]
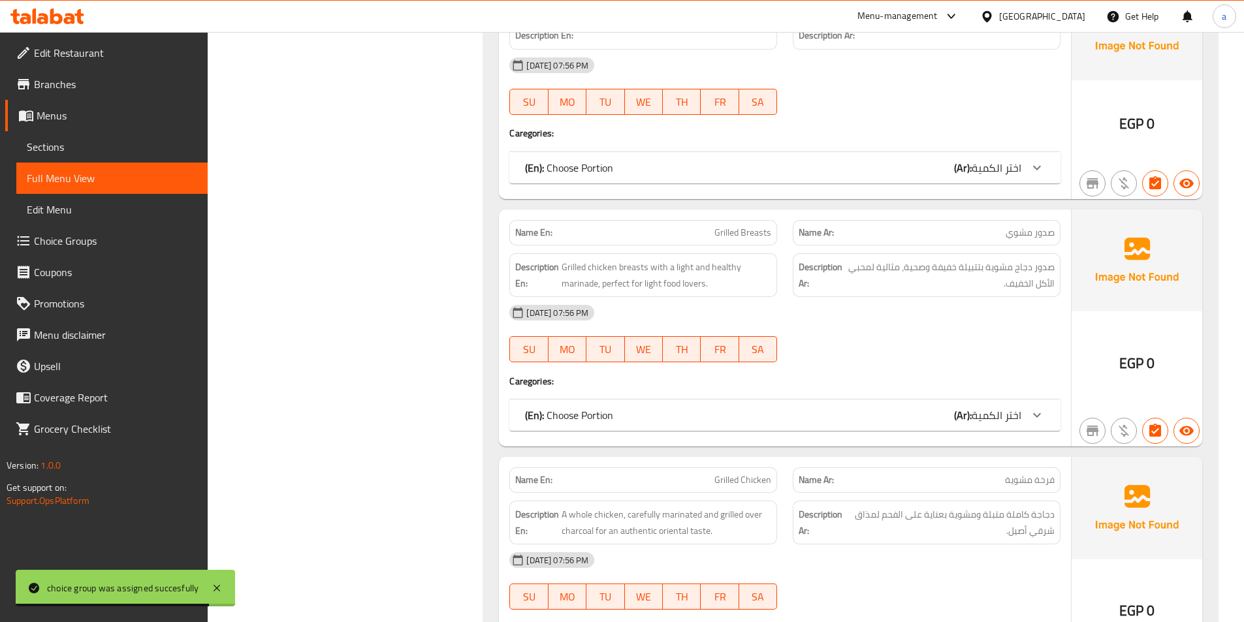
click at [1030, 164] on icon at bounding box center [1037, 168] width 16 height 16
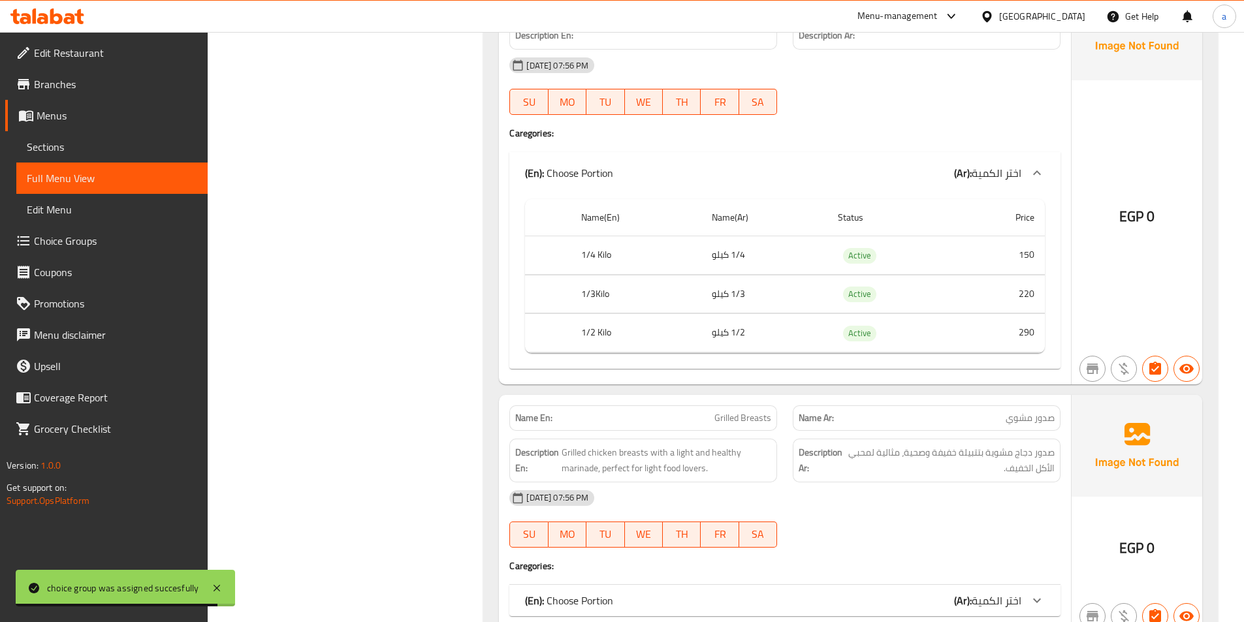
scroll to position [1306, 0]
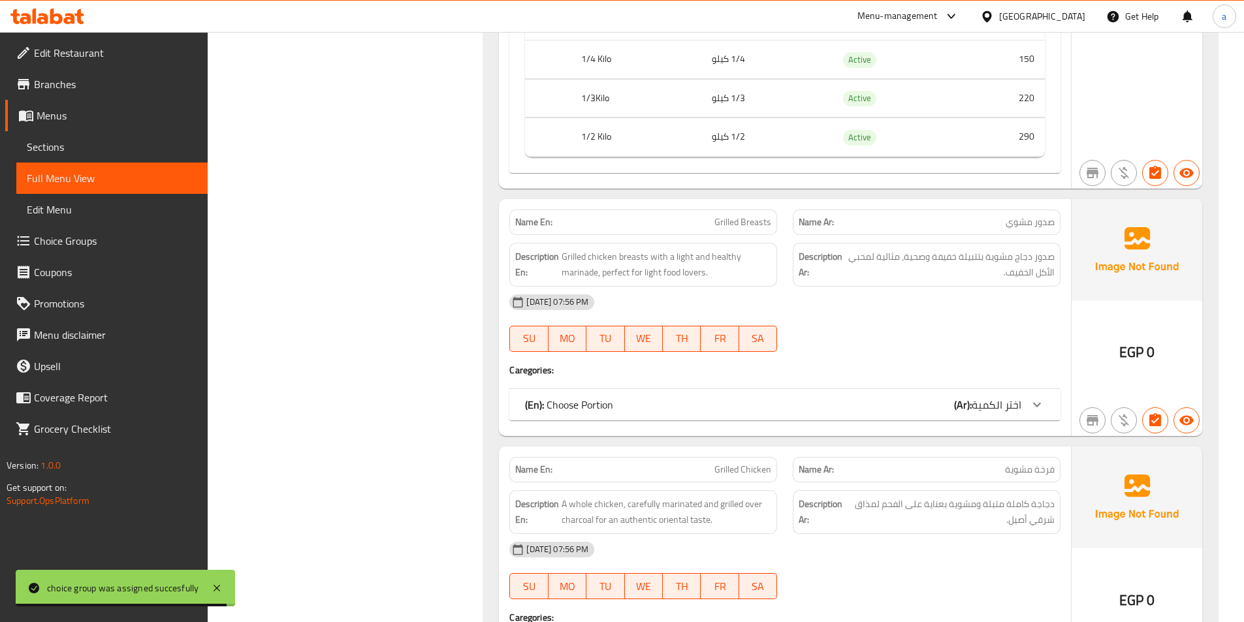
click at [1047, 390] on div "(En): Choose Portion (Ar): اختر الكمية" at bounding box center [784, 404] width 551 height 31
click at [1042, 405] on icon at bounding box center [1037, 405] width 16 height 16
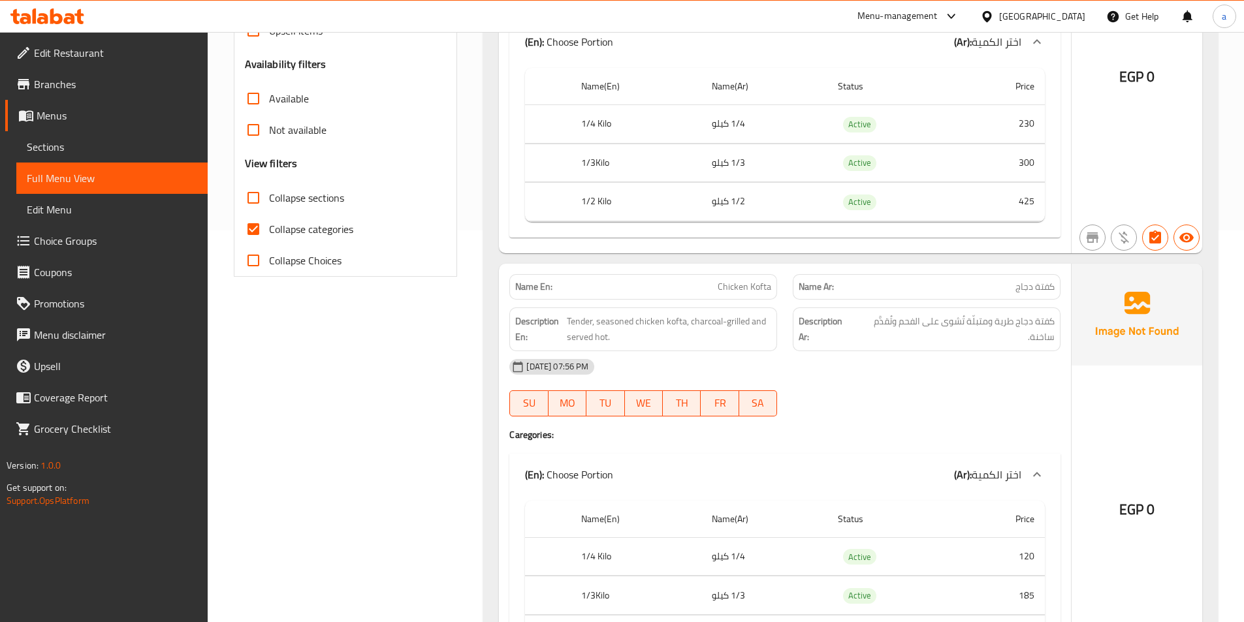
scroll to position [196, 0]
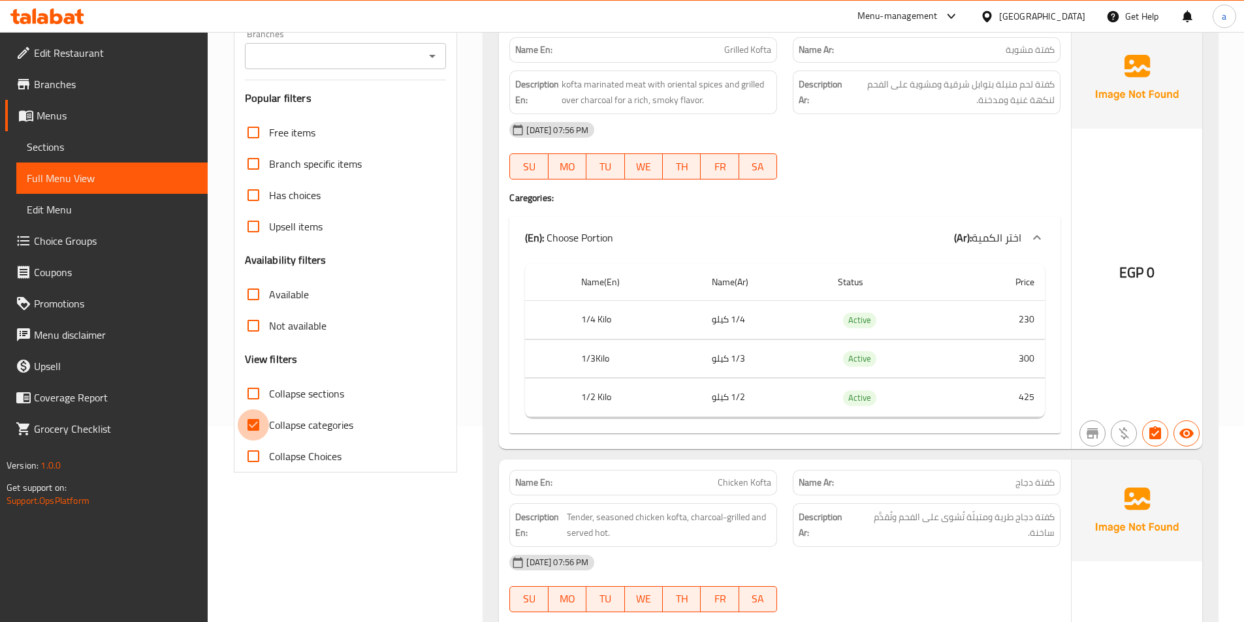
click at [253, 416] on input "Collapse categories" at bounding box center [253, 424] width 31 height 31
checkbox input "false"
click at [252, 401] on input "Collapse sections" at bounding box center [253, 393] width 31 height 31
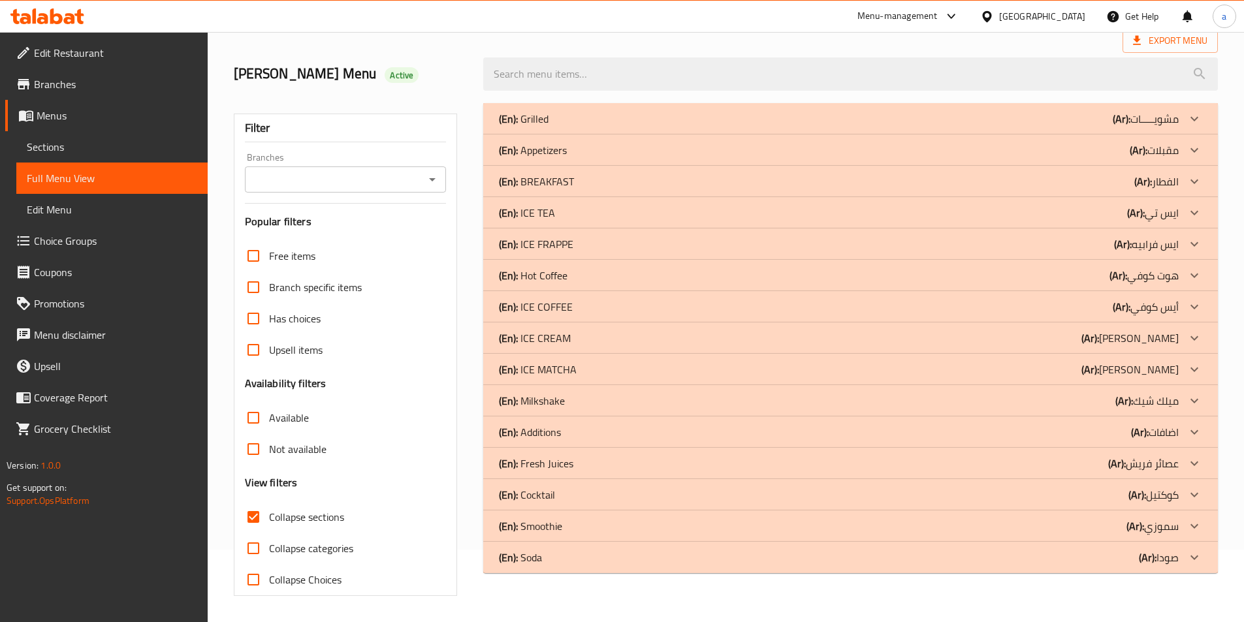
scroll to position [72, 0]
click at [1184, 302] on div at bounding box center [1193, 306] width 31 height 31
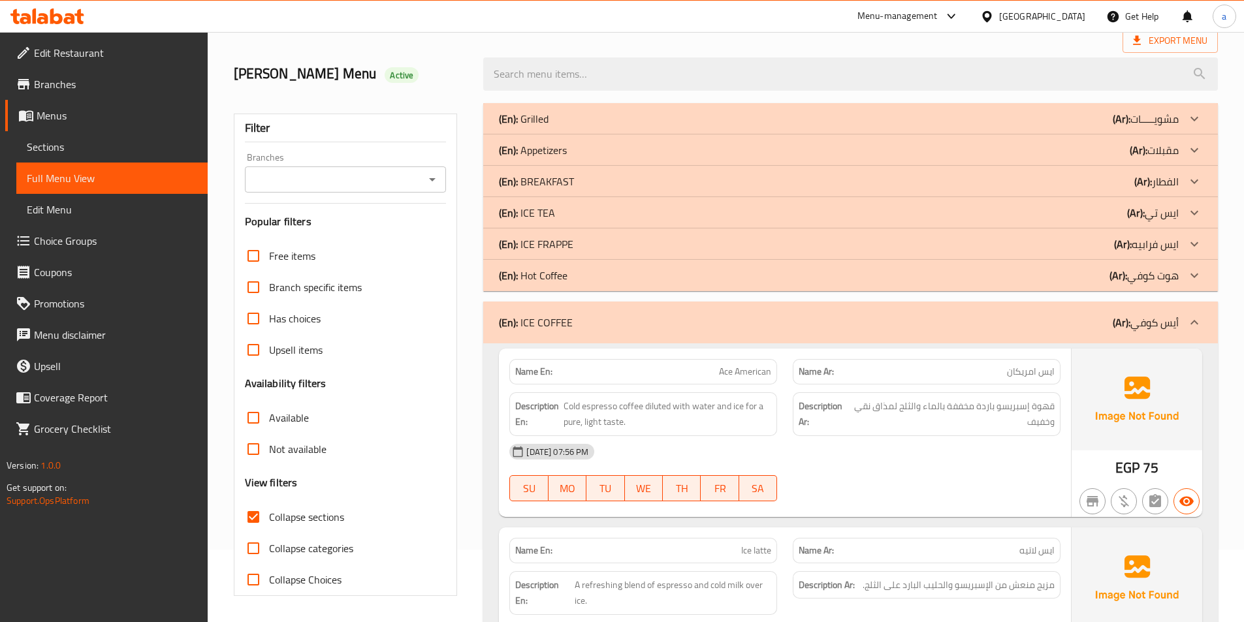
click at [1193, 273] on icon at bounding box center [1194, 276] width 16 height 16
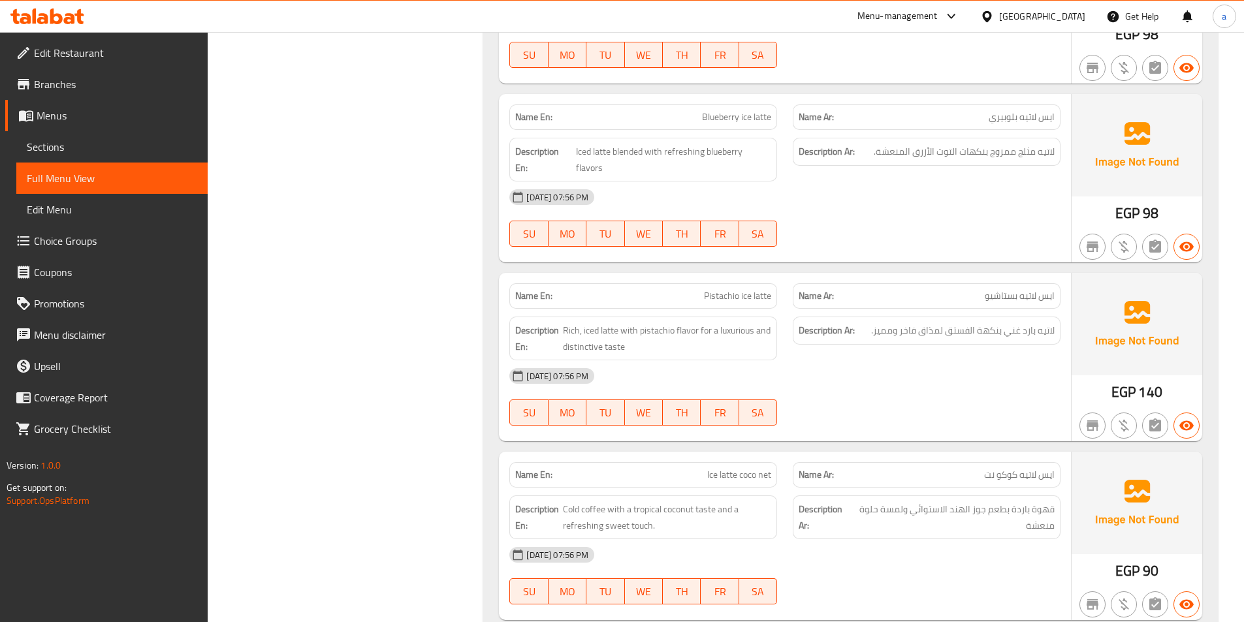
scroll to position [6571, 0]
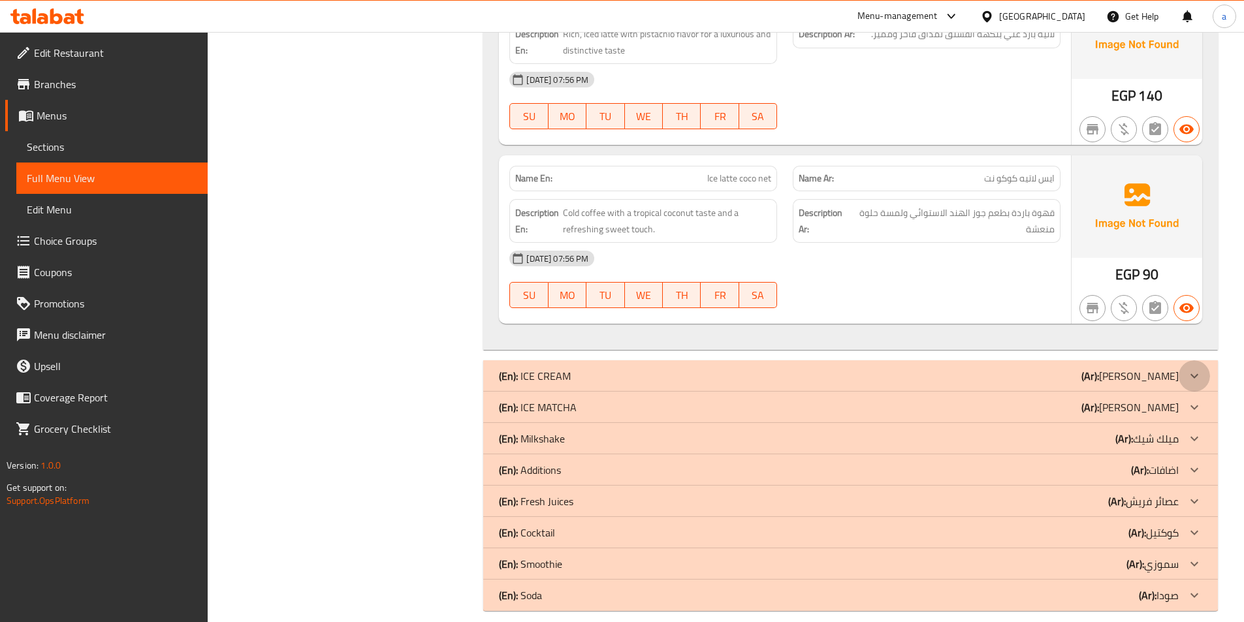
click at [1193, 368] on icon at bounding box center [1194, 376] width 16 height 16
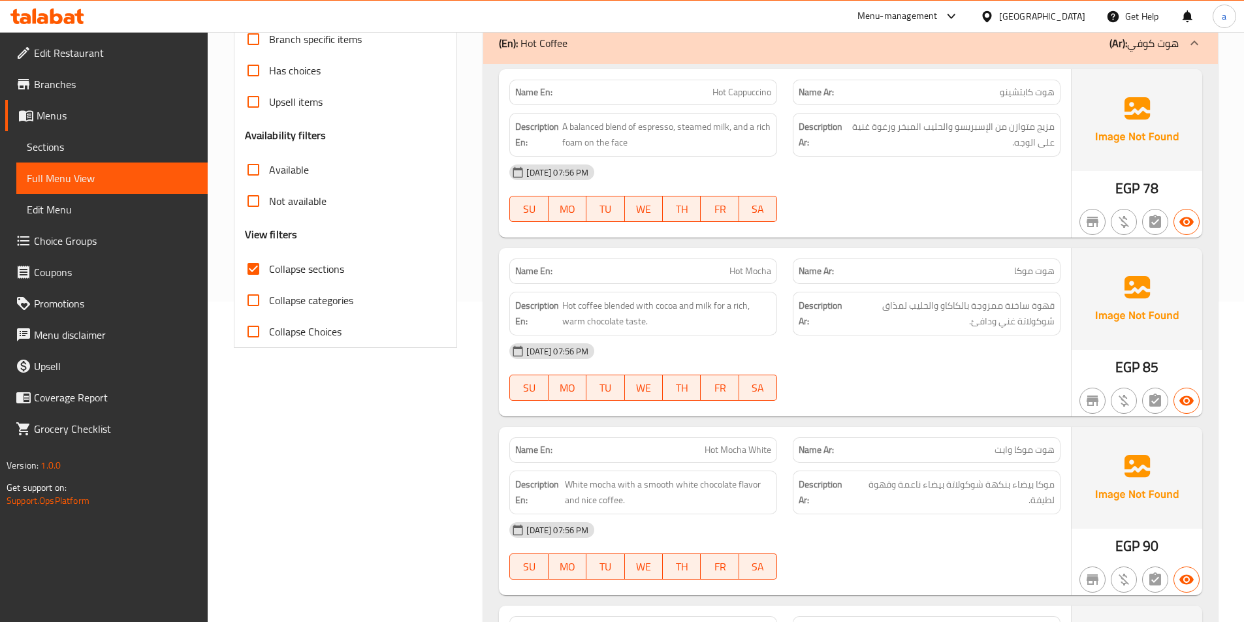
scroll to position [0, 0]
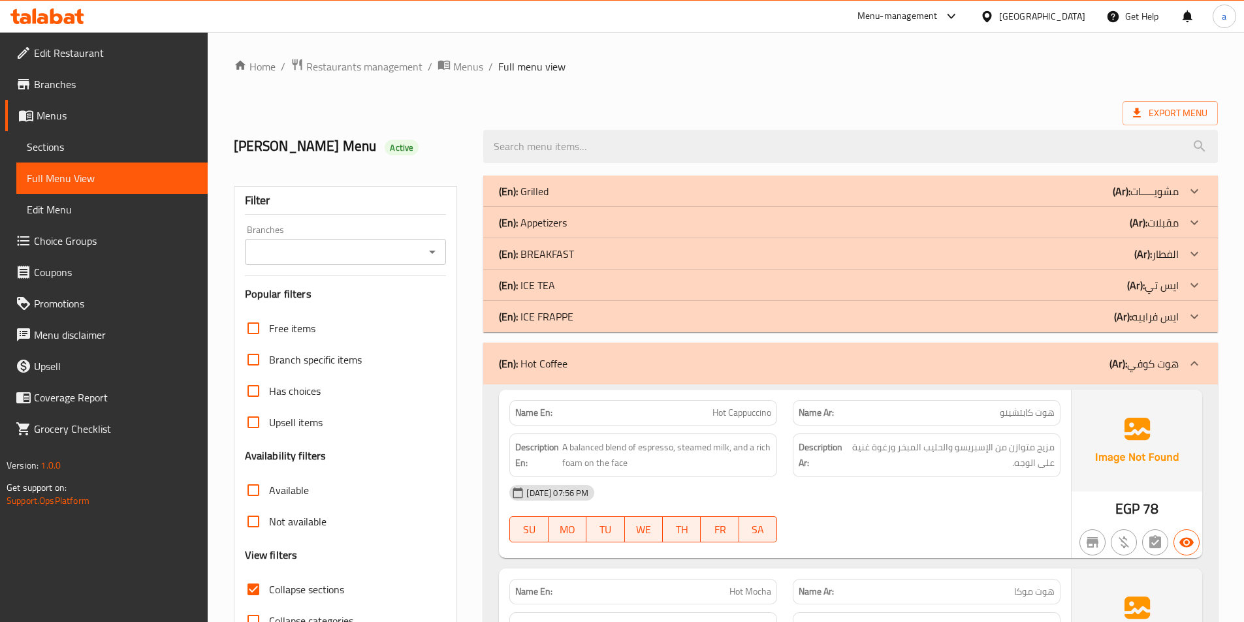
click at [258, 593] on input "Collapse sections" at bounding box center [253, 589] width 31 height 31
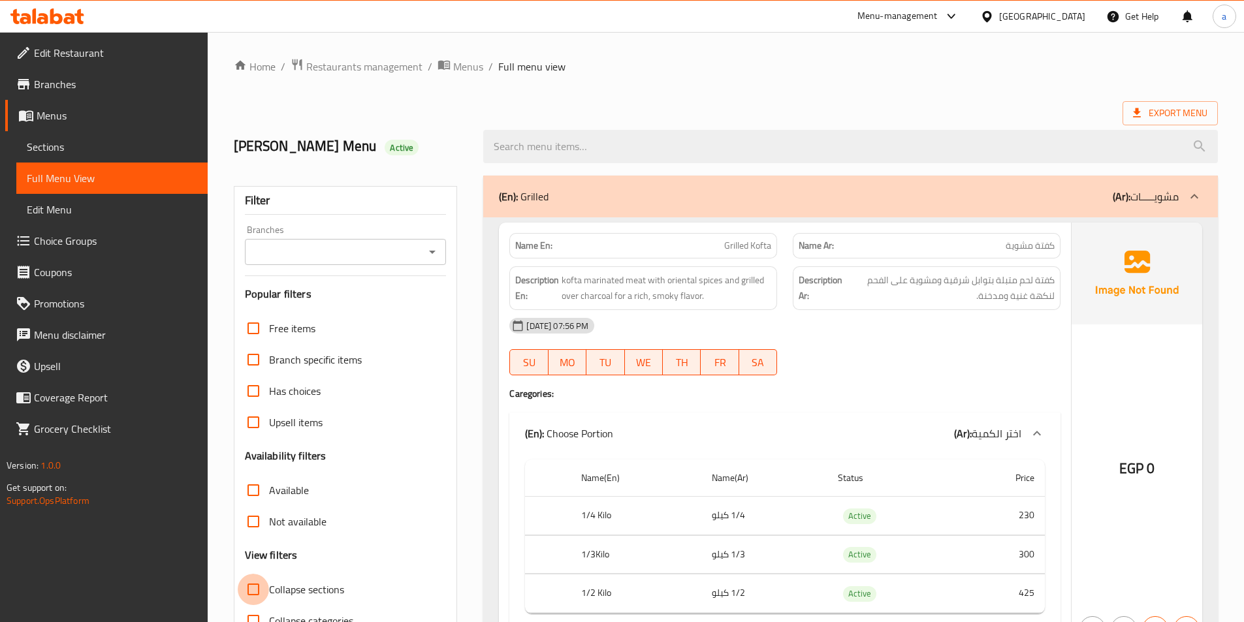
click at [257, 574] on input "Collapse sections" at bounding box center [253, 589] width 31 height 31
checkbox input "true"
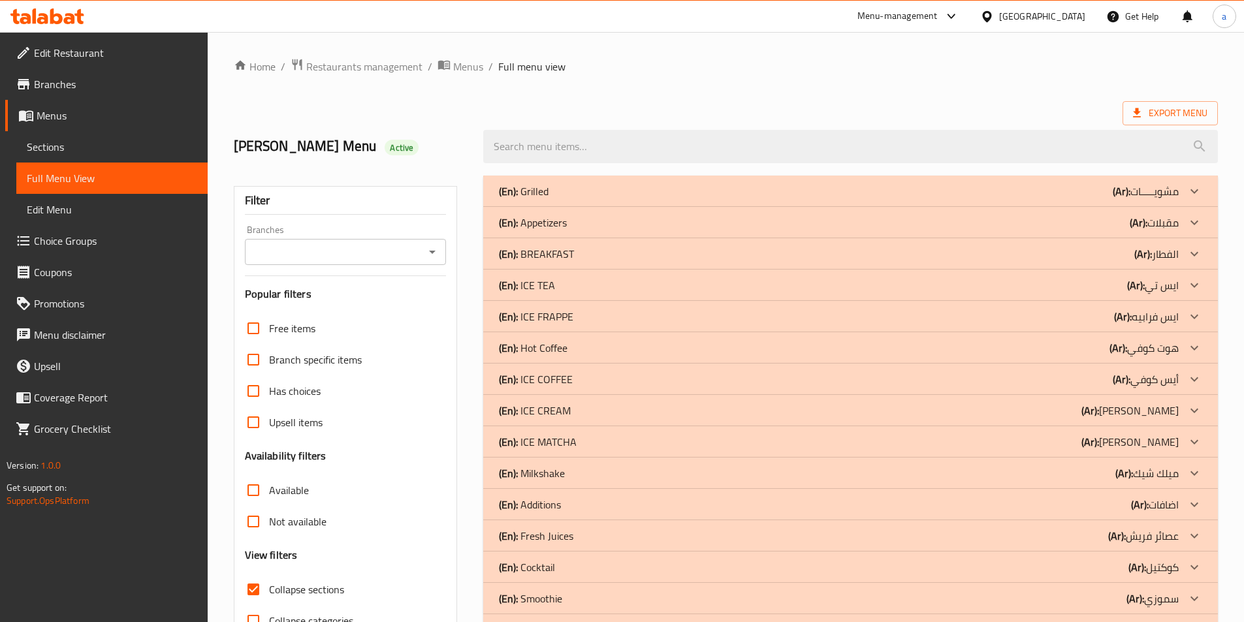
click at [1195, 473] on icon at bounding box center [1194, 473] width 16 height 16
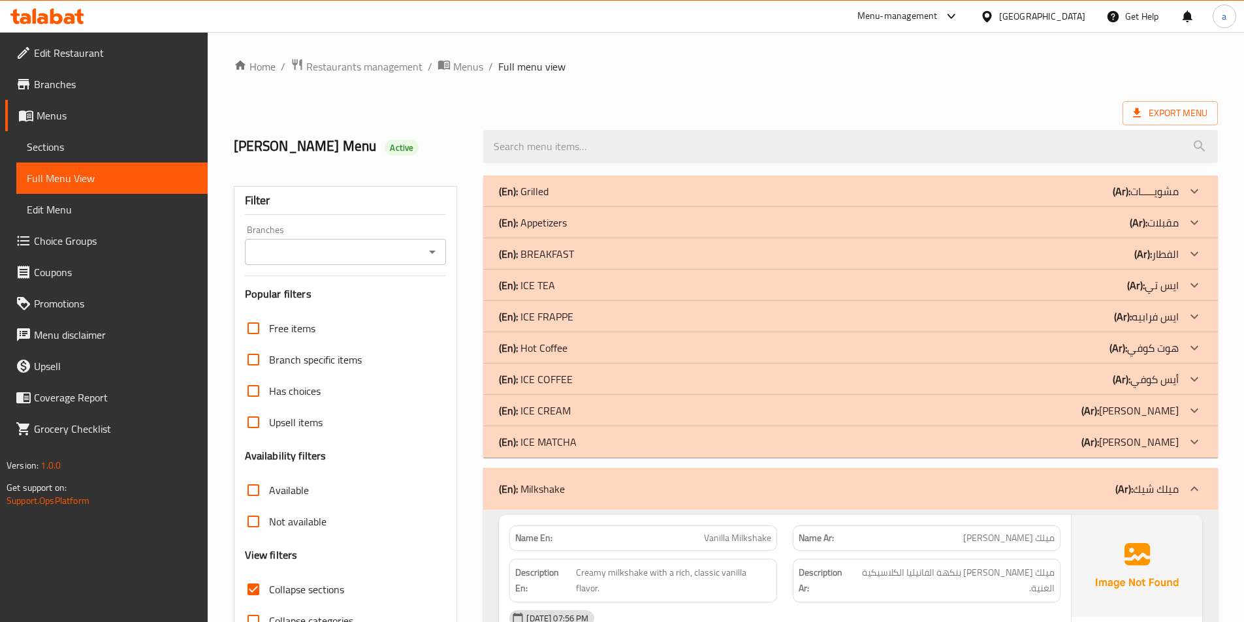
click at [1197, 439] on icon at bounding box center [1194, 442] width 16 height 16
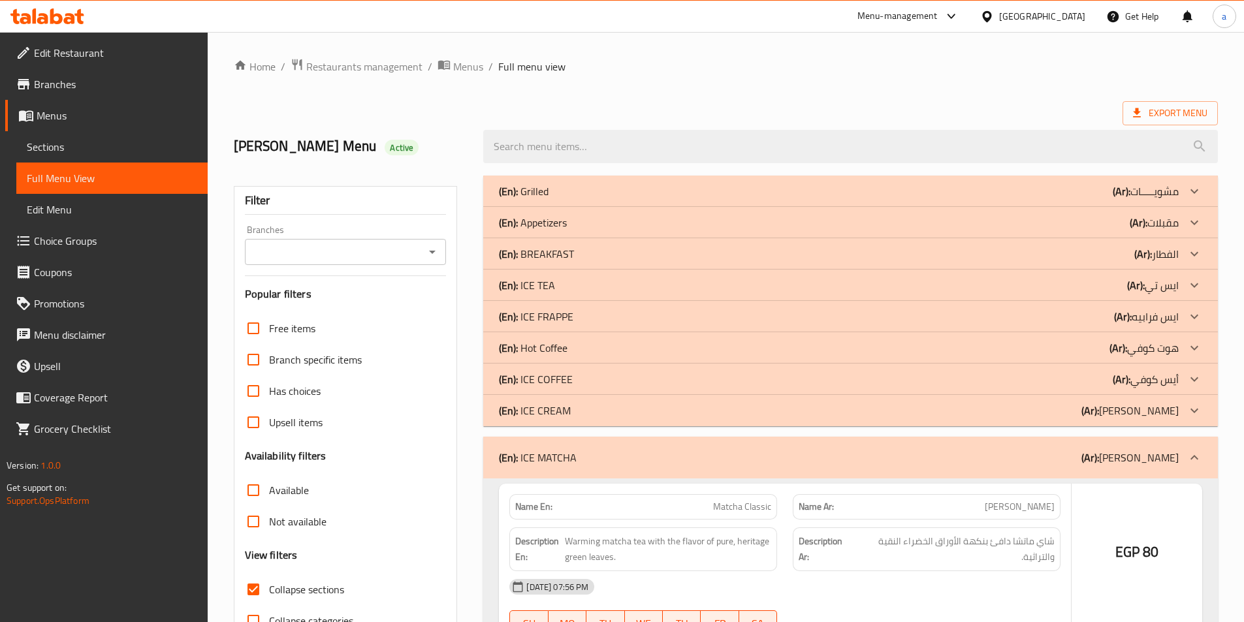
click at [1197, 421] on div at bounding box center [1193, 410] width 31 height 31
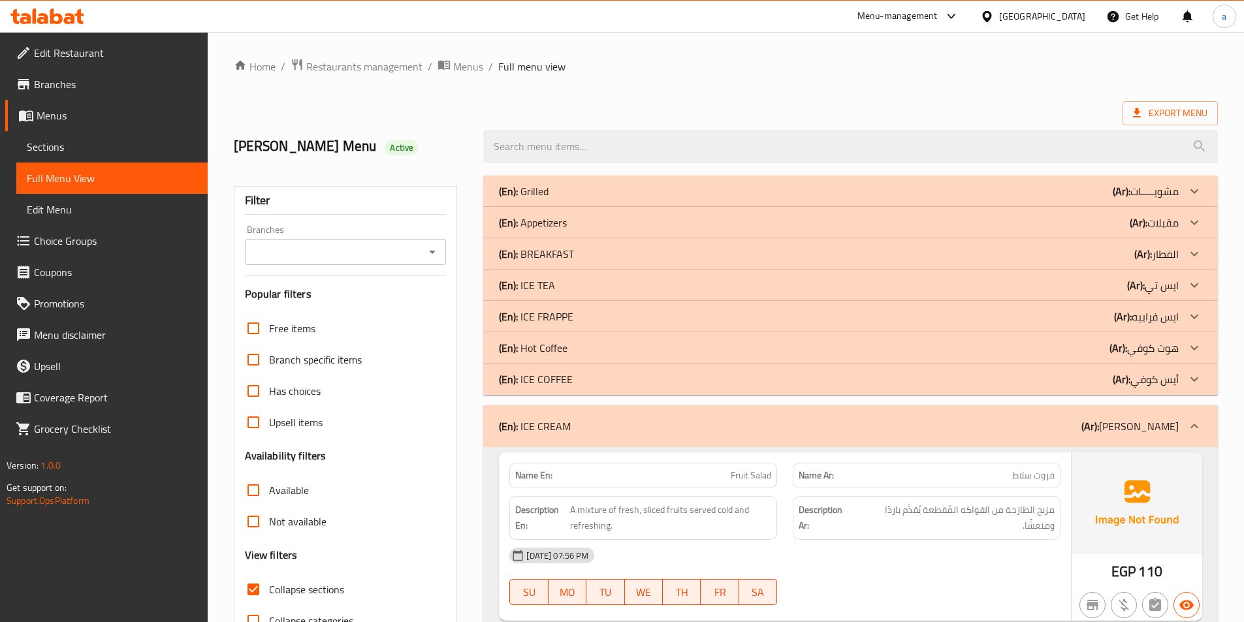
click at [1196, 377] on icon at bounding box center [1194, 379] width 16 height 16
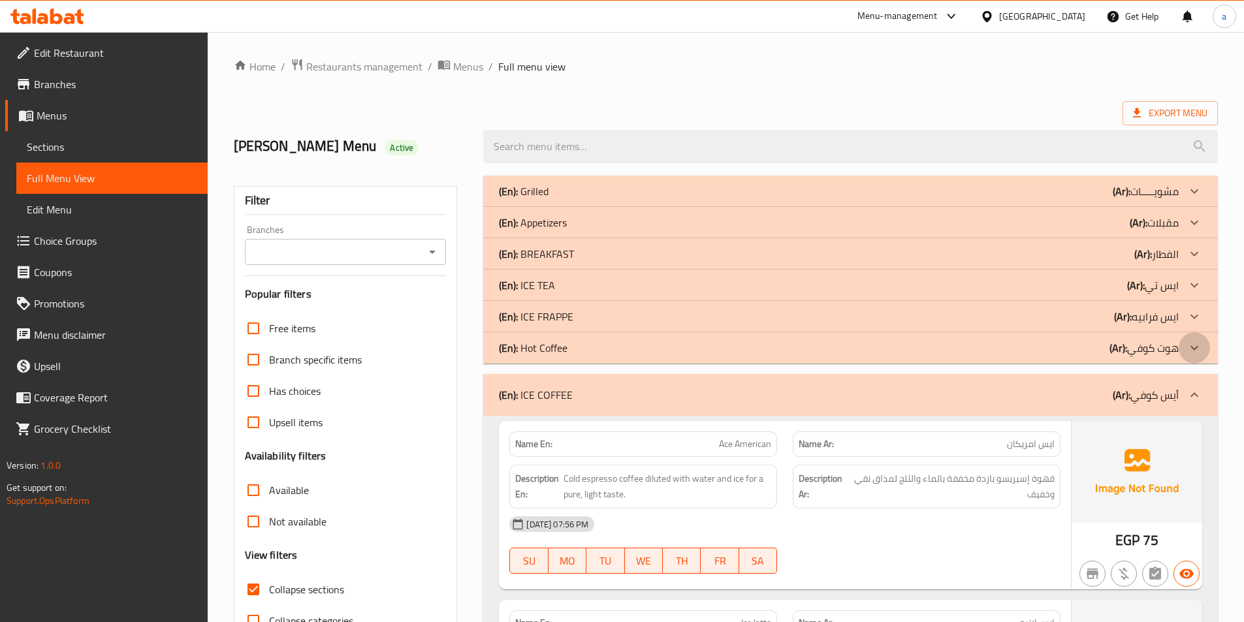
click at [1197, 345] on icon at bounding box center [1194, 348] width 16 height 16
click at [1194, 317] on icon at bounding box center [1194, 317] width 16 height 16
click at [1197, 278] on icon at bounding box center [1194, 285] width 16 height 16
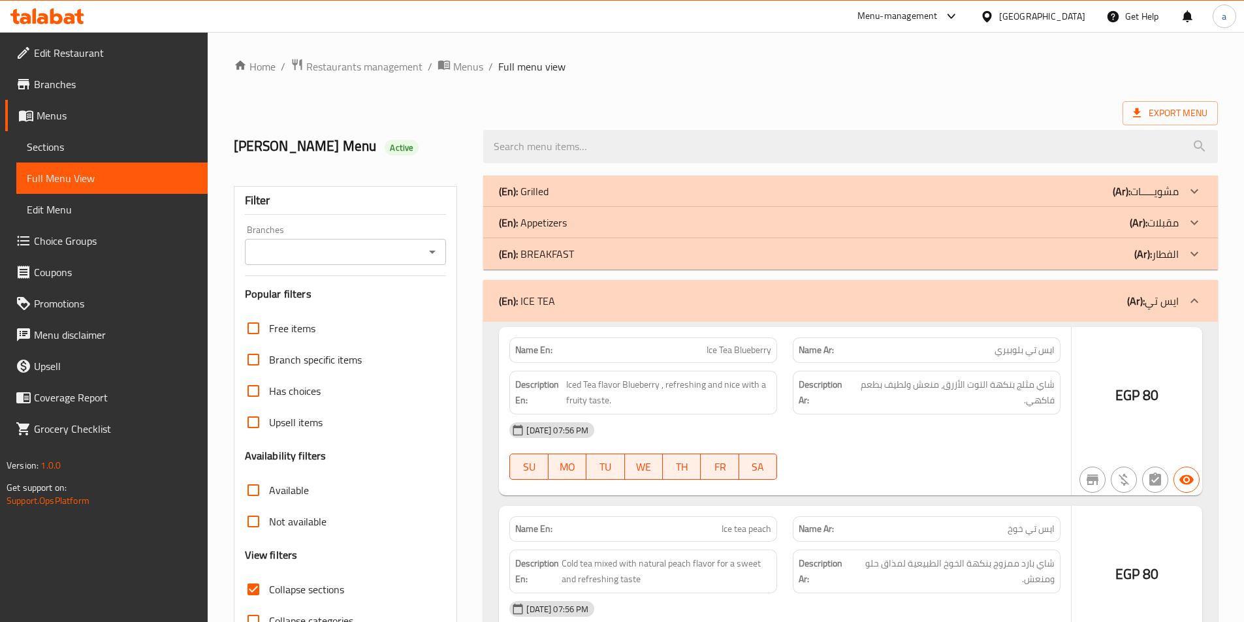
drag, startPoint x: 1197, startPoint y: 248, endPoint x: 1193, endPoint y: 191, distance: 56.9
click at [1197, 247] on icon at bounding box center [1194, 254] width 16 height 16
click at [1195, 224] on icon at bounding box center [1194, 222] width 8 height 5
click at [1193, 191] on icon at bounding box center [1194, 191] width 16 height 16
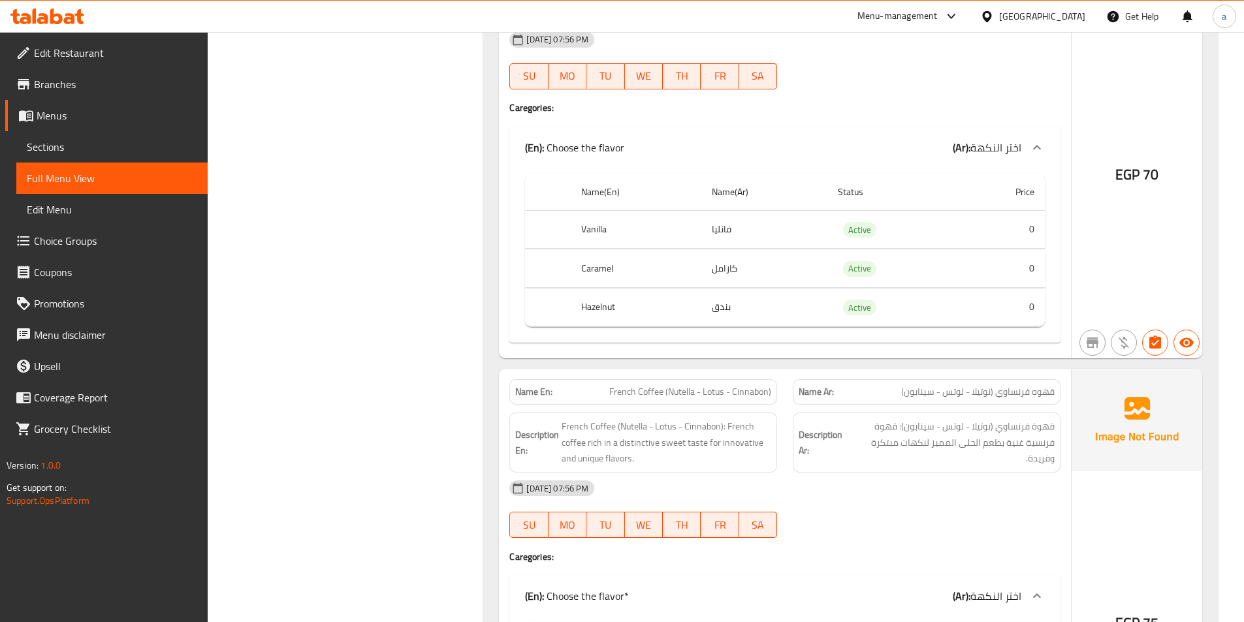
scroll to position [9502, 0]
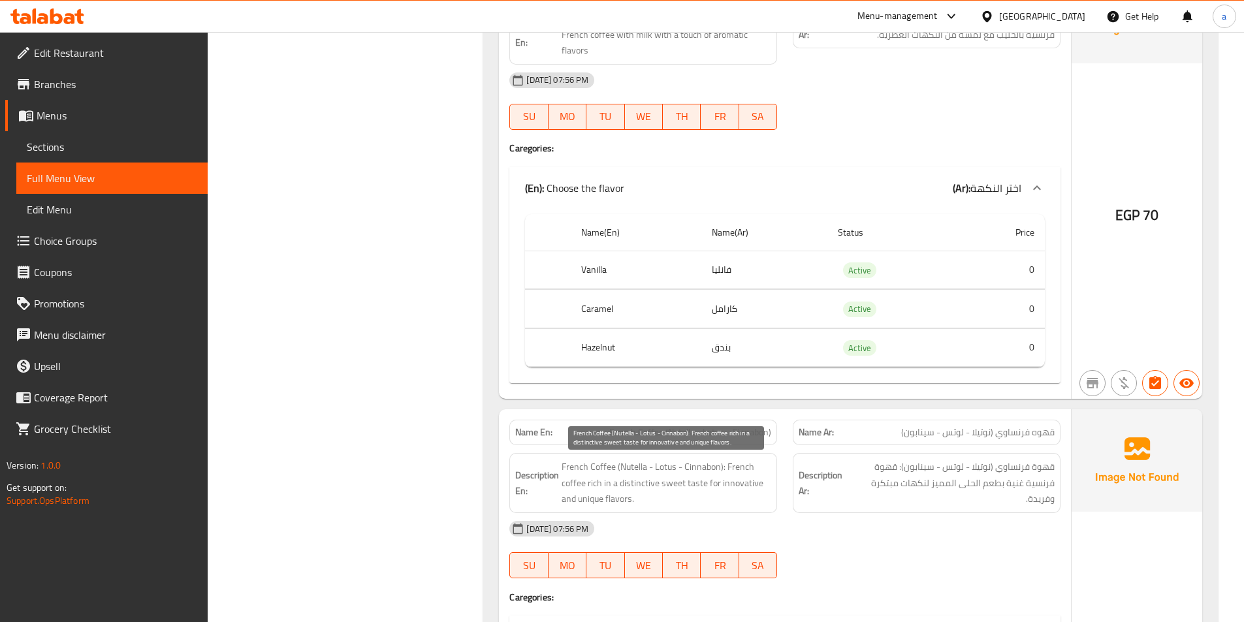
click at [702, 467] on span "French Coffee (Nutella - Lotus - Cinnabon): French coffee rich in a distinctive…" at bounding box center [666, 483] width 210 height 48
click at [864, 524] on div "[DATE] 07:56 PM" at bounding box center [784, 528] width 567 height 31
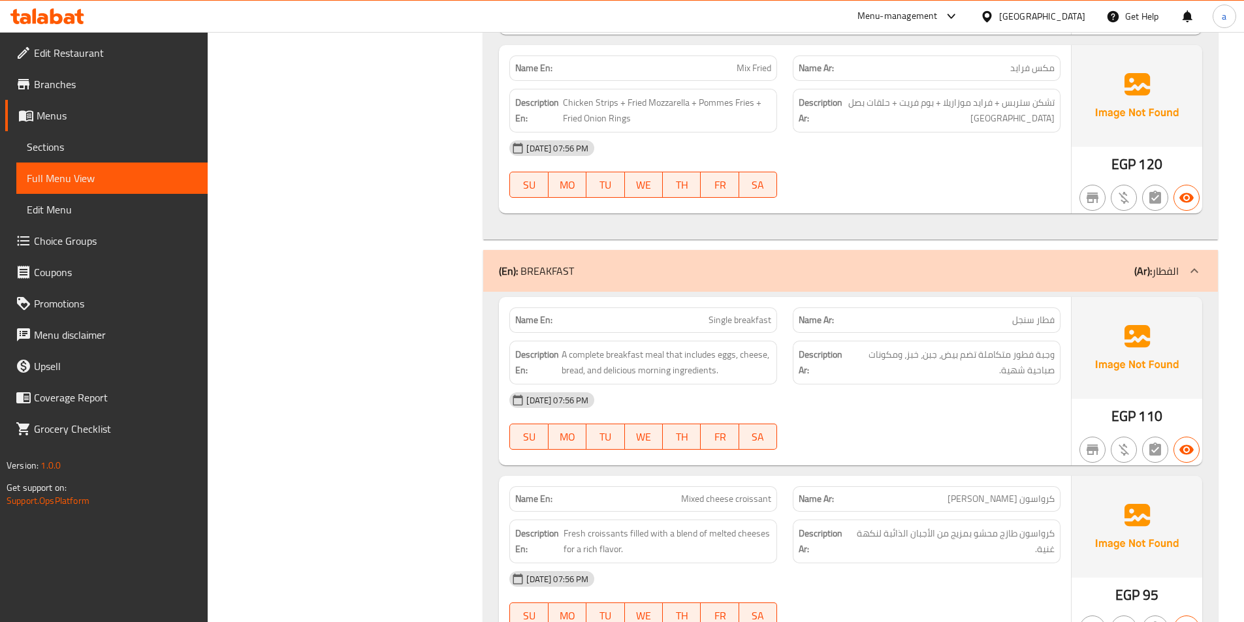
scroll to position [3988, 0]
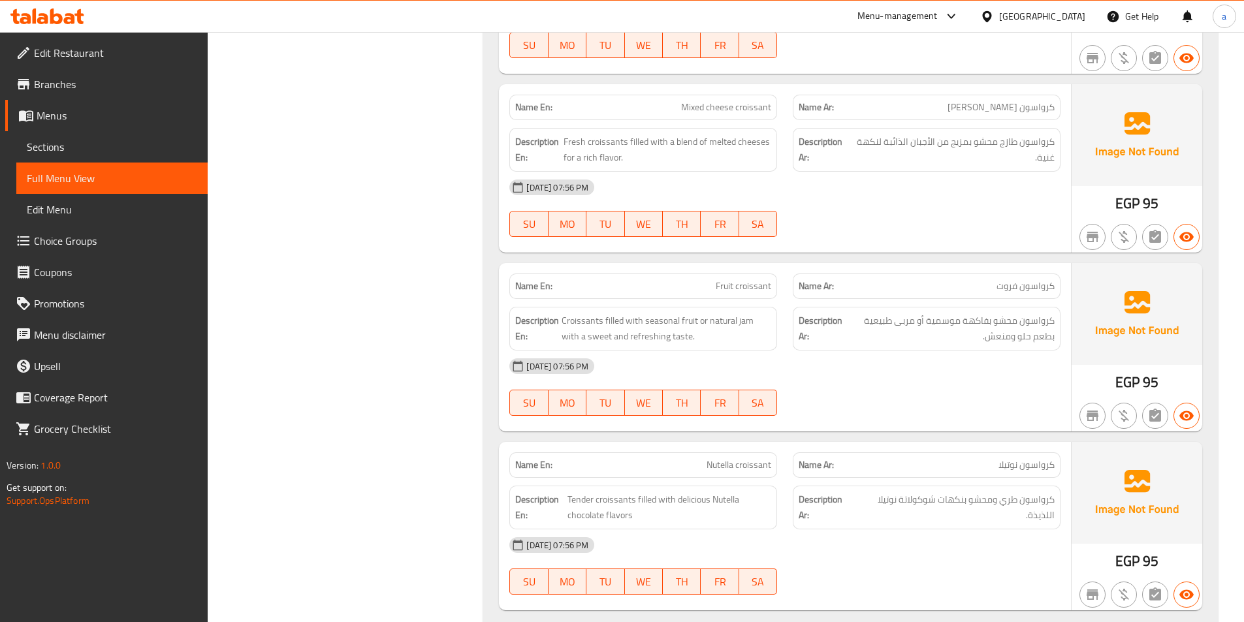
click at [733, 285] on span "Fruit croissant" at bounding box center [743, 286] width 55 height 14
copy span "Fruit croissant"
click at [1043, 383] on div "29-09-2025 07:56 PM SU MO TU WE TH FR SA" at bounding box center [784, 387] width 567 height 73
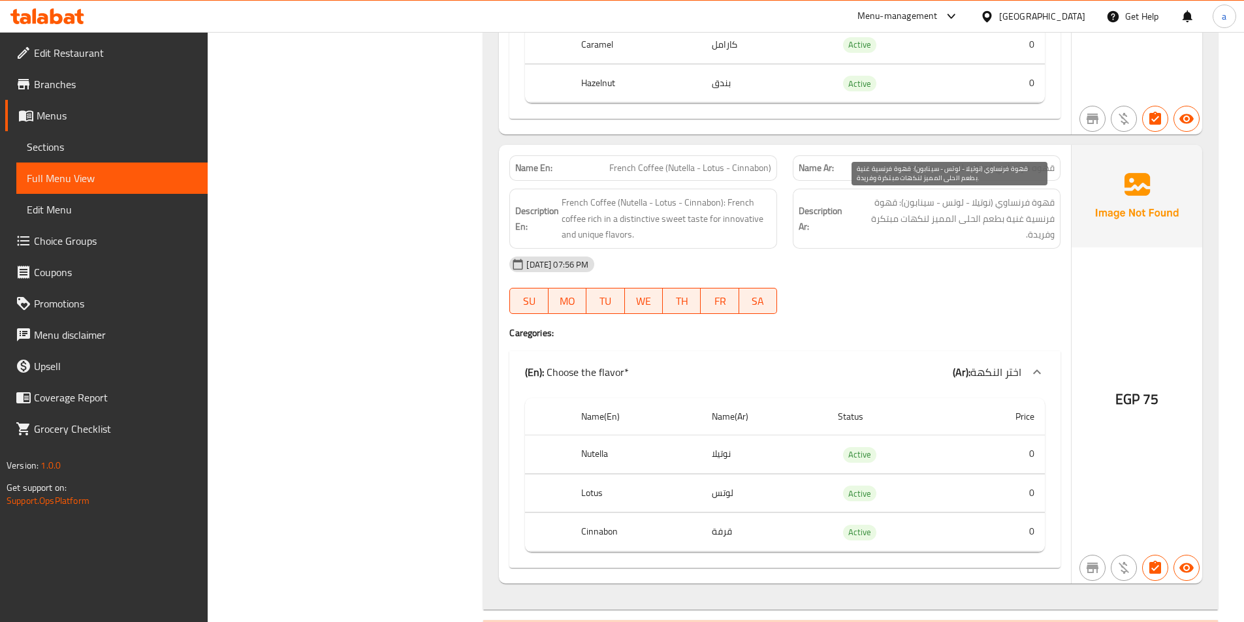
scroll to position [9864, 0]
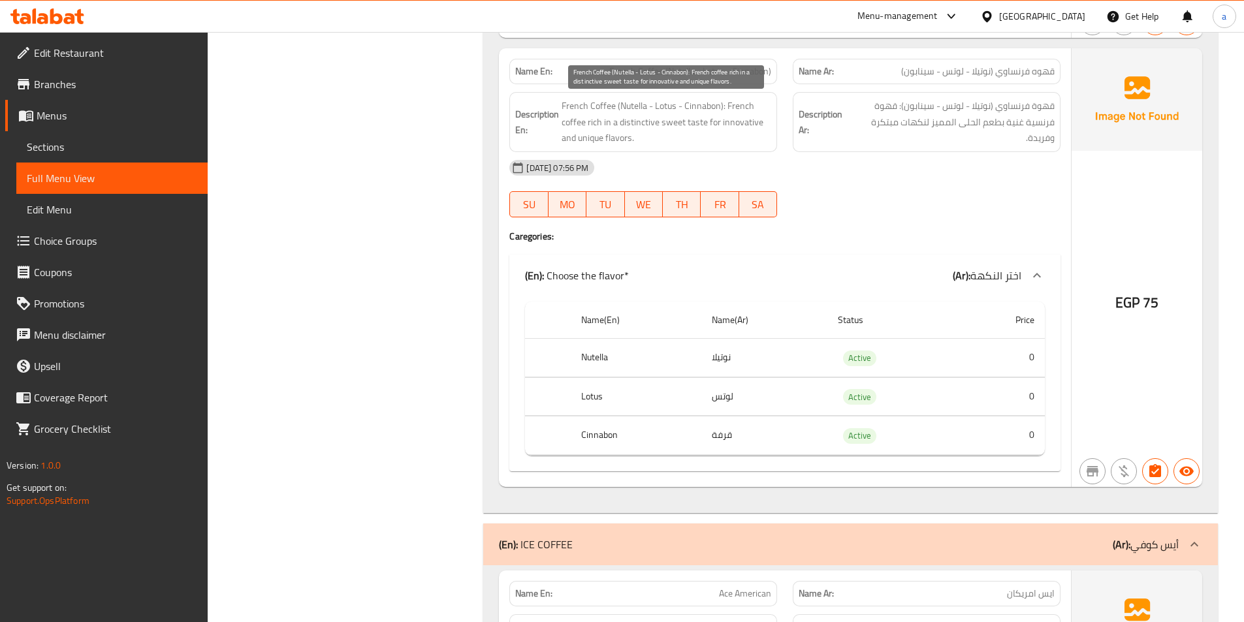
click at [648, 123] on span "French Coffee (Nutella - Lotus - Cinnabon): French coffee rich in a distinctive…" at bounding box center [666, 122] width 210 height 48
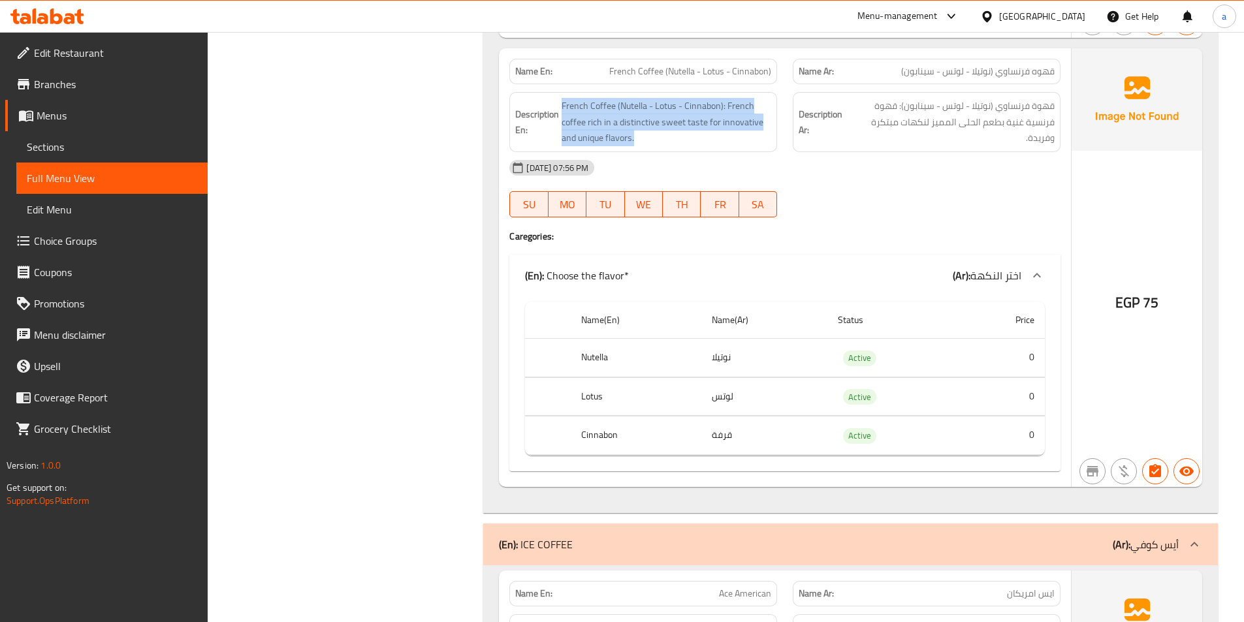
click at [877, 151] on div "Description Ar: قهوة فرنساوي (نوتيلا - لوتس - سينابون): قهوة فرنسية غنية بطعم ا…" at bounding box center [927, 122] width 268 height 60
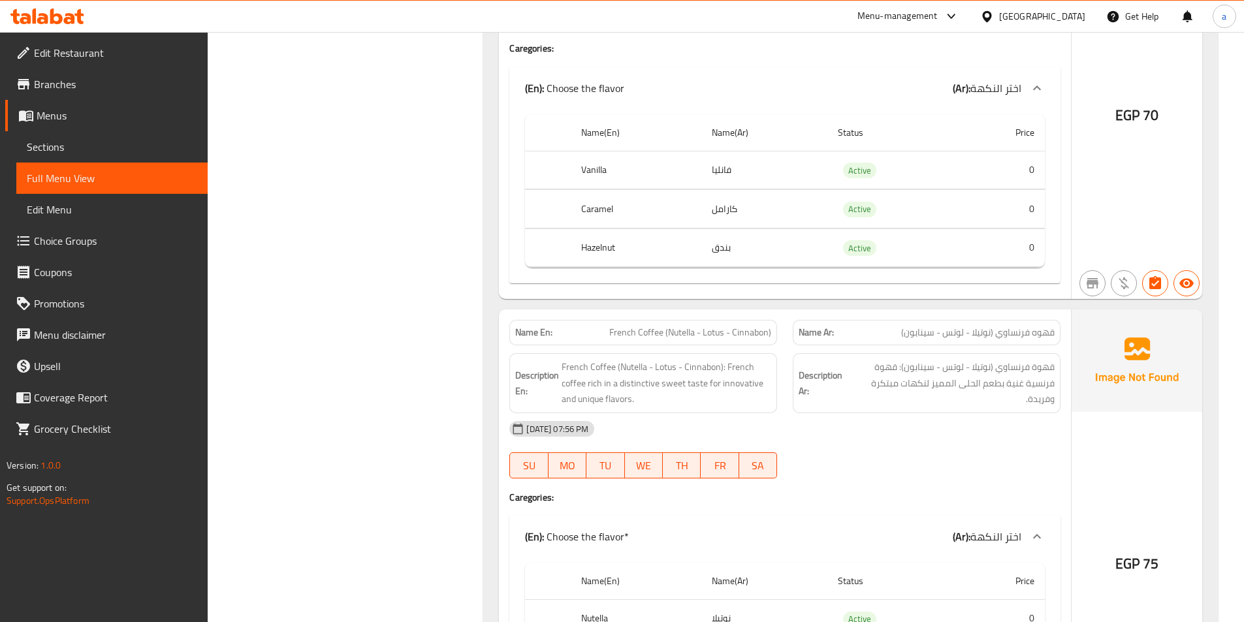
scroll to position [9472, 0]
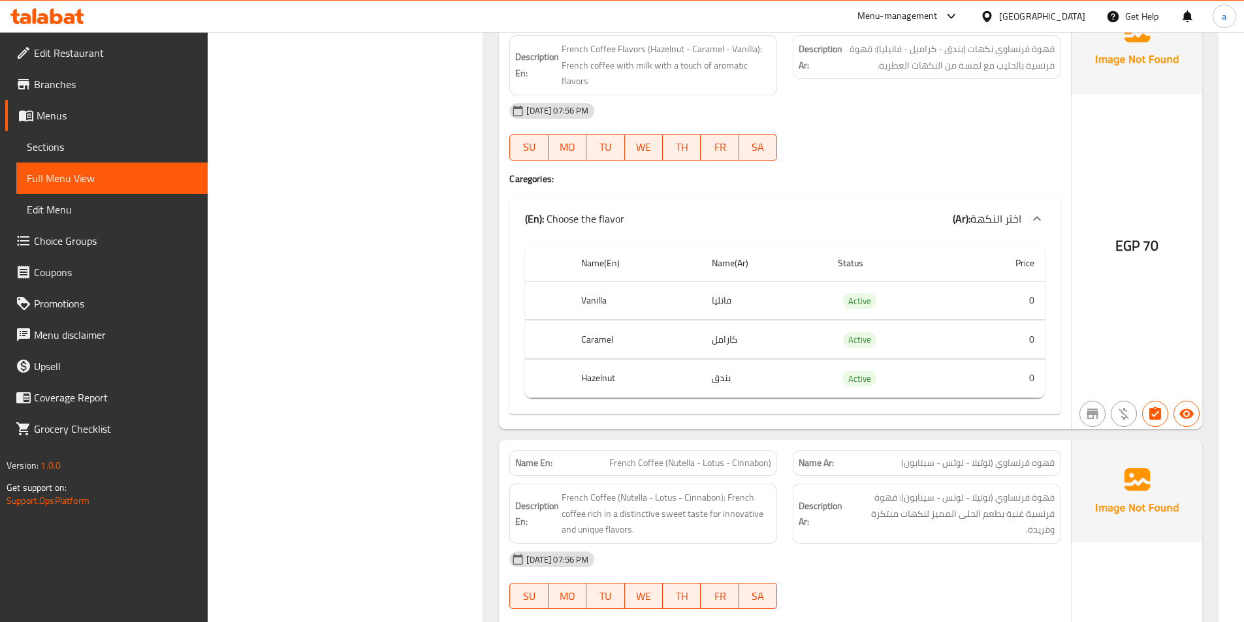
click at [671, 460] on span "French Coffee (Nutella - Lotus - Cinnabon)" at bounding box center [690, 463] width 162 height 14
copy span "French Coffee (Nutella - Lotus - Cinnabon)"
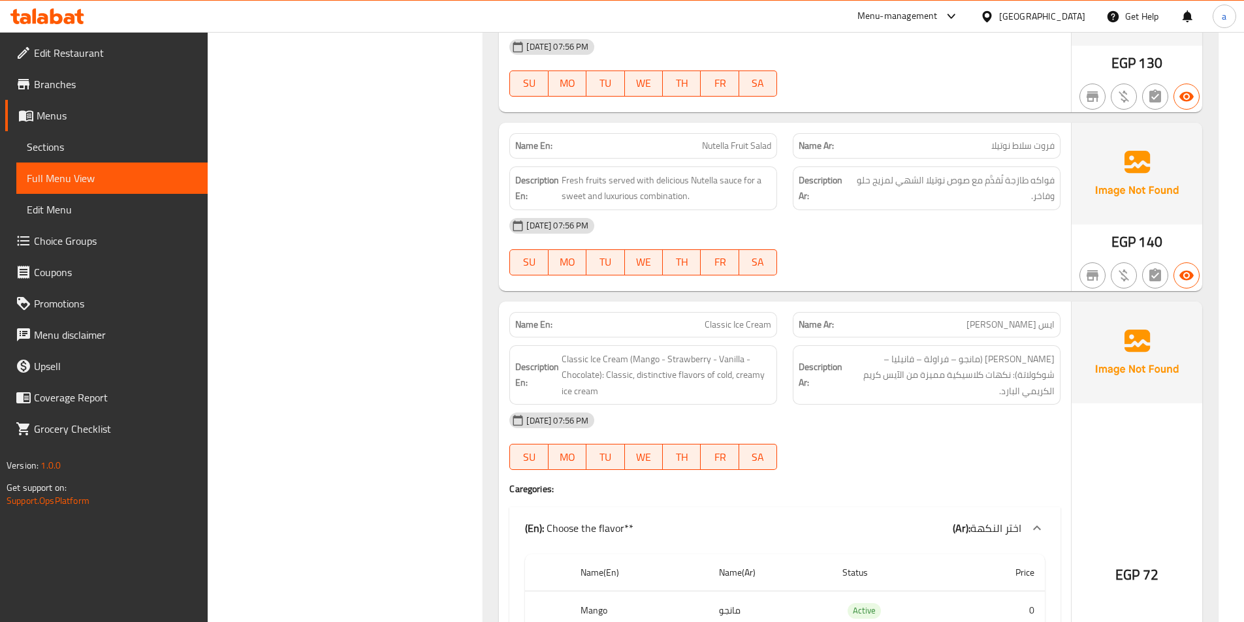
scroll to position [13193, 0]
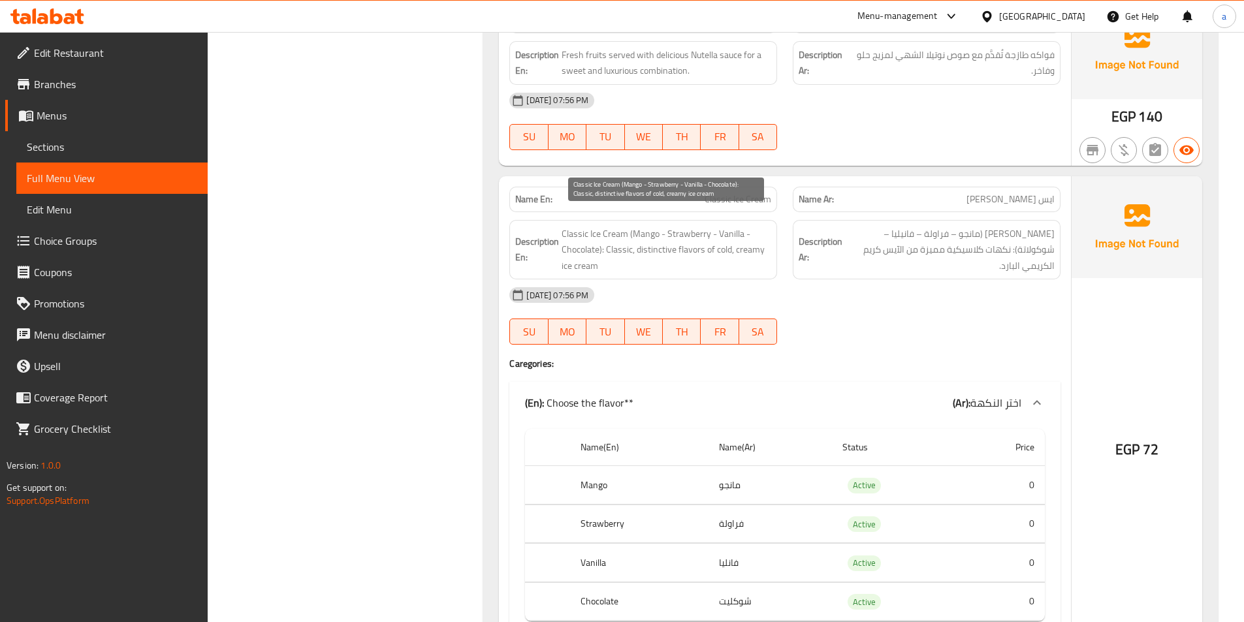
click at [662, 234] on span "Classic Ice Cream (Mango - Strawberry - Vanilla - Chocolate): Classic, distinct…" at bounding box center [666, 250] width 210 height 48
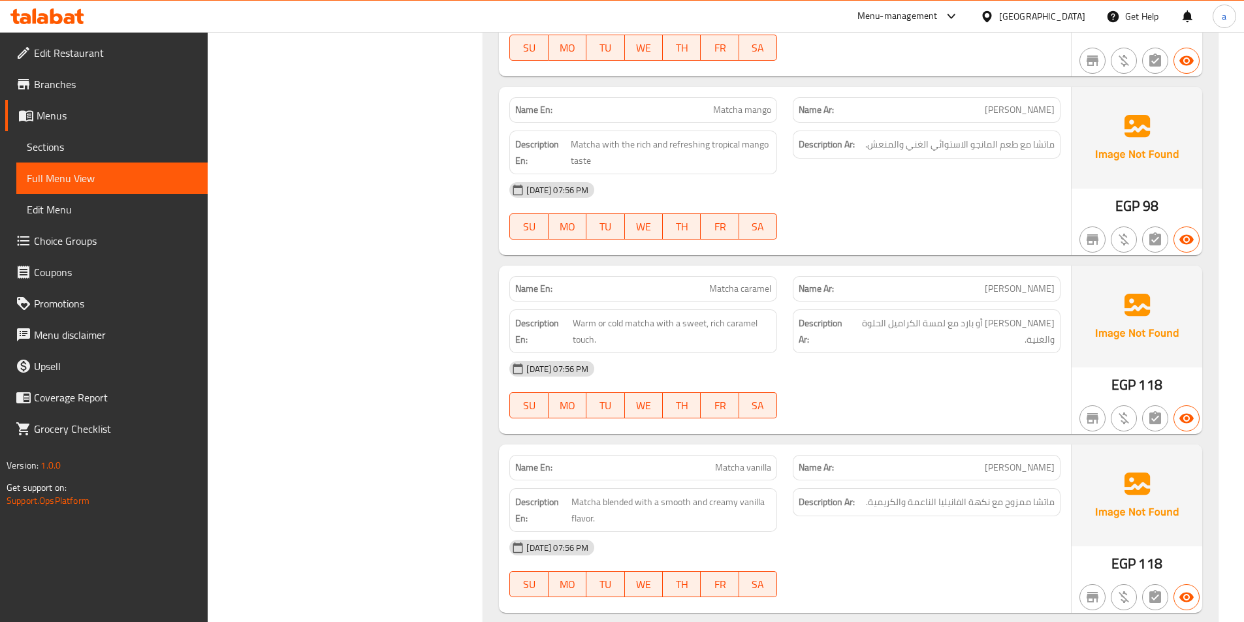
scroll to position [15478, 0]
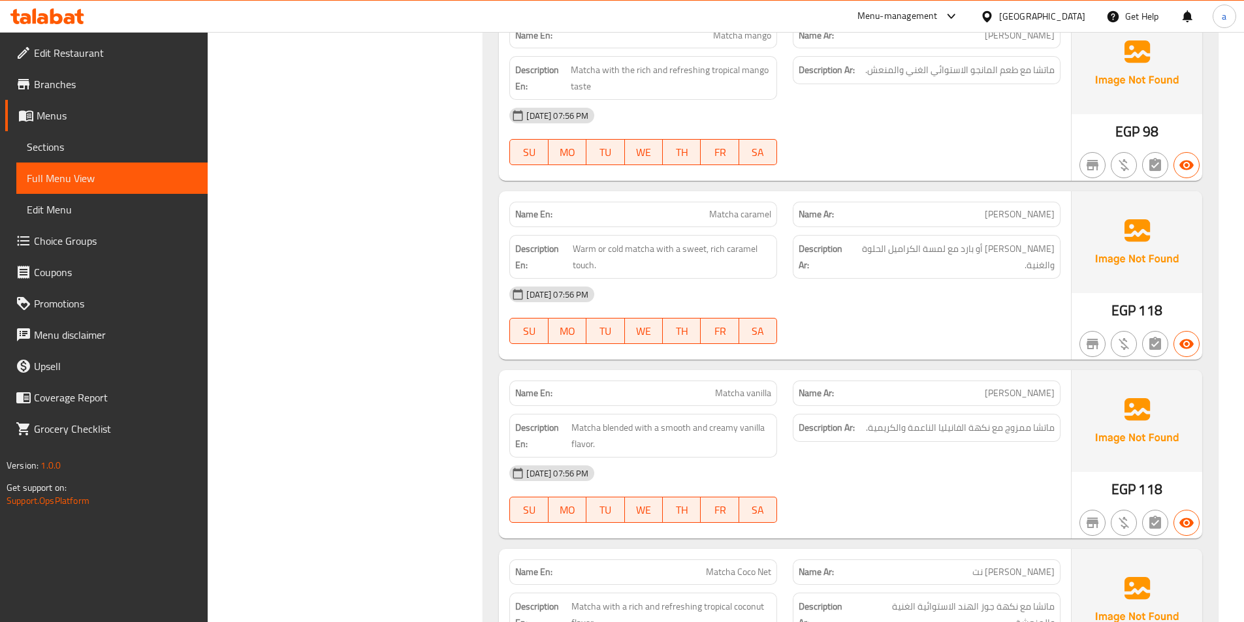
click at [722, 208] on span "Matcha caramel" at bounding box center [740, 215] width 62 height 14
copy span "Matcha caramel"
click at [721, 208] on span "Matcha caramel" at bounding box center [740, 215] width 62 height 14
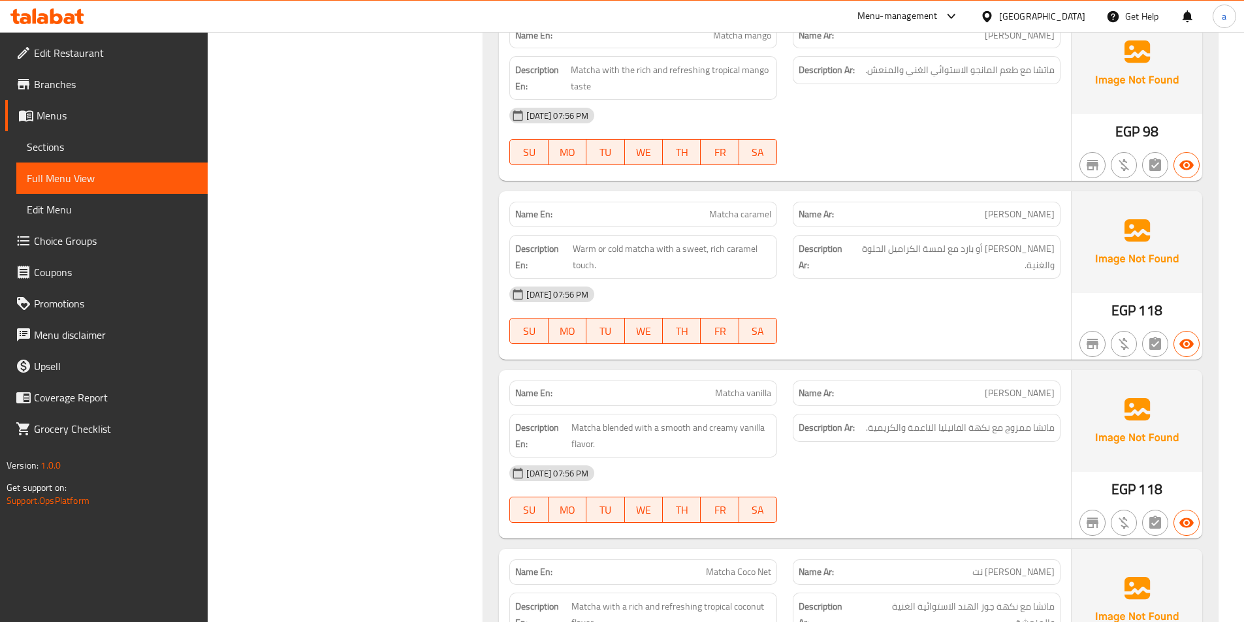
click at [721, 208] on span "Matcha caramel" at bounding box center [740, 215] width 62 height 14
click at [971, 461] on div "[DATE] 07:56 PM" at bounding box center [784, 473] width 567 height 31
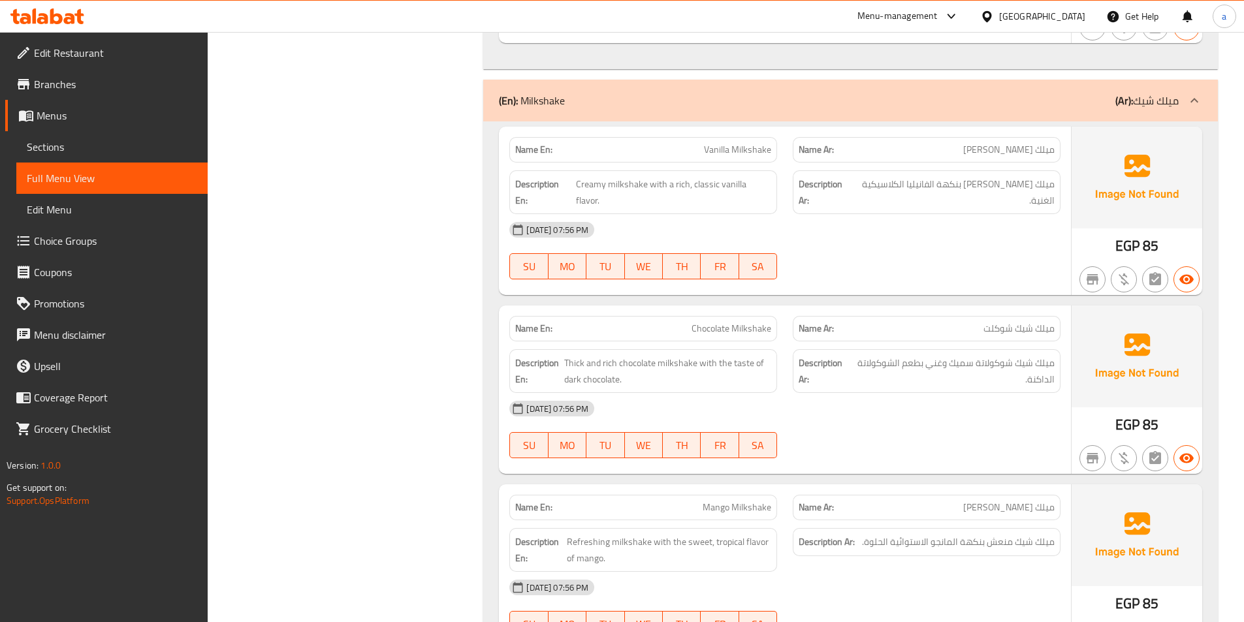
scroll to position [16196, 0]
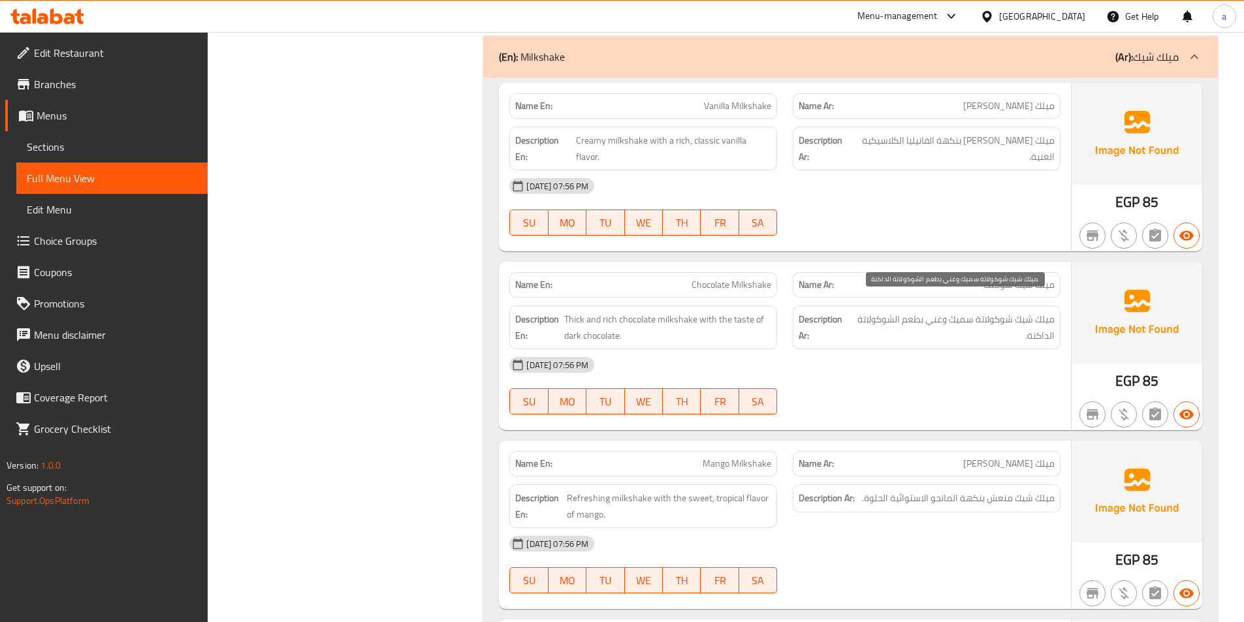
click at [1039, 311] on span "ميلك شيك شوكولاتة سميك وغني بطعم الشوكولاتة الداكنة." at bounding box center [952, 327] width 203 height 32
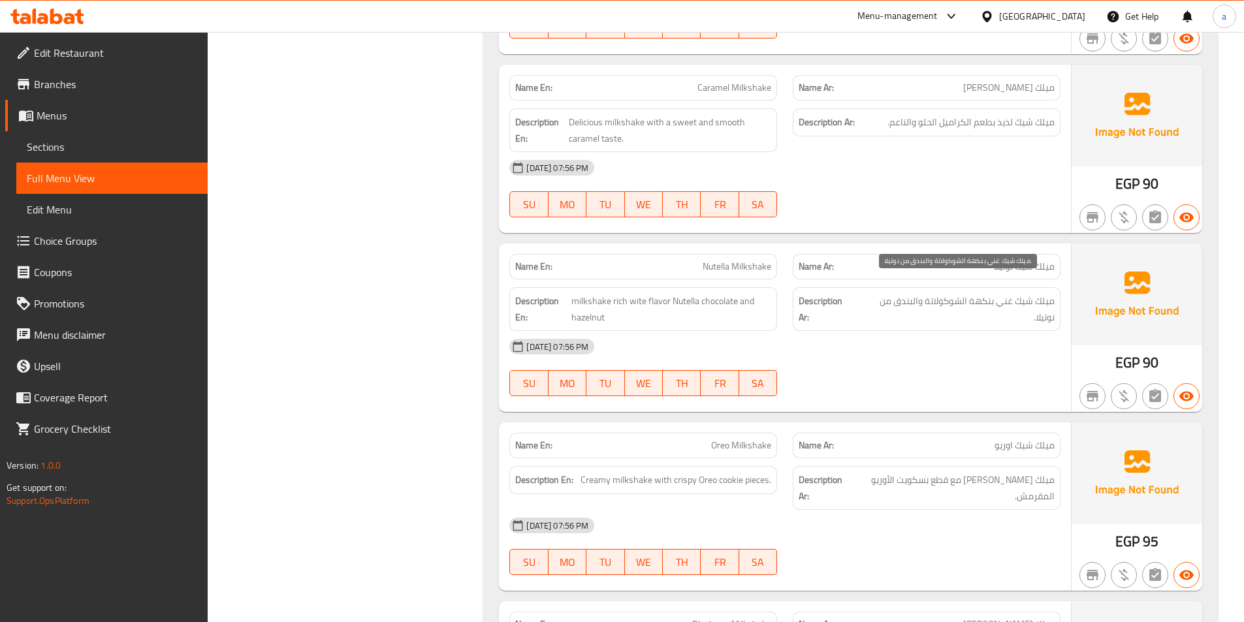
scroll to position [16980, 0]
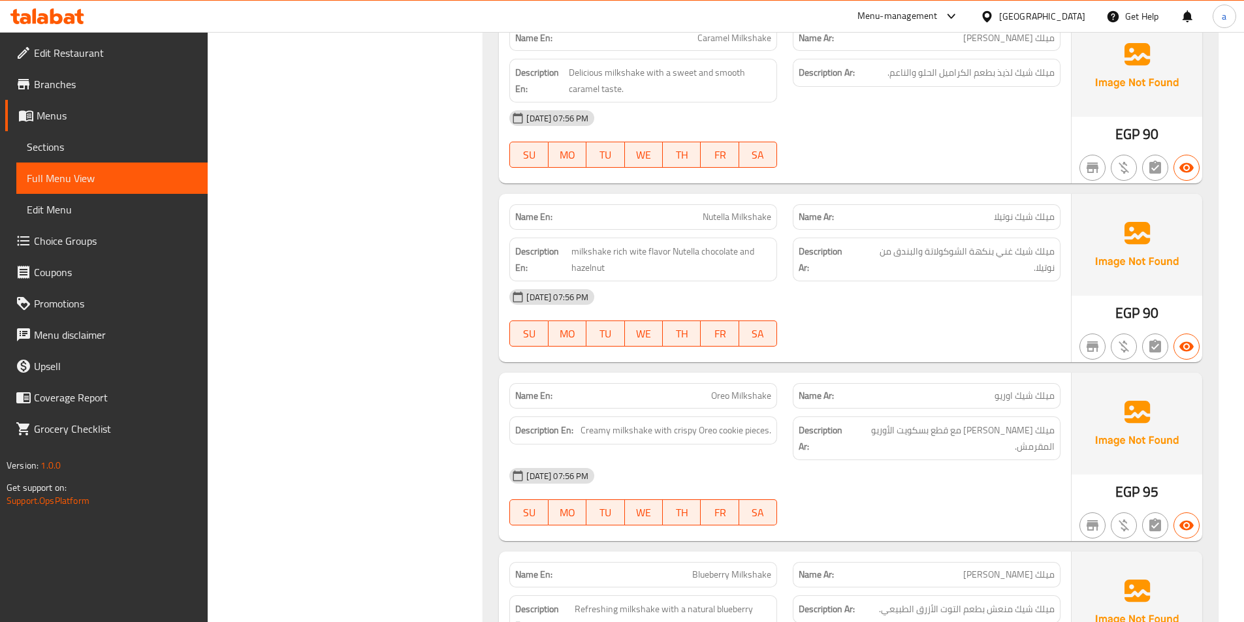
click at [716, 210] on span "Nutella Milkshake" at bounding box center [736, 217] width 69 height 14
copy span "Nutella Milkshake"
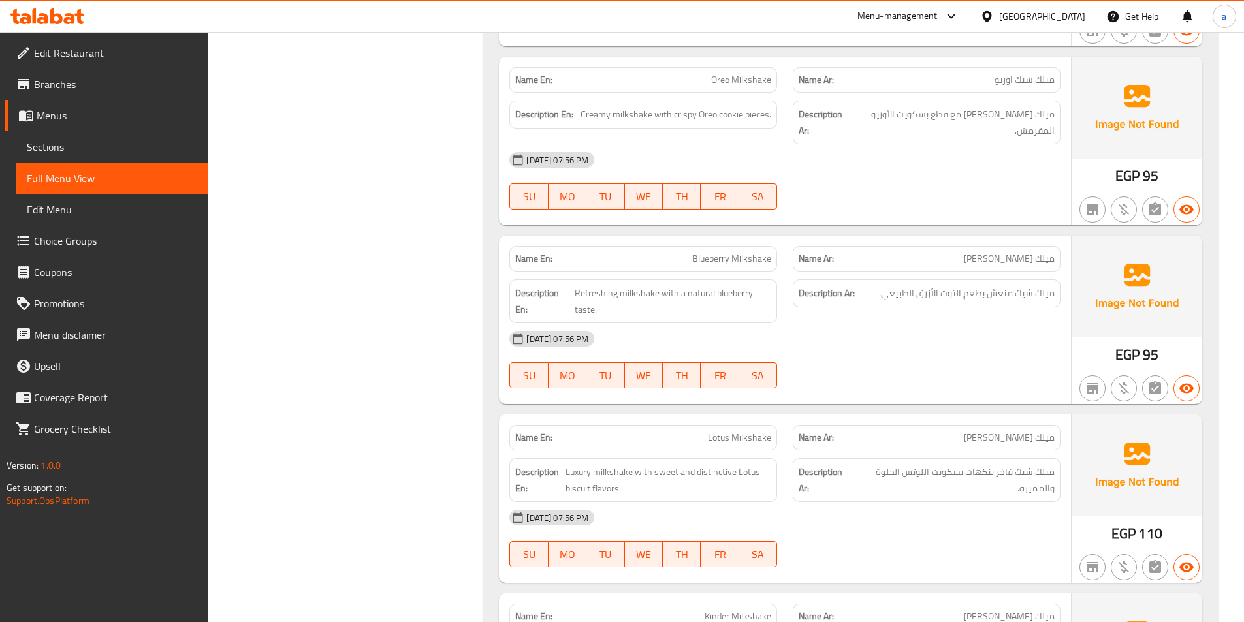
scroll to position [17230, 0]
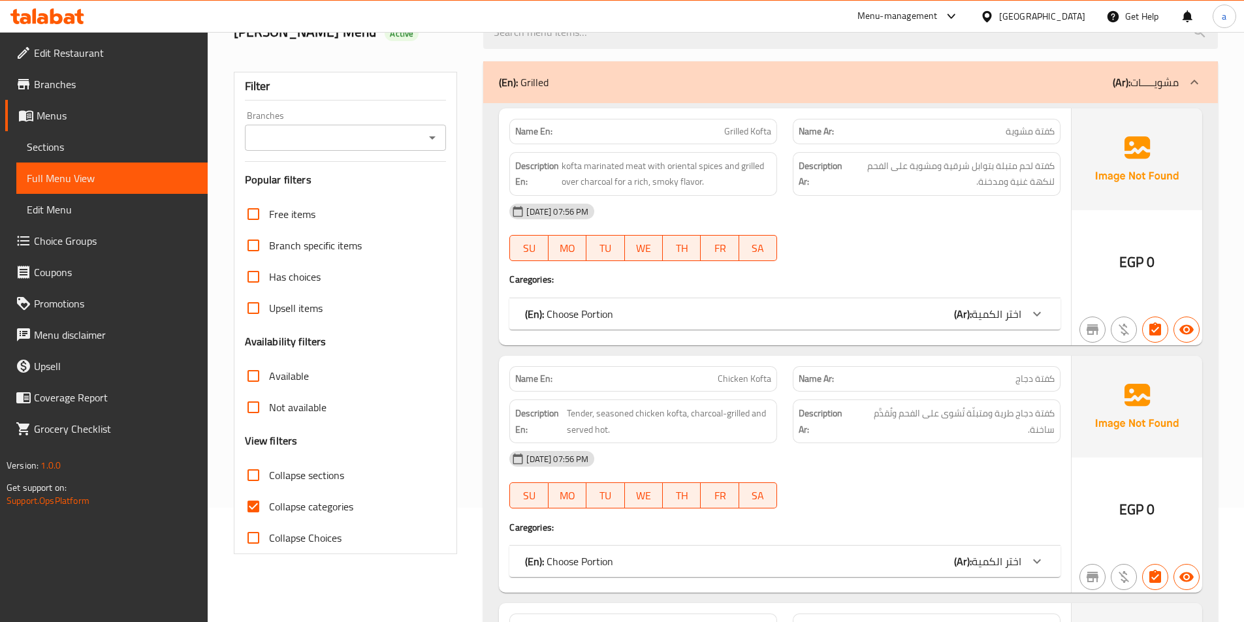
scroll to position [196, 0]
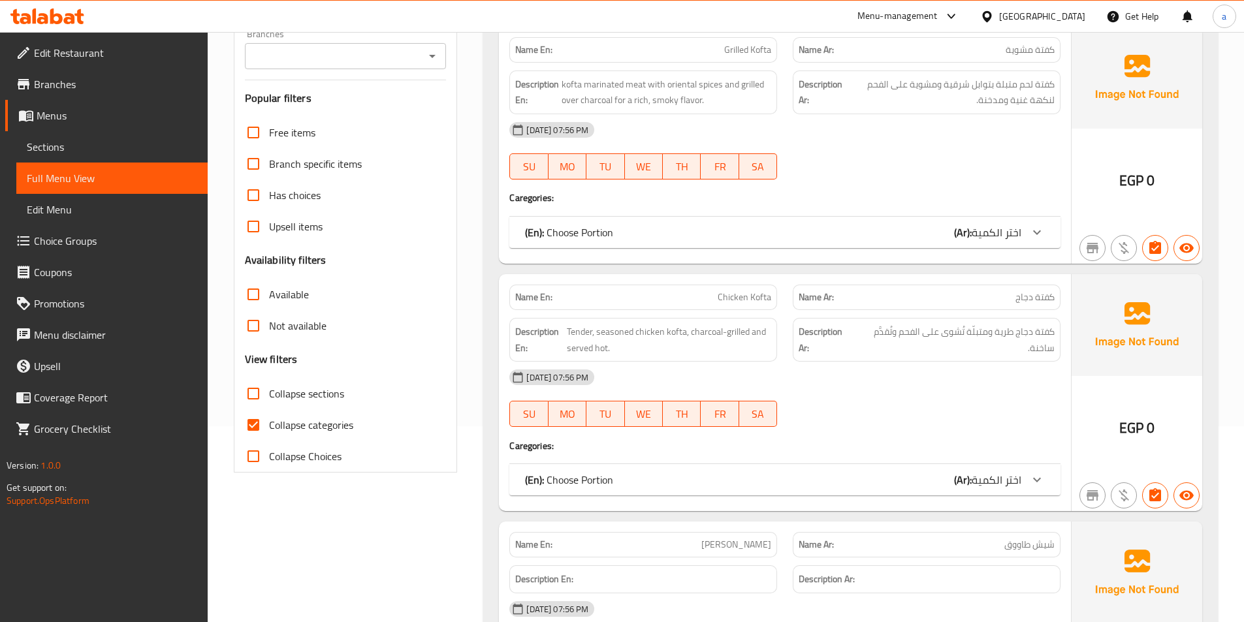
click at [260, 418] on input "Collapse categories" at bounding box center [253, 424] width 31 height 31
checkbox input "false"
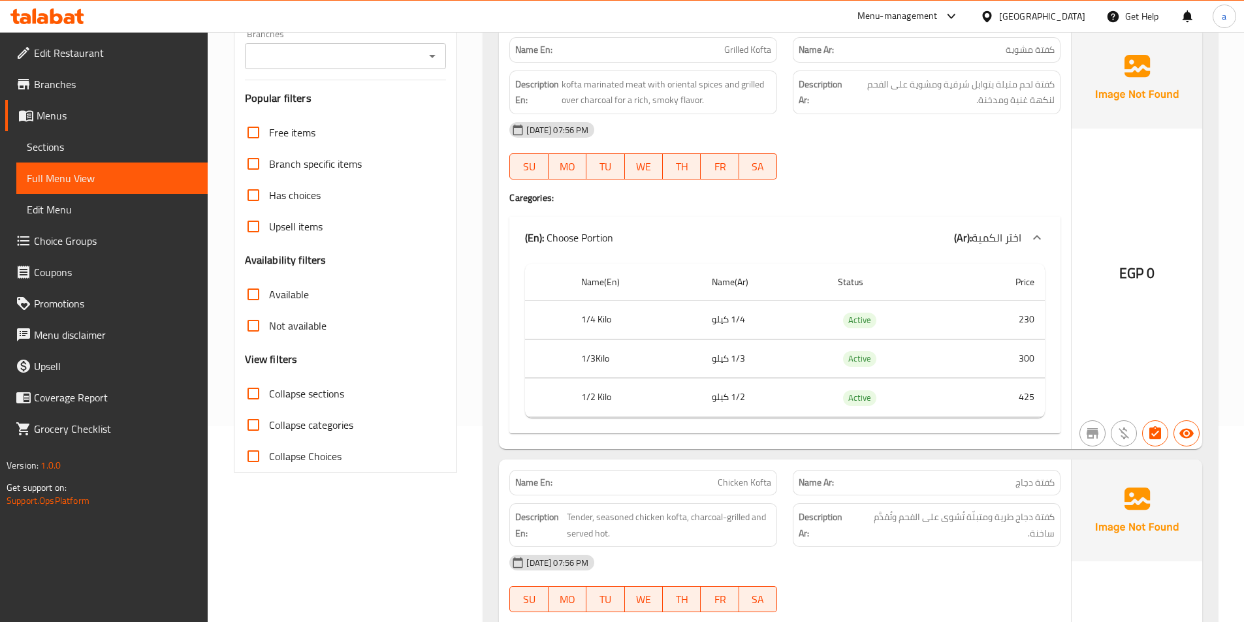
click at [249, 396] on input "Collapse sections" at bounding box center [253, 393] width 31 height 31
checkbox input "true"
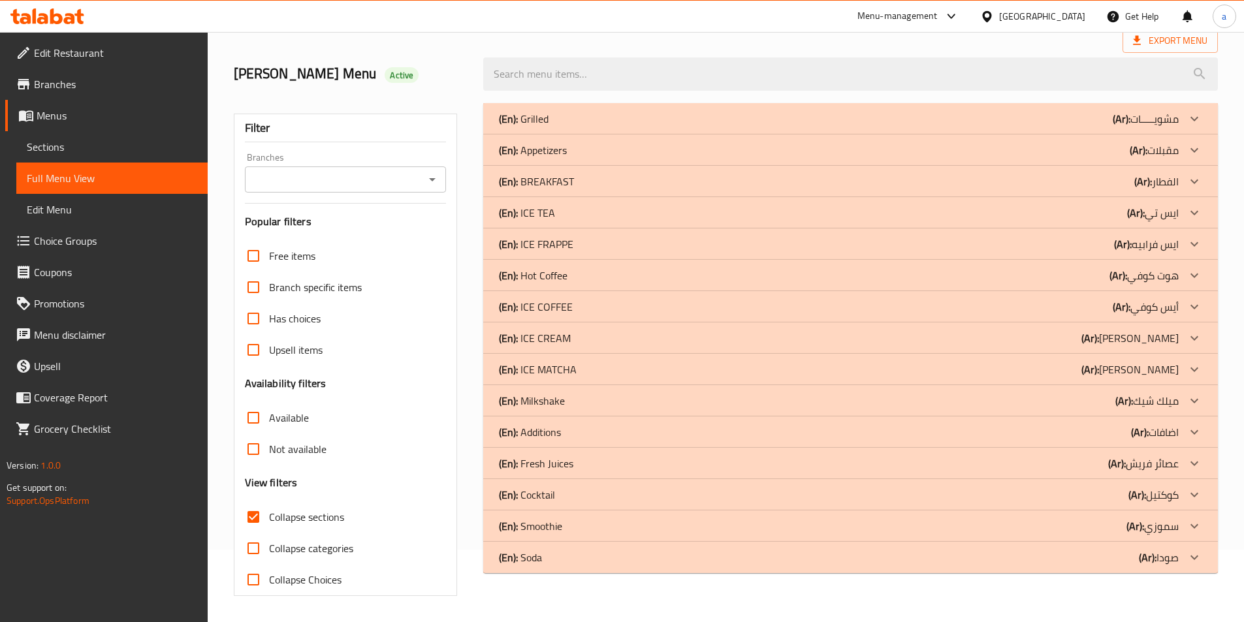
scroll to position [0, 0]
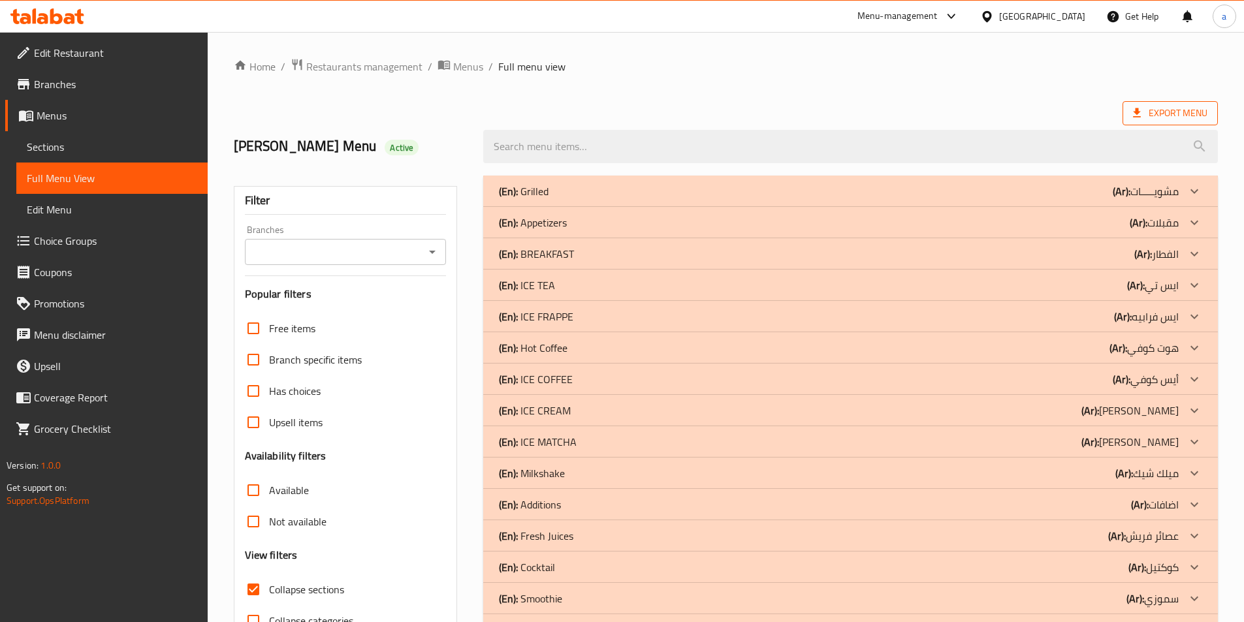
click at [1177, 117] on span "Export Menu" at bounding box center [1170, 113] width 74 height 16
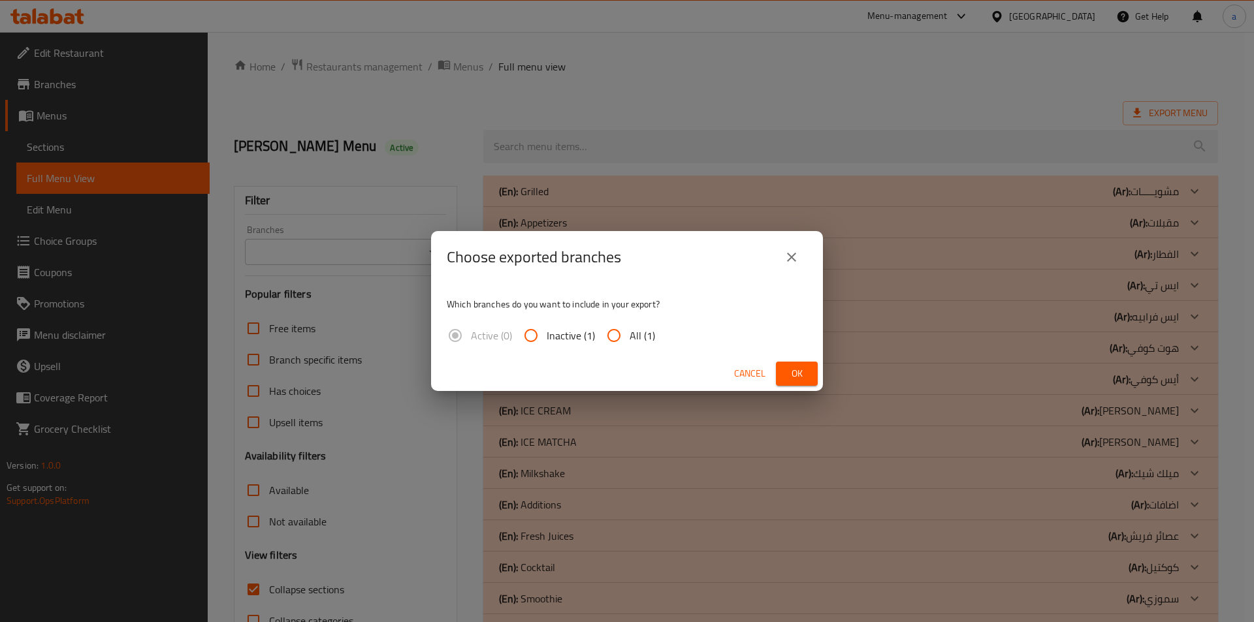
click at [616, 342] on input "All (1)" at bounding box center [613, 335] width 31 height 31
radio input "true"
click at [781, 368] on button "Ok" at bounding box center [797, 374] width 42 height 24
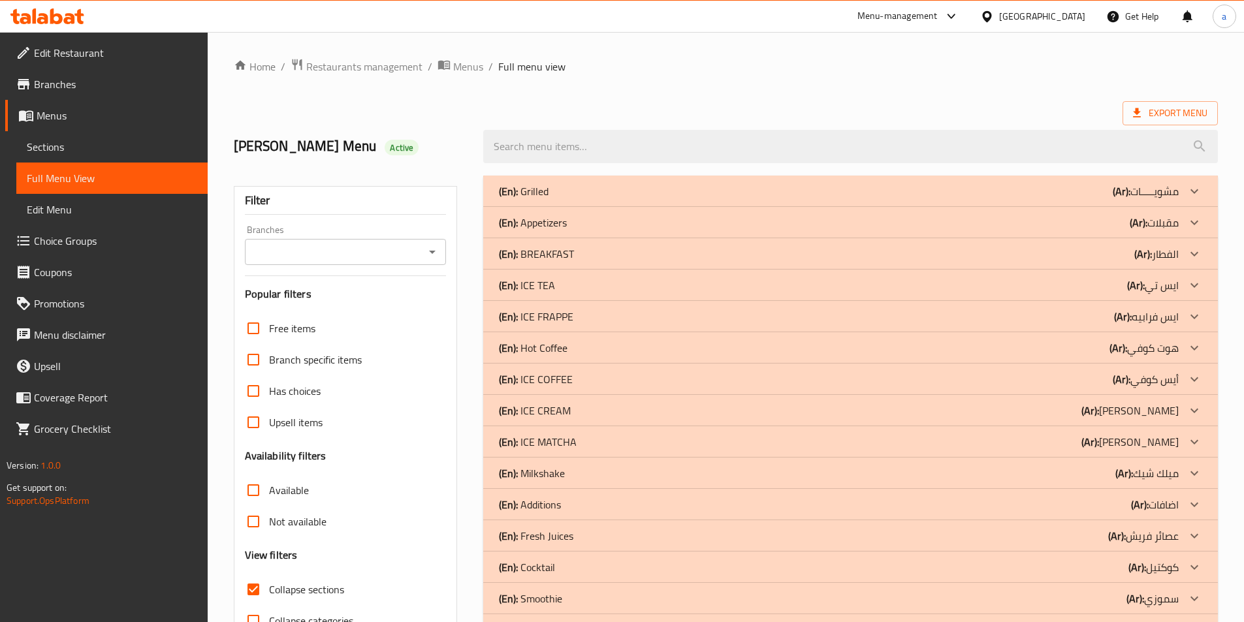
click at [848, 106] on div "Export Menu" at bounding box center [726, 113] width 984 height 24
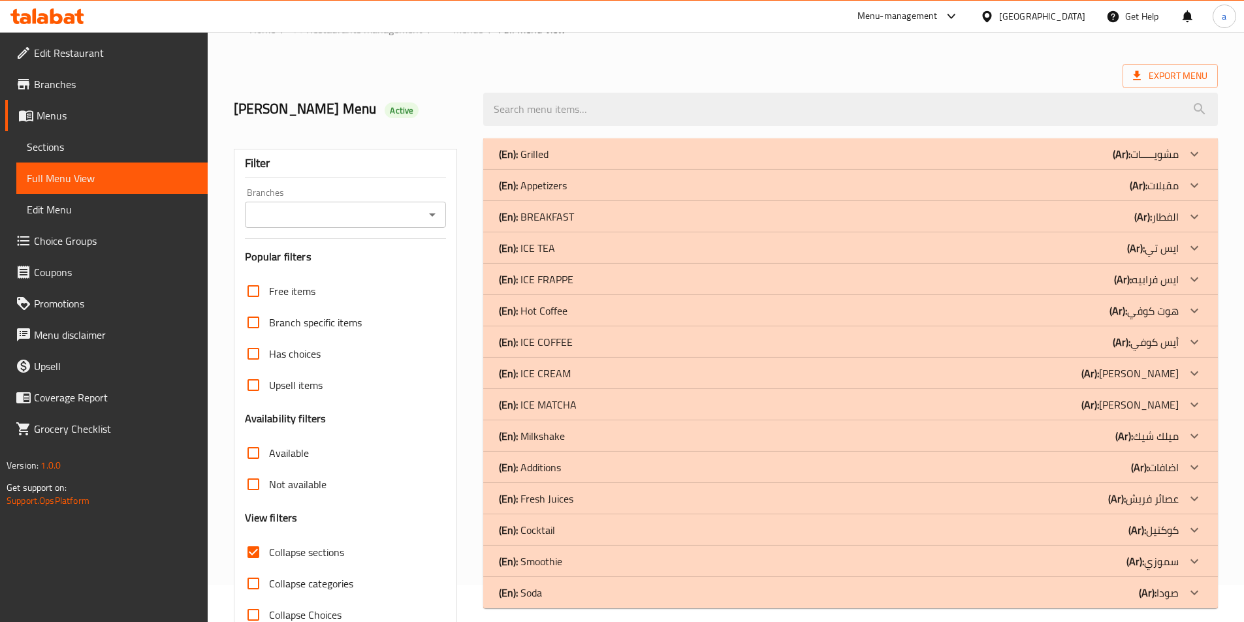
scroll to position [72, 0]
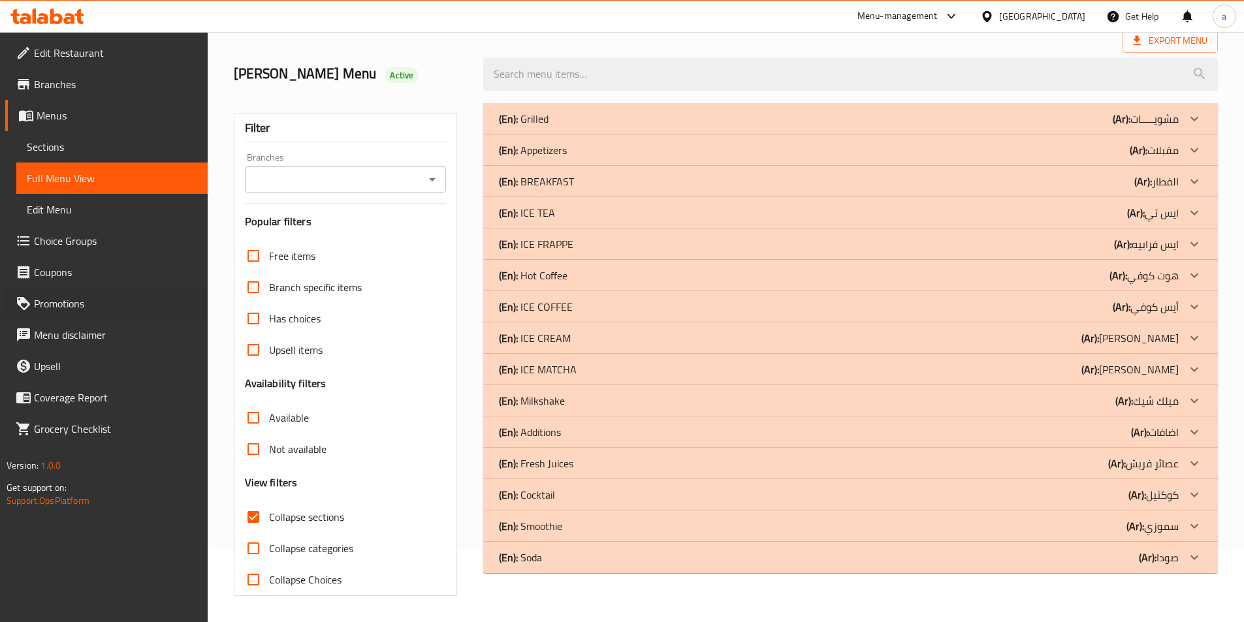
drag, startPoint x: 2, startPoint y: 287, endPoint x: -4, endPoint y: 231, distance: 56.5
click at [0, 231] on html "​ Menu-management [GEOGRAPHIC_DATA] Get Help a Edit Restaurant Branches Menus S…" at bounding box center [622, 239] width 1244 height 622
drag, startPoint x: 1193, startPoint y: 404, endPoint x: 1193, endPoint y: 353, distance: 50.9
click at [1193, 404] on icon at bounding box center [1194, 401] width 16 height 16
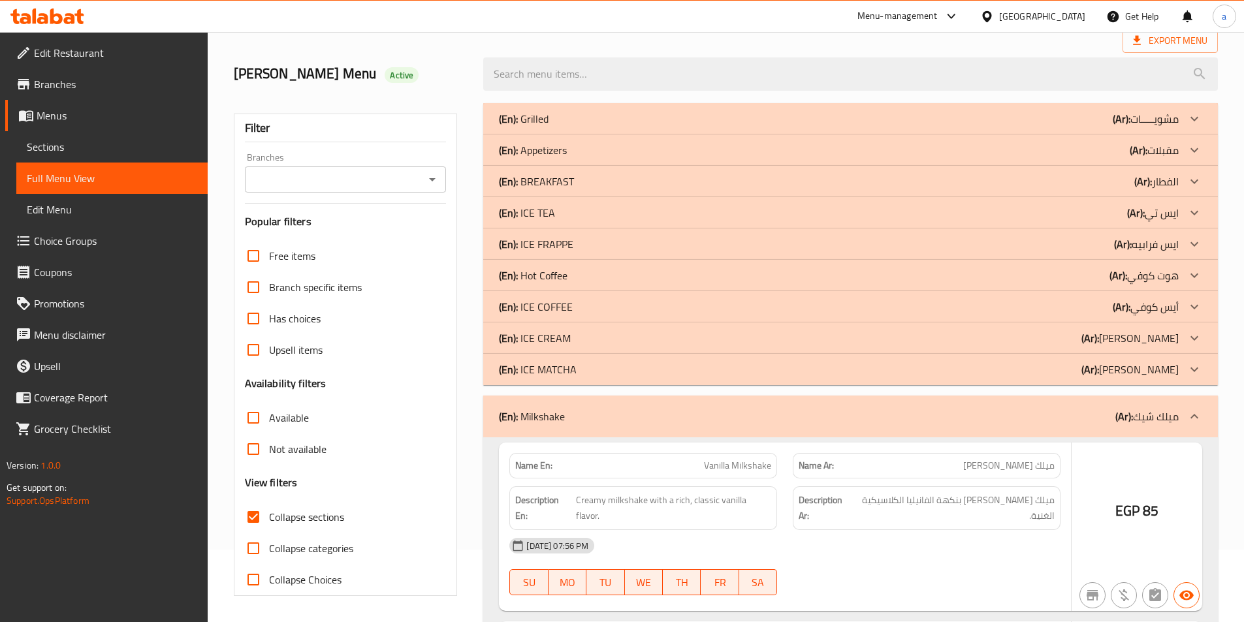
click at [1193, 366] on icon at bounding box center [1194, 370] width 16 height 16
click at [1198, 334] on icon at bounding box center [1194, 338] width 16 height 16
click at [1192, 299] on icon at bounding box center [1194, 307] width 16 height 16
click at [1194, 264] on div at bounding box center [1193, 275] width 31 height 31
click at [1197, 237] on icon at bounding box center [1194, 244] width 16 height 16
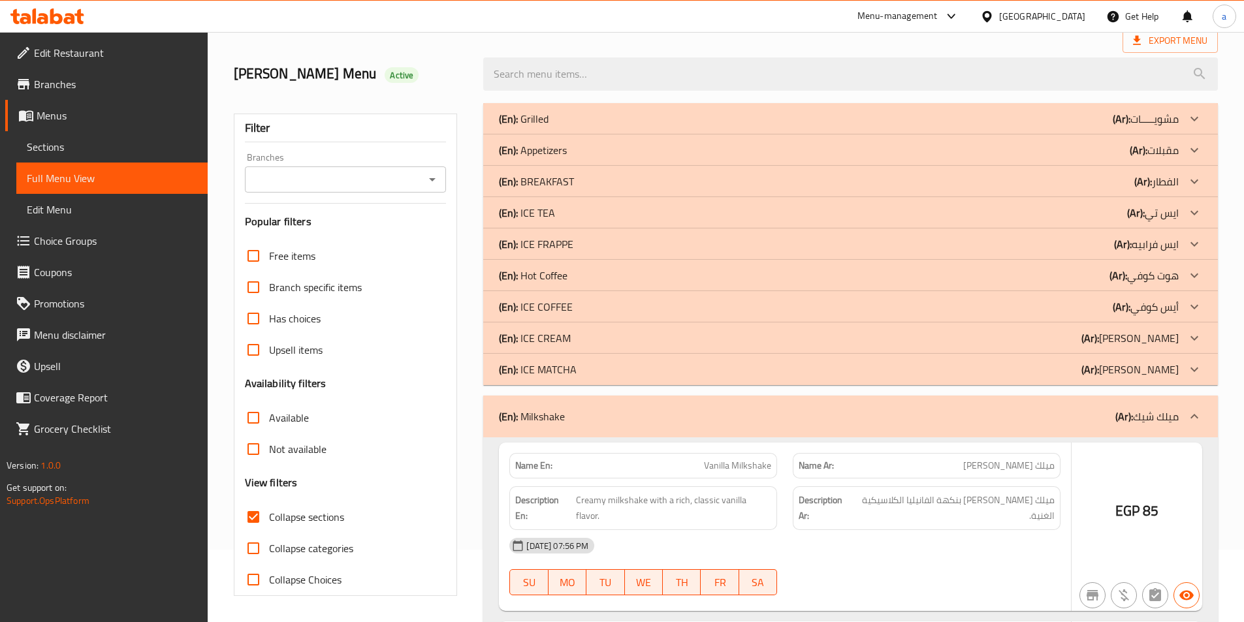
click at [1196, 214] on icon at bounding box center [1194, 213] width 16 height 16
click at [1202, 175] on div at bounding box center [1193, 181] width 31 height 31
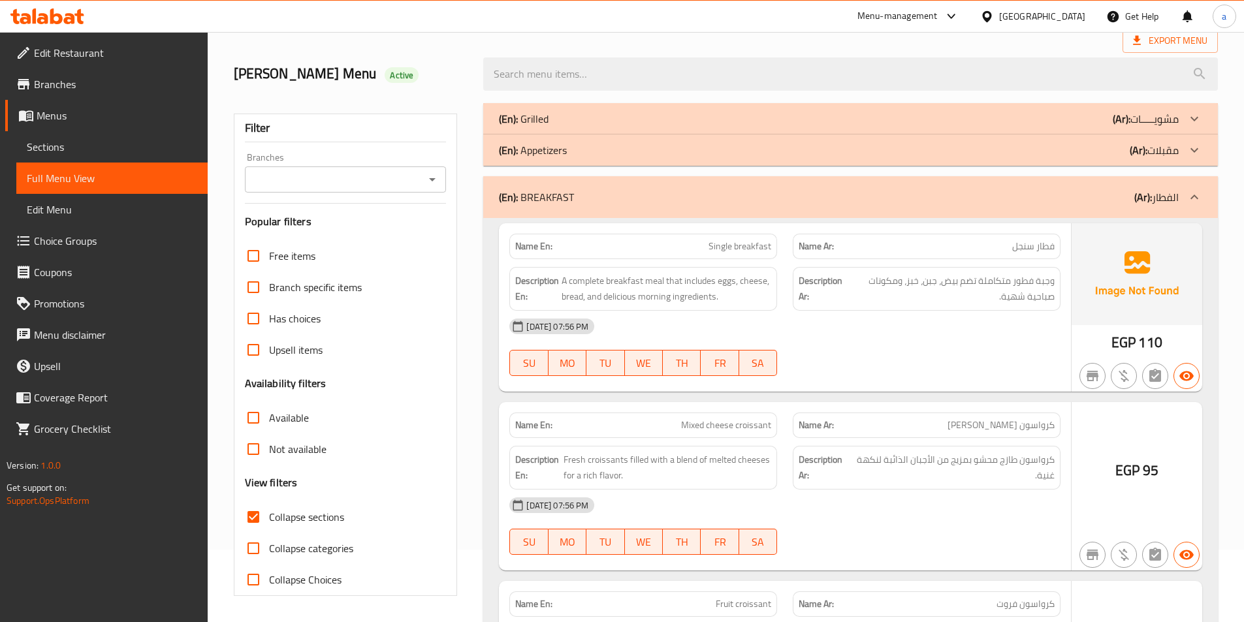
click at [1198, 153] on icon at bounding box center [1194, 150] width 16 height 16
click at [1198, 114] on icon at bounding box center [1194, 119] width 16 height 16
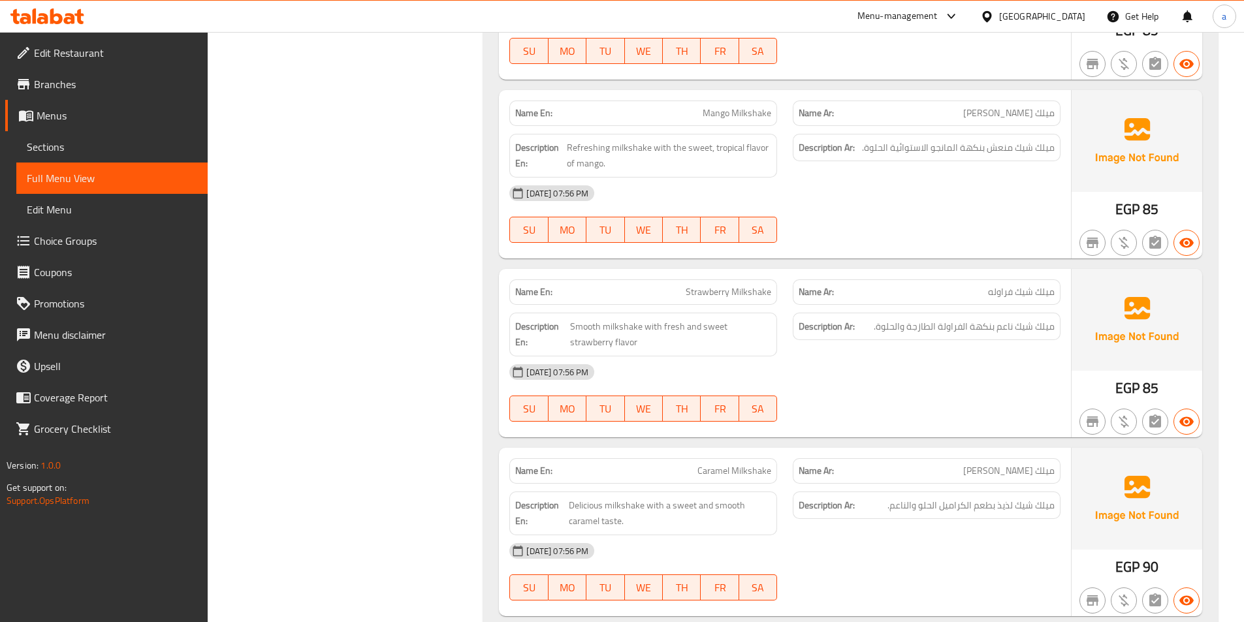
scroll to position [16516, 0]
